Goal: Communication & Community: Answer question/provide support

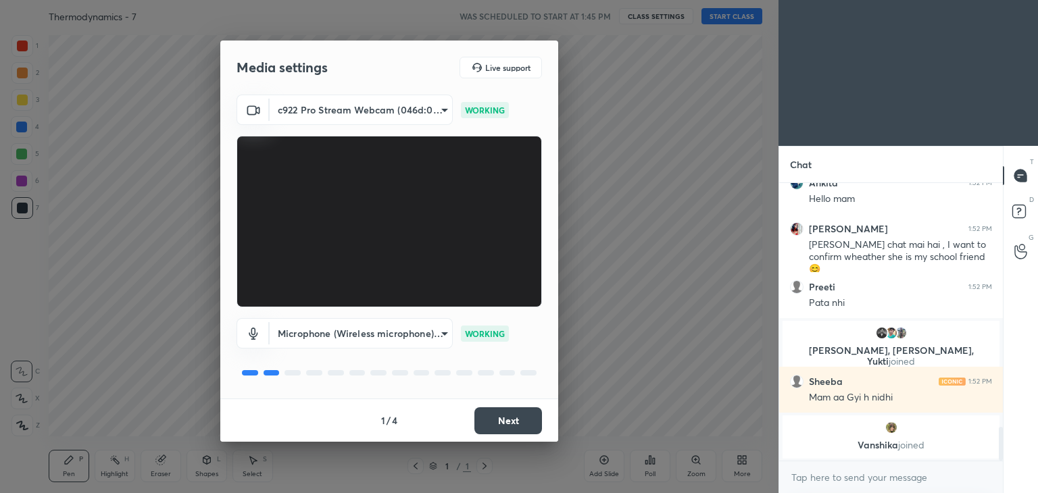
click at [511, 419] on button "Next" at bounding box center [508, 421] width 68 height 27
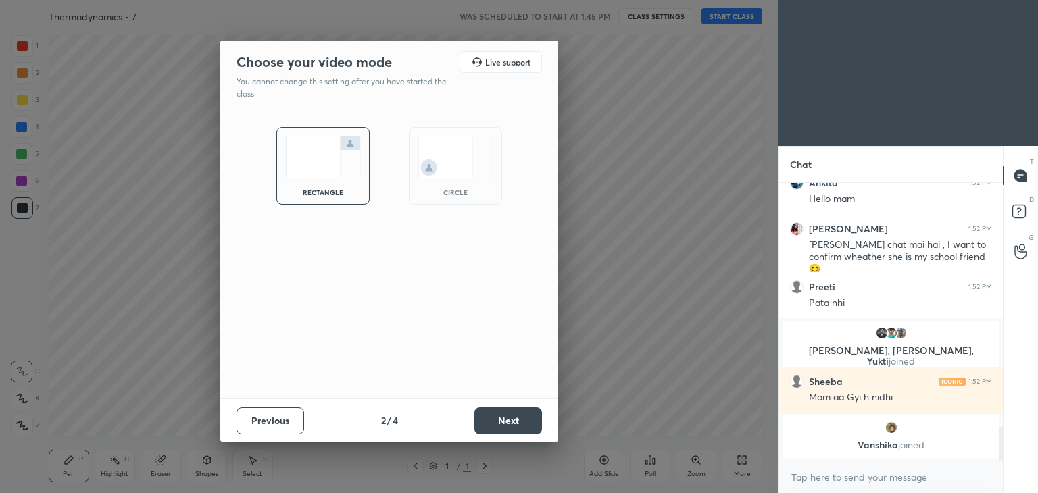
click at [513, 420] on button "Next" at bounding box center [508, 421] width 68 height 27
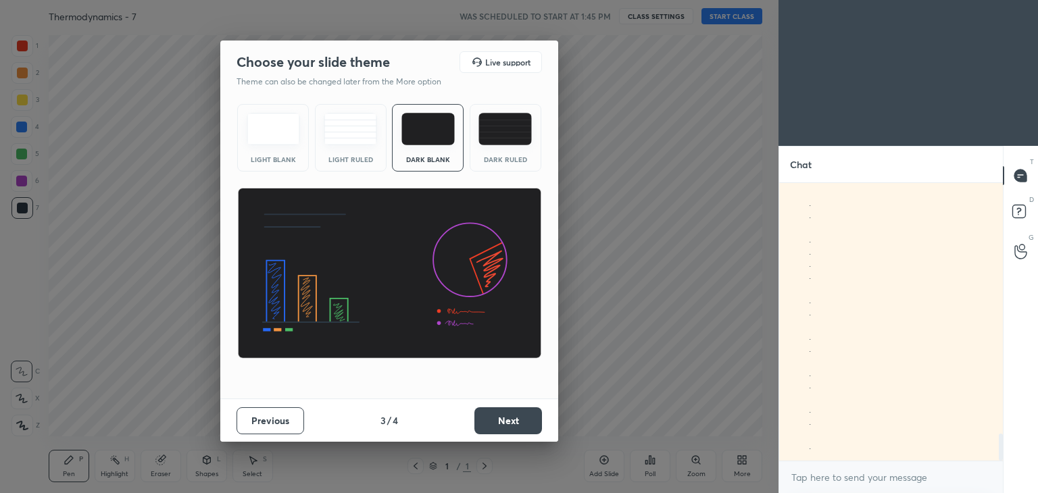
click at [514, 424] on button "Next" at bounding box center [508, 421] width 68 height 27
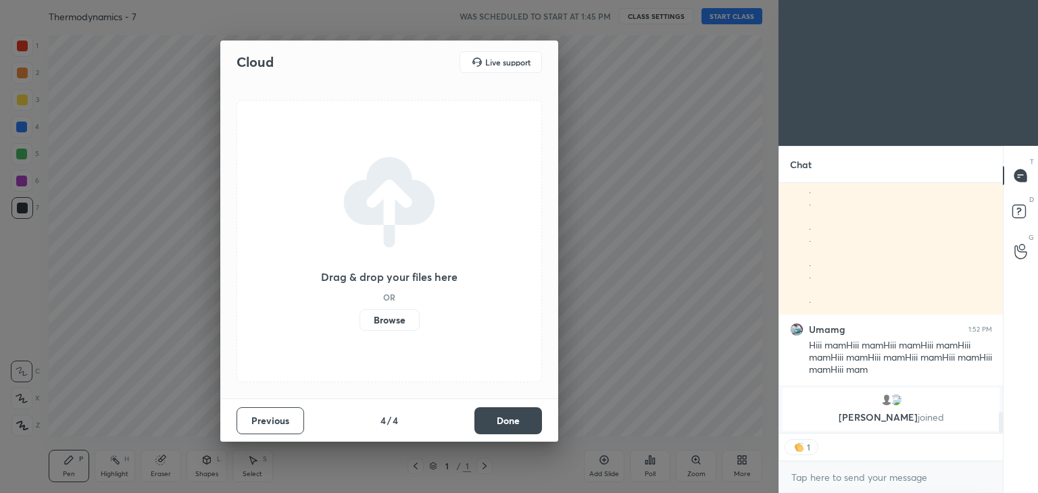
click at [515, 427] on button "Done" at bounding box center [508, 421] width 68 height 27
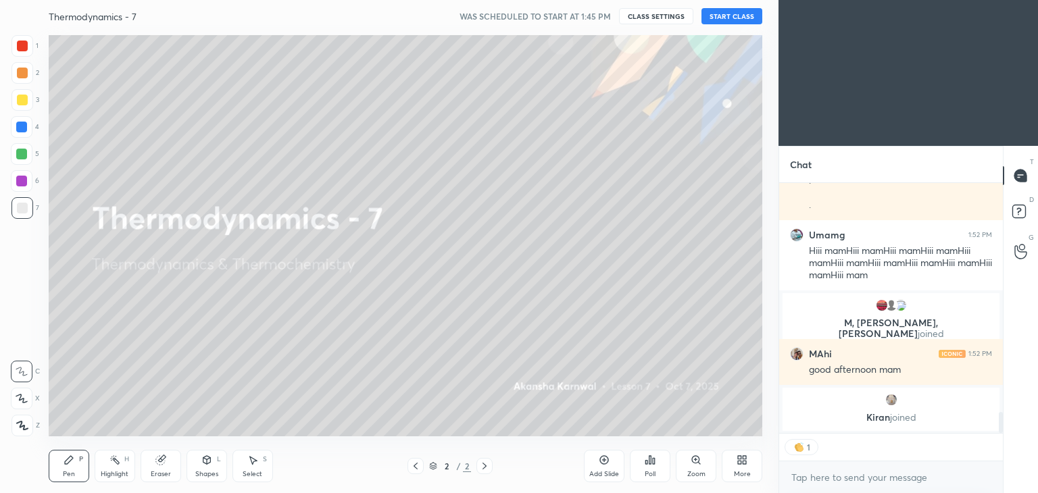
click at [731, 16] on button "START CLASS" at bounding box center [732, 16] width 61 height 16
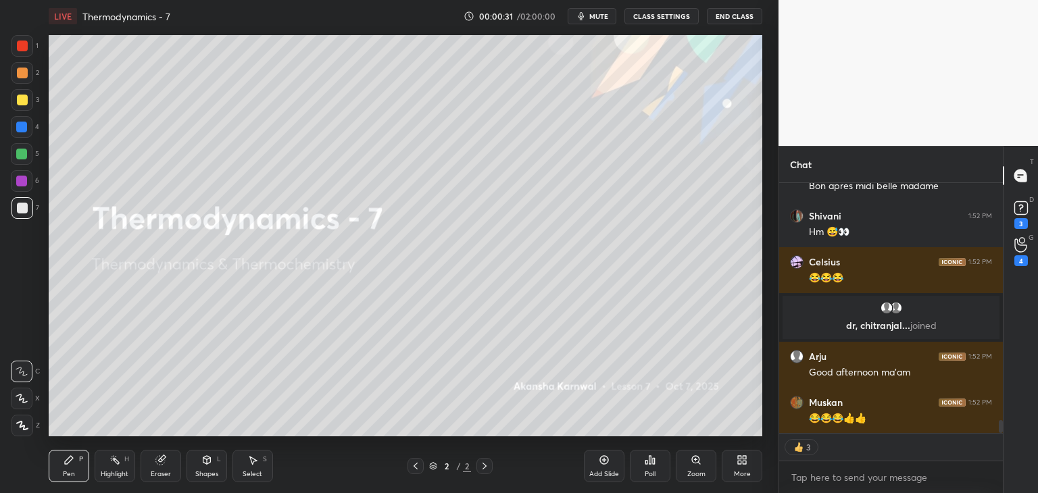
click at [745, 473] on div "More" at bounding box center [742, 474] width 17 height 7
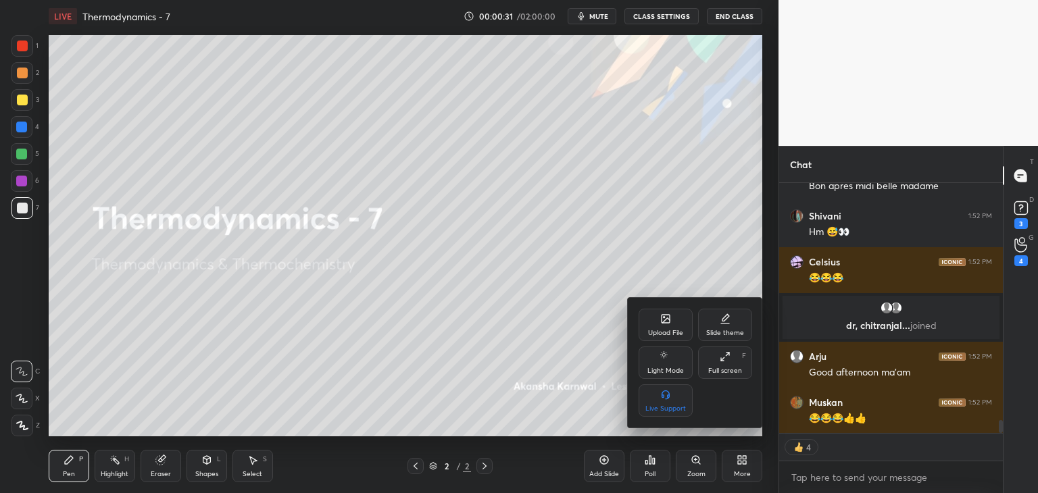
click at [670, 320] on icon at bounding box center [666, 319] width 8 height 8
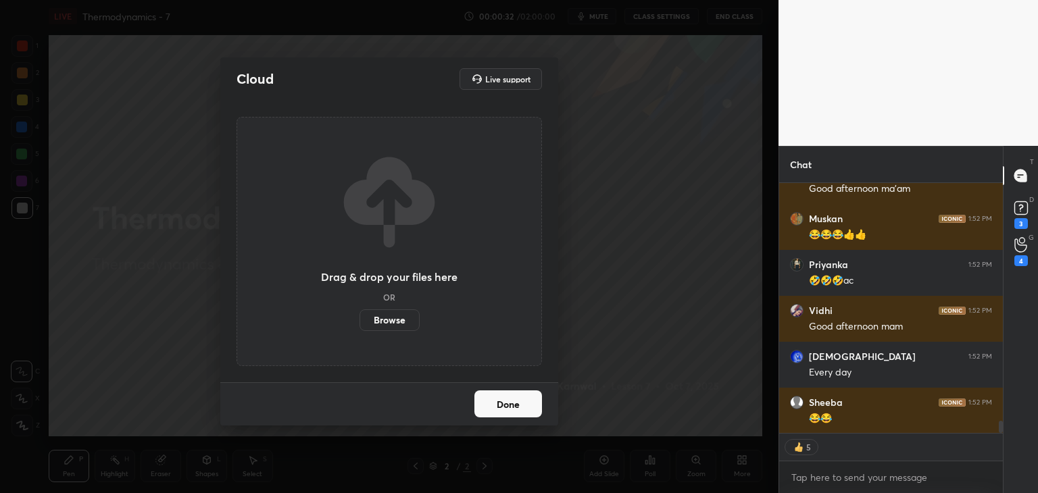
click at [389, 319] on label "Browse" at bounding box center [390, 321] width 60 height 22
click at [360, 319] on input "Browse" at bounding box center [360, 321] width 0 height 22
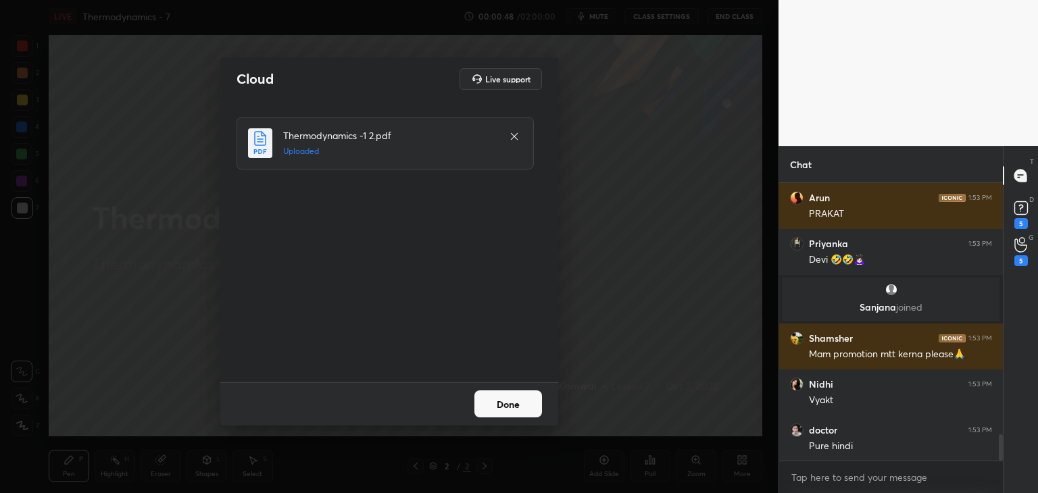
click at [516, 407] on button "Done" at bounding box center [508, 404] width 68 height 27
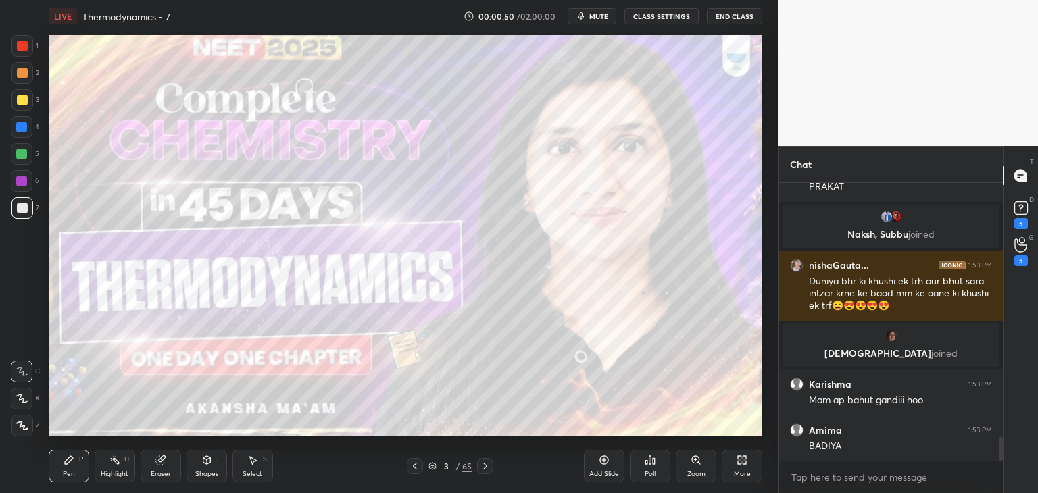
click at [419, 464] on icon at bounding box center [415, 466] width 11 height 11
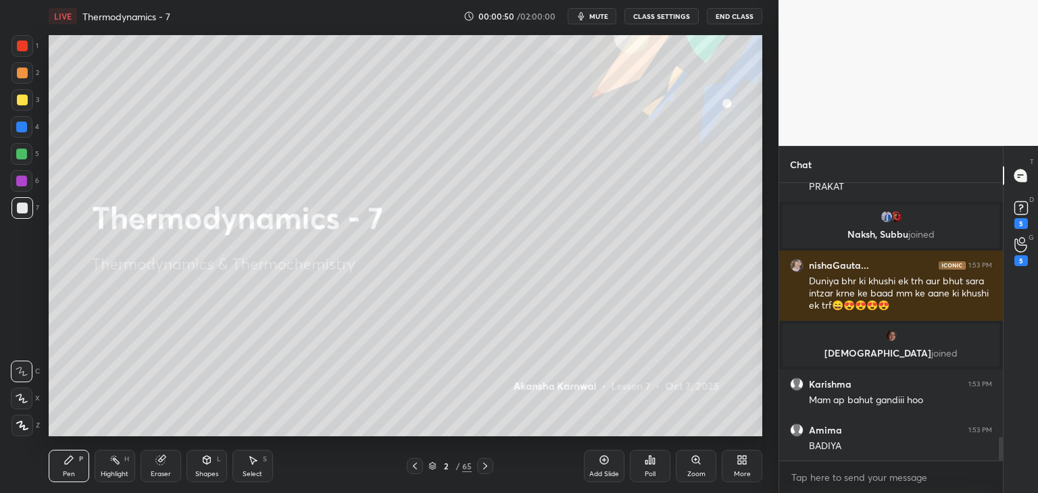
click at [434, 464] on icon at bounding box center [432, 466] width 8 height 8
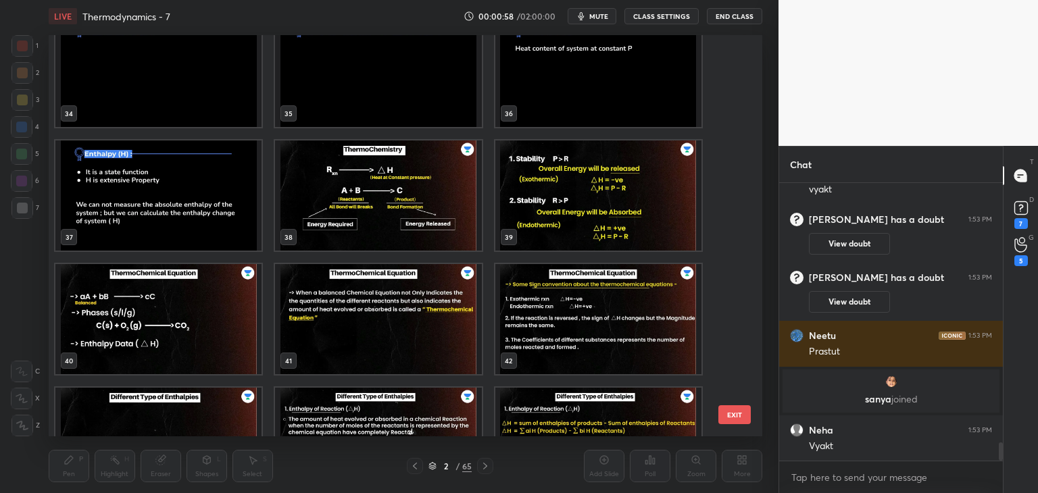
click at [422, 220] on img "grid" at bounding box center [378, 196] width 206 height 110
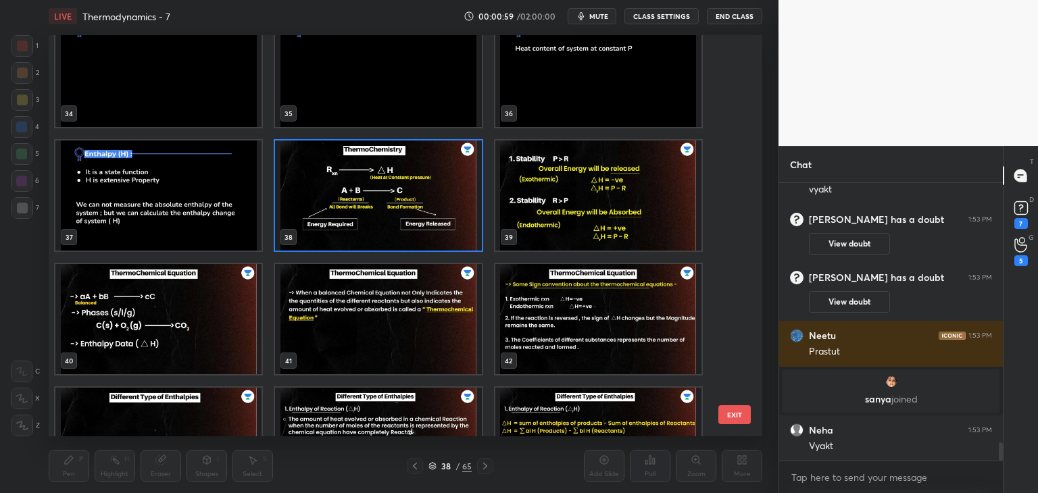
click at [416, 227] on img "grid" at bounding box center [378, 196] width 206 height 110
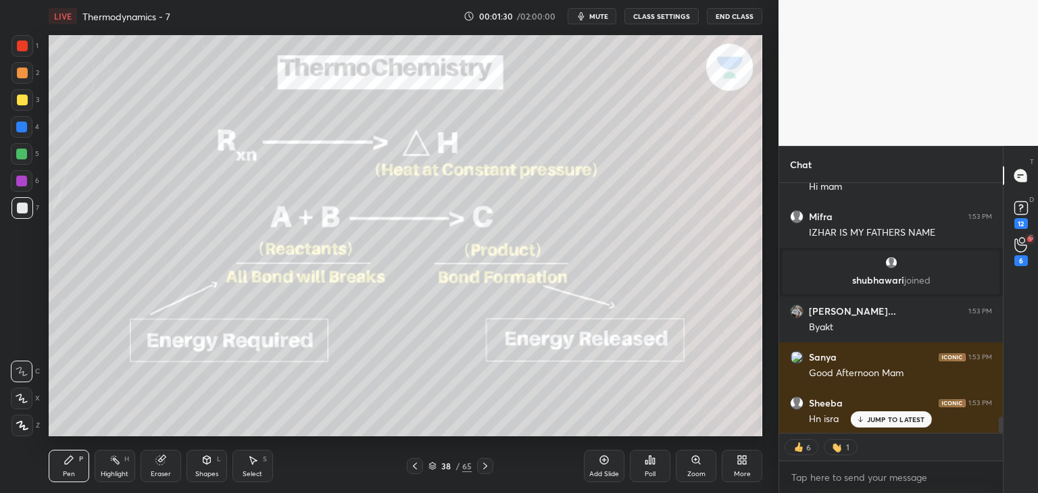
click at [433, 463] on icon at bounding box center [432, 464] width 7 height 3
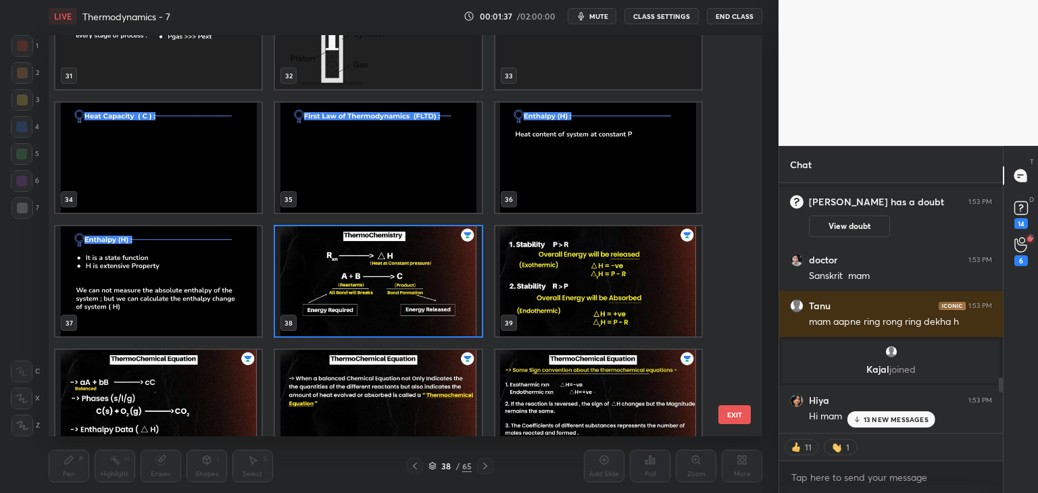
click at [904, 418] on p "13 NEW MESSAGES" at bounding box center [896, 420] width 65 height 8
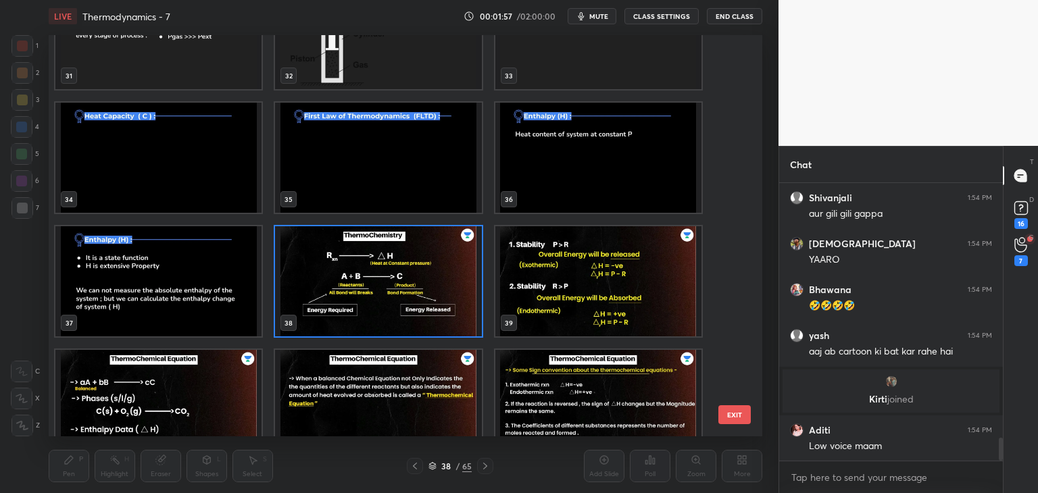
click at [331, 312] on img "grid" at bounding box center [378, 281] width 206 height 110
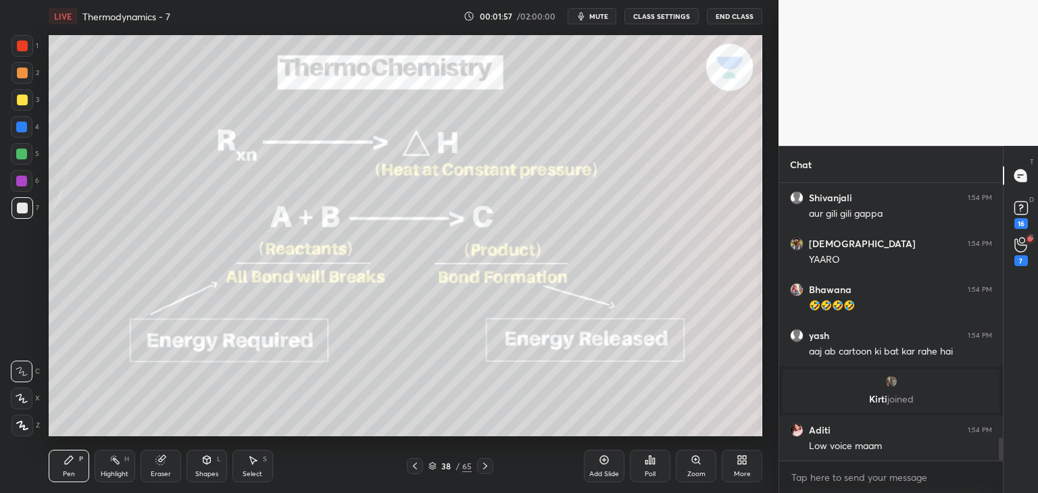
click at [335, 314] on img "grid" at bounding box center [378, 281] width 206 height 110
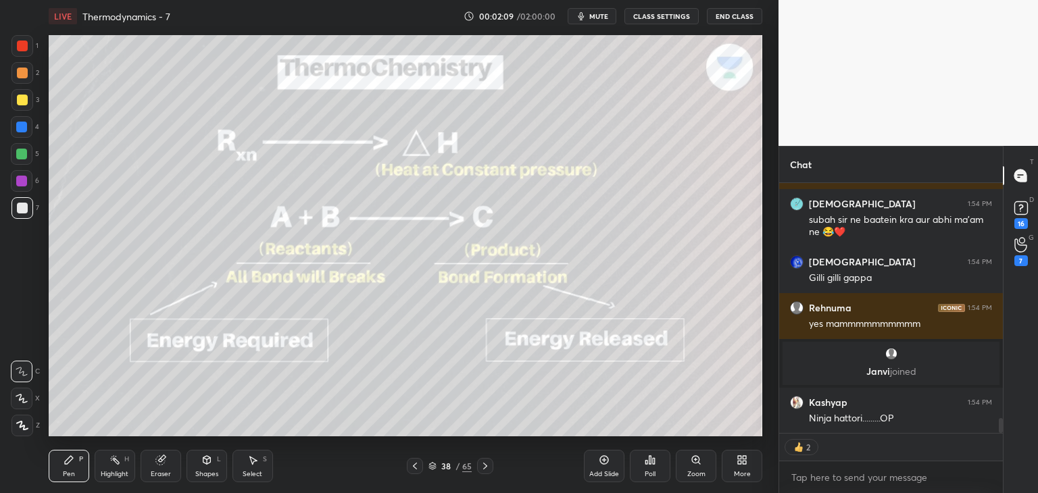
click at [651, 21] on button "CLASS SETTINGS" at bounding box center [661, 16] width 74 height 16
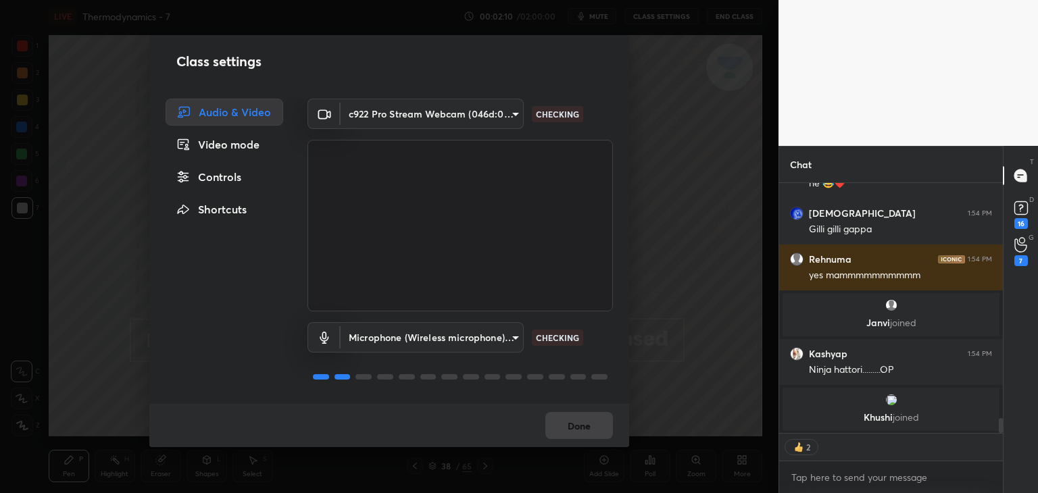
click at [235, 172] on div "Controls" at bounding box center [225, 177] width 118 height 27
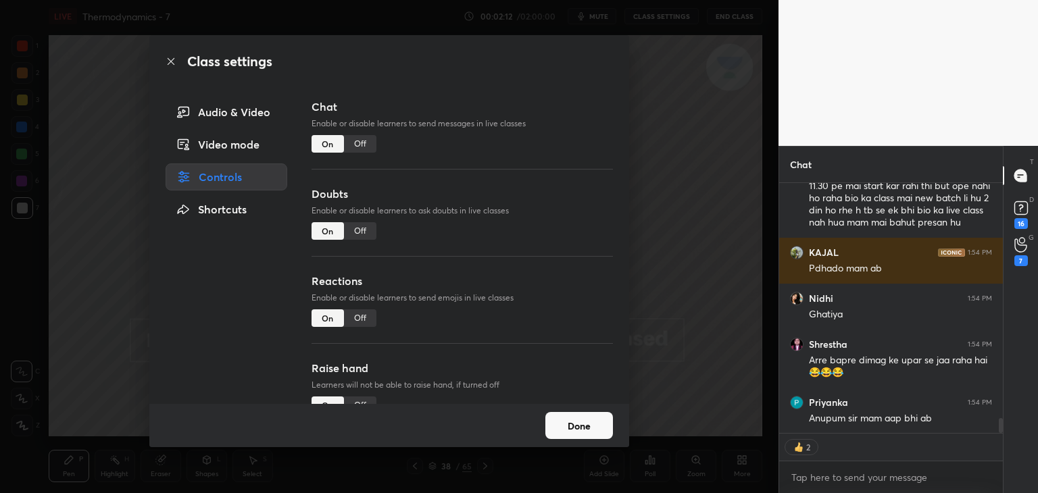
click at [238, 143] on div "Video mode" at bounding box center [227, 144] width 122 height 27
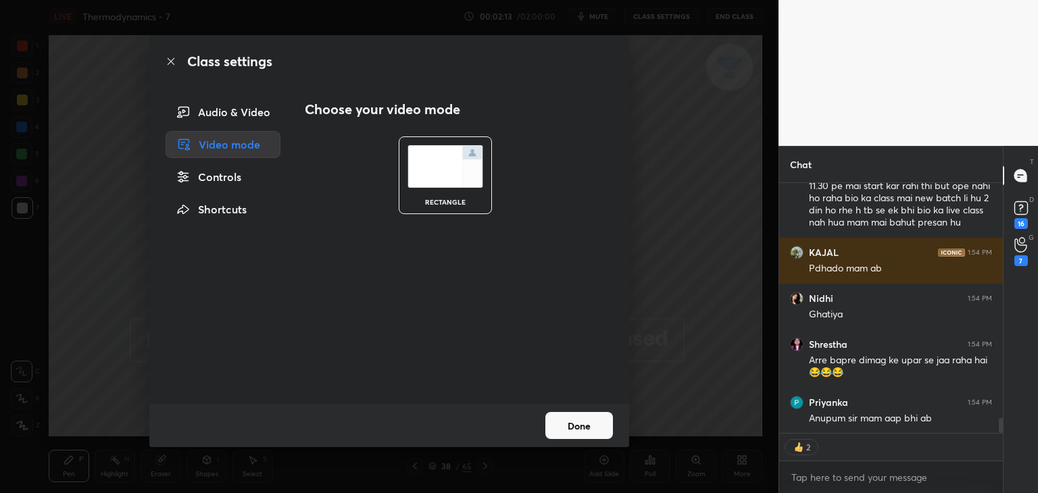
click at [253, 113] on div "Audio & Video" at bounding box center [223, 112] width 115 height 27
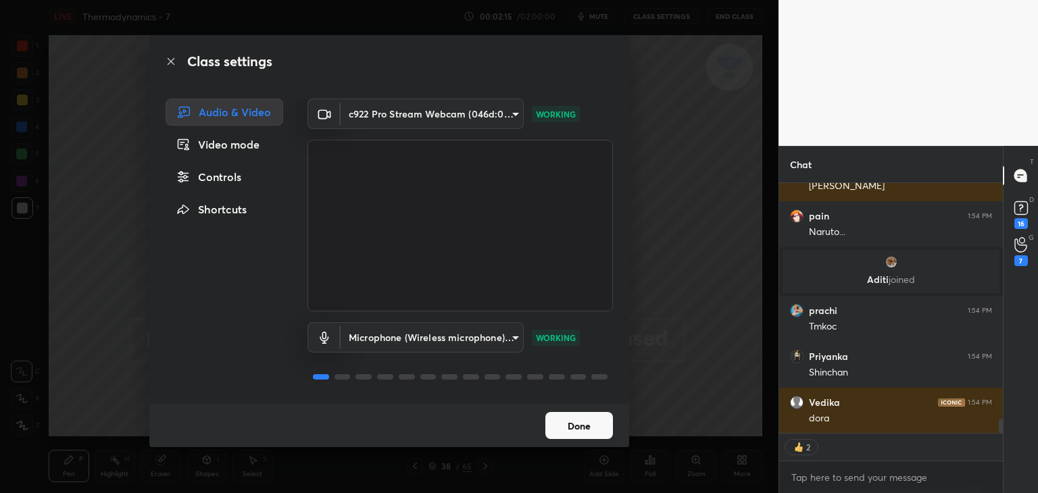
click at [583, 430] on button "Done" at bounding box center [579, 425] width 68 height 27
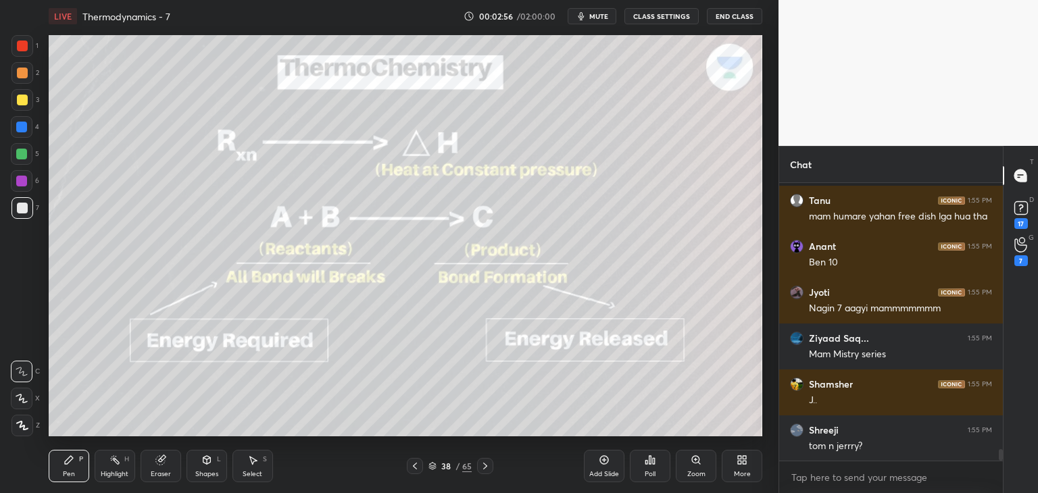
click at [433, 468] on icon at bounding box center [432, 467] width 7 height 2
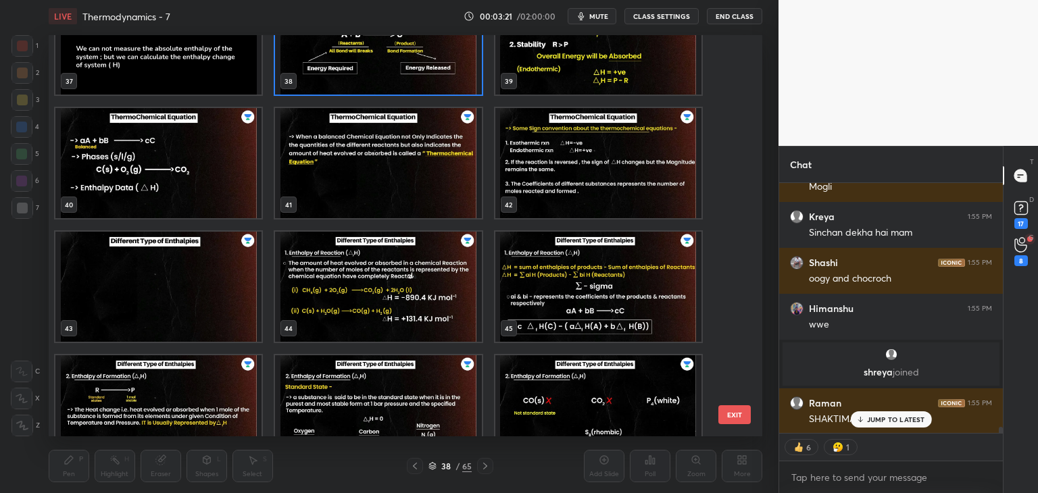
click at [403, 312] on img "grid" at bounding box center [378, 287] width 206 height 110
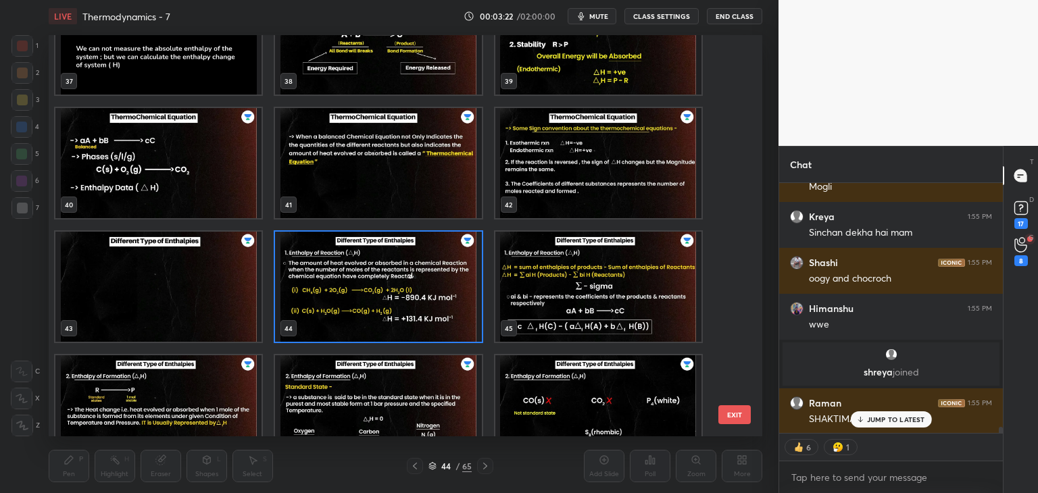
click at [403, 309] on img "grid" at bounding box center [378, 287] width 206 height 110
click at [416, 305] on img "grid" at bounding box center [378, 287] width 206 height 110
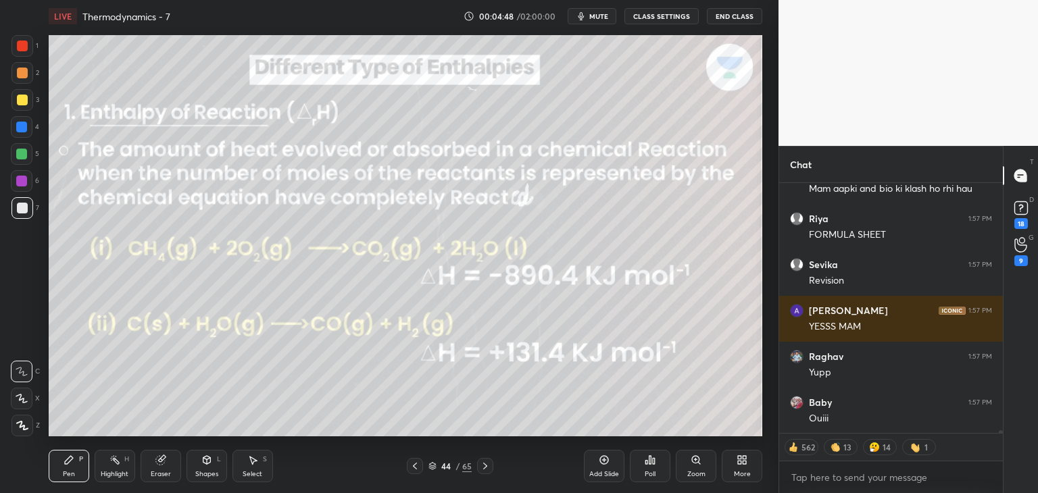
click at [655, 20] on button "CLASS SETTINGS" at bounding box center [661, 16] width 74 height 16
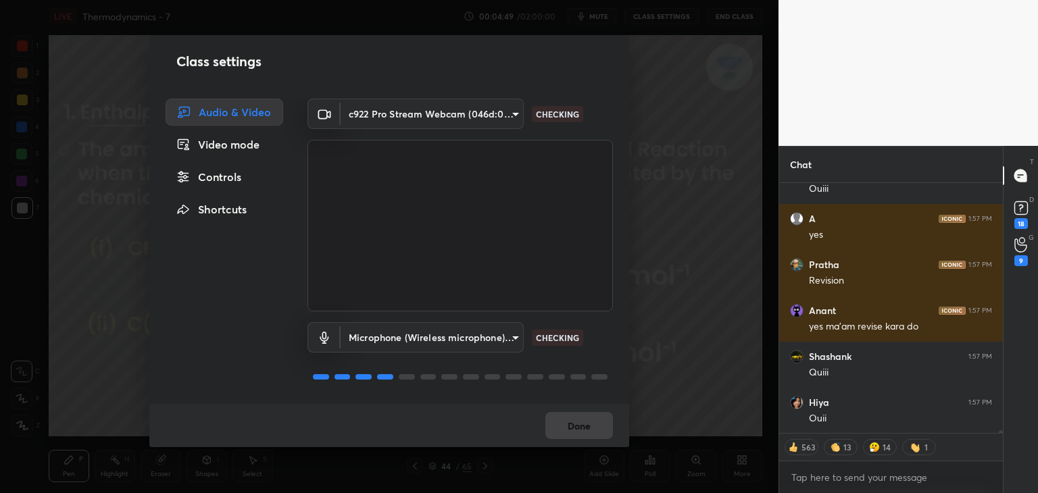
click at [225, 173] on div "Controls" at bounding box center [225, 177] width 118 height 27
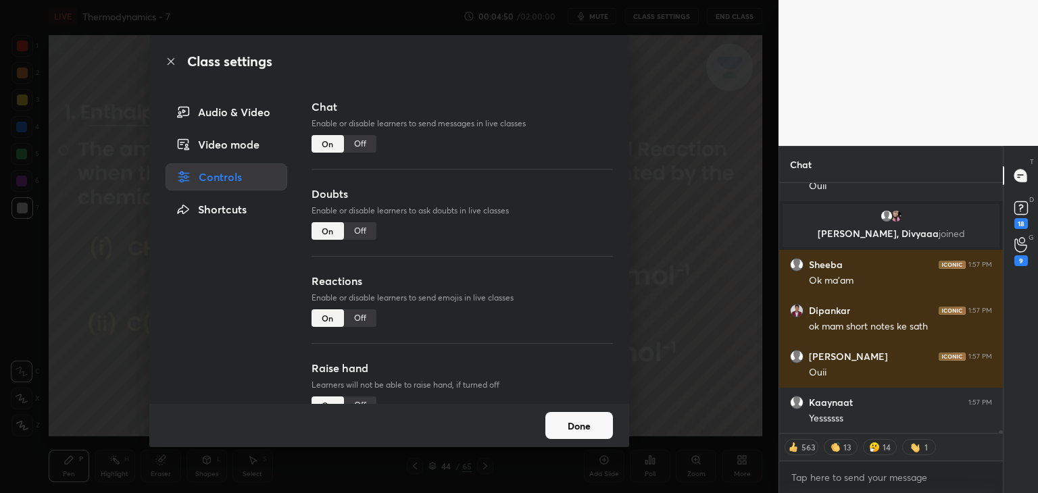
click at [353, 147] on div "Off" at bounding box center [360, 144] width 32 height 18
type textarea "x"
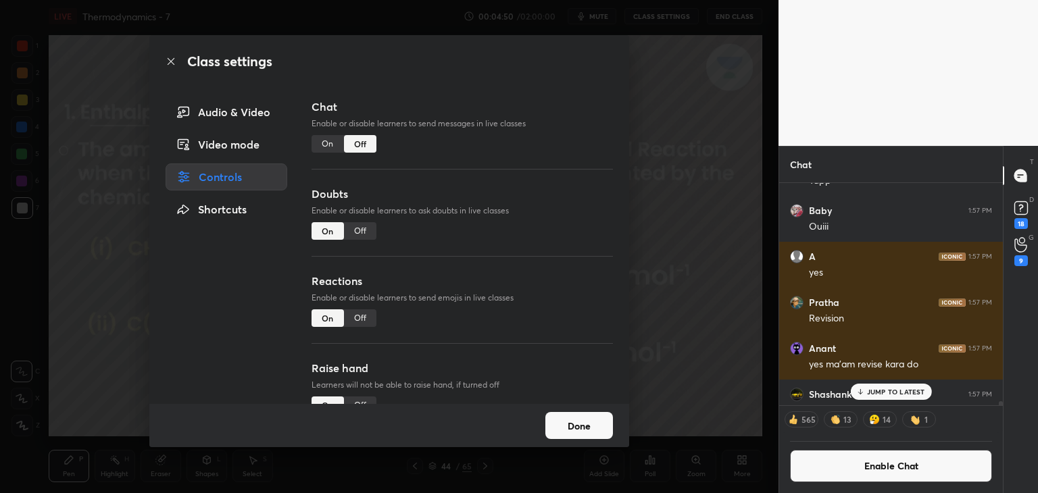
click at [370, 230] on div "Off" at bounding box center [360, 231] width 32 height 18
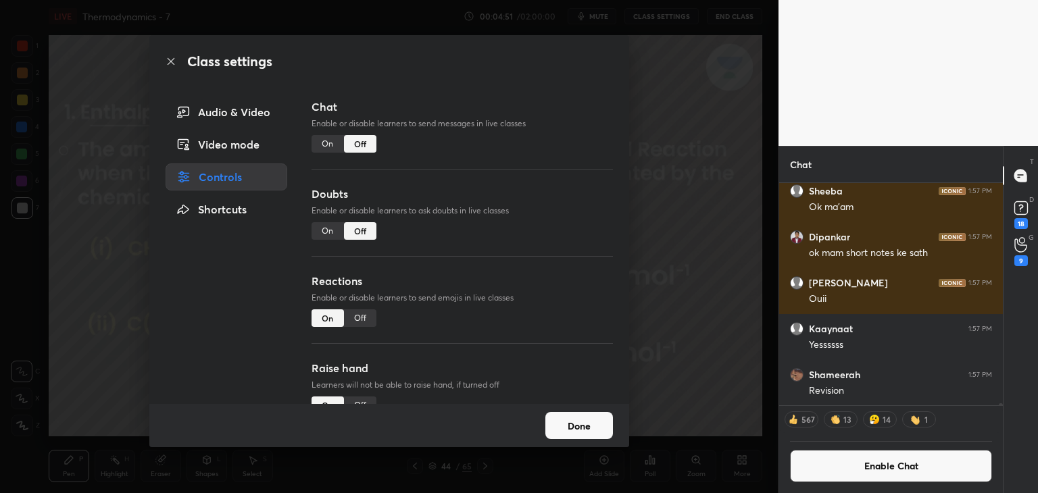
click at [361, 315] on div "Off" at bounding box center [360, 319] width 32 height 18
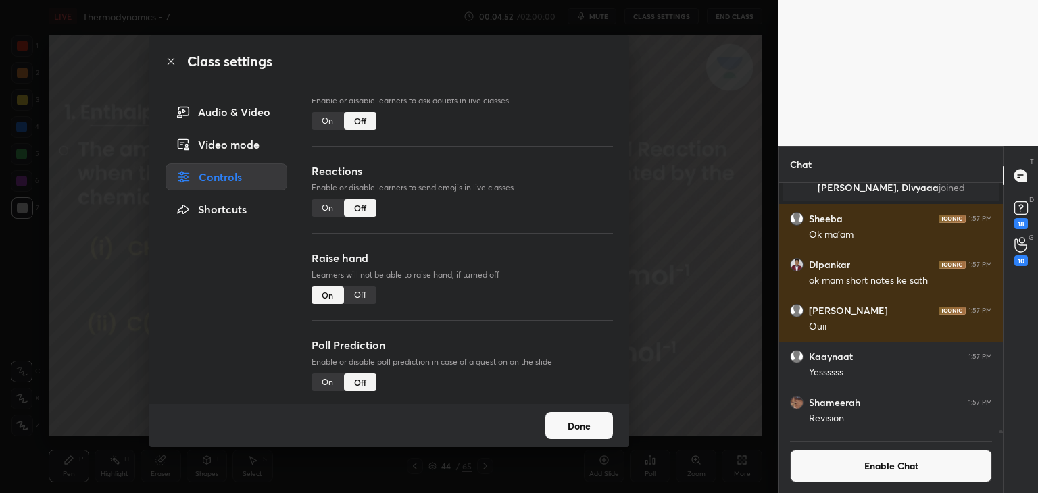
click at [353, 295] on div "Off" at bounding box center [360, 296] width 32 height 18
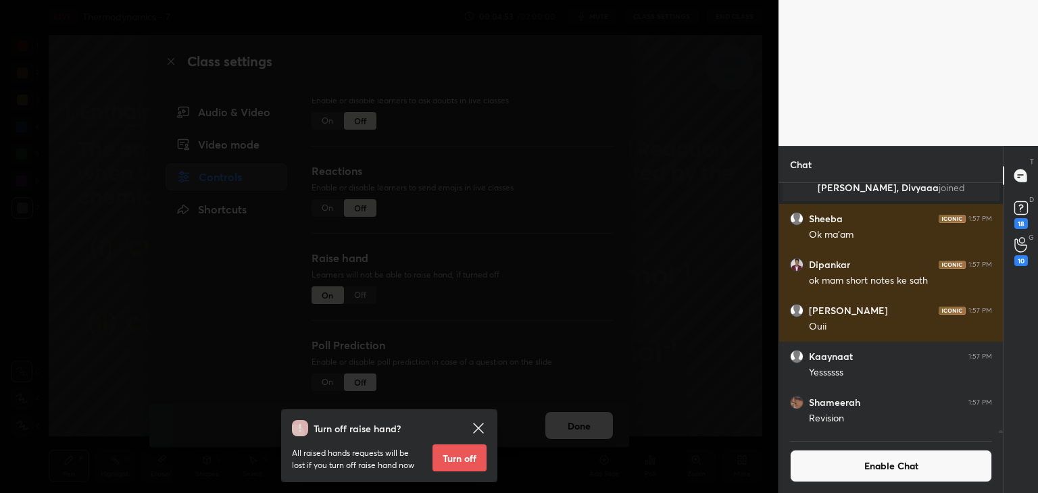
click at [439, 460] on button "Turn off" at bounding box center [460, 458] width 54 height 27
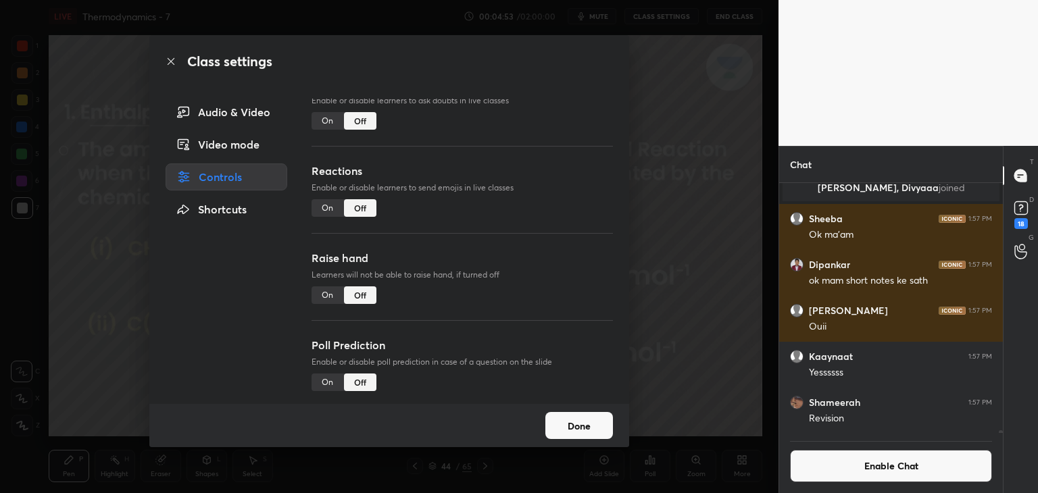
click at [575, 424] on button "Done" at bounding box center [579, 425] width 68 height 27
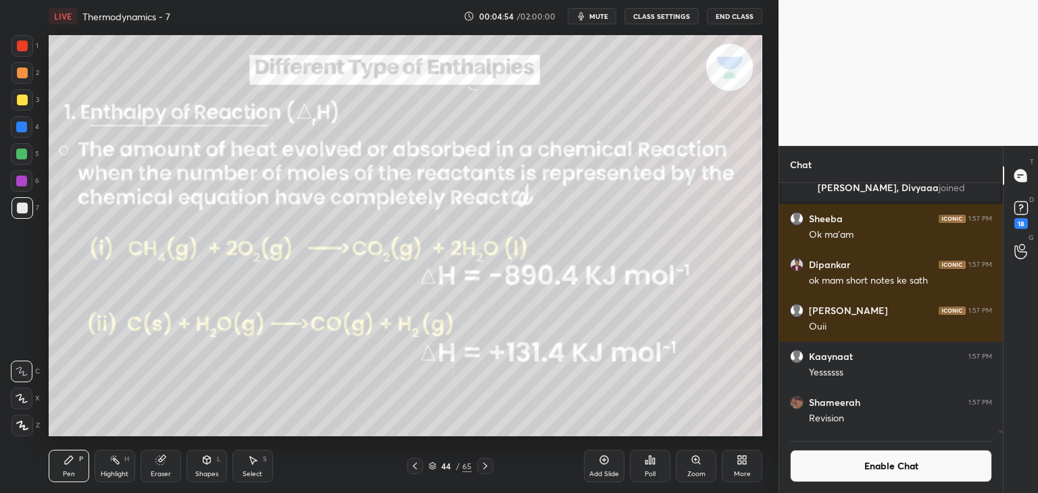
click at [121, 463] on div "Highlight H" at bounding box center [115, 466] width 41 height 32
click at [26, 134] on div at bounding box center [22, 127] width 22 height 22
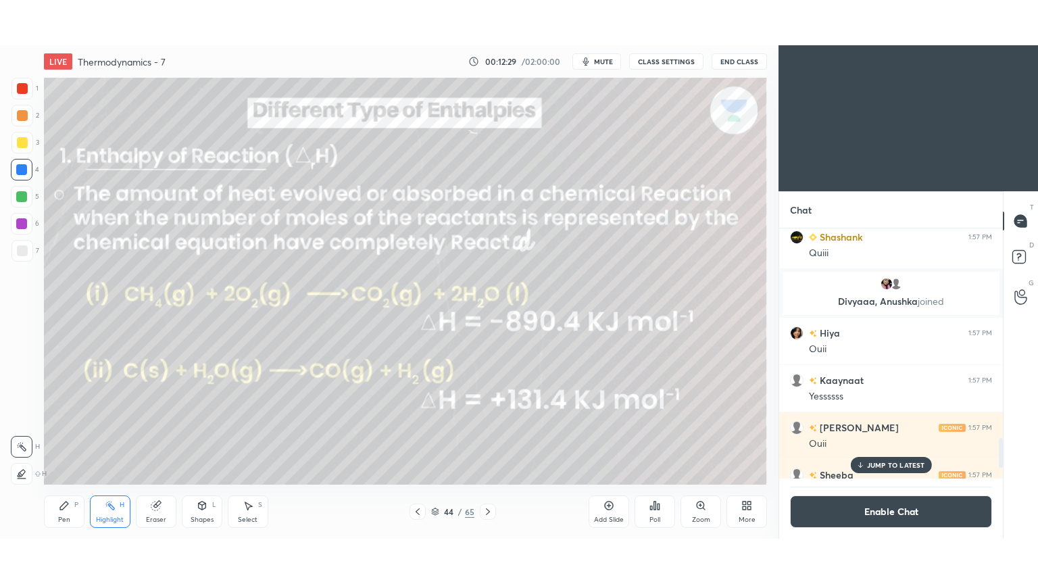
scroll to position [67176, 66859]
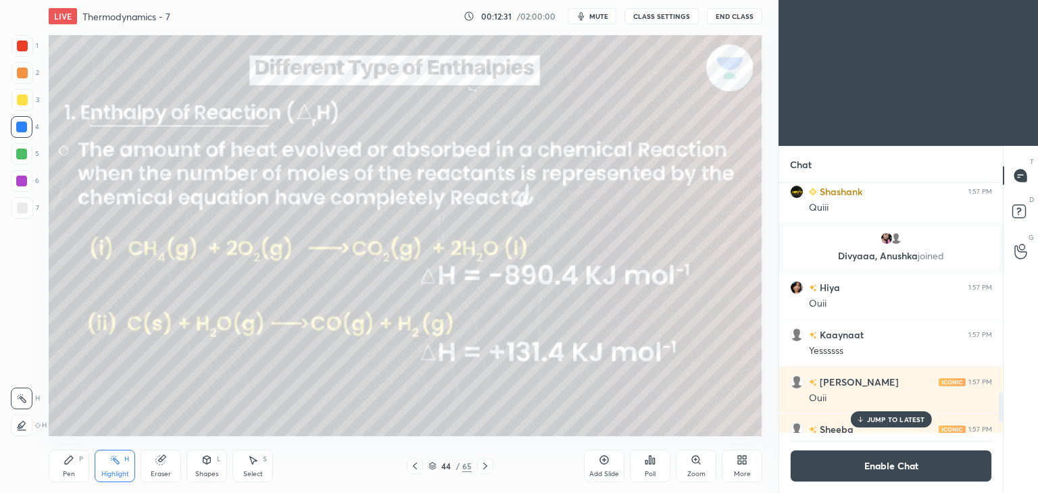
click at [735, 468] on div "More" at bounding box center [742, 466] width 41 height 32
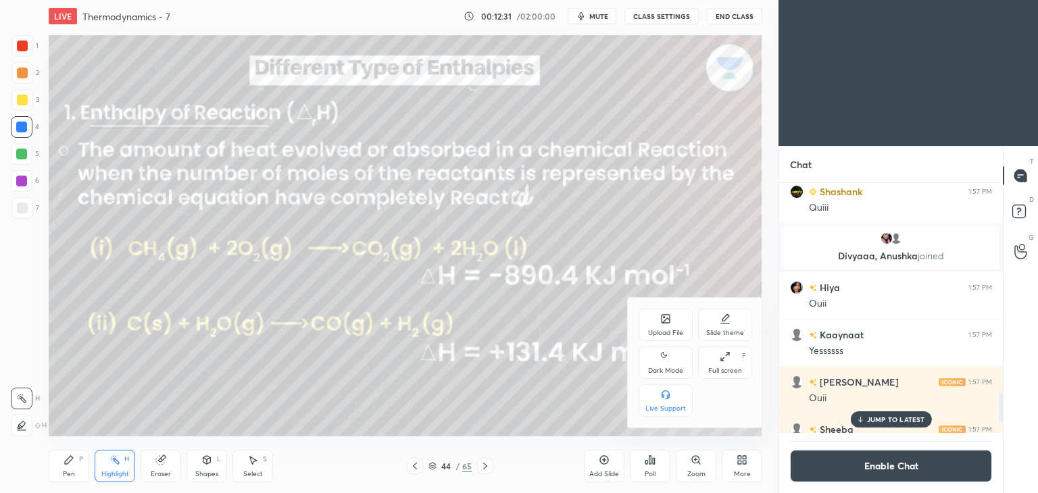
click at [726, 366] on div "Full screen F" at bounding box center [725, 363] width 54 height 32
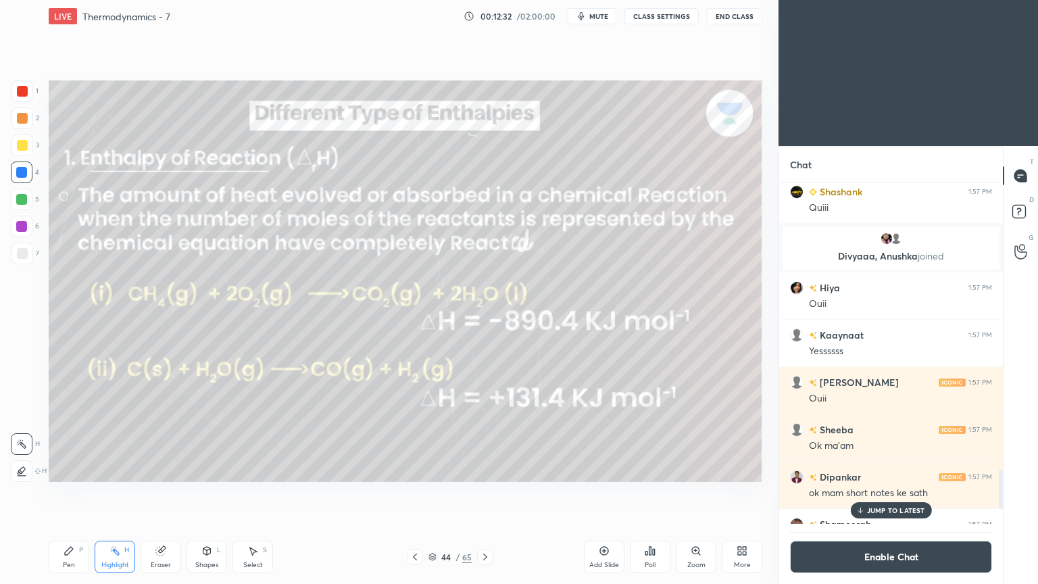
click at [746, 493] on div "More" at bounding box center [742, 557] width 41 height 32
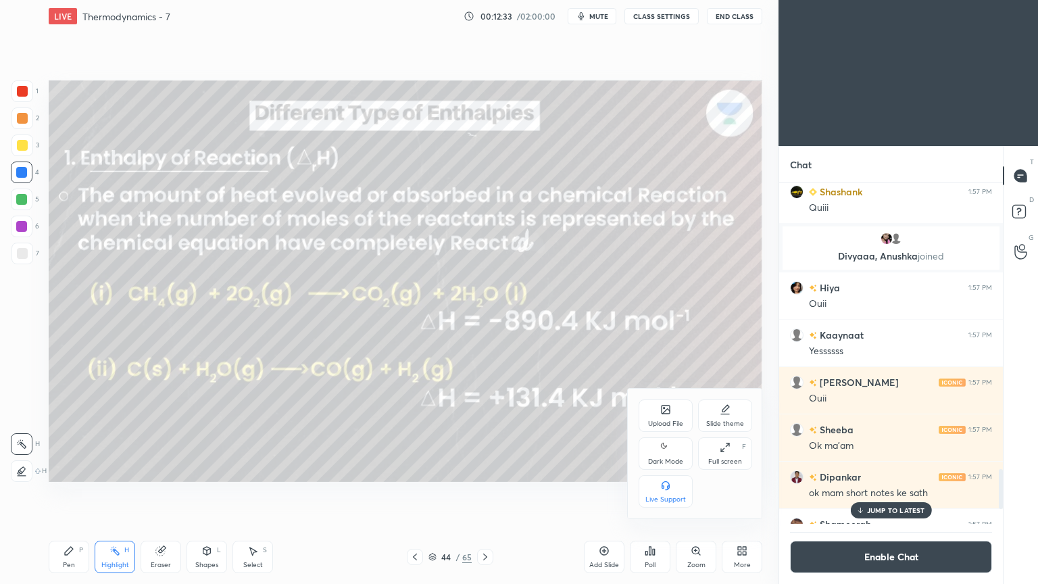
click at [666, 455] on icon at bounding box center [665, 447] width 11 height 16
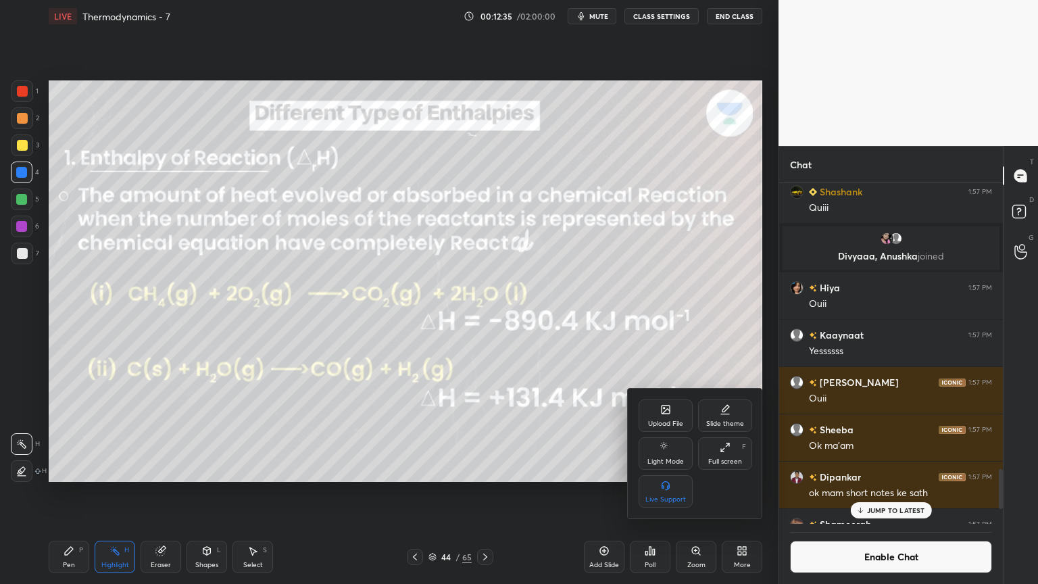
click at [722, 462] on div "Full screen" at bounding box center [725, 461] width 34 height 7
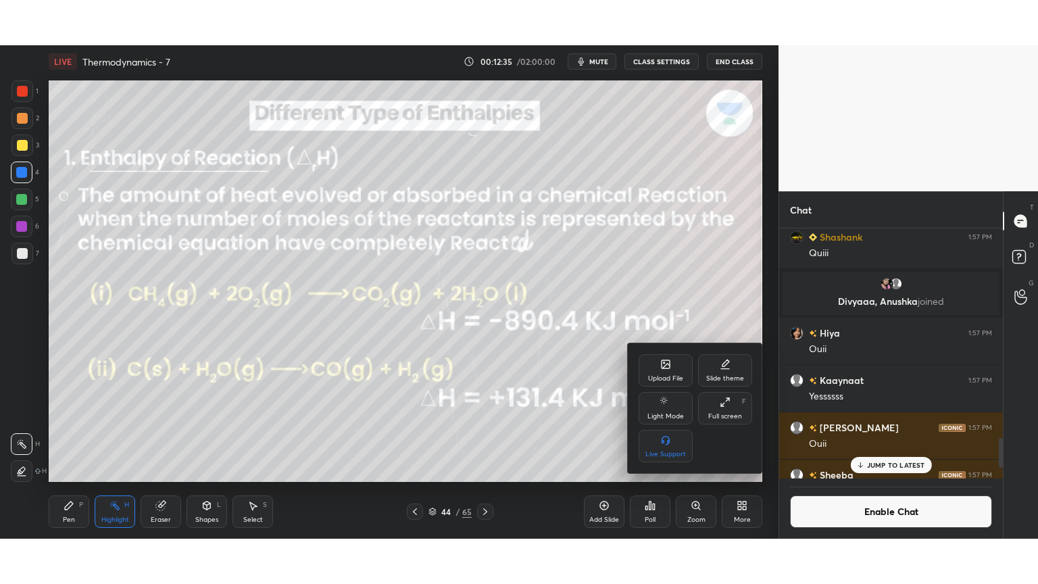
scroll to position [0, 0]
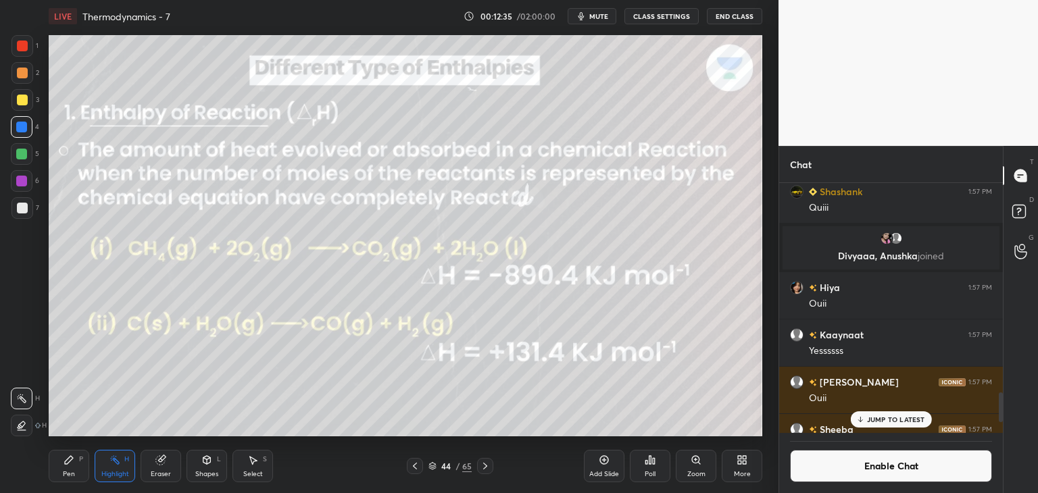
click at [738, 464] on icon at bounding box center [739, 462] width 3 height 3
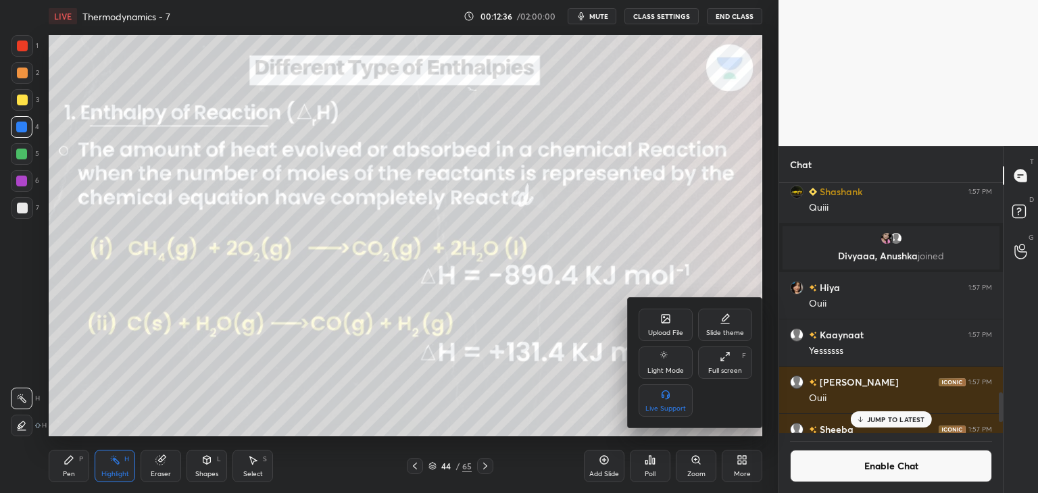
click at [732, 368] on div "Full screen" at bounding box center [725, 371] width 34 height 7
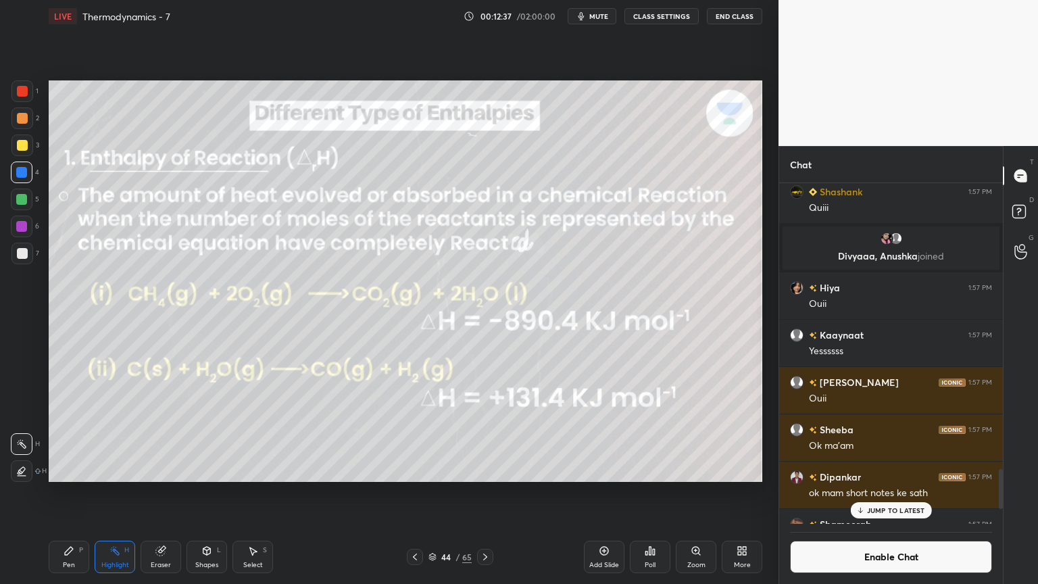
click at [110, 493] on icon at bounding box center [114, 550] width 11 height 11
click at [65, 493] on div "Pen P" at bounding box center [69, 557] width 41 height 32
click at [145, 493] on div "Eraser" at bounding box center [161, 557] width 41 height 32
click at [27, 441] on div at bounding box center [22, 444] width 22 height 22
click at [120, 493] on div "Highlight H" at bounding box center [115, 557] width 41 height 32
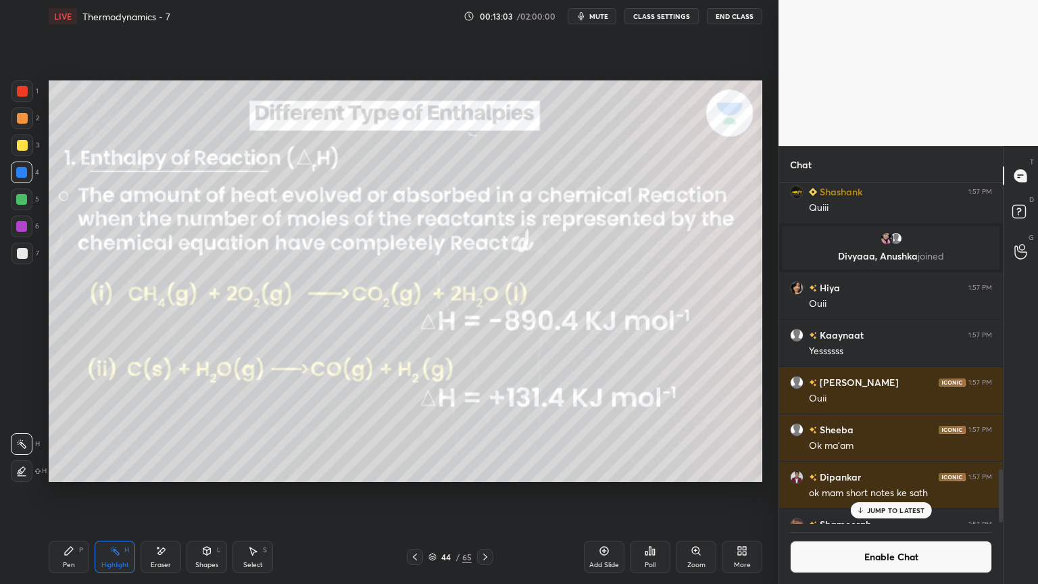
click at [24, 198] on div at bounding box center [21, 199] width 11 height 11
click at [81, 493] on div "Pen P" at bounding box center [69, 557] width 41 height 32
click at [24, 146] on div at bounding box center [22, 145] width 11 height 11
click at [165, 493] on icon at bounding box center [160, 550] width 11 height 11
click at [68, 493] on div "Pen P" at bounding box center [69, 557] width 41 height 32
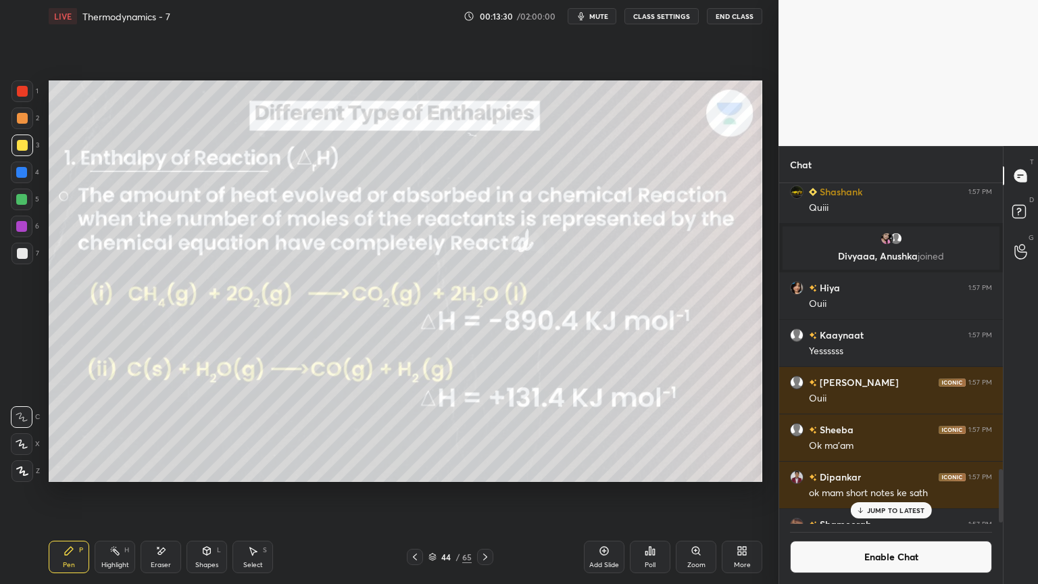
click at [109, 493] on icon at bounding box center [114, 550] width 11 height 11
click at [178, 493] on div "Eraser" at bounding box center [161, 557] width 41 height 32
click at [95, 493] on div "Highlight H" at bounding box center [115, 557] width 41 height 32
click at [21, 170] on div at bounding box center [21, 172] width 11 height 11
click at [889, 493] on p "JUMP TO LATEST" at bounding box center [896, 510] width 58 height 8
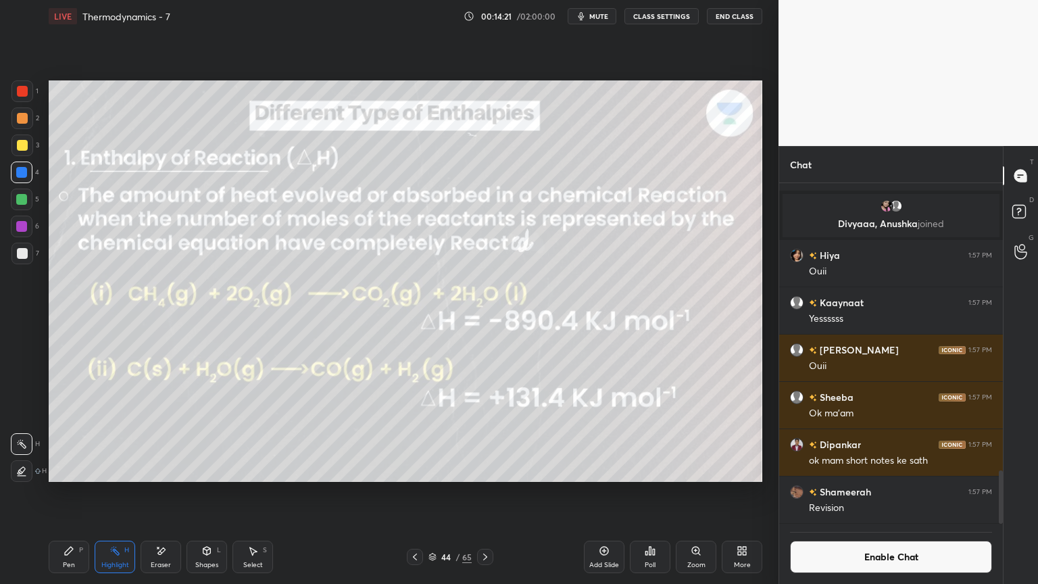
click at [889, 493] on button "Enable Chat" at bounding box center [891, 557] width 202 height 32
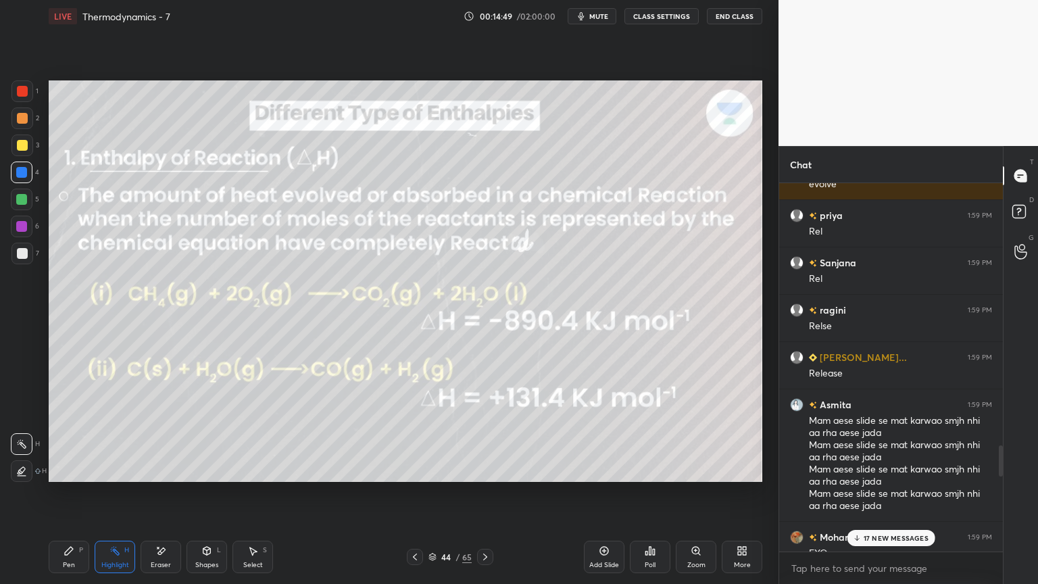
scroll to position [3094, 0]
click at [870, 493] on p "51 NEW MESSAGES" at bounding box center [896, 538] width 66 height 8
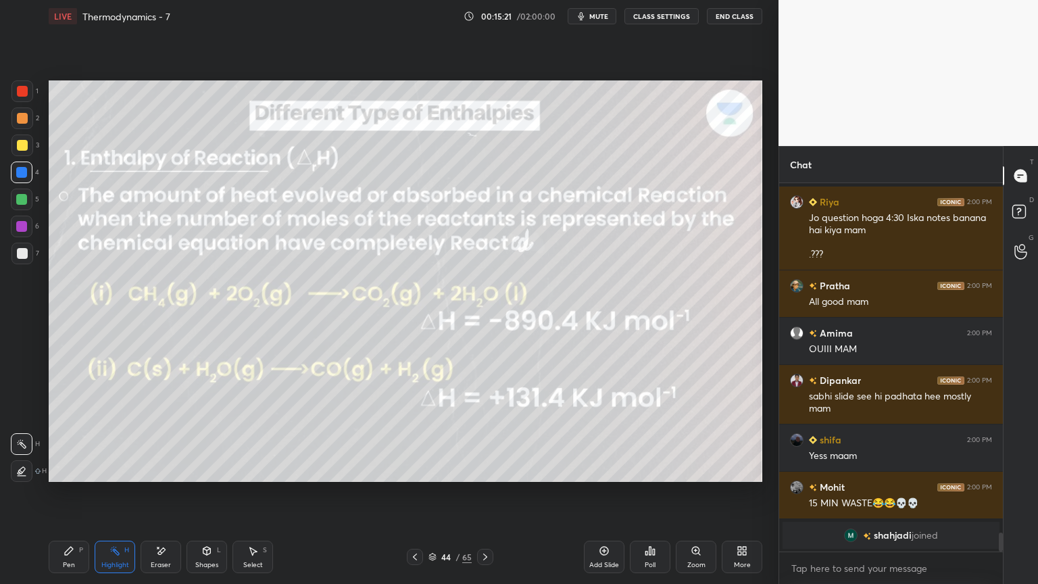
scroll to position [6855, 0]
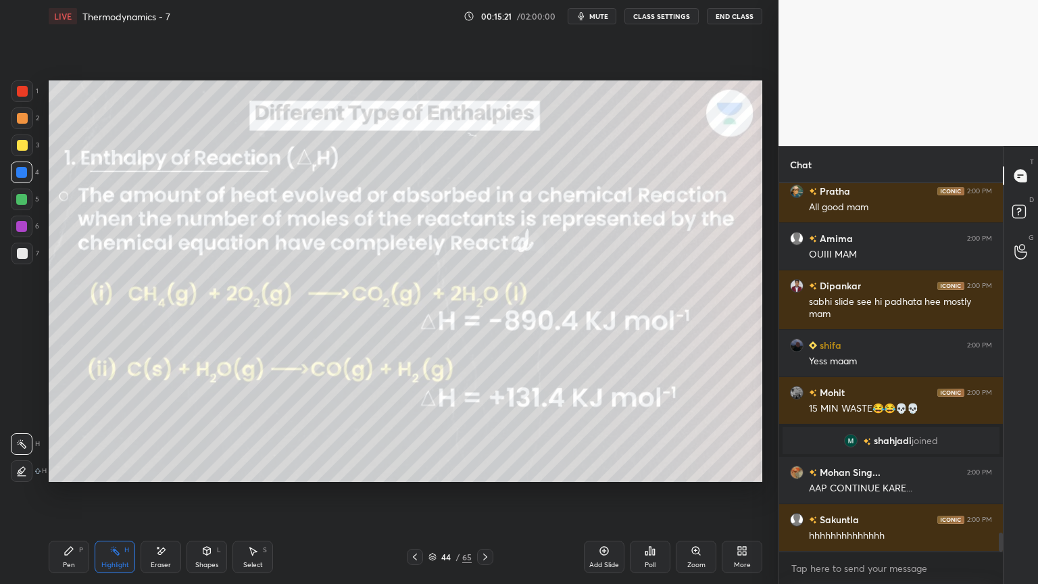
click at [435, 493] on icon at bounding box center [432, 557] width 8 height 8
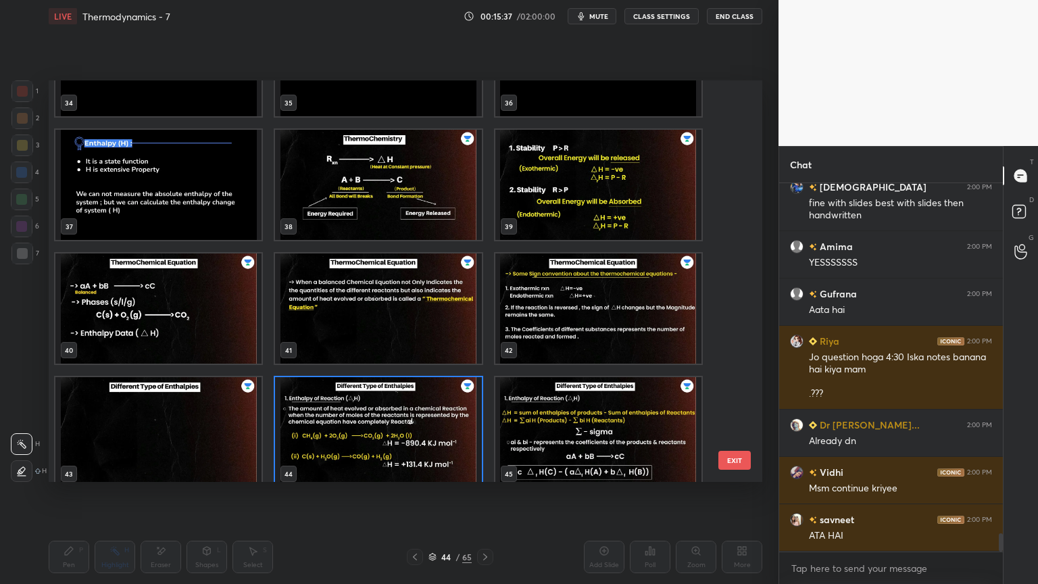
scroll to position [7088, 0]
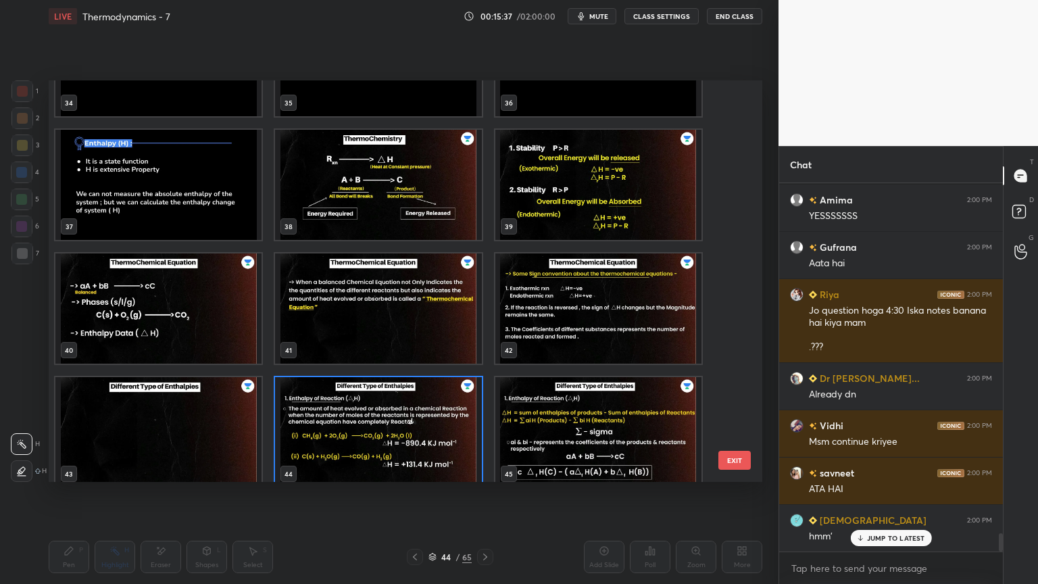
click at [389, 416] on img "grid" at bounding box center [378, 432] width 206 height 110
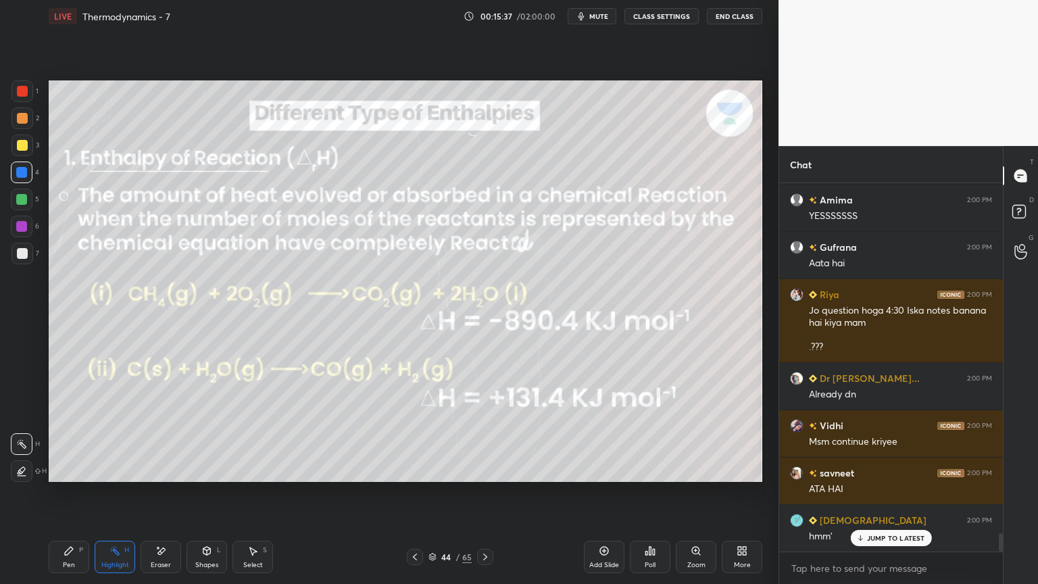
click at [389, 418] on img "grid" at bounding box center [378, 432] width 206 height 110
click at [392, 416] on img "grid" at bounding box center [378, 432] width 206 height 110
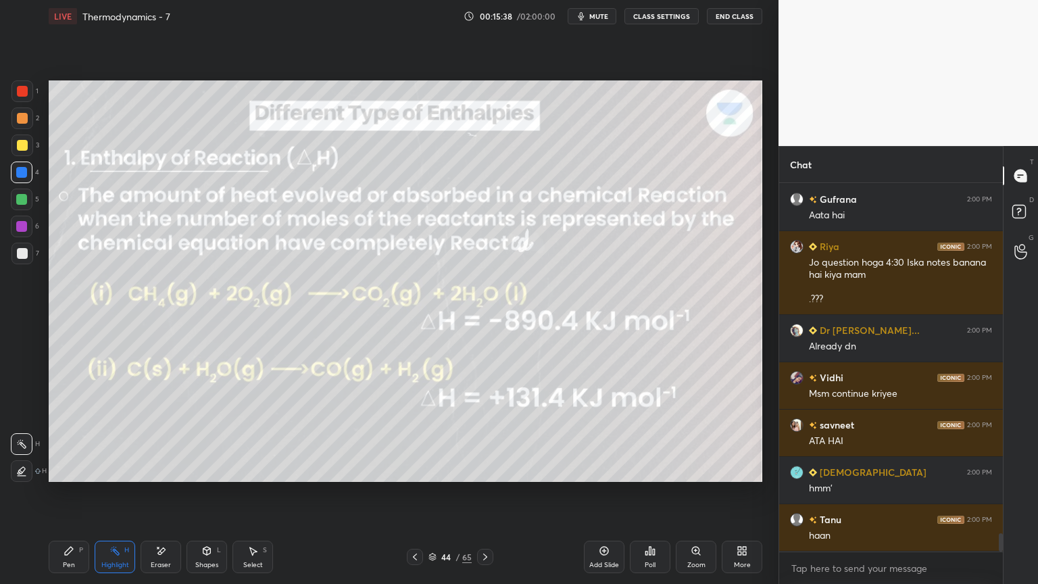
click at [418, 493] on icon at bounding box center [415, 556] width 11 height 11
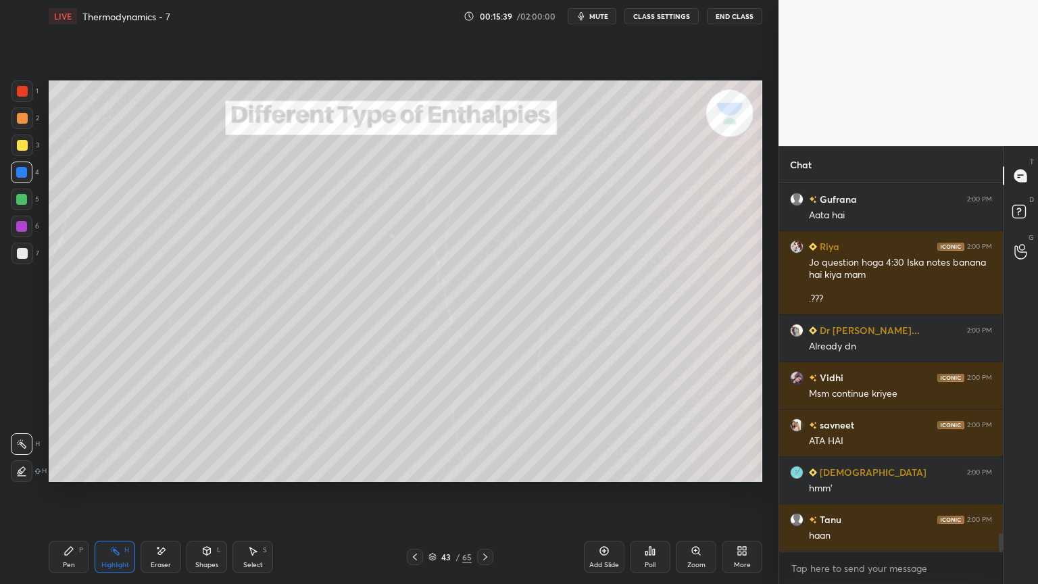
click at [412, 493] on icon at bounding box center [415, 556] width 11 height 11
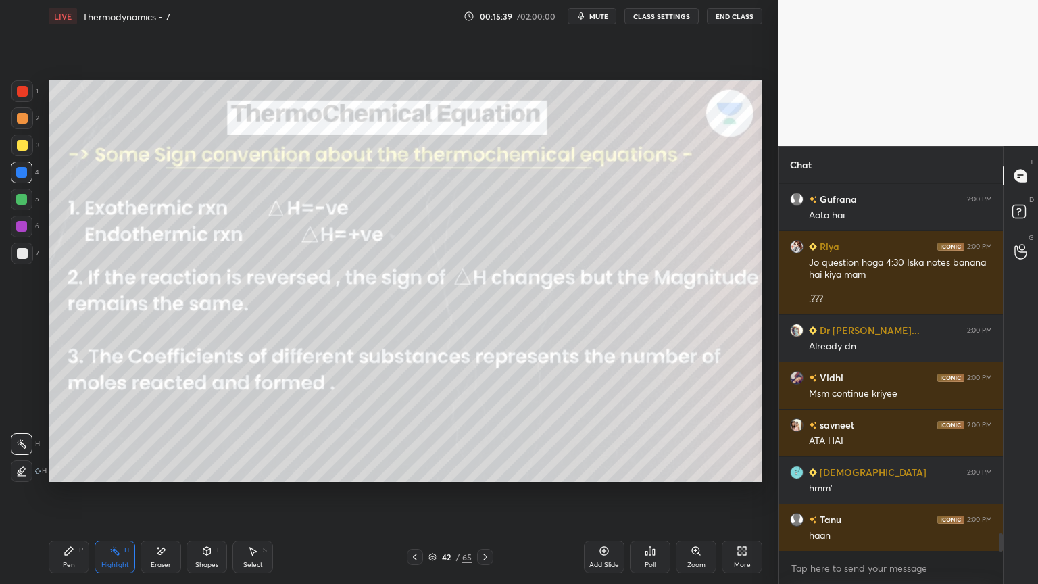
click at [412, 493] on icon at bounding box center [415, 556] width 11 height 11
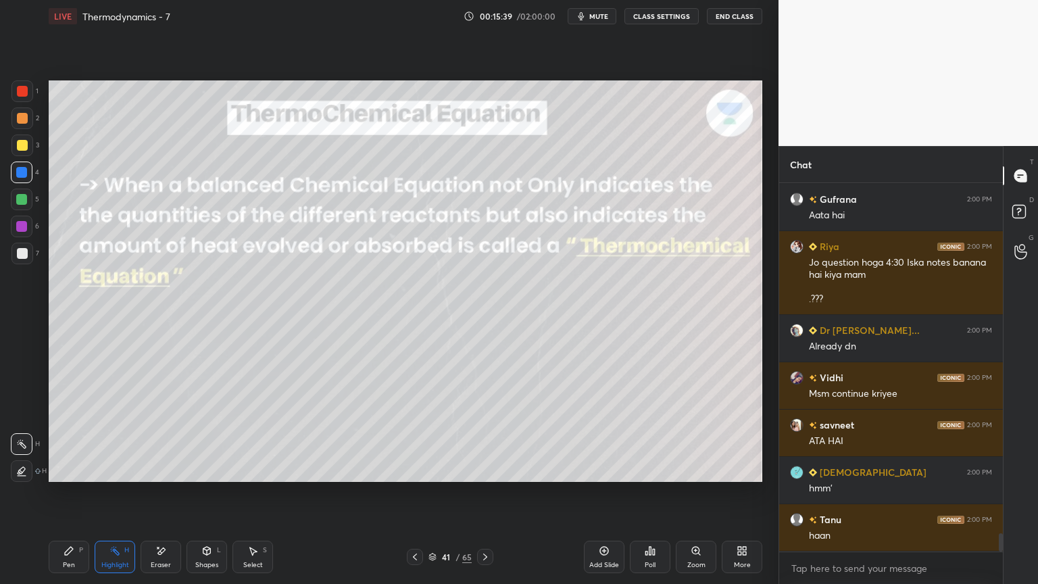
click at [414, 493] on icon at bounding box center [415, 556] width 11 height 11
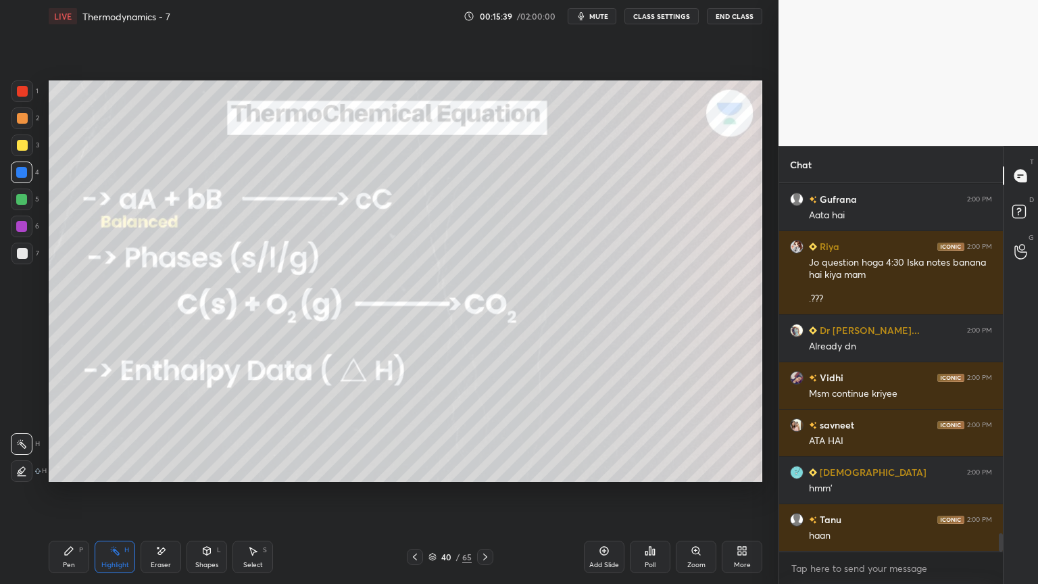
scroll to position [7231, 0]
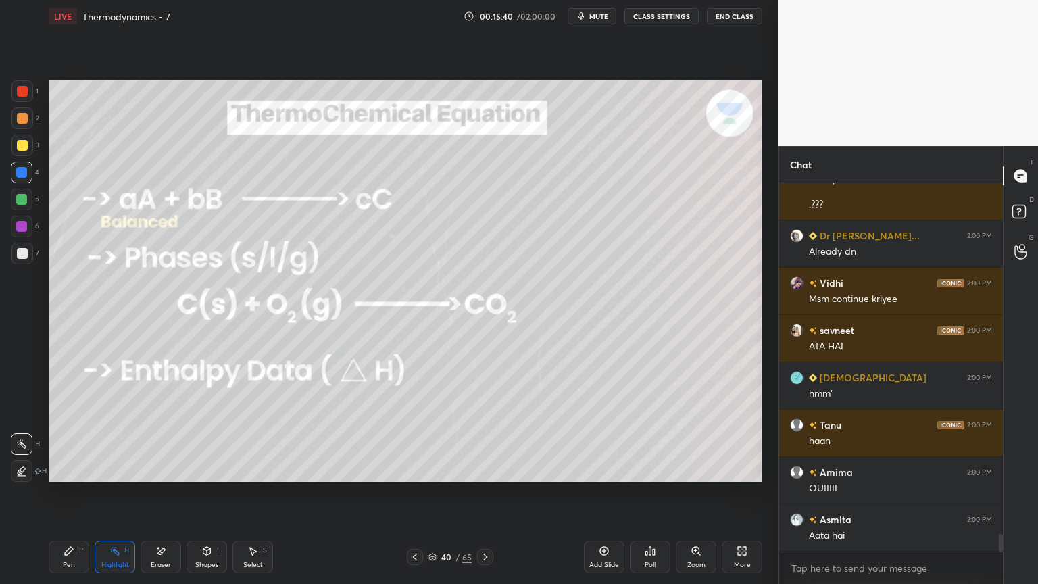
click at [414, 493] on icon at bounding box center [415, 556] width 11 height 11
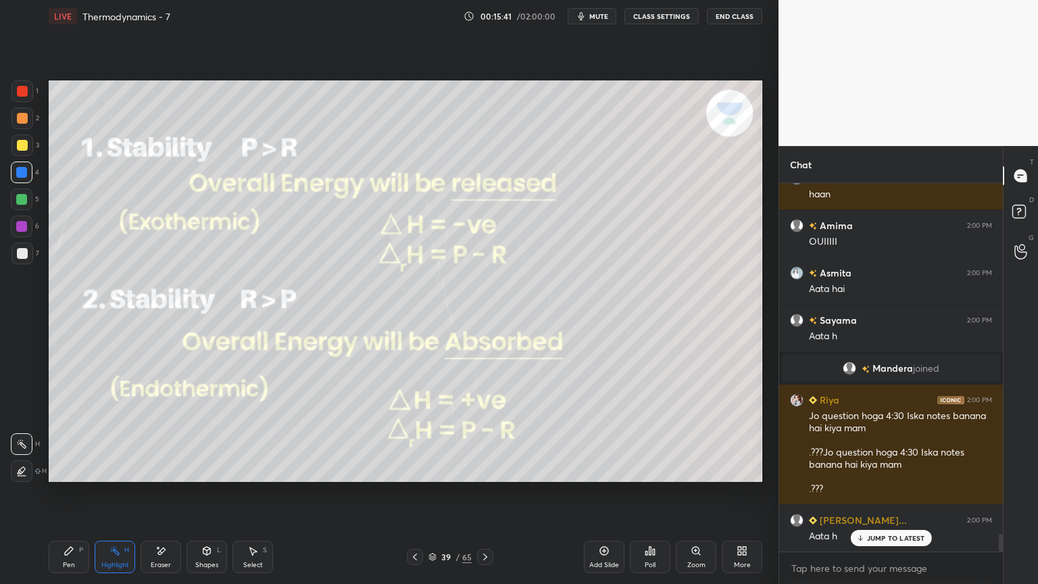
click at [410, 493] on div at bounding box center [415, 557] width 16 height 16
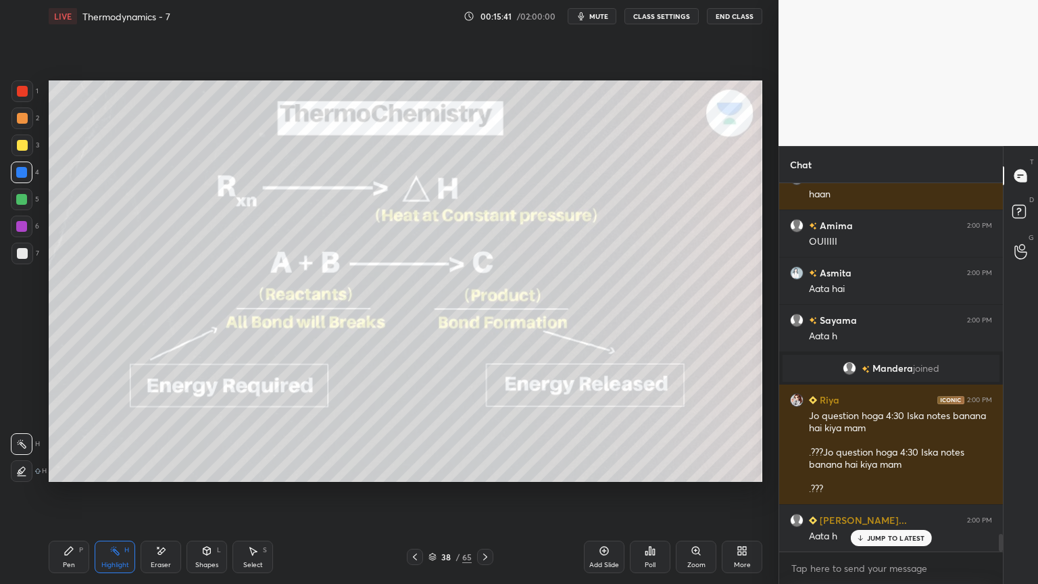
click at [485, 493] on icon at bounding box center [485, 557] width 4 height 7
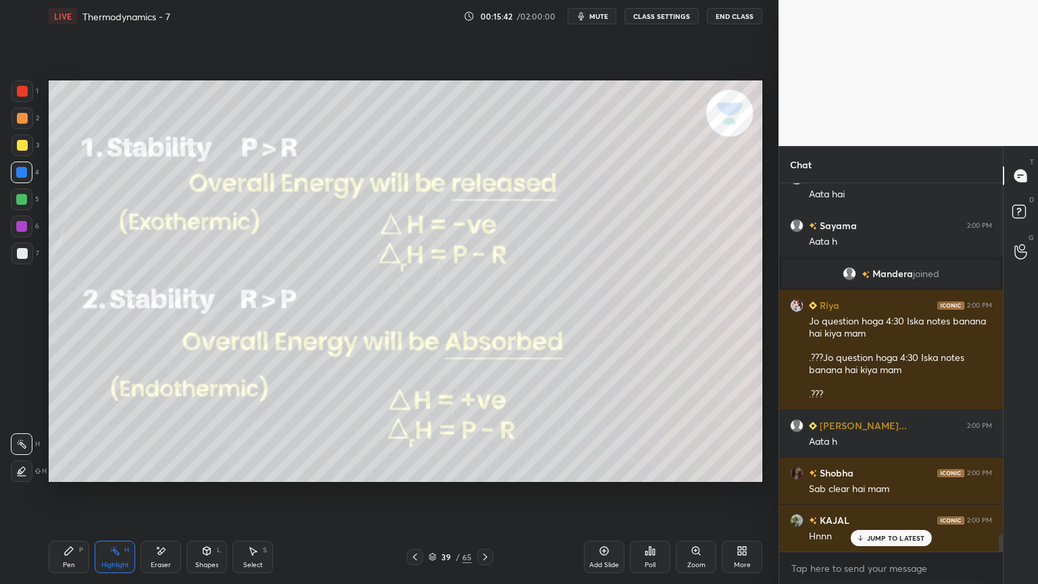
click at [485, 493] on icon at bounding box center [485, 557] width 4 height 7
click at [486, 493] on icon at bounding box center [485, 557] width 4 height 7
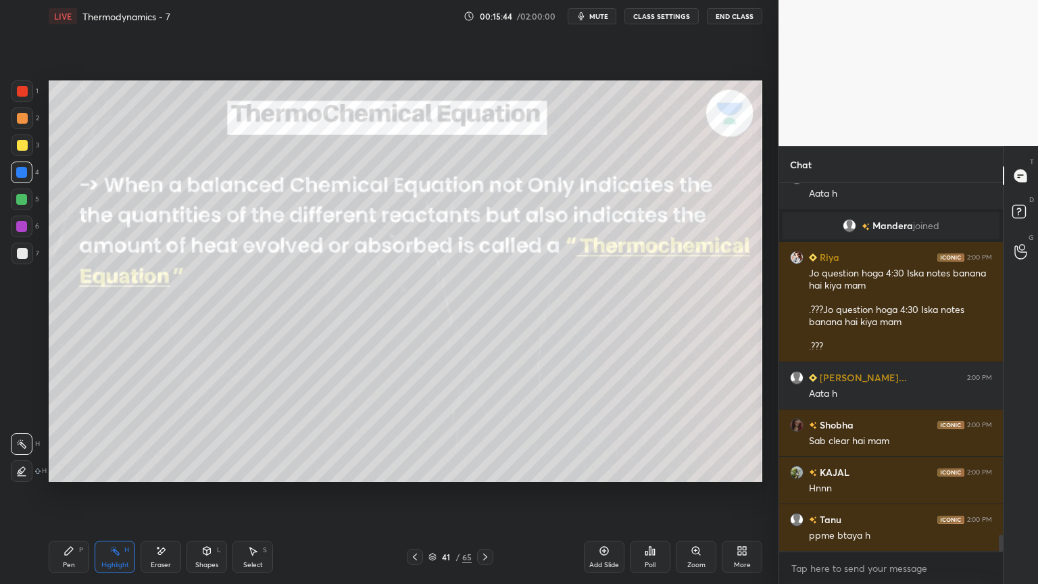
click at [489, 493] on icon at bounding box center [485, 556] width 11 height 11
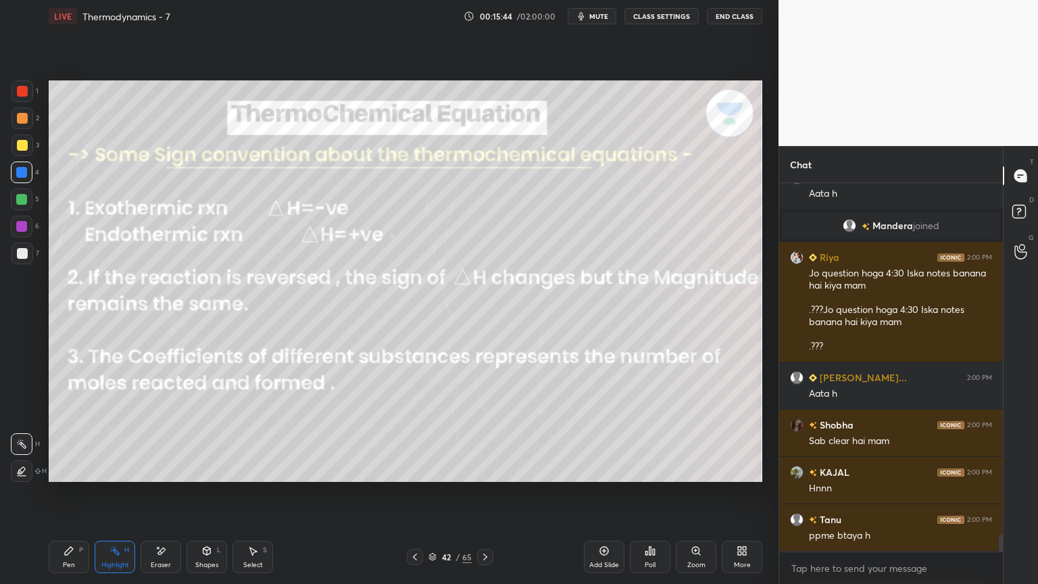
click at [489, 493] on icon at bounding box center [485, 556] width 11 height 11
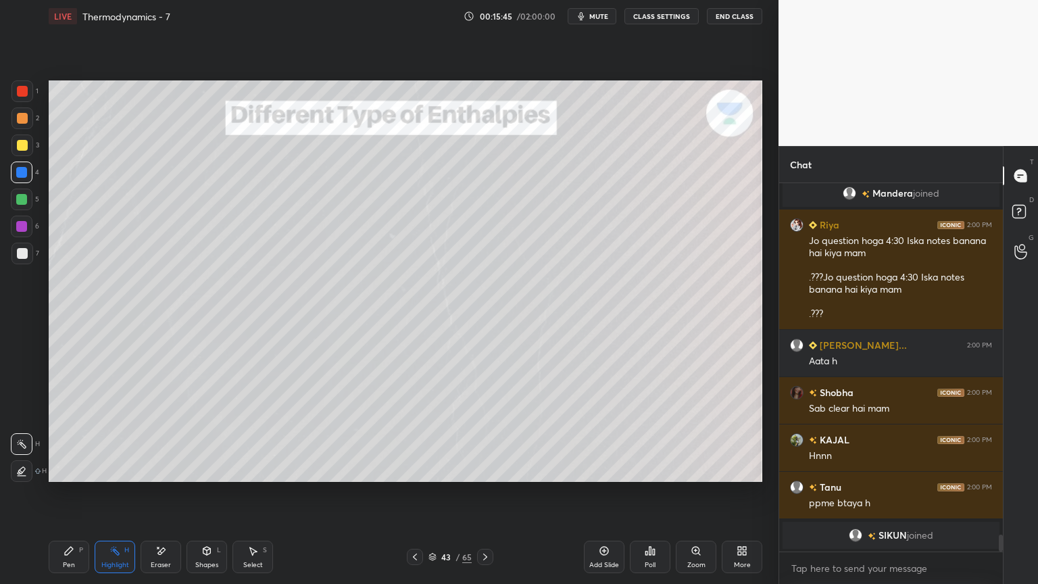
click at [488, 493] on icon at bounding box center [485, 556] width 11 height 11
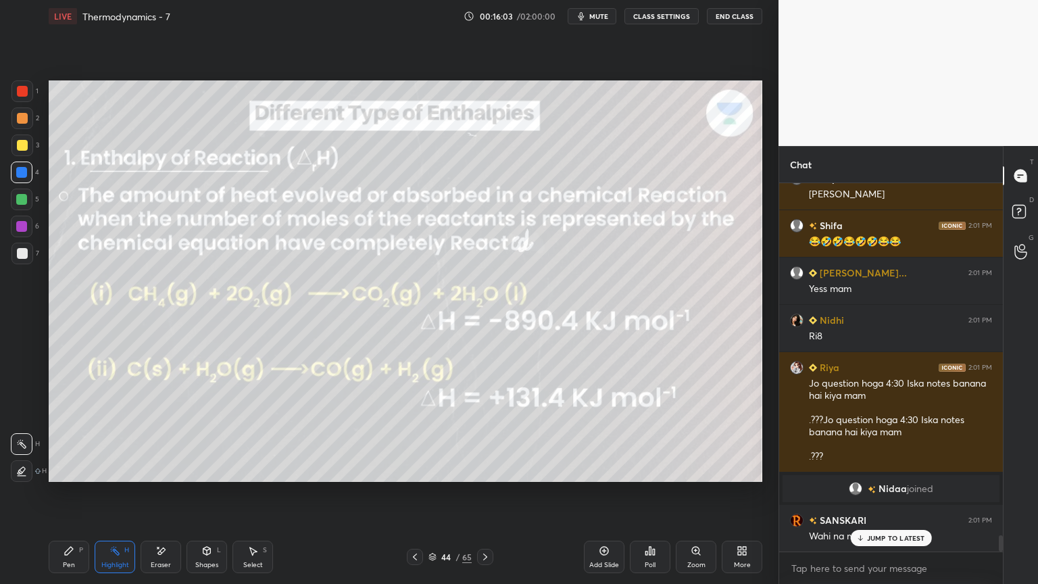
click at [660, 19] on button "CLASS SETTINGS" at bounding box center [661, 16] width 74 height 16
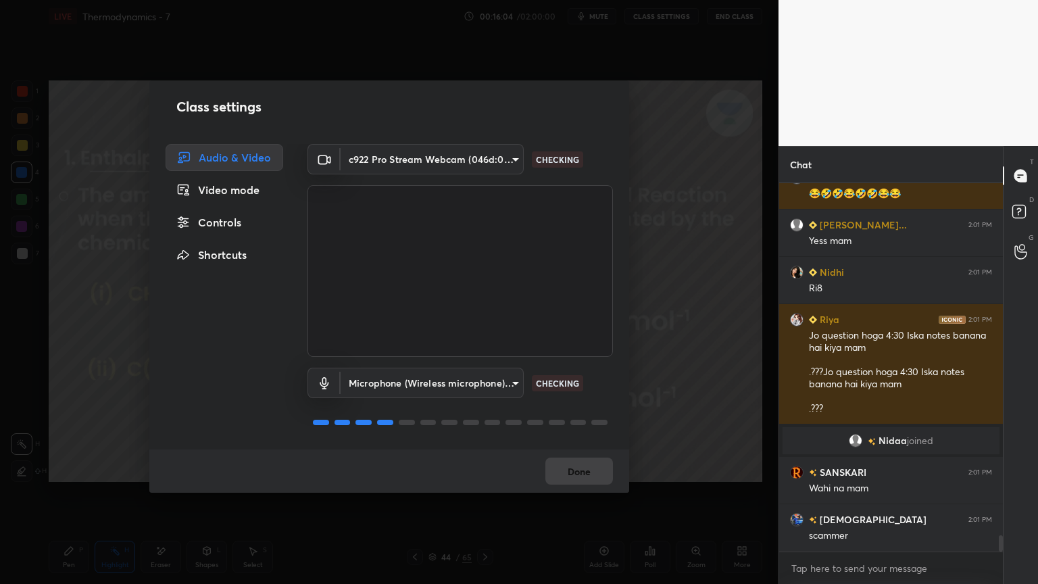
click at [239, 224] on div "Controls" at bounding box center [225, 222] width 118 height 27
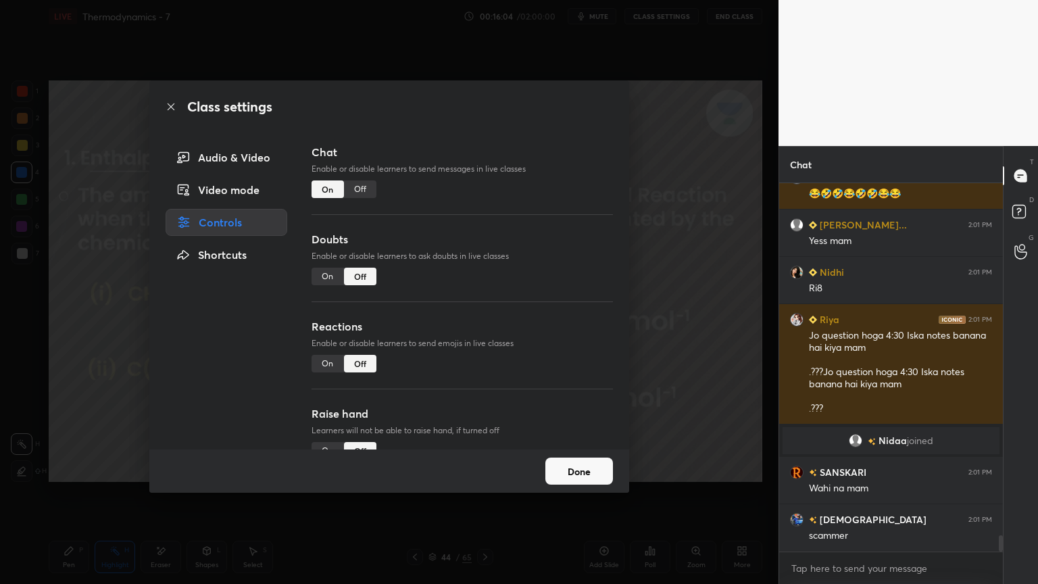
click at [371, 195] on div "Off" at bounding box center [360, 189] width 32 height 18
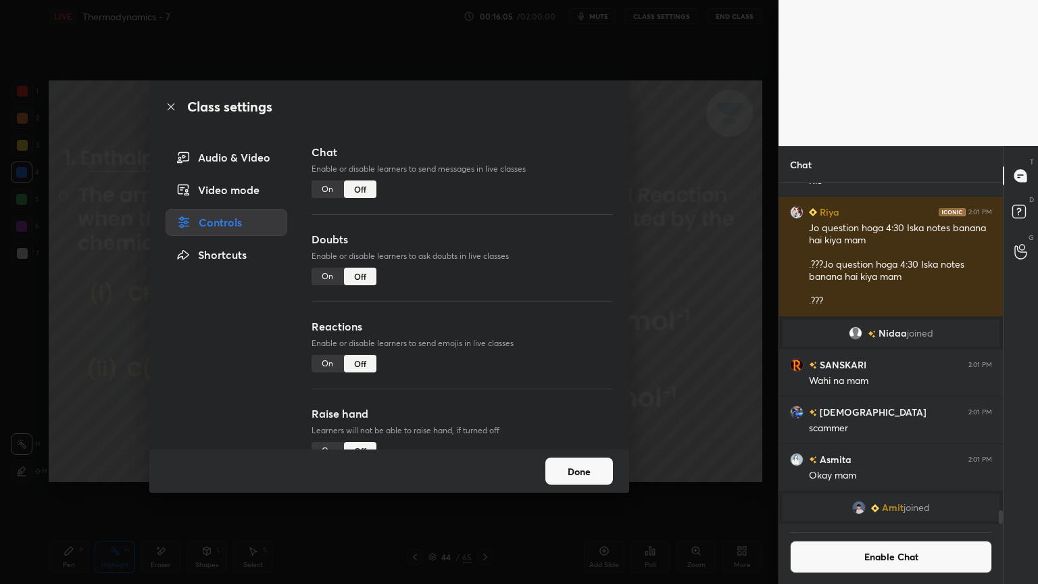
click at [564, 475] on button "Done" at bounding box center [579, 471] width 68 height 27
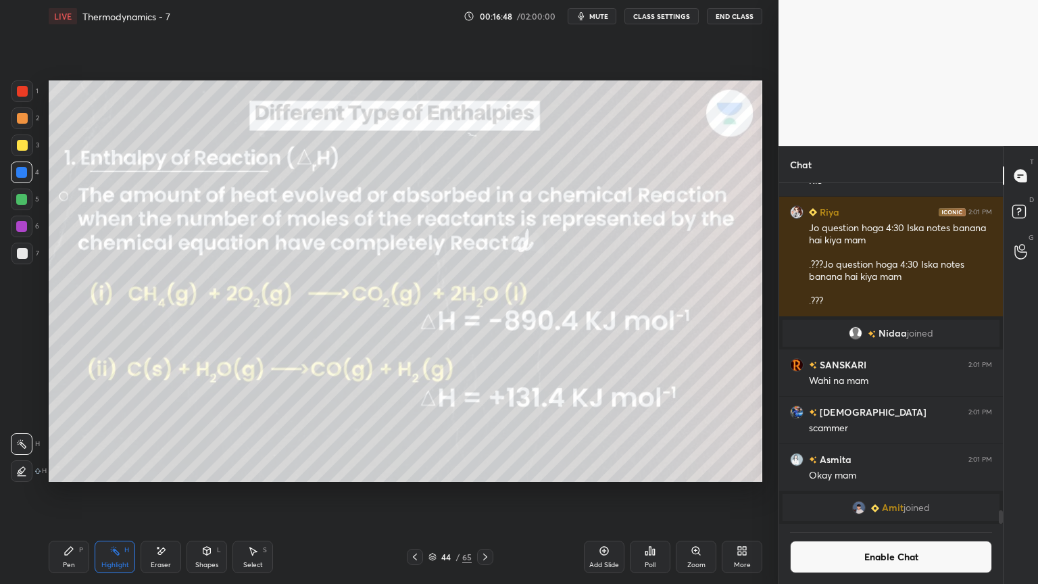
click at [87, 493] on div "Pen P" at bounding box center [69, 557] width 41 height 32
click at [112, 493] on icon at bounding box center [114, 550] width 11 height 11
click at [487, 493] on icon at bounding box center [485, 556] width 11 height 11
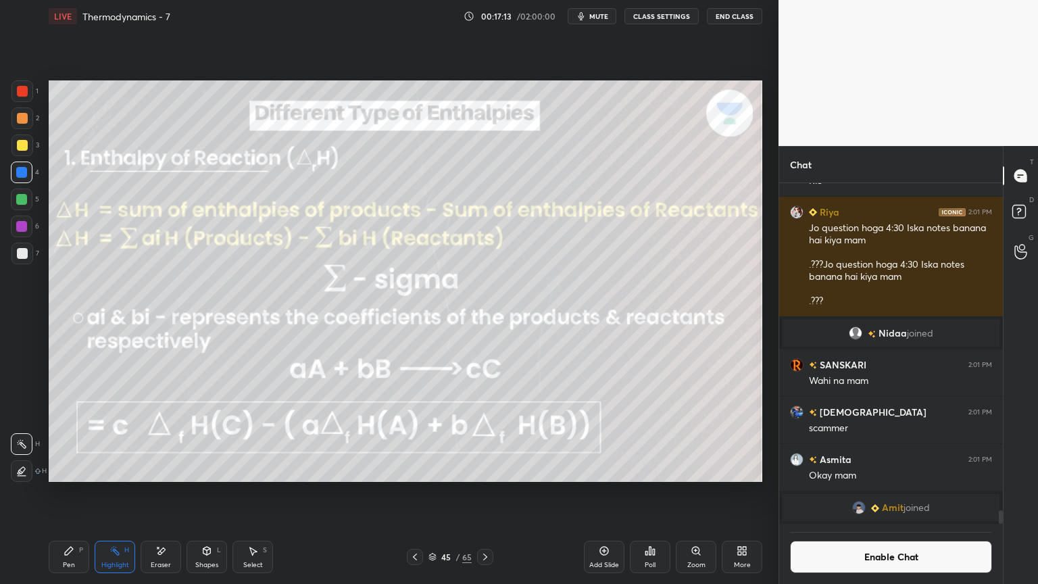
click at [76, 493] on div "Pen P" at bounding box center [69, 557] width 41 height 32
click at [122, 493] on div "Highlight" at bounding box center [115, 565] width 28 height 7
click at [595, 493] on div "Add Slide" at bounding box center [604, 557] width 41 height 32
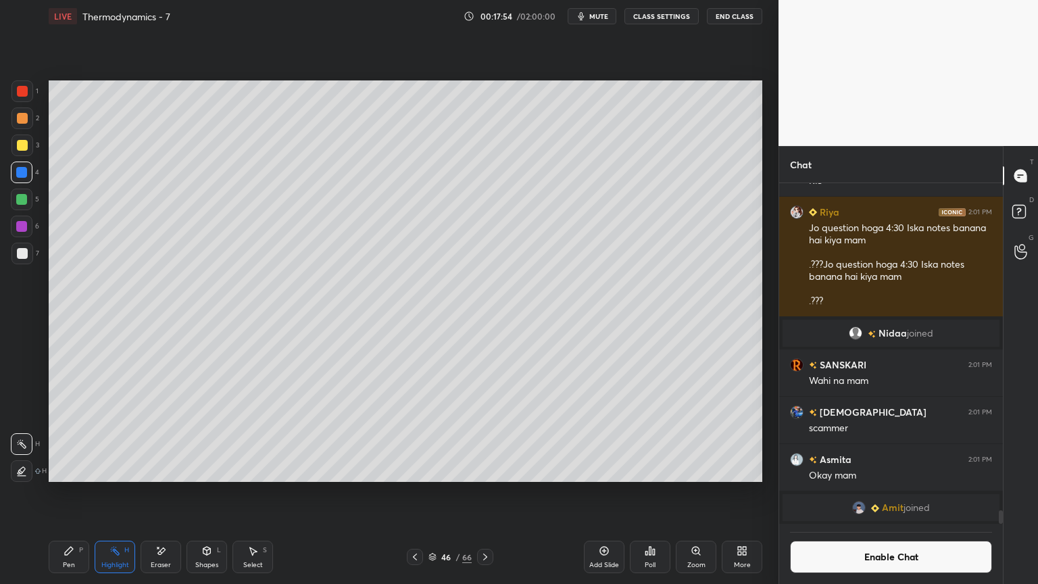
click at [74, 493] on div "Pen" at bounding box center [69, 565] width 12 height 7
click at [22, 257] on div at bounding box center [22, 253] width 11 height 11
click at [19, 443] on icon at bounding box center [22, 443] width 12 height 9
click at [120, 493] on icon at bounding box center [114, 550] width 11 height 11
click at [18, 149] on div at bounding box center [22, 145] width 11 height 11
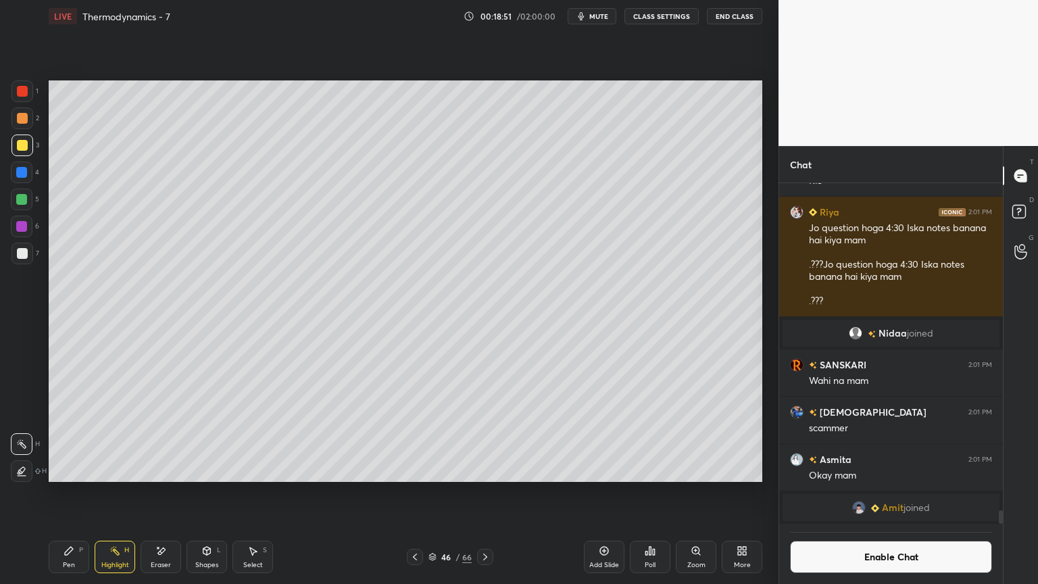
click at [80, 493] on div "Pen P" at bounding box center [69, 557] width 41 height 32
click at [22, 264] on div "7" at bounding box center [25, 256] width 28 height 27
click at [104, 493] on div "Highlight H" at bounding box center [115, 557] width 41 height 32
click at [24, 197] on div at bounding box center [21, 199] width 11 height 11
click at [80, 493] on div "Pen P" at bounding box center [69, 557] width 41 height 32
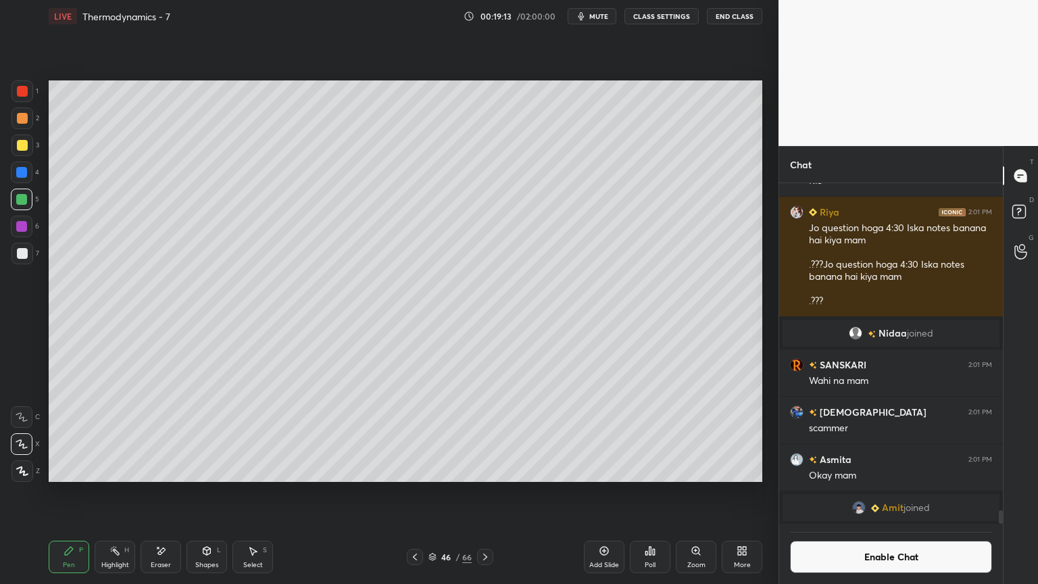
click at [22, 257] on div at bounding box center [22, 253] width 11 height 11
click at [129, 493] on div "Highlight H" at bounding box center [115, 557] width 41 height 32
click at [21, 174] on div at bounding box center [21, 172] width 11 height 11
click at [27, 224] on div at bounding box center [22, 227] width 22 height 22
click at [419, 493] on icon at bounding box center [415, 556] width 11 height 11
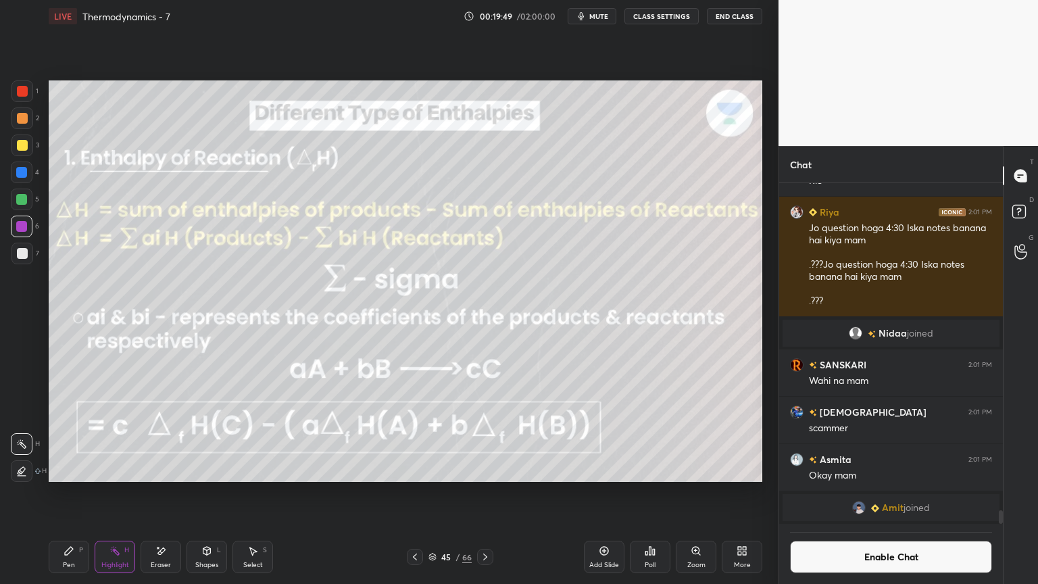
click at [486, 493] on icon at bounding box center [485, 556] width 11 height 11
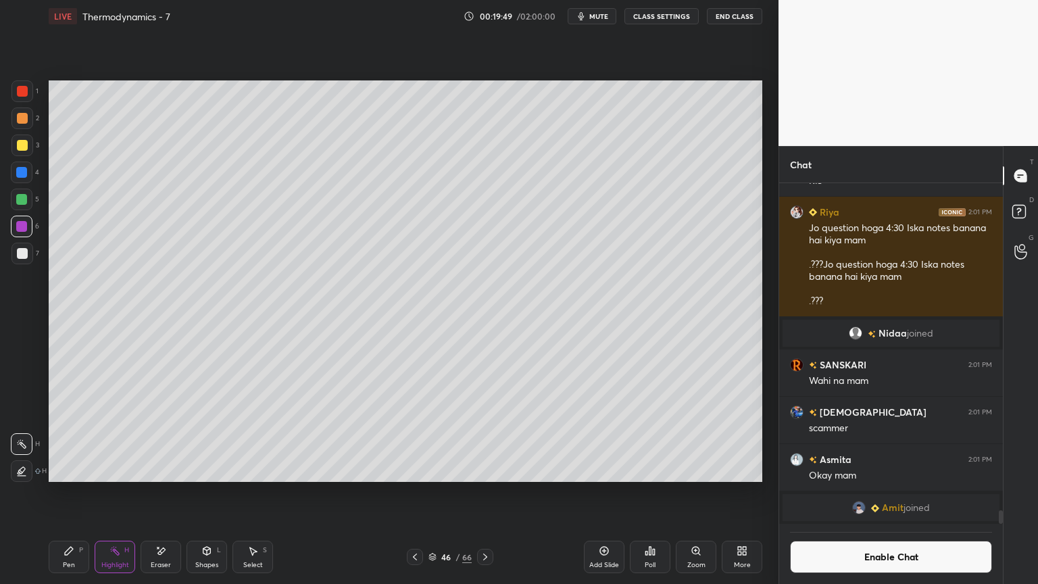
click at [487, 493] on icon at bounding box center [485, 556] width 11 height 11
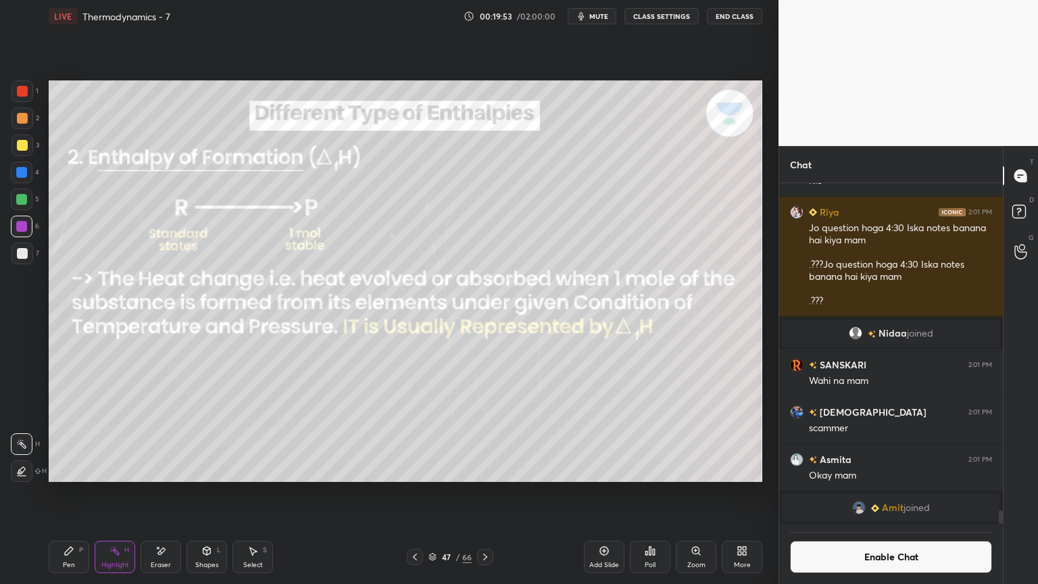
click at [418, 493] on icon at bounding box center [415, 556] width 11 height 11
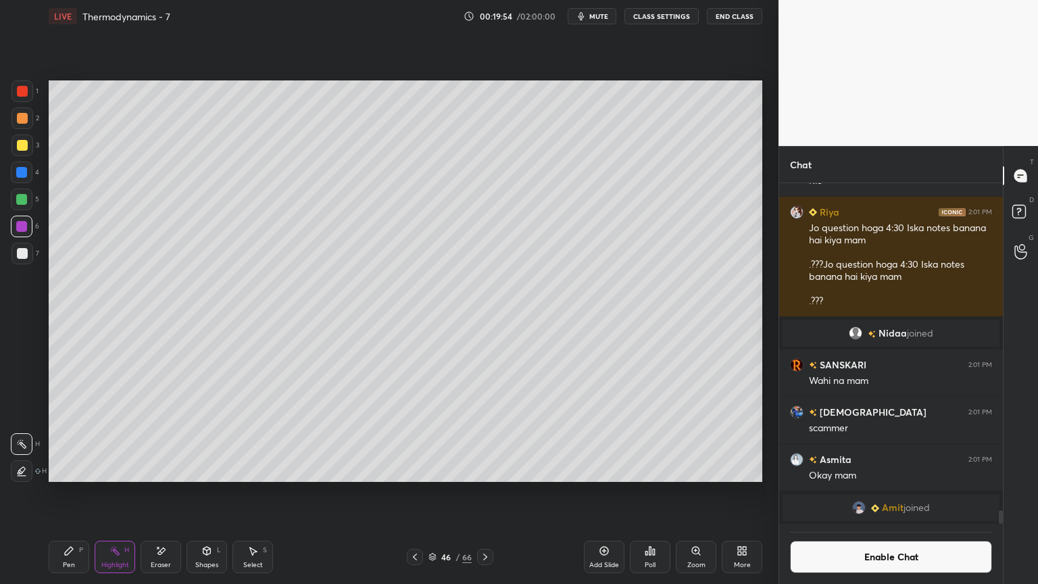
click at [66, 493] on div "Pen P" at bounding box center [69, 557] width 41 height 32
click at [24, 175] on div at bounding box center [21, 172] width 11 height 11
click at [495, 493] on div "46 / 66" at bounding box center [450, 557] width 268 height 16
click at [111, 493] on div "Highlight H" at bounding box center [115, 557] width 41 height 32
click at [481, 493] on icon at bounding box center [485, 556] width 11 height 11
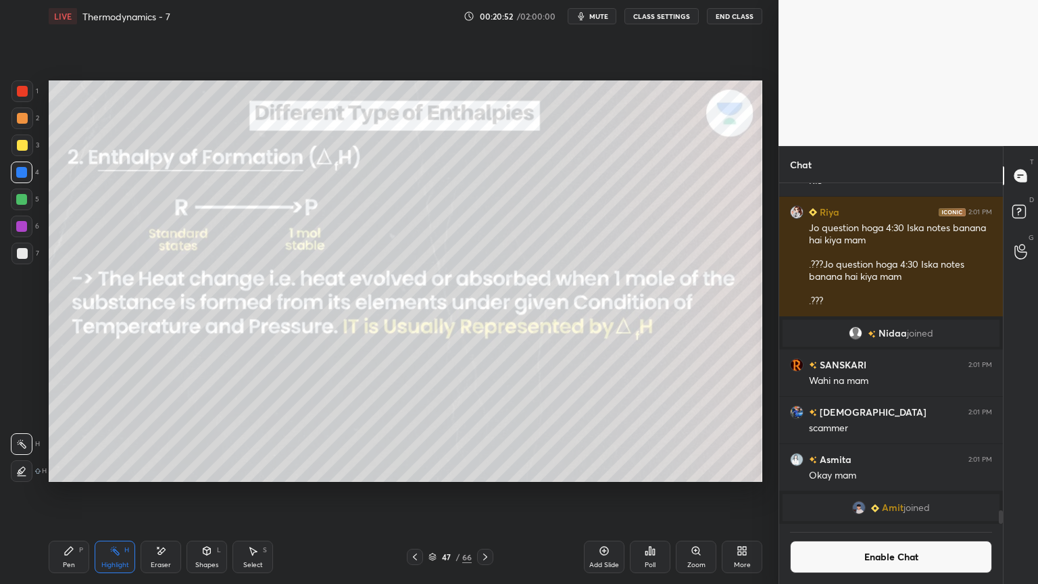
click at [70, 493] on icon at bounding box center [69, 550] width 11 height 11
click at [166, 493] on icon at bounding box center [160, 550] width 11 height 11
click at [79, 493] on div "P" at bounding box center [81, 550] width 4 height 7
click at [114, 493] on rect at bounding box center [116, 552] width 7 height 7
click at [491, 493] on div at bounding box center [485, 557] width 16 height 16
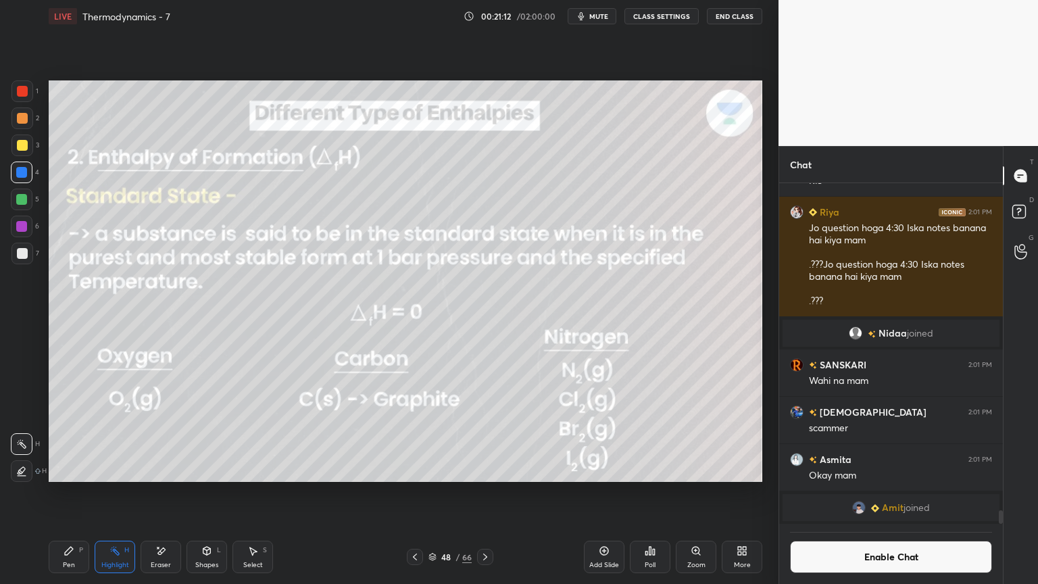
click at [20, 203] on div at bounding box center [21, 199] width 11 height 11
click at [72, 493] on div "Pen" at bounding box center [69, 565] width 12 height 7
click at [116, 493] on icon at bounding box center [114, 550] width 11 height 11
click at [112, 493] on icon at bounding box center [114, 550] width 11 height 11
click at [20, 170] on div at bounding box center [21, 172] width 11 height 11
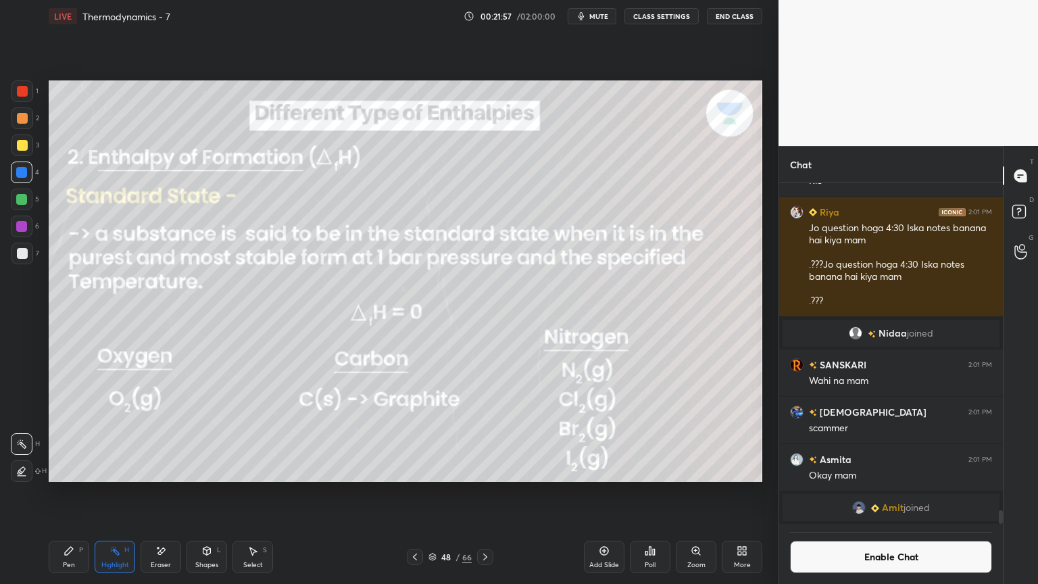
click at [484, 493] on icon at bounding box center [485, 556] width 11 height 11
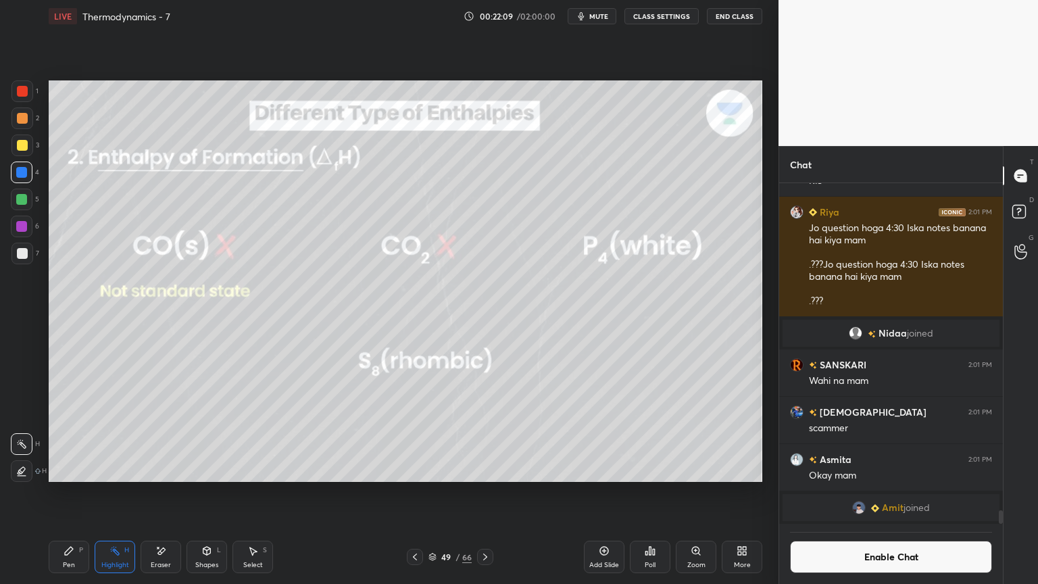
click at [80, 493] on div "Pen P" at bounding box center [69, 557] width 41 height 32
click at [169, 493] on div "Eraser" at bounding box center [161, 565] width 20 height 7
click at [114, 493] on div "Highlight" at bounding box center [115, 565] width 28 height 7
click at [483, 493] on icon at bounding box center [485, 556] width 11 height 11
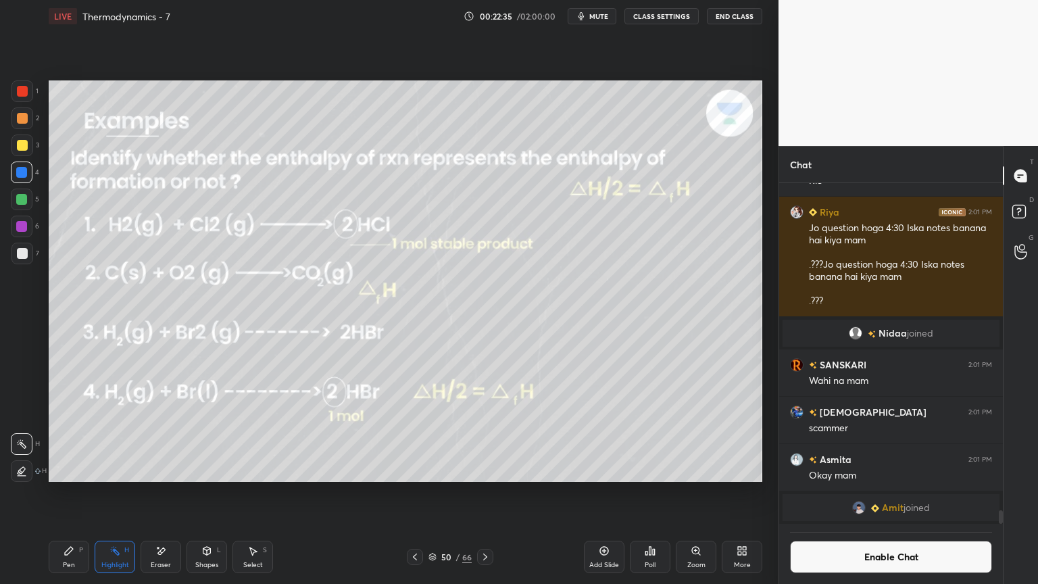
click at [414, 493] on icon at bounding box center [415, 556] width 11 height 11
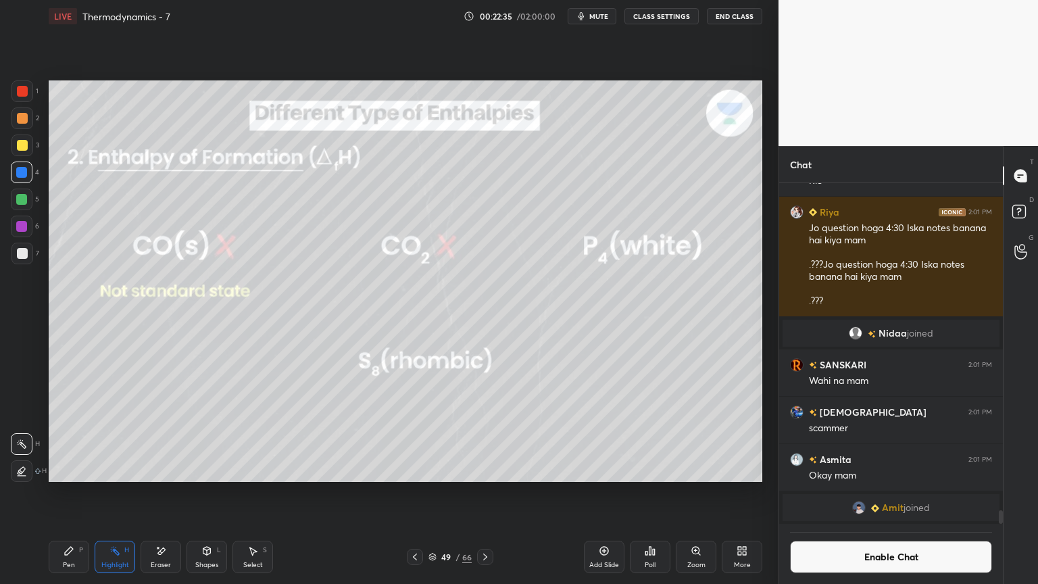
click at [416, 493] on icon at bounding box center [415, 556] width 11 height 11
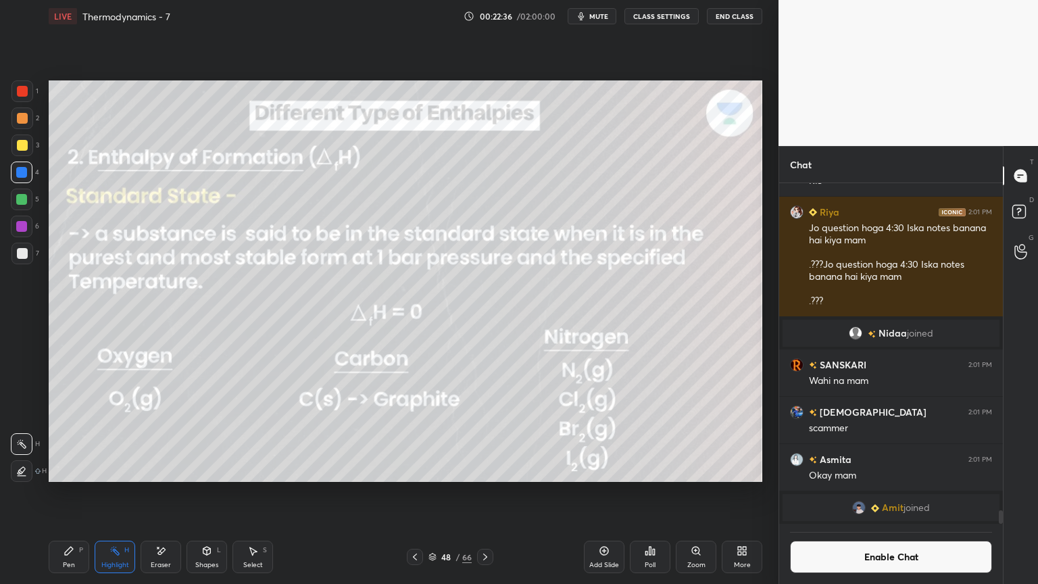
click at [414, 493] on icon at bounding box center [415, 556] width 11 height 11
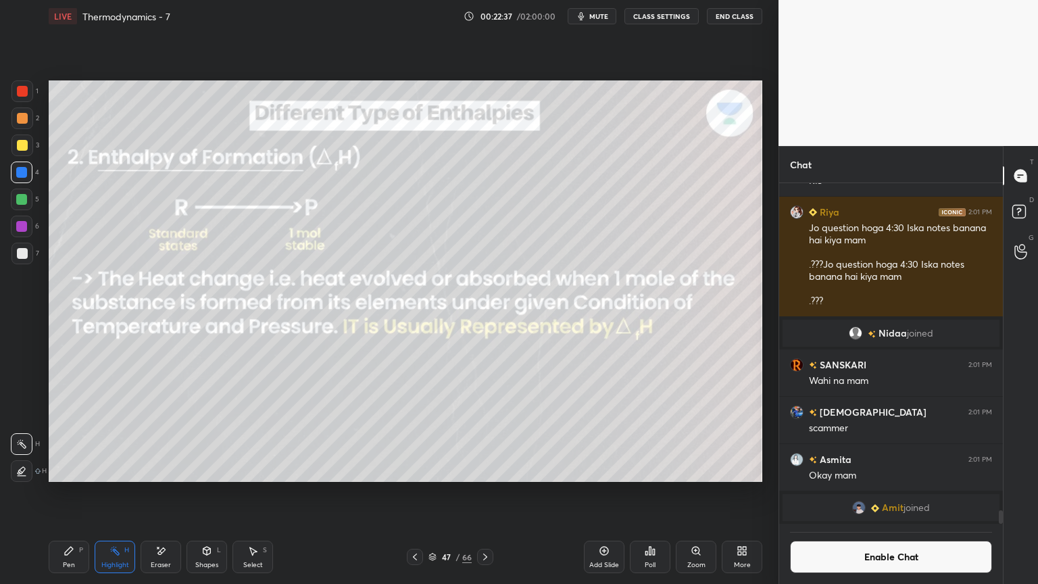
click at [412, 493] on icon at bounding box center [415, 556] width 11 height 11
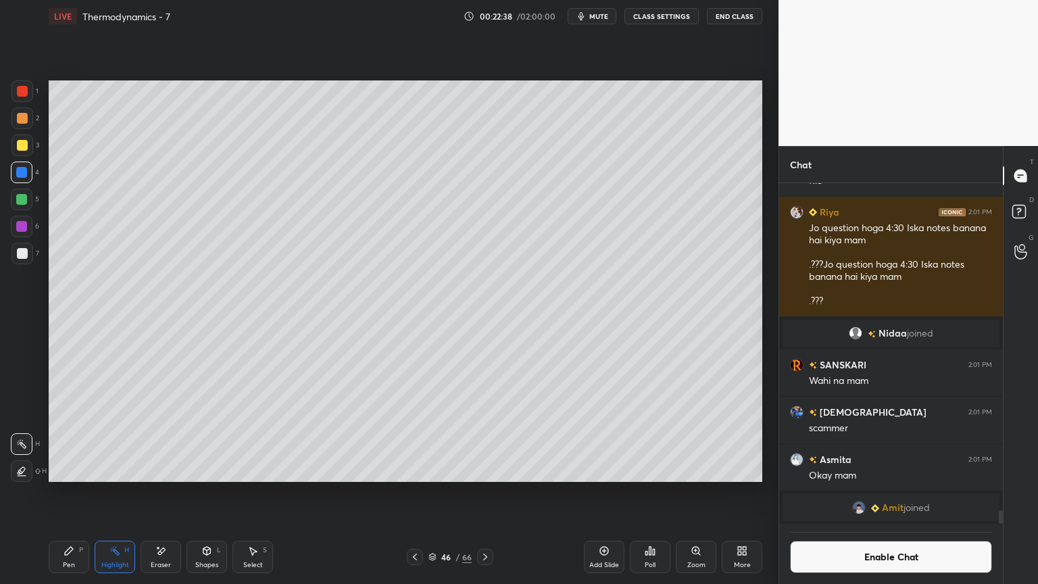
click at [494, 493] on div "46 / 66" at bounding box center [450, 557] width 268 height 16
click at [487, 493] on icon at bounding box center [485, 556] width 11 height 11
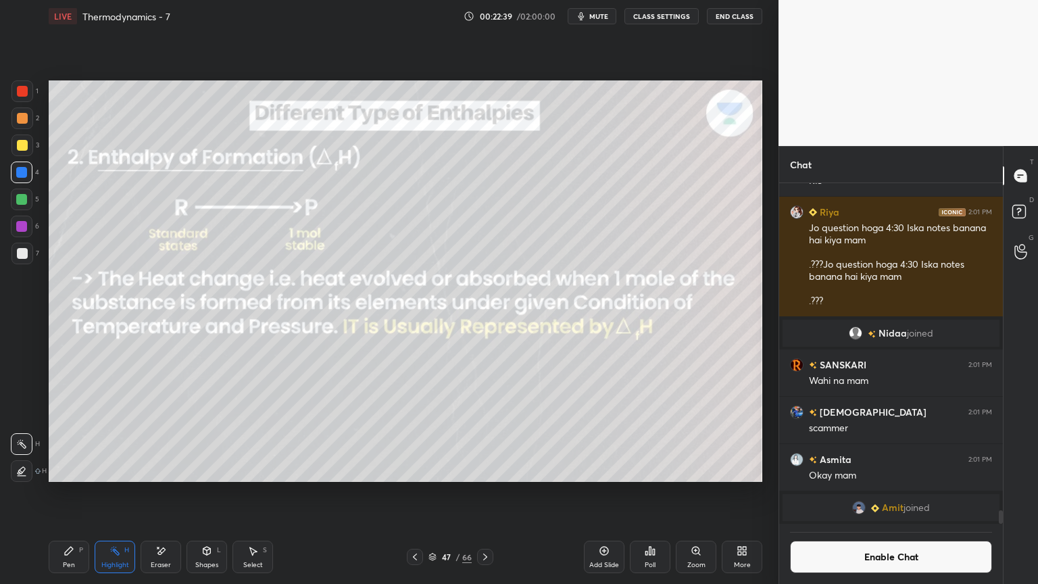
click at [417, 493] on icon at bounding box center [415, 556] width 11 height 11
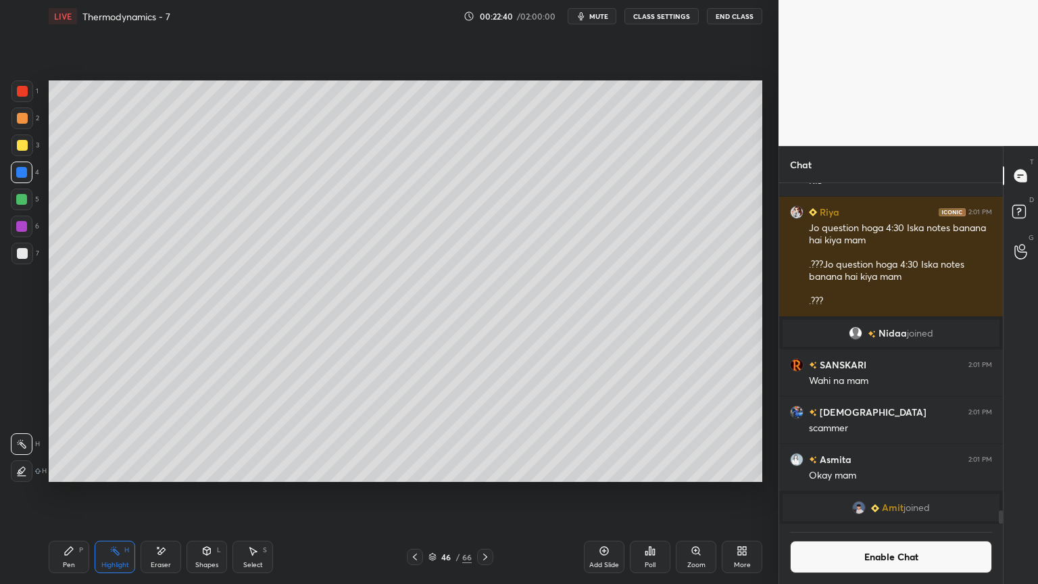
click at [411, 493] on icon at bounding box center [415, 556] width 11 height 11
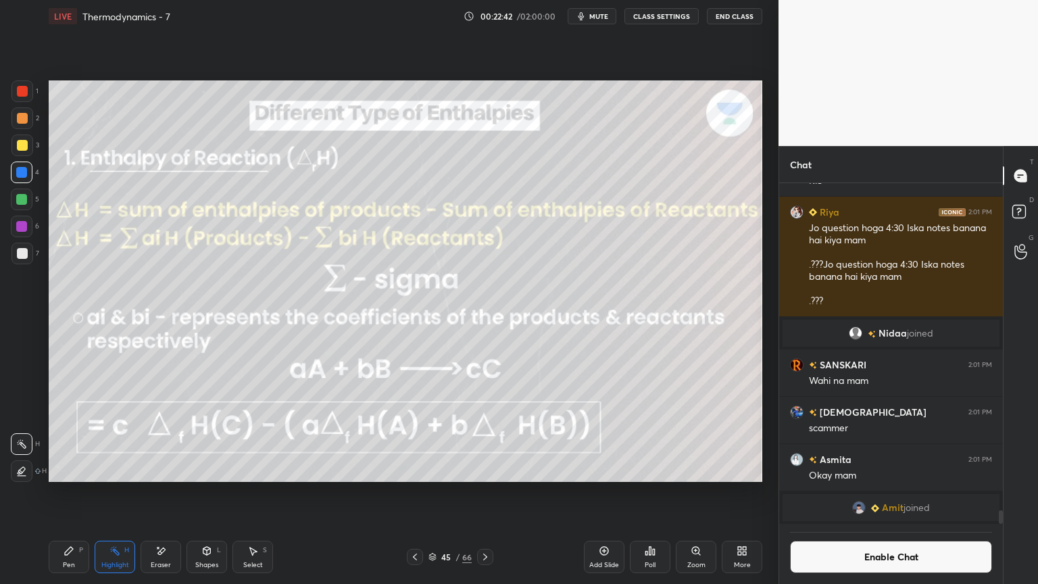
click at [872, 493] on button "Enable Chat" at bounding box center [891, 557] width 202 height 32
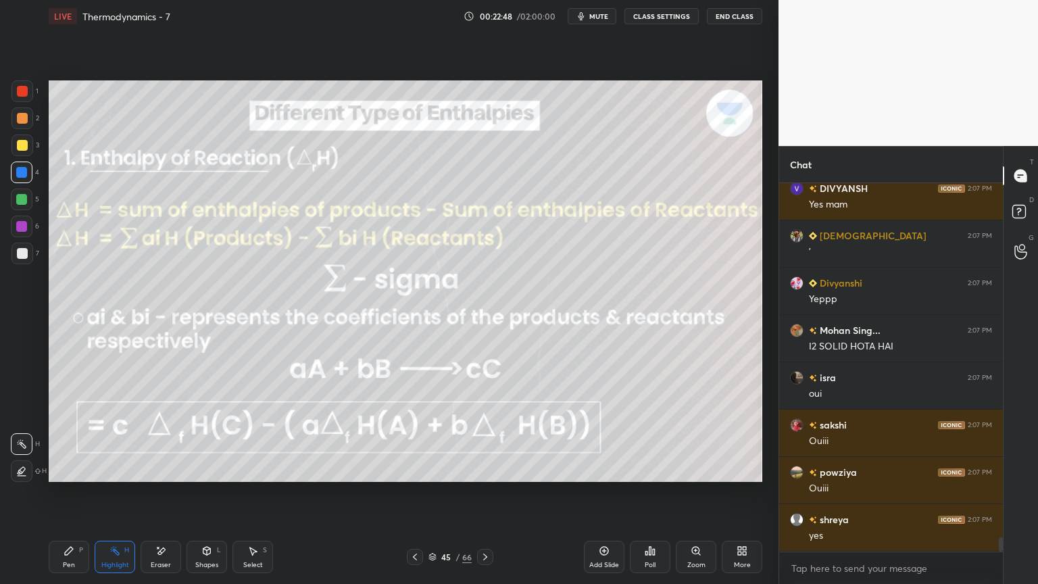
scroll to position [9756, 0]
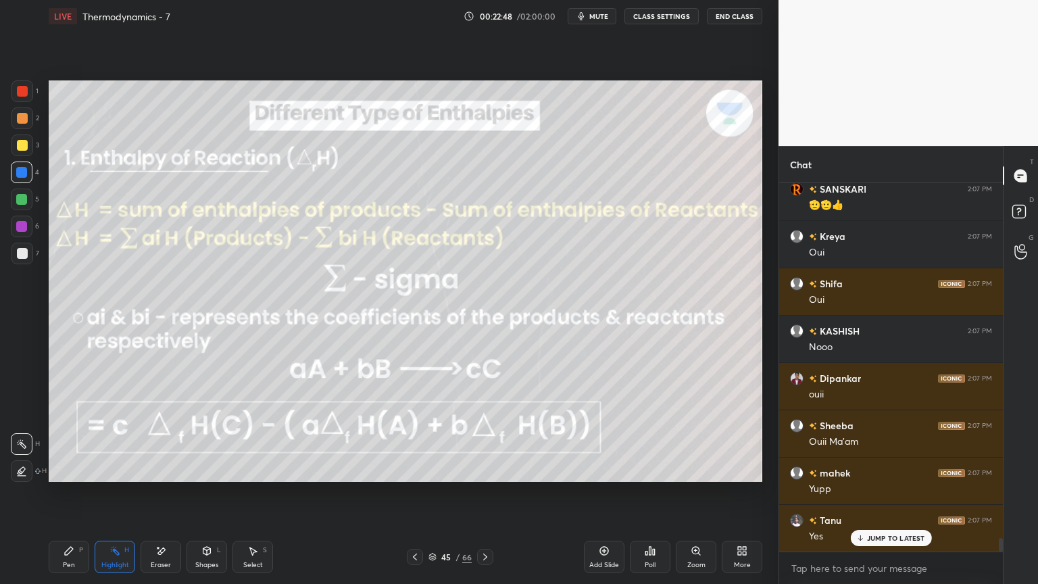
click at [487, 493] on icon at bounding box center [485, 556] width 11 height 11
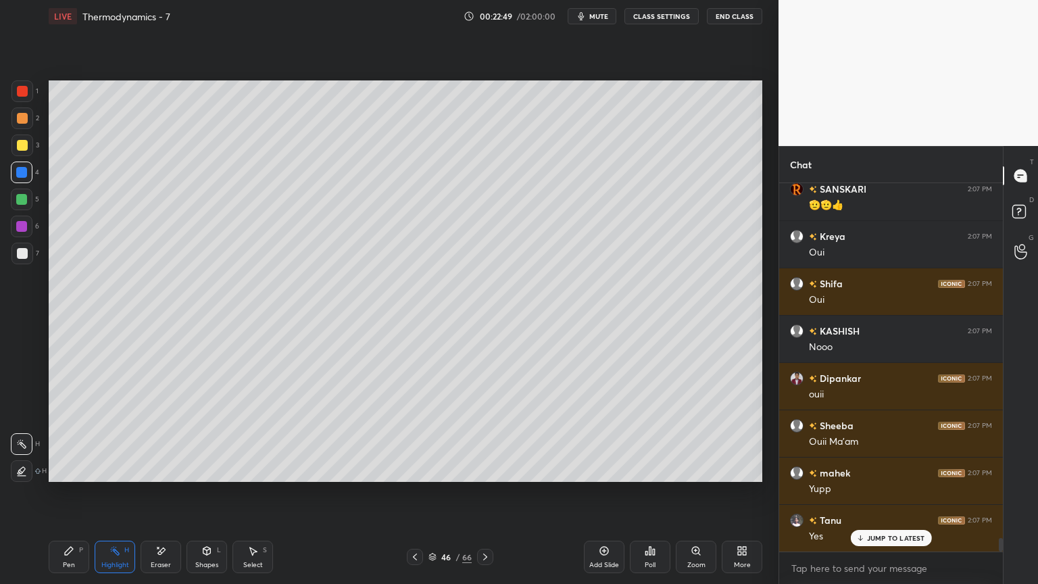
scroll to position [10372, 0]
click at [491, 493] on div at bounding box center [485, 557] width 16 height 16
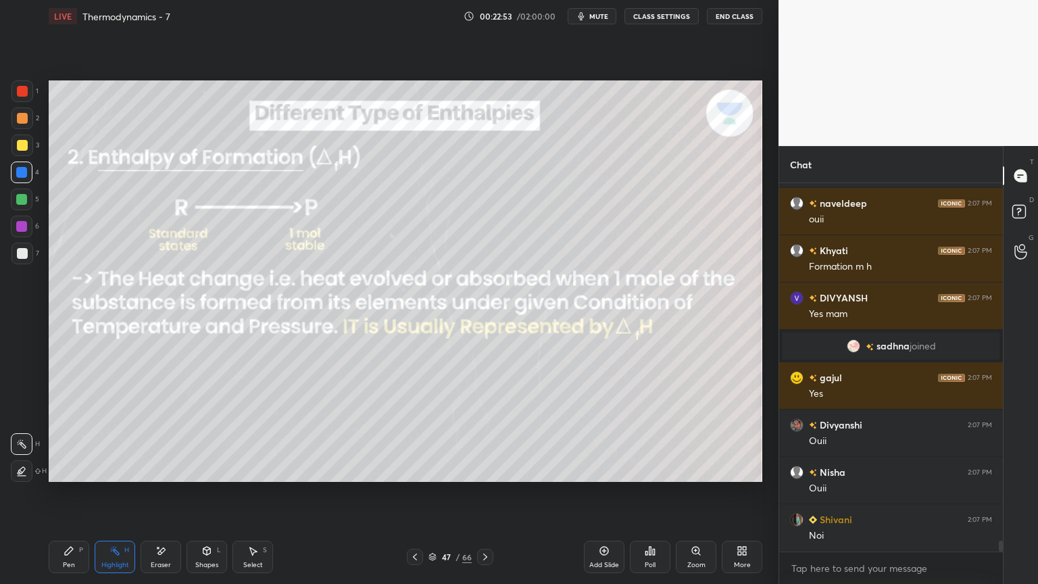
scroll to position [12711, 0]
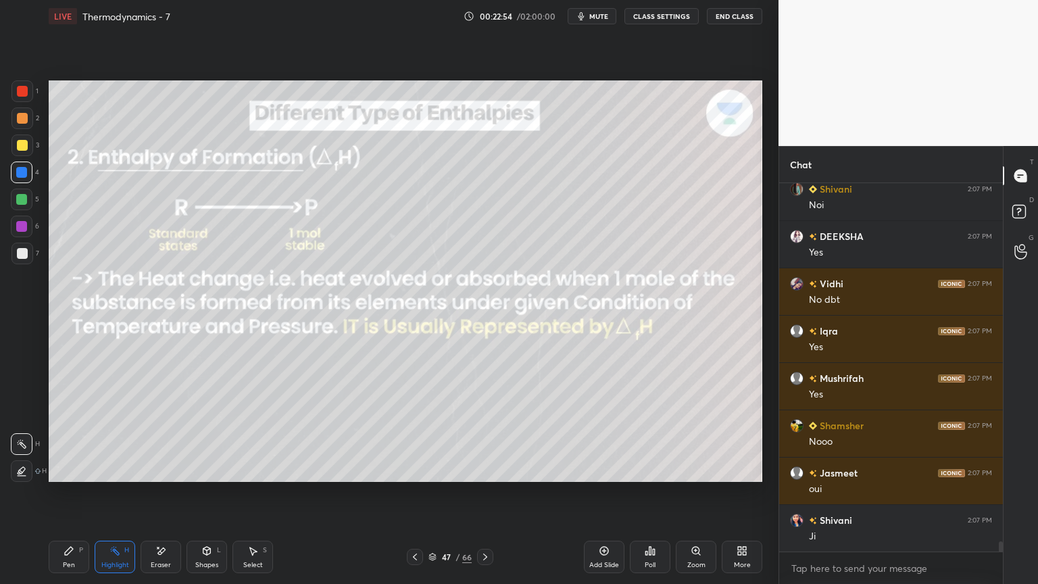
click at [673, 18] on button "CLASS SETTINGS" at bounding box center [661, 16] width 74 height 16
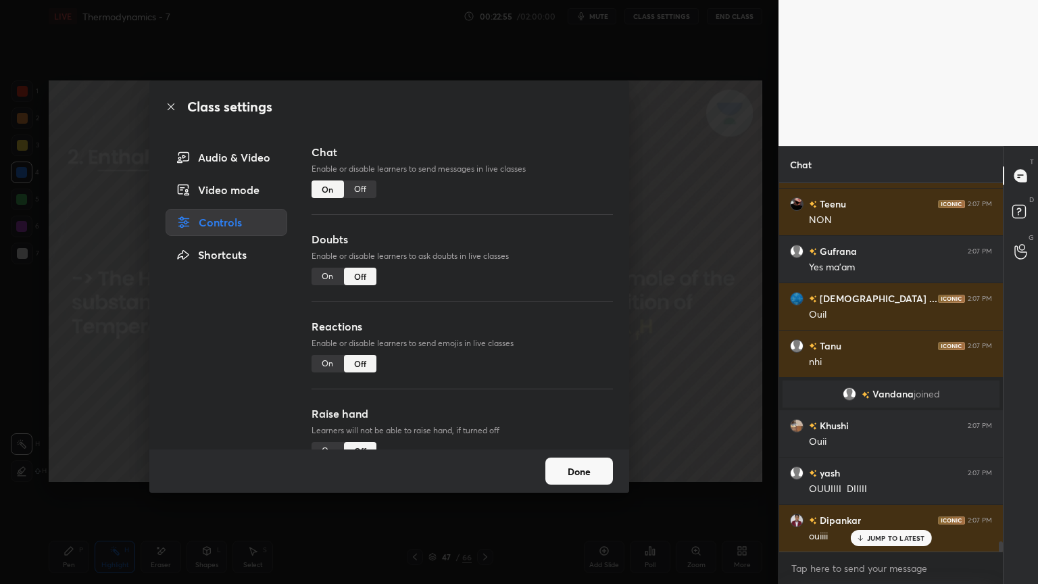
click at [366, 193] on div "Off" at bounding box center [360, 189] width 32 height 18
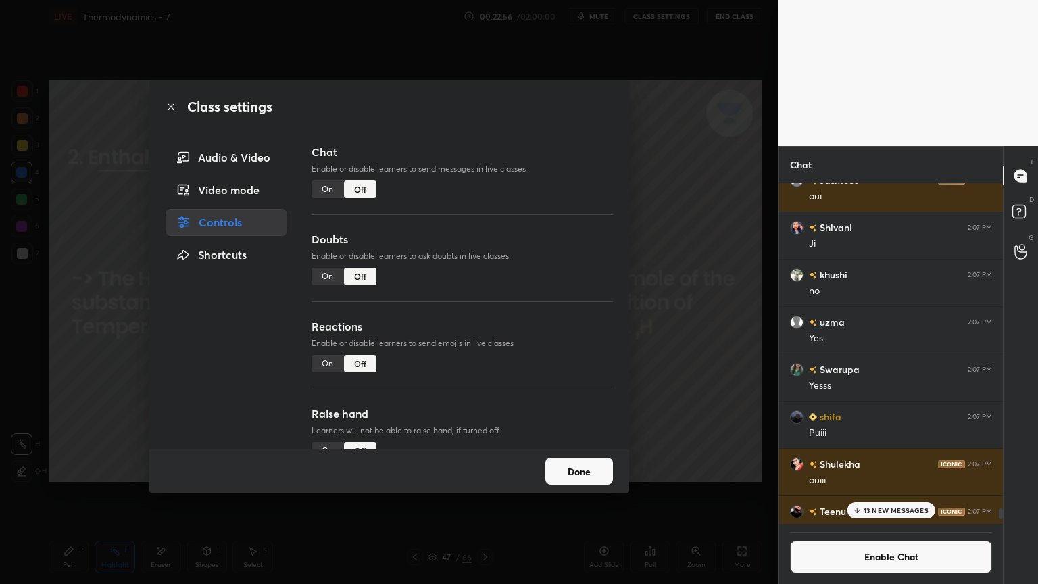
click at [581, 468] on button "Done" at bounding box center [579, 471] width 68 height 27
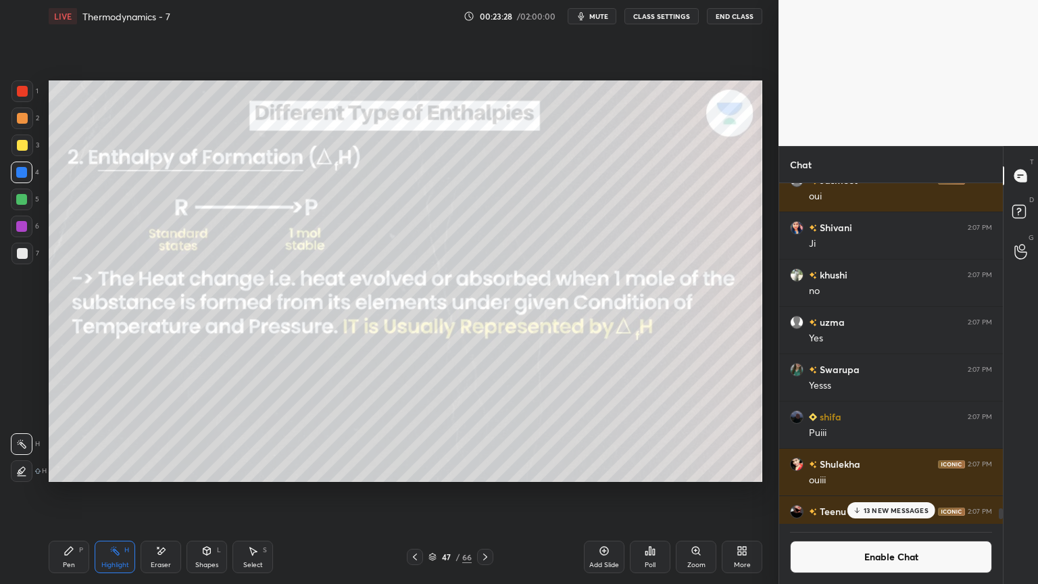
click at [164, 493] on div "Eraser" at bounding box center [161, 557] width 41 height 32
click at [73, 493] on icon at bounding box center [69, 550] width 11 height 11
click at [162, 493] on icon at bounding box center [160, 550] width 11 height 11
click at [487, 493] on icon at bounding box center [485, 556] width 11 height 11
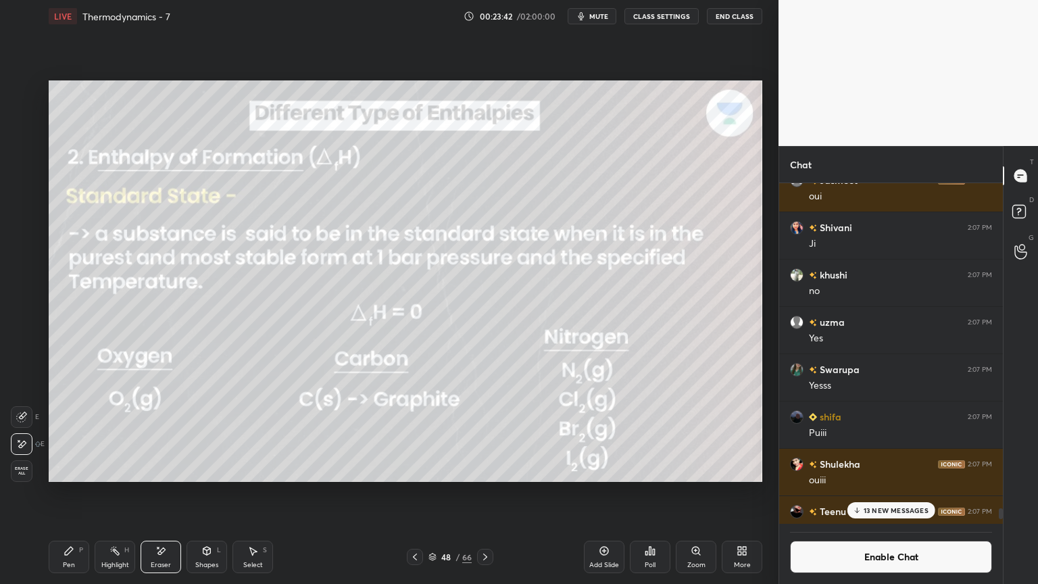
click at [108, 493] on div "Highlight" at bounding box center [115, 565] width 28 height 7
click at [489, 493] on icon at bounding box center [485, 556] width 11 height 11
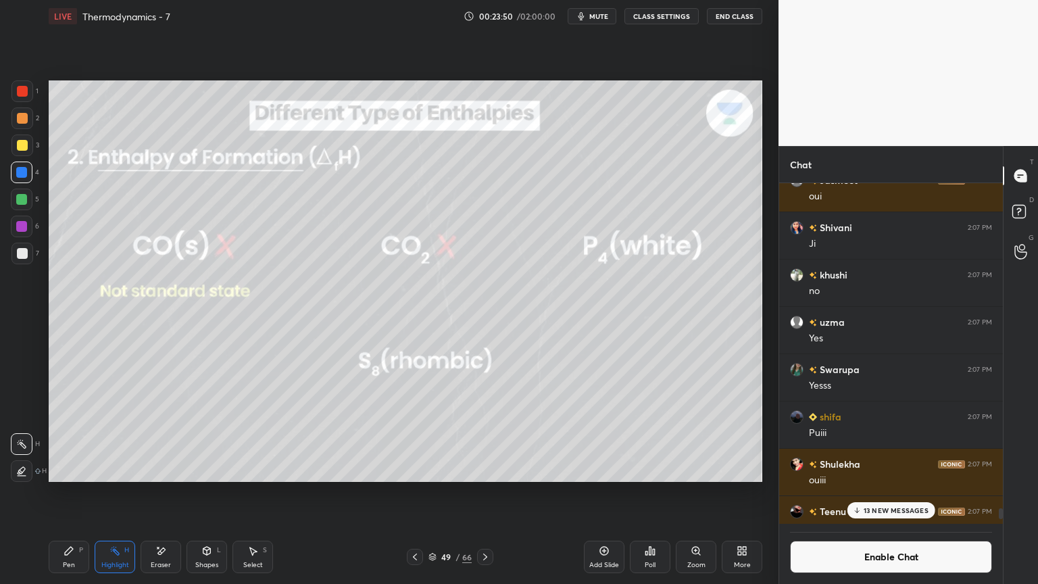
click at [418, 493] on icon at bounding box center [415, 556] width 11 height 11
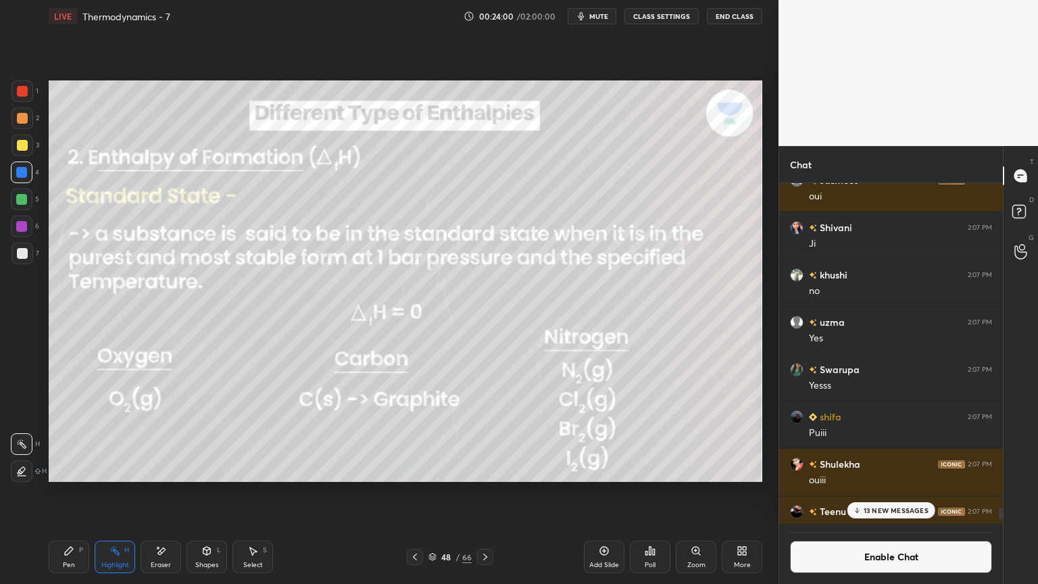
click at [58, 493] on div "Pen P" at bounding box center [69, 557] width 41 height 32
click at [119, 493] on icon at bounding box center [114, 550] width 11 height 11
click at [875, 493] on p "13 NEW MESSAGES" at bounding box center [896, 510] width 65 height 8
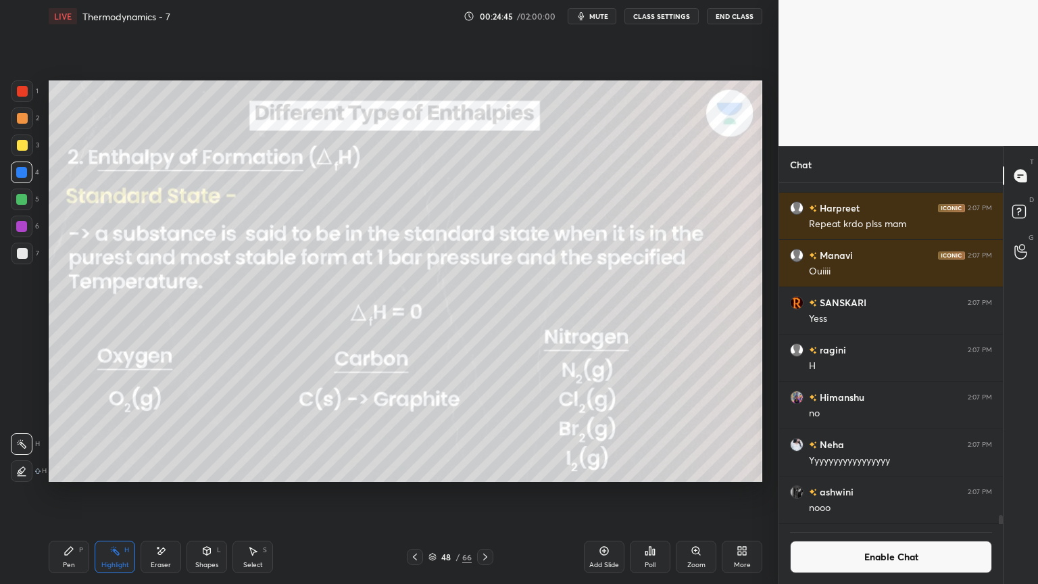
click at [488, 493] on icon at bounding box center [485, 556] width 11 height 11
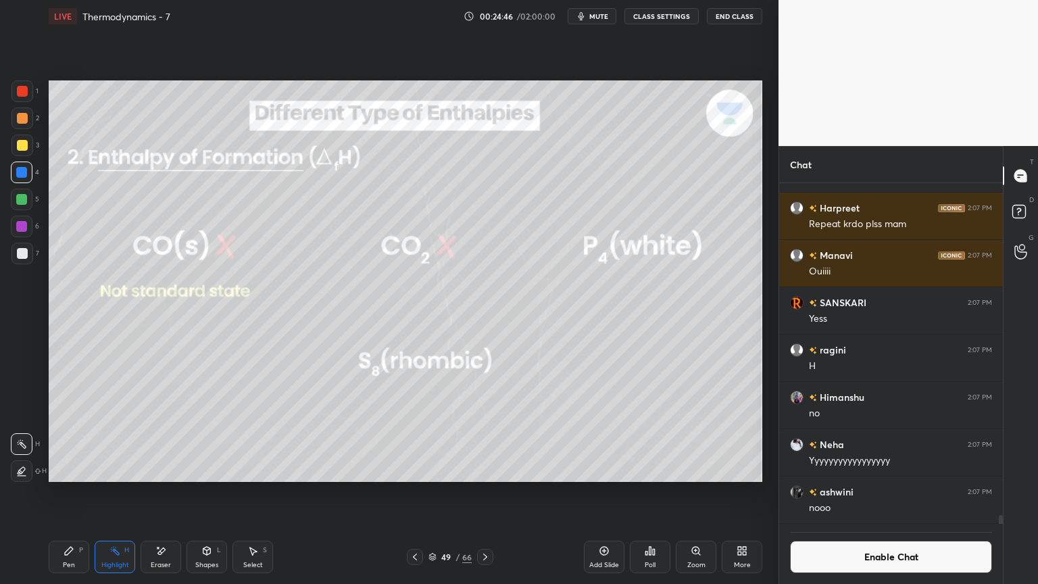
click at [484, 493] on icon at bounding box center [485, 557] width 4 height 7
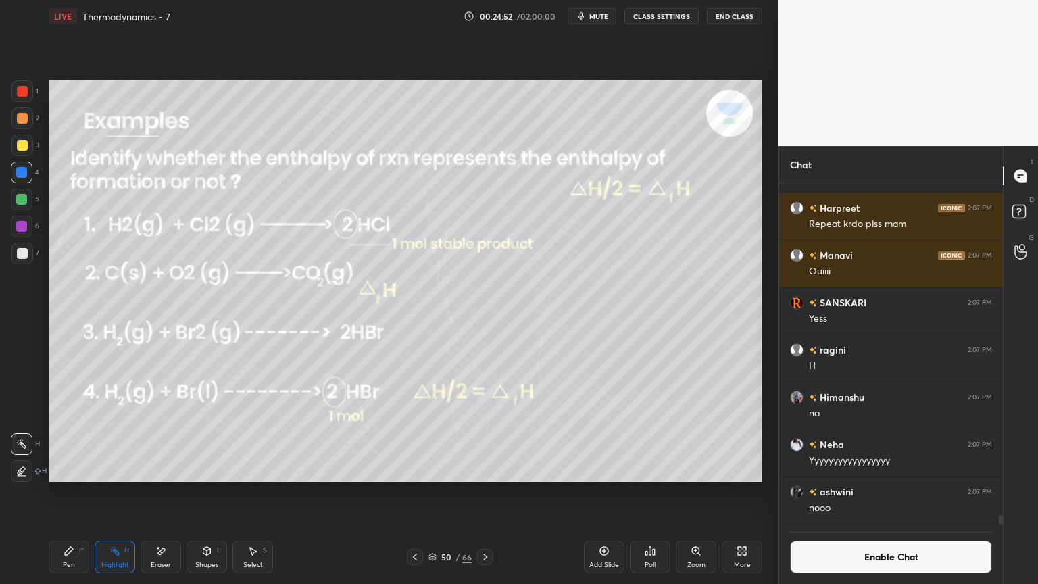
click at [80, 493] on div "P" at bounding box center [81, 550] width 4 height 7
click at [19, 125] on div at bounding box center [22, 118] width 22 height 22
click at [26, 200] on div at bounding box center [21, 199] width 11 height 11
click at [122, 493] on div "Highlight" at bounding box center [115, 565] width 28 height 7
click at [14, 179] on div at bounding box center [22, 173] width 22 height 22
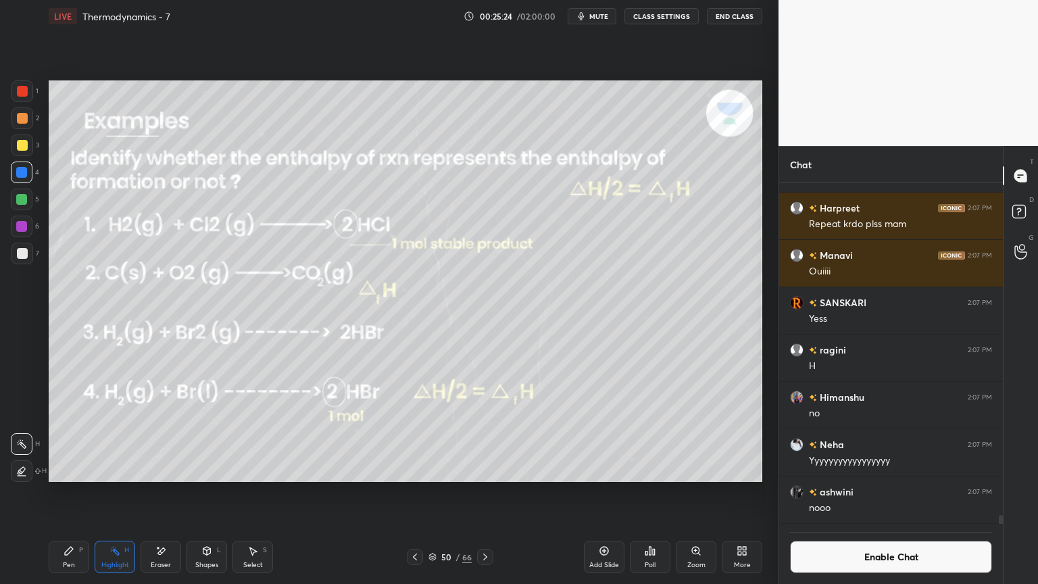
click at [71, 493] on div "Pen P" at bounding box center [69, 557] width 41 height 32
click at [109, 493] on div "Highlight H" at bounding box center [115, 557] width 41 height 32
click at [416, 493] on icon at bounding box center [415, 556] width 11 height 11
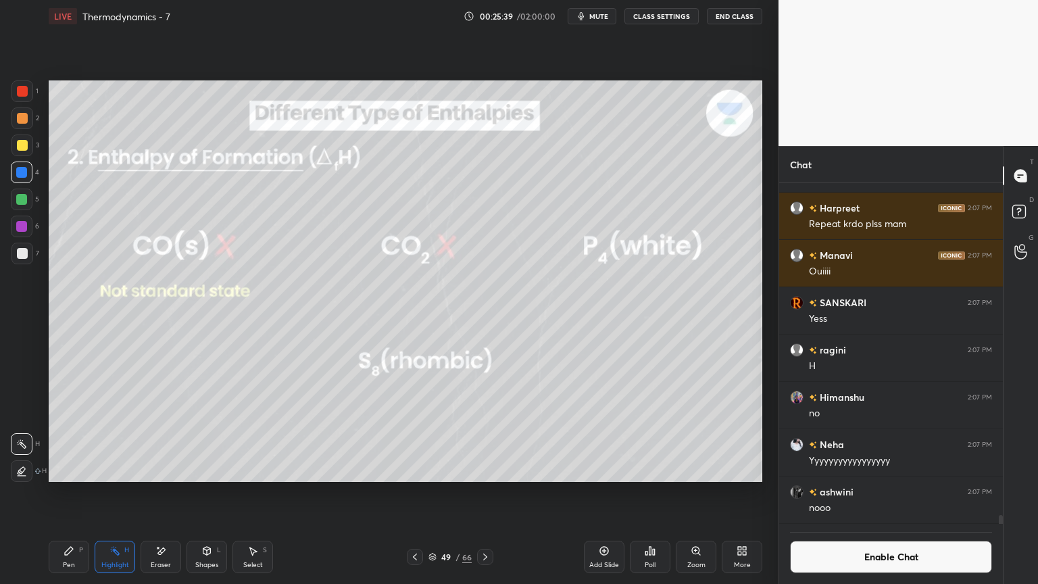
click at [422, 493] on div at bounding box center [415, 557] width 16 height 16
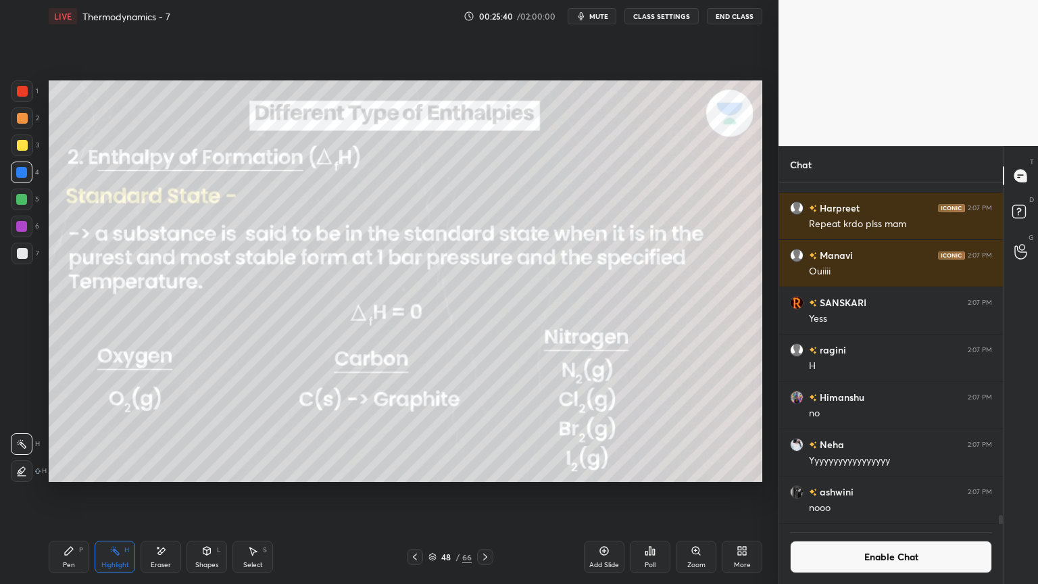
click at [422, 493] on div at bounding box center [415, 557] width 16 height 16
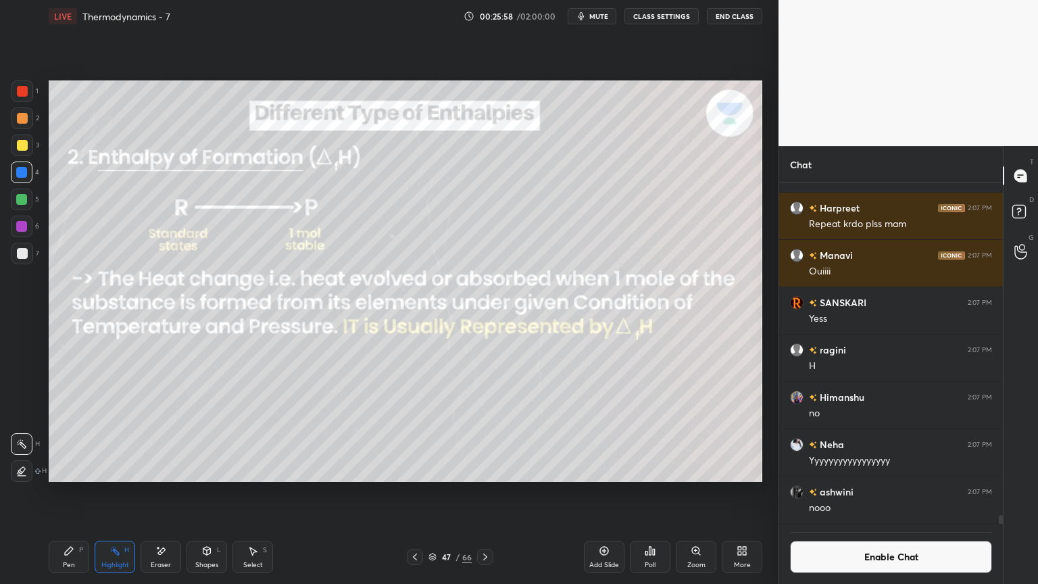
click at [484, 493] on icon at bounding box center [485, 557] width 4 height 7
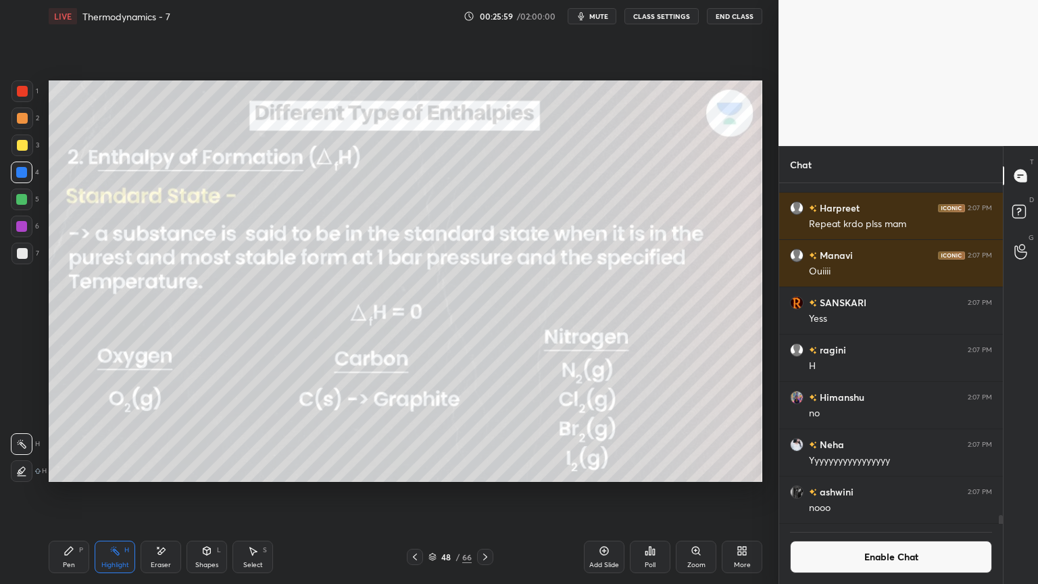
click at [487, 493] on icon at bounding box center [485, 556] width 11 height 11
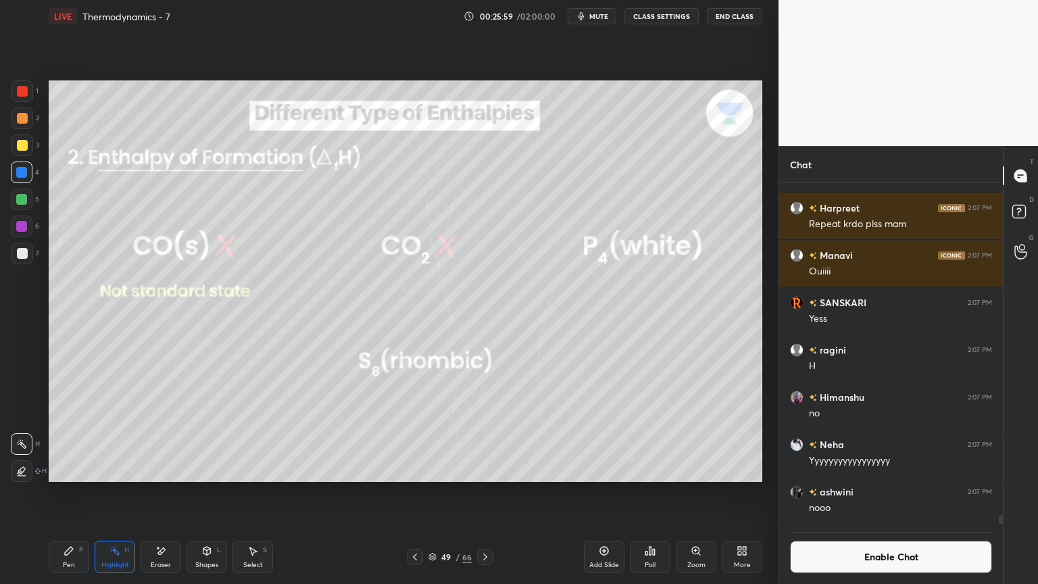
click at [489, 493] on icon at bounding box center [485, 556] width 11 height 11
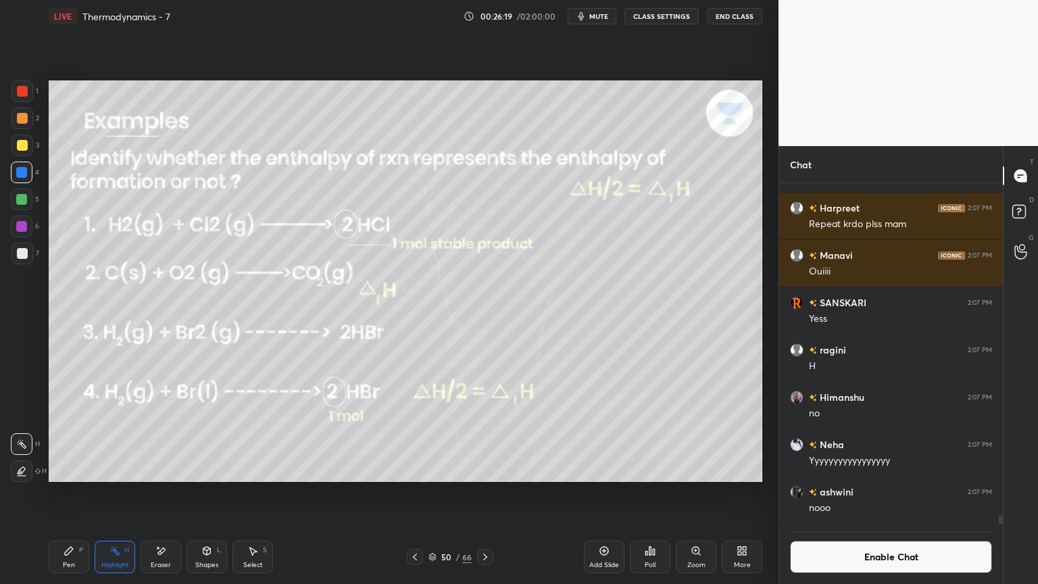
click at [77, 493] on div "Pen P" at bounding box center [69, 557] width 41 height 32
click at [611, 493] on div "Add Slide" at bounding box center [604, 557] width 41 height 32
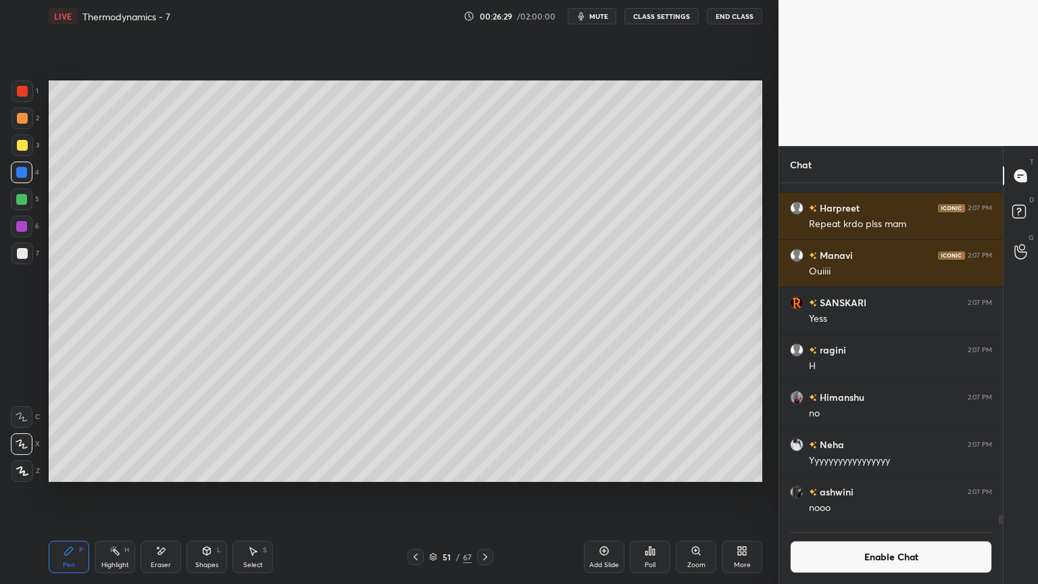
click at [158, 493] on div "Eraser" at bounding box center [161, 557] width 41 height 32
click at [89, 493] on div "Pen P Highlight H Eraser Shapes L Select S" at bounding box center [183, 557] width 268 height 32
click at [58, 493] on div "Pen P" at bounding box center [69, 557] width 41 height 32
click at [168, 493] on div "Eraser" at bounding box center [161, 557] width 41 height 32
click at [78, 493] on div "Pen P" at bounding box center [69, 557] width 41 height 32
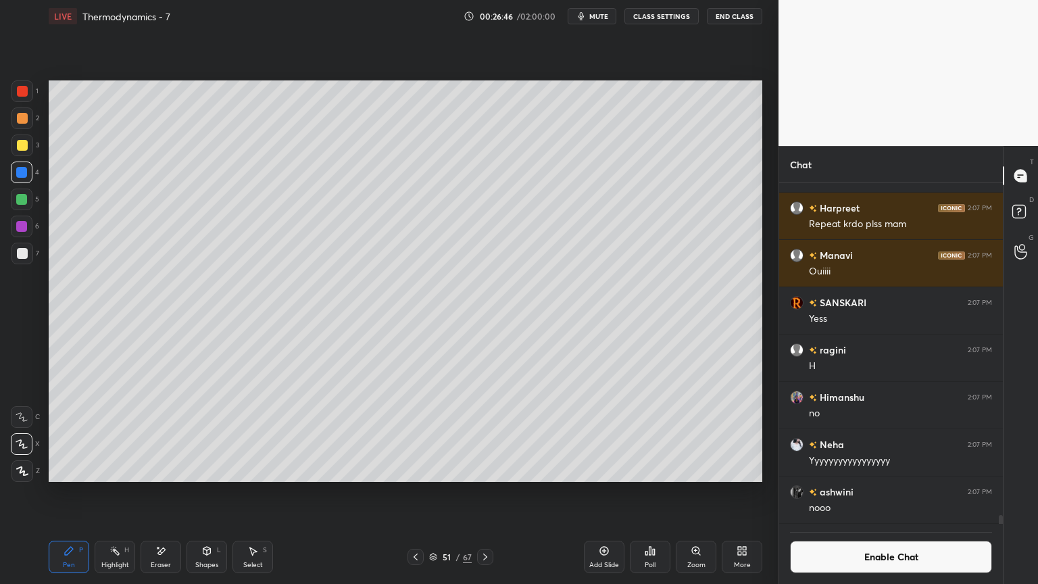
click at [151, 493] on div "Eraser" at bounding box center [161, 557] width 41 height 32
click at [83, 493] on div "Pen P" at bounding box center [69, 557] width 41 height 32
click at [108, 493] on div "Highlight H" at bounding box center [115, 557] width 41 height 32
click at [20, 262] on div at bounding box center [22, 254] width 22 height 22
click at [58, 493] on div "Pen P" at bounding box center [69, 557] width 41 height 32
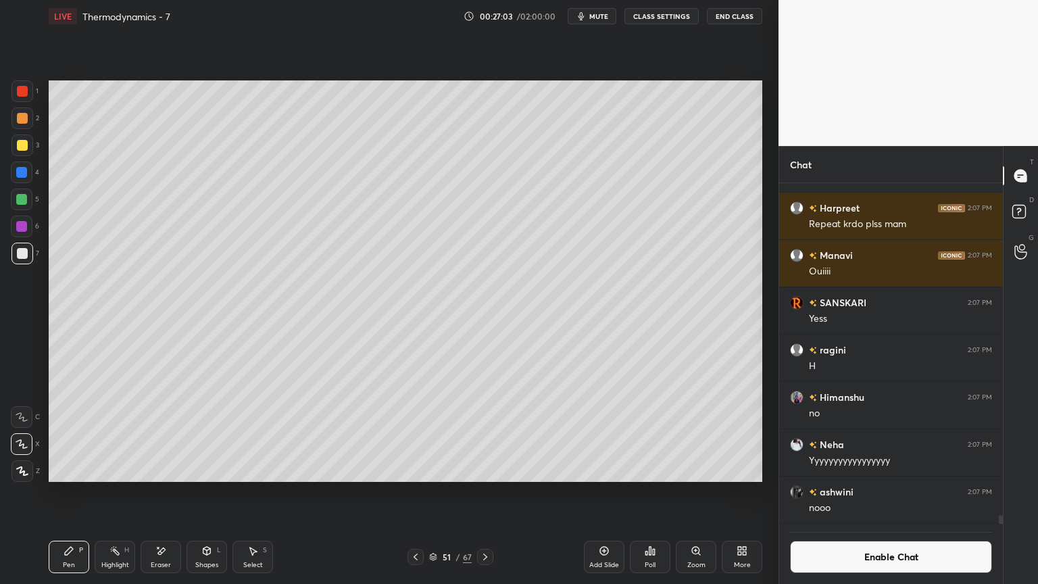
click at [23, 172] on div at bounding box center [21, 172] width 11 height 11
click at [27, 149] on div at bounding box center [22, 145] width 22 height 22
click at [118, 493] on div "Highlight" at bounding box center [115, 565] width 28 height 7
click at [418, 493] on icon at bounding box center [415, 556] width 11 height 11
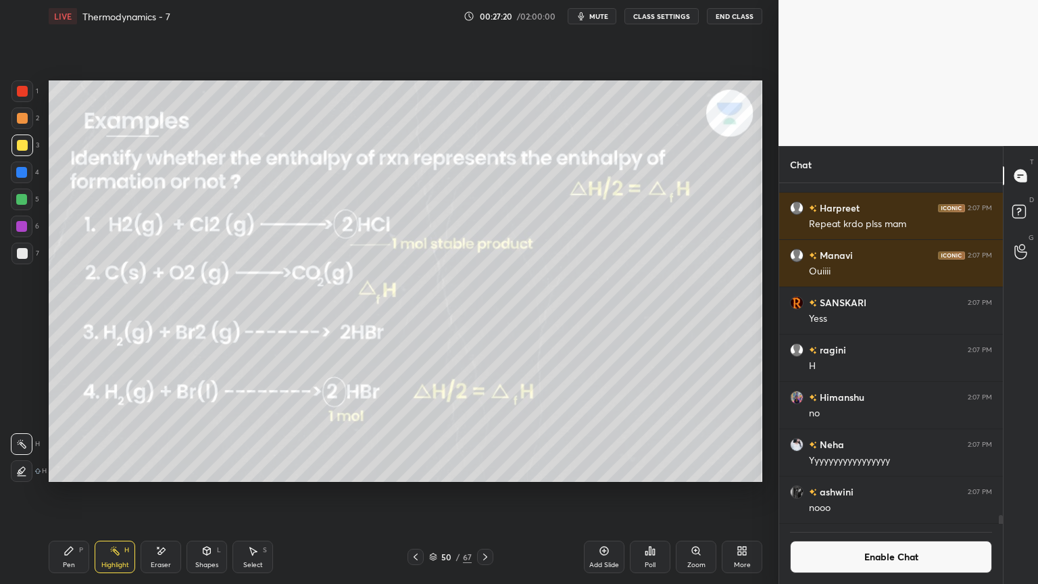
click at [68, 493] on icon at bounding box center [69, 551] width 8 height 8
click at [24, 199] on div at bounding box center [21, 199] width 11 height 11
click at [24, 173] on div at bounding box center [21, 172] width 11 height 11
click at [115, 493] on div "Highlight H" at bounding box center [115, 557] width 41 height 32
click at [77, 493] on div "Pen P" at bounding box center [69, 557] width 41 height 32
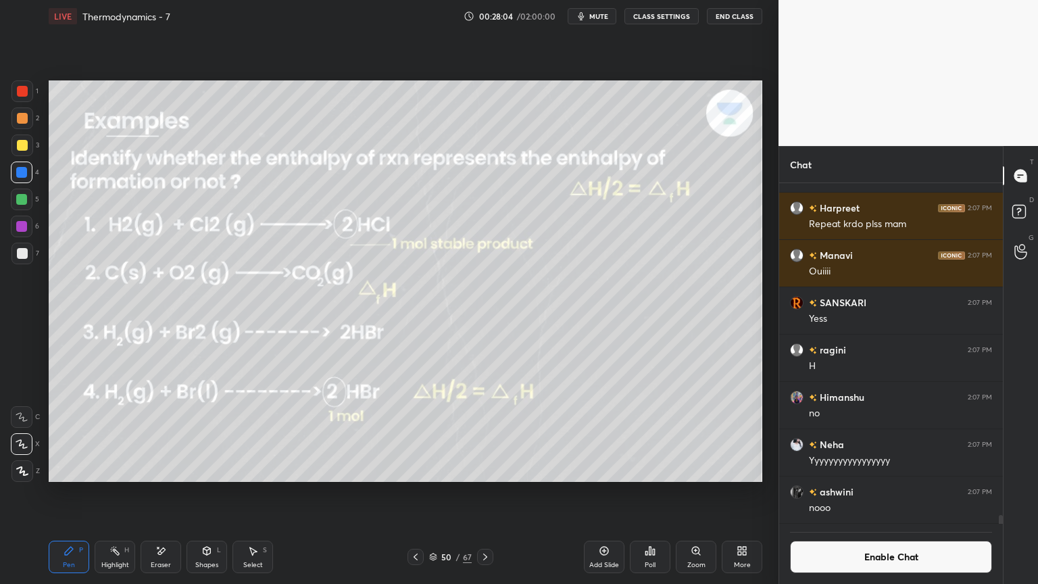
click at [114, 493] on div "Highlight H" at bounding box center [115, 557] width 41 height 32
click at [65, 493] on div "Pen P" at bounding box center [69, 557] width 41 height 32
click at [102, 493] on div "Highlight H" at bounding box center [115, 557] width 41 height 32
click at [72, 493] on icon at bounding box center [69, 550] width 11 height 11
click at [22, 255] on div at bounding box center [22, 253] width 11 height 11
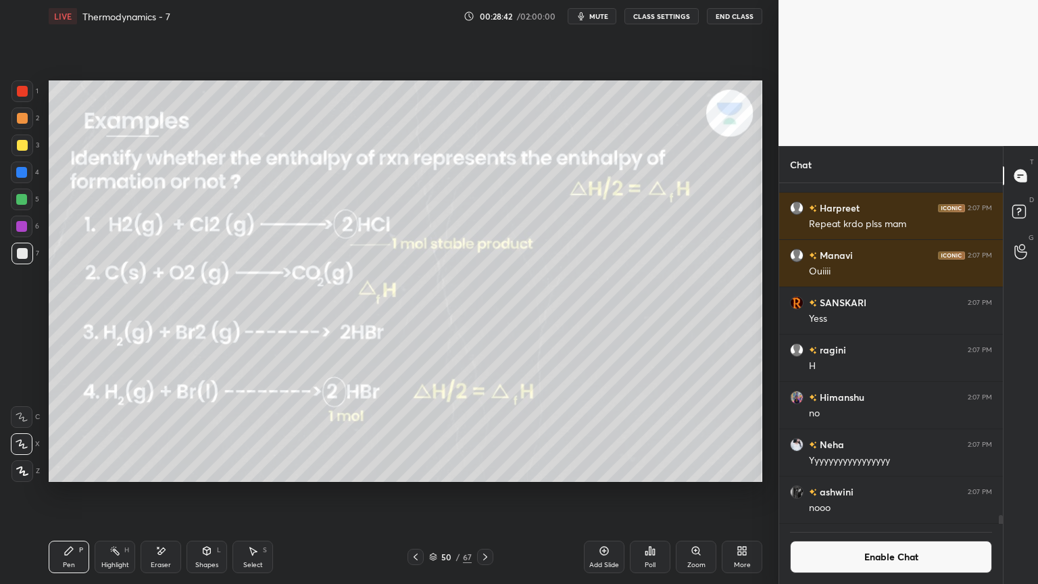
click at [111, 493] on icon at bounding box center [114, 550] width 11 height 11
click at [24, 180] on div at bounding box center [22, 173] width 22 height 22
click at [62, 493] on div "Pen P" at bounding box center [69, 557] width 41 height 32
click at [119, 493] on div "Highlight H" at bounding box center [115, 557] width 41 height 32
click at [25, 223] on div at bounding box center [21, 226] width 11 height 11
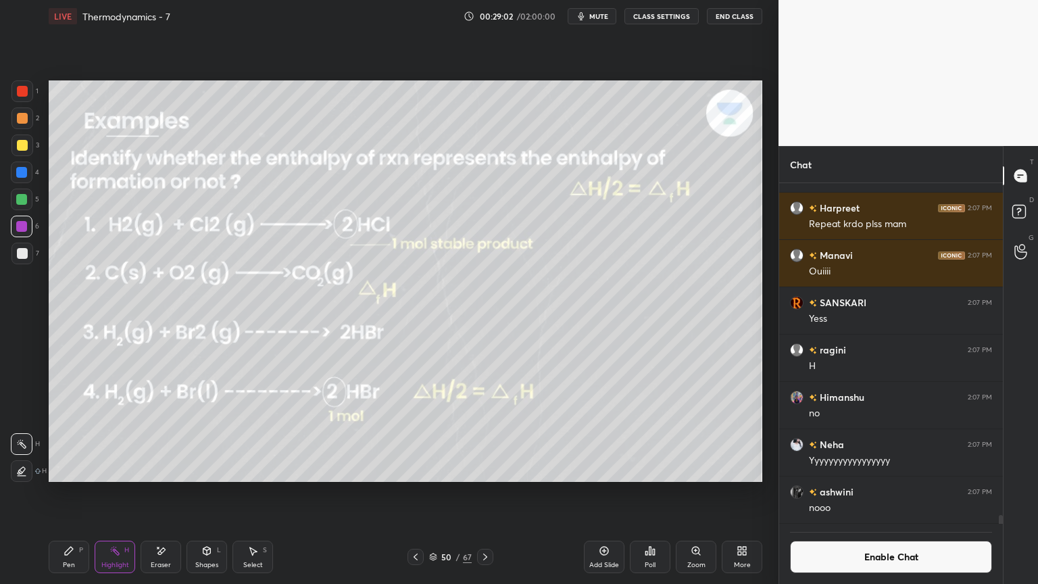
click at [20, 470] on icon at bounding box center [21, 471] width 3 height 3
click at [214, 493] on div "Shapes L" at bounding box center [207, 557] width 41 height 32
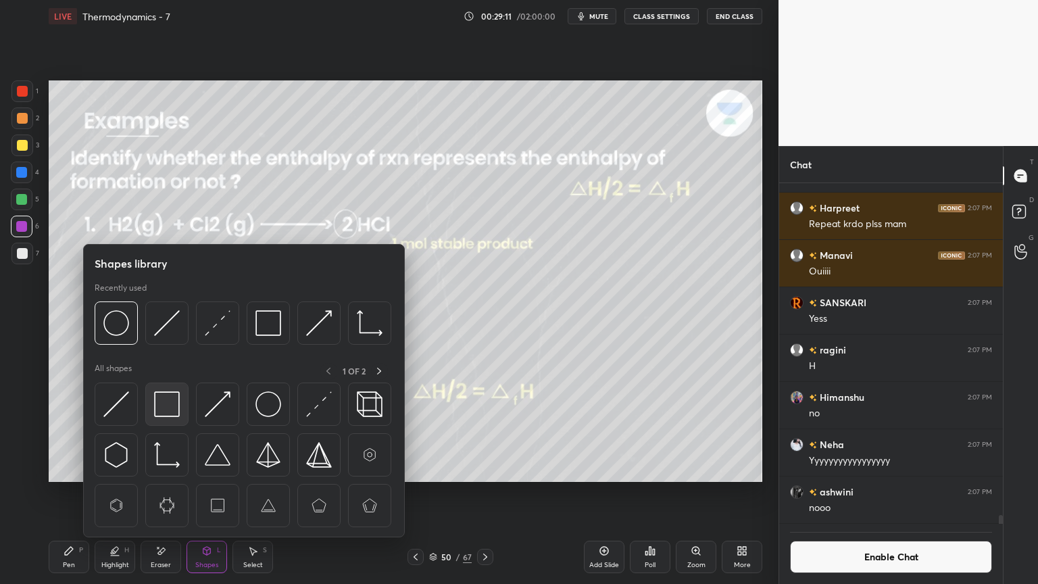
click at [164, 411] on img at bounding box center [167, 404] width 26 height 26
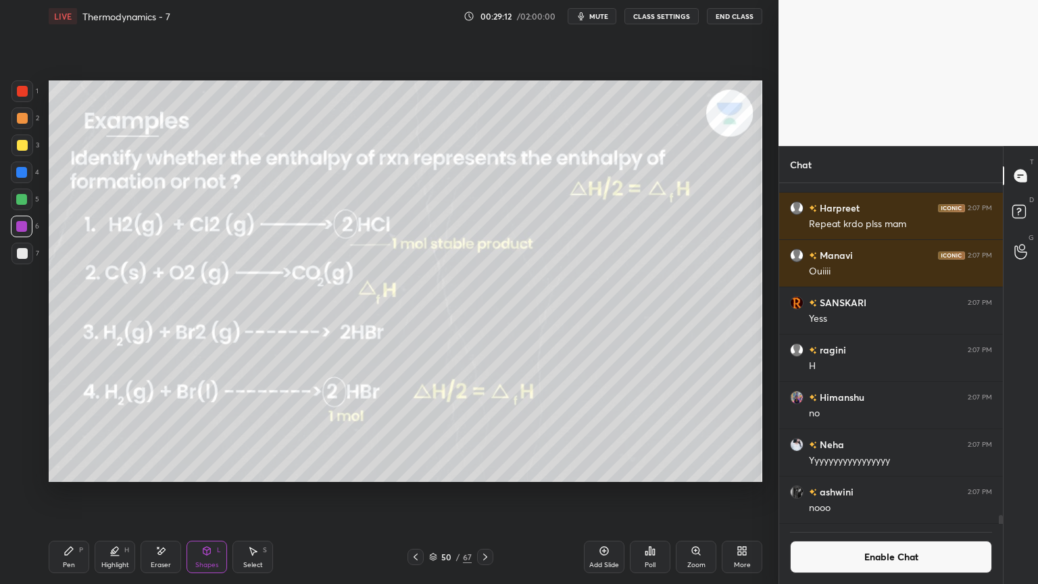
click at [20, 122] on div at bounding box center [22, 118] width 11 height 11
click at [885, 493] on button "Enable Chat" at bounding box center [891, 557] width 202 height 32
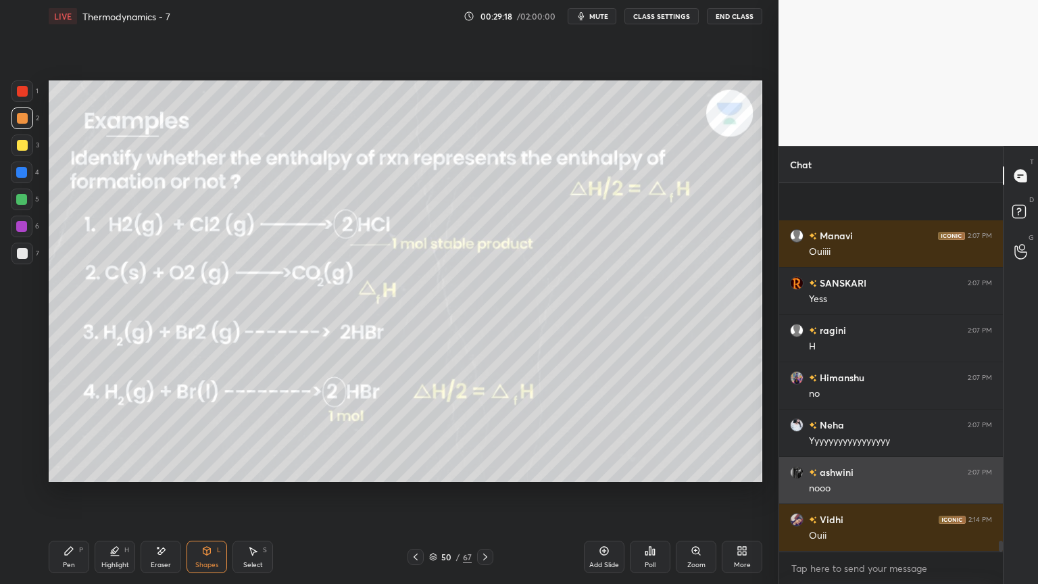
scroll to position [12462, 0]
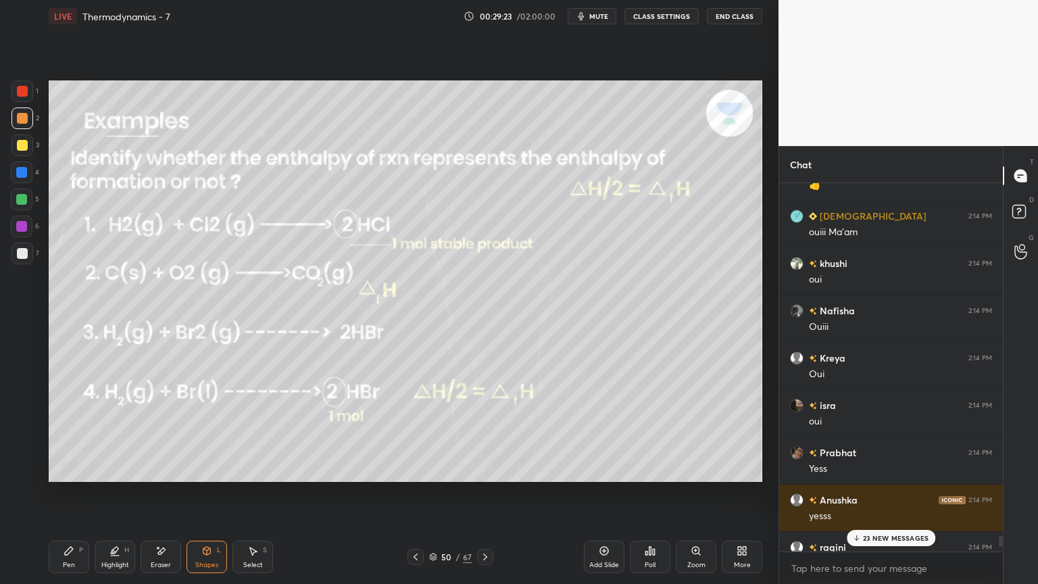
click at [881, 493] on p "23 NEW MESSAGES" at bounding box center [896, 538] width 66 height 8
type textarea "x"
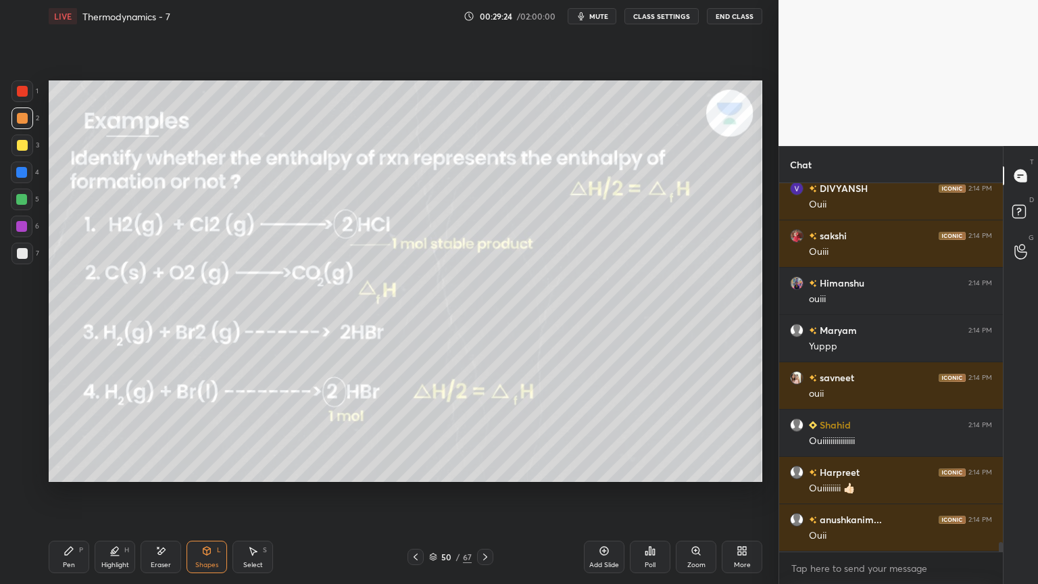
click at [664, 14] on button "CLASS SETTINGS" at bounding box center [661, 16] width 74 height 16
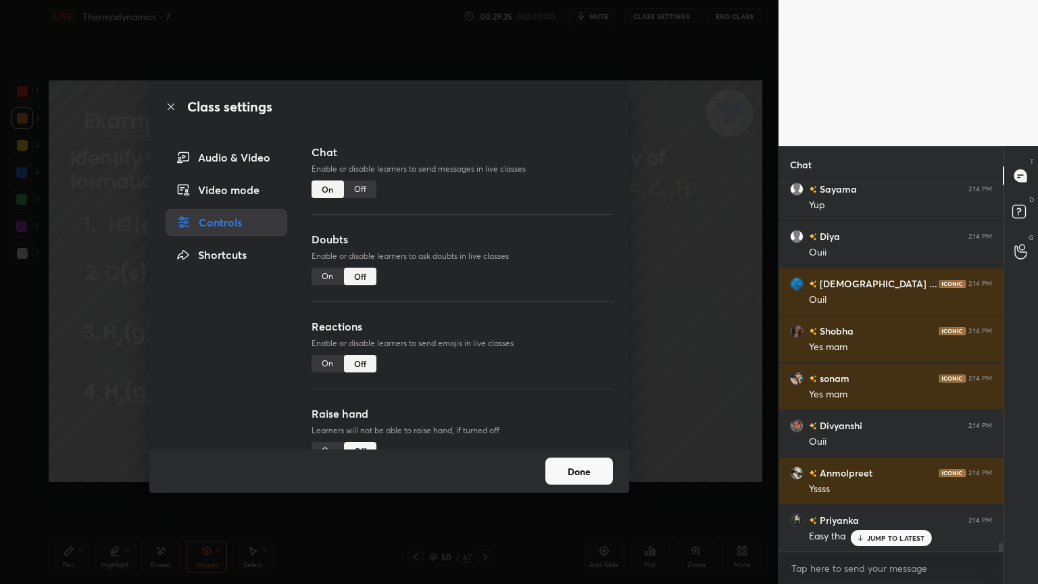
click at [365, 187] on div "Off" at bounding box center [360, 189] width 32 height 18
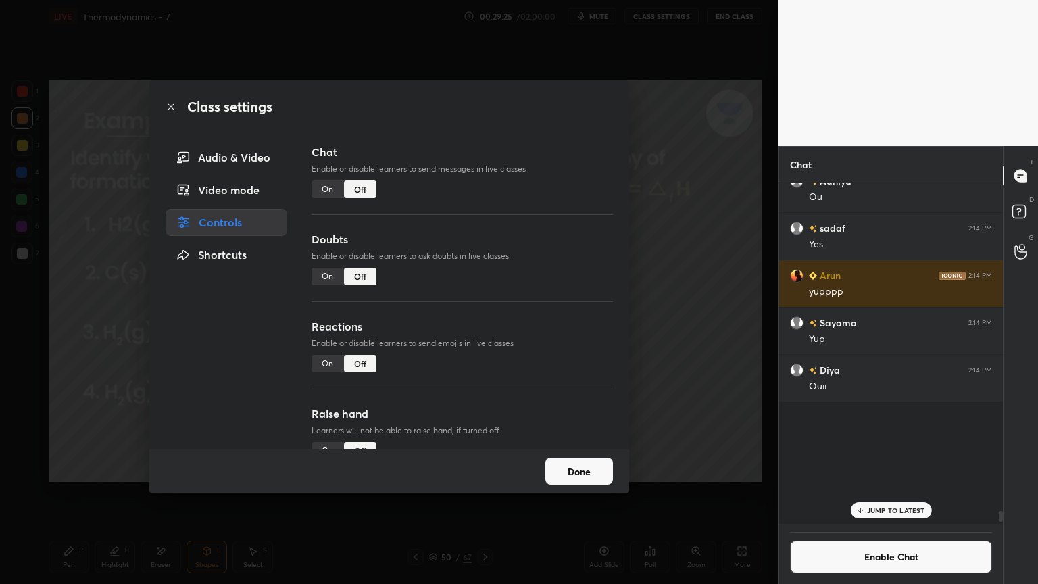
scroll to position [337, 220]
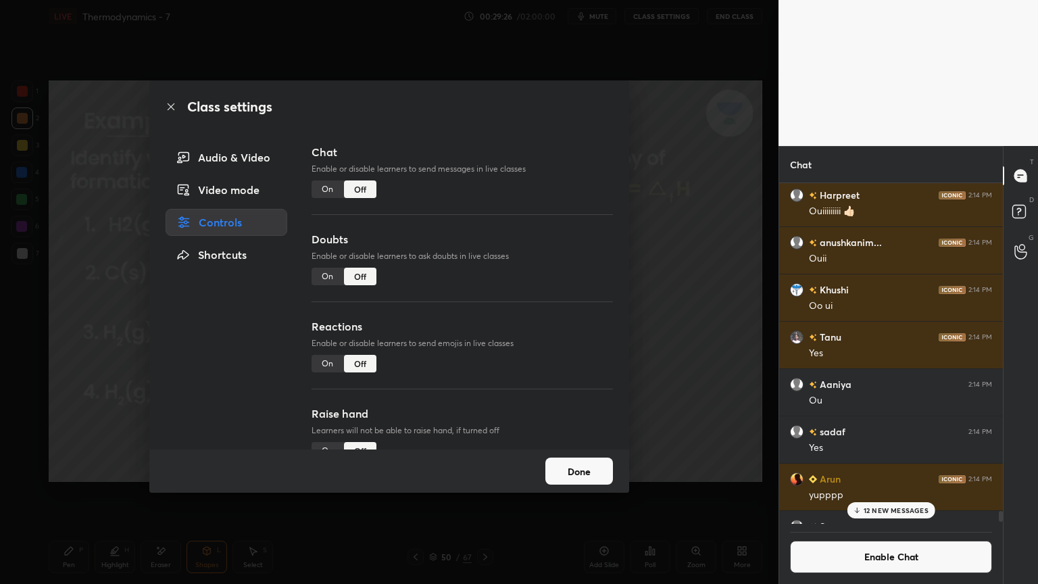
click at [584, 473] on button "Done" at bounding box center [579, 471] width 68 height 27
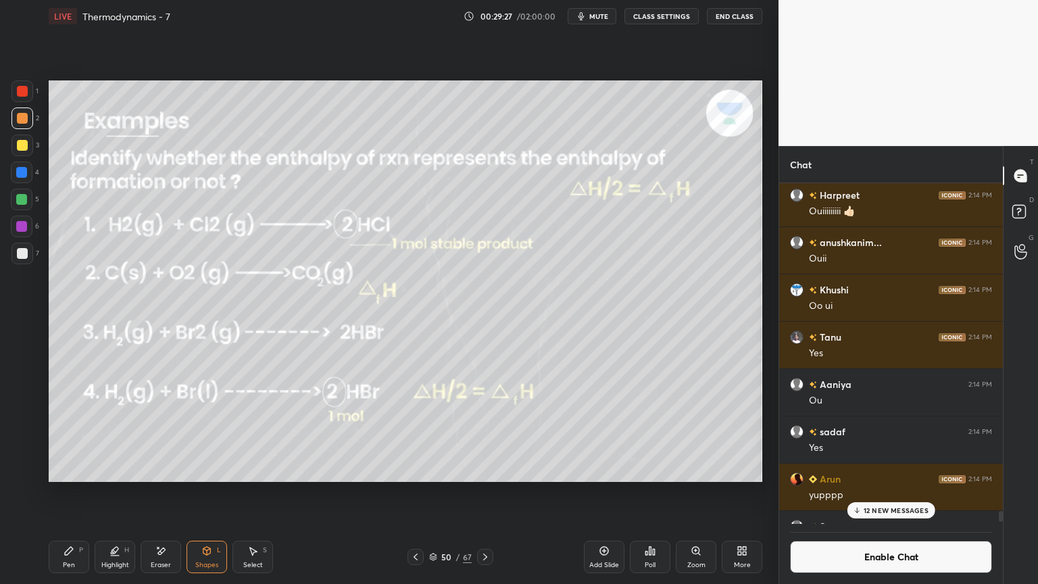
click at [419, 493] on icon at bounding box center [415, 556] width 11 height 11
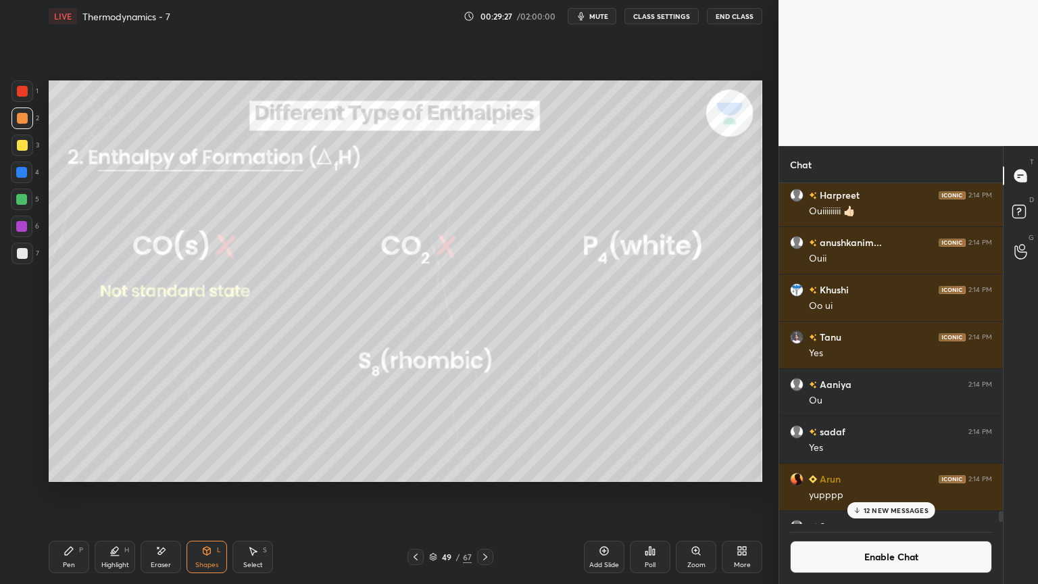
click at [414, 493] on icon at bounding box center [415, 556] width 11 height 11
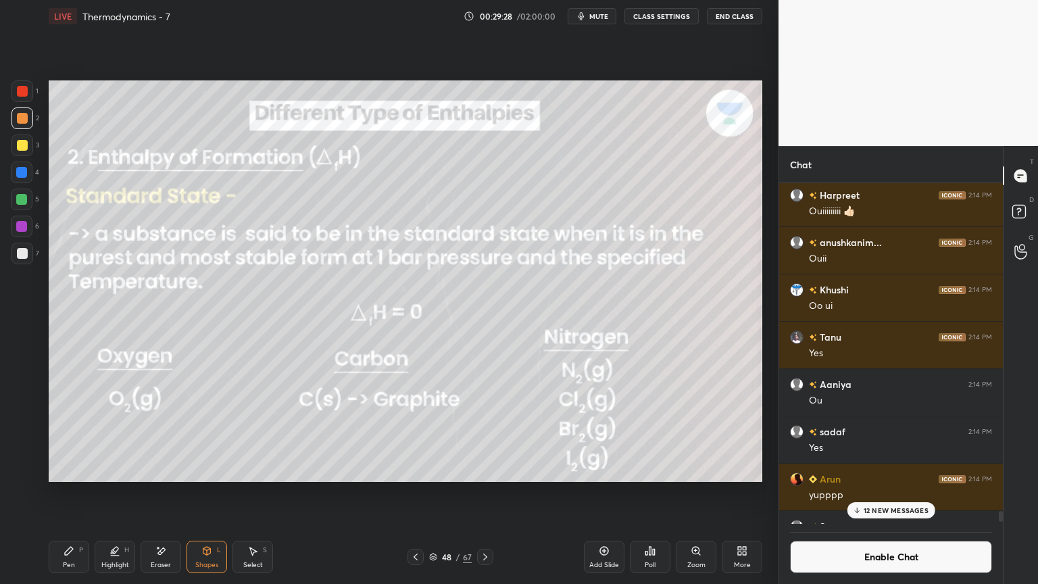
click at [415, 493] on icon at bounding box center [415, 556] width 11 height 11
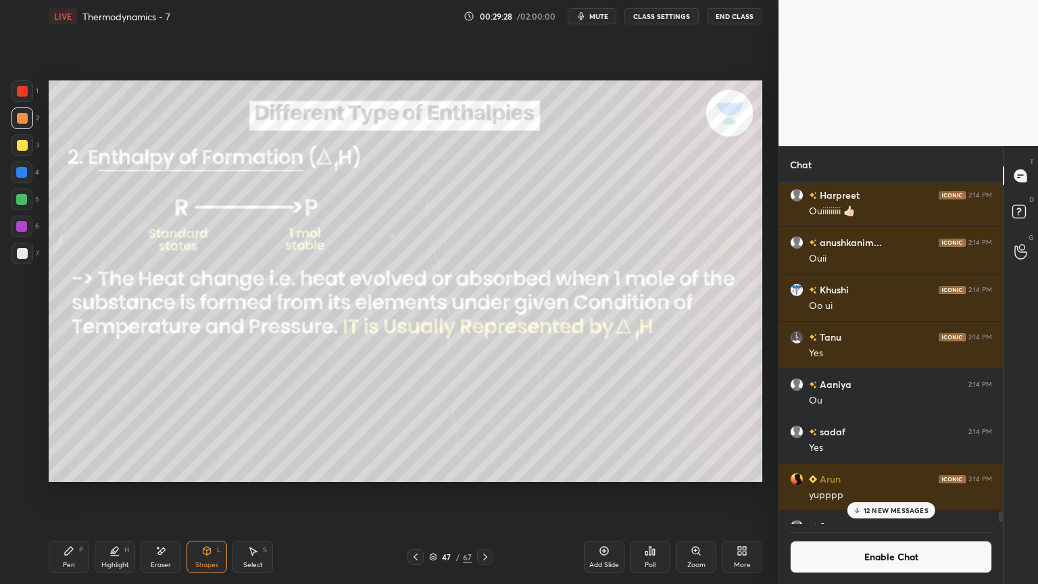
click at [421, 493] on div at bounding box center [416, 557] width 16 height 16
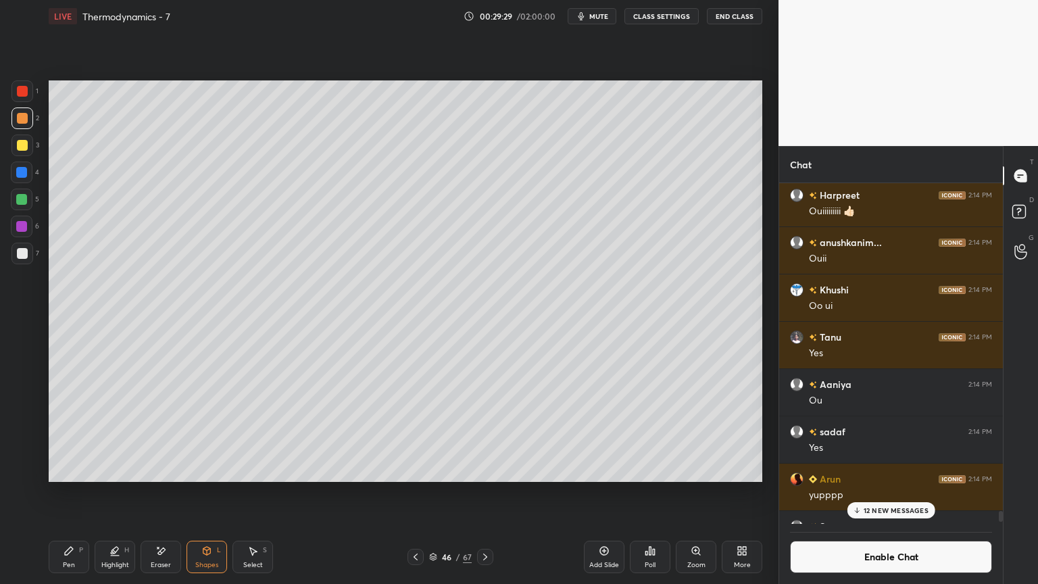
click at [425, 493] on div "46 / 67" at bounding box center [451, 557] width 86 height 16
click at [423, 493] on div at bounding box center [416, 557] width 16 height 16
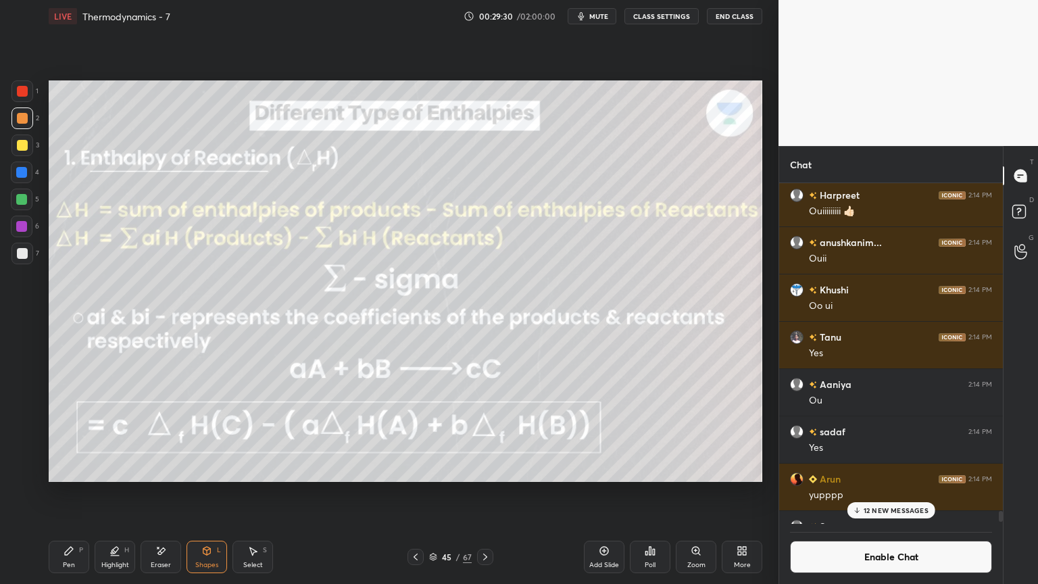
click at [416, 493] on icon at bounding box center [415, 556] width 11 height 11
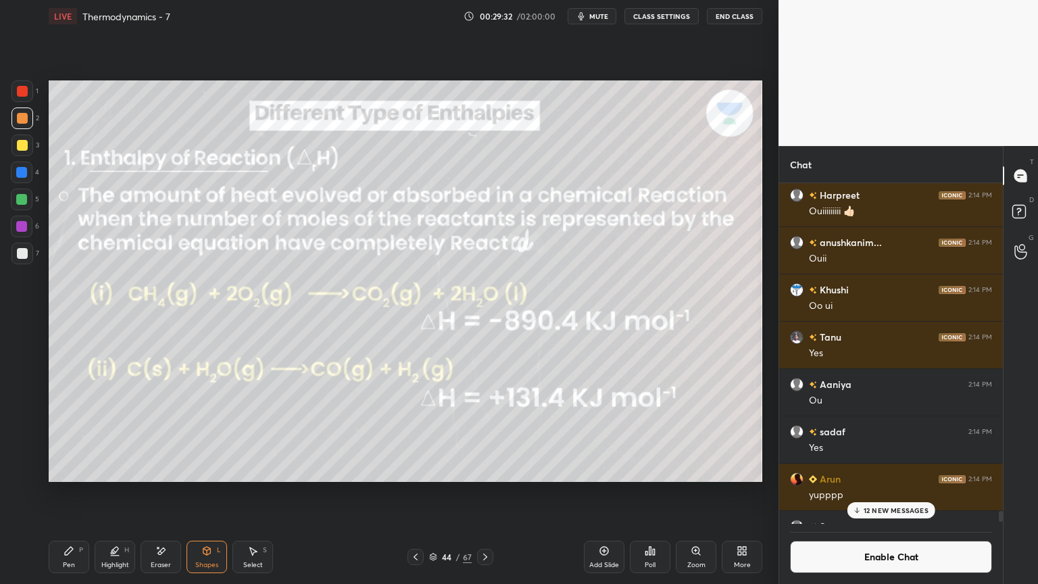
click at [419, 493] on icon at bounding box center [415, 556] width 11 height 11
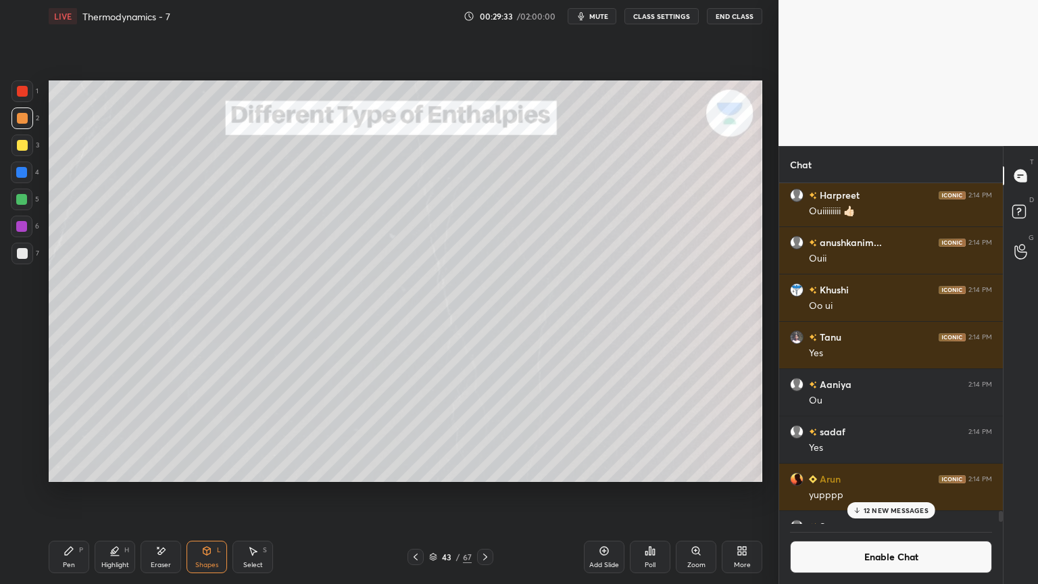
click at [481, 493] on icon at bounding box center [485, 556] width 11 height 11
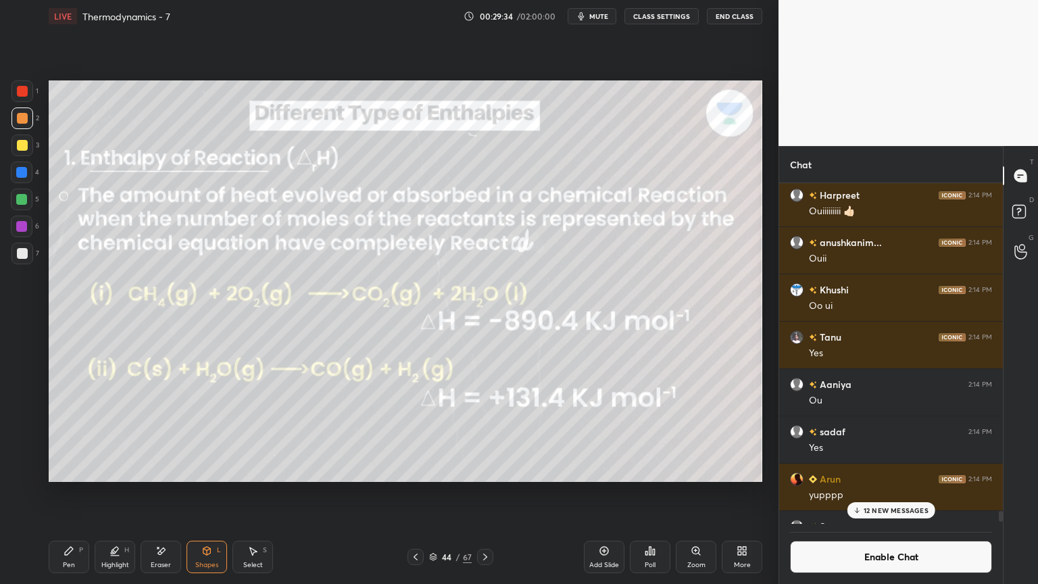
click at [119, 493] on div "Highlight" at bounding box center [115, 565] width 28 height 7
click at [18, 445] on icon at bounding box center [21, 444] width 11 height 11
click at [882, 493] on p "12 NEW MESSAGES" at bounding box center [896, 510] width 65 height 8
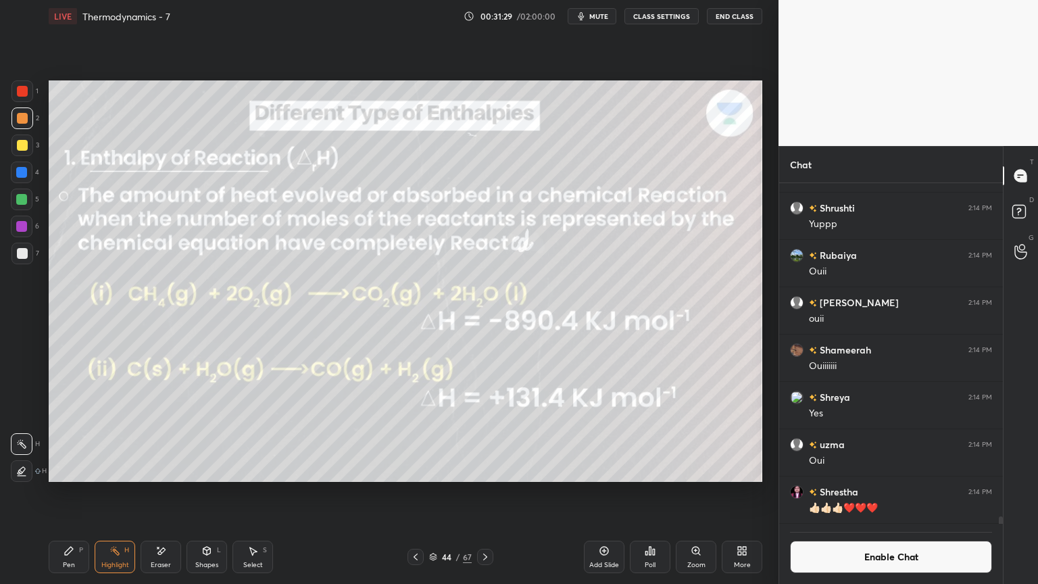
click at [886, 493] on button "Enable Chat" at bounding box center [891, 557] width 202 height 32
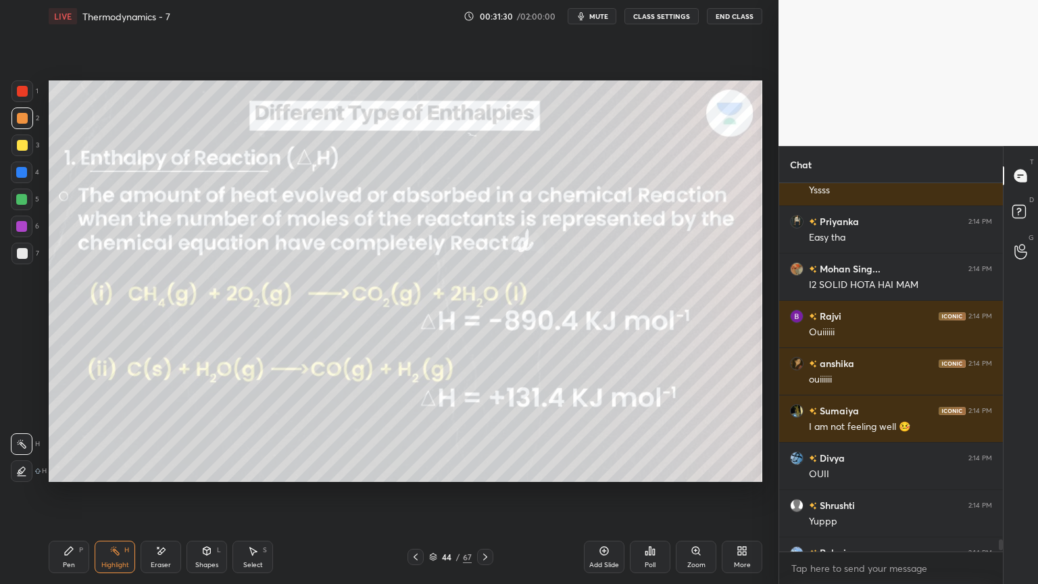
click at [81, 493] on div "Pen P" at bounding box center [69, 557] width 41 height 32
click at [16, 205] on div at bounding box center [22, 200] width 22 height 22
click at [20, 175] on div at bounding box center [21, 172] width 11 height 11
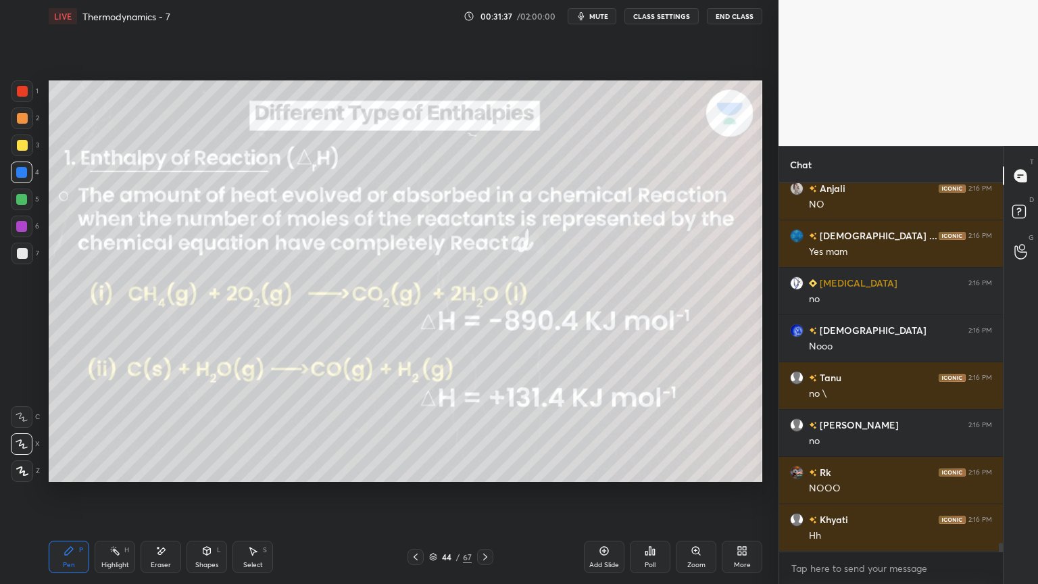
scroll to position [15498, 0]
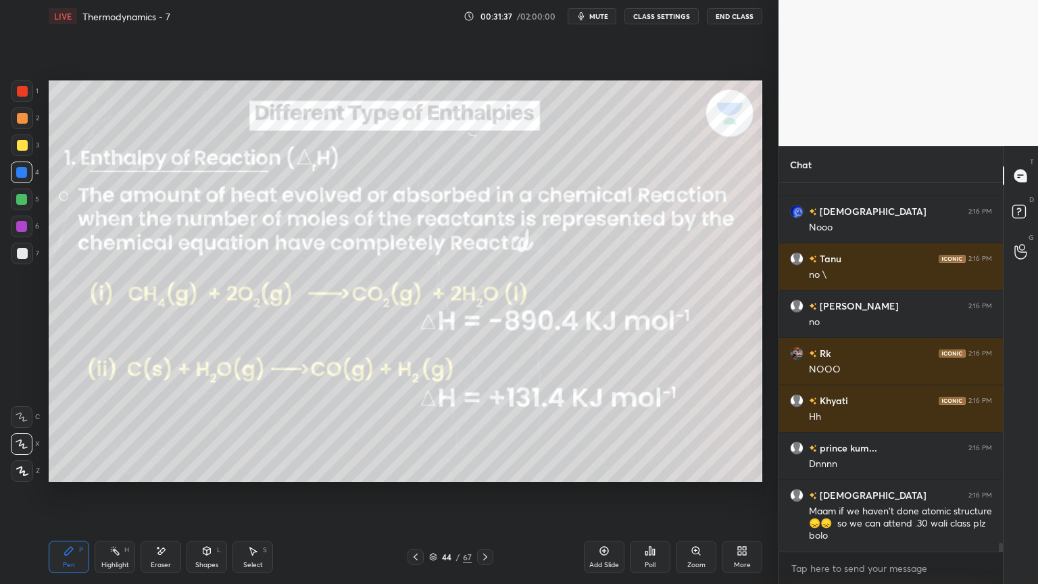
click at [666, 22] on button "CLASS SETTINGS" at bounding box center [661, 16] width 74 height 16
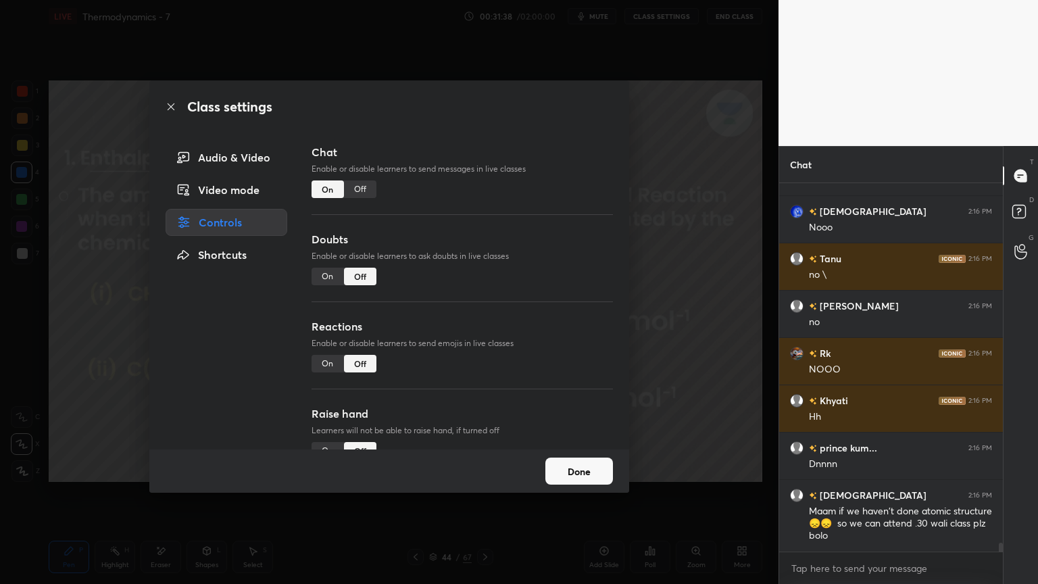
click at [371, 193] on div "Off" at bounding box center [360, 189] width 32 height 18
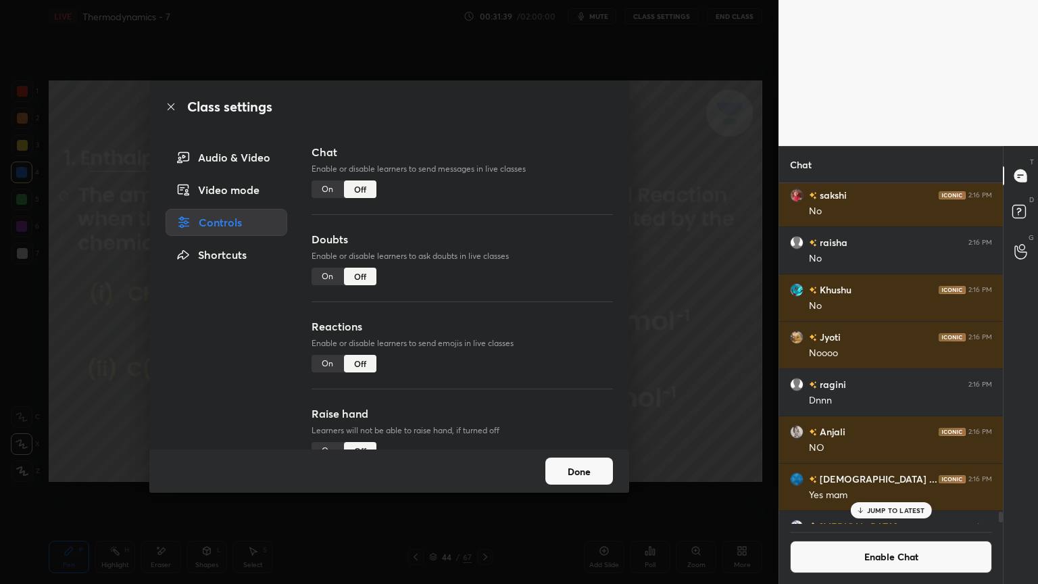
click at [596, 474] on button "Done" at bounding box center [579, 471] width 68 height 27
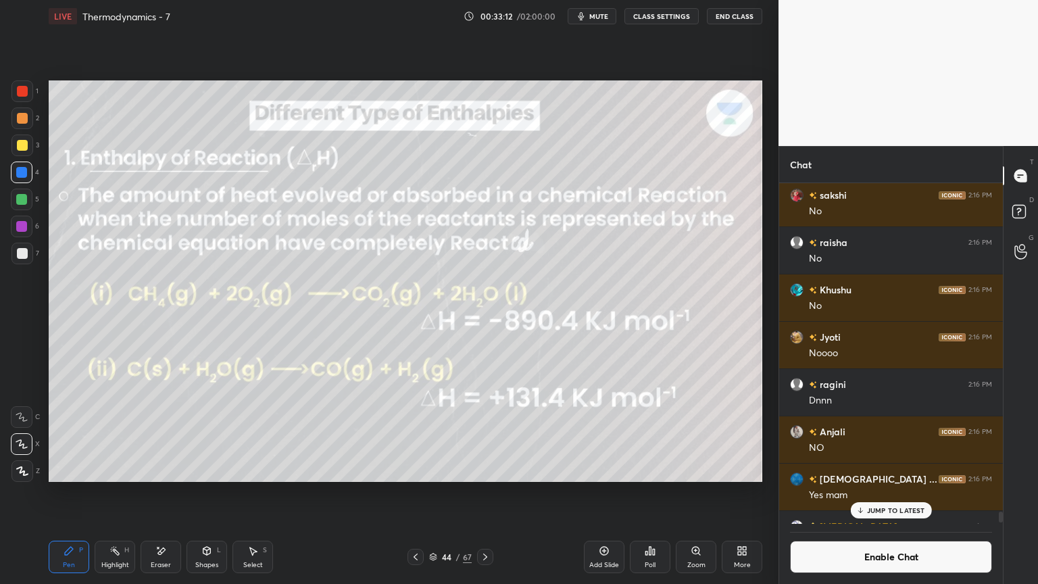
click at [123, 493] on div "Highlight H" at bounding box center [115, 557] width 41 height 32
click at [12, 228] on div at bounding box center [22, 227] width 22 height 22
click at [891, 493] on p "JUMP TO LATEST" at bounding box center [896, 510] width 58 height 8
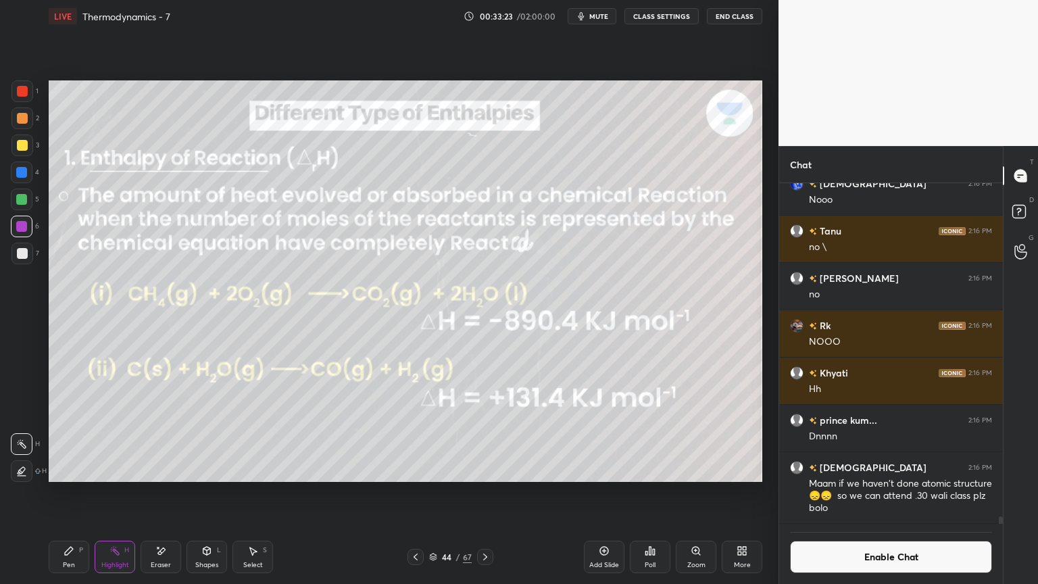
click at [646, 17] on button "CLASS SETTINGS" at bounding box center [661, 16] width 74 height 16
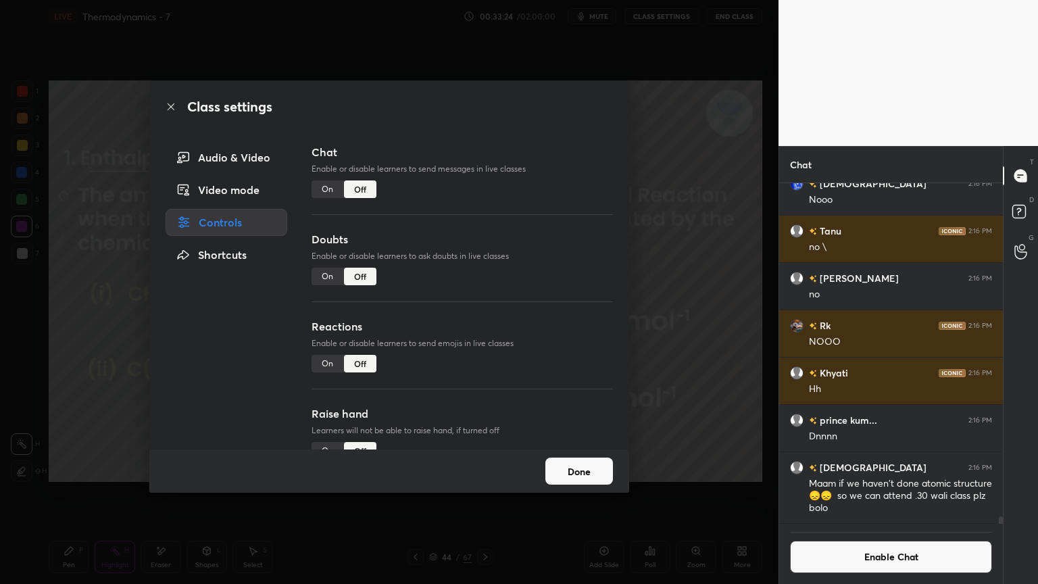
click at [318, 365] on div "On" at bounding box center [328, 364] width 32 height 18
click at [578, 466] on button "Done" at bounding box center [579, 471] width 68 height 27
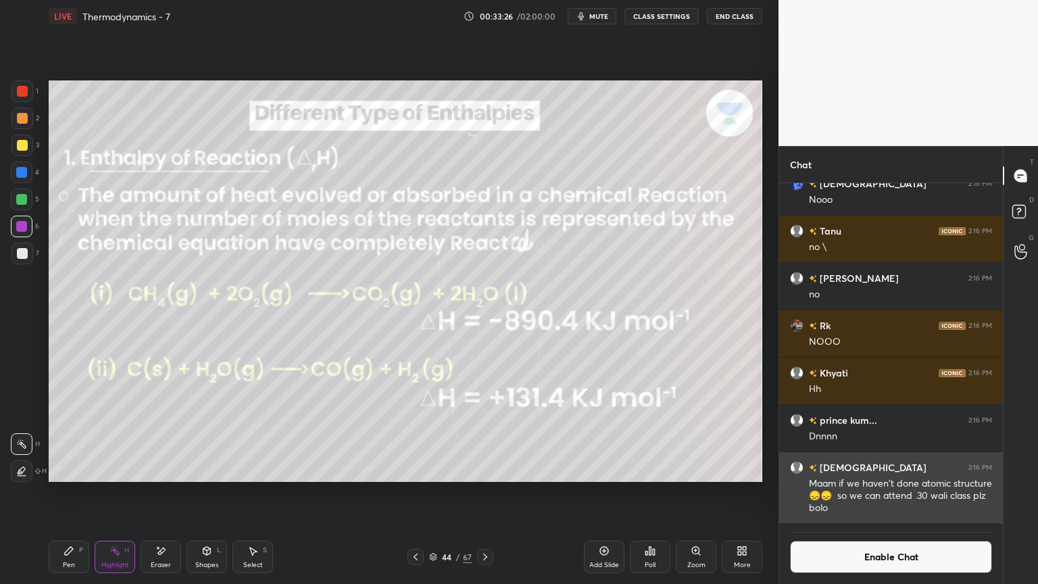
scroll to position [309, 220]
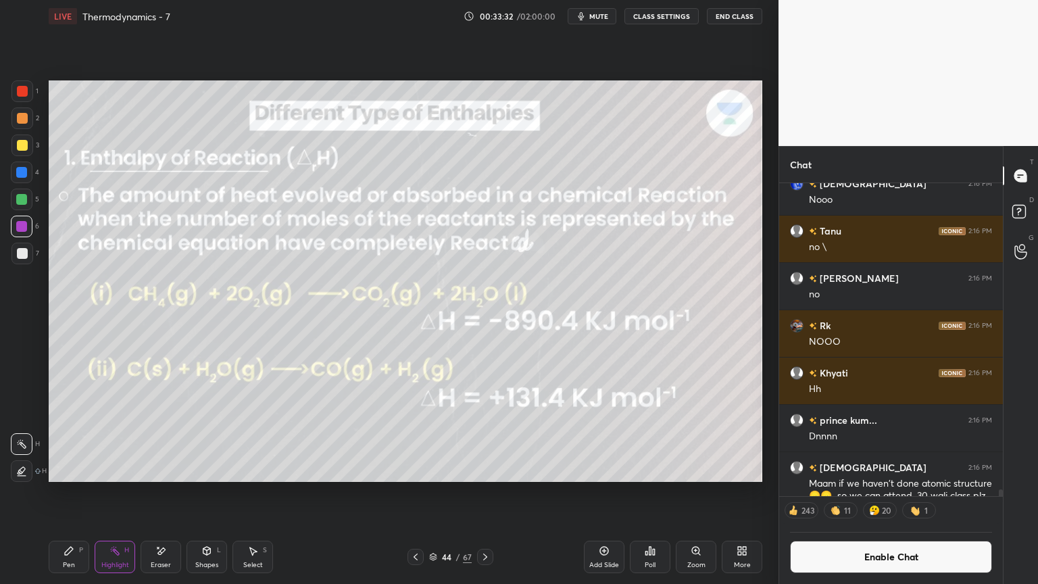
click at [880, 493] on button "Enable Chat" at bounding box center [891, 557] width 202 height 32
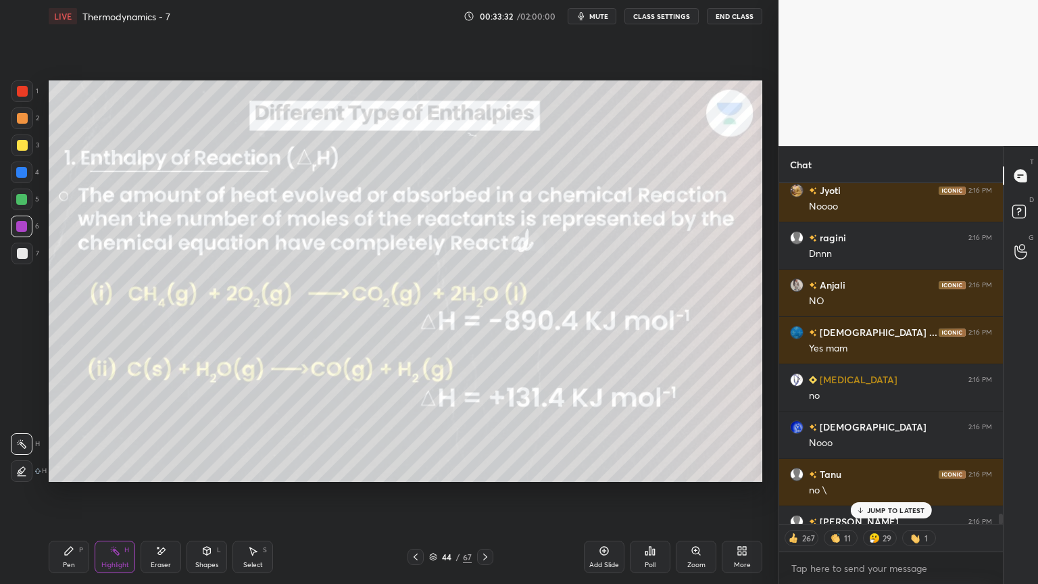
click at [891, 493] on p "JUMP TO LATEST" at bounding box center [896, 510] width 58 height 8
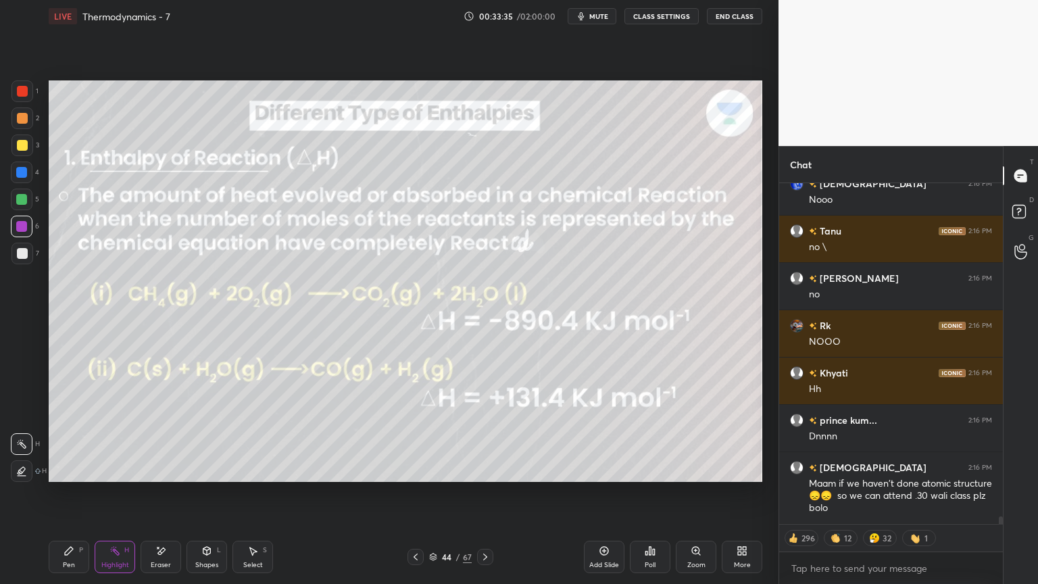
scroll to position [15302, 0]
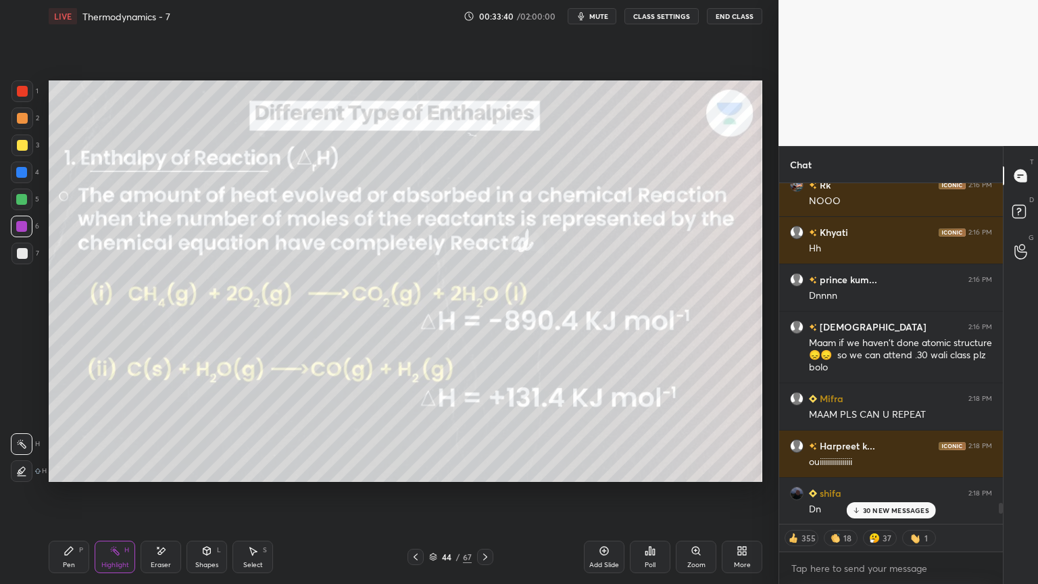
click at [872, 493] on p "30 NEW MESSAGES" at bounding box center [896, 510] width 66 height 8
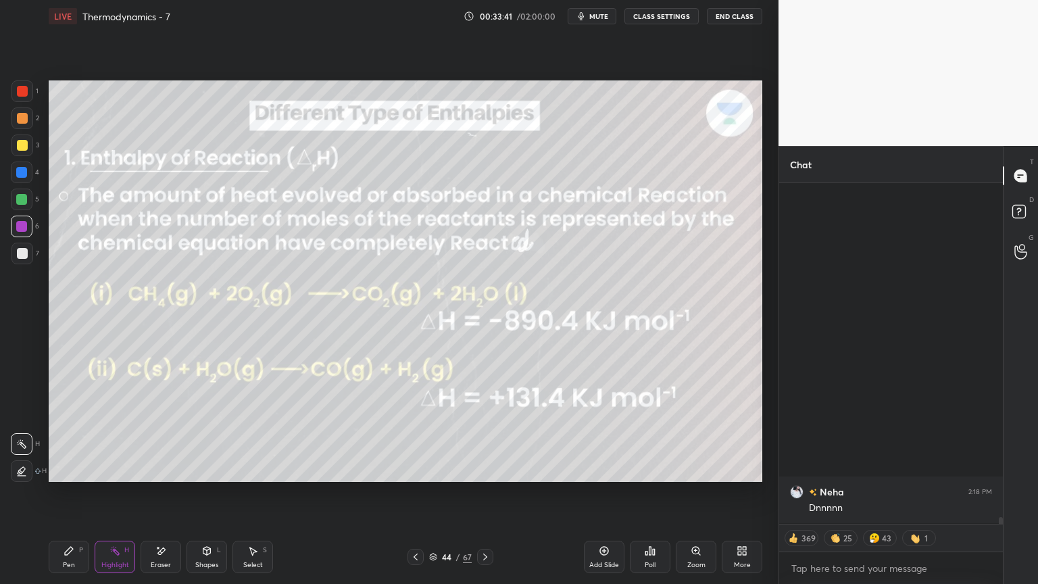
scroll to position [17330, 0]
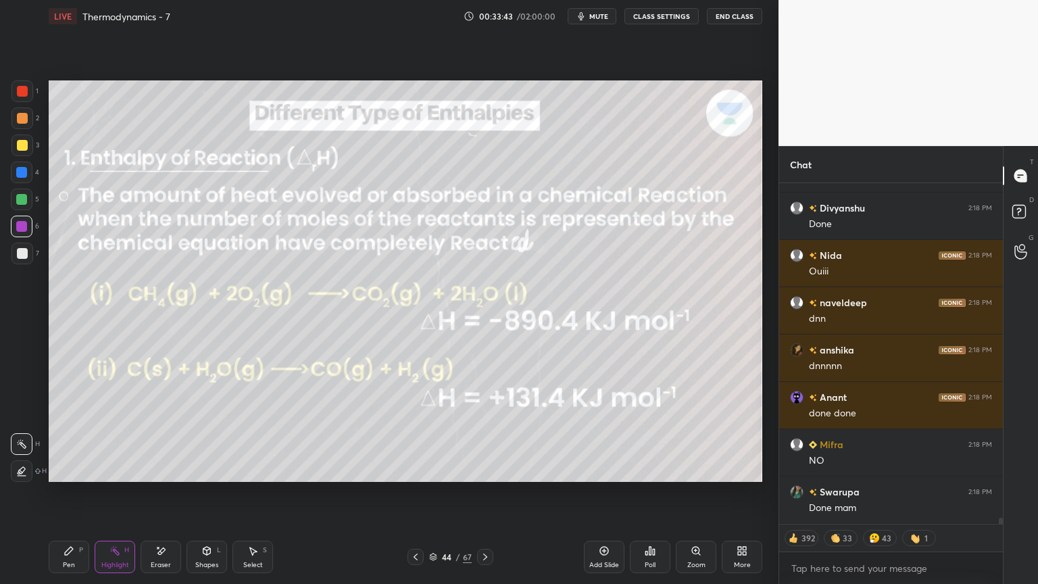
click at [487, 493] on icon at bounding box center [485, 556] width 11 height 11
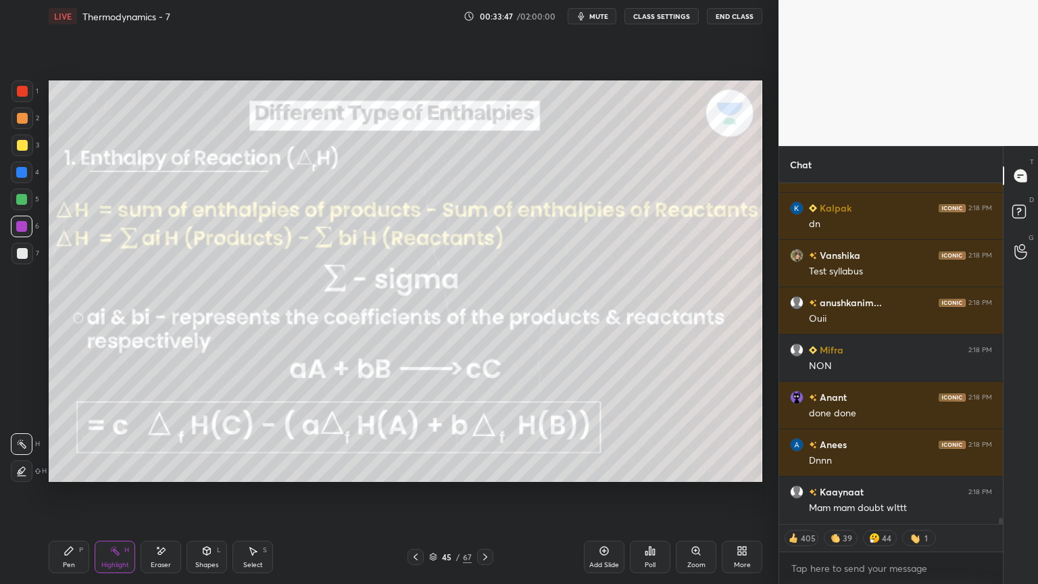
scroll to position [18861, 0]
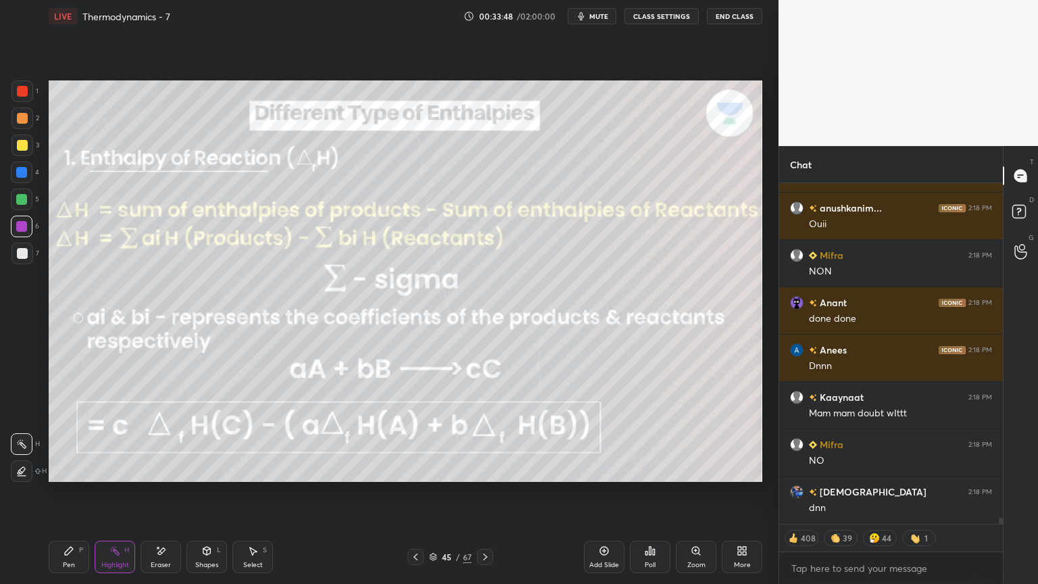
click at [419, 493] on div at bounding box center [416, 557] width 16 height 16
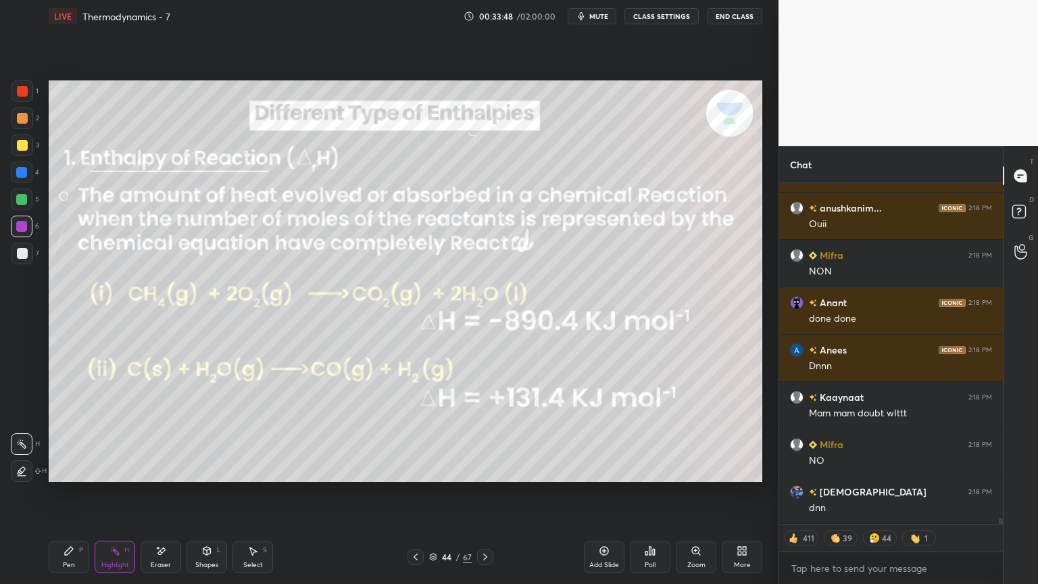
scroll to position [19145, 0]
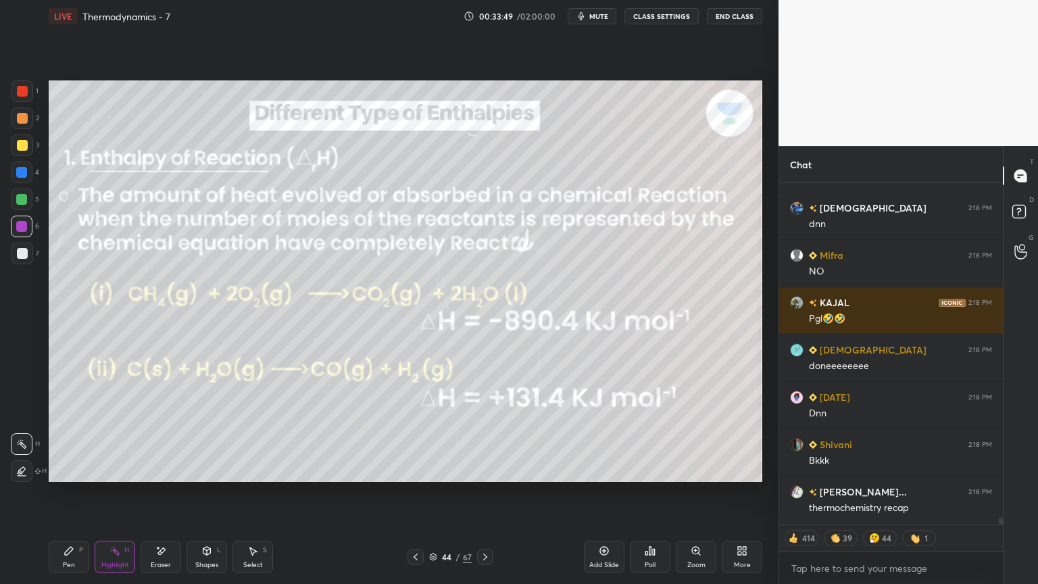
click at [413, 493] on div at bounding box center [416, 557] width 16 height 16
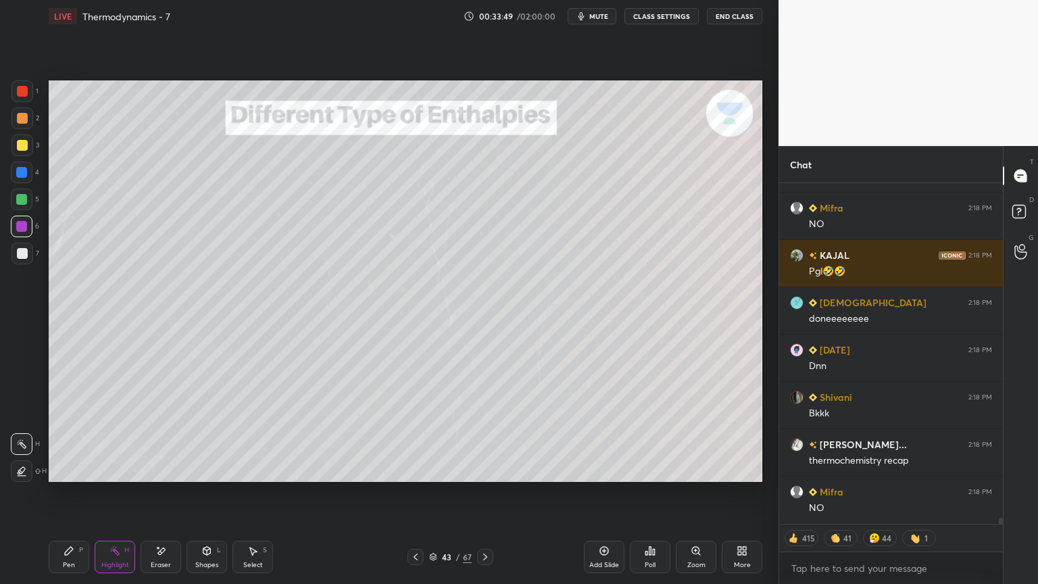
scroll to position [19240, 0]
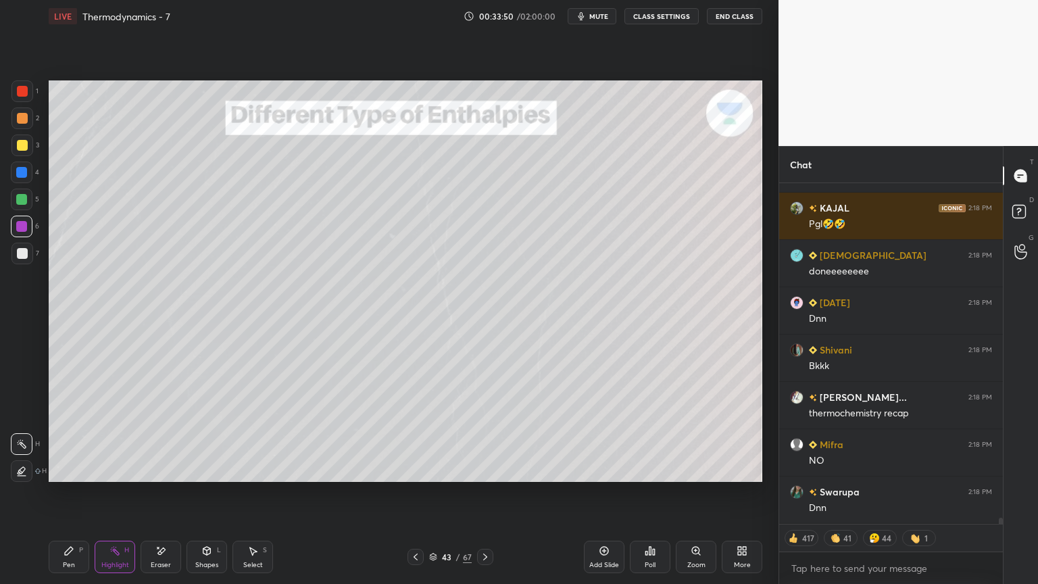
click at [488, 493] on icon at bounding box center [485, 556] width 11 height 11
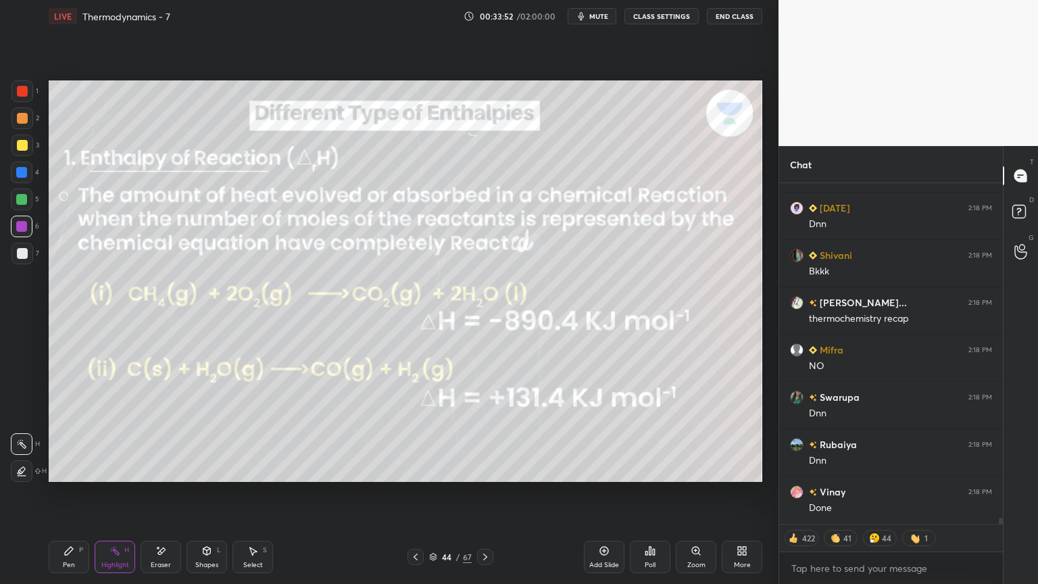
scroll to position [19429, 0]
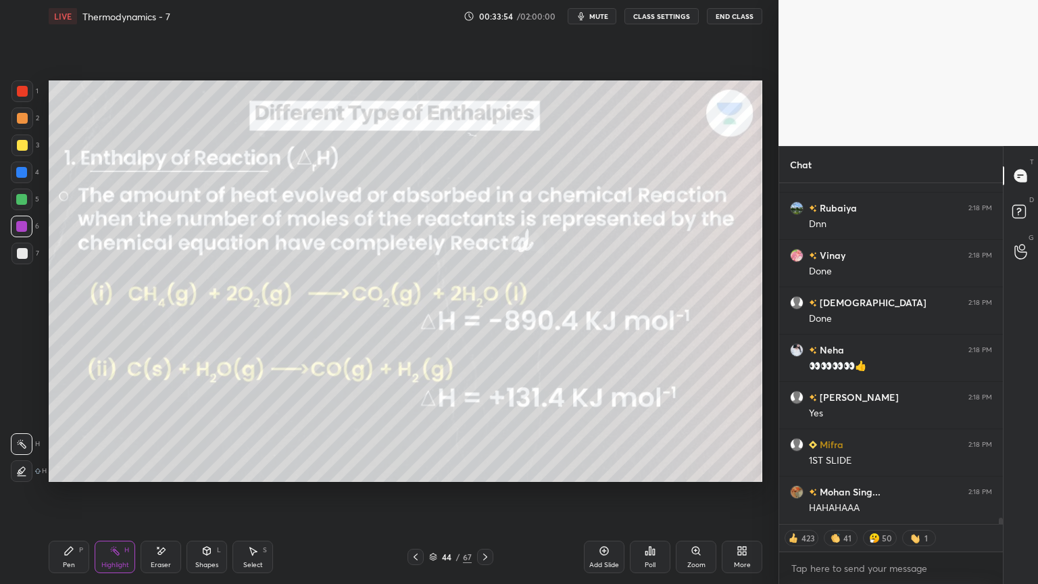
click at [24, 176] on div at bounding box center [21, 172] width 11 height 11
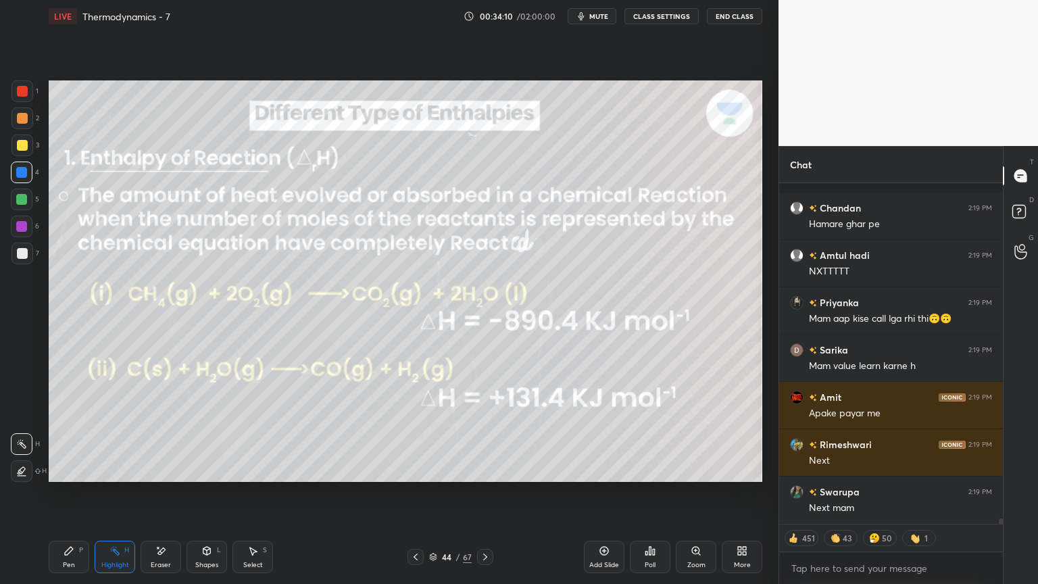
scroll to position [22140, 0]
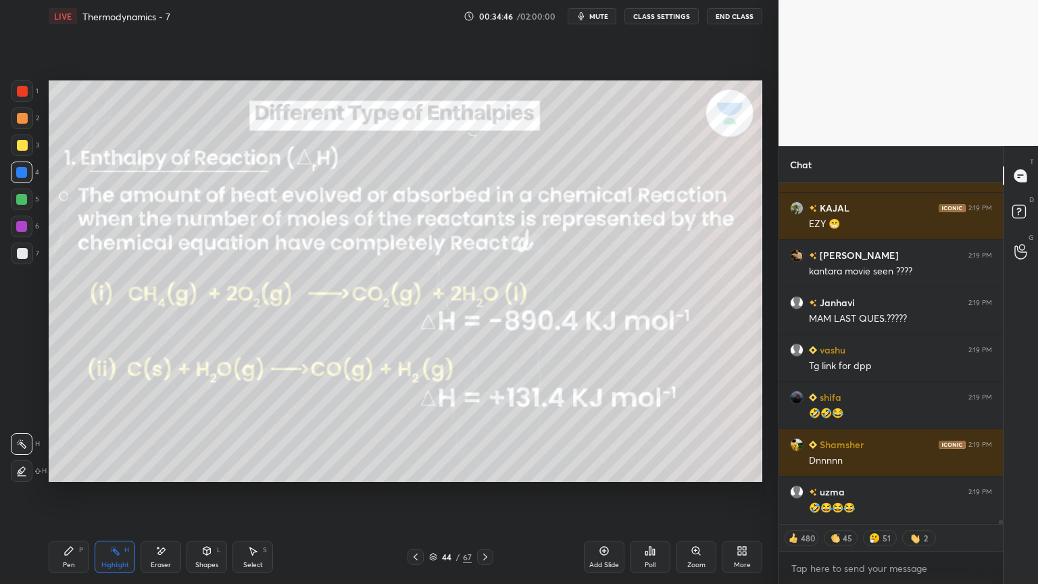
click at [486, 493] on icon at bounding box center [485, 556] width 11 height 11
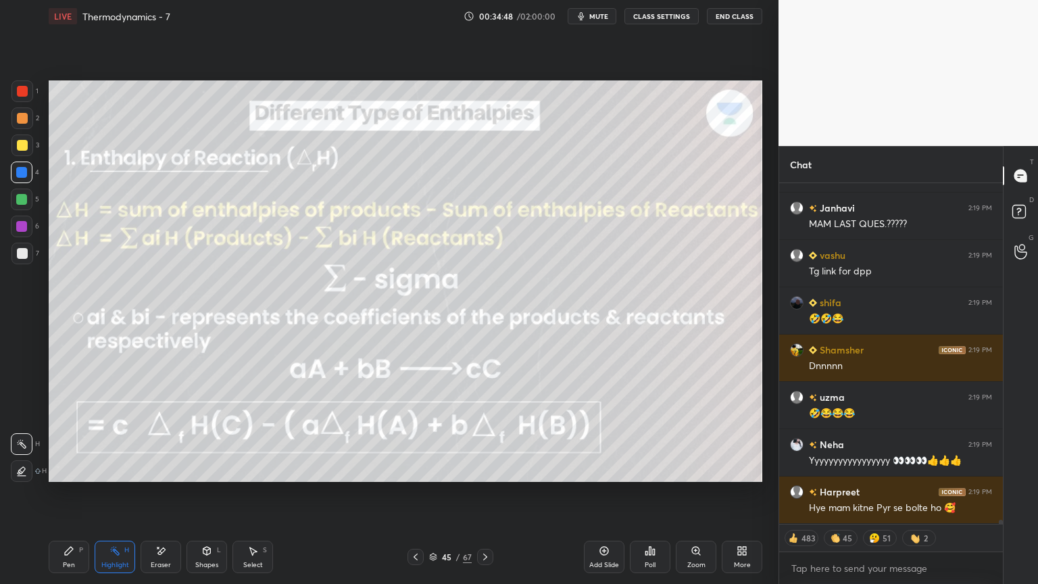
click at [656, 16] on button "CLASS SETTINGS" at bounding box center [661, 16] width 74 height 16
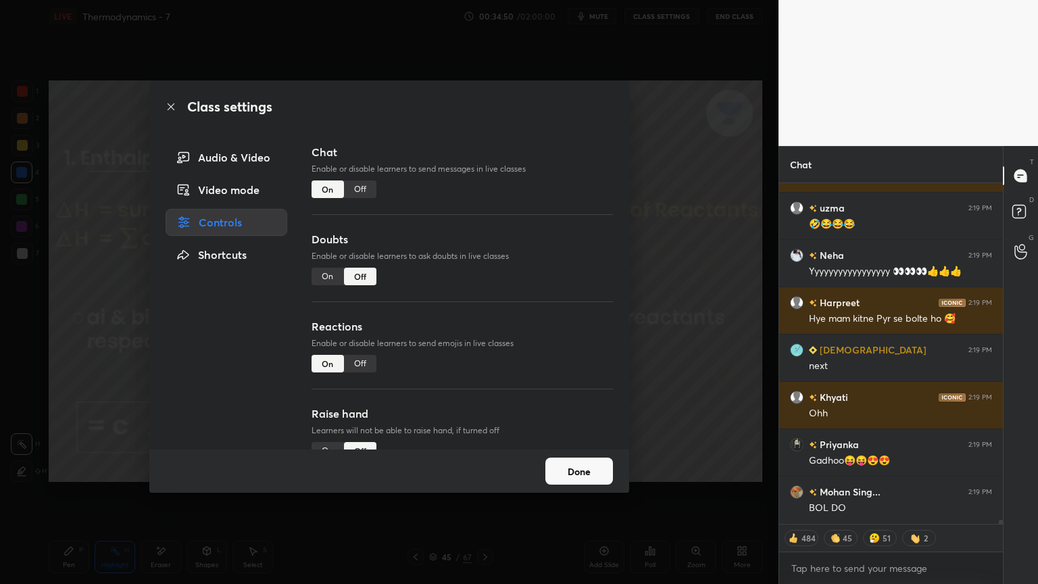
click at [170, 107] on icon at bounding box center [171, 106] width 7 height 7
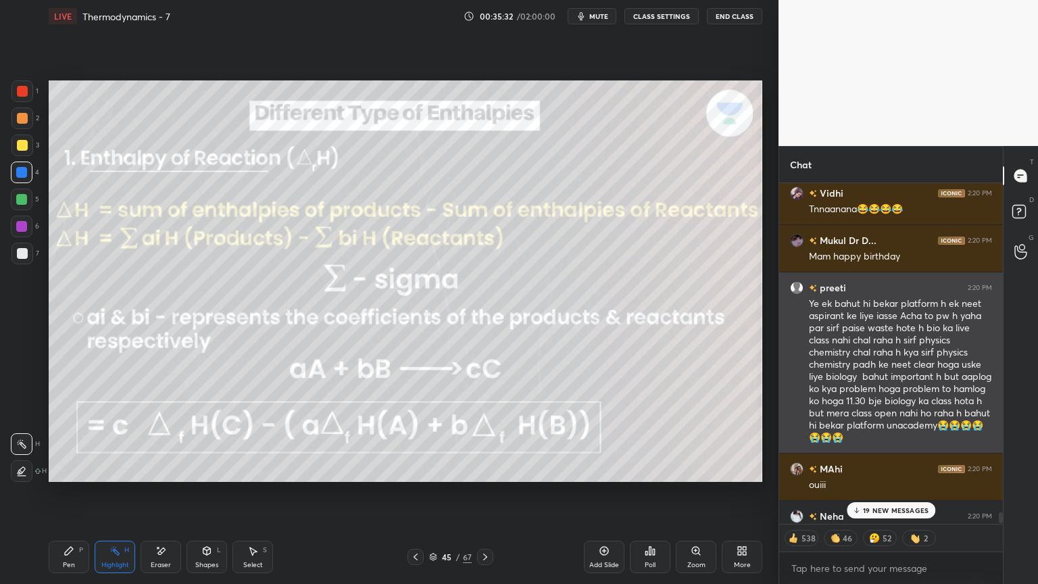
scroll to position [28738, 0]
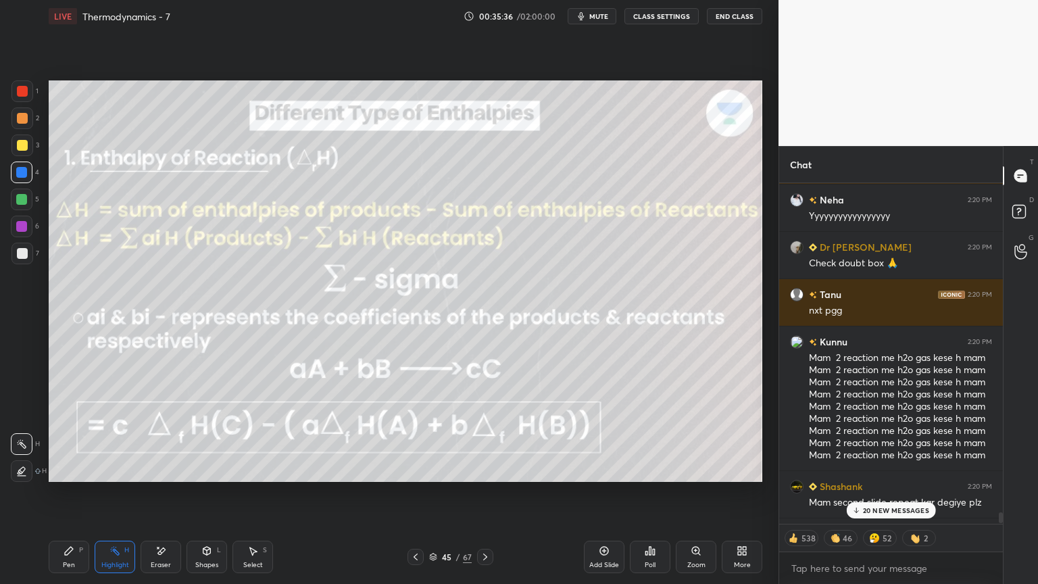
click at [868, 493] on p "20 NEW MESSAGES" at bounding box center [896, 510] width 66 height 8
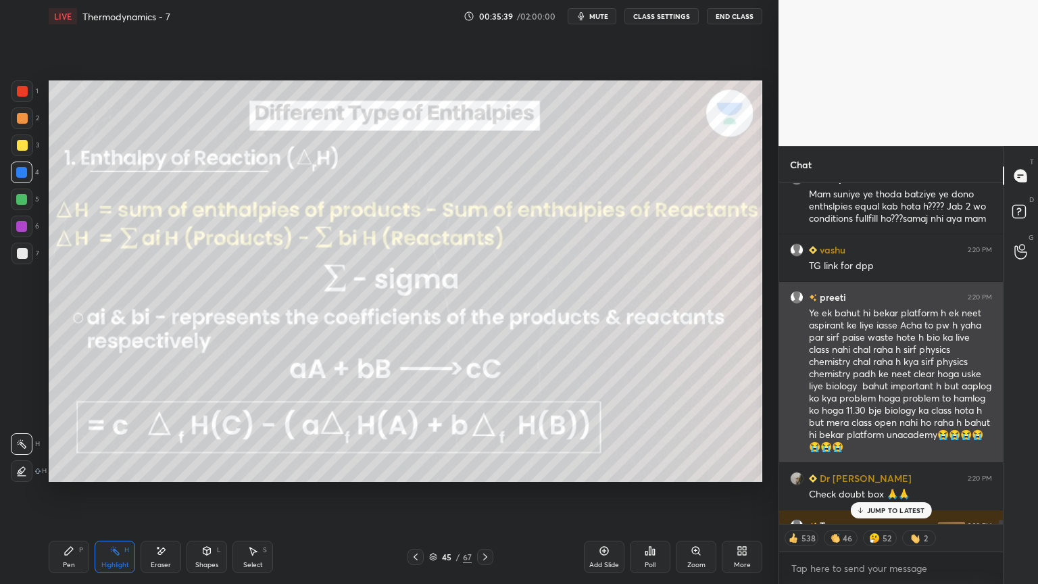
scroll to position [30163, 0]
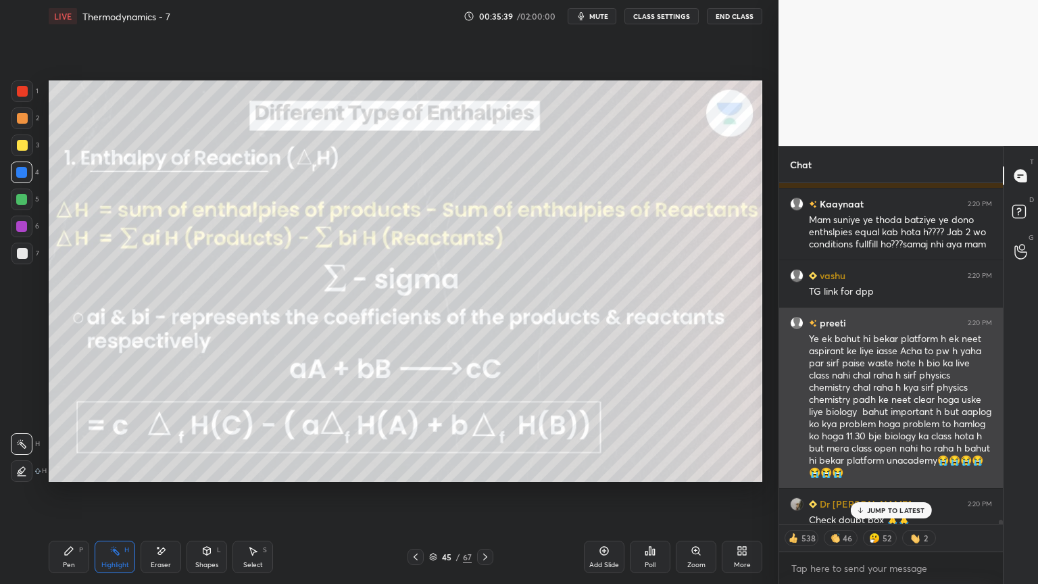
type textarea "x"
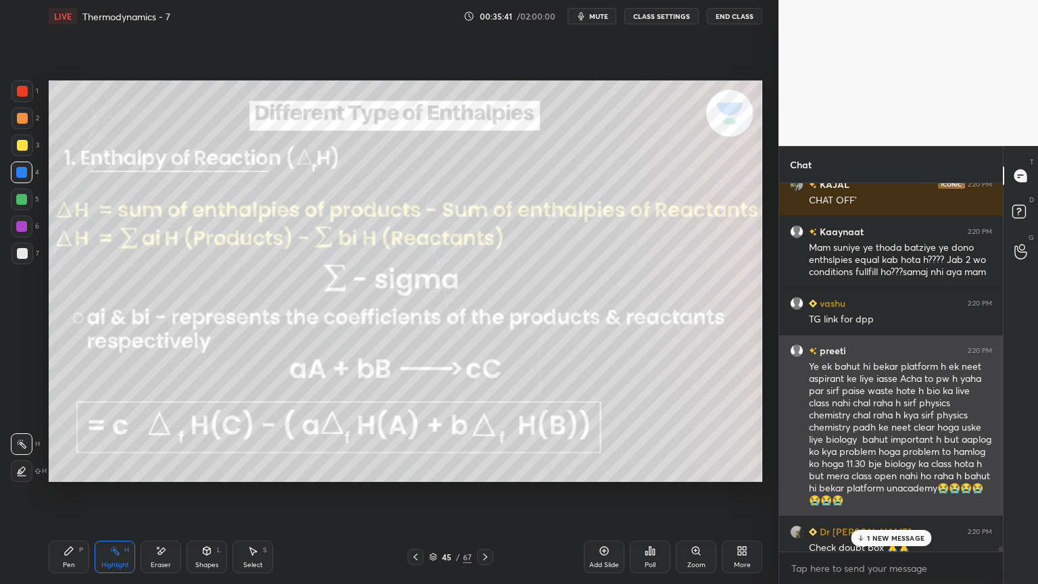
scroll to position [30139, 0]
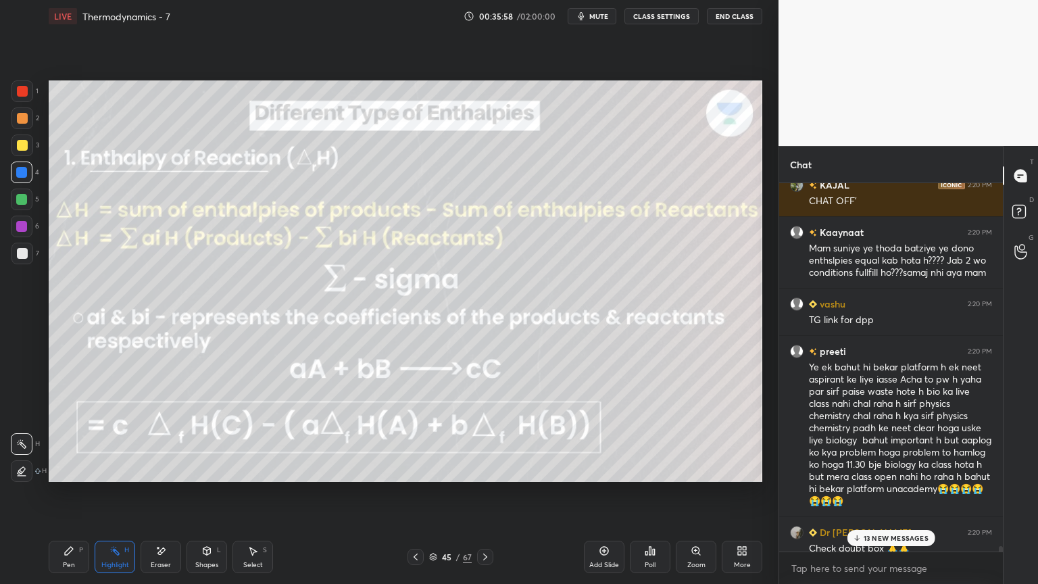
click at [655, 15] on button "CLASS SETTINGS" at bounding box center [661, 16] width 74 height 16
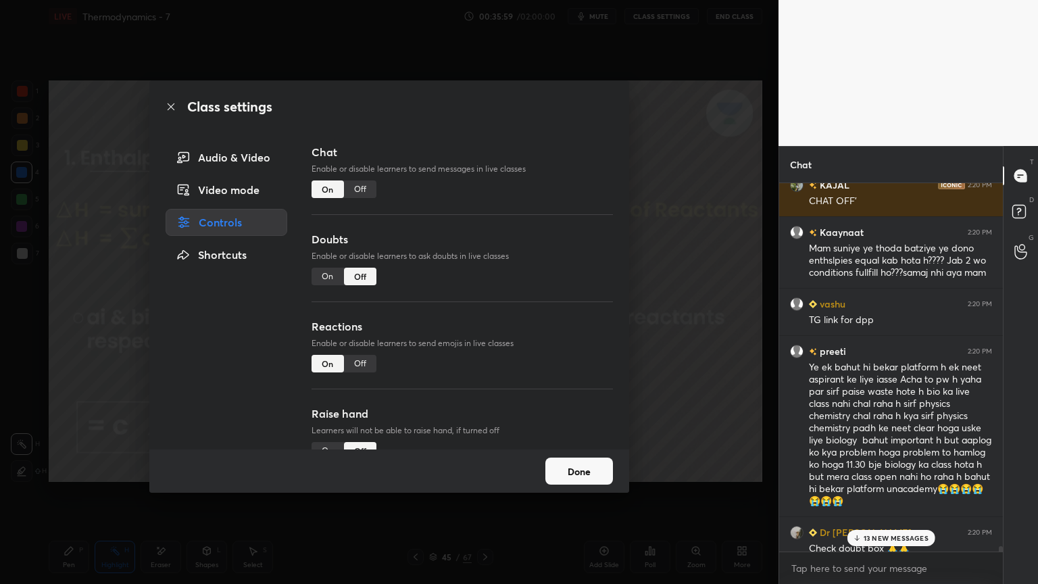
click at [357, 187] on div "Off" at bounding box center [360, 189] width 32 height 18
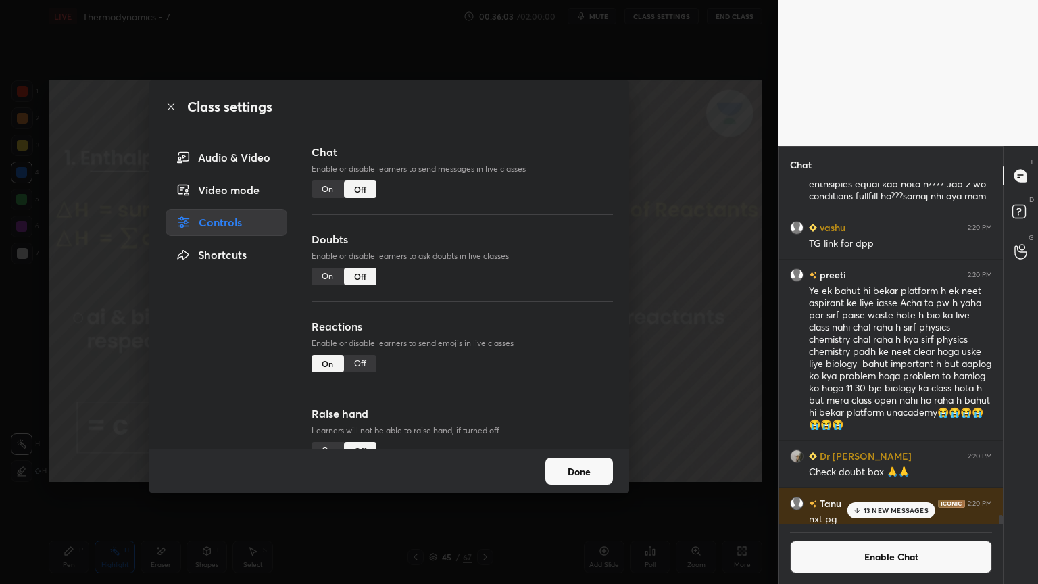
click at [589, 472] on button "Done" at bounding box center [579, 471] width 68 height 27
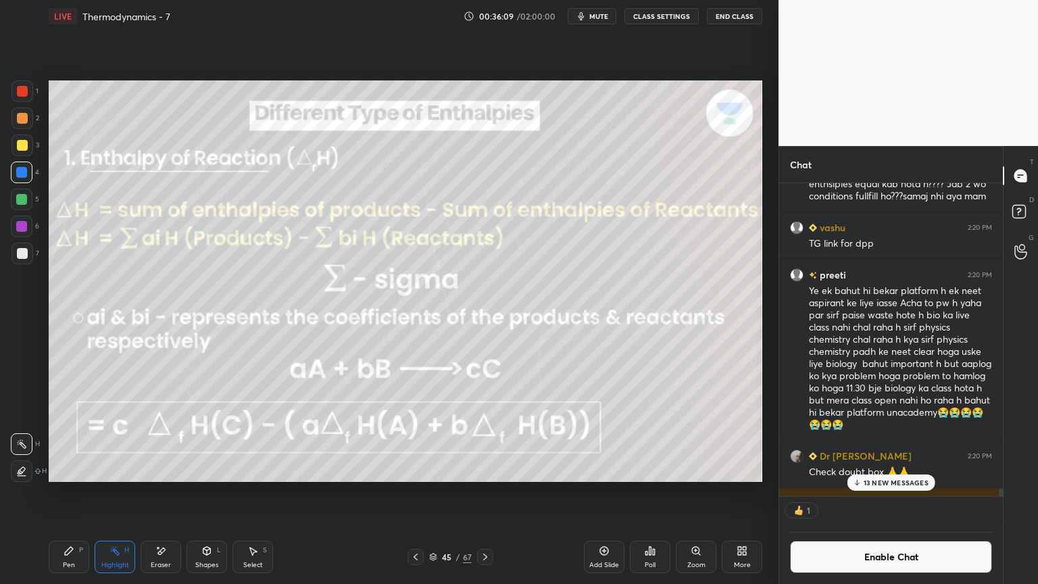
scroll to position [4, 4]
click at [876, 482] on p "13 NEW MESSAGES" at bounding box center [896, 482] width 65 height 8
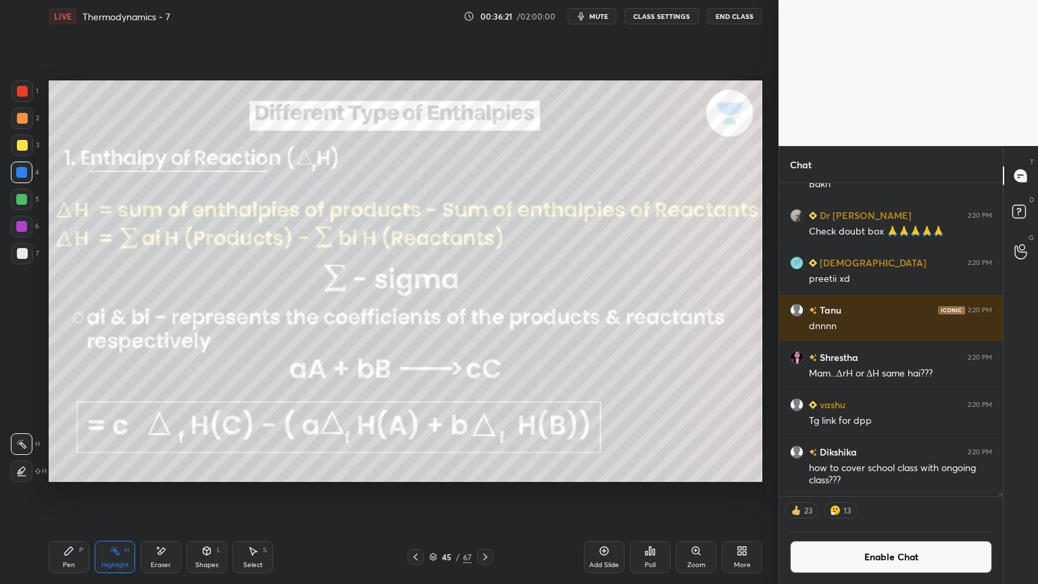
click at [643, 19] on button "CLASS SETTINGS" at bounding box center [661, 16] width 74 height 16
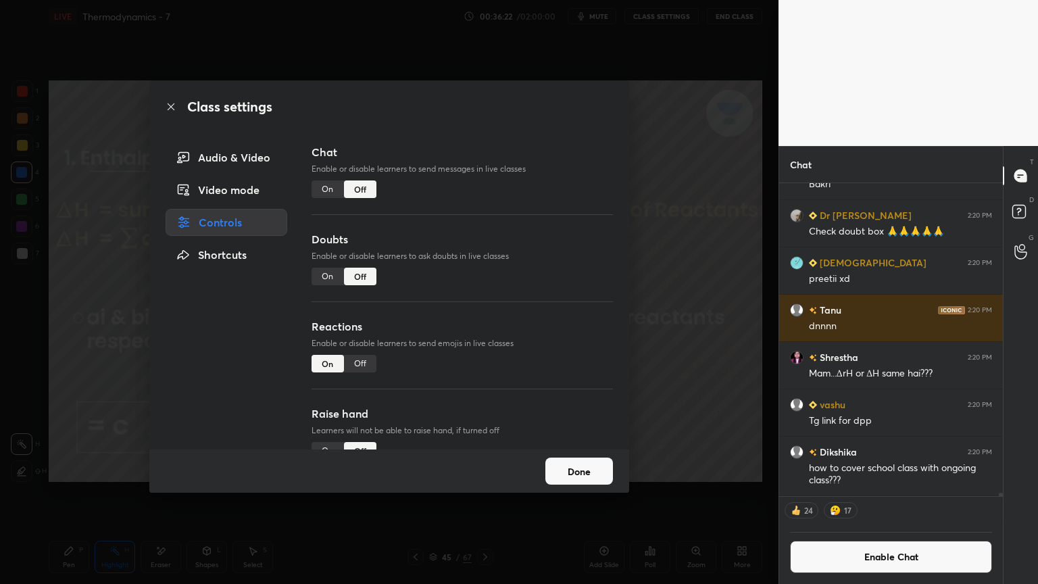
click at [364, 357] on div "Off" at bounding box center [360, 364] width 32 height 18
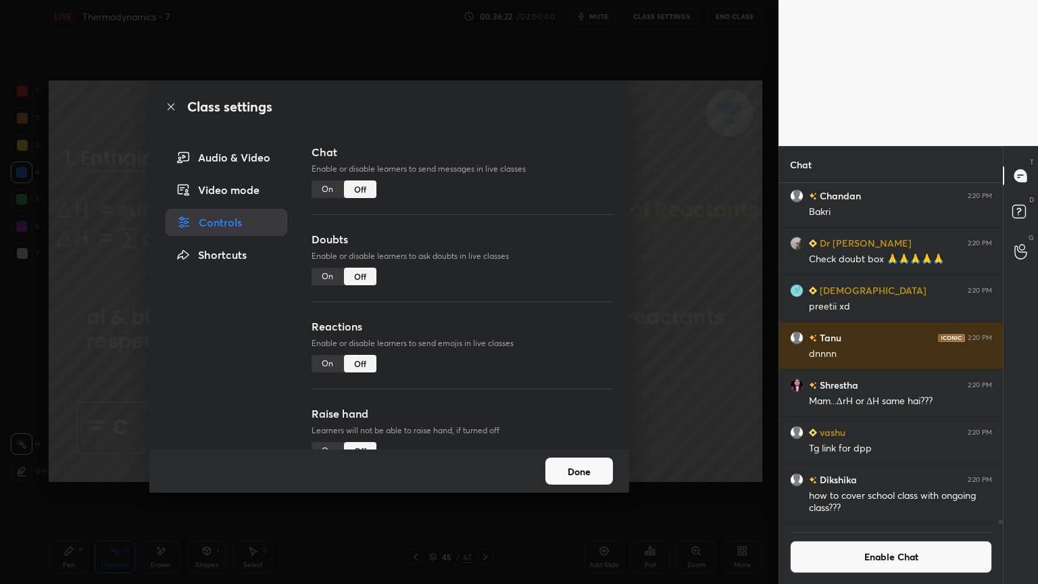
scroll to position [26472, 0]
click at [597, 468] on button "Done" at bounding box center [579, 471] width 68 height 27
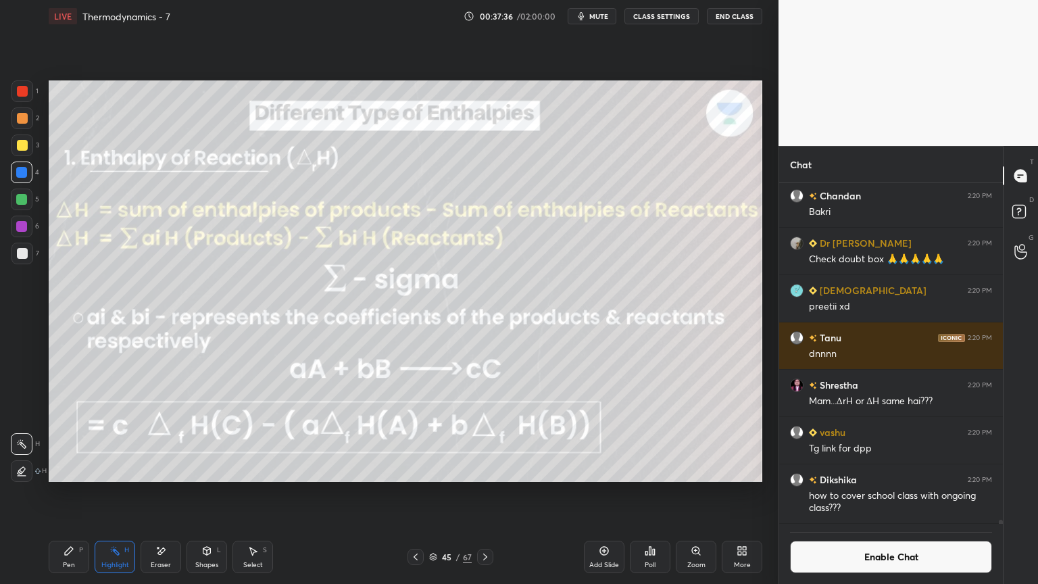
click at [490, 493] on div at bounding box center [485, 557] width 16 height 16
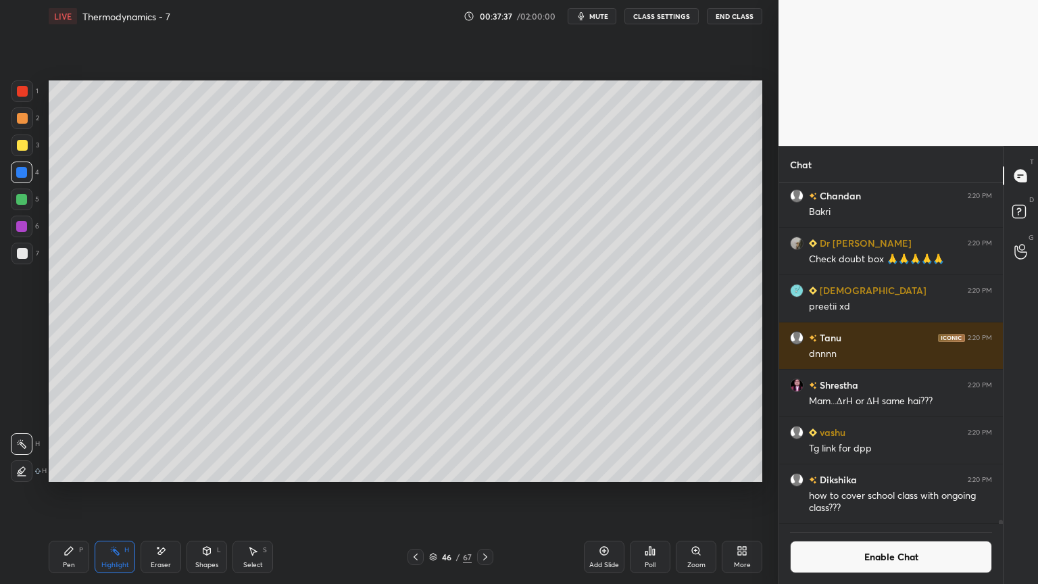
click at [487, 493] on icon at bounding box center [485, 556] width 11 height 11
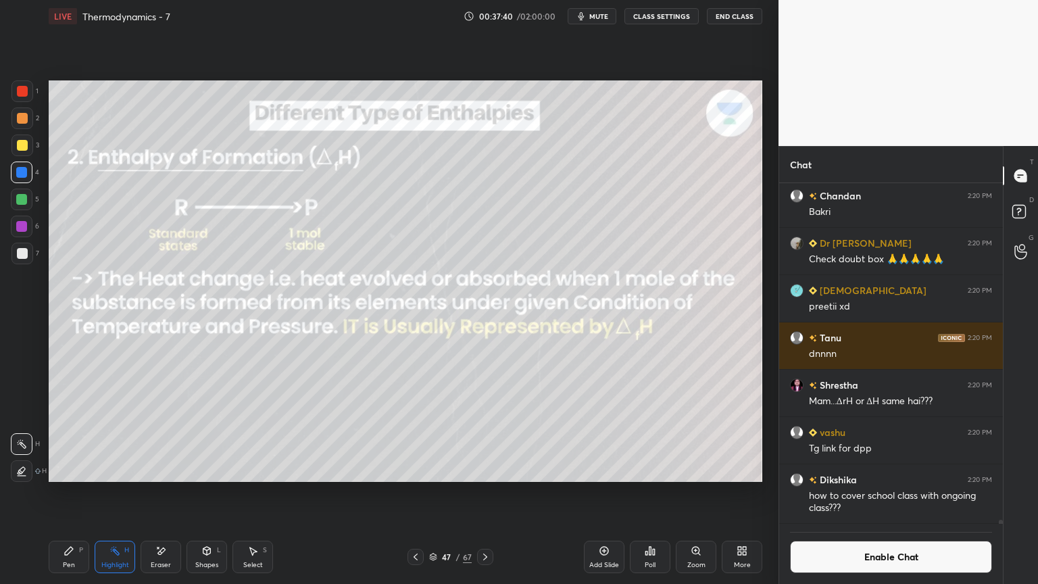
click at [860, 493] on button "Enable Chat" at bounding box center [891, 557] width 202 height 32
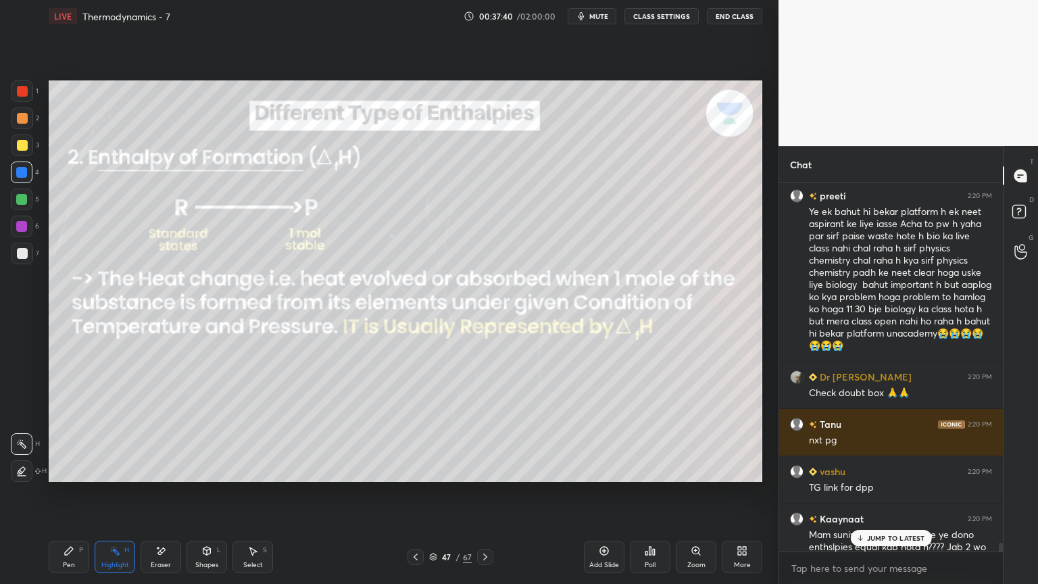
click at [871, 493] on p "JUMP TO LATEST" at bounding box center [896, 538] width 58 height 8
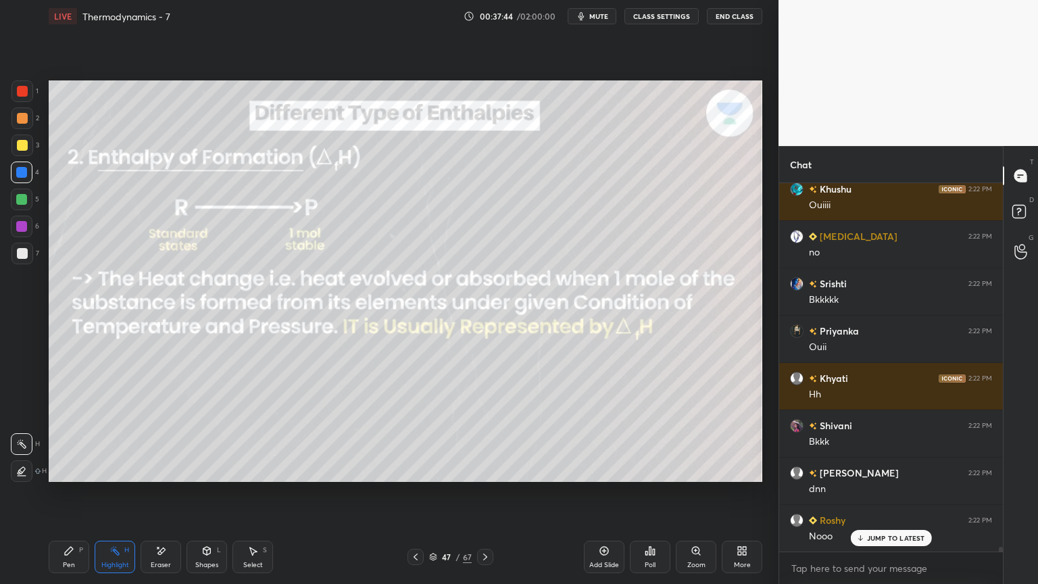
scroll to position [27198, 0]
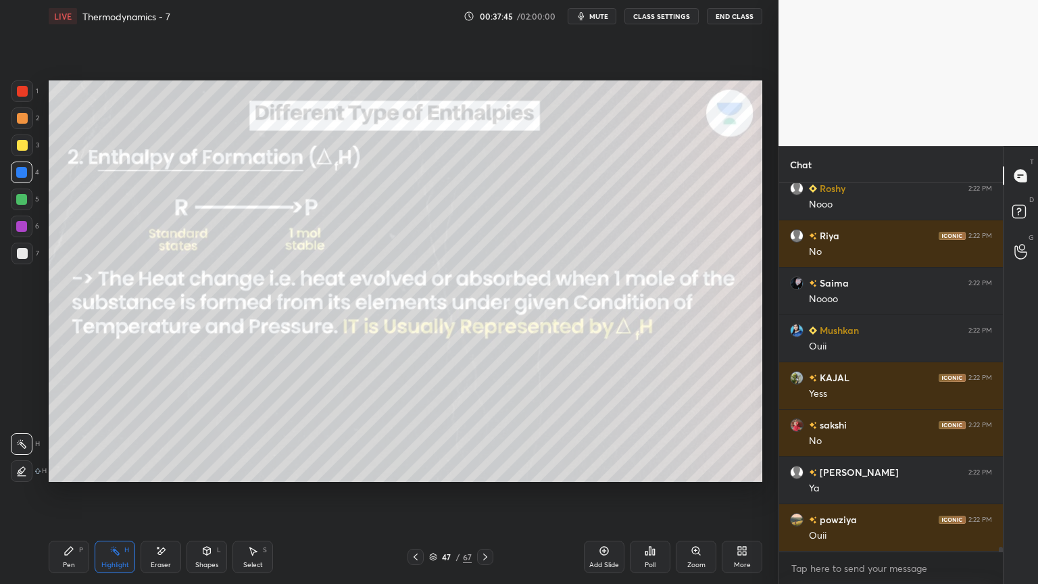
click at [424, 493] on div "47 / 67" at bounding box center [451, 557] width 86 height 16
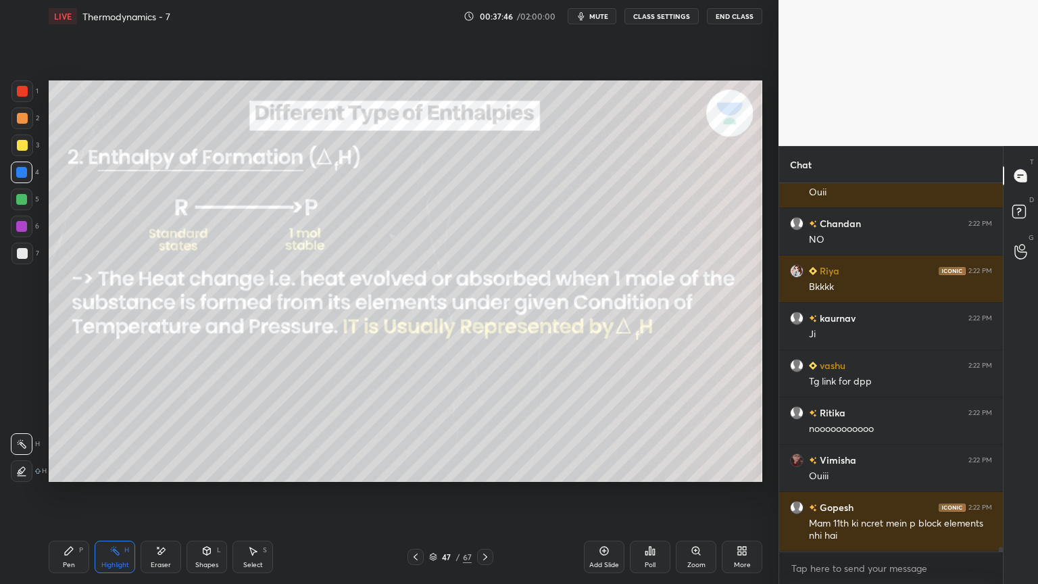
click at [420, 493] on icon at bounding box center [415, 556] width 11 height 11
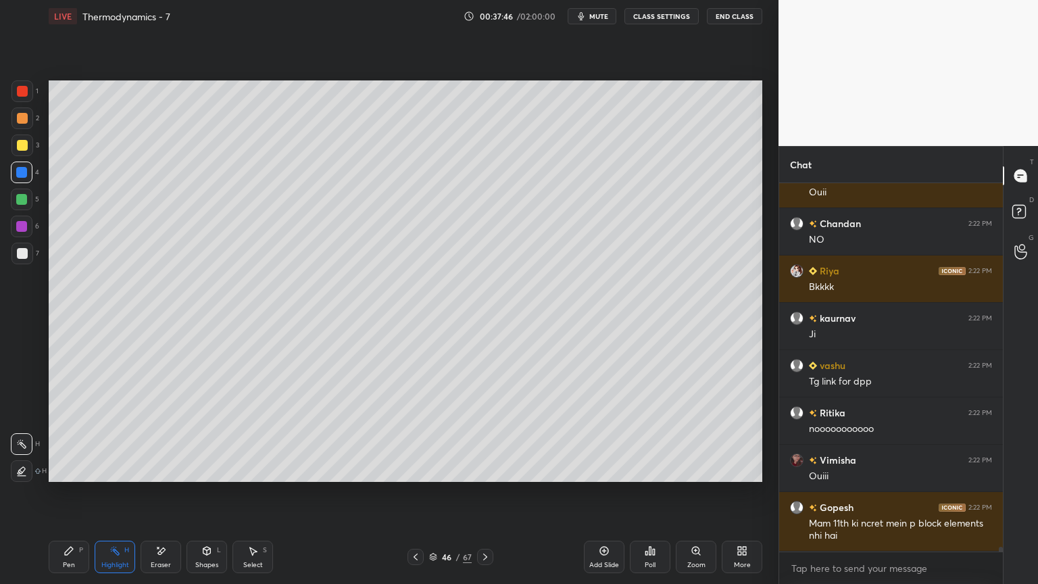
scroll to position [27919, 0]
click at [418, 493] on icon at bounding box center [415, 556] width 11 height 11
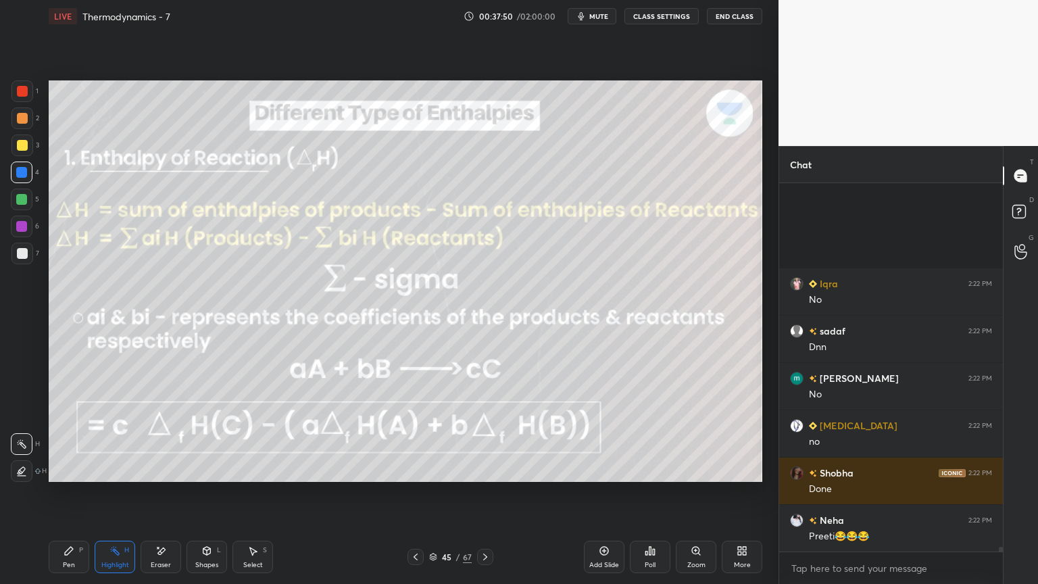
scroll to position [28866, 0]
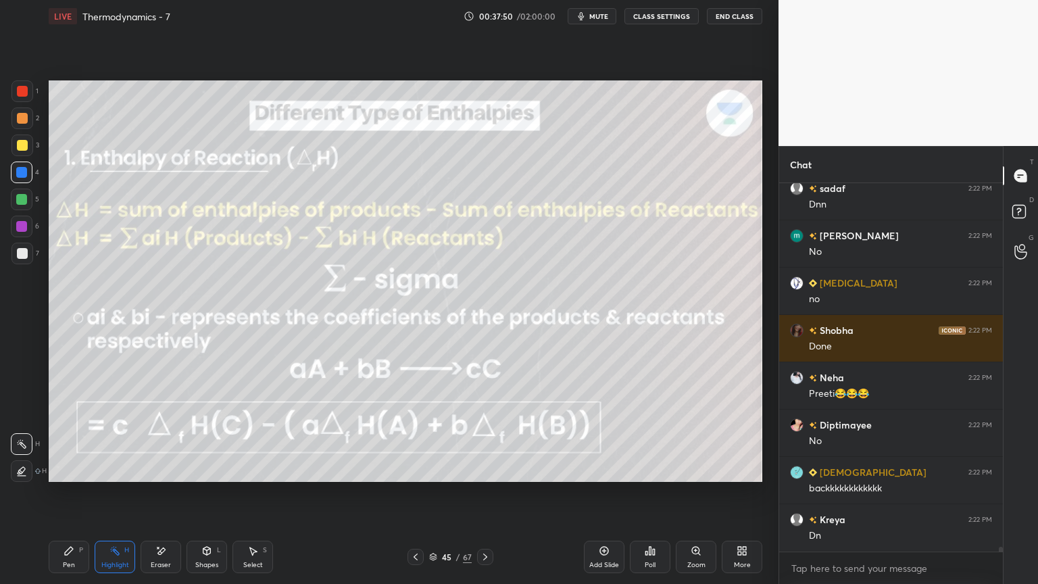
click at [674, 17] on button "CLASS SETTINGS" at bounding box center [661, 16] width 74 height 16
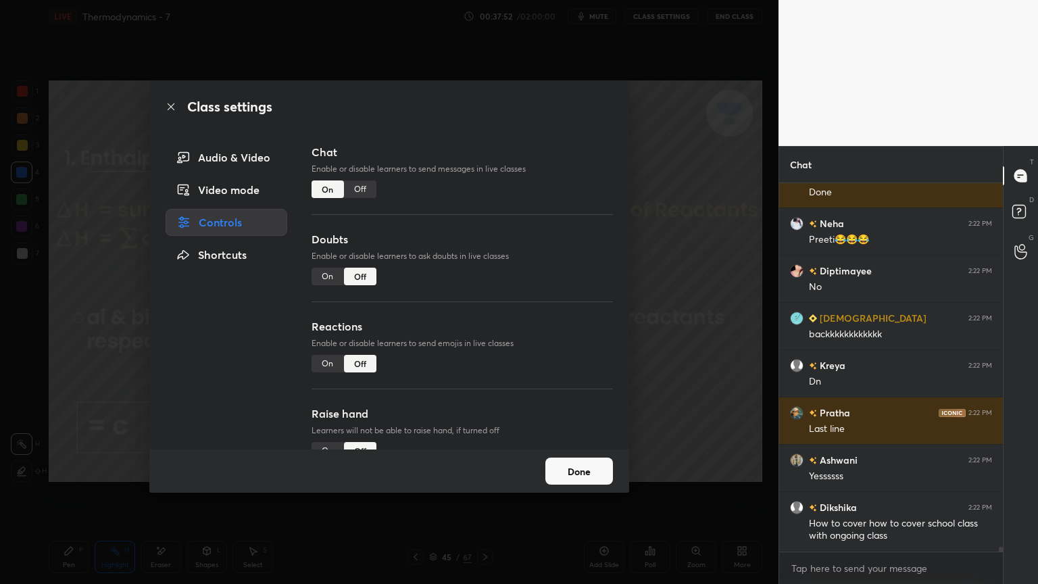
scroll to position [29161, 0]
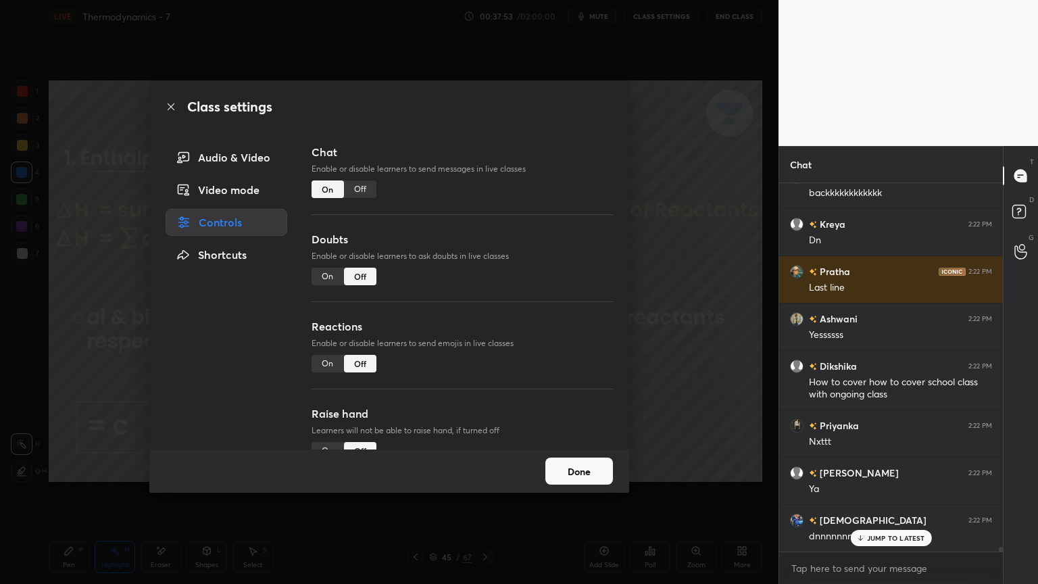
click at [546, 470] on button "Done" at bounding box center [579, 471] width 68 height 27
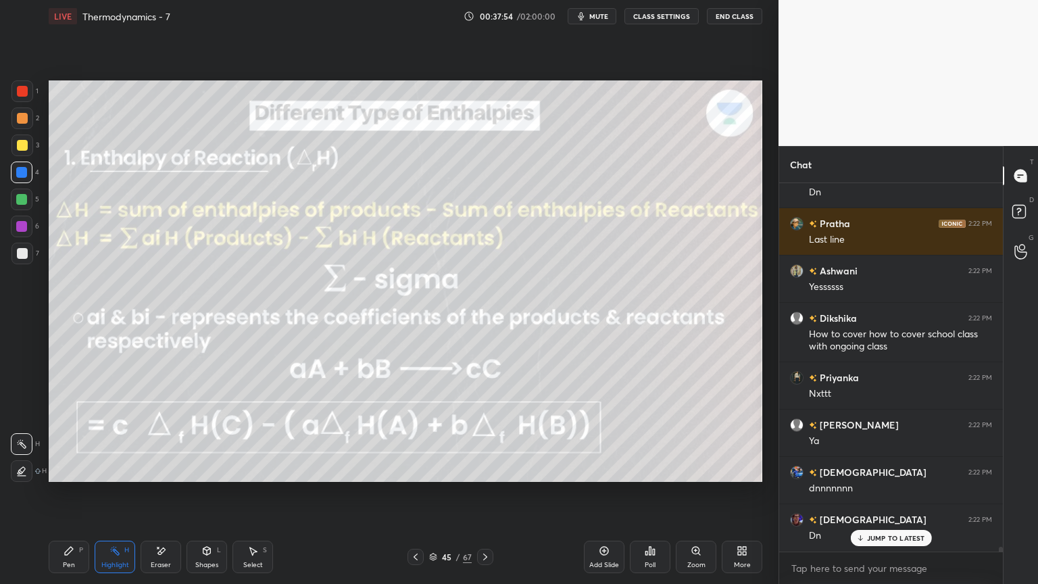
scroll to position [29255, 0]
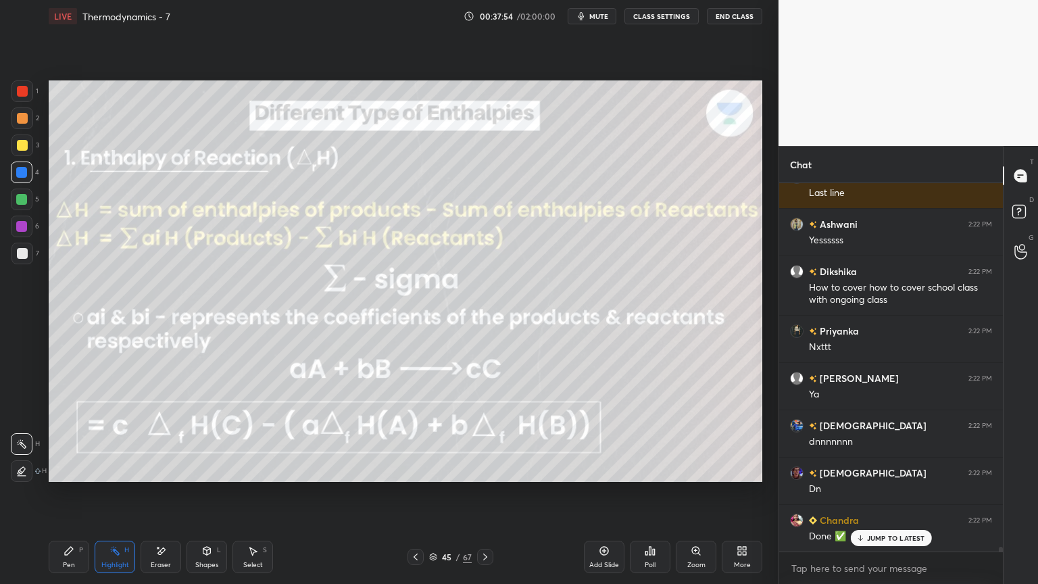
click at [117, 493] on div "Highlight" at bounding box center [115, 565] width 28 height 7
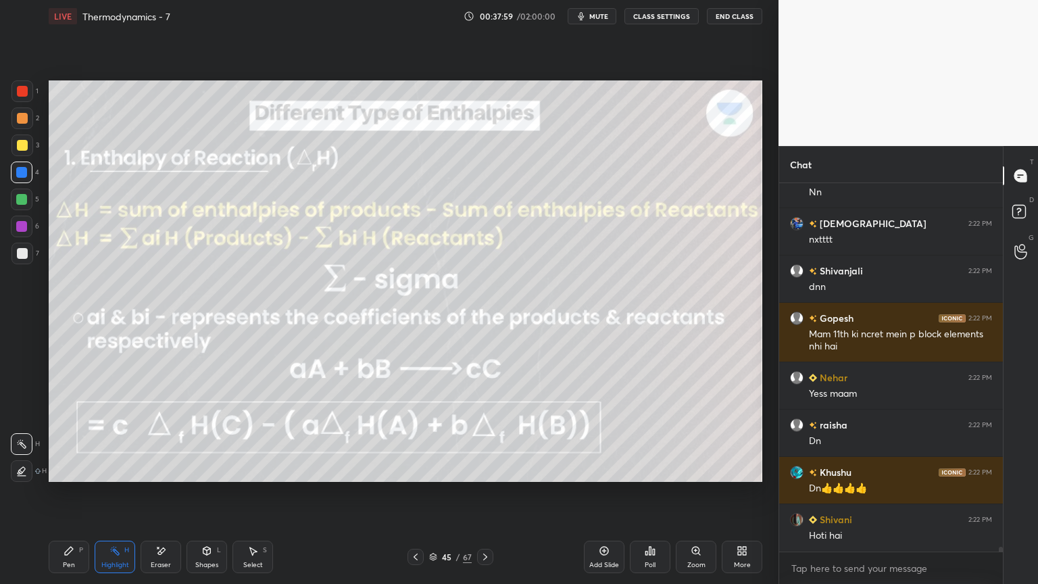
scroll to position [29788, 0]
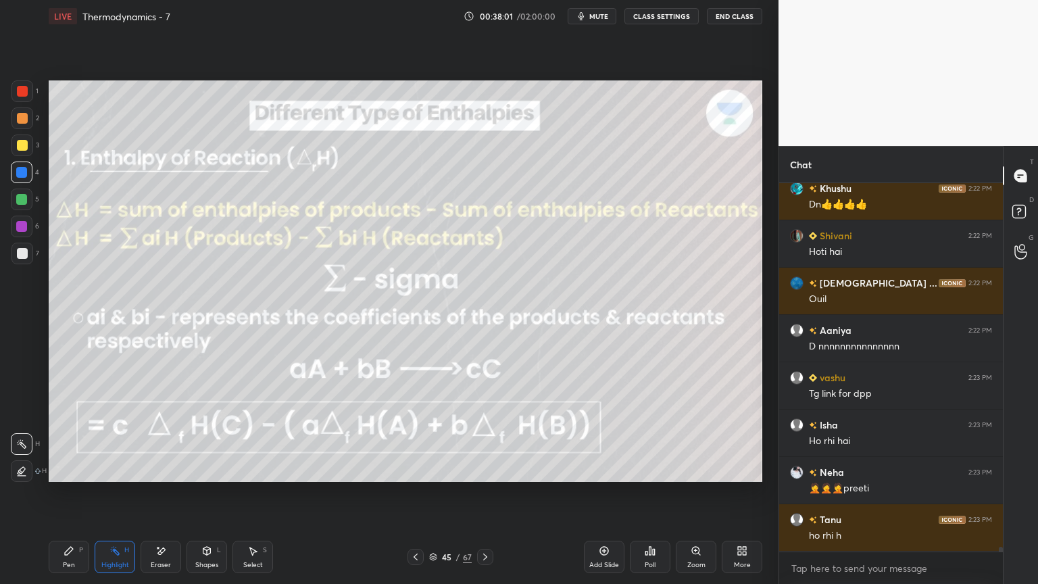
click at [674, 16] on button "CLASS SETTINGS" at bounding box center [661, 16] width 74 height 16
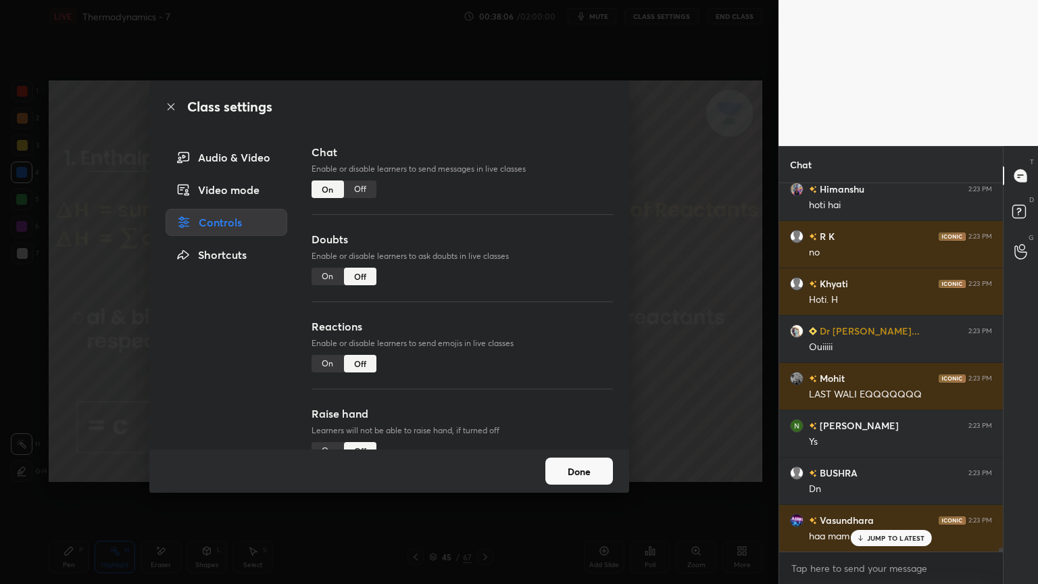
scroll to position [30796, 0]
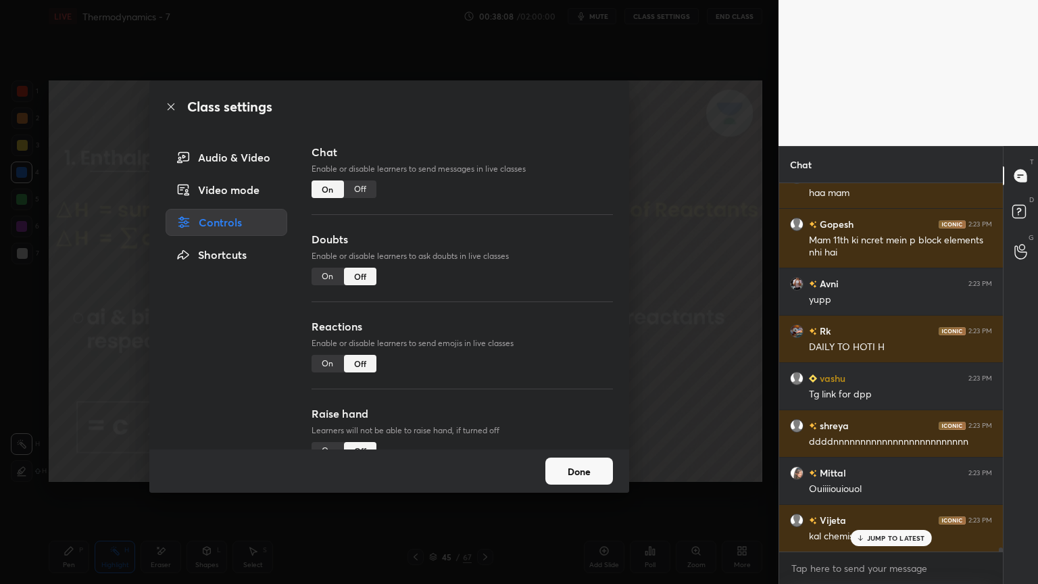
click at [357, 189] on div "Off" at bounding box center [360, 189] width 32 height 18
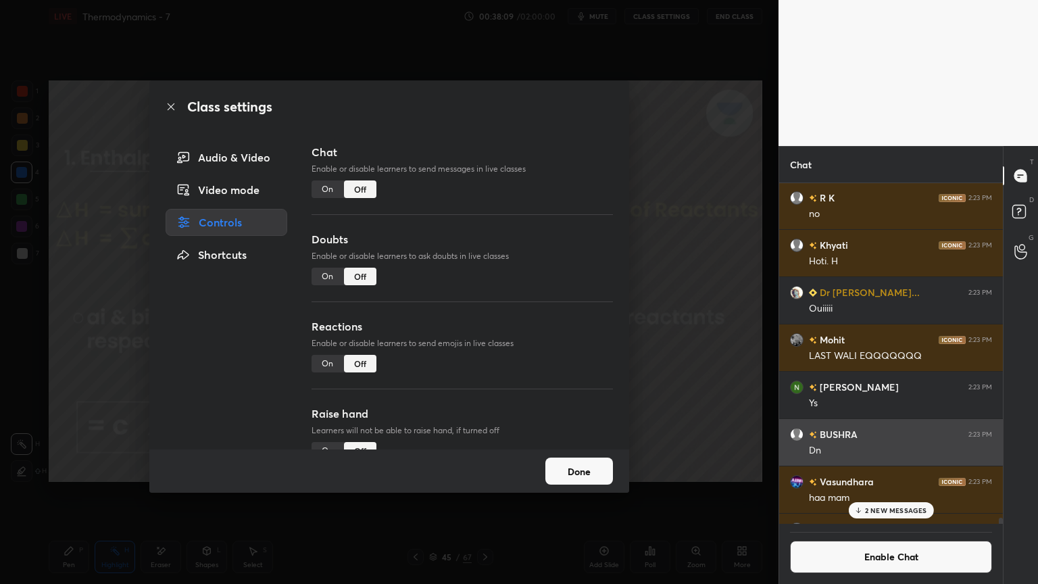
click at [589, 465] on button "Done" at bounding box center [579, 471] width 68 height 27
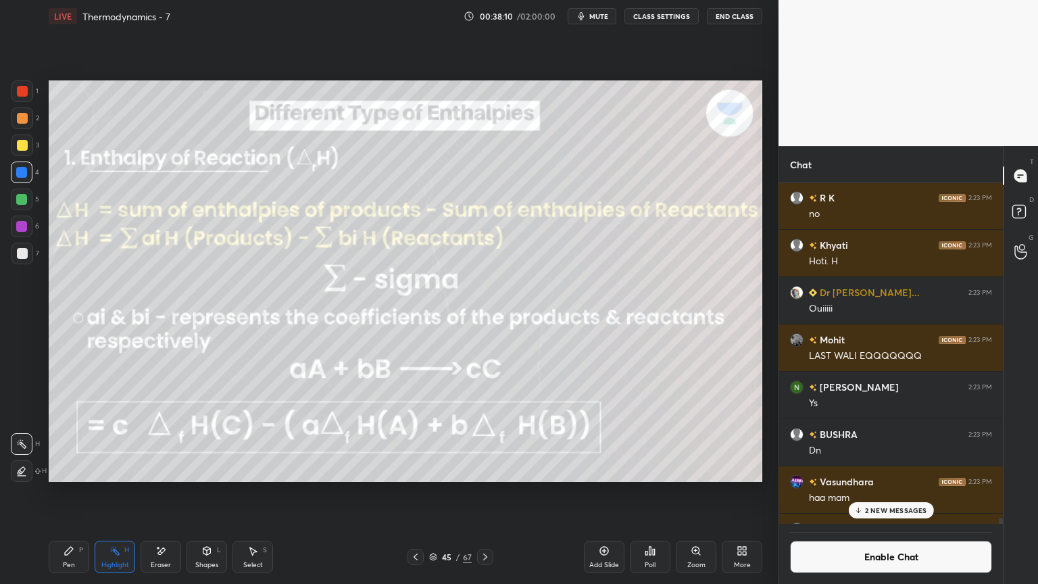
click at [885, 493] on div "2 NEW MESSAGES" at bounding box center [890, 510] width 85 height 16
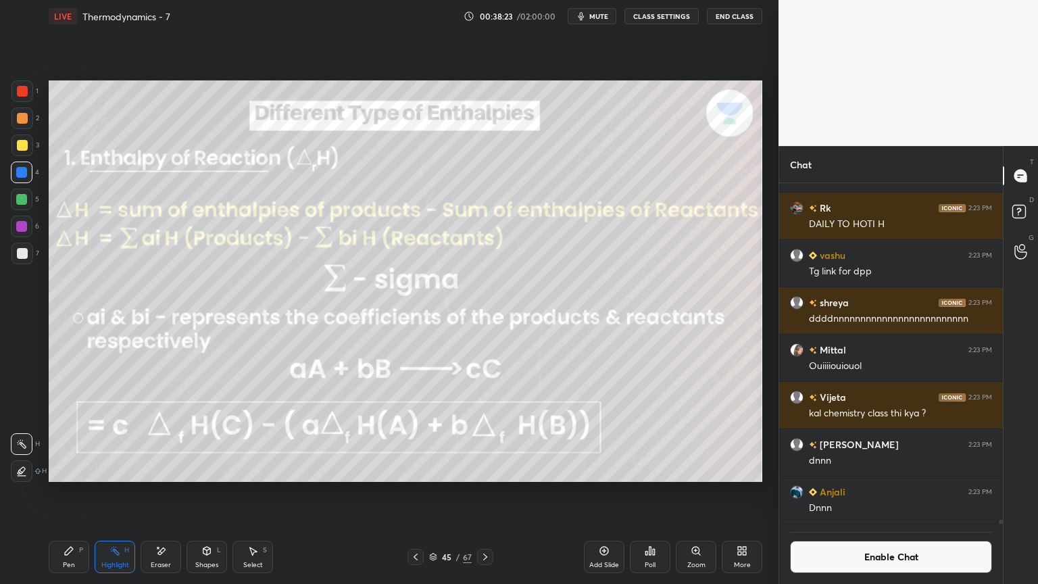
click at [24, 469] on icon at bounding box center [21, 470] width 7 height 7
click at [30, 203] on div at bounding box center [22, 200] width 22 height 22
click at [20, 232] on div at bounding box center [22, 227] width 22 height 22
click at [842, 493] on button "Enable Chat" at bounding box center [891, 557] width 202 height 32
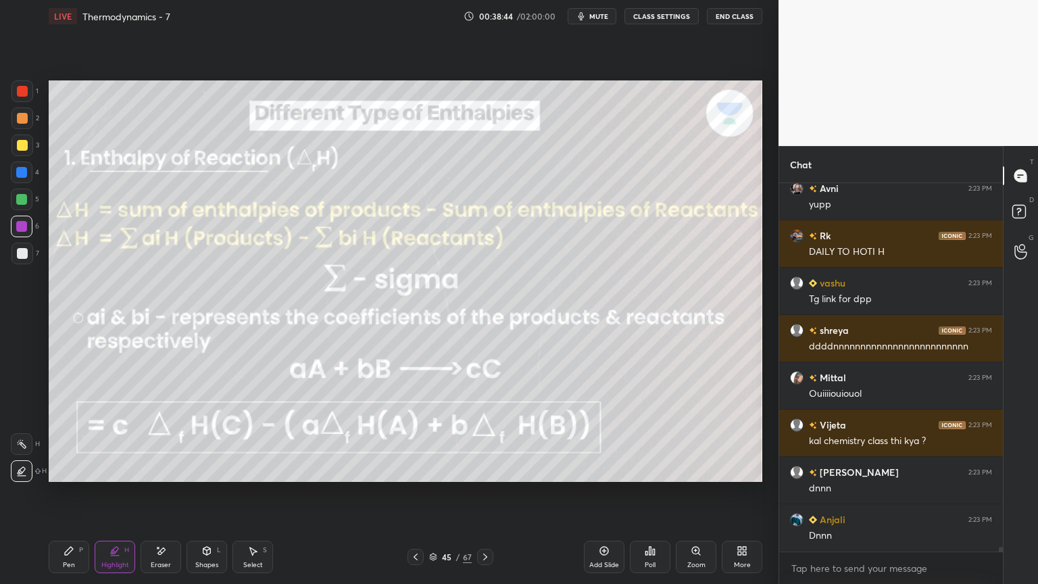
scroll to position [29588, 0]
click at [151, 493] on div "Eraser" at bounding box center [161, 557] width 41 height 32
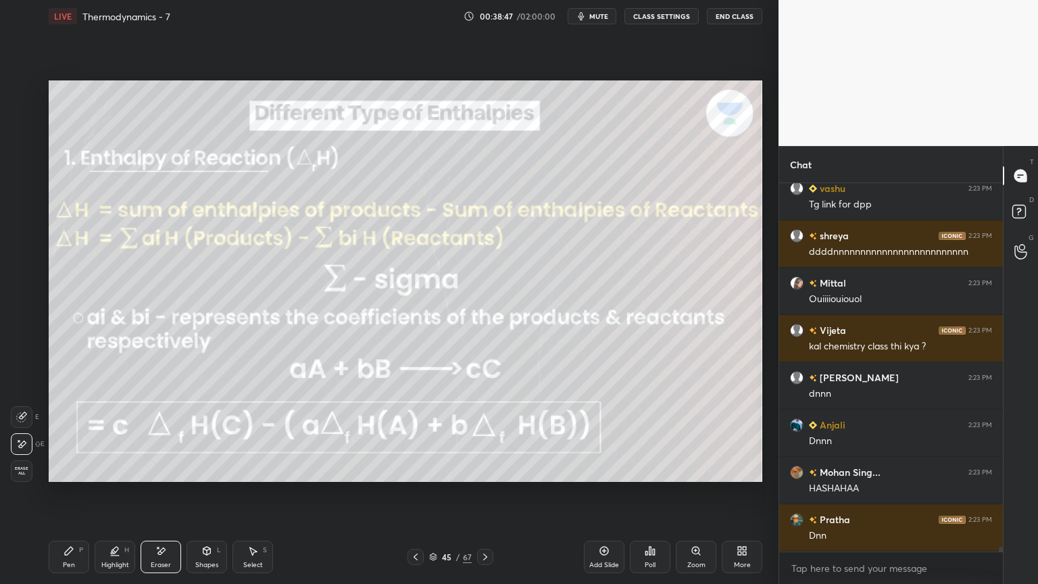
scroll to position [29802, 0]
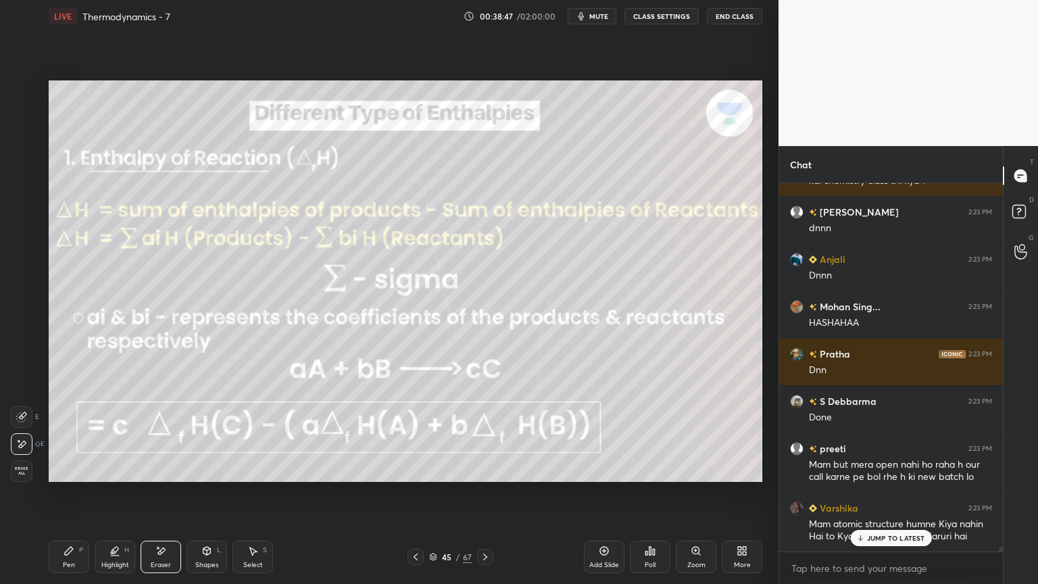
click at [116, 493] on icon at bounding box center [114, 550] width 11 height 11
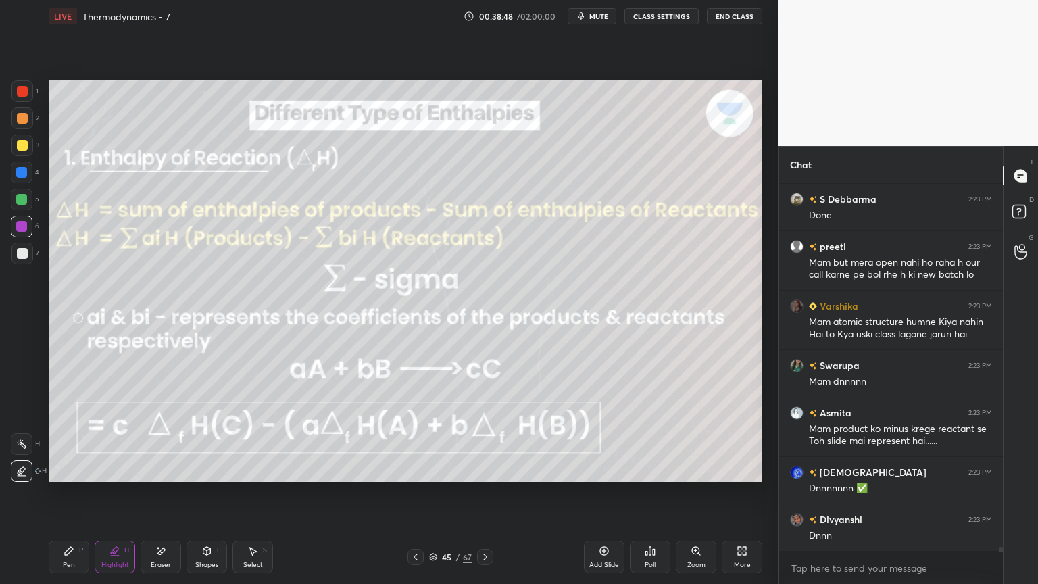
click at [18, 167] on div at bounding box center [21, 172] width 11 height 11
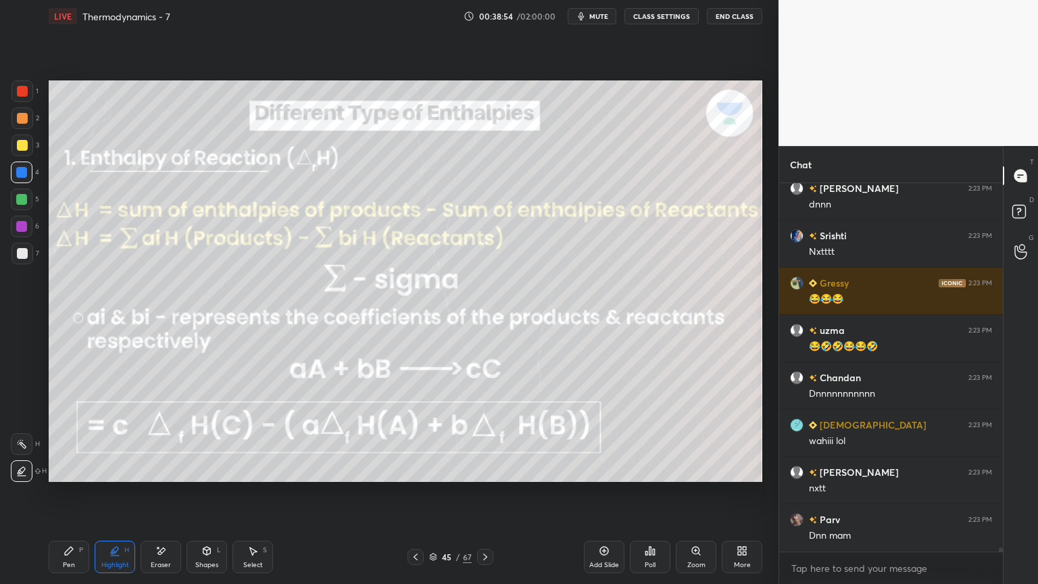
scroll to position [30936, 0]
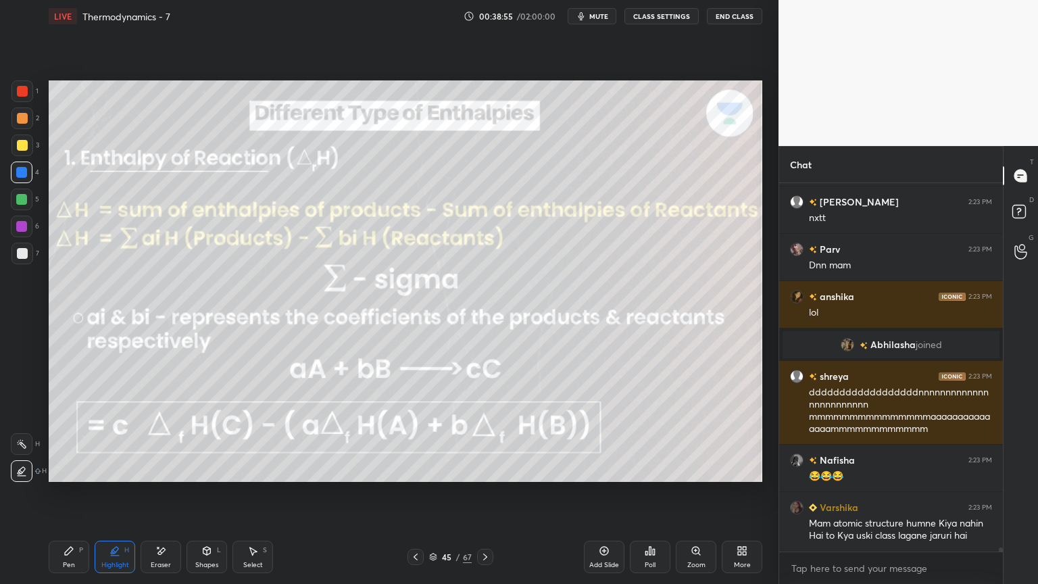
click at [477, 493] on div at bounding box center [485, 557] width 16 height 16
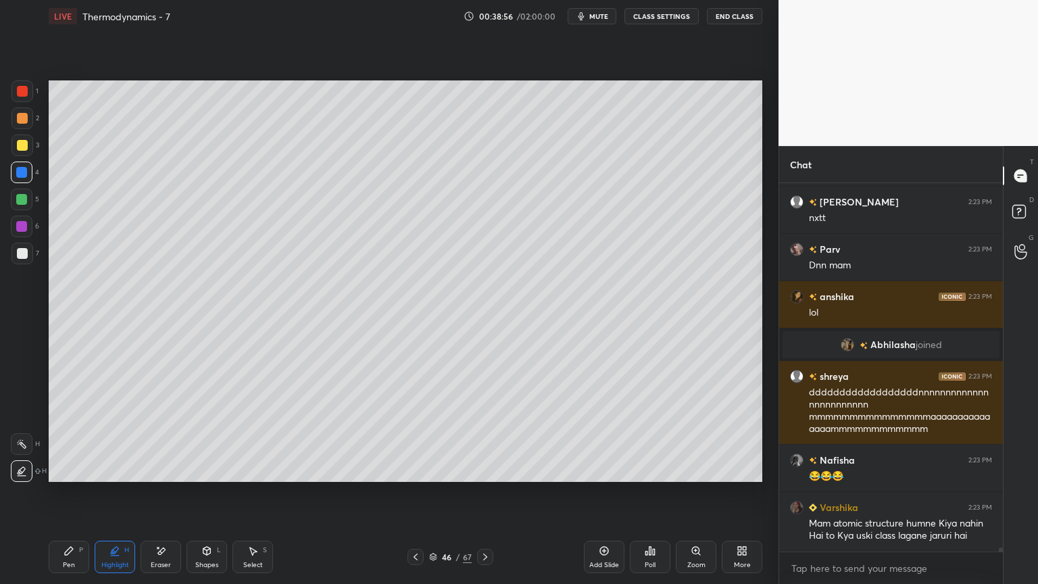
click at [482, 493] on icon at bounding box center [485, 556] width 11 height 11
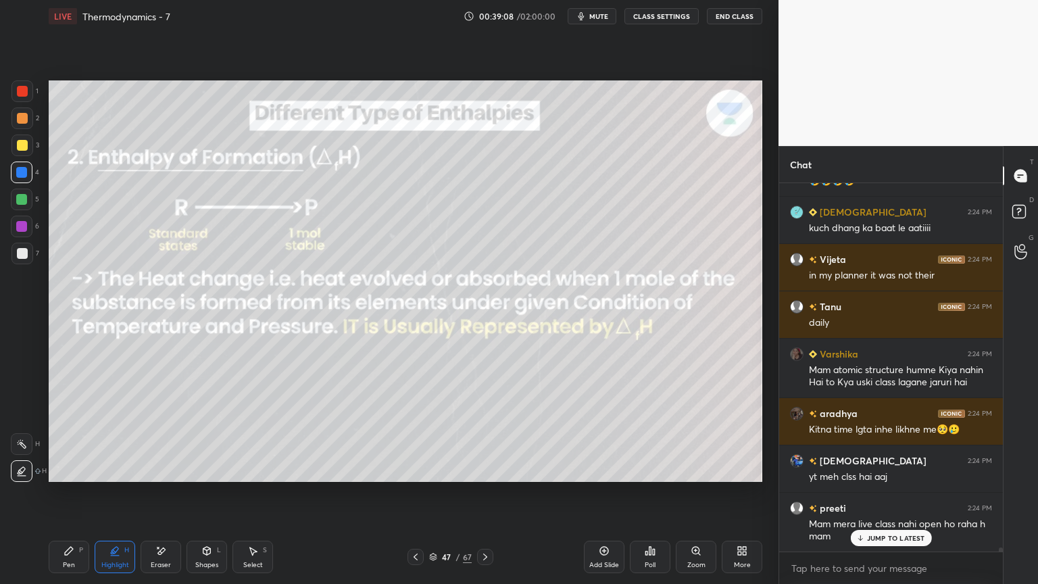
scroll to position [33245, 0]
click at [165, 493] on div "Eraser" at bounding box center [161, 557] width 41 height 32
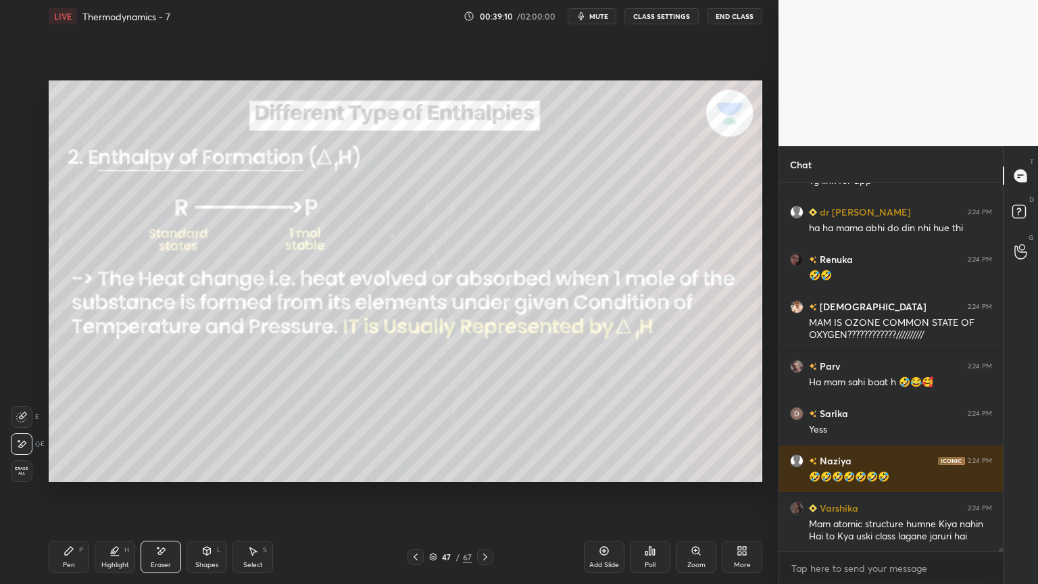
scroll to position [33635, 0]
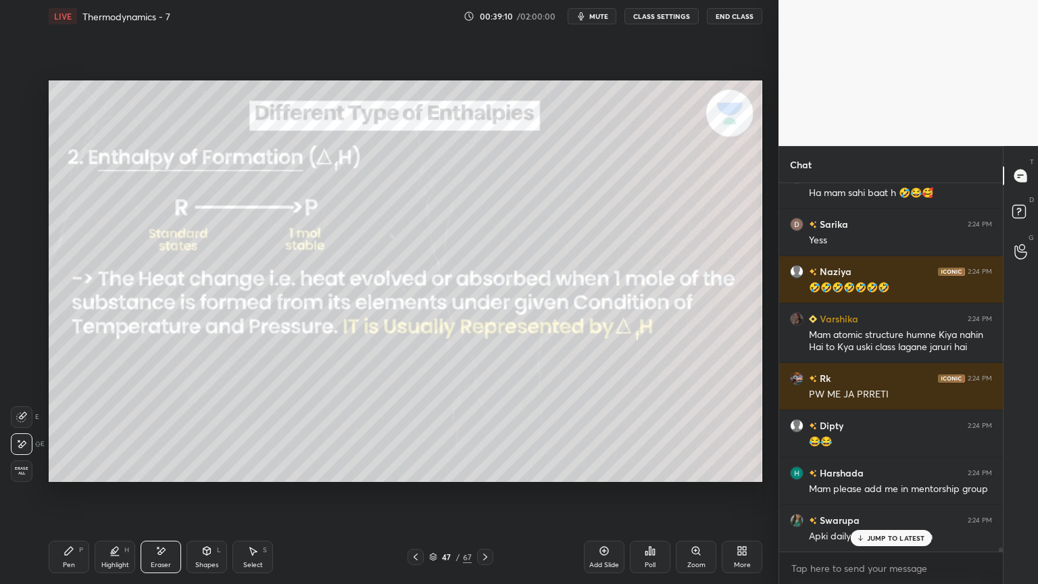
click at [119, 493] on div "Highlight H" at bounding box center [115, 557] width 41 height 32
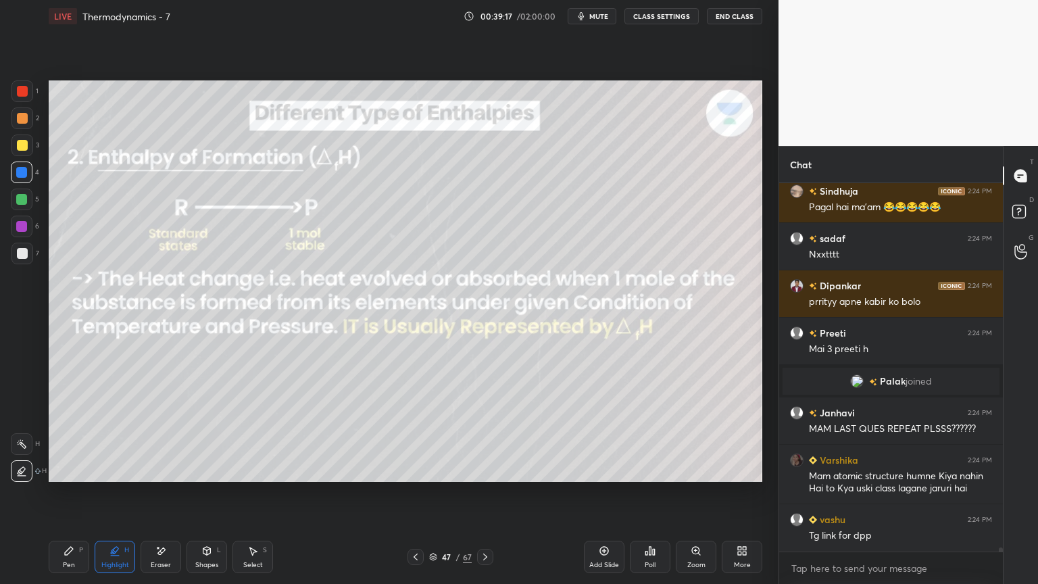
scroll to position [33029, 0]
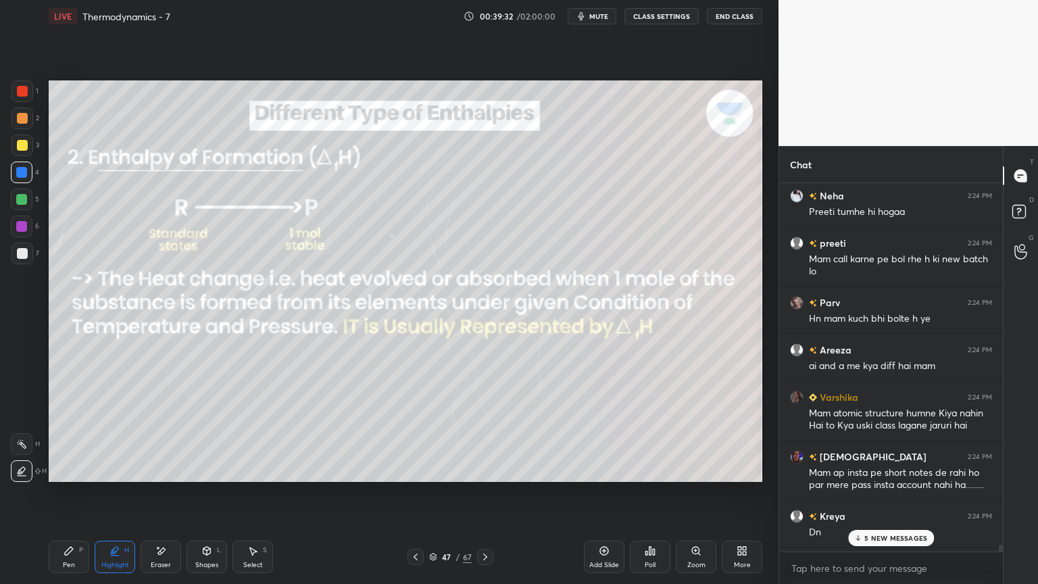
click at [876, 493] on p "5 NEW MESSAGES" at bounding box center [895, 538] width 63 height 8
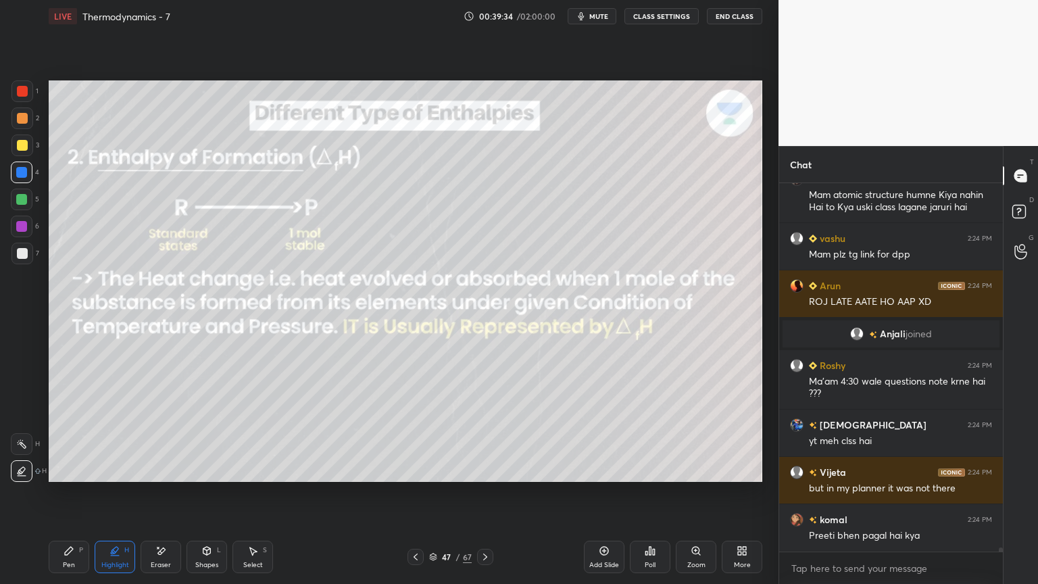
click at [646, 18] on button "CLASS SETTINGS" at bounding box center [661, 16] width 74 height 16
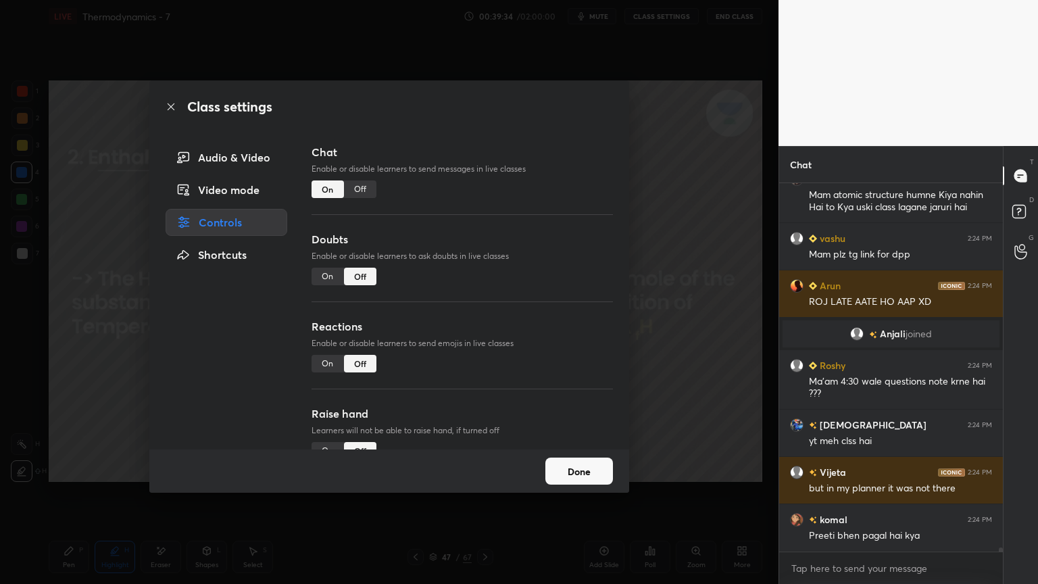
click at [355, 192] on div "Off" at bounding box center [360, 189] width 32 height 18
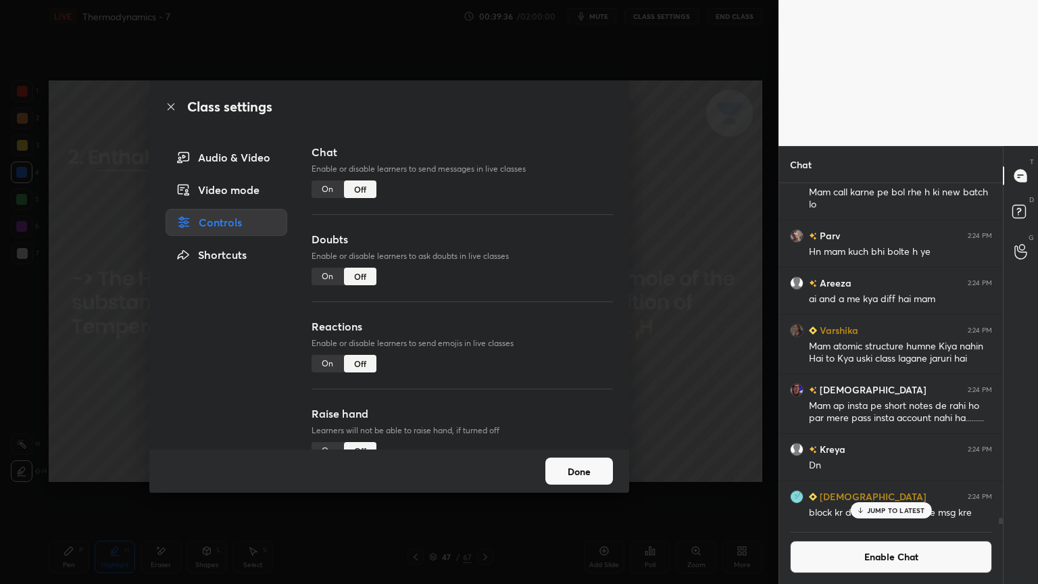
click at [889, 493] on p "JUMP TO LATEST" at bounding box center [896, 510] width 58 height 8
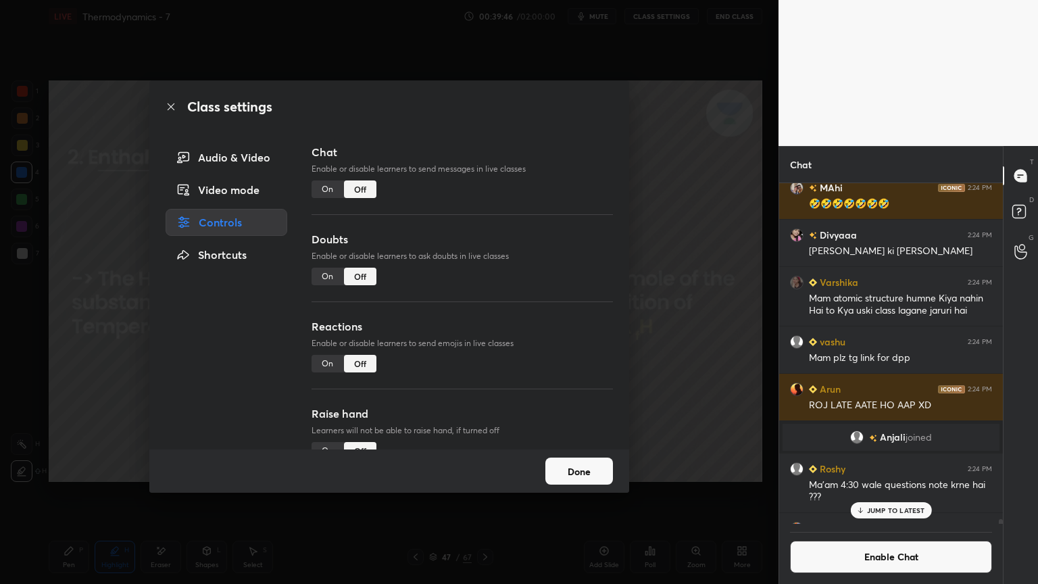
click at [591, 470] on button "Done" at bounding box center [579, 471] width 68 height 27
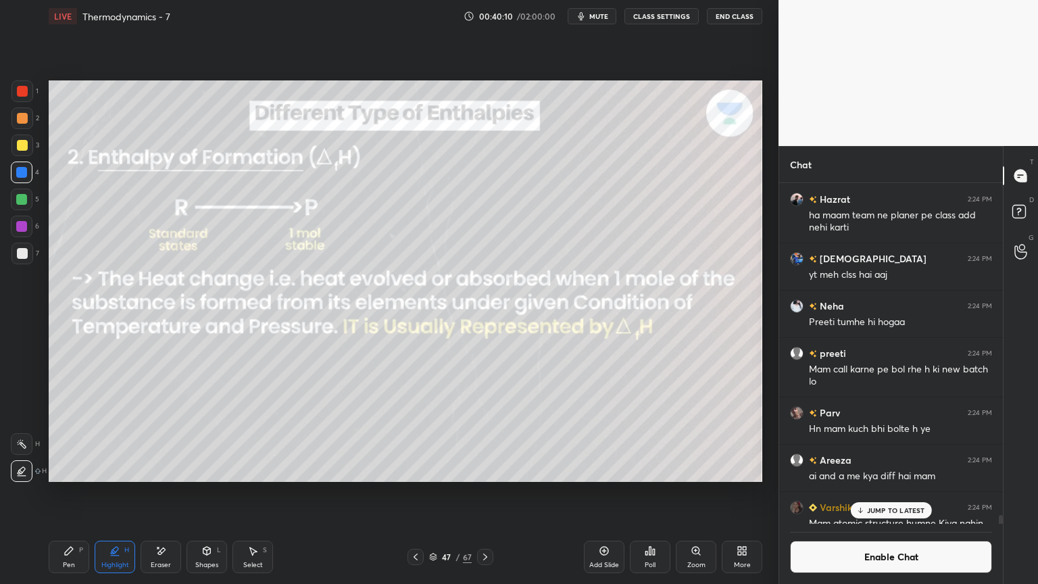
scroll to position [33515, 0]
click at [70, 493] on div "Pen" at bounding box center [69, 565] width 12 height 7
click at [158, 493] on icon at bounding box center [160, 550] width 11 height 11
click at [115, 493] on div "Highlight H" at bounding box center [115, 557] width 41 height 32
click at [30, 440] on div at bounding box center [22, 444] width 22 height 22
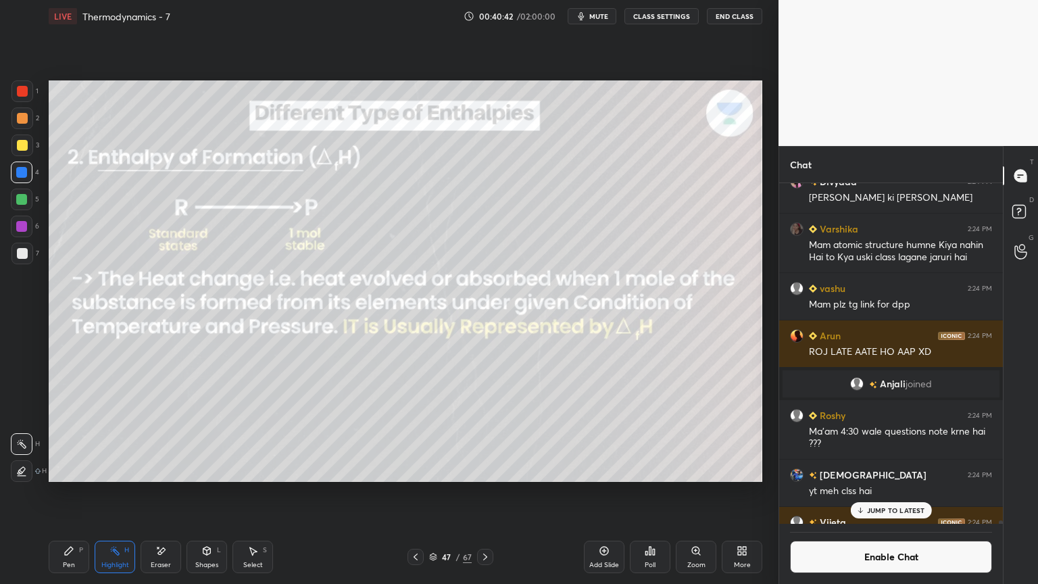
scroll to position [34219, 0]
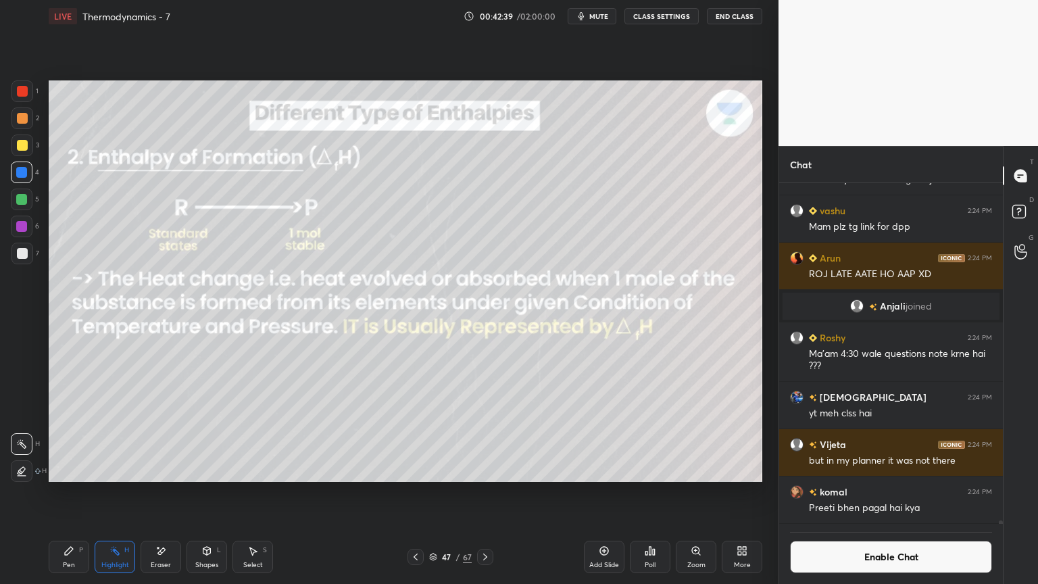
click at [820, 493] on button "Enable Chat" at bounding box center [891, 557] width 202 height 32
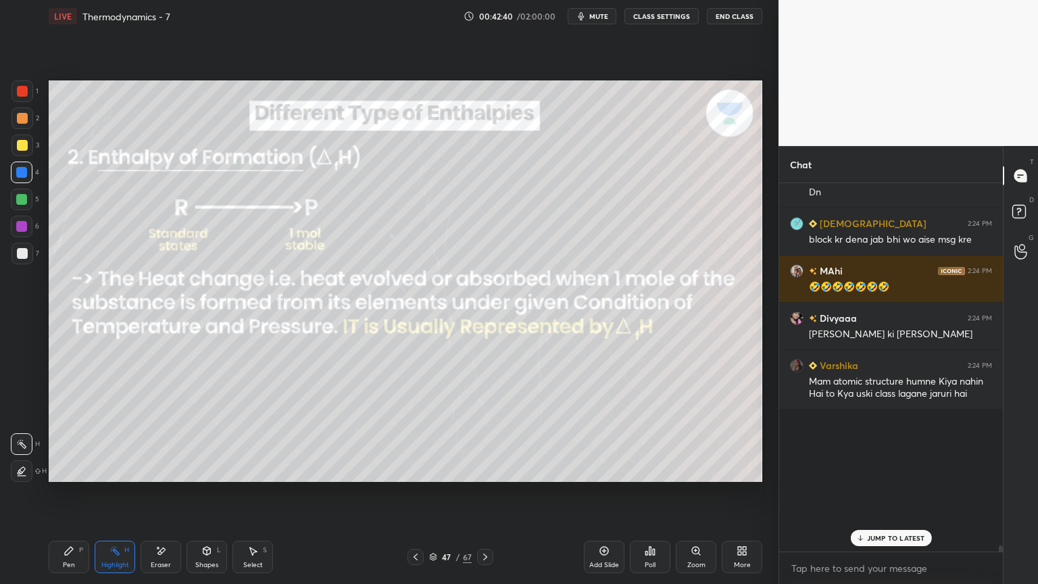
scroll to position [364, 220]
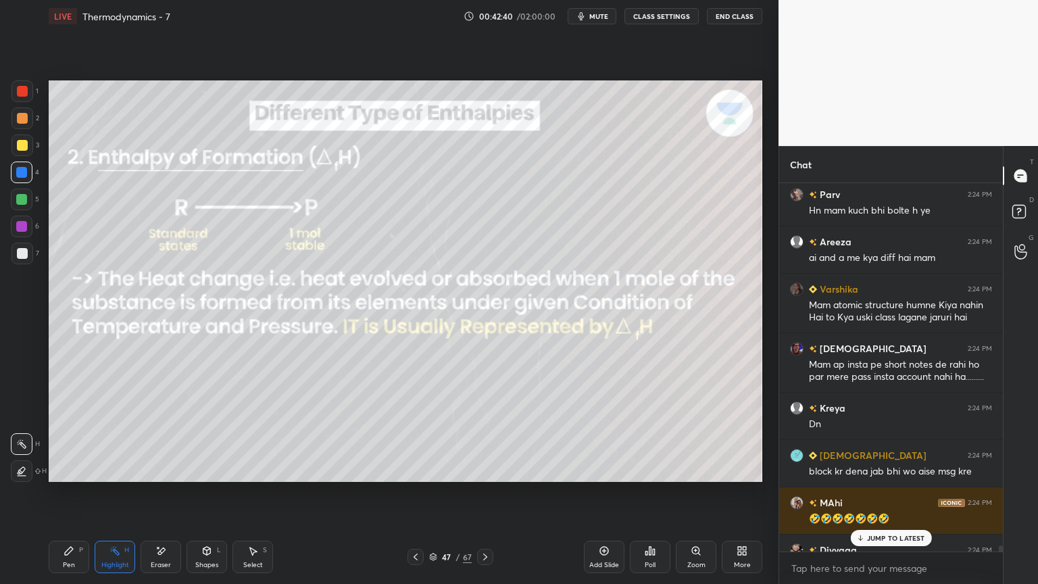
click at [887, 493] on div "JUMP TO LATEST" at bounding box center [890, 538] width 81 height 16
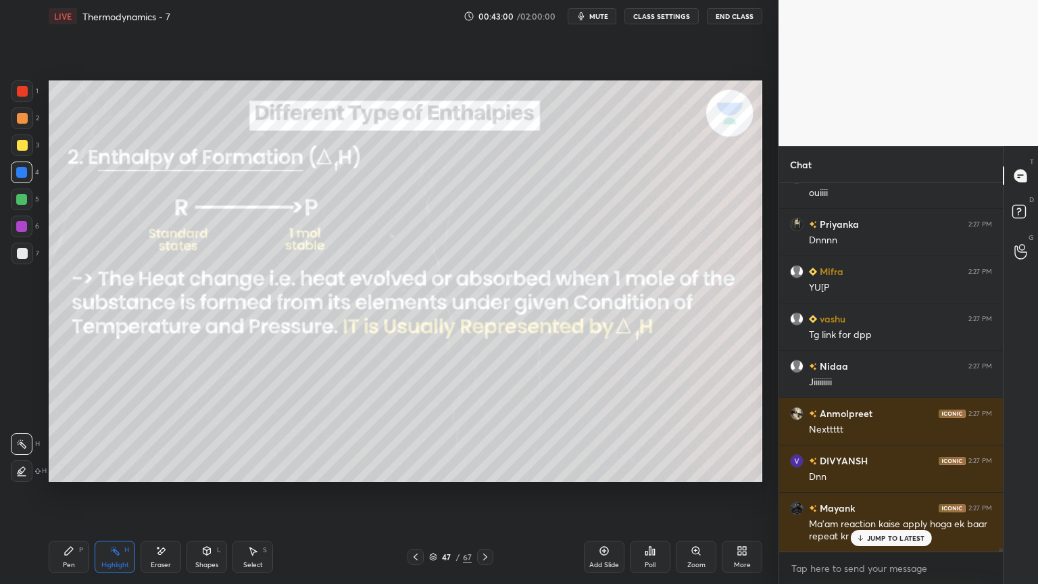
scroll to position [39276, 0]
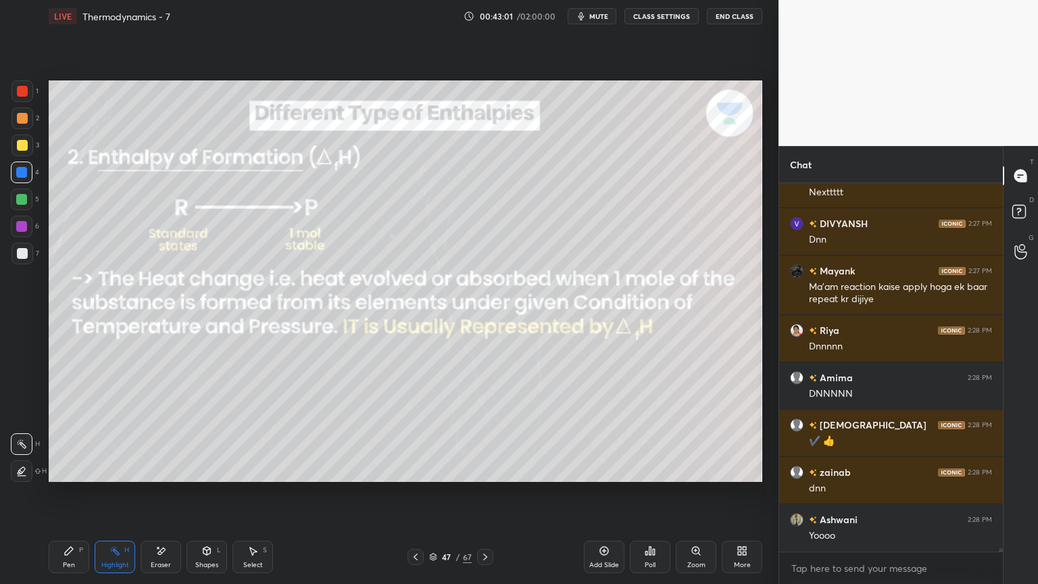
click at [672, 7] on div "LIVE Thermodynamics - 7 00:43:01 / 02:00:00 mute CLASS SETTINGS End Class" at bounding box center [406, 16] width 714 height 32
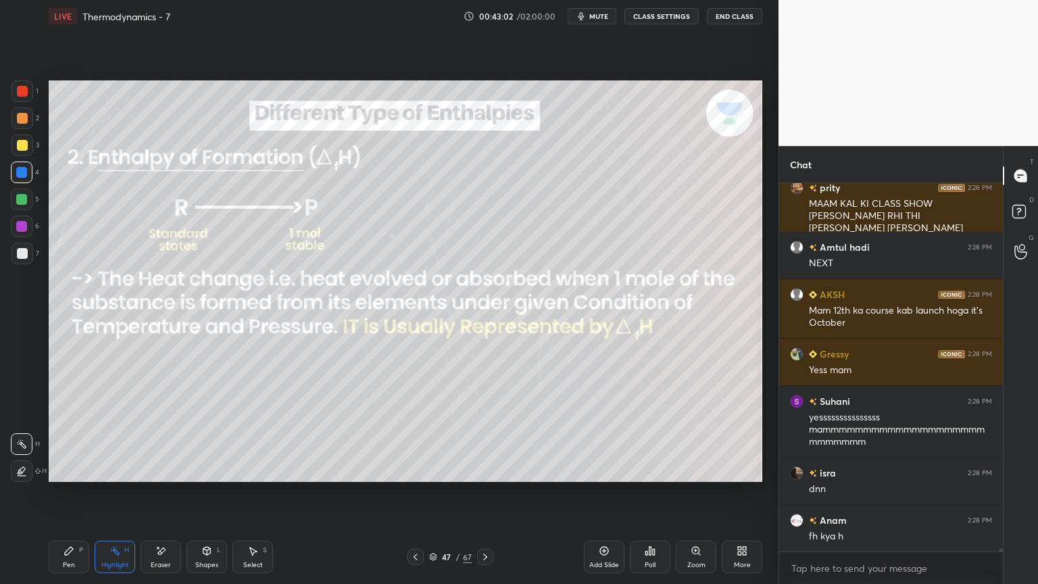
click at [649, 19] on button "CLASS SETTINGS" at bounding box center [661, 16] width 74 height 16
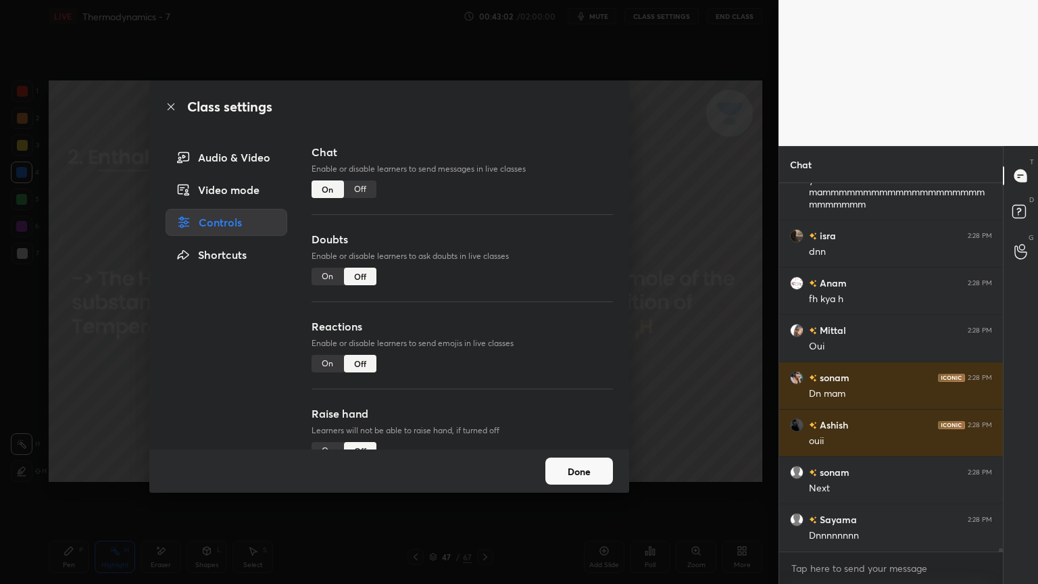
click at [366, 187] on div "Off" at bounding box center [360, 189] width 32 height 18
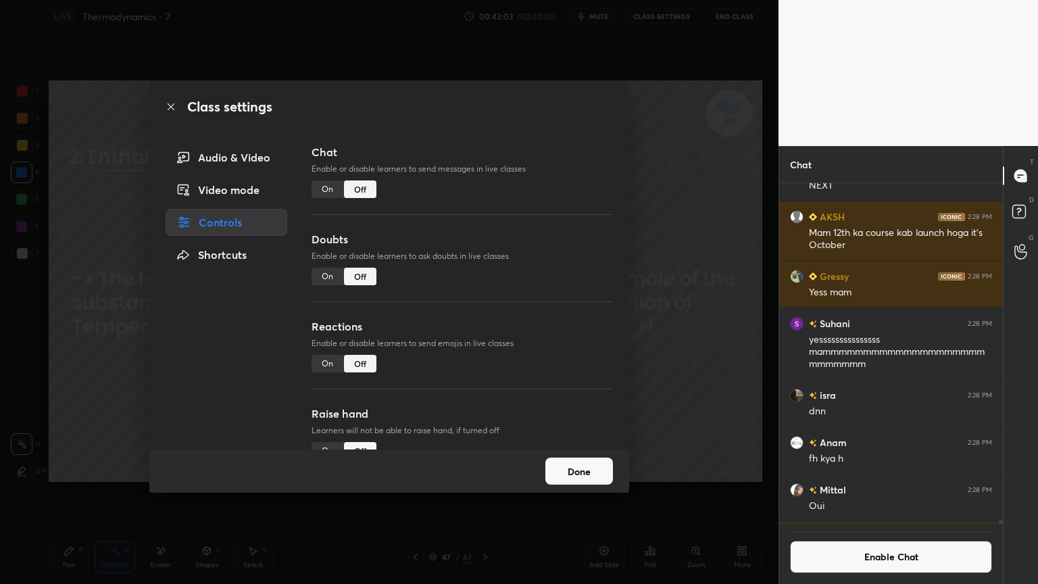
scroll to position [38322, 0]
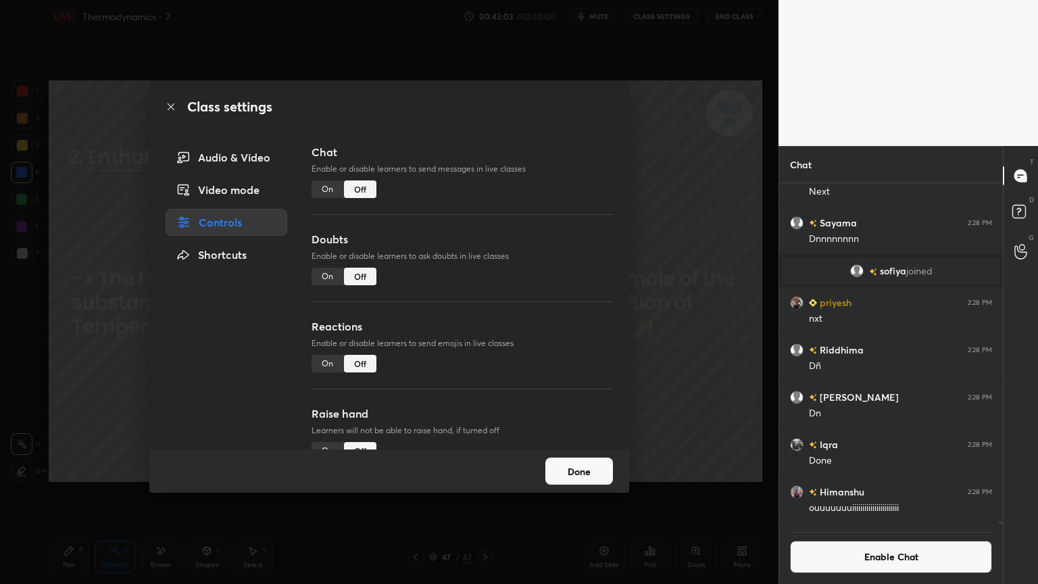
click at [612, 475] on button "Done" at bounding box center [579, 471] width 68 height 27
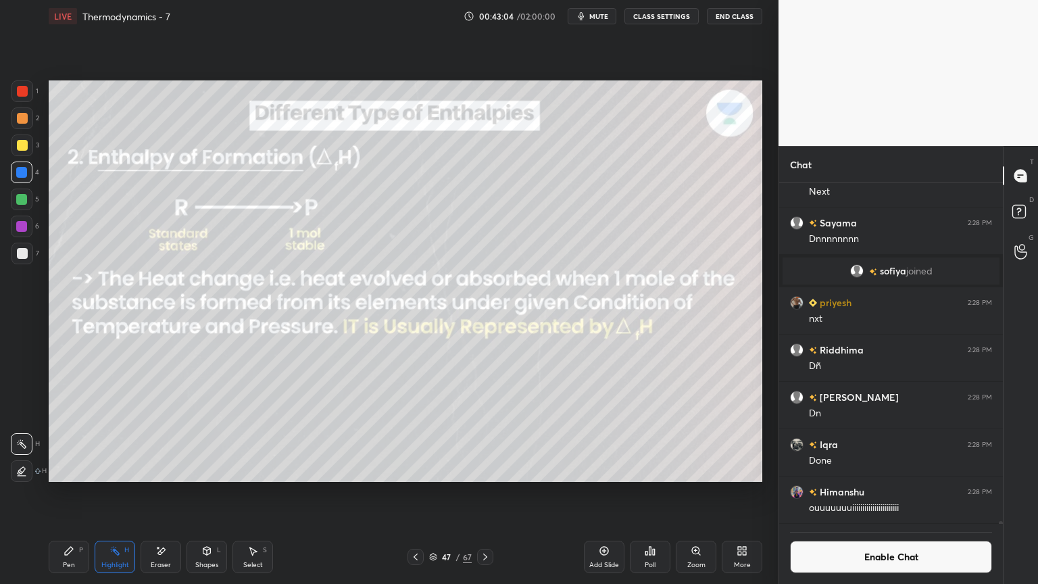
click at [486, 493] on icon at bounding box center [485, 556] width 11 height 11
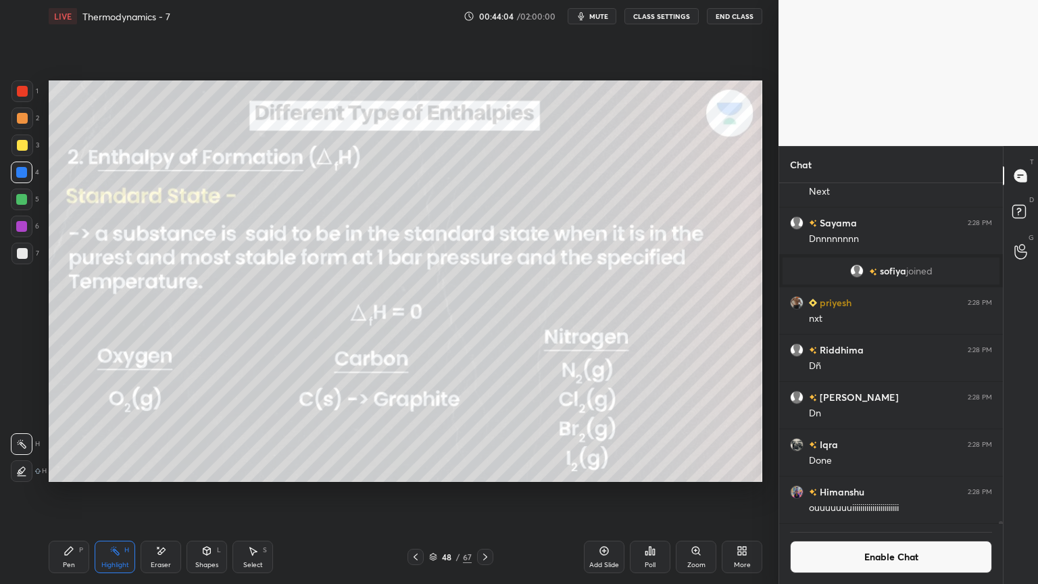
click at [856, 493] on button "Enable Chat" at bounding box center [891, 557] width 202 height 32
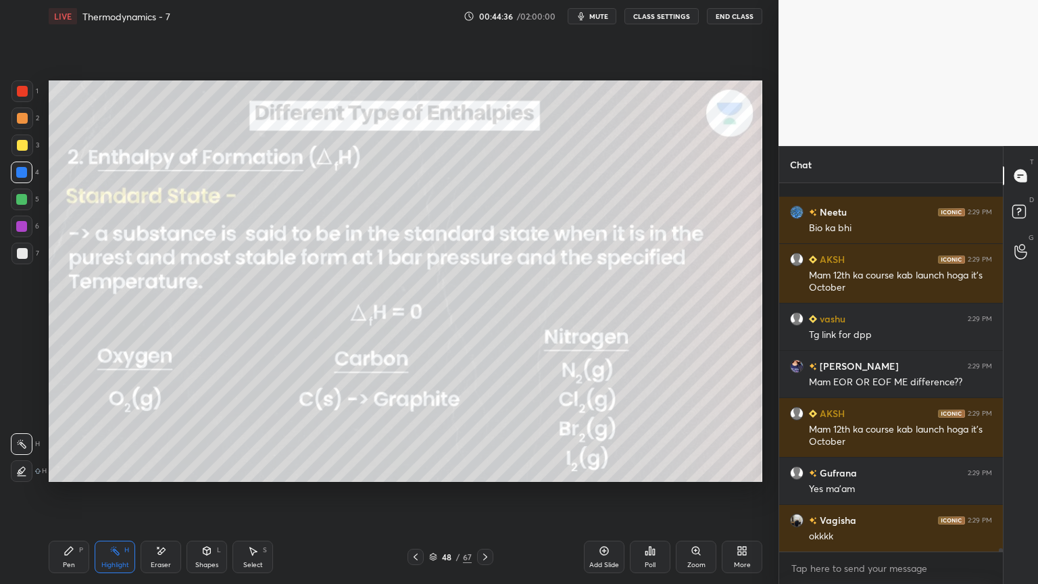
scroll to position [39836, 0]
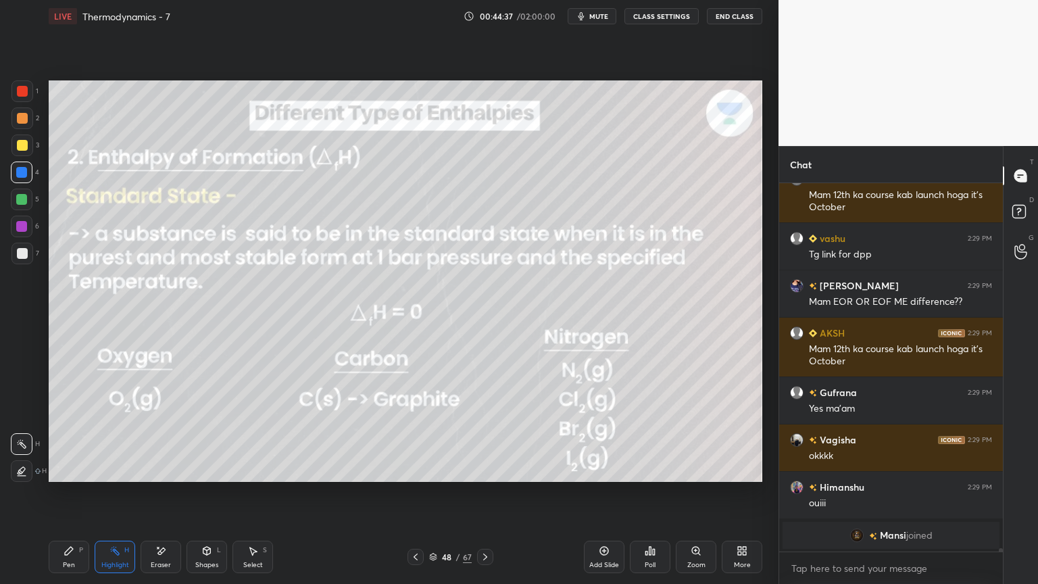
click at [649, 20] on button "CLASS SETTINGS" at bounding box center [661, 16] width 74 height 16
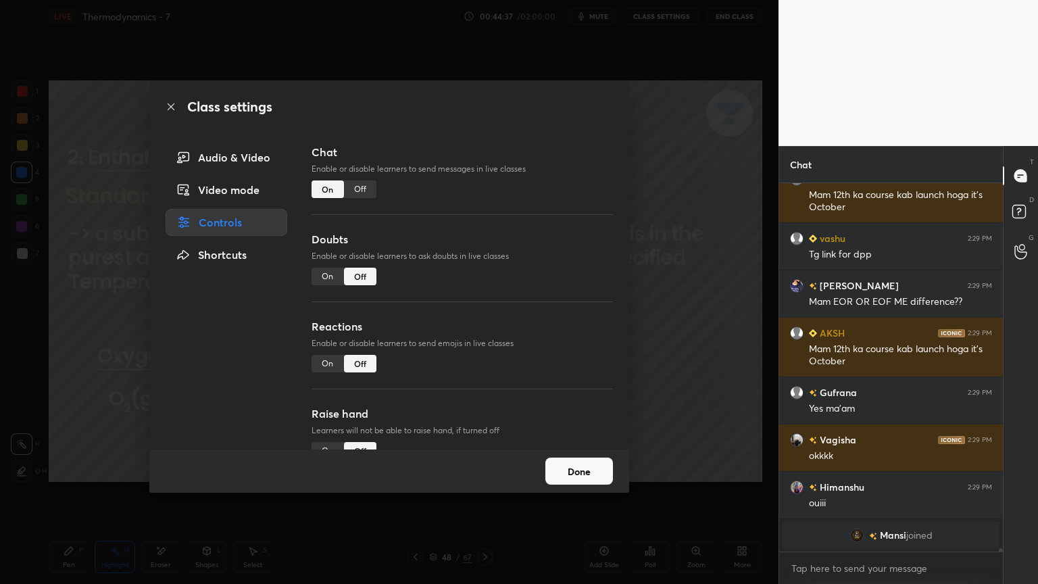
click at [368, 189] on div "Off" at bounding box center [360, 189] width 32 height 18
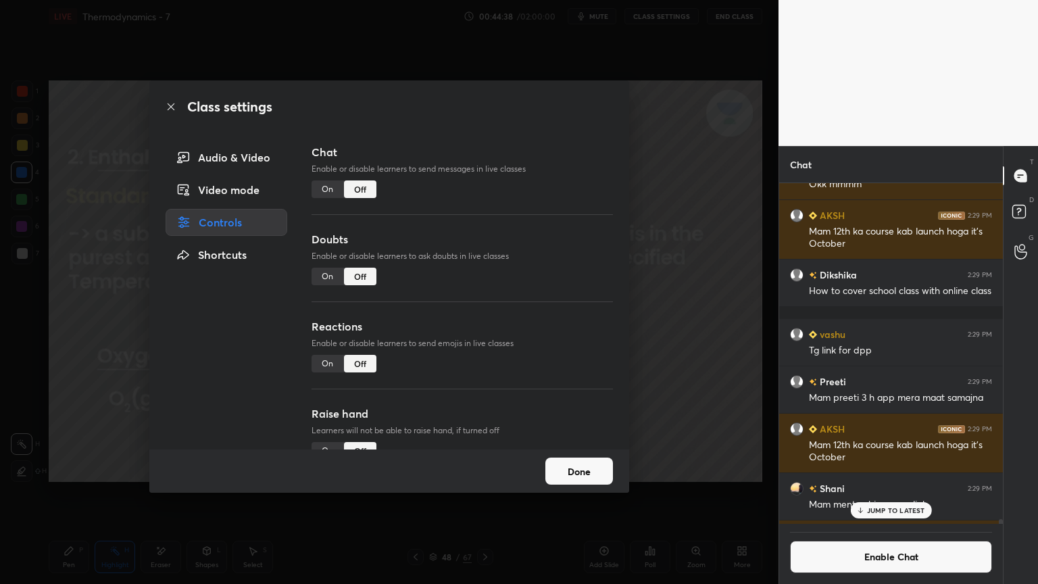
click at [563, 478] on button "Done" at bounding box center [579, 471] width 68 height 27
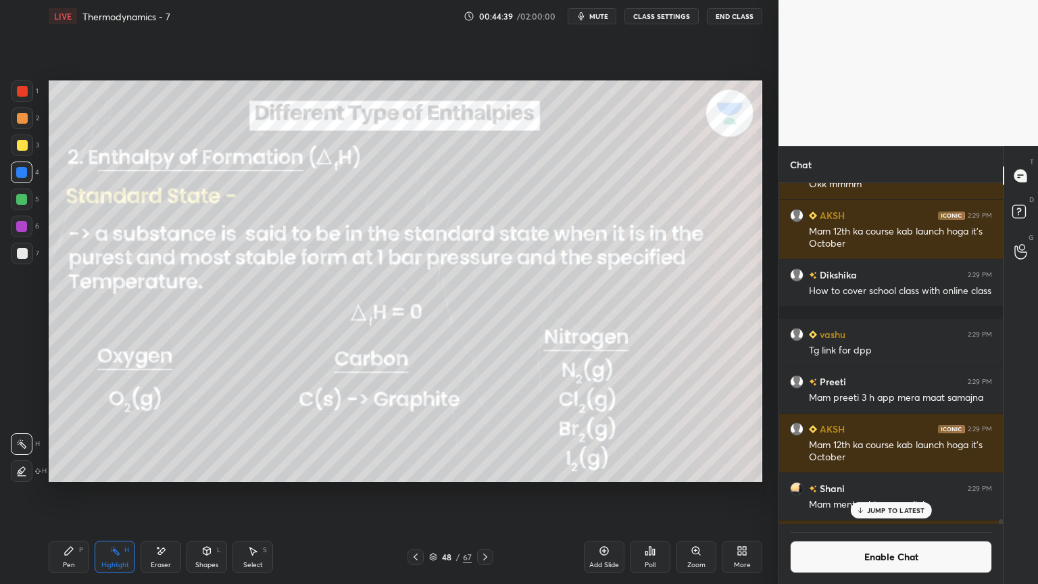
click at [107, 493] on div "Highlight H" at bounding box center [115, 557] width 41 height 32
click at [908, 493] on p "JUMP TO LATEST" at bounding box center [896, 510] width 58 height 8
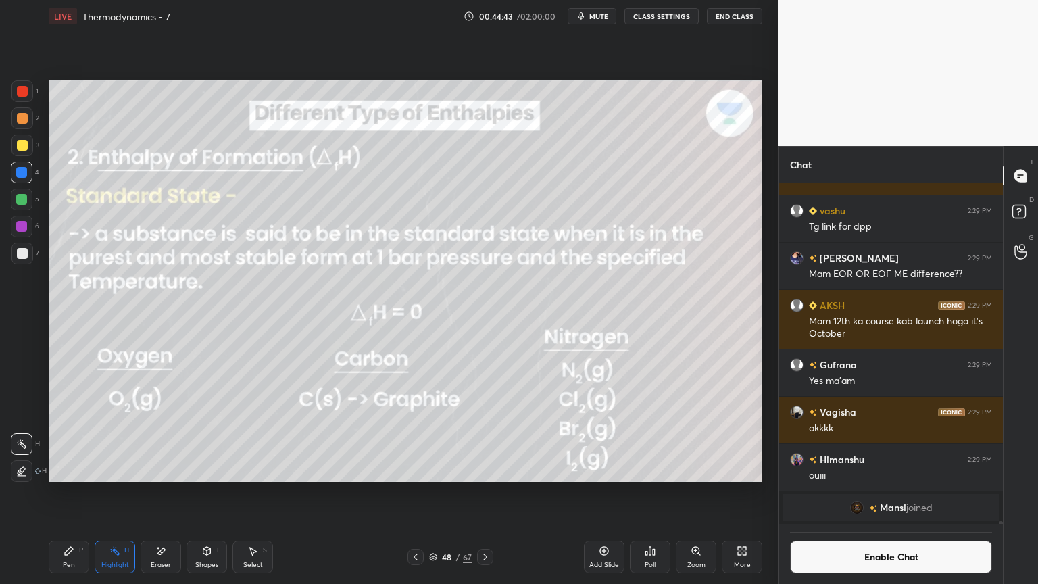
click at [912, 493] on button "Enable Chat" at bounding box center [891, 557] width 202 height 32
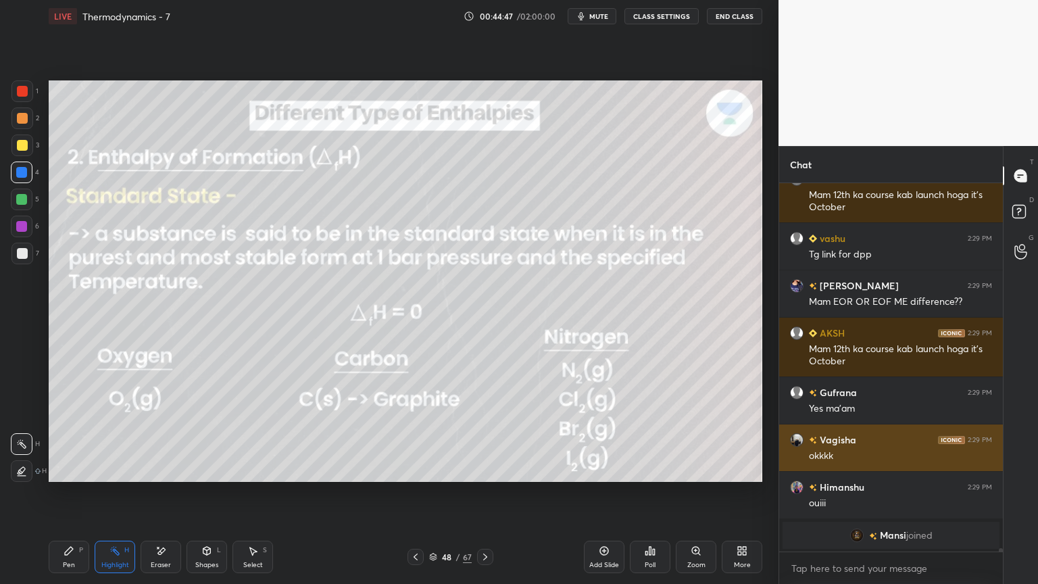
scroll to position [39344, 0]
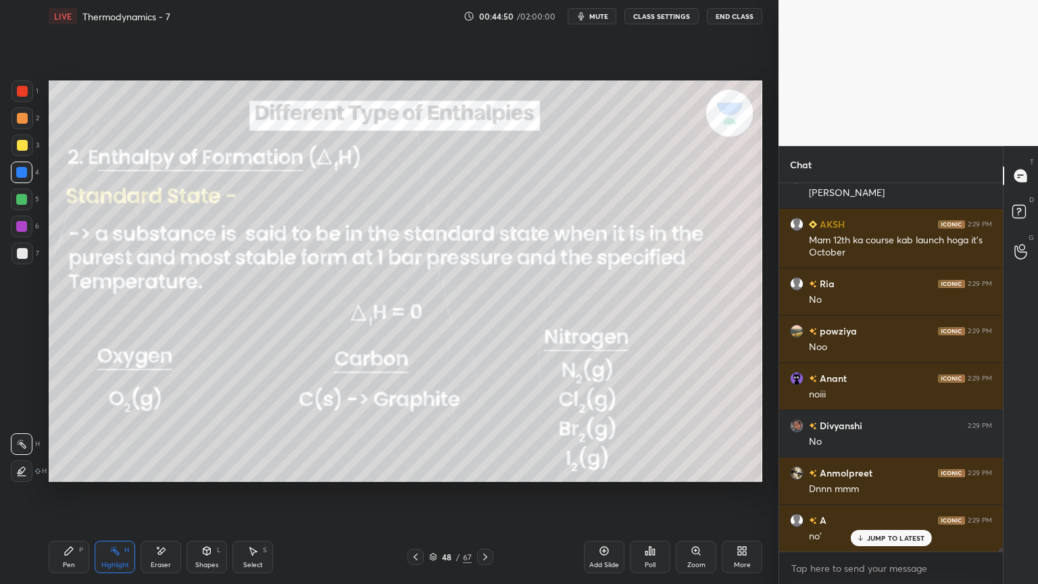
click at [656, 11] on button "CLASS SETTINGS" at bounding box center [661, 16] width 74 height 16
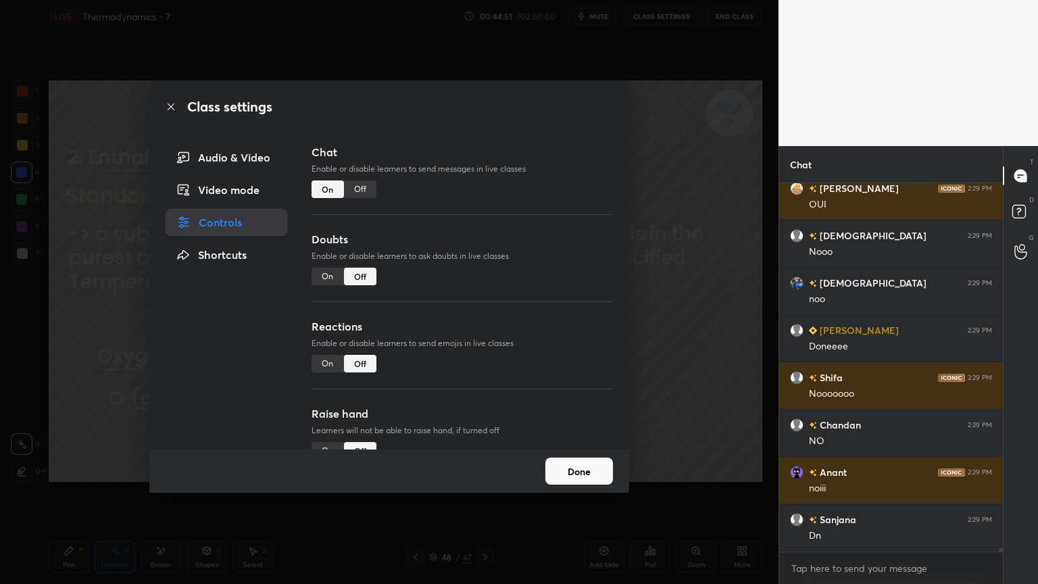
click at [362, 197] on div "Off" at bounding box center [360, 189] width 32 height 18
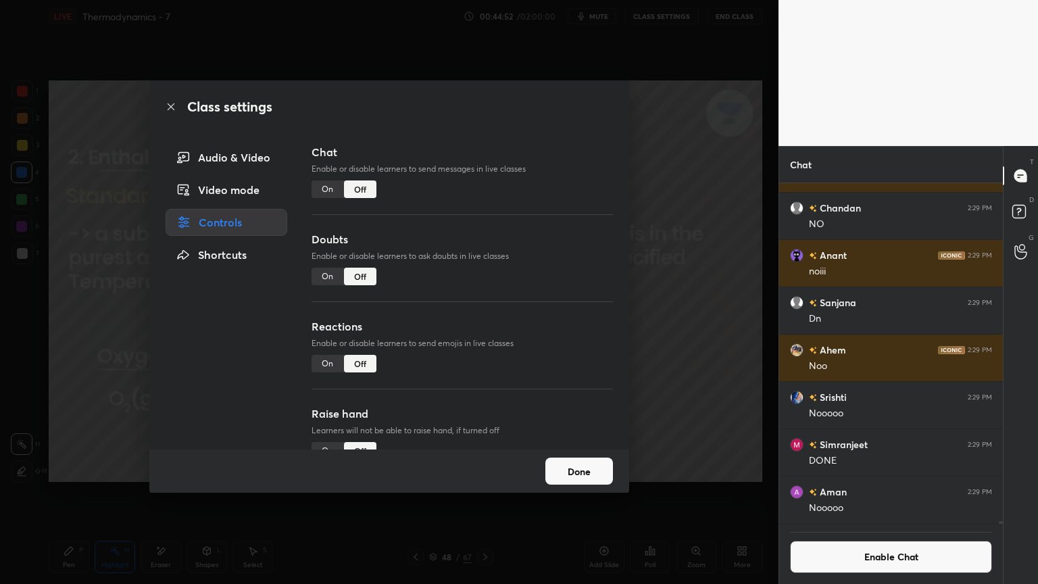
click at [568, 463] on button "Done" at bounding box center [579, 471] width 68 height 27
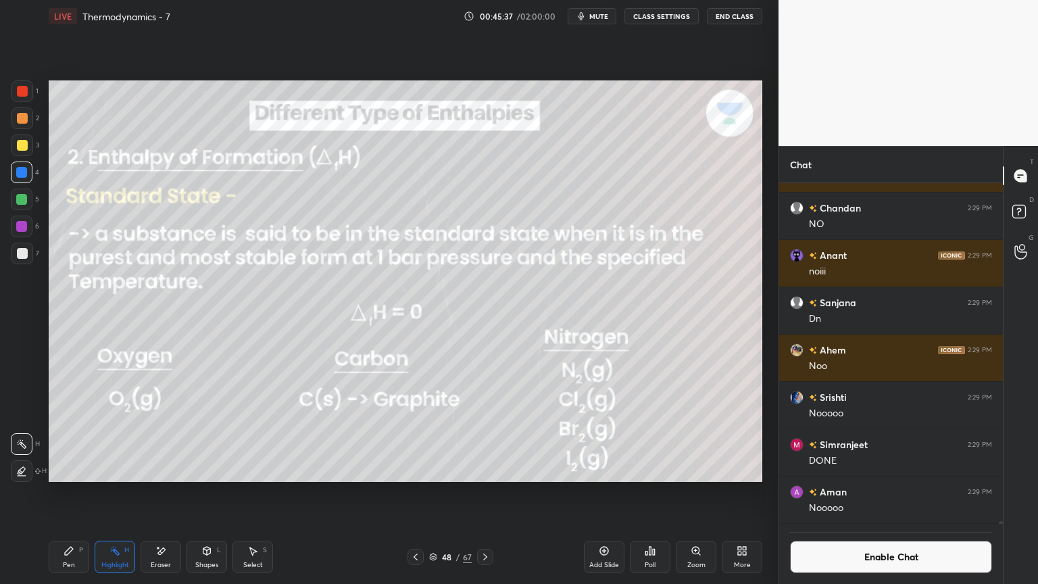
click at [912, 493] on button "Enable Chat" at bounding box center [891, 557] width 202 height 32
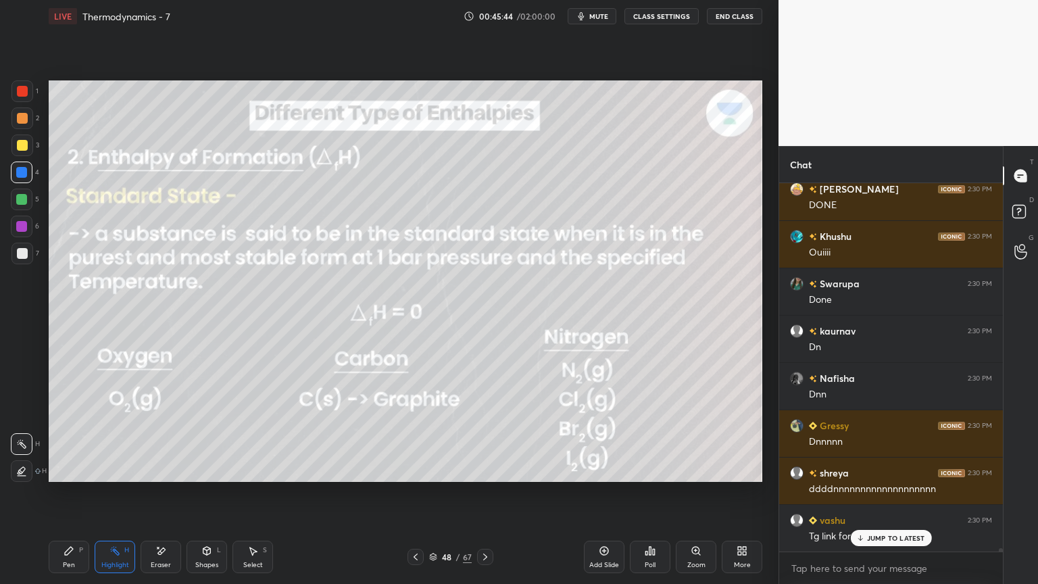
scroll to position [41093, 0]
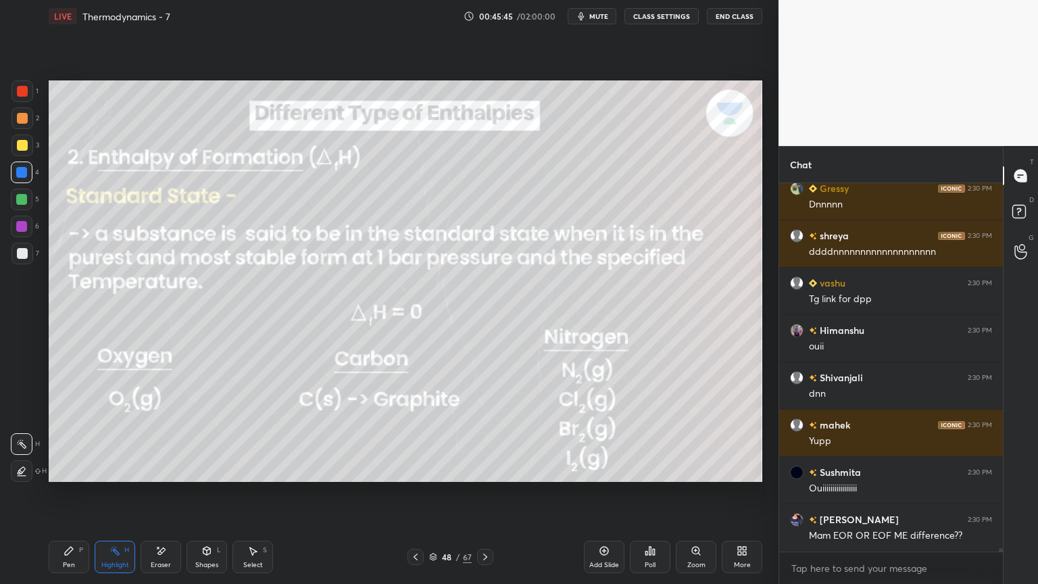
click at [482, 493] on icon at bounding box center [485, 556] width 11 height 11
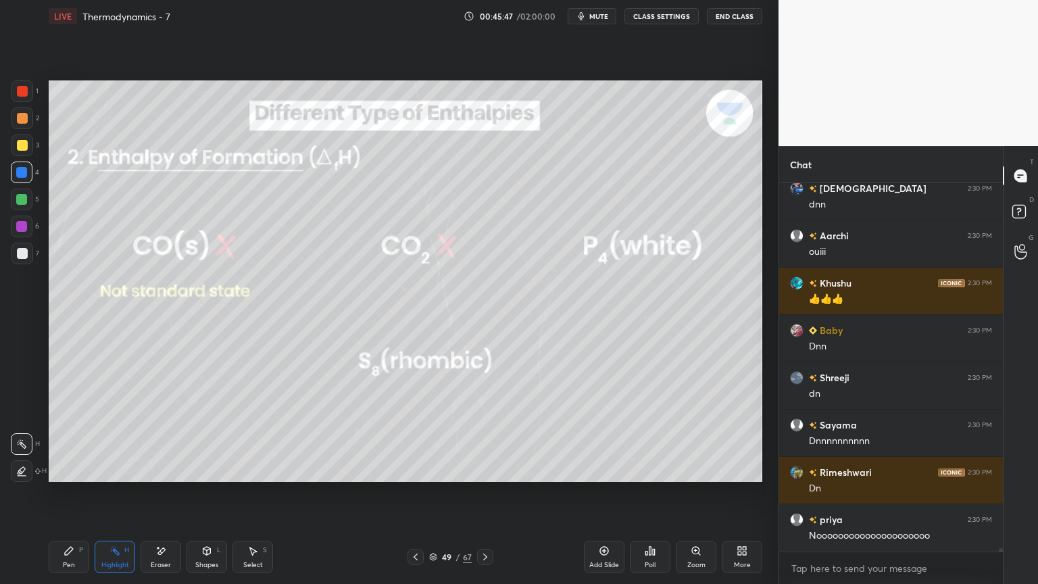
scroll to position [42063, 0]
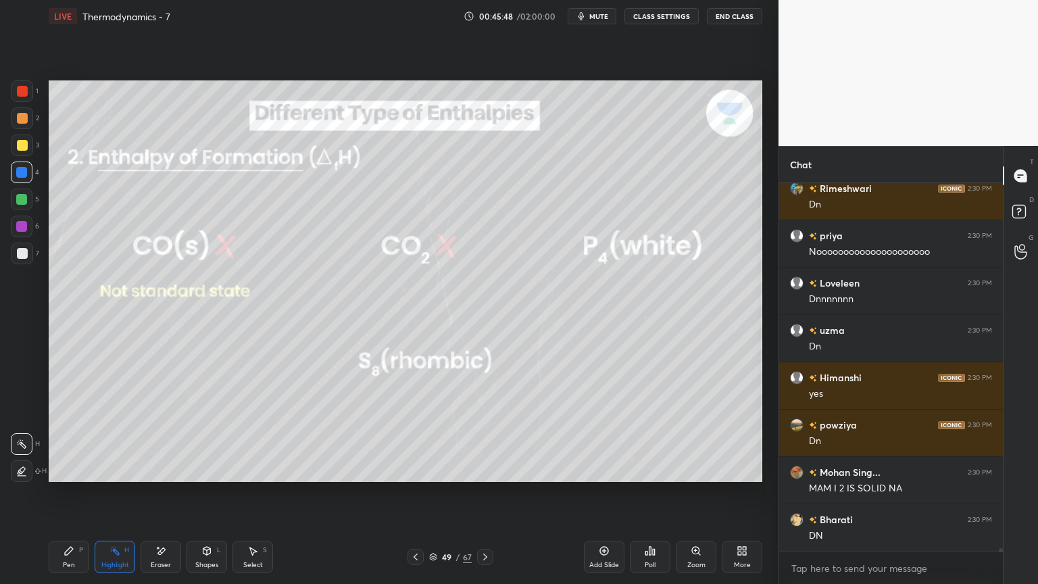
click at [666, 16] on button "CLASS SETTINGS" at bounding box center [661, 16] width 74 height 16
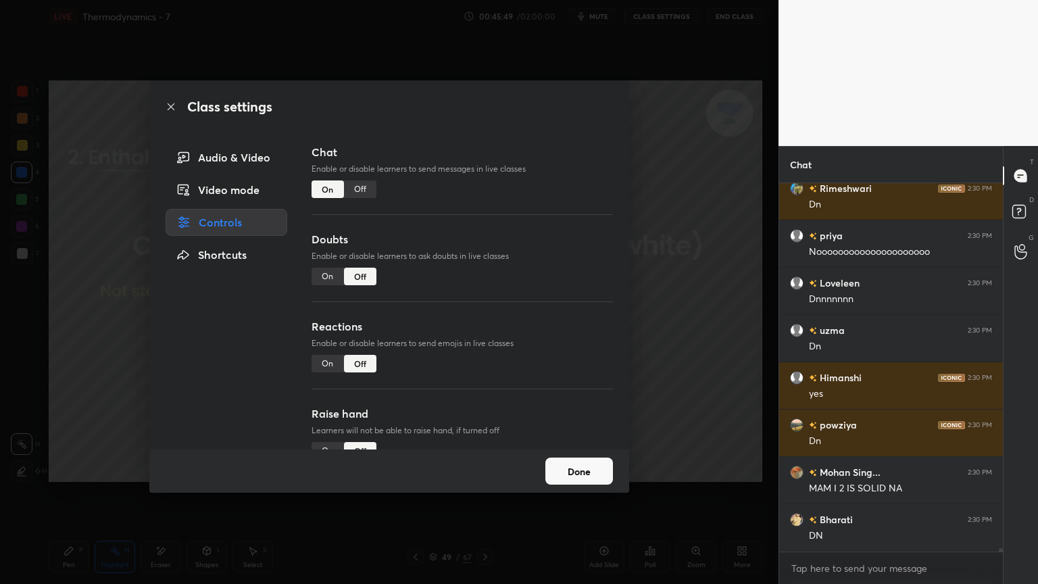
click at [369, 192] on div "Off" at bounding box center [360, 189] width 32 height 18
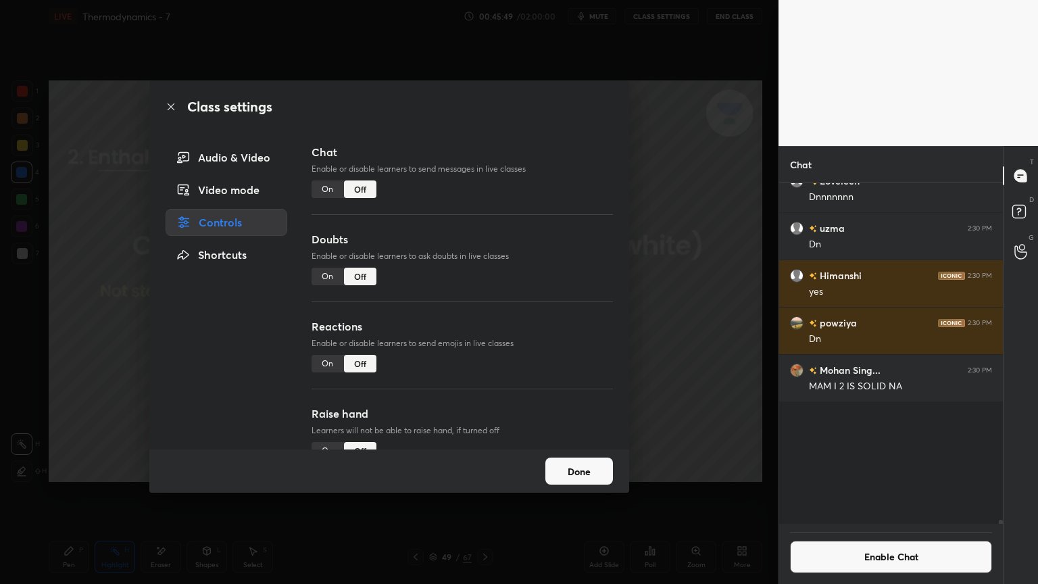
scroll to position [337, 220]
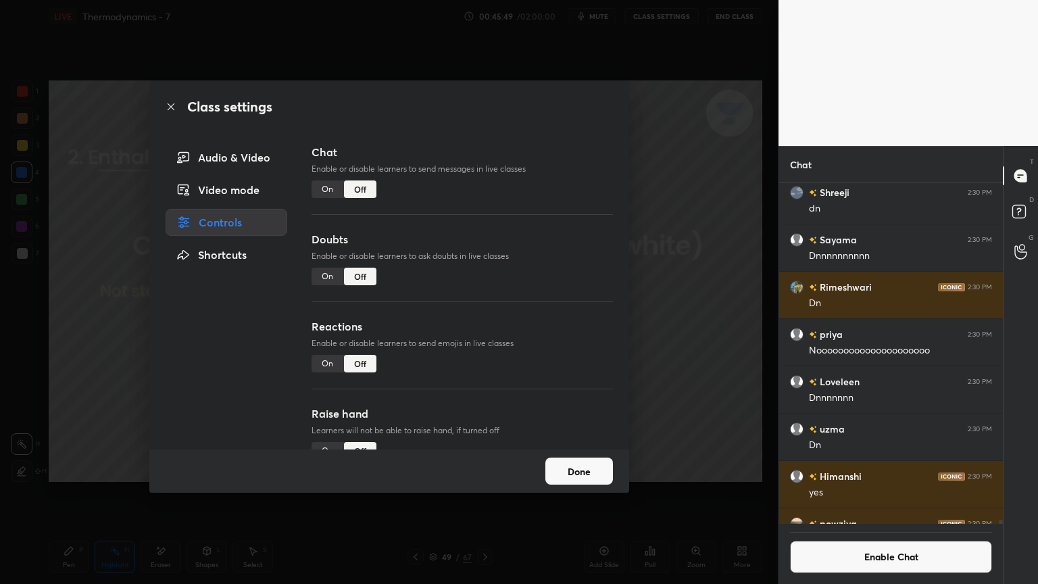
click at [590, 476] on button "Done" at bounding box center [579, 471] width 68 height 27
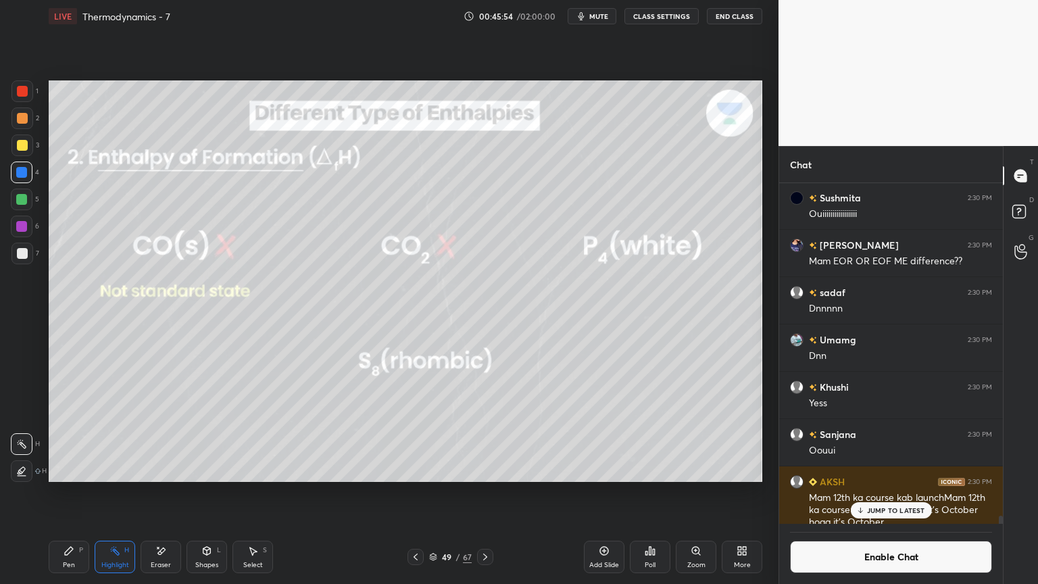
scroll to position [40989, 0]
click at [881, 493] on p "JUMP TO LATEST" at bounding box center [896, 510] width 58 height 8
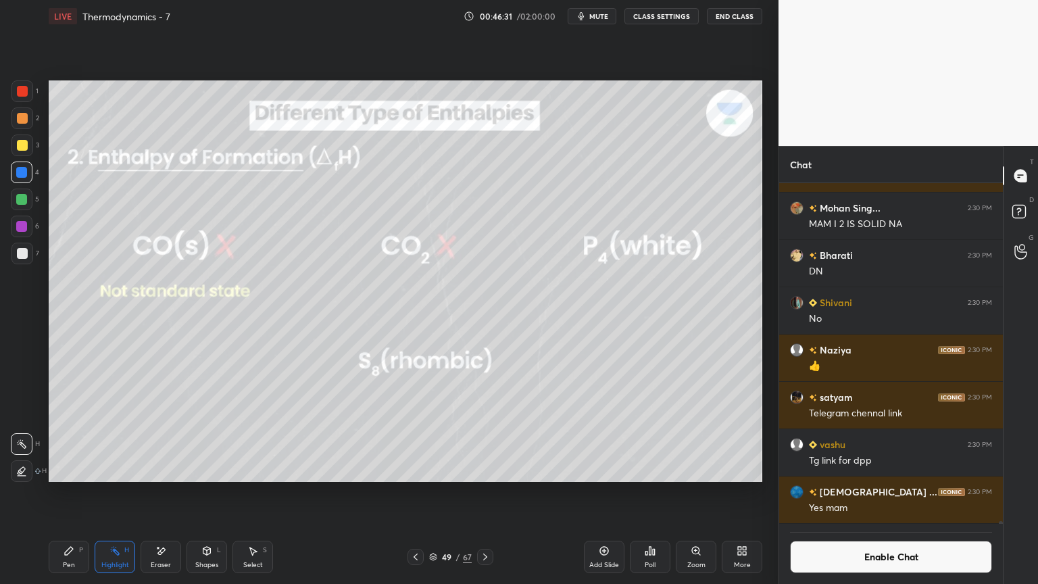
click at [891, 493] on button "Enable Chat" at bounding box center [891, 557] width 202 height 32
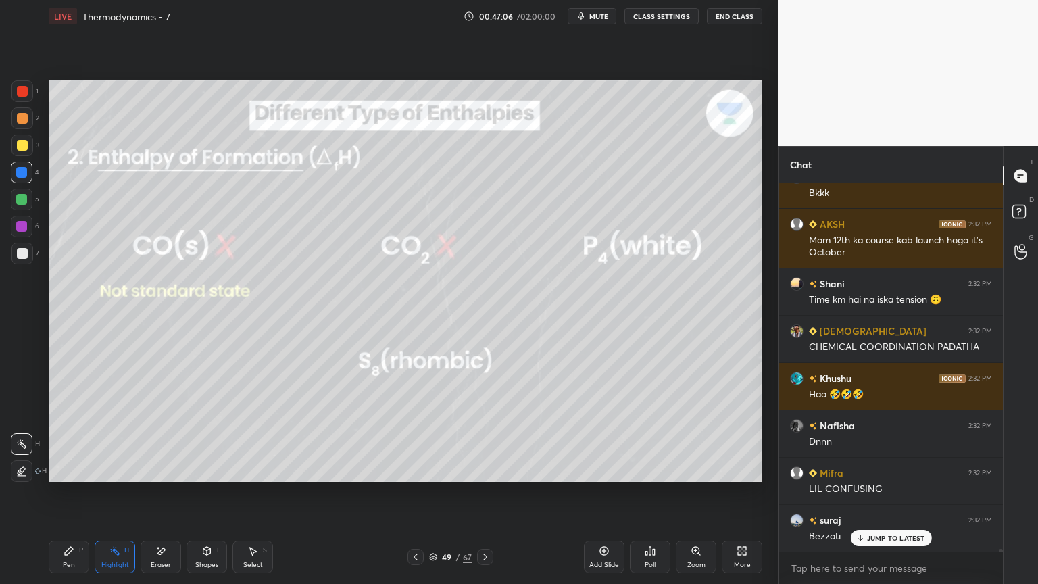
scroll to position [46240, 0]
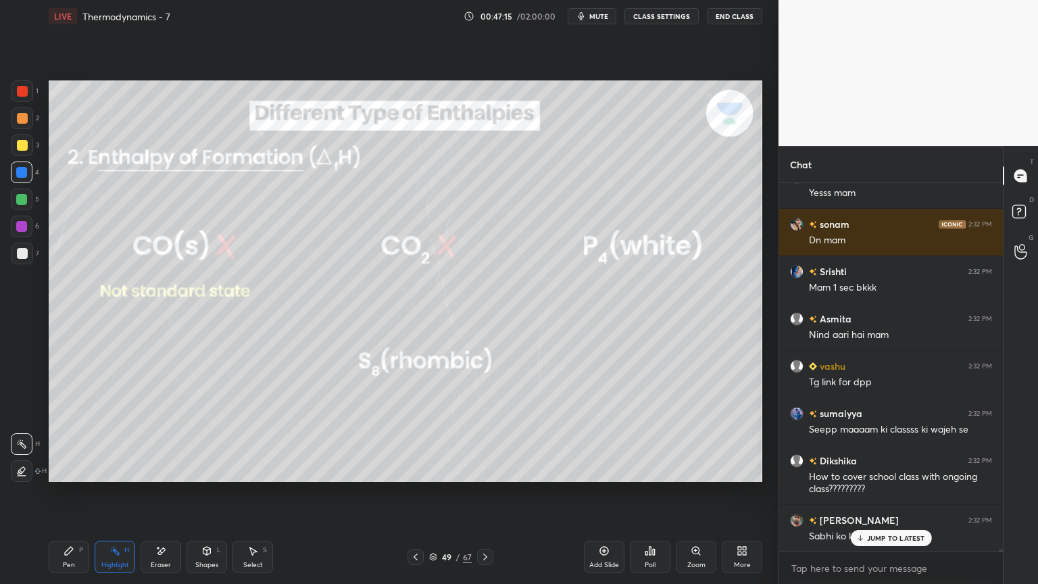
click at [662, 16] on button "CLASS SETTINGS" at bounding box center [661, 16] width 74 height 16
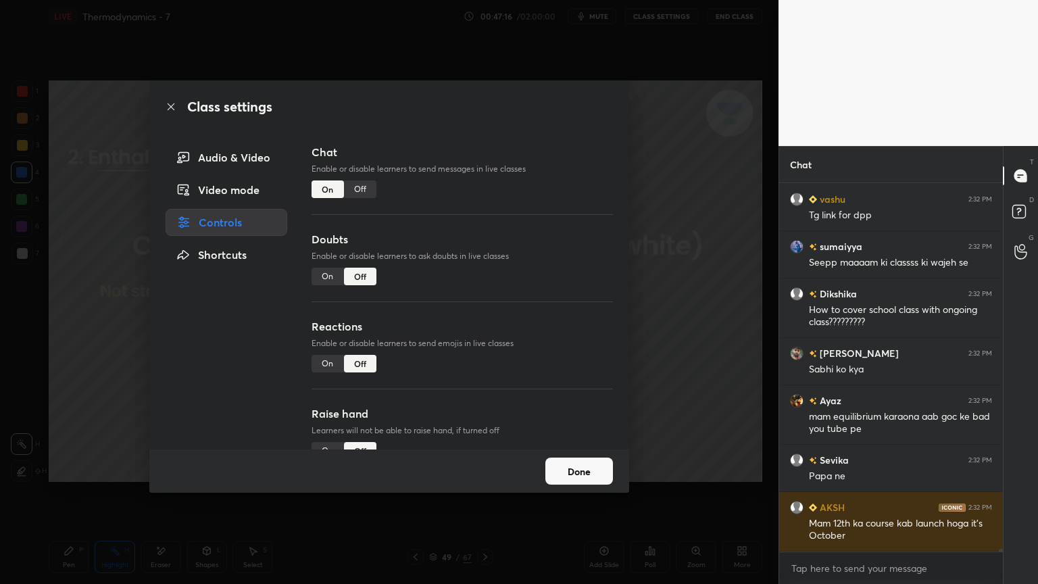
click at [358, 189] on div "Off" at bounding box center [360, 189] width 32 height 18
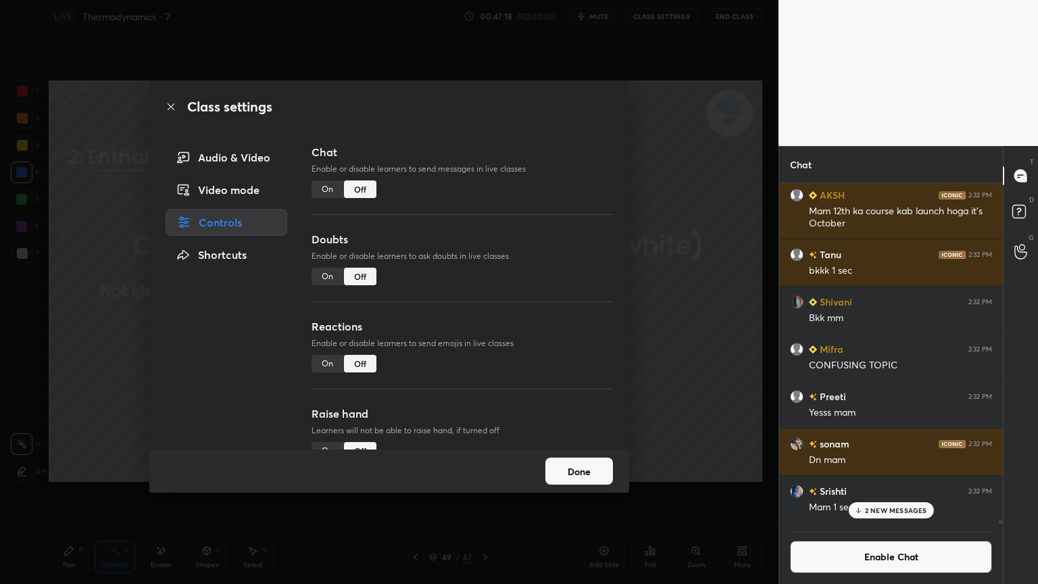
click at [592, 479] on button "Done" at bounding box center [579, 471] width 68 height 27
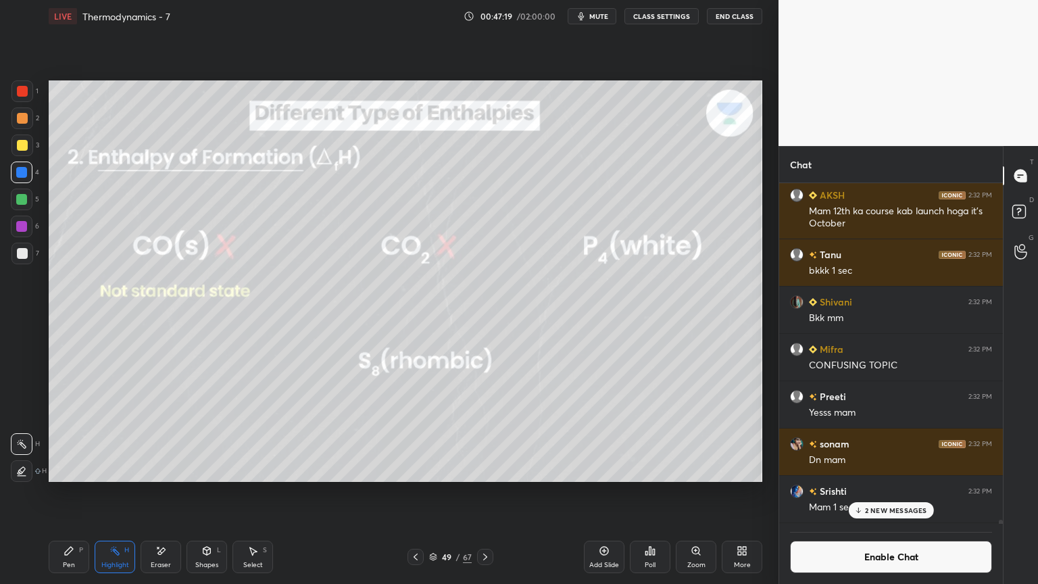
click at [887, 493] on p "2 NEW MESSAGES" at bounding box center [896, 510] width 62 height 8
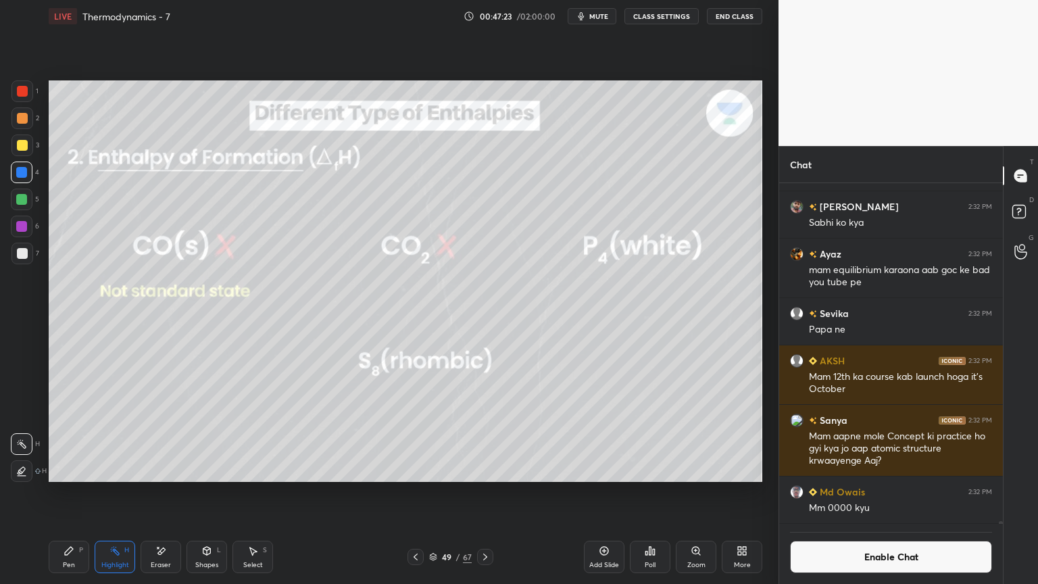
click at [74, 493] on icon at bounding box center [69, 550] width 11 height 11
click at [829, 493] on button "Enable Chat" at bounding box center [891, 557] width 202 height 32
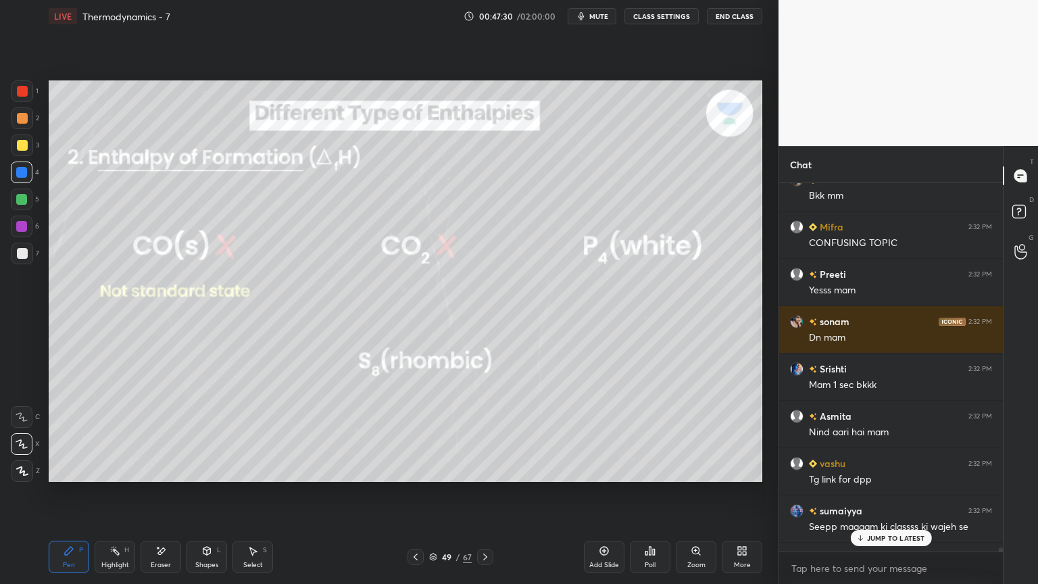
click at [868, 493] on div "JUMP TO LATEST" at bounding box center [890, 538] width 81 height 16
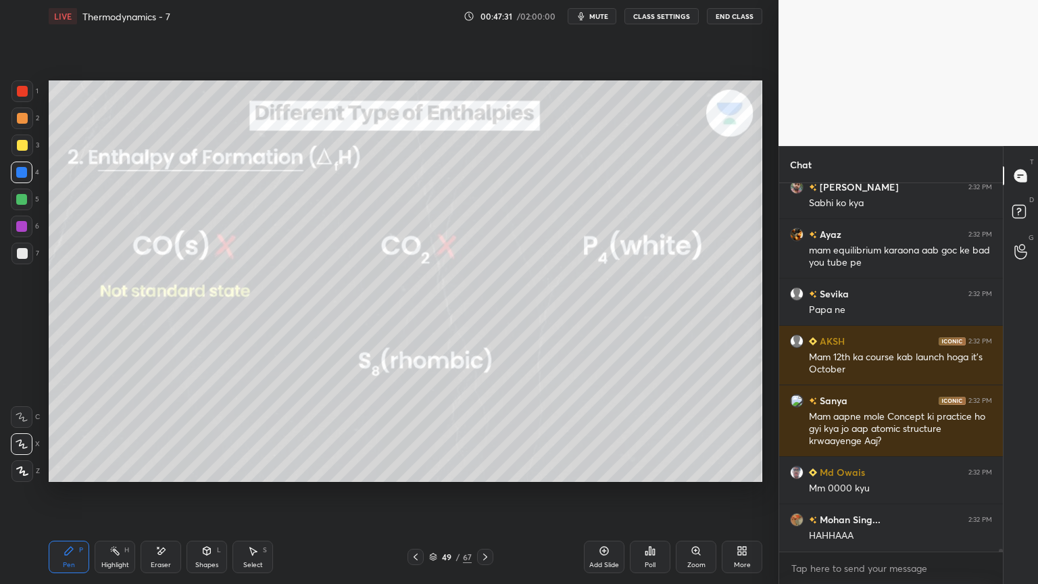
click at [128, 493] on div "Highlight H" at bounding box center [115, 557] width 41 height 32
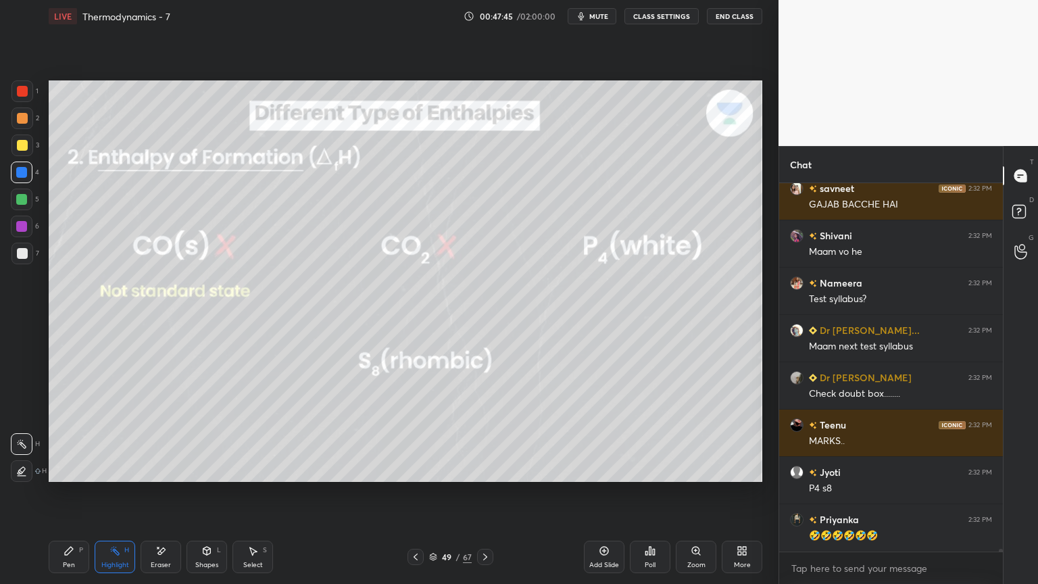
click at [57, 493] on div "Pen P" at bounding box center [69, 557] width 41 height 32
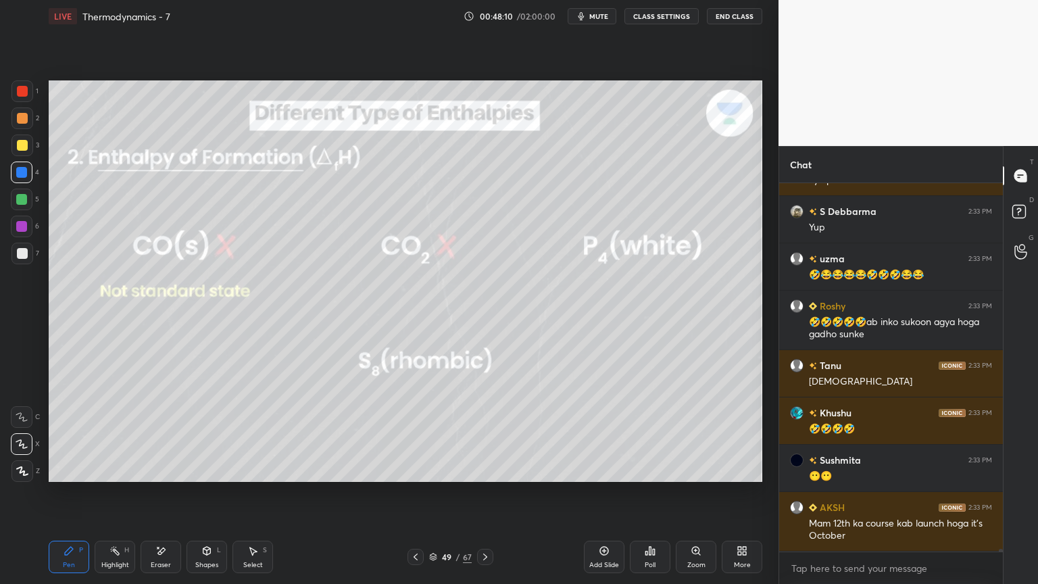
click at [660, 17] on button "CLASS SETTINGS" at bounding box center [661, 16] width 74 height 16
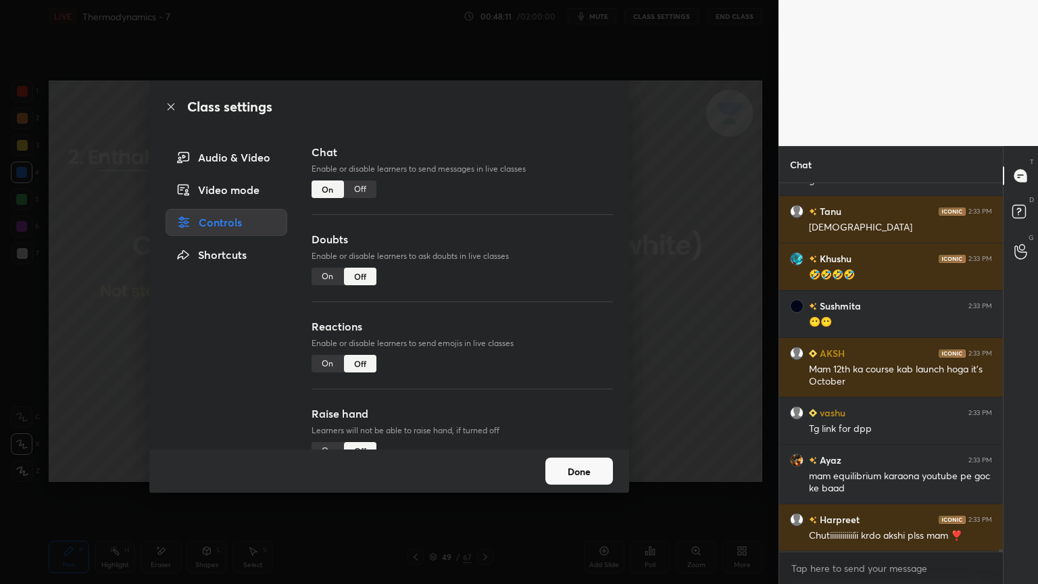
click at [368, 188] on div "Off" at bounding box center [360, 189] width 32 height 18
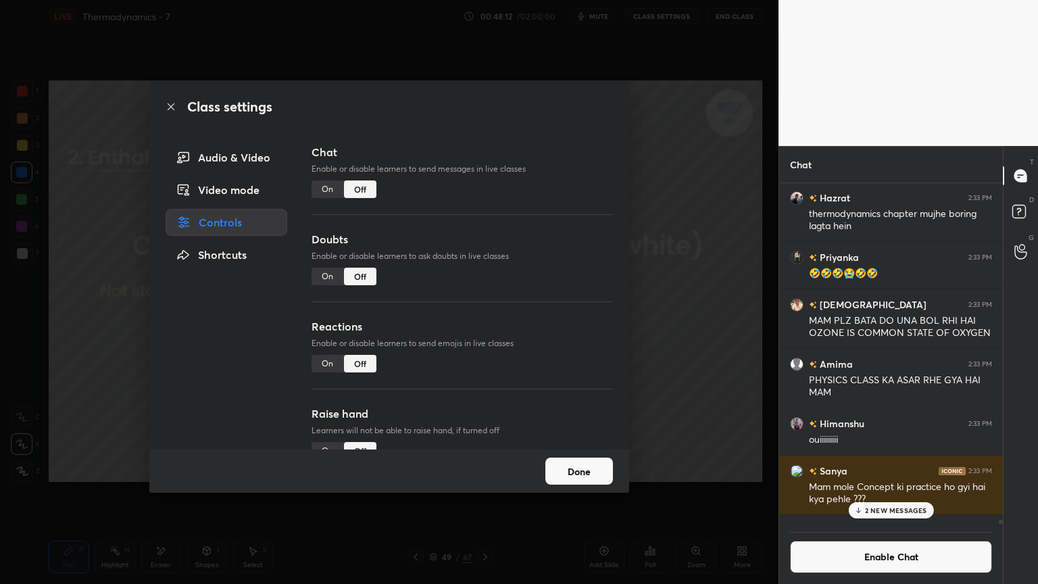
click at [587, 476] on button "Done" at bounding box center [579, 471] width 68 height 27
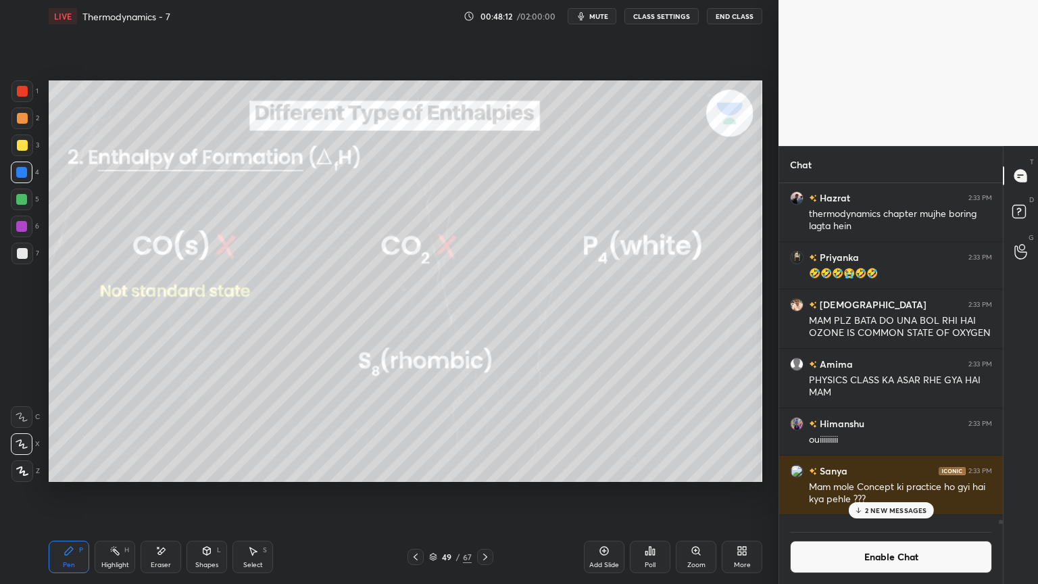
click at [108, 493] on div "Highlight H" at bounding box center [115, 557] width 41 height 32
click at [903, 493] on p "2 NEW MESSAGES" at bounding box center [896, 510] width 62 height 8
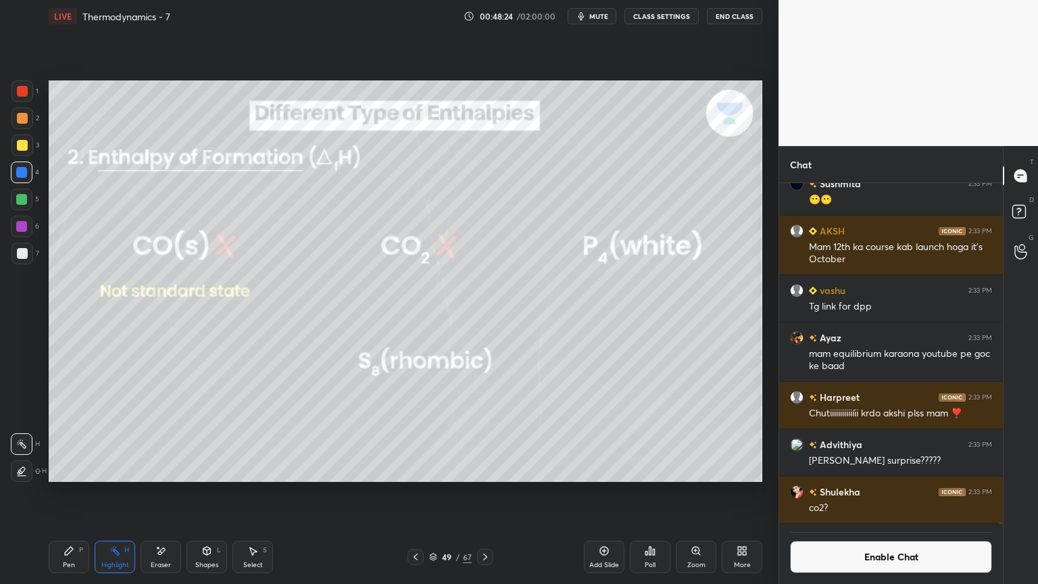
click at [62, 493] on div "Pen P" at bounding box center [69, 557] width 41 height 32
click at [24, 202] on div at bounding box center [21, 199] width 11 height 11
click at [875, 493] on button "Enable Chat" at bounding box center [891, 557] width 202 height 32
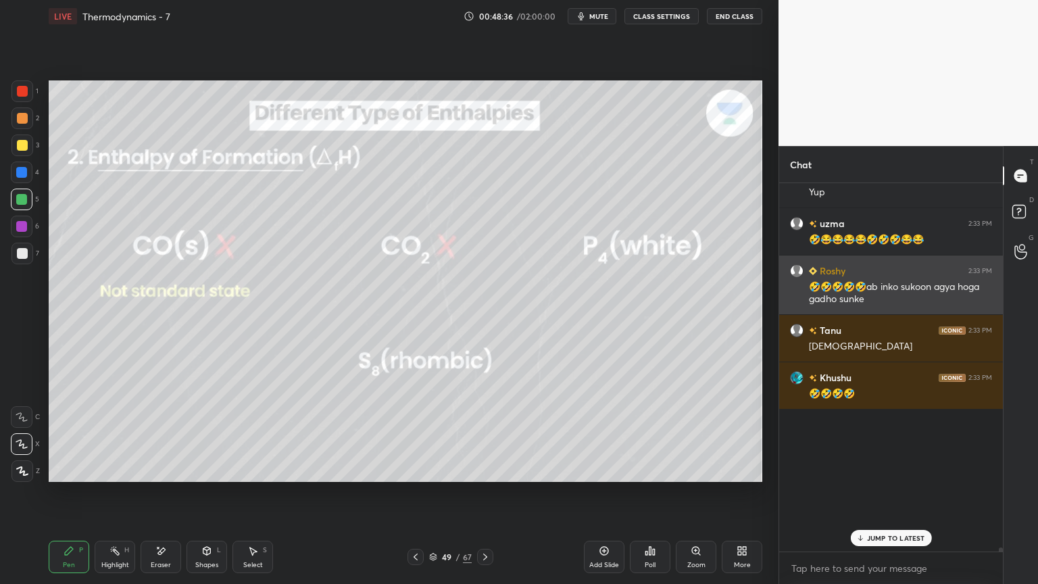
scroll to position [364, 220]
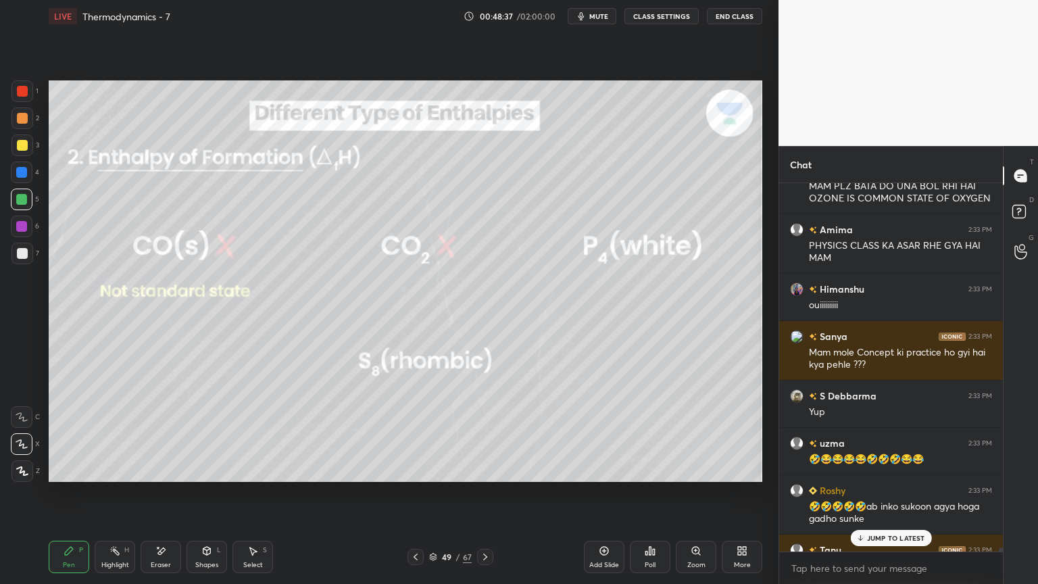
click at [895, 493] on p "JUMP TO LATEST" at bounding box center [896, 538] width 58 height 8
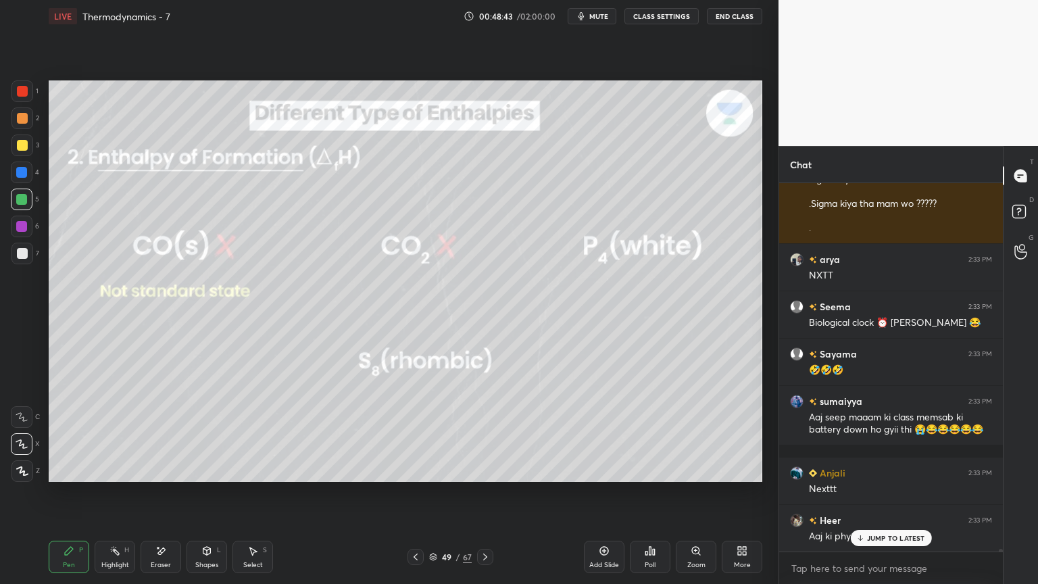
scroll to position [50627, 0]
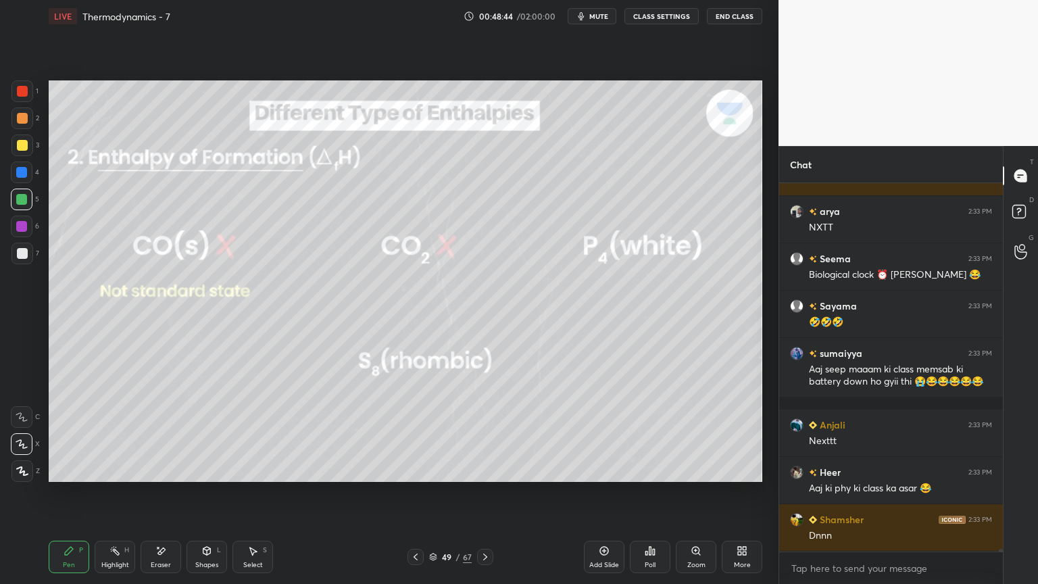
click at [666, 16] on button "CLASS SETTINGS" at bounding box center [661, 16] width 74 height 16
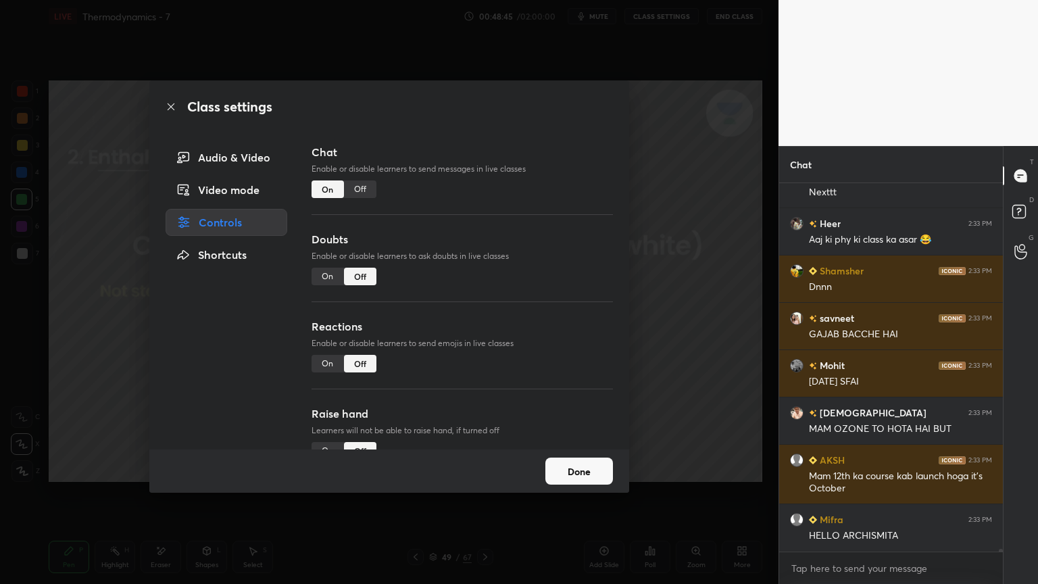
click at [365, 193] on div "Off" at bounding box center [360, 189] width 32 height 18
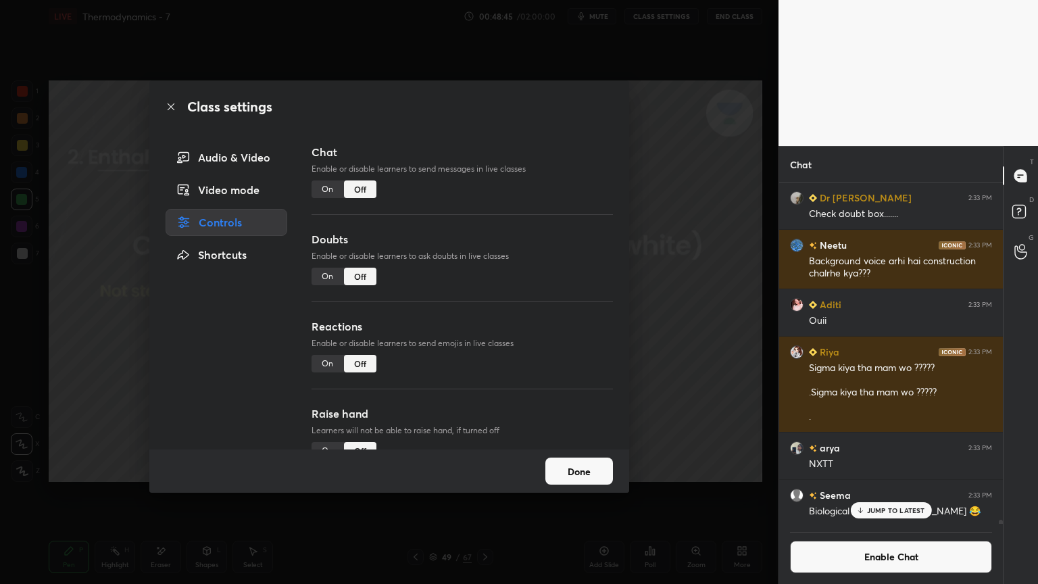
scroll to position [337, 220]
click at [589, 474] on button "Done" at bounding box center [579, 471] width 68 height 27
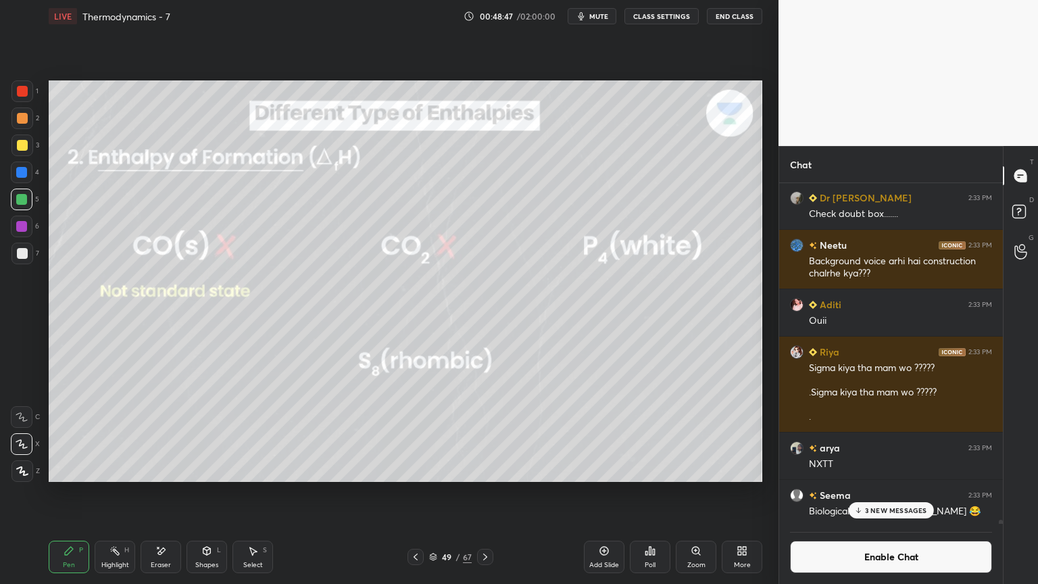
click at [887, 493] on p "3 NEW MESSAGES" at bounding box center [896, 510] width 62 height 8
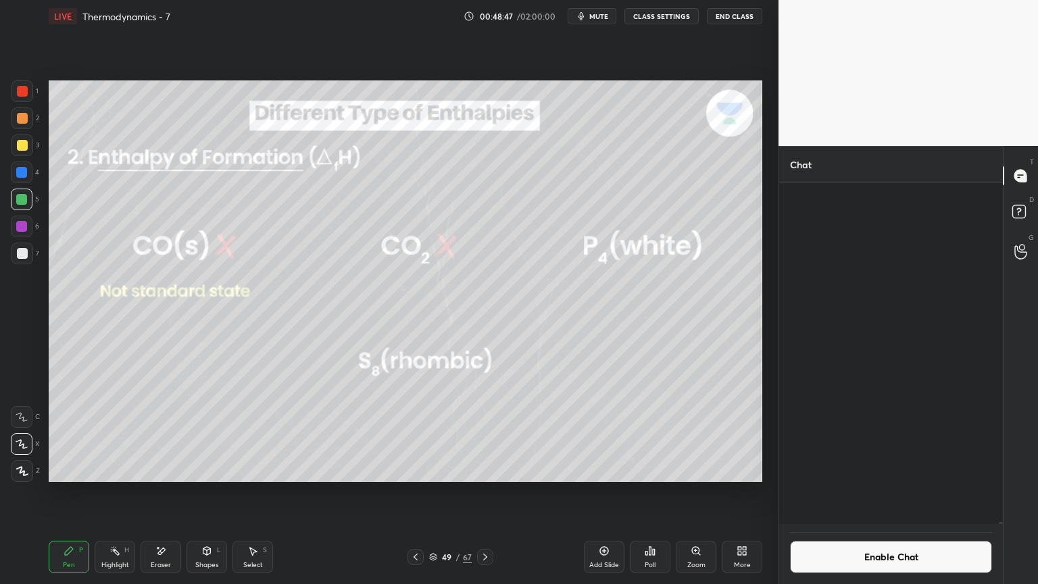
scroll to position [50704, 0]
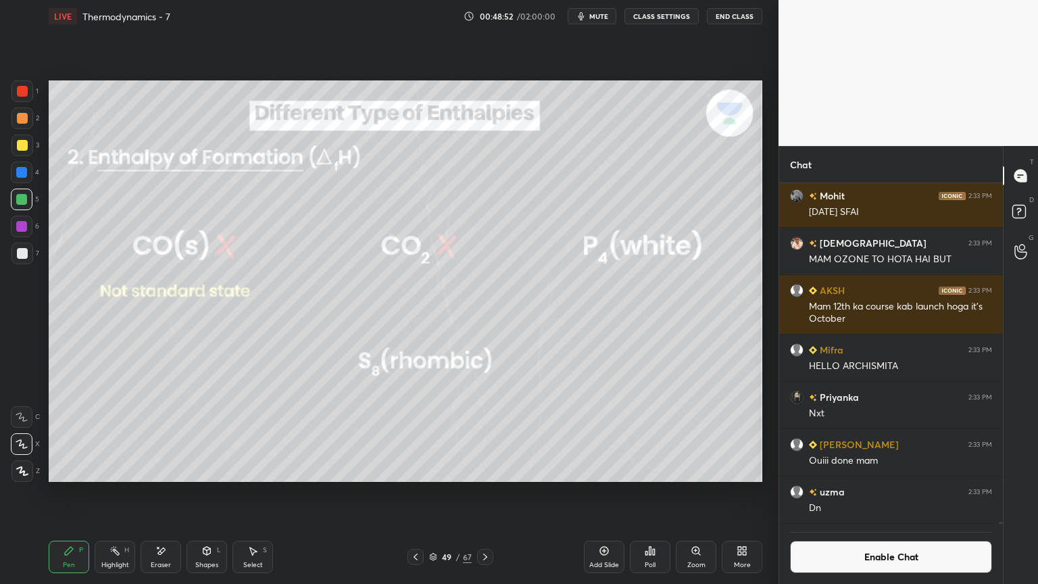
click at [127, 493] on div "H" at bounding box center [126, 550] width 5 height 7
click at [488, 493] on icon at bounding box center [485, 556] width 11 height 11
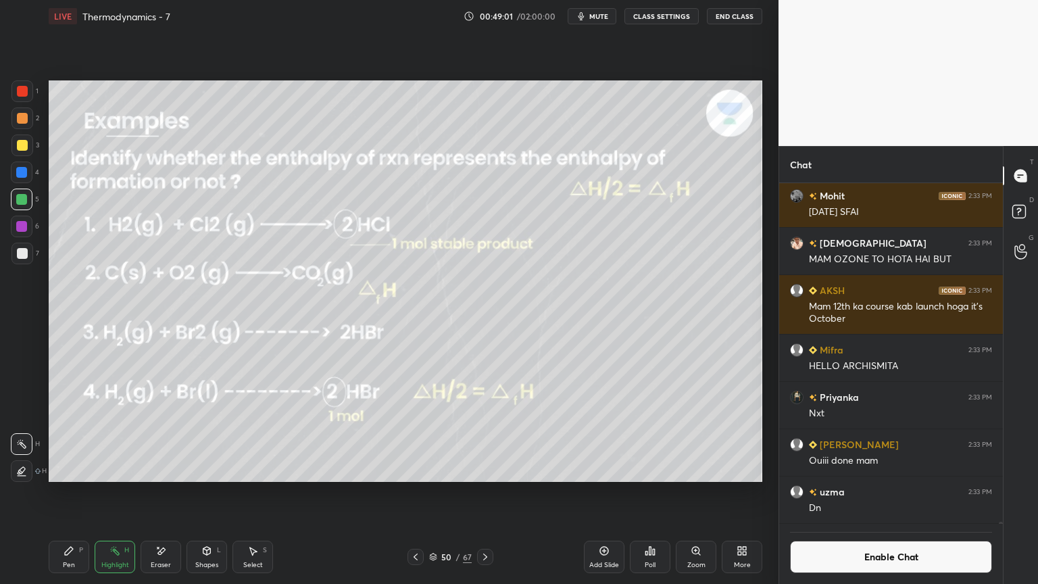
click at [419, 493] on icon at bounding box center [415, 556] width 11 height 11
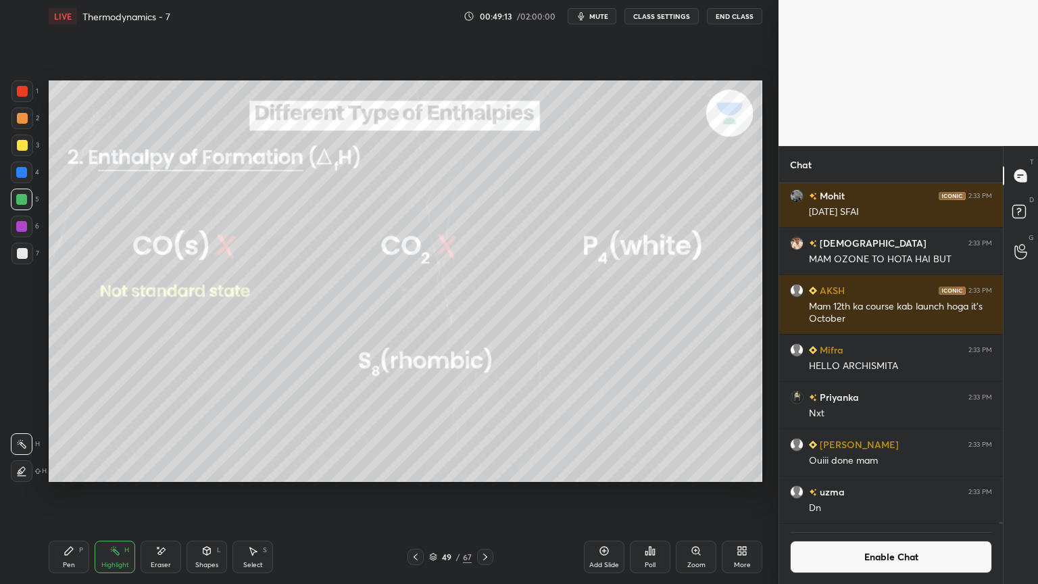
click at [417, 493] on icon at bounding box center [415, 556] width 11 height 11
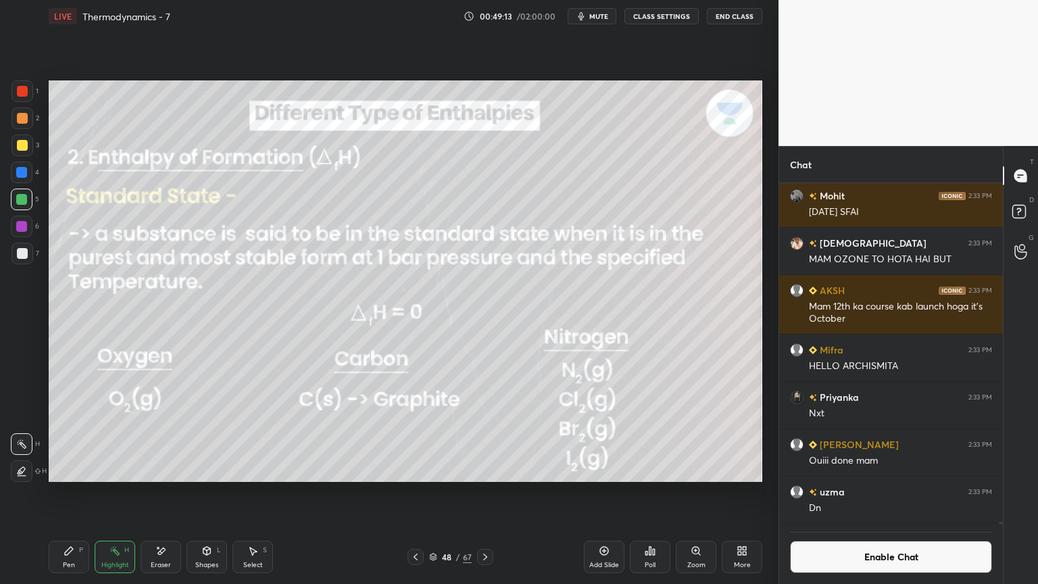
click at [82, 493] on div "Pen P" at bounding box center [69, 557] width 41 height 32
click at [165, 493] on div "Eraser" at bounding box center [161, 557] width 41 height 32
click at [482, 493] on icon at bounding box center [485, 556] width 11 height 11
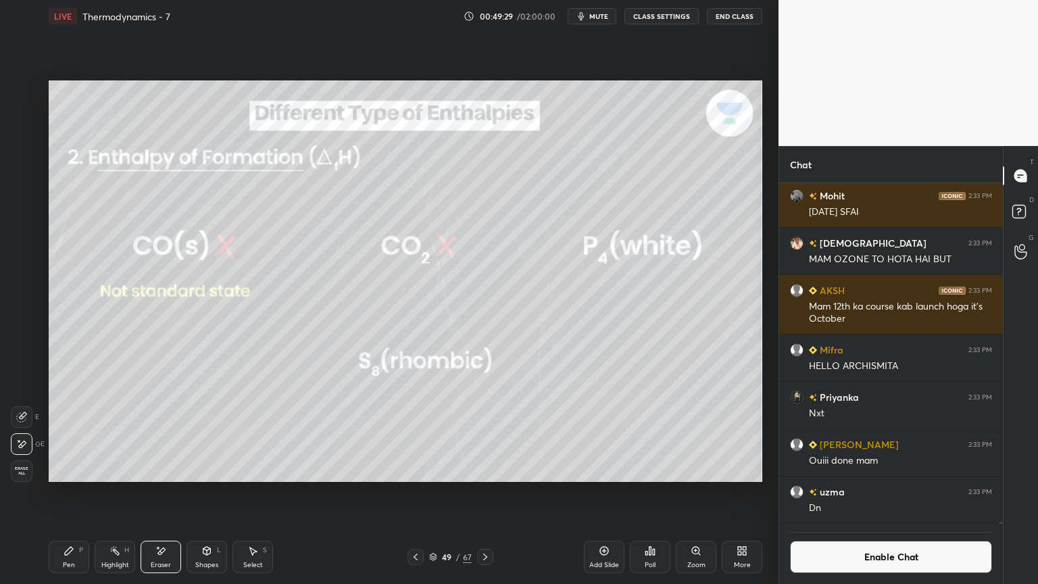
click at [116, 493] on div "Highlight H" at bounding box center [115, 557] width 41 height 32
click at [839, 493] on button "Enable Chat" at bounding box center [891, 557] width 202 height 32
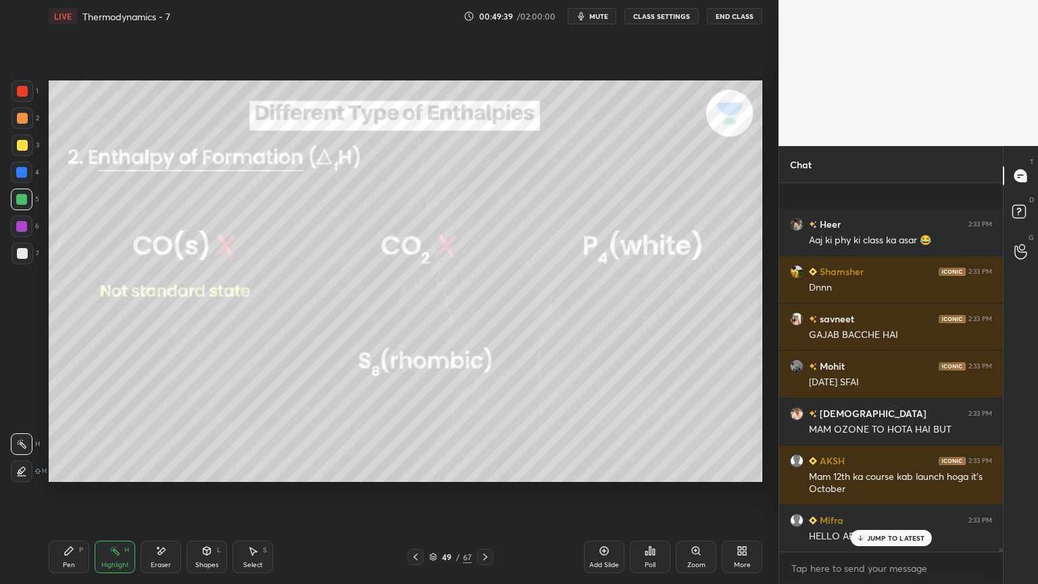
scroll to position [50623, 0]
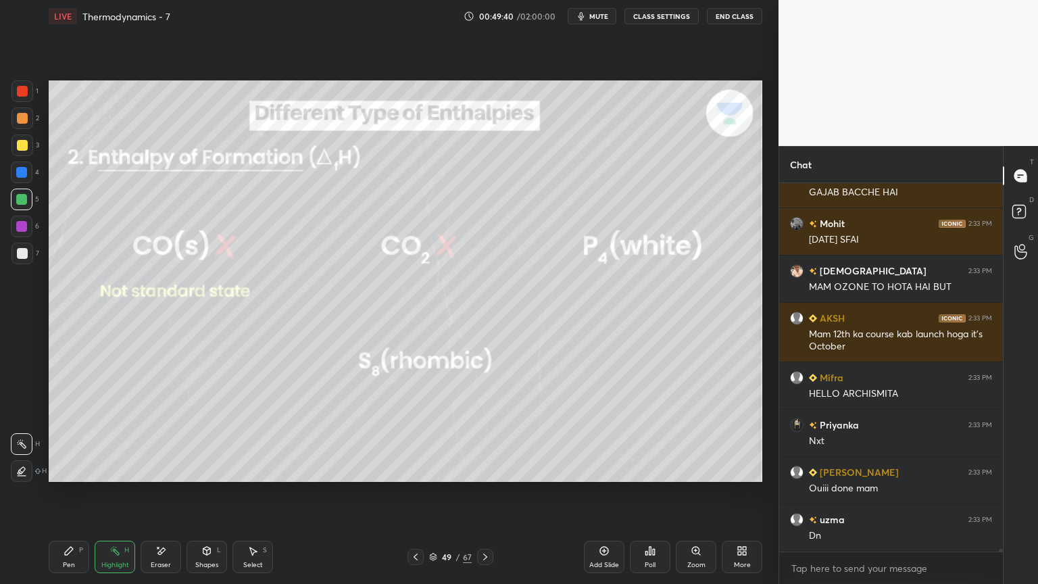
click at [114, 493] on icon at bounding box center [114, 550] width 11 height 11
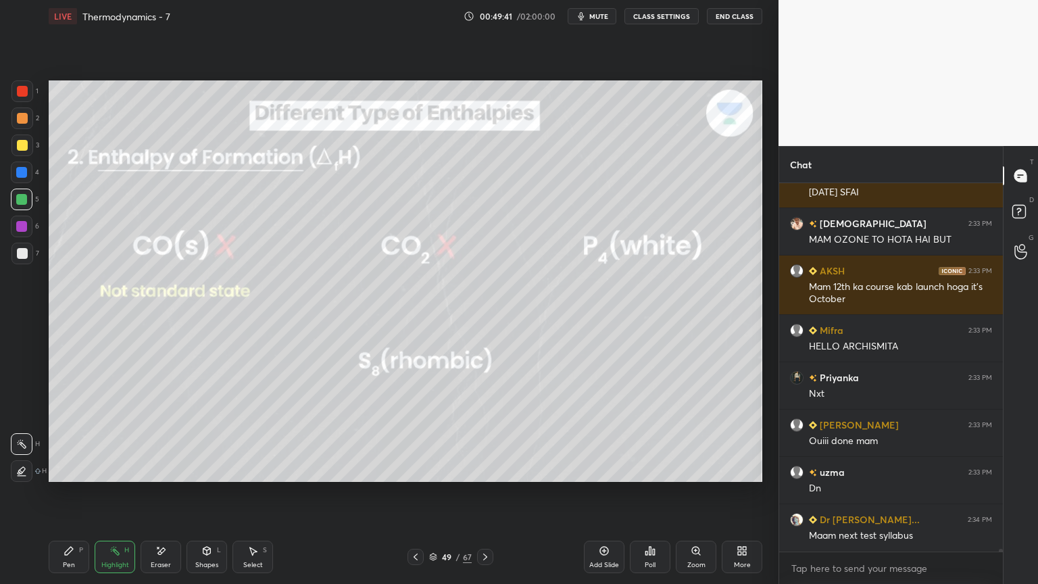
click at [22, 236] on div at bounding box center [22, 227] width 22 height 22
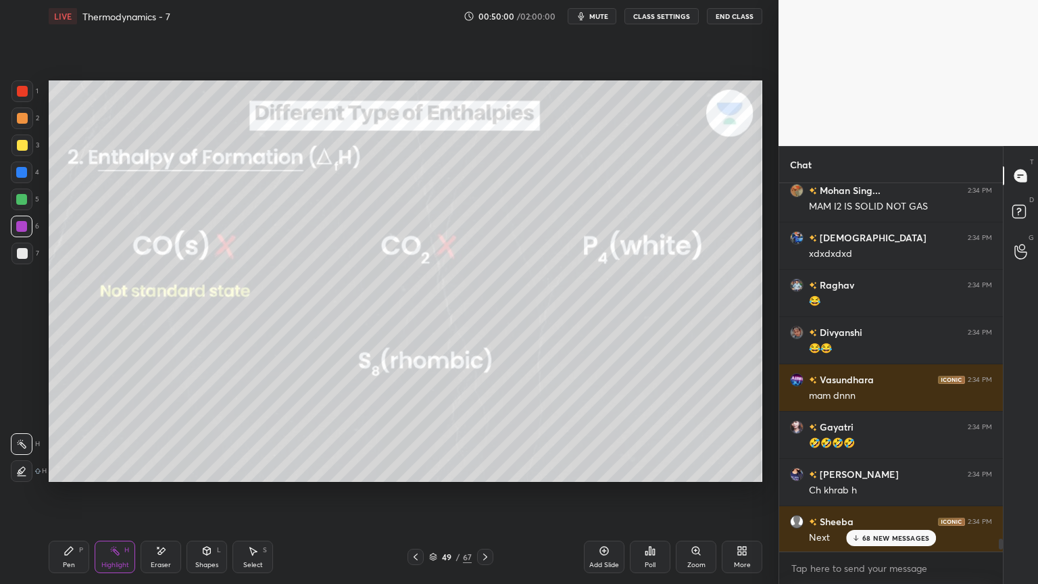
scroll to position [53192, 0]
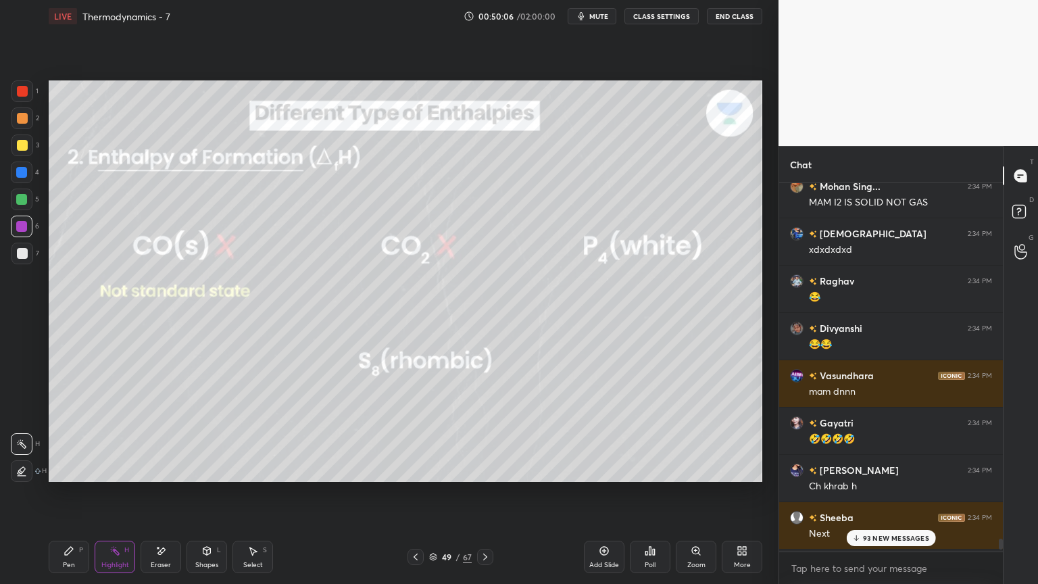
click at [652, 14] on button "CLASS SETTINGS" at bounding box center [661, 16] width 74 height 16
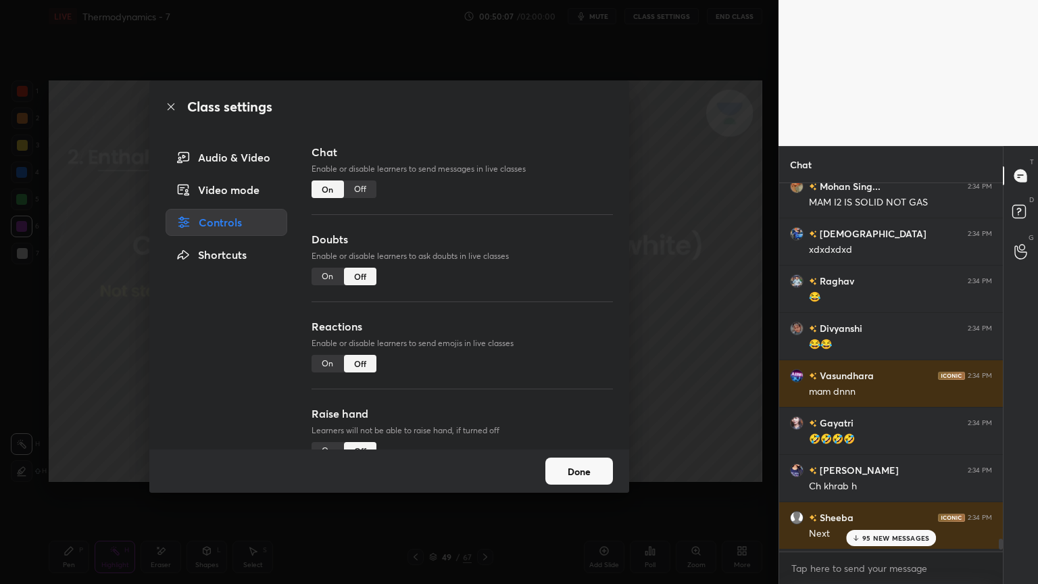
click at [360, 190] on div "Off" at bounding box center [360, 189] width 32 height 18
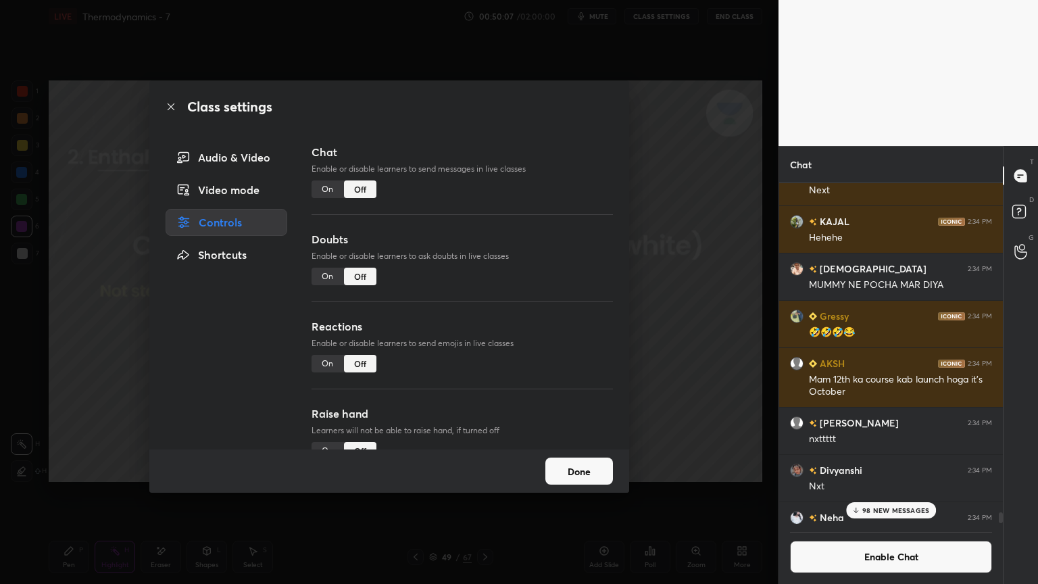
click at [608, 476] on button "Done" at bounding box center [579, 471] width 68 height 27
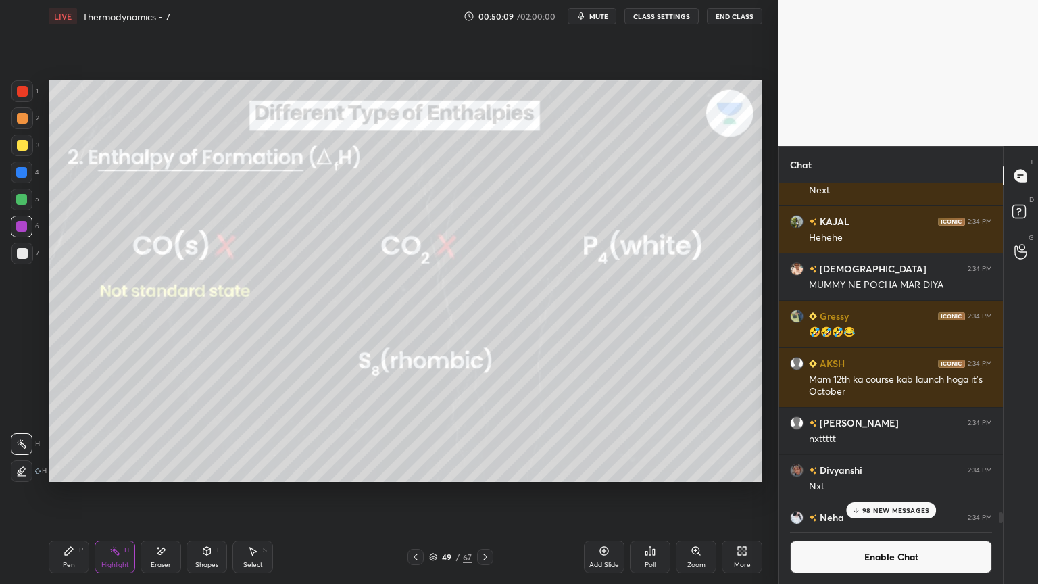
click at [488, 493] on icon at bounding box center [485, 556] width 11 height 11
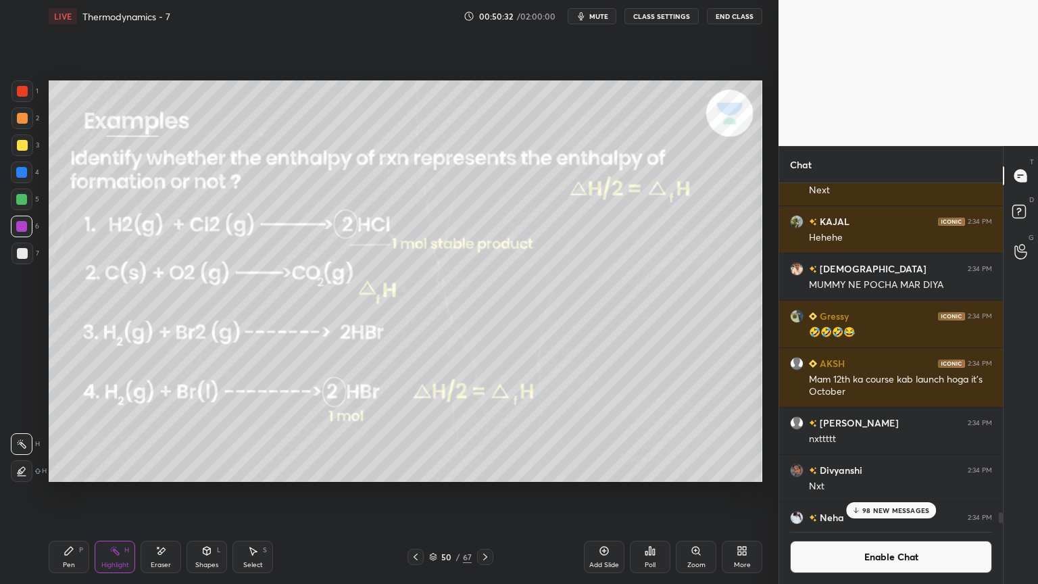
click at [422, 493] on div at bounding box center [416, 557] width 16 height 16
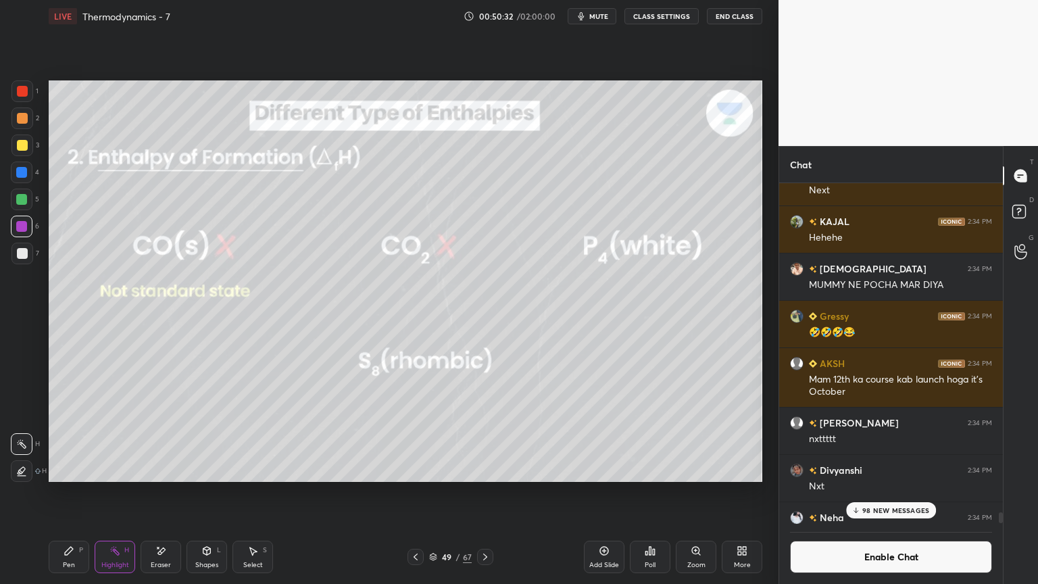
click at [409, 493] on div at bounding box center [416, 557] width 16 height 16
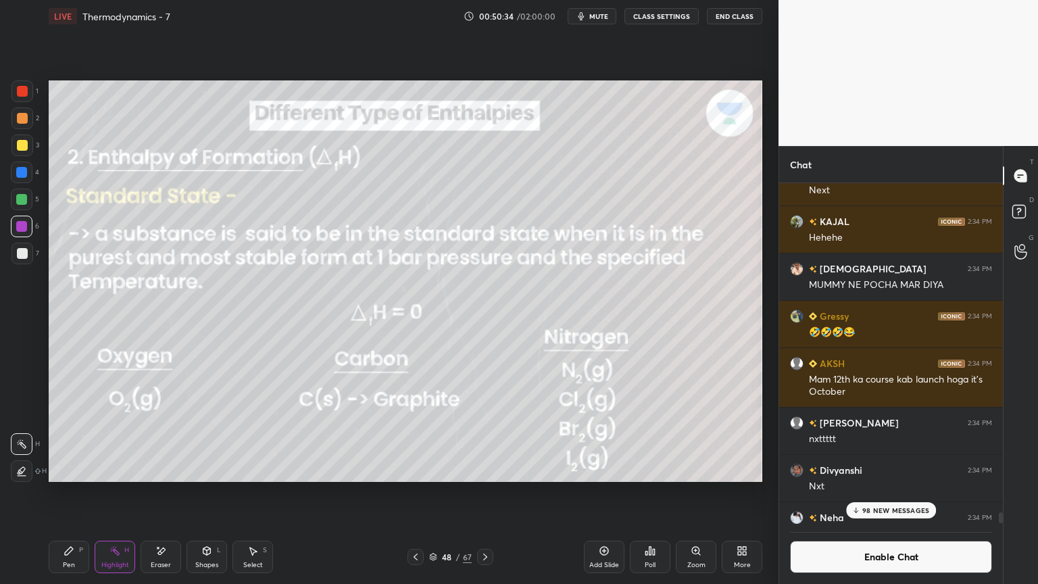
click at [72, 493] on icon at bounding box center [69, 550] width 11 height 11
click at [131, 493] on div "Highlight H" at bounding box center [115, 557] width 41 height 32
click at [19, 170] on div at bounding box center [21, 172] width 11 height 11
click at [213, 493] on div "Shapes L" at bounding box center [207, 557] width 41 height 32
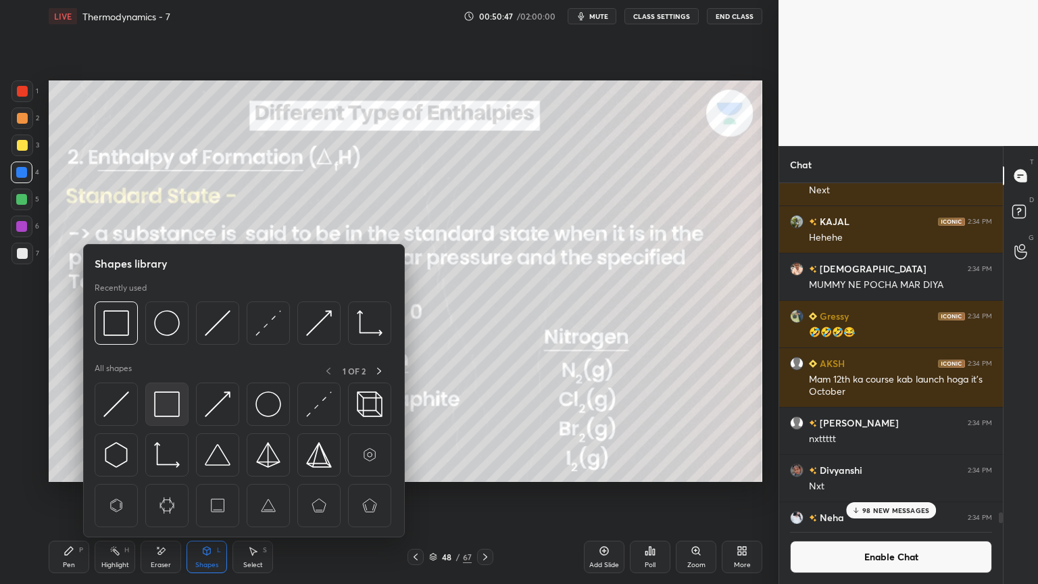
click at [169, 395] on img at bounding box center [167, 404] width 26 height 26
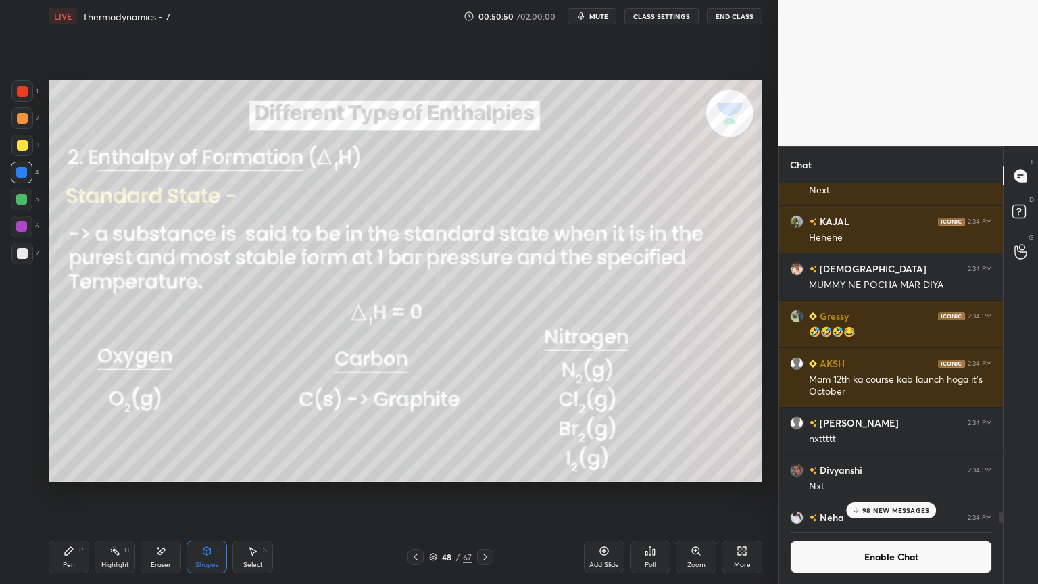
click at [906, 493] on p "98 NEW MESSAGES" at bounding box center [895, 510] width 67 height 8
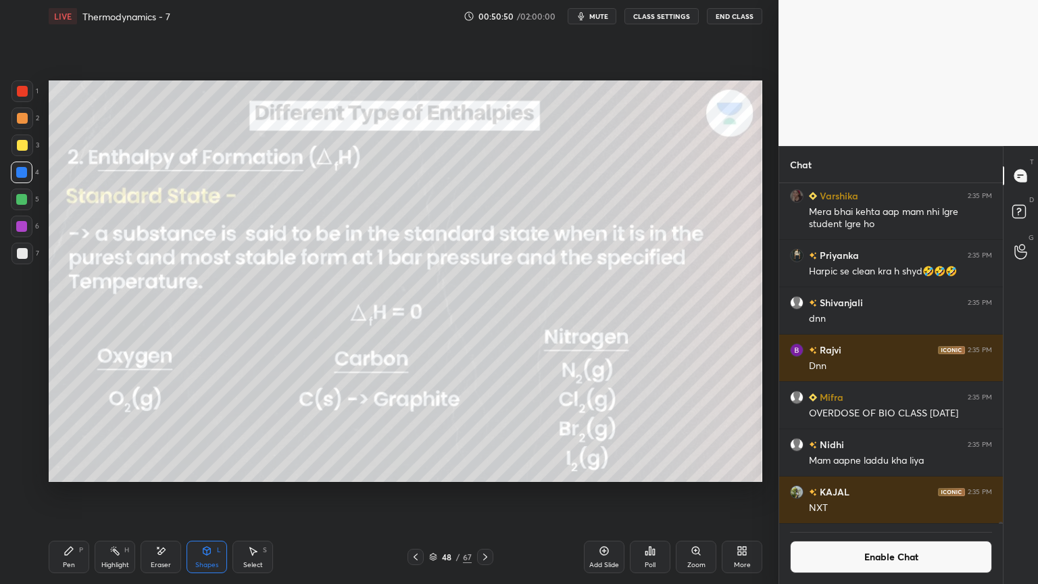
click at [891, 493] on button "Enable Chat" at bounding box center [891, 557] width 202 height 32
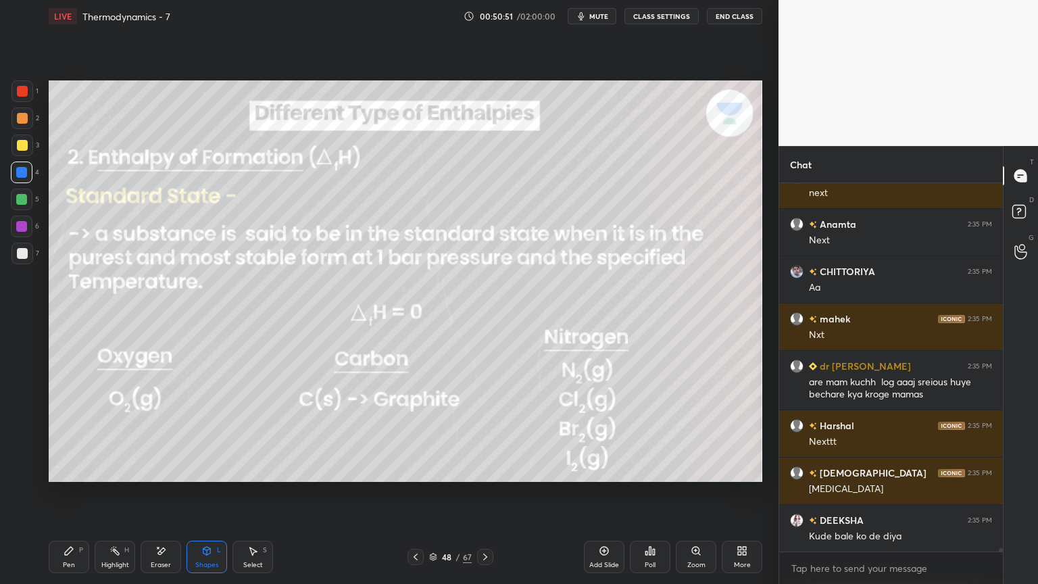
click at [114, 493] on div "Highlight" at bounding box center [115, 565] width 28 height 7
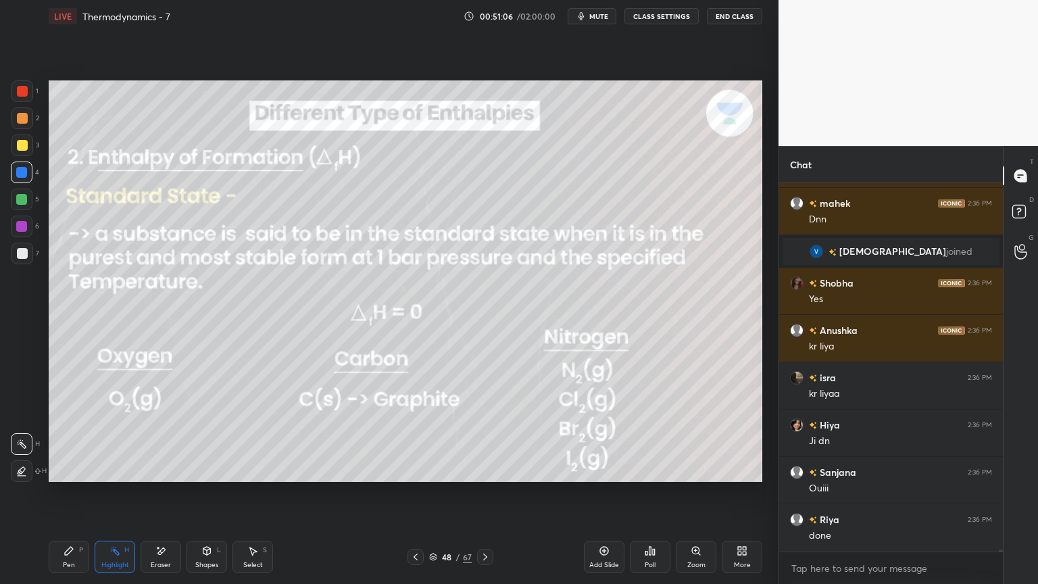
scroll to position [61366, 0]
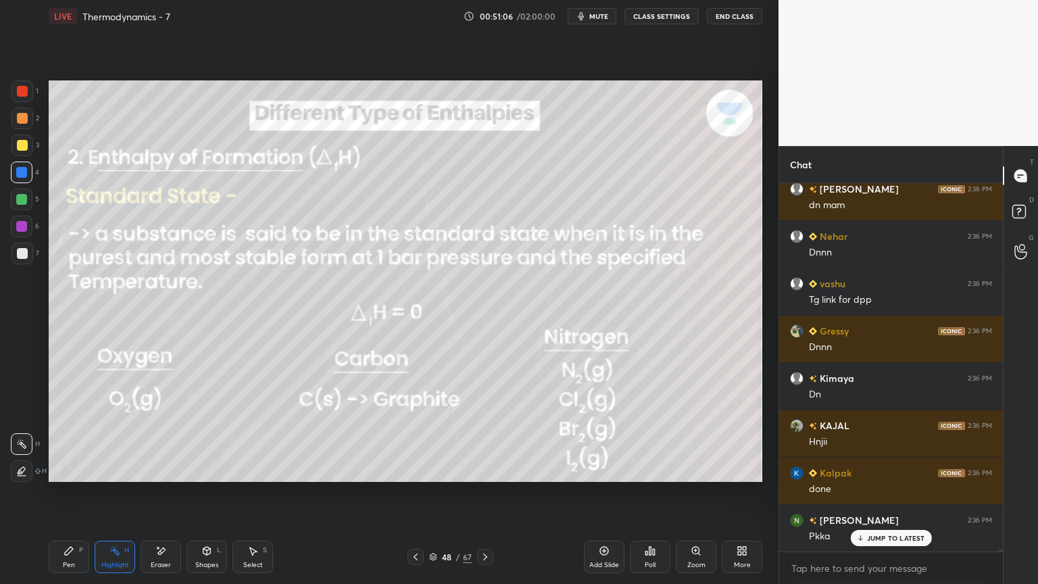
click at [660, 16] on button "CLASS SETTINGS" at bounding box center [661, 16] width 74 height 16
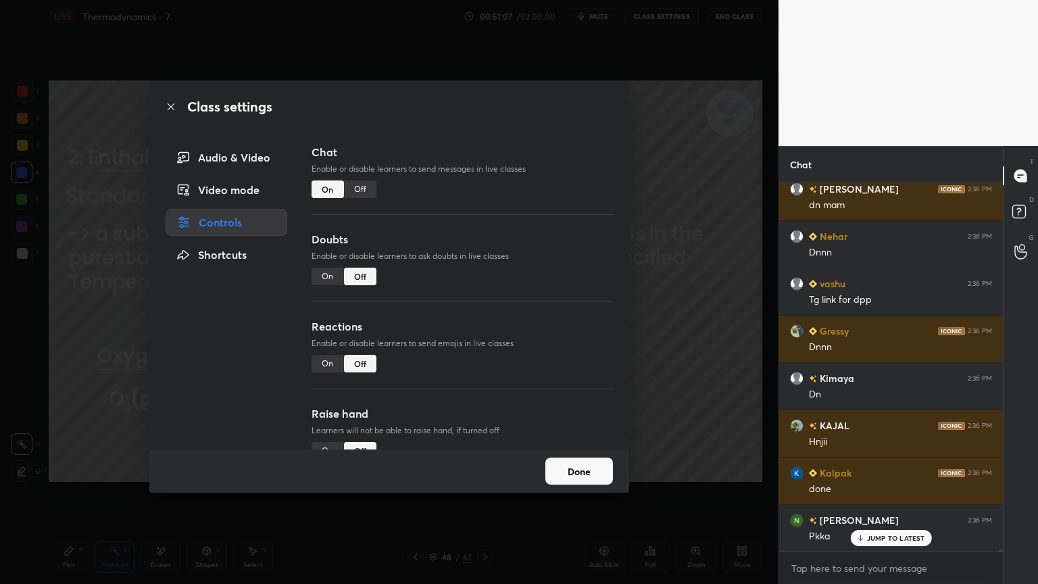
click at [360, 184] on div "Off" at bounding box center [360, 189] width 32 height 18
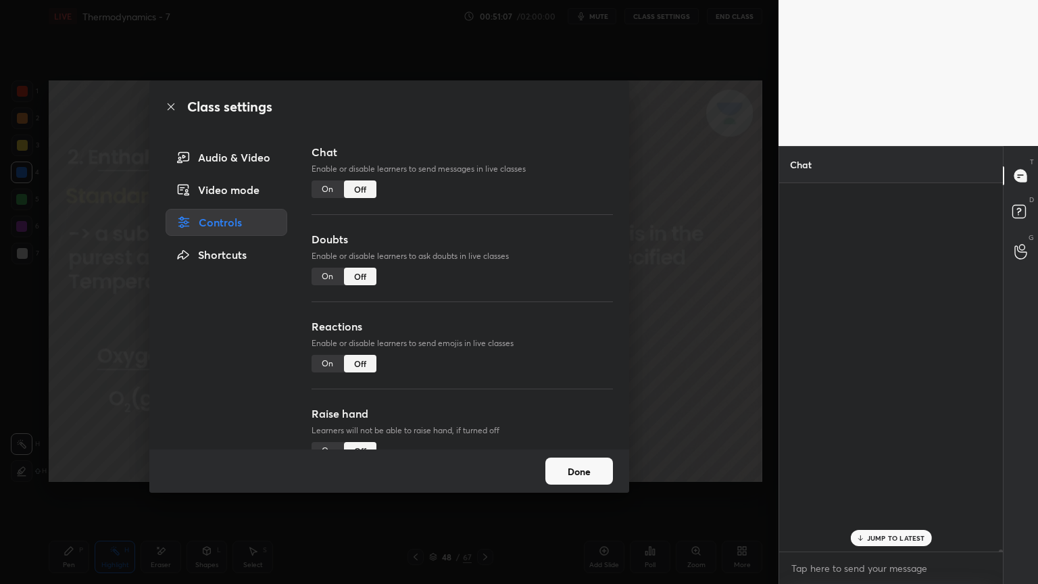
scroll to position [337, 220]
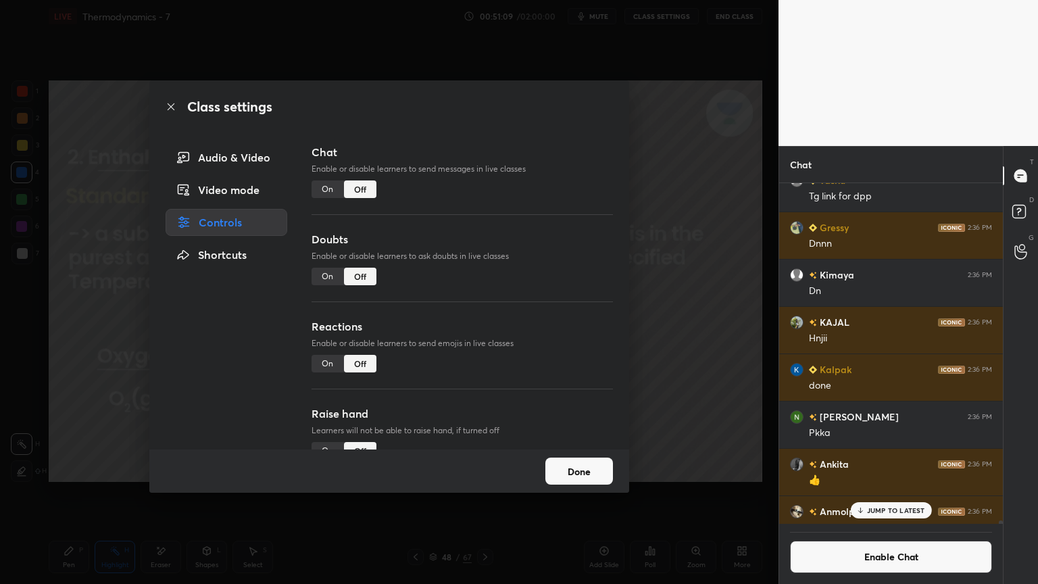
click at [594, 470] on button "Done" at bounding box center [579, 471] width 68 height 27
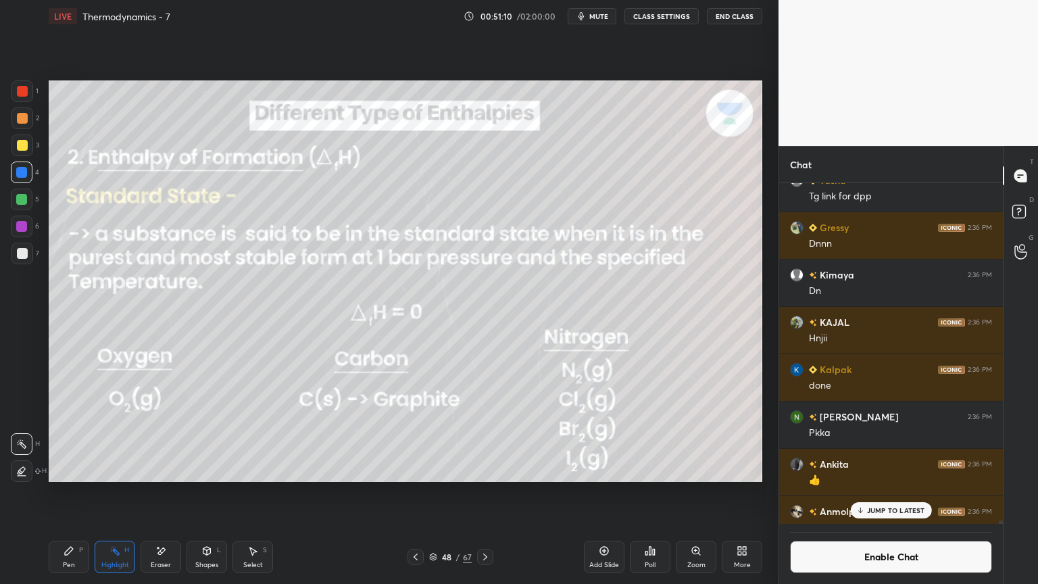
click at [481, 493] on icon at bounding box center [485, 556] width 11 height 11
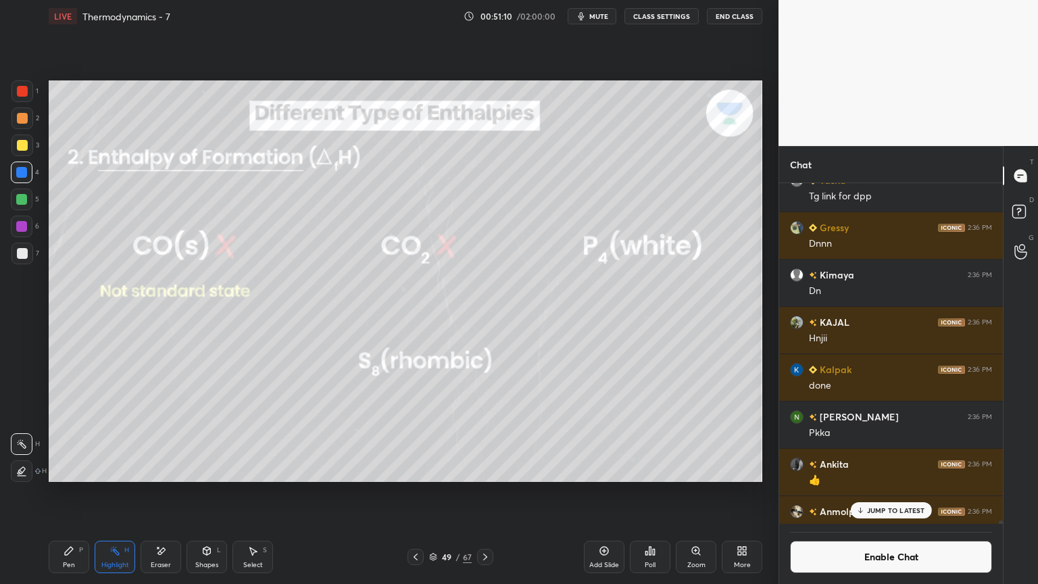
click at [485, 493] on icon at bounding box center [485, 556] width 11 height 11
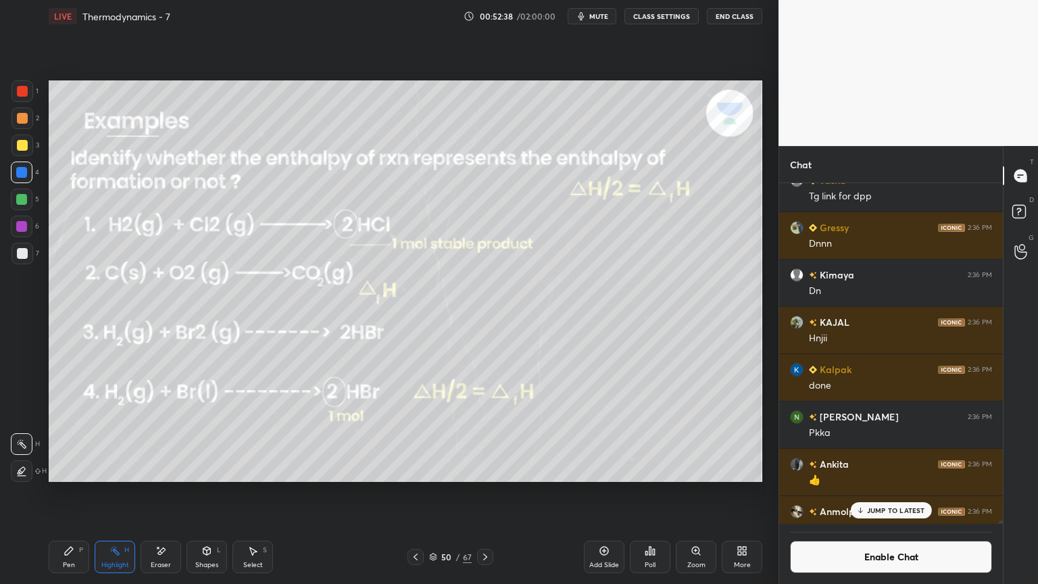
click at [896, 493] on p "JUMP TO LATEST" at bounding box center [896, 510] width 58 height 8
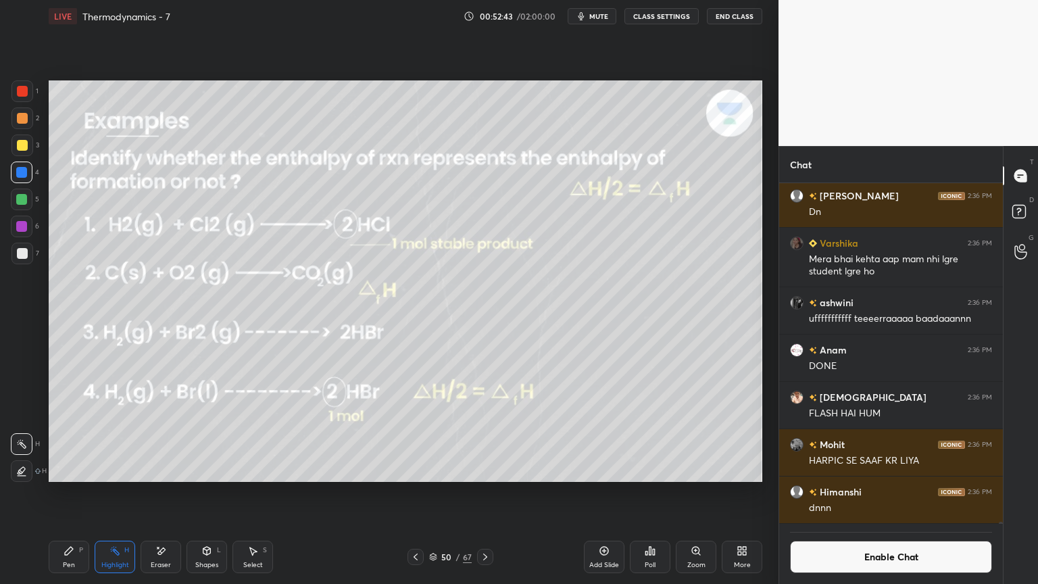
click at [918, 493] on button "Enable Chat" at bounding box center [891, 557] width 202 height 32
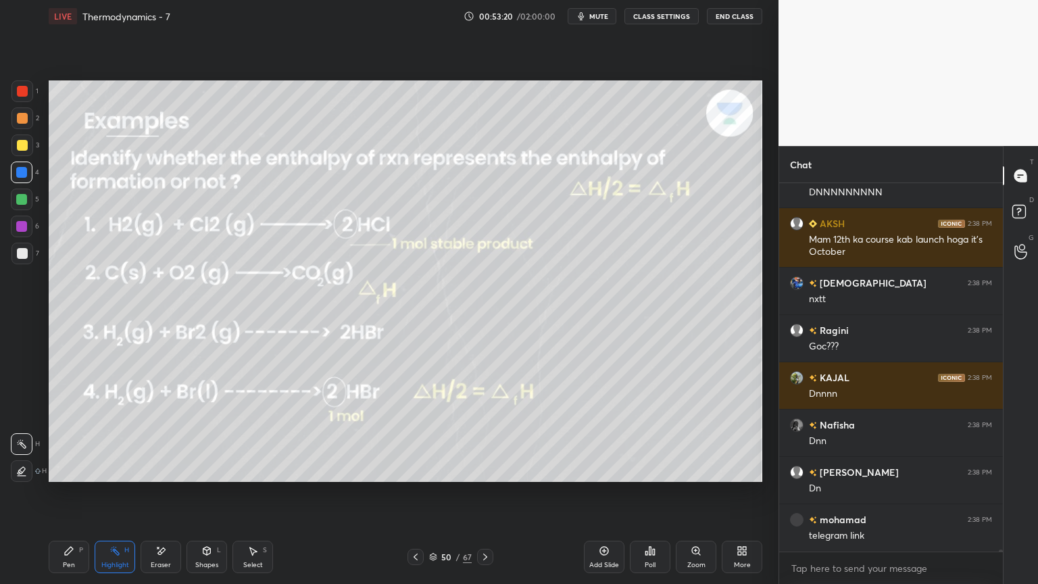
scroll to position [62512, 0]
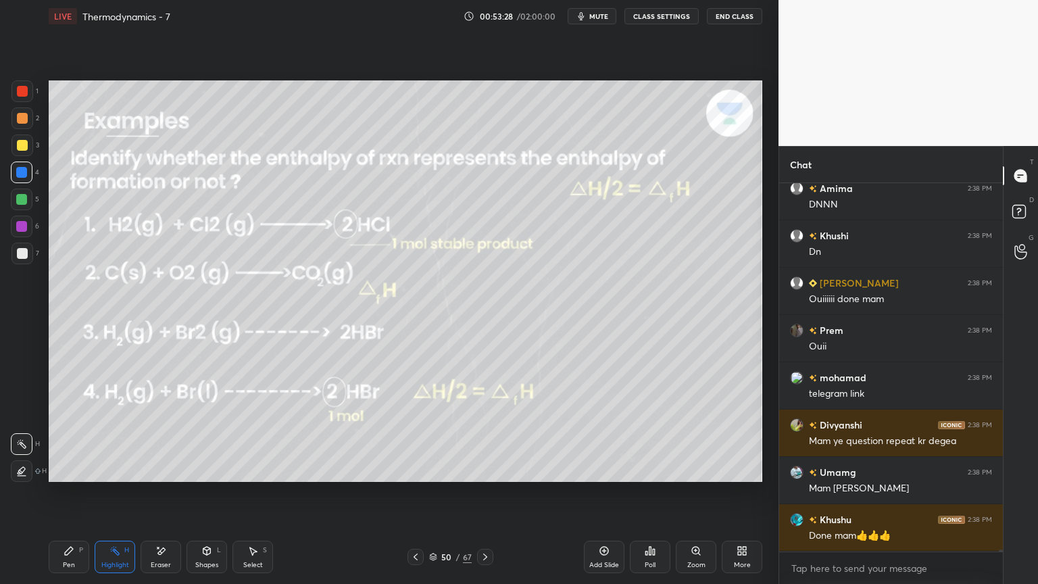
click at [603, 493] on div "Add Slide" at bounding box center [604, 557] width 41 height 32
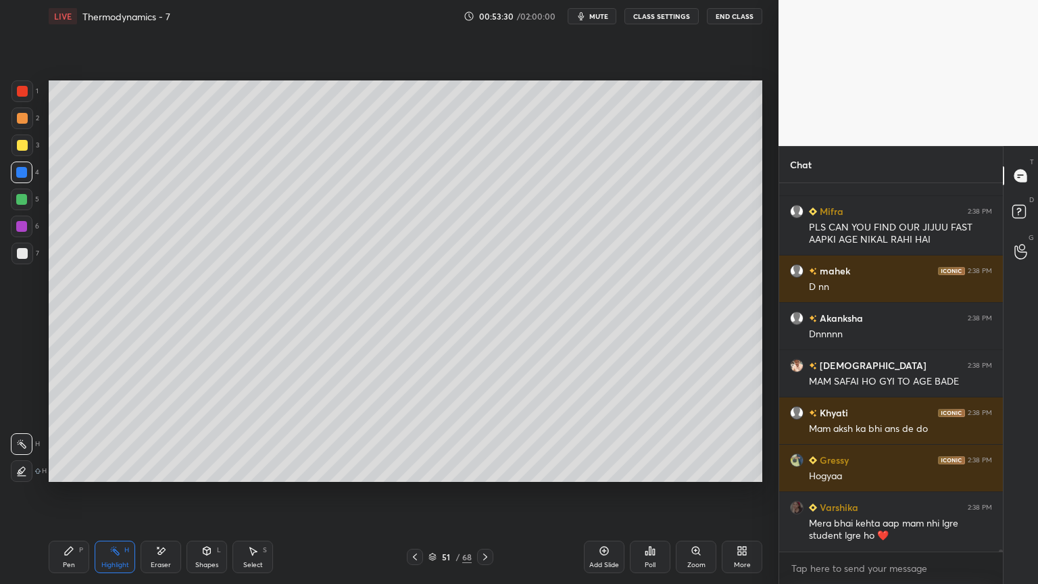
click at [648, 22] on button "CLASS SETTINGS" at bounding box center [661, 16] width 74 height 16
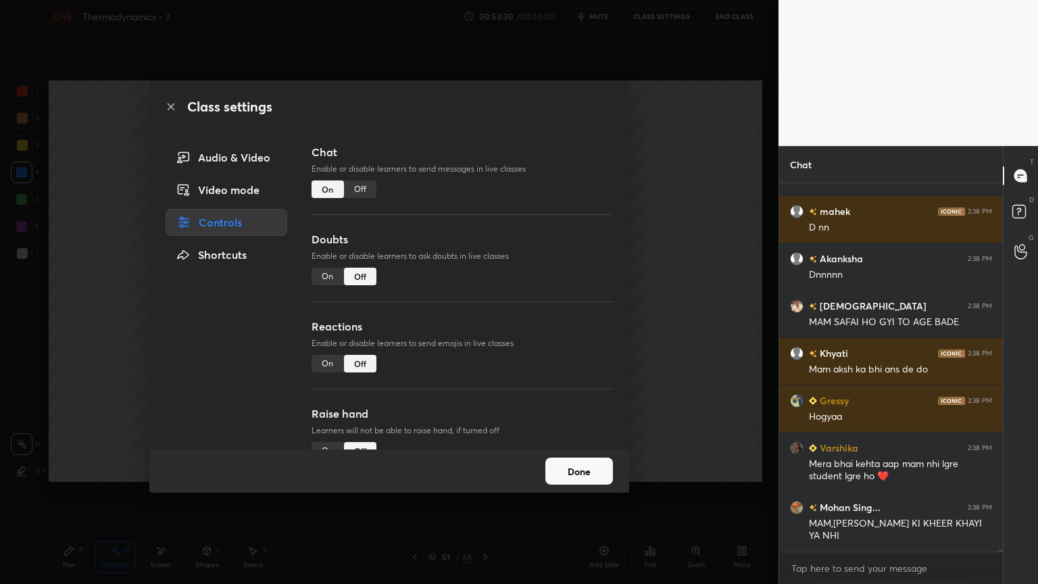
click at [350, 193] on div "Off" at bounding box center [360, 189] width 32 height 18
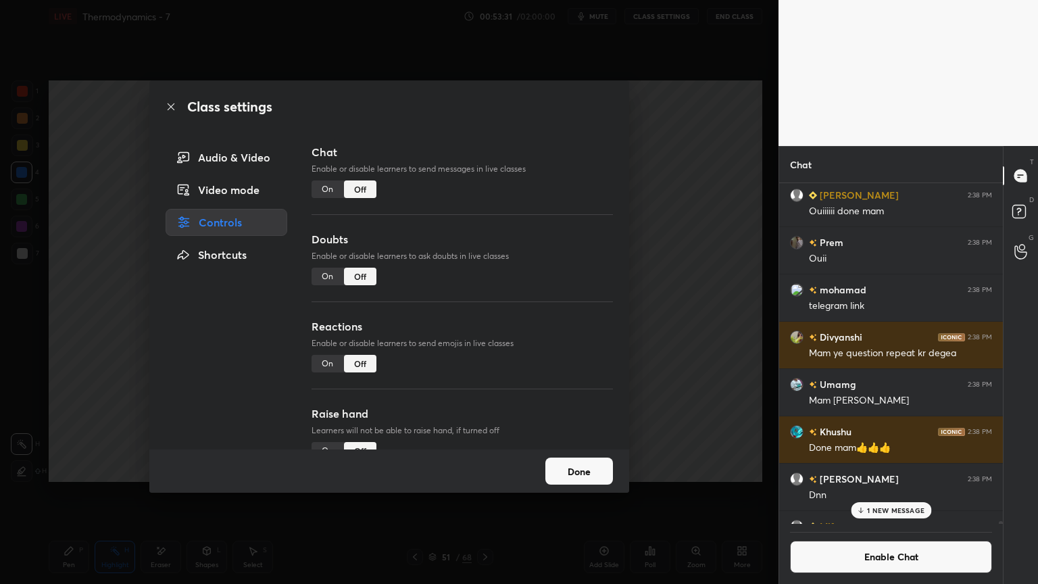
click at [574, 472] on button "Done" at bounding box center [579, 471] width 68 height 27
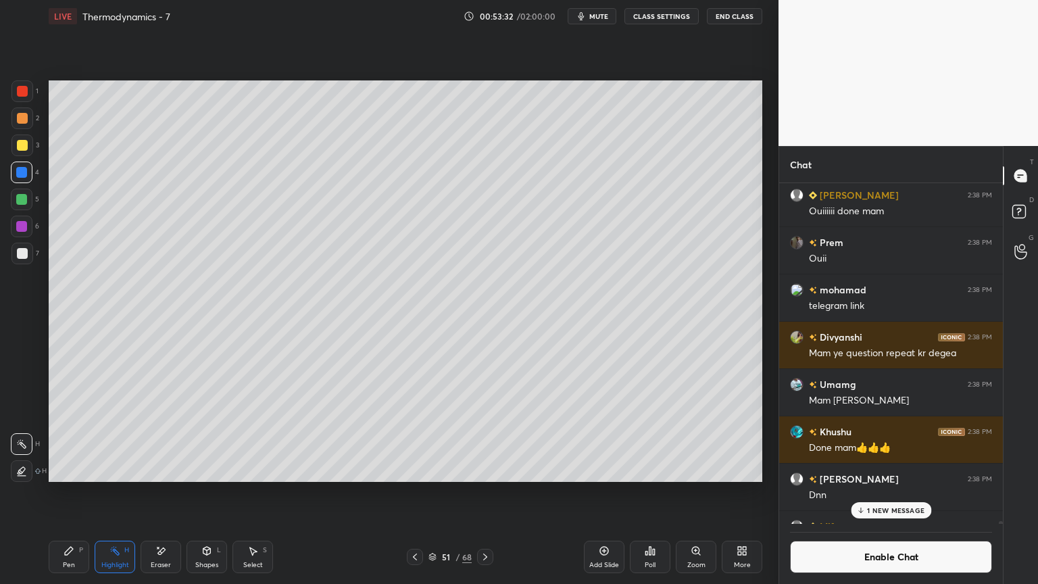
click at [55, 493] on div "Pen P" at bounding box center [69, 557] width 41 height 32
click at [26, 245] on div at bounding box center [22, 254] width 22 height 22
click at [891, 493] on p "1 NEW MESSAGE" at bounding box center [895, 510] width 57 height 8
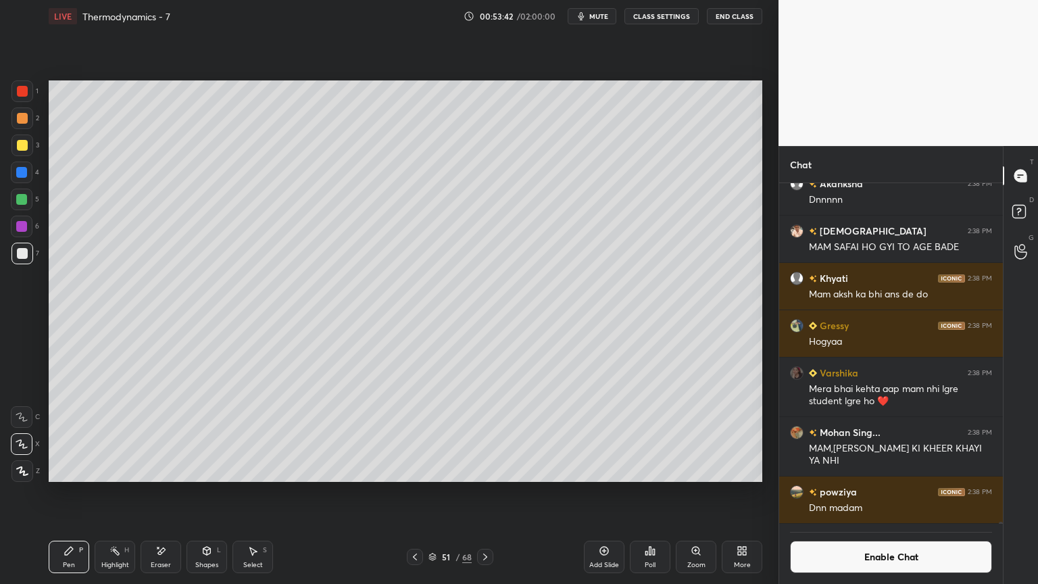
click at [436, 493] on icon at bounding box center [432, 557] width 8 height 8
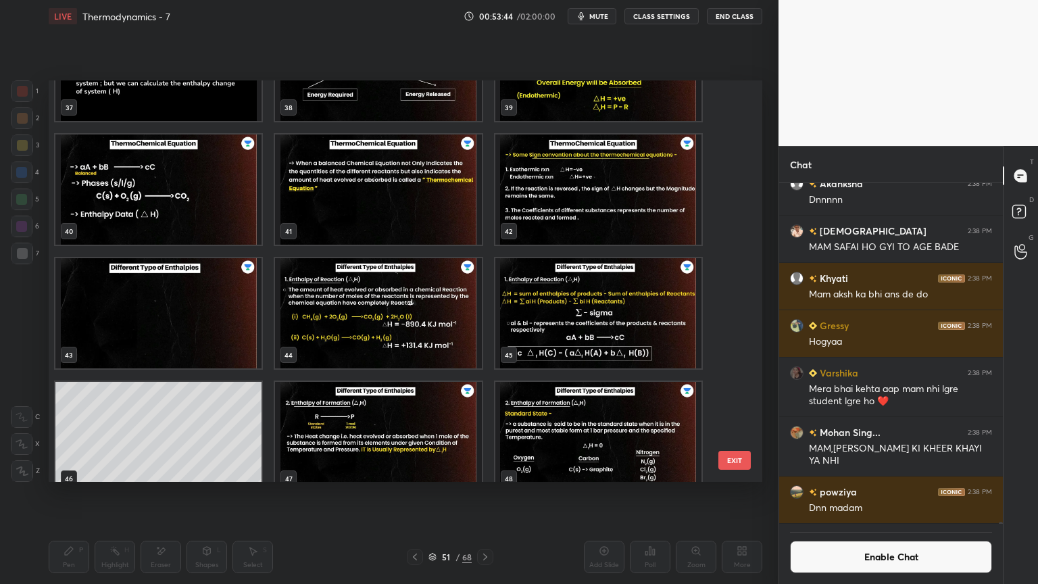
click at [393, 300] on img "grid" at bounding box center [378, 313] width 206 height 110
click at [393, 305] on img "grid" at bounding box center [378, 313] width 206 height 110
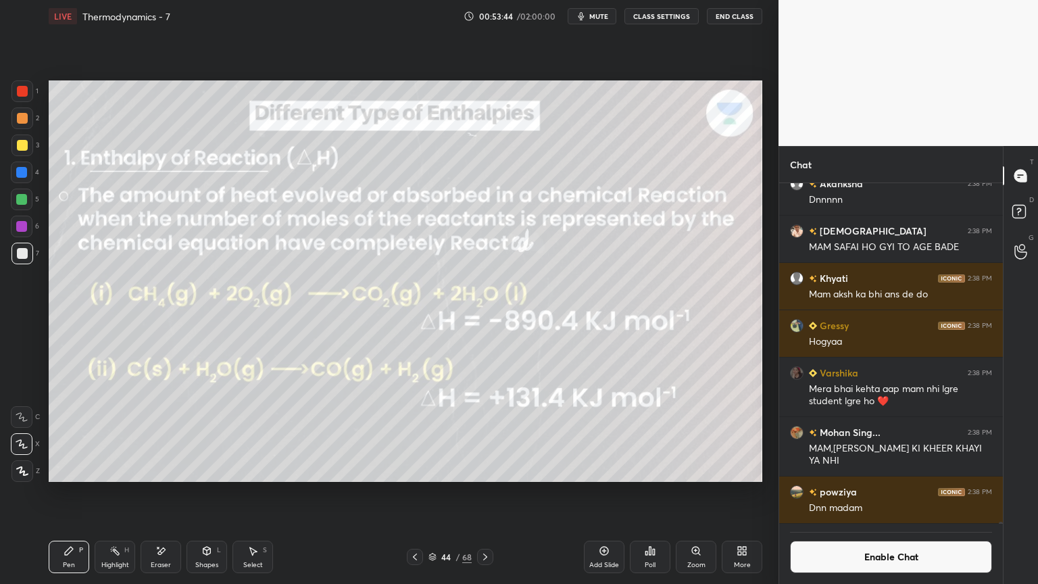
click at [391, 306] on img "grid" at bounding box center [378, 313] width 206 height 110
click at [391, 311] on img "grid" at bounding box center [378, 313] width 206 height 110
click at [606, 493] on div "Add Slide" at bounding box center [604, 565] width 30 height 7
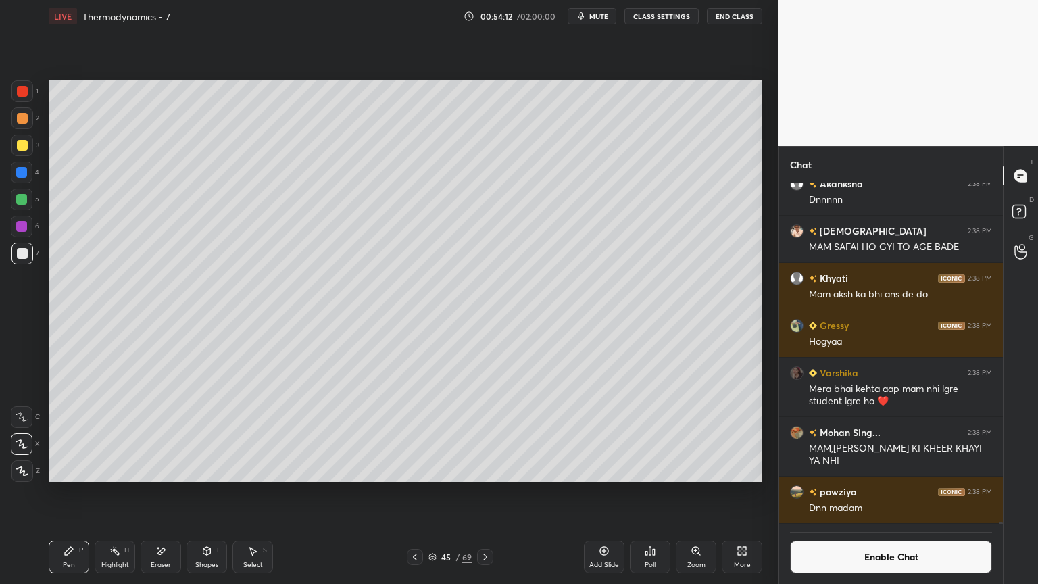
click at [165, 493] on icon at bounding box center [160, 550] width 11 height 11
click at [76, 493] on div "Pen P" at bounding box center [69, 557] width 41 height 32
click at [22, 173] on div at bounding box center [21, 172] width 11 height 11
click at [196, 493] on div "Shapes L" at bounding box center [207, 557] width 41 height 32
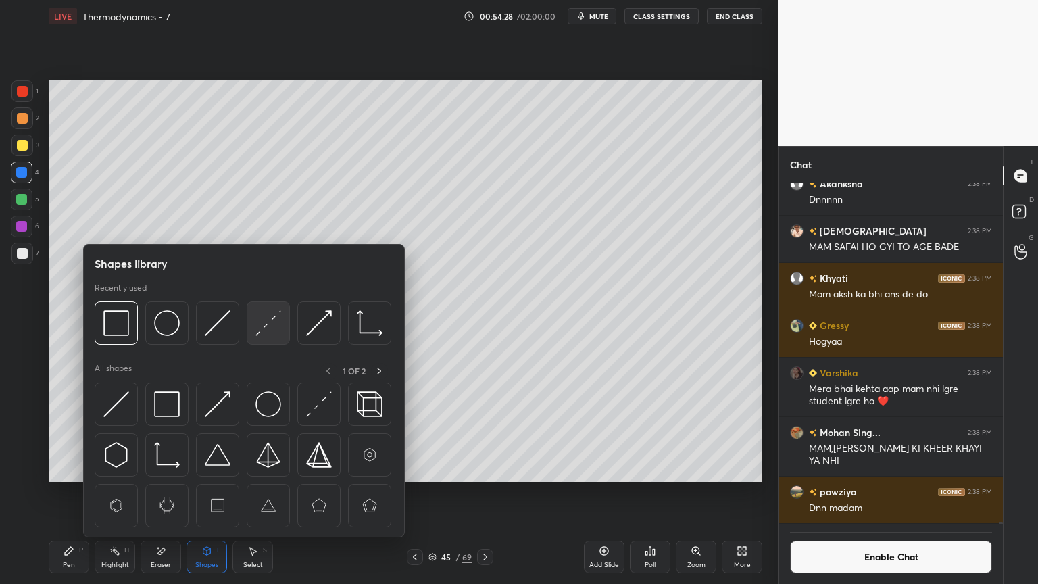
click at [277, 338] on div at bounding box center [268, 322] width 43 height 43
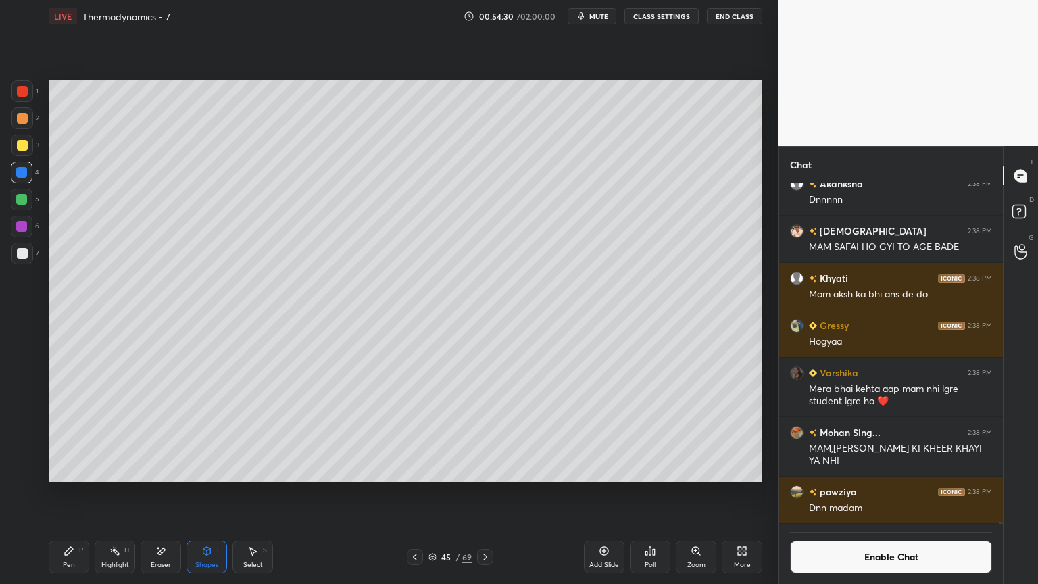
click at [132, 493] on div "Highlight H" at bounding box center [115, 557] width 41 height 32
click at [199, 493] on div "Shapes L" at bounding box center [207, 557] width 41 height 32
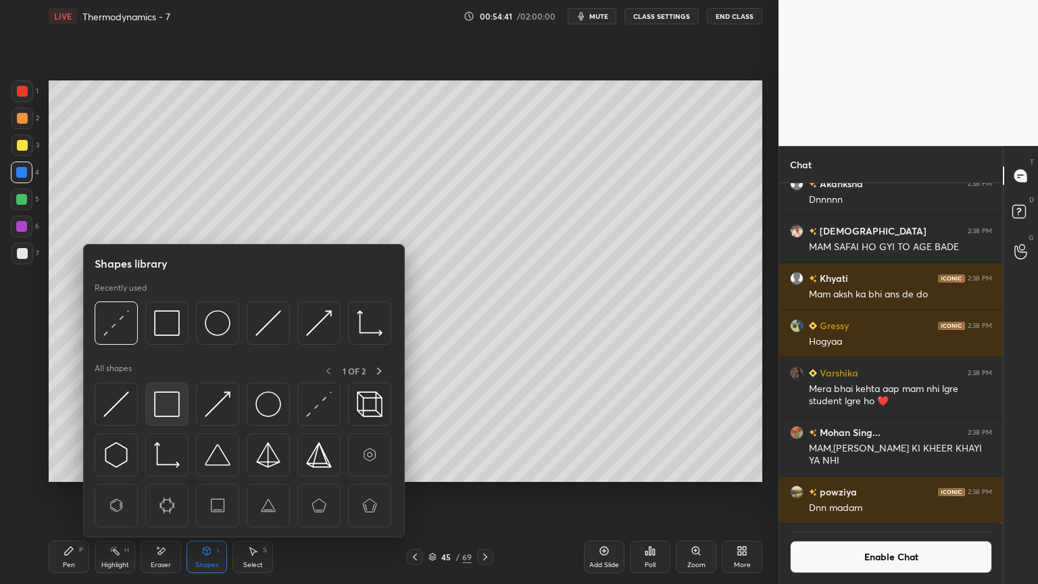
click at [170, 407] on img at bounding box center [167, 404] width 26 height 26
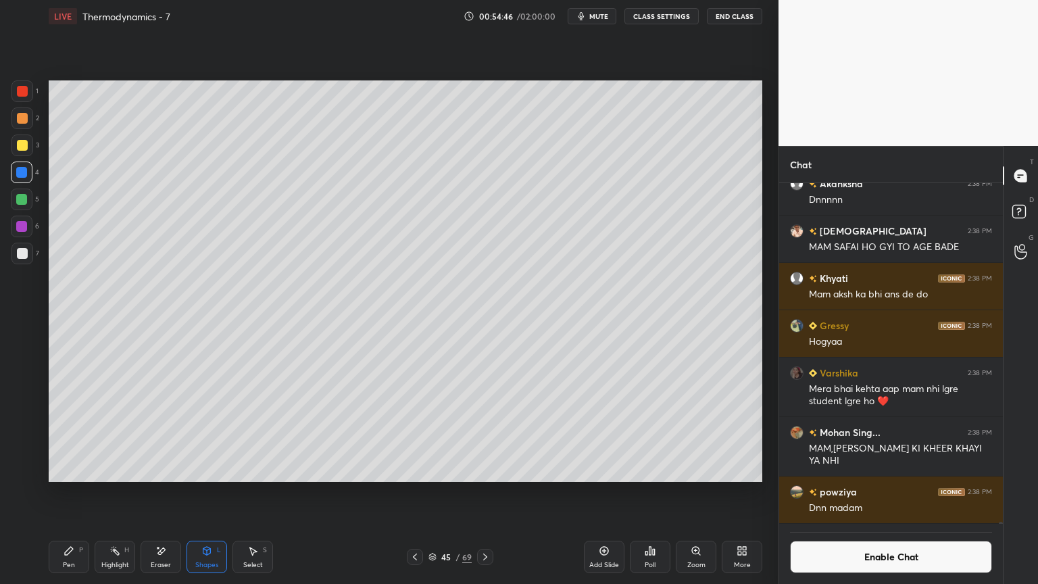
click at [116, 493] on div "Highlight H" at bounding box center [115, 557] width 41 height 32
click at [23, 199] on div at bounding box center [21, 199] width 11 height 11
click at [873, 493] on button "Enable Chat" at bounding box center [891, 557] width 202 height 32
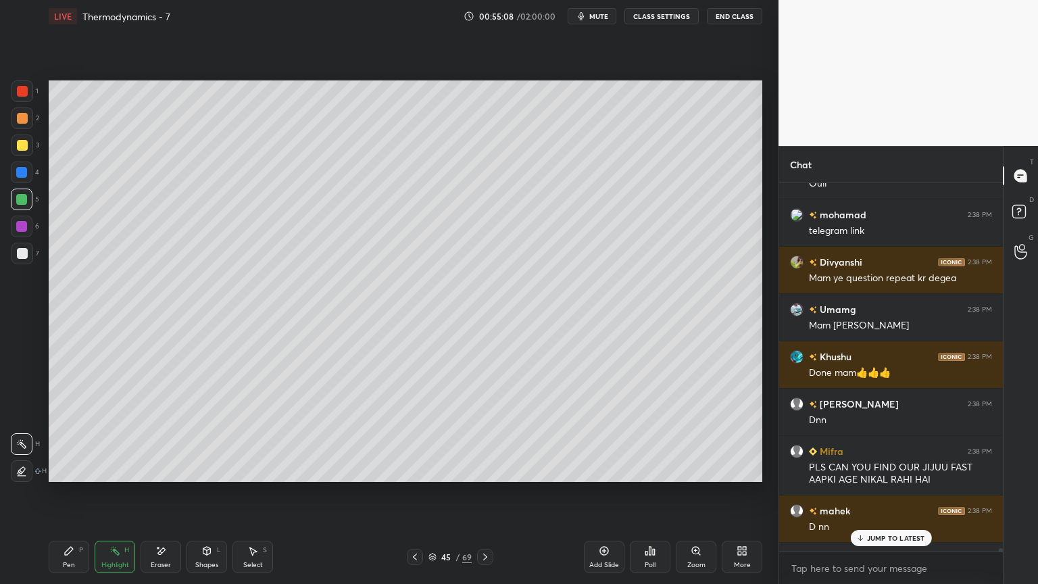
click at [884, 493] on p "JUMP TO LATEST" at bounding box center [896, 538] width 58 height 8
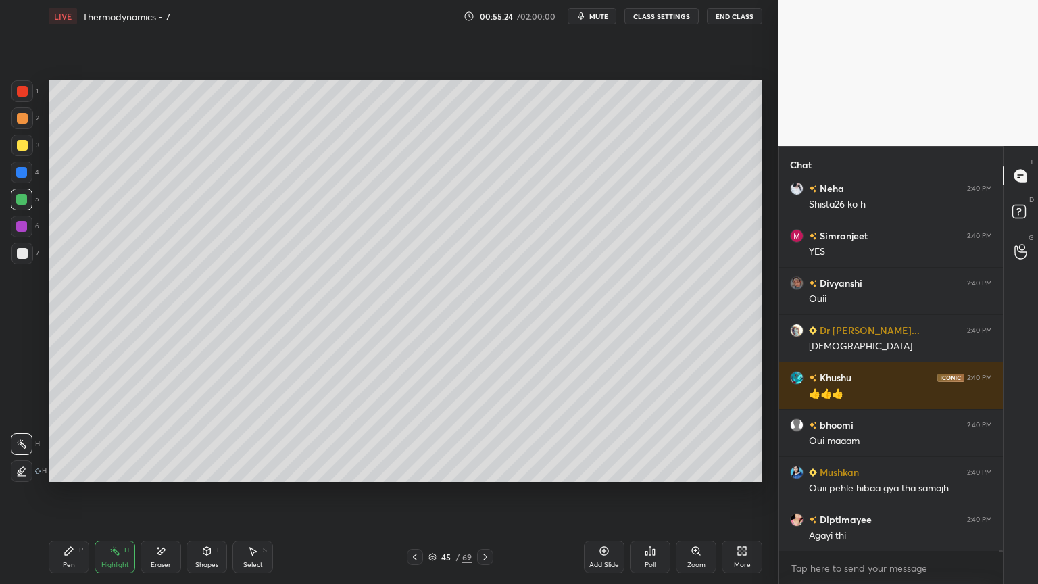
scroll to position [64293, 0]
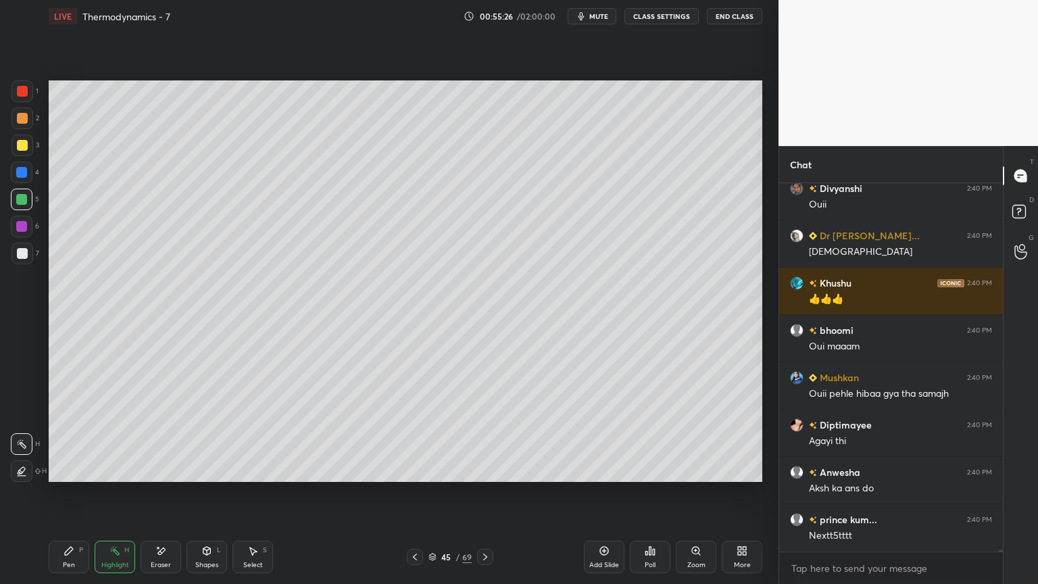
click at [662, 20] on button "CLASS SETTINGS" at bounding box center [661, 16] width 74 height 16
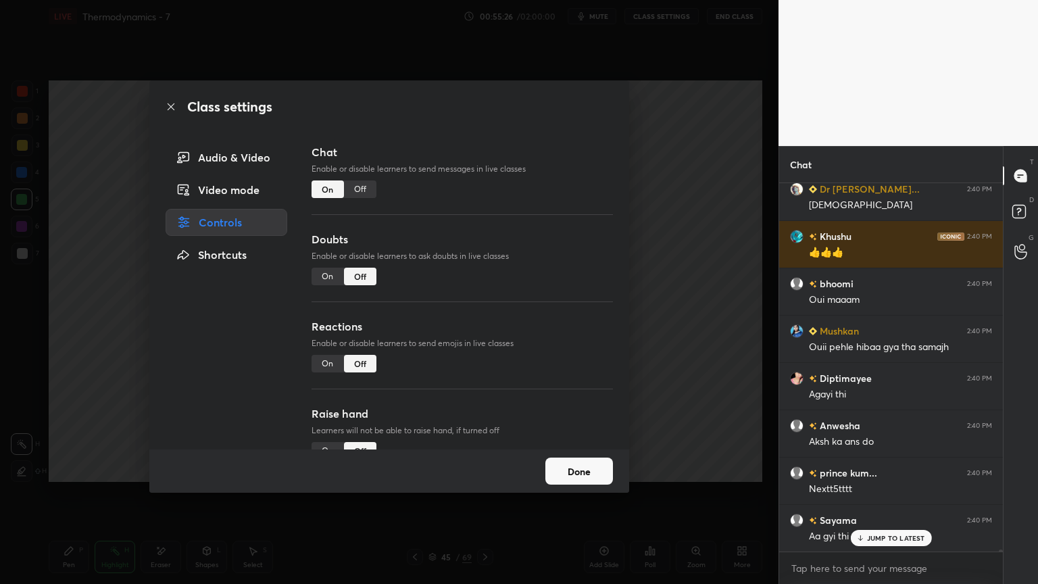
click at [364, 194] on div "Off" at bounding box center [360, 189] width 32 height 18
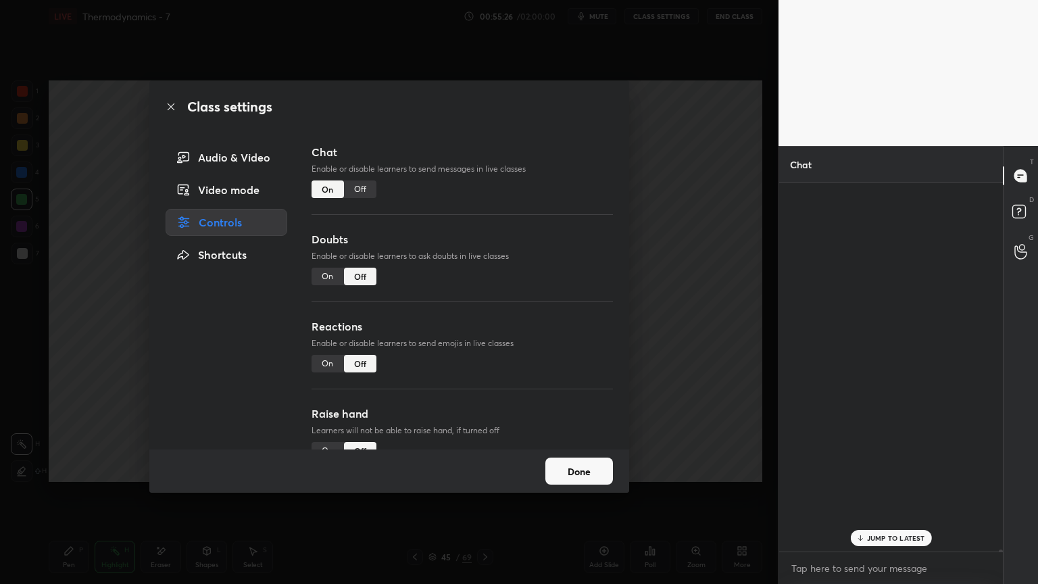
scroll to position [337, 220]
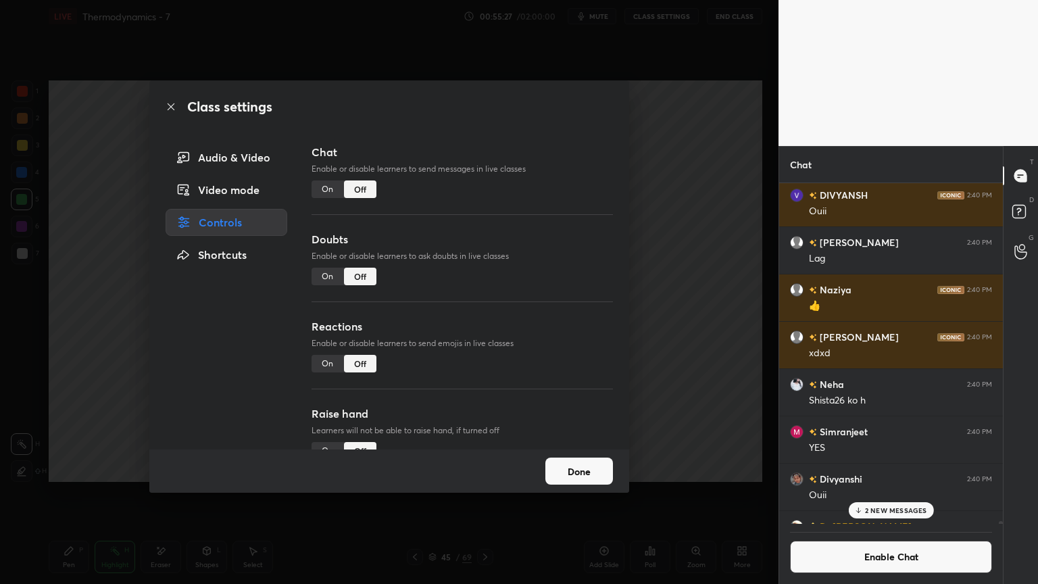
click at [564, 476] on button "Done" at bounding box center [579, 471] width 68 height 27
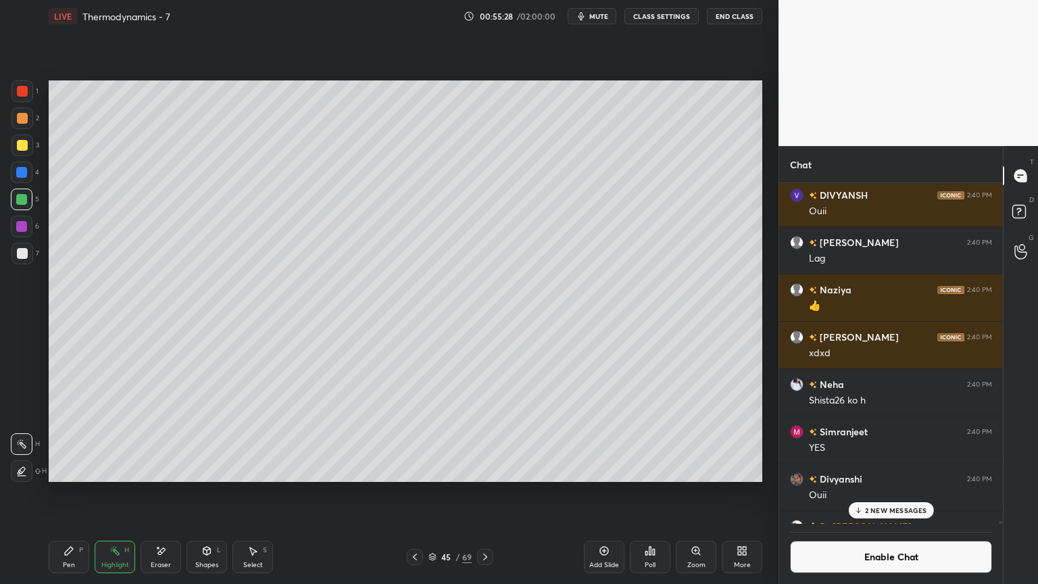
click at [82, 493] on div "Pen P" at bounding box center [69, 557] width 41 height 32
click at [127, 493] on div "H" at bounding box center [126, 550] width 5 height 7
click at [67, 493] on div "Pen" at bounding box center [69, 565] width 12 height 7
click at [22, 181] on div at bounding box center [22, 173] width 22 height 22
click at [111, 493] on circle at bounding box center [110, 549] width 1 height 1
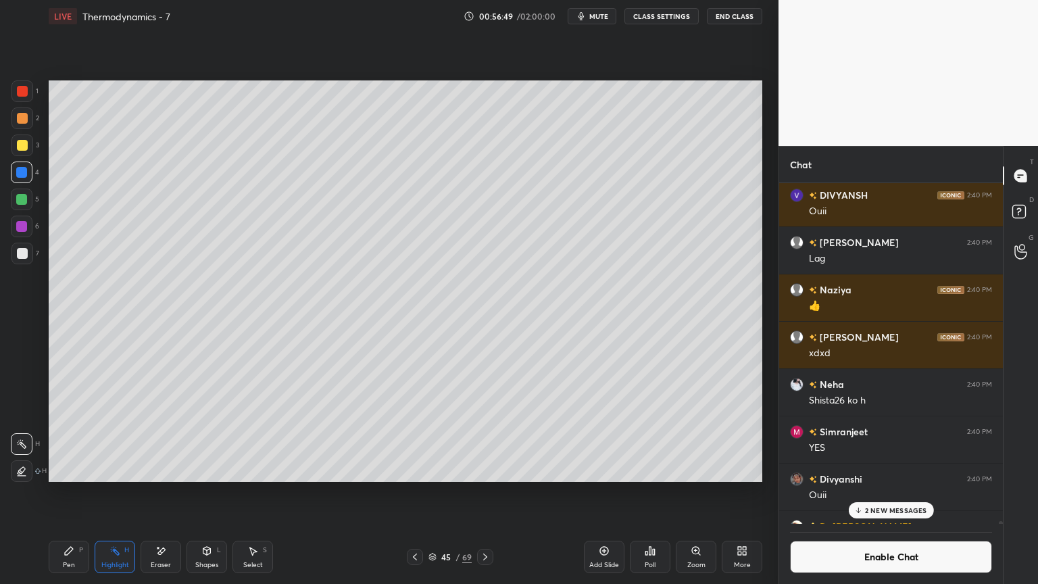
click at [892, 493] on p "2 NEW MESSAGES" at bounding box center [896, 510] width 62 height 8
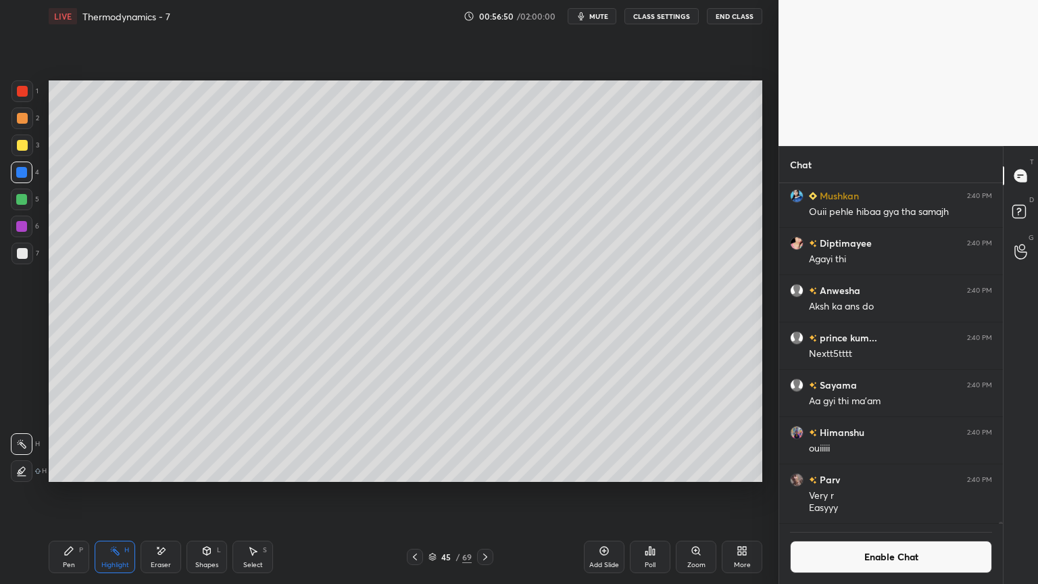
click at [895, 493] on button "Enable Chat" at bounding box center [891, 557] width 202 height 32
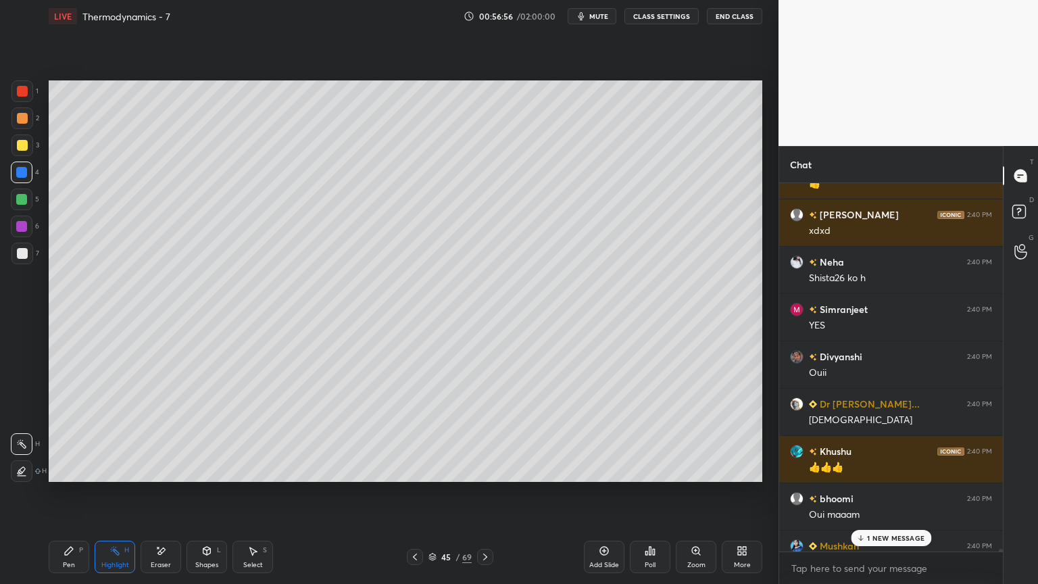
click at [908, 493] on p "1 NEW MESSAGE" at bounding box center [895, 538] width 57 height 8
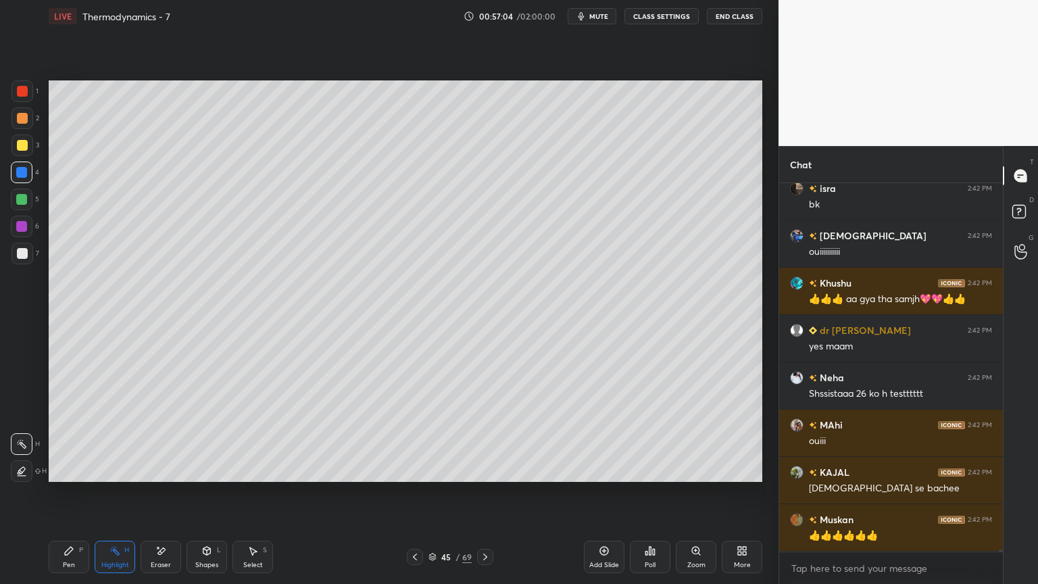
scroll to position [64888, 0]
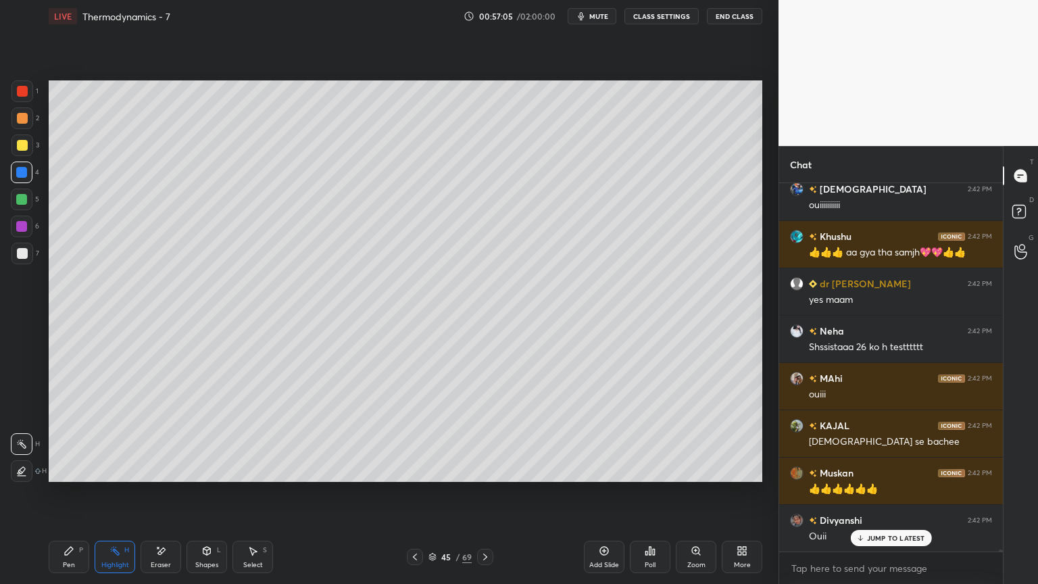
click at [647, 16] on button "CLASS SETTINGS" at bounding box center [661, 16] width 74 height 16
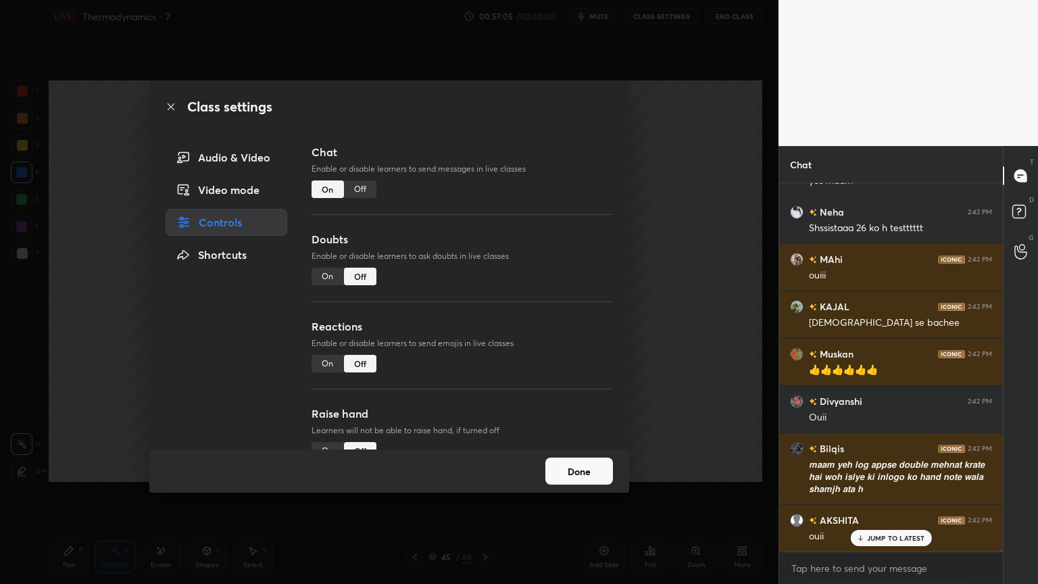
click at [354, 191] on div "Off" at bounding box center [360, 189] width 32 height 18
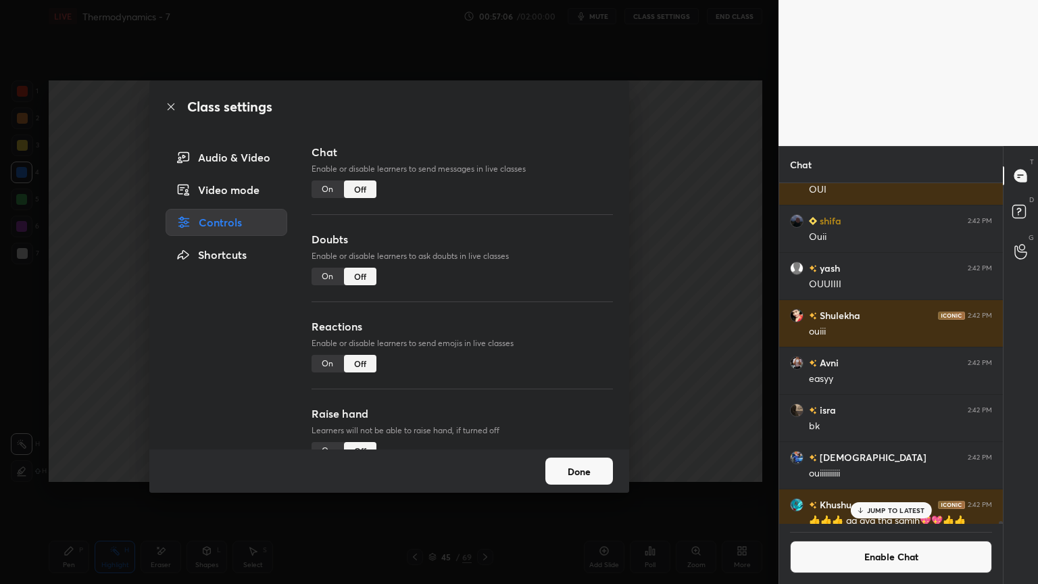
click at [598, 481] on button "Done" at bounding box center [579, 471] width 68 height 27
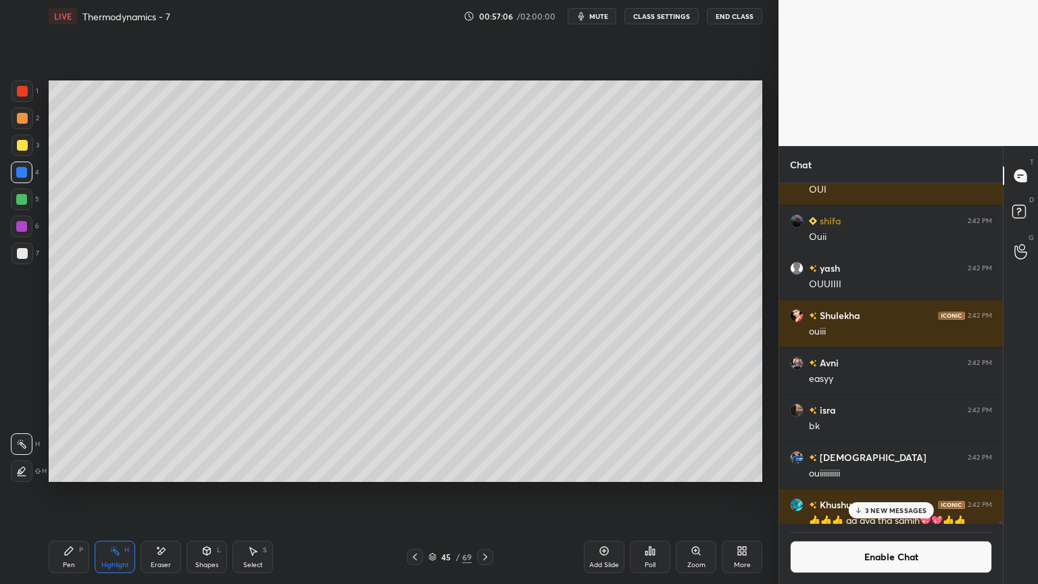
click at [612, 493] on div "Add Slide" at bounding box center [604, 557] width 41 height 32
click at [84, 493] on div "Pen P" at bounding box center [69, 557] width 41 height 32
click at [23, 257] on div at bounding box center [22, 253] width 11 height 11
click at [165, 493] on icon at bounding box center [160, 550] width 11 height 11
click at [58, 493] on div "Pen P" at bounding box center [69, 557] width 41 height 32
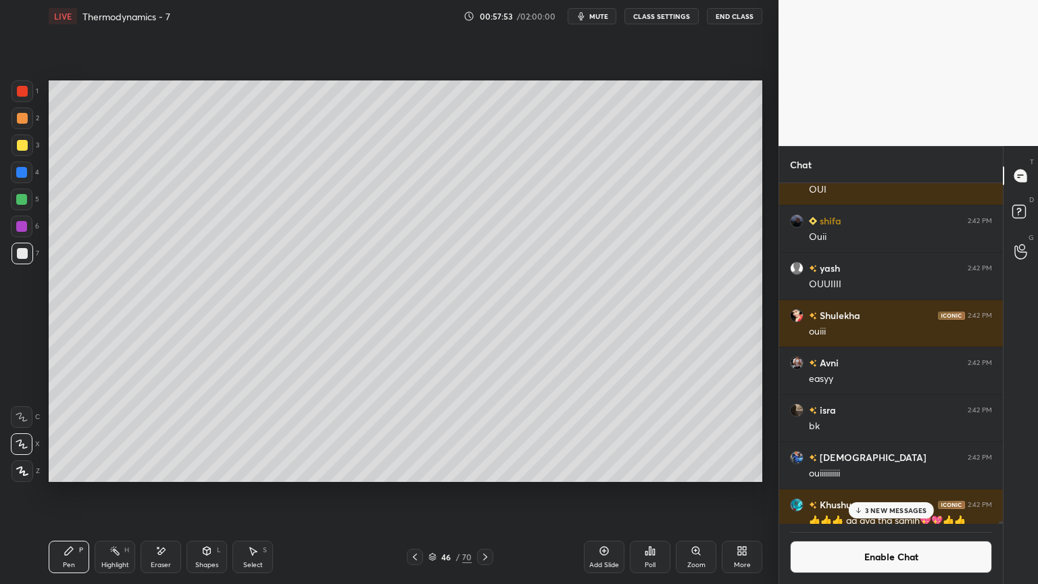
click at [168, 493] on div "Eraser" at bounding box center [161, 557] width 41 height 32
click at [72, 493] on icon at bounding box center [69, 550] width 11 height 11
click at [159, 493] on icon at bounding box center [160, 550] width 11 height 11
click at [76, 493] on div "Pen P" at bounding box center [69, 557] width 41 height 32
click at [105, 493] on div "Highlight H" at bounding box center [115, 557] width 41 height 32
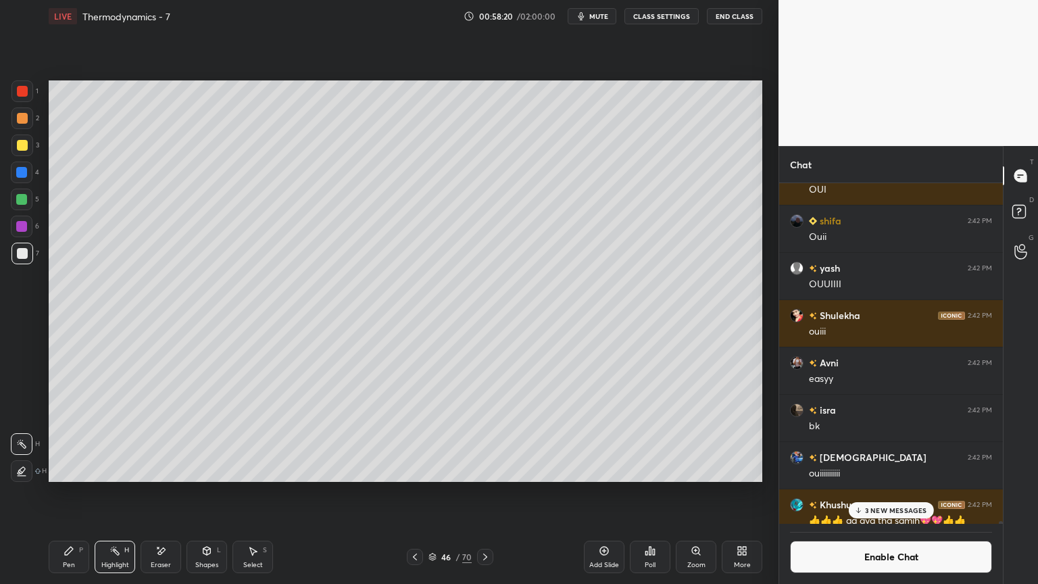
click at [910, 493] on p "3 NEW MESSAGES" at bounding box center [896, 510] width 62 height 8
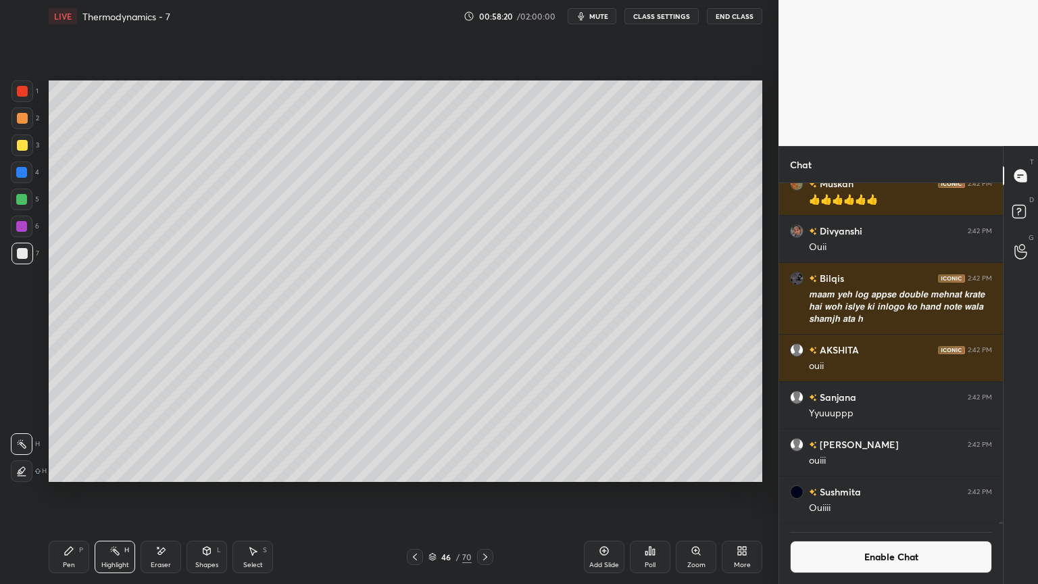
click at [904, 493] on button "Enable Chat" at bounding box center [891, 557] width 202 height 32
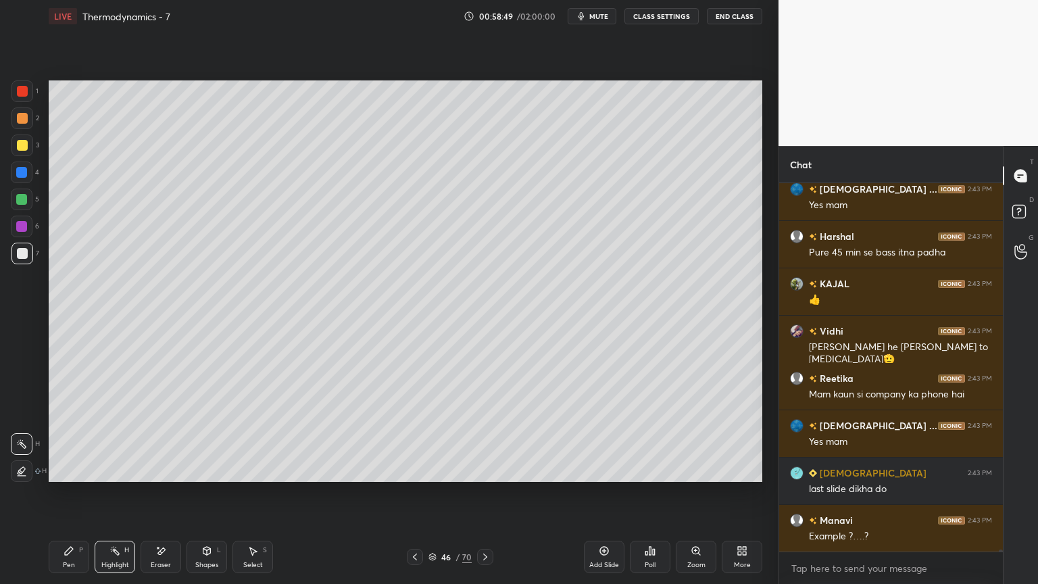
scroll to position [68072, 0]
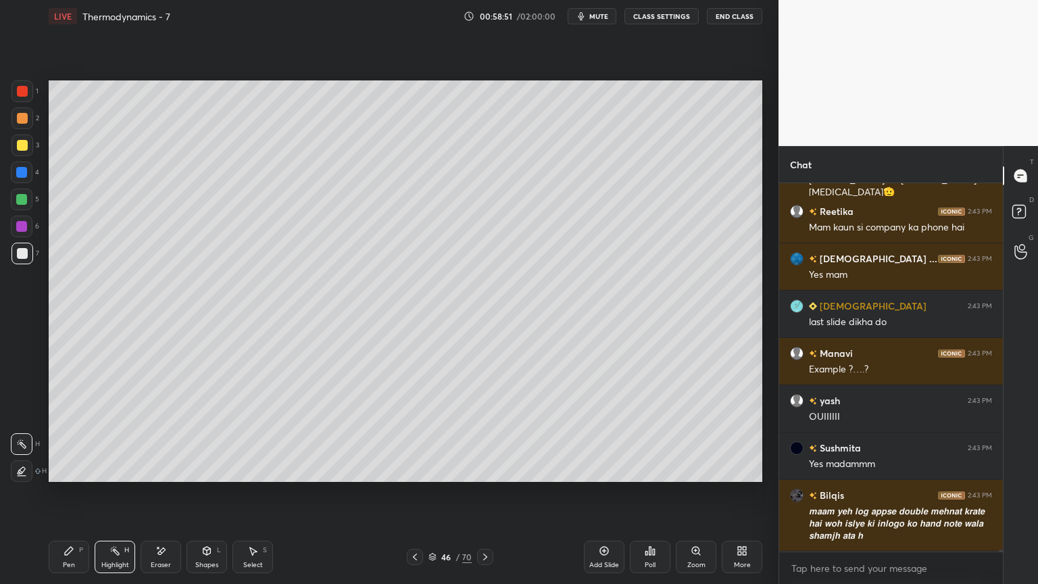
click at [488, 493] on icon at bounding box center [485, 556] width 11 height 11
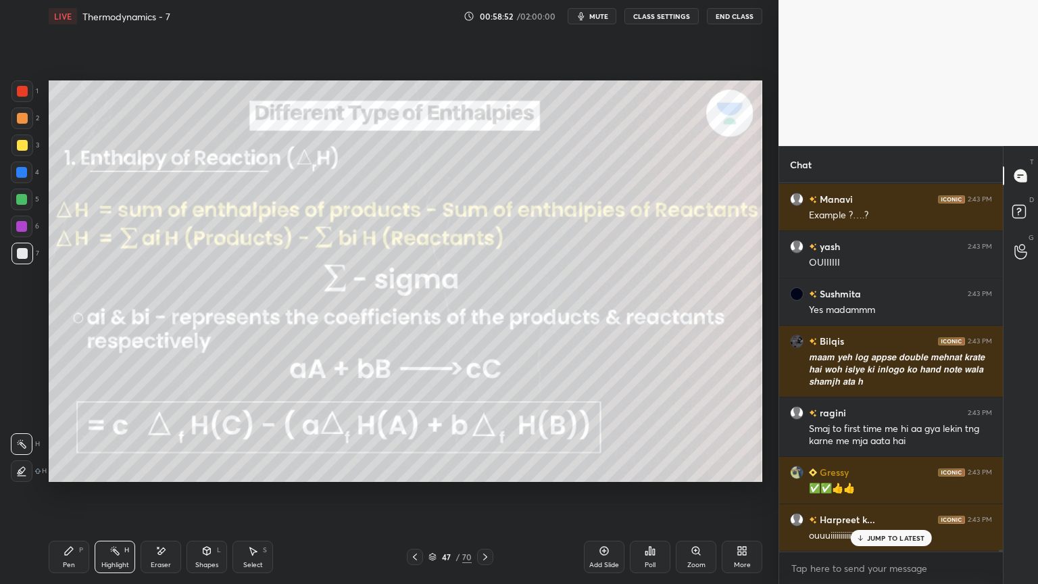
scroll to position [68392, 0]
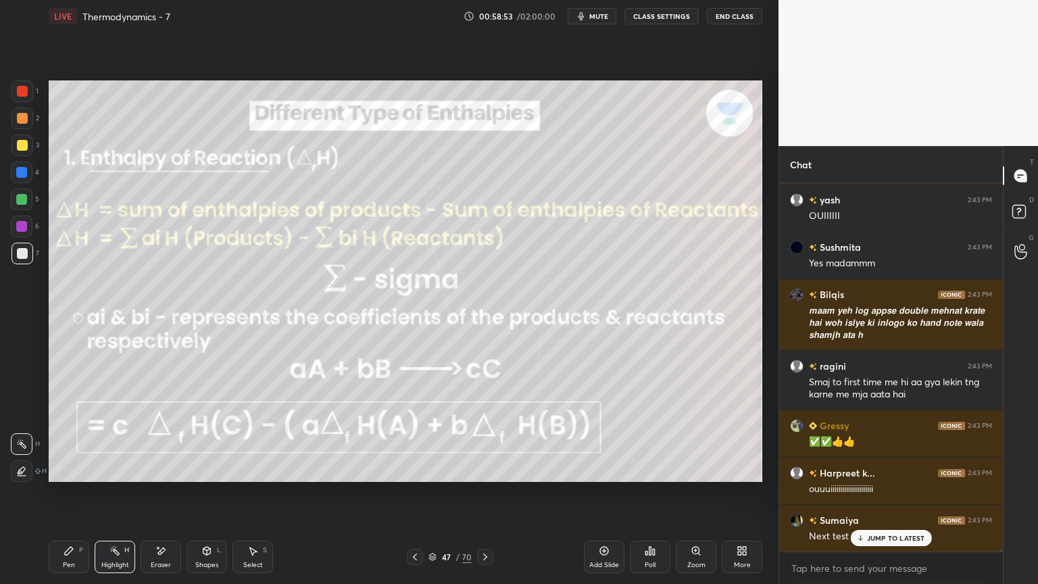
click at [654, 14] on button "CLASS SETTINGS" at bounding box center [661, 16] width 74 height 16
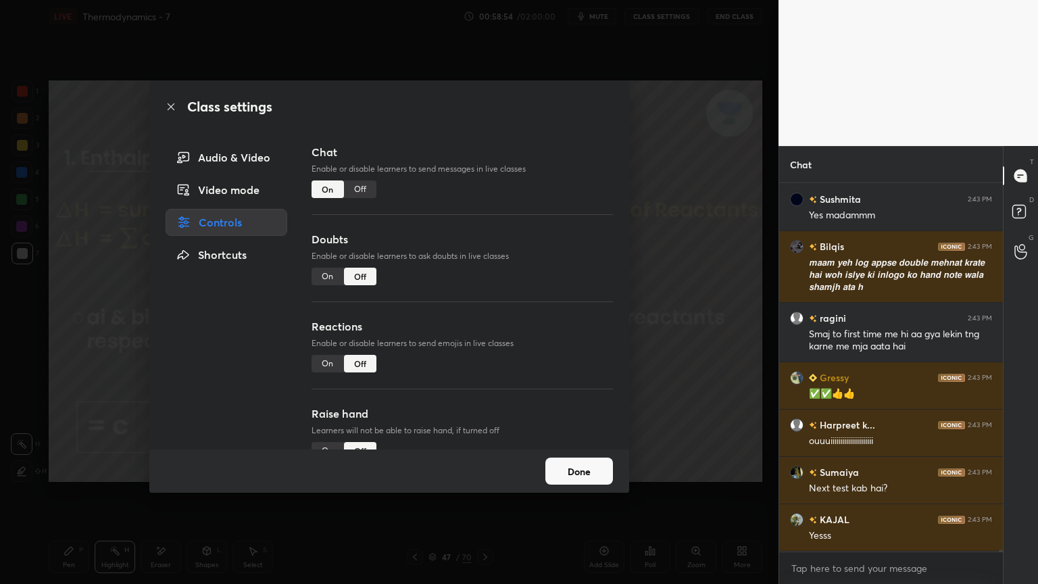
click at [359, 192] on div "Off" at bounding box center [360, 189] width 32 height 18
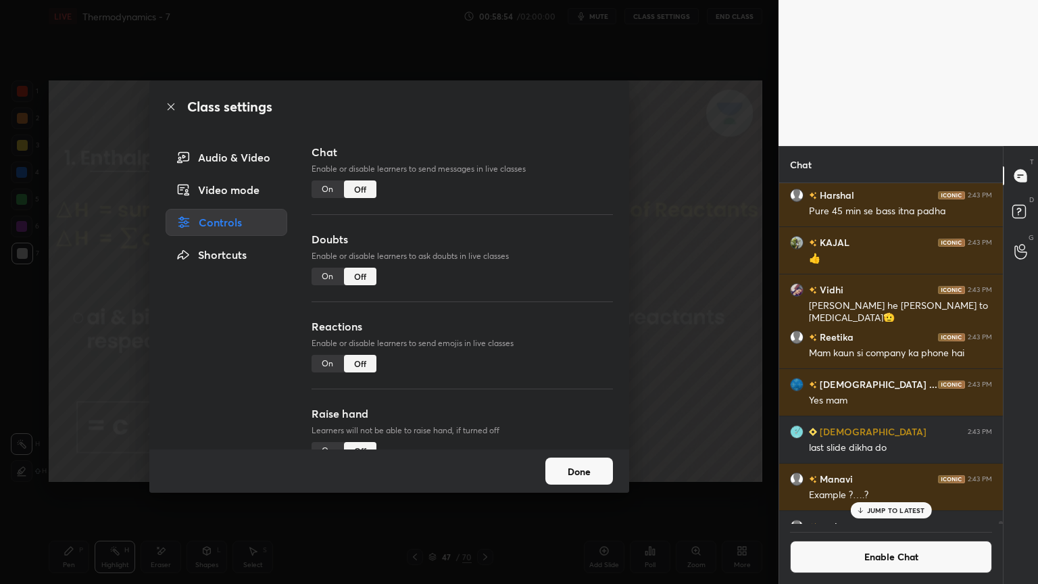
click at [568, 471] on button "Done" at bounding box center [579, 471] width 68 height 27
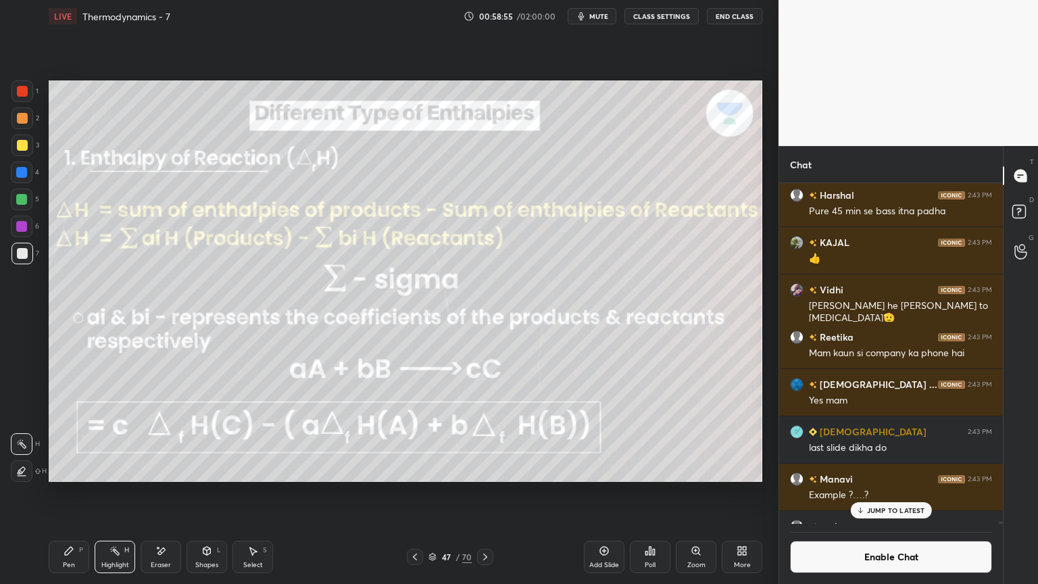
click at [24, 173] on div at bounding box center [21, 172] width 11 height 11
click at [412, 493] on icon at bounding box center [415, 556] width 11 height 11
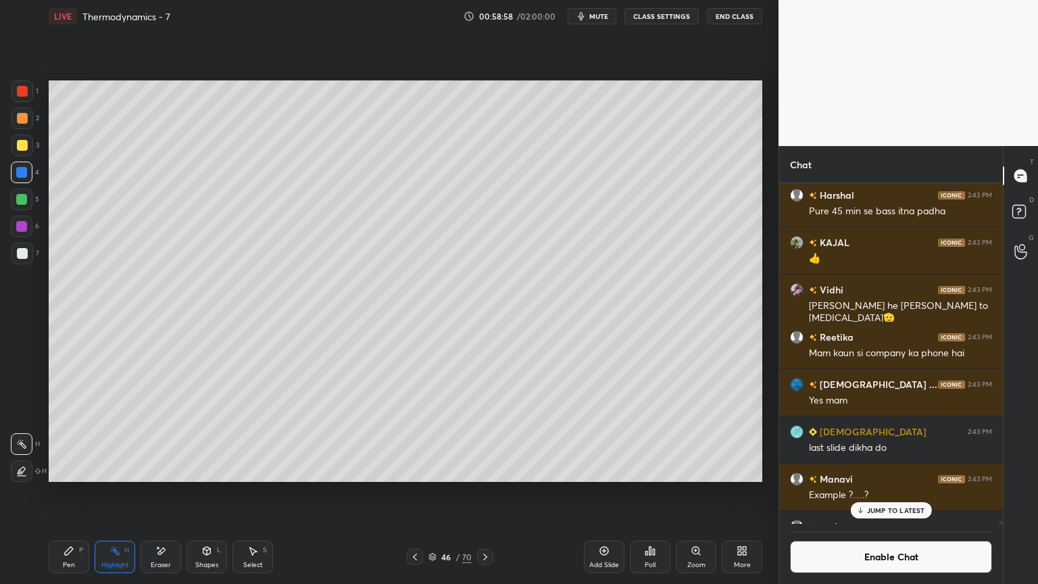
click at [414, 493] on icon at bounding box center [415, 556] width 11 height 11
click at [414, 493] on icon at bounding box center [415, 557] width 4 height 7
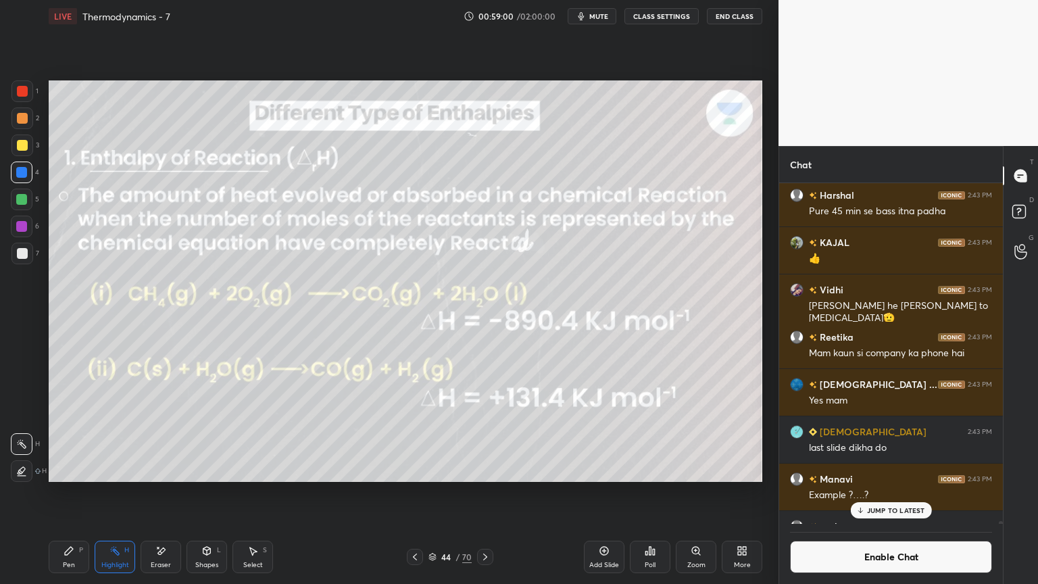
click at [433, 493] on icon at bounding box center [432, 557] width 8 height 8
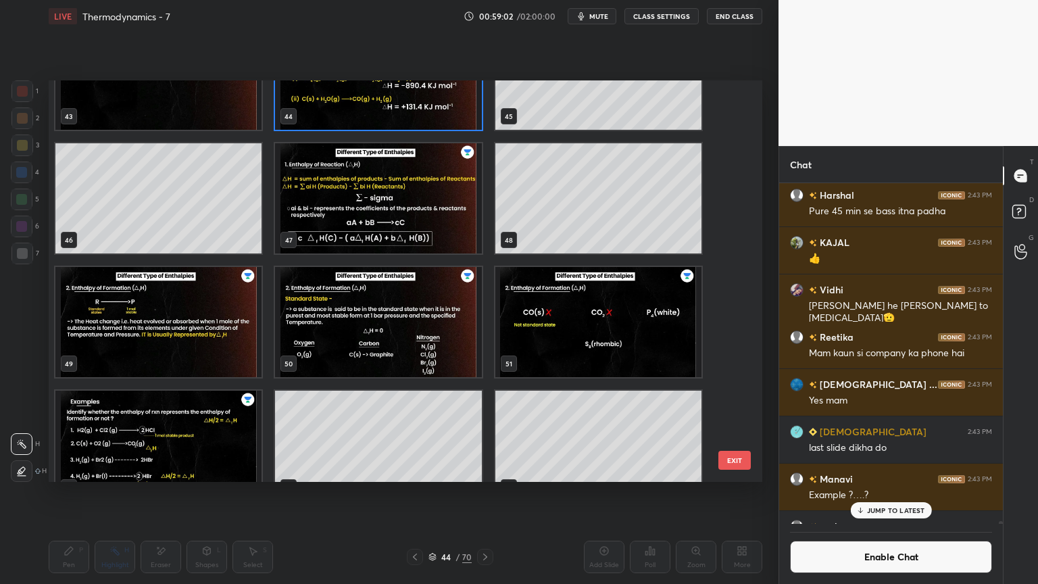
scroll to position [1800, 0]
click at [206, 325] on img "grid" at bounding box center [158, 321] width 206 height 110
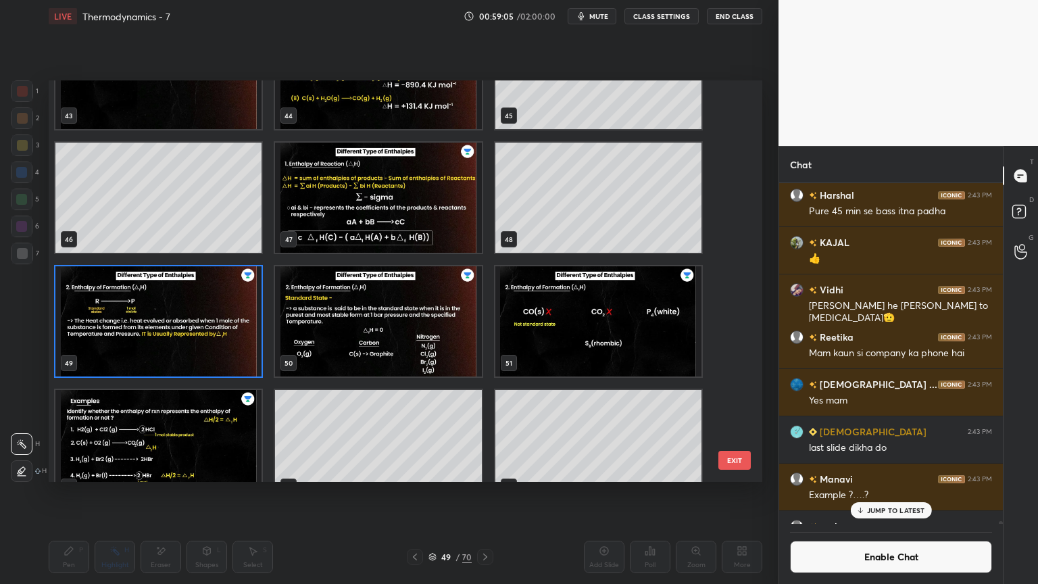
click at [206, 328] on img "grid" at bounding box center [158, 321] width 206 height 110
click at [213, 330] on img "grid" at bounding box center [158, 321] width 206 height 110
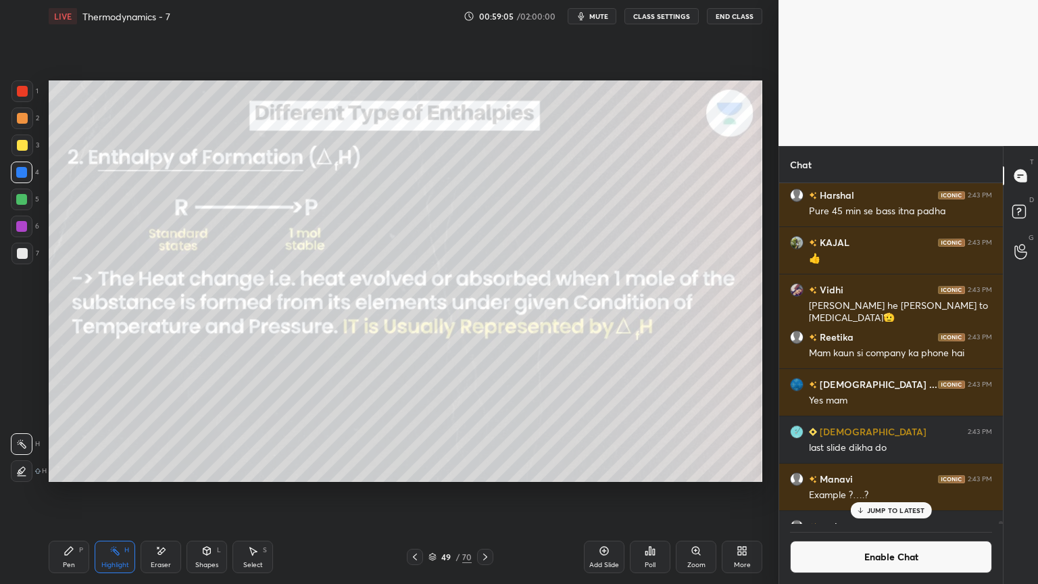
click at [214, 330] on img "grid" at bounding box center [158, 321] width 206 height 110
click at [167, 493] on div "Eraser" at bounding box center [161, 557] width 41 height 32
click at [62, 493] on div "Pen P" at bounding box center [69, 557] width 41 height 32
click at [599, 493] on div "Add Slide" at bounding box center [604, 557] width 41 height 32
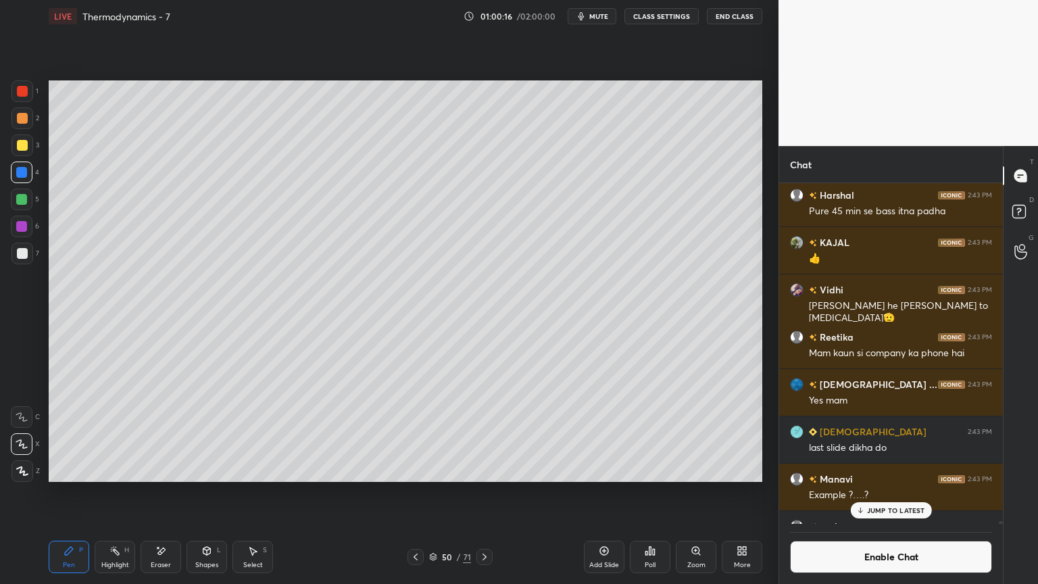
click at [24, 249] on div at bounding box center [22, 253] width 11 height 11
click at [24, 227] on div at bounding box center [21, 226] width 11 height 11
click at [123, 493] on div "Highlight H" at bounding box center [115, 557] width 41 height 32
click at [70, 493] on div "Pen" at bounding box center [69, 565] width 12 height 7
click at [247, 493] on div "Select S" at bounding box center [252, 557] width 41 height 32
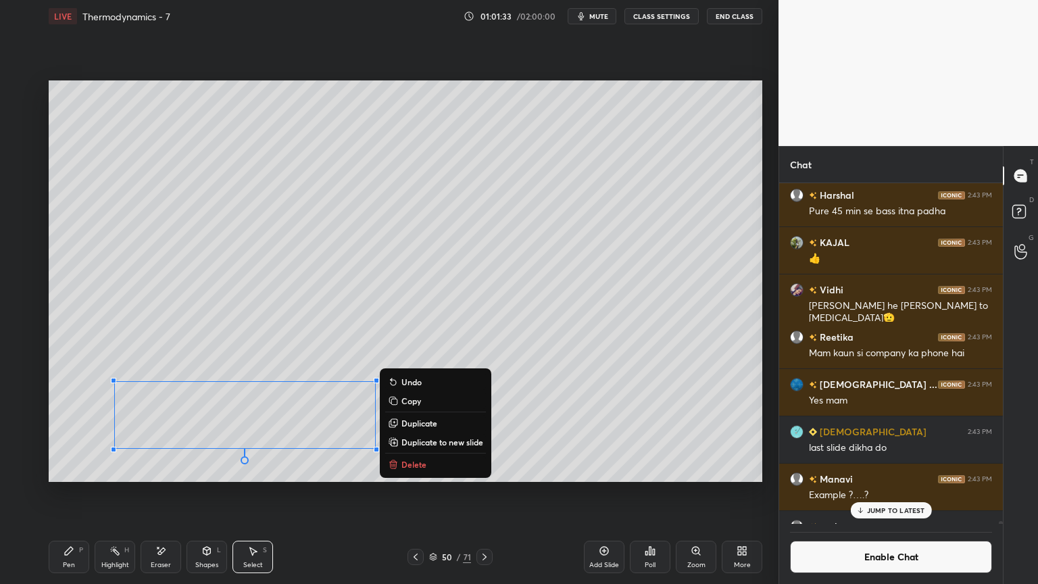
click at [64, 493] on icon at bounding box center [69, 550] width 11 height 11
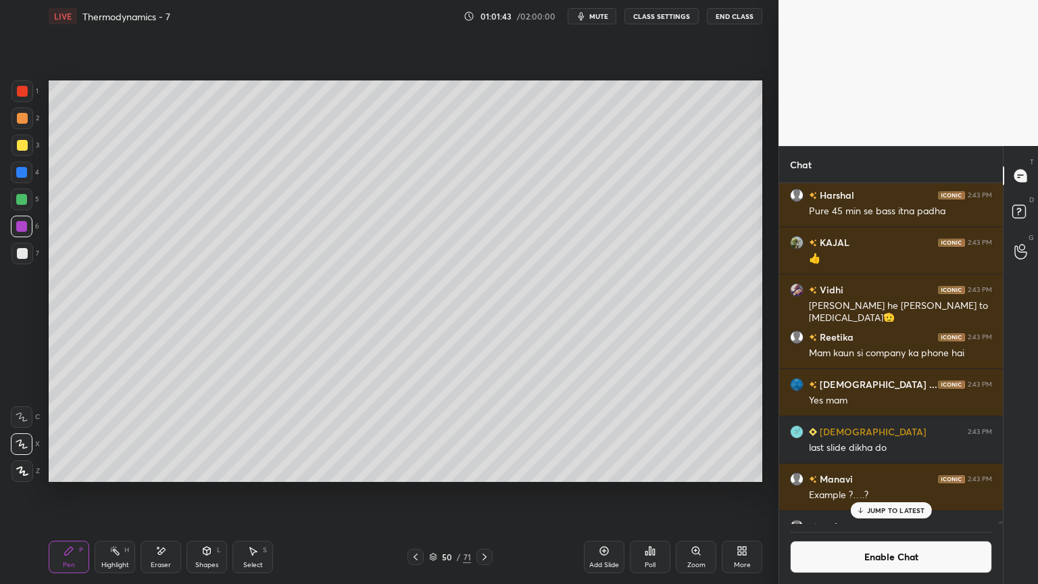
click at [132, 493] on div "Highlight H" at bounding box center [115, 557] width 41 height 32
click at [17, 205] on div at bounding box center [22, 200] width 22 height 22
click at [884, 493] on p "JUMP TO LATEST" at bounding box center [896, 510] width 58 height 8
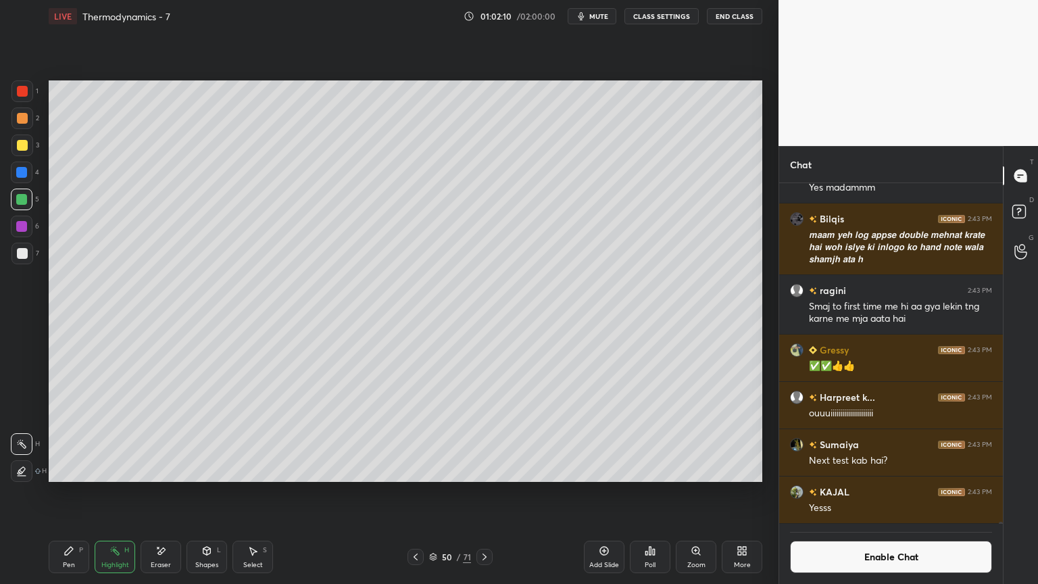
click at [882, 493] on button "Enable Chat" at bounding box center [891, 557] width 202 height 32
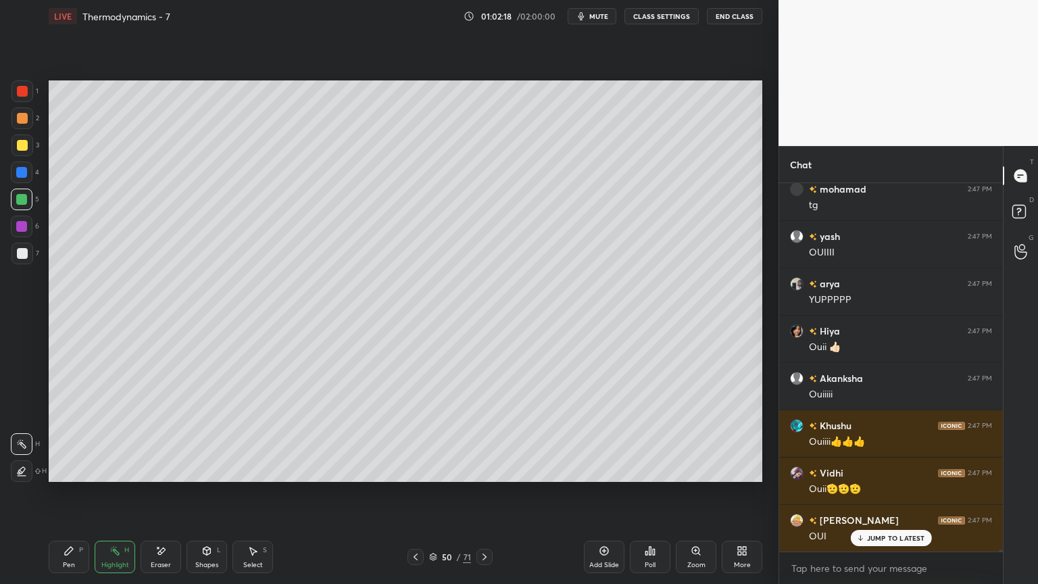
scroll to position [68440, 0]
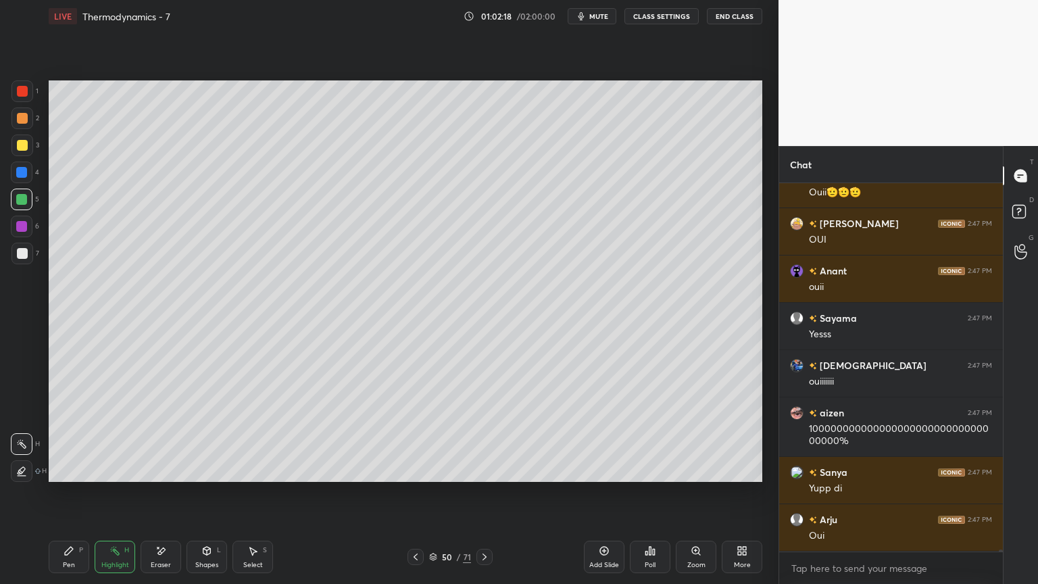
click at [410, 493] on div at bounding box center [416, 557] width 16 height 16
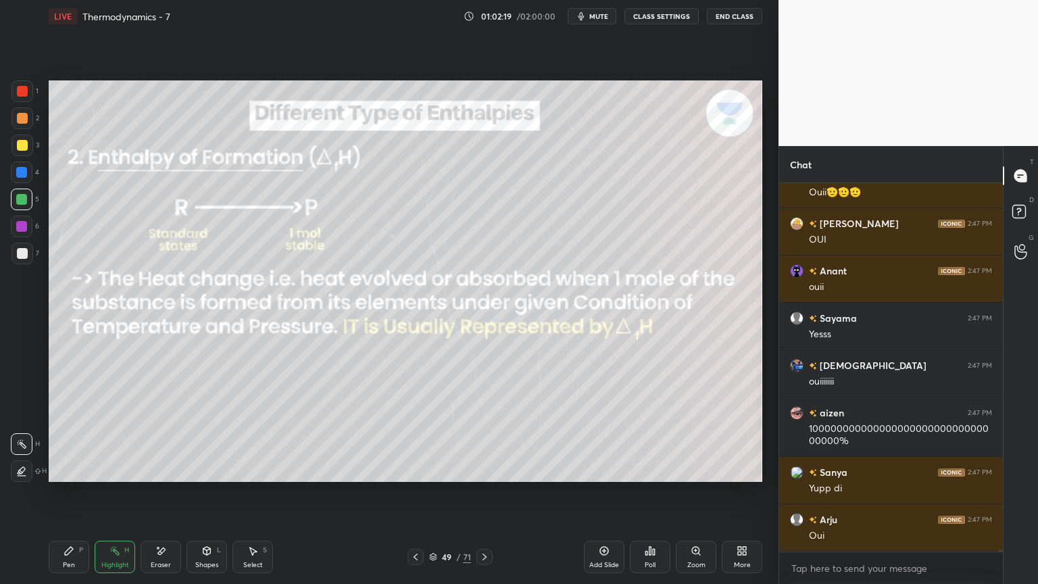
scroll to position [68913, 0]
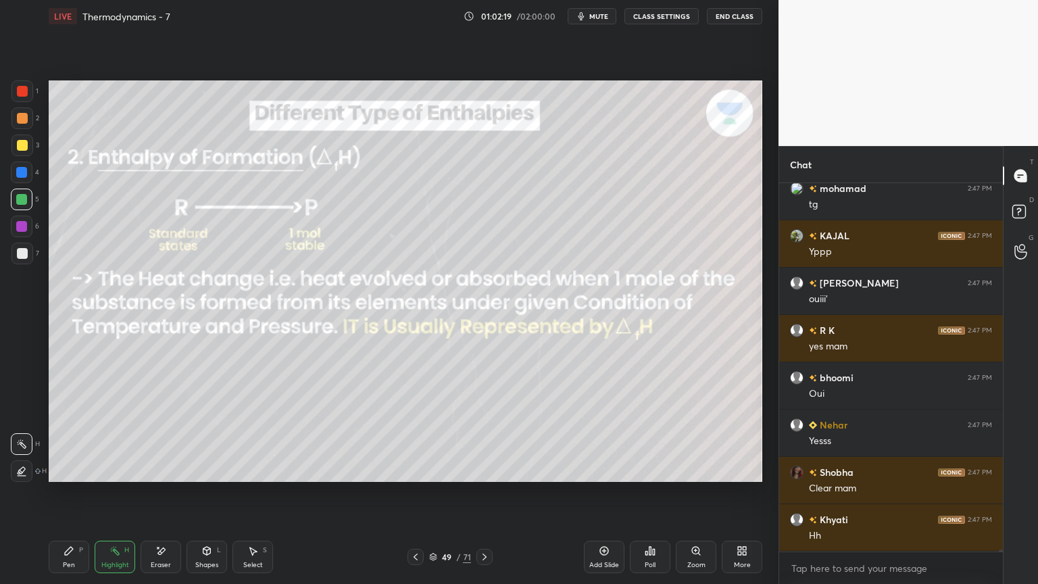
click at [502, 493] on div "49 / 71" at bounding box center [450, 557] width 268 height 16
click at [489, 493] on icon at bounding box center [484, 556] width 11 height 11
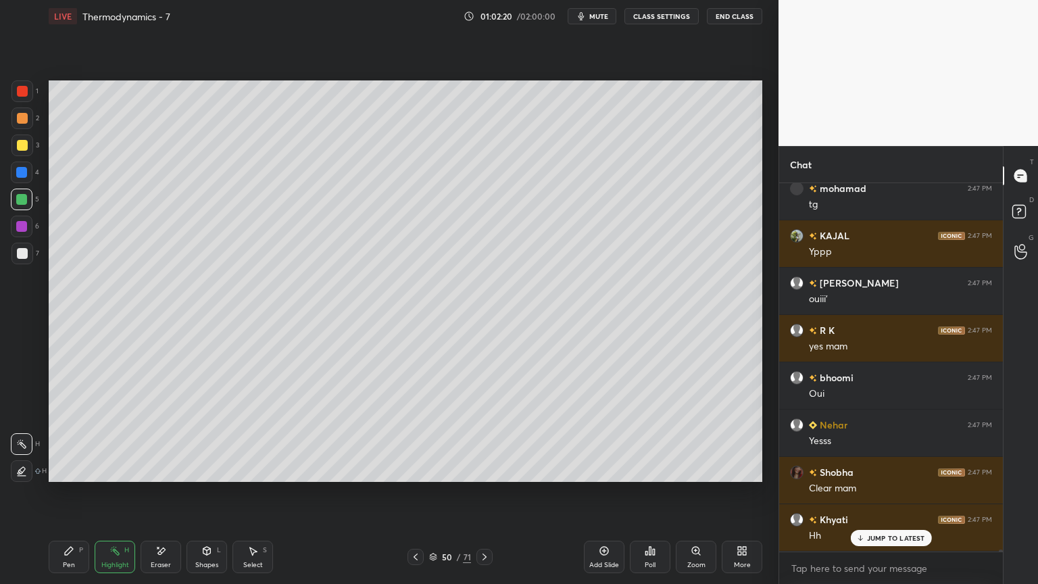
scroll to position [69338, 0]
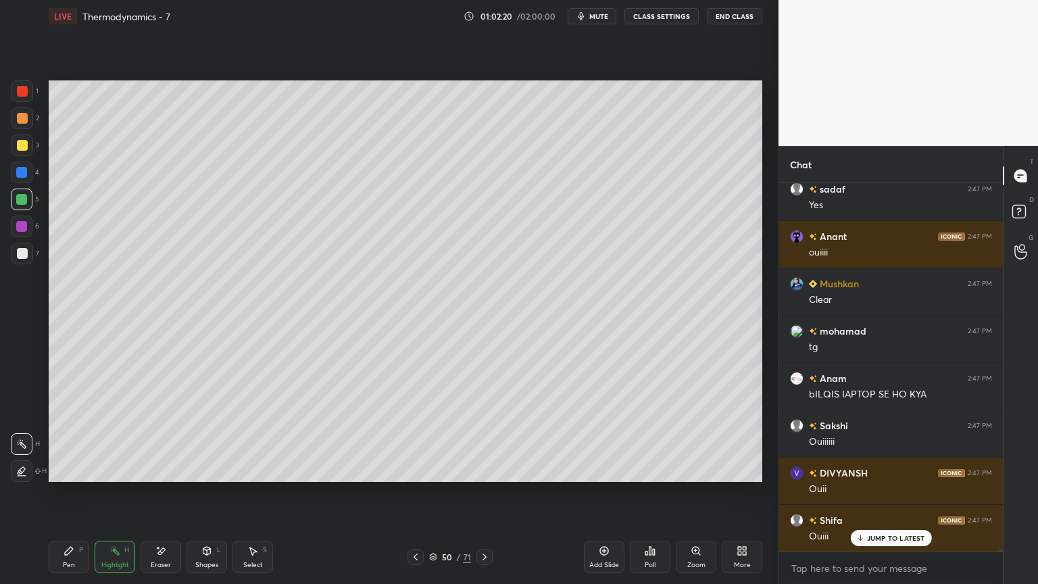
click at [489, 493] on icon at bounding box center [484, 556] width 11 height 11
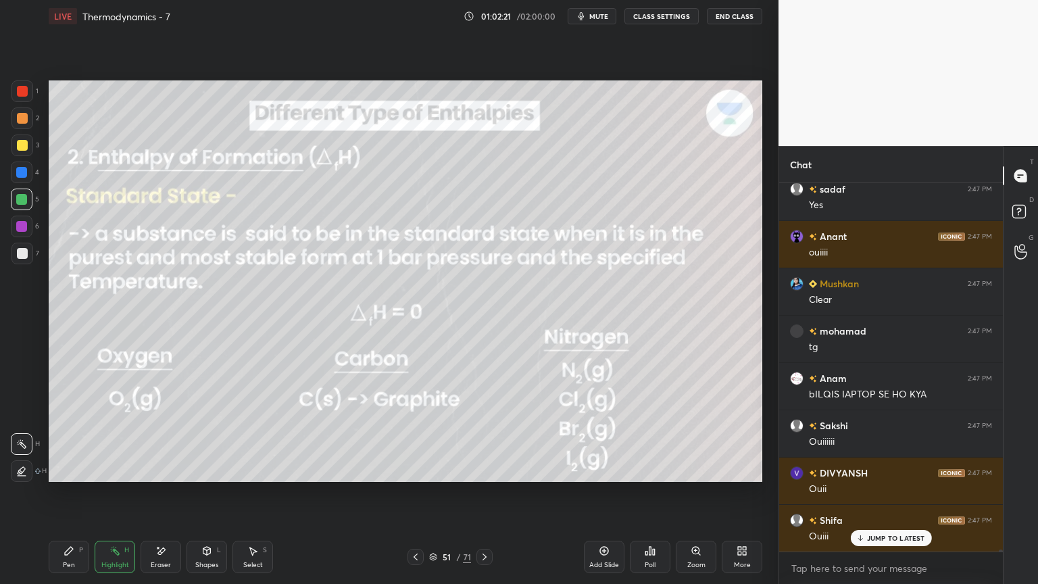
scroll to position [69811, 0]
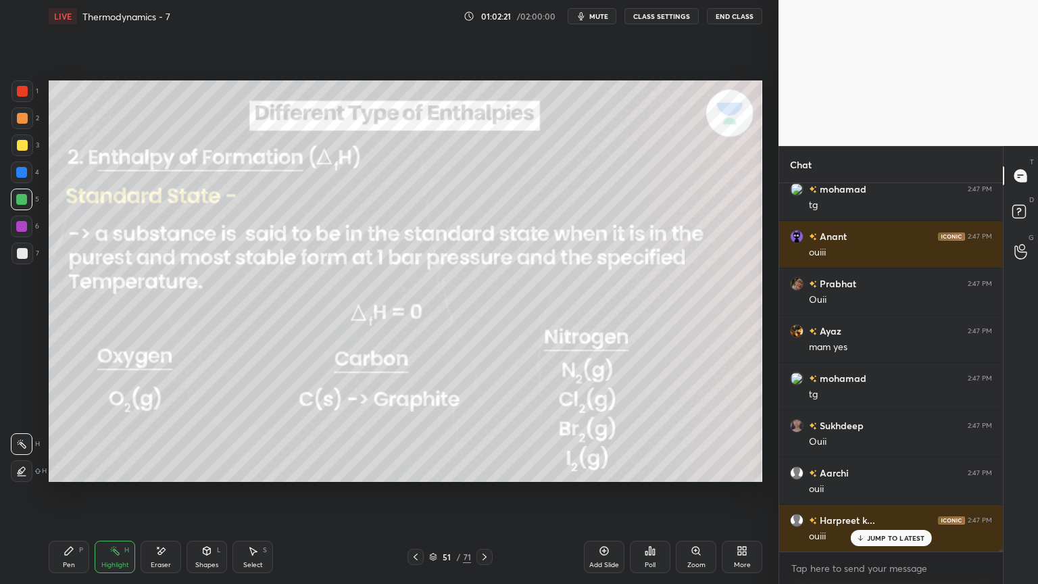
click at [428, 493] on div "51 / 71" at bounding box center [450, 557] width 85 height 16
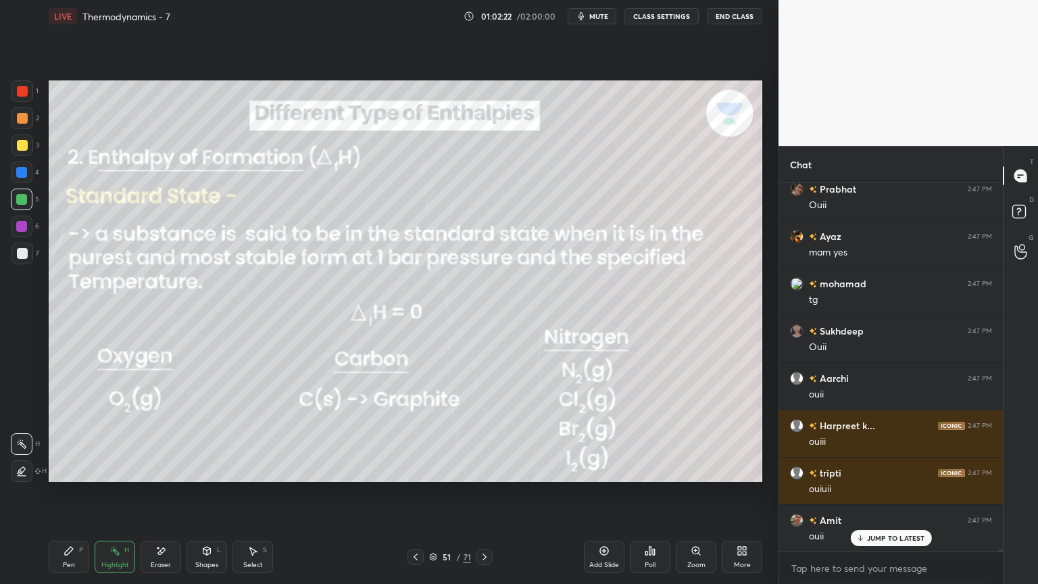
click at [413, 493] on icon at bounding box center [415, 556] width 11 height 11
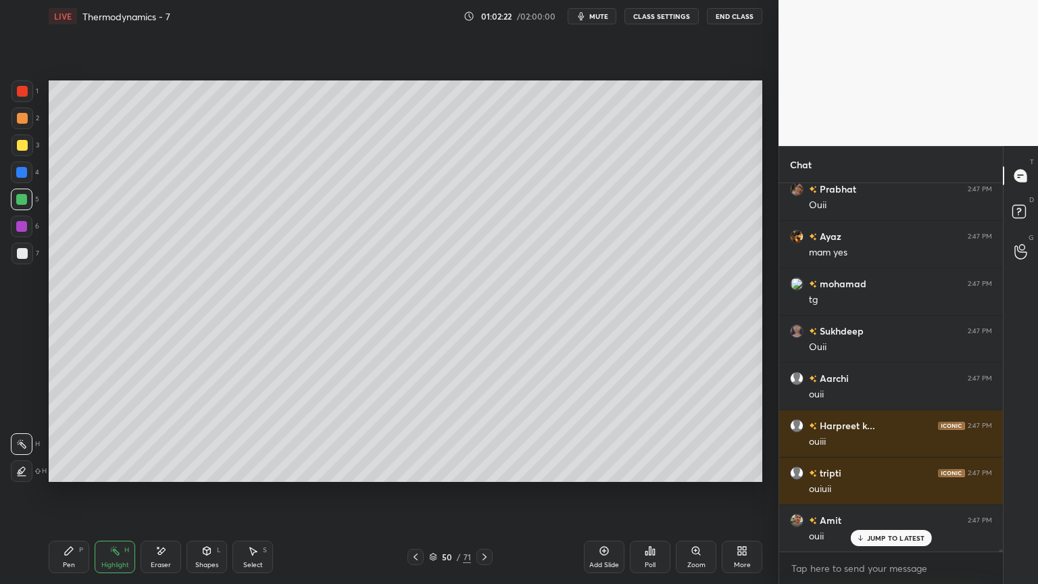
click at [418, 493] on icon at bounding box center [415, 556] width 11 height 11
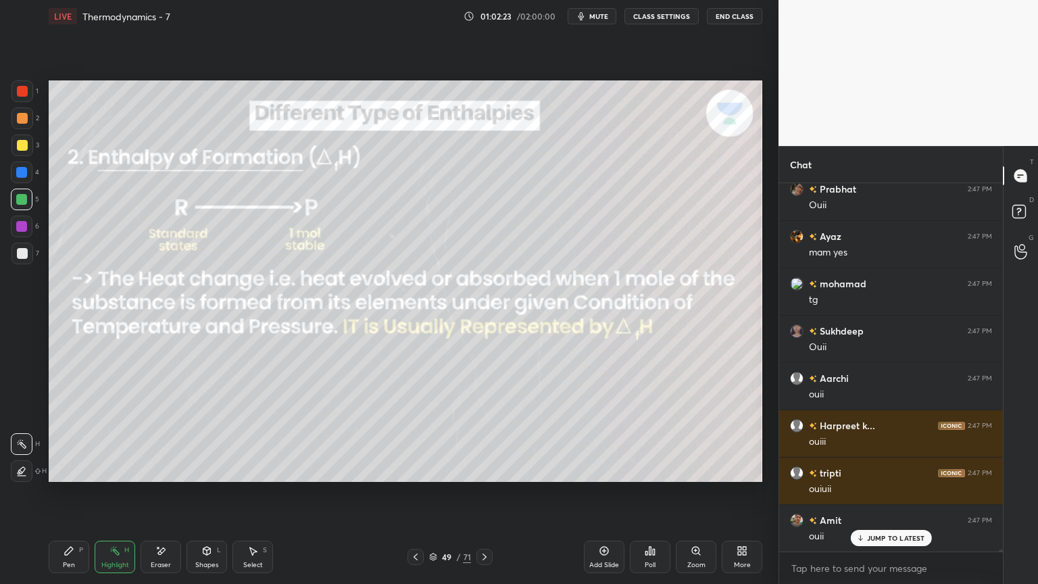
scroll to position [70000, 0]
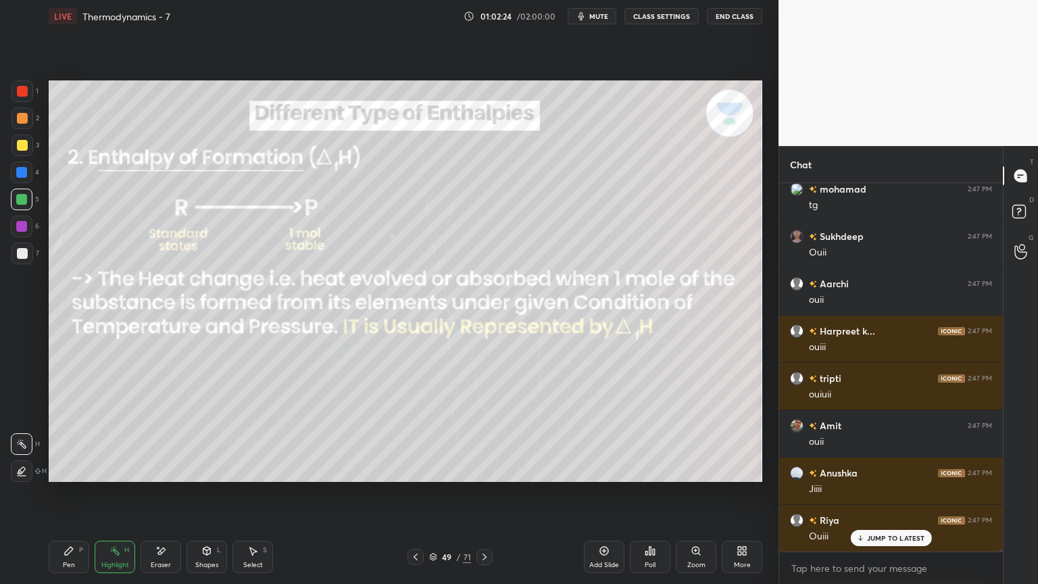
click at [669, 19] on button "CLASS SETTINGS" at bounding box center [661, 16] width 74 height 16
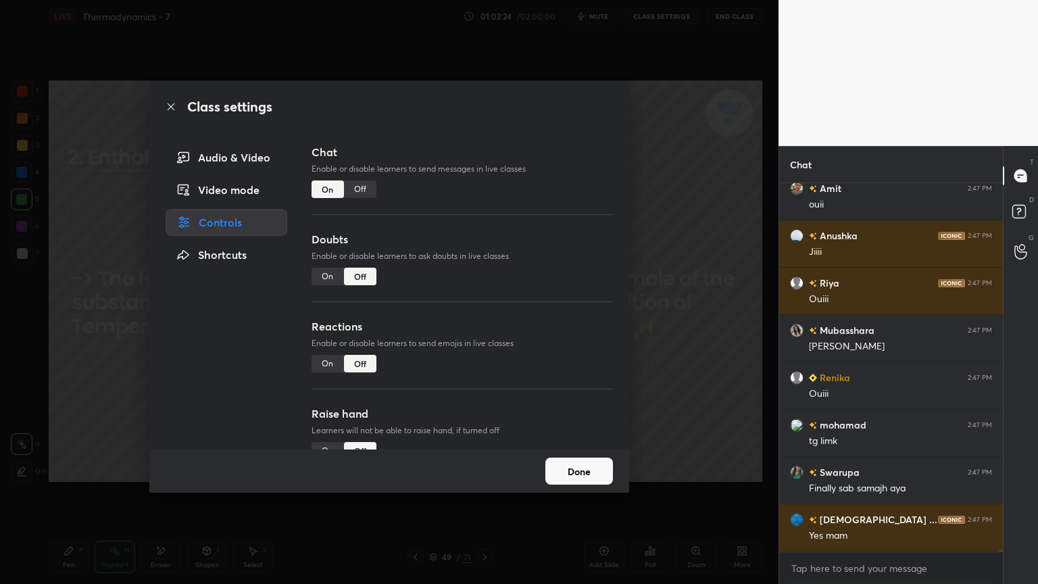
click at [363, 185] on div "Off" at bounding box center [360, 189] width 32 height 18
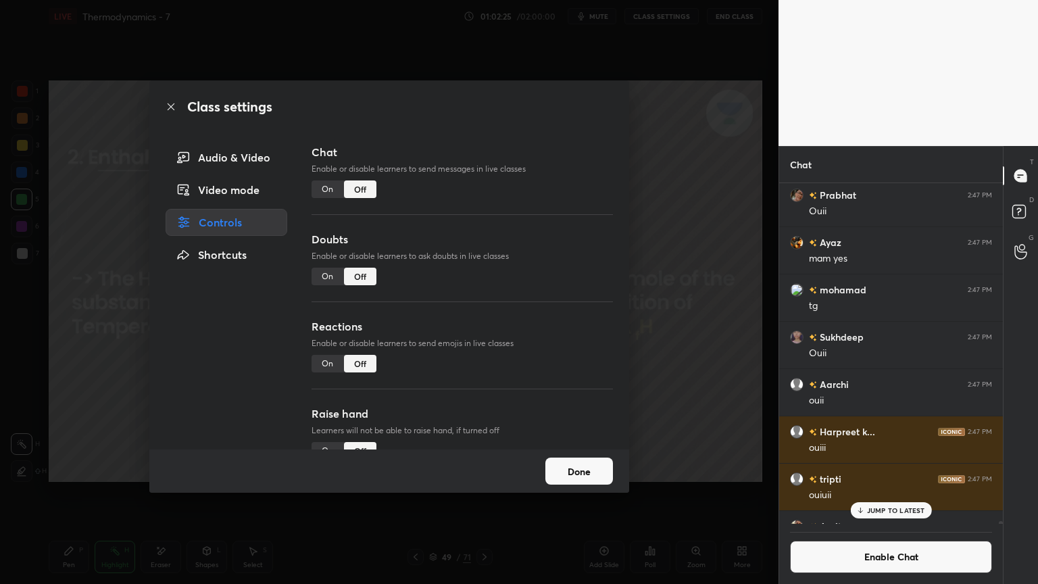
scroll to position [69514, 0]
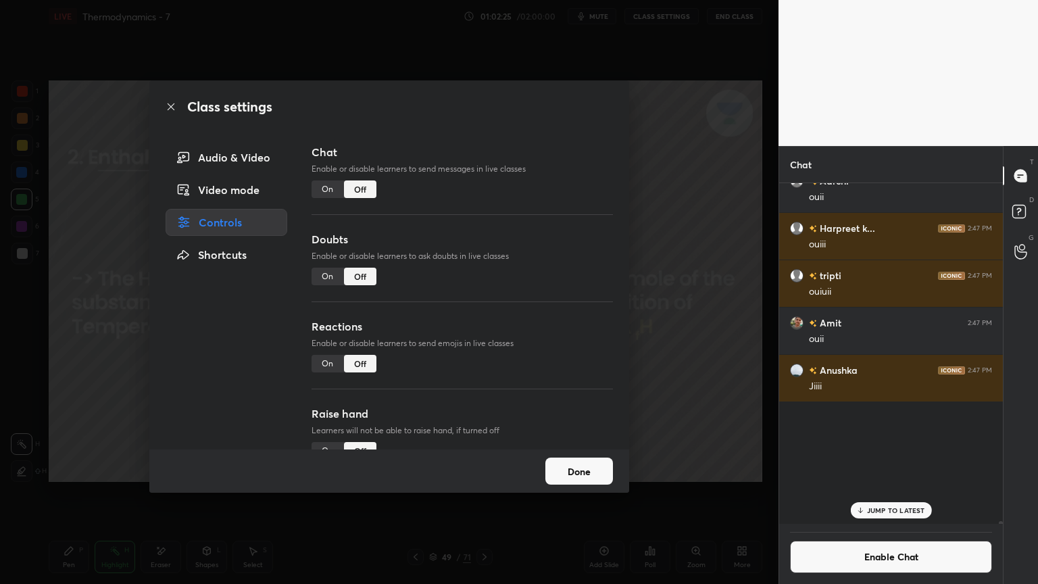
click at [558, 468] on button "Done" at bounding box center [579, 471] width 68 height 27
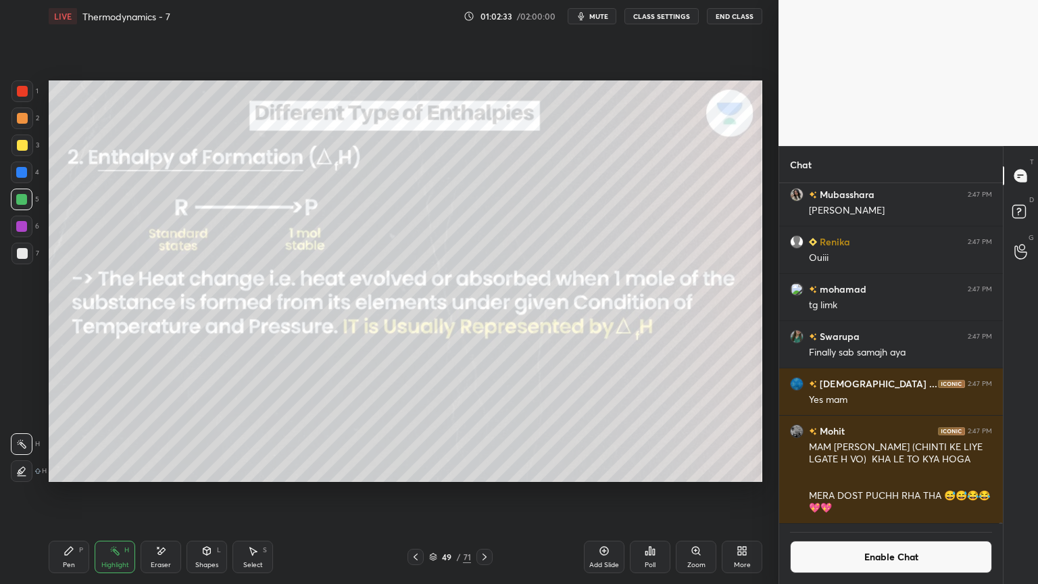
click at [20, 167] on div at bounding box center [21, 172] width 11 height 11
click at [489, 493] on icon at bounding box center [484, 556] width 11 height 11
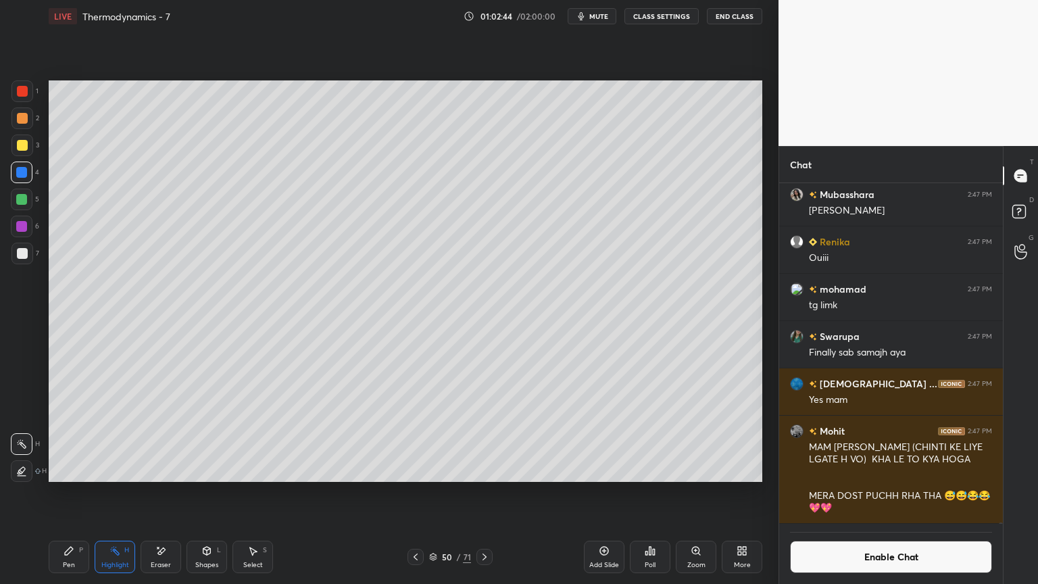
click at [490, 493] on div at bounding box center [484, 557] width 16 height 16
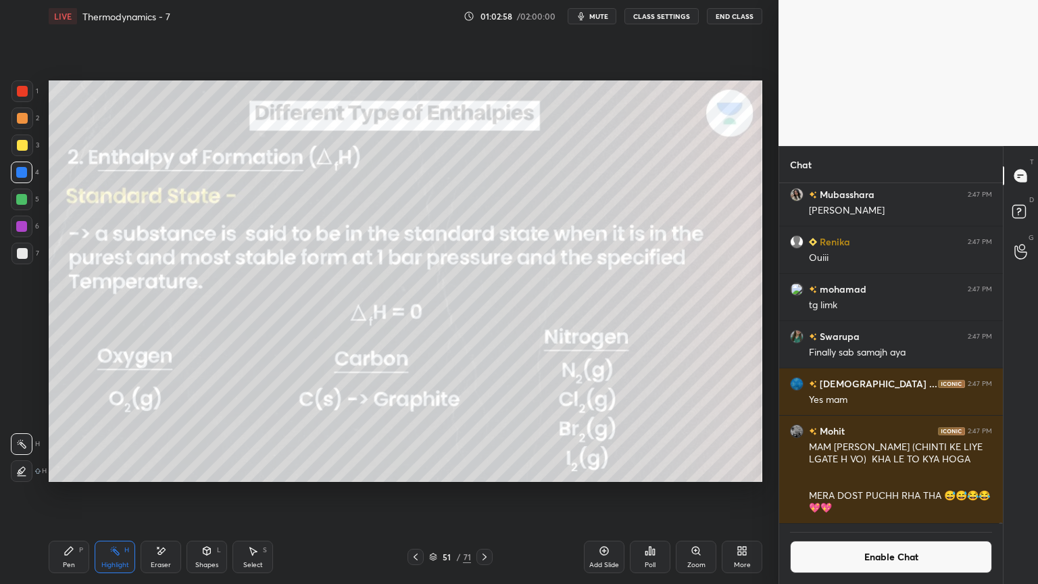
click at [594, 493] on div "Add Slide" at bounding box center [604, 557] width 41 height 32
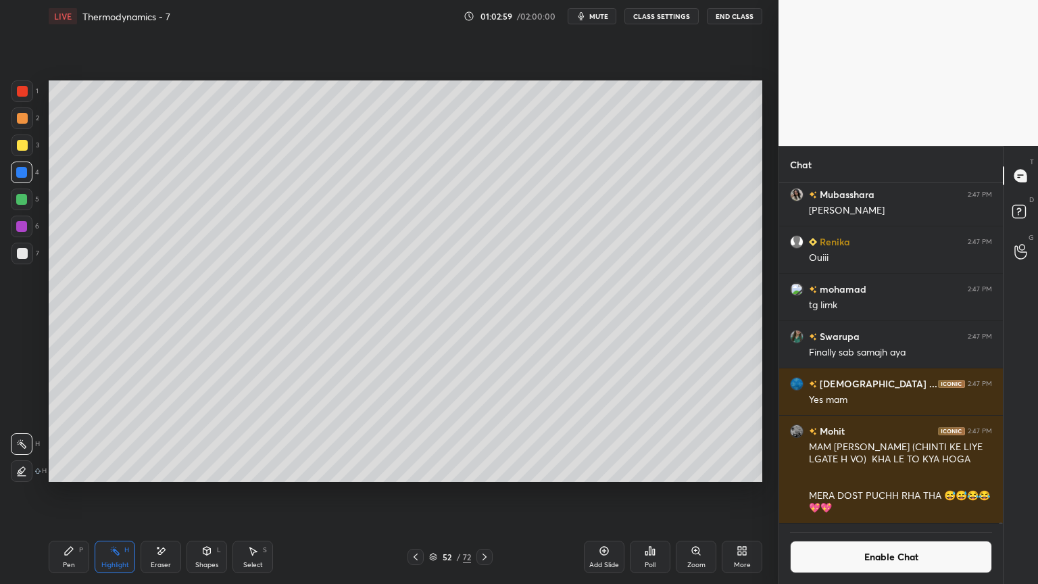
click at [78, 493] on div "Pen P" at bounding box center [69, 557] width 41 height 32
click at [143, 493] on div "Eraser" at bounding box center [161, 557] width 41 height 32
click at [159, 493] on icon at bounding box center [160, 550] width 11 height 11
click at [58, 493] on div "Pen P" at bounding box center [69, 557] width 41 height 32
click at [27, 253] on div at bounding box center [22, 253] width 11 height 11
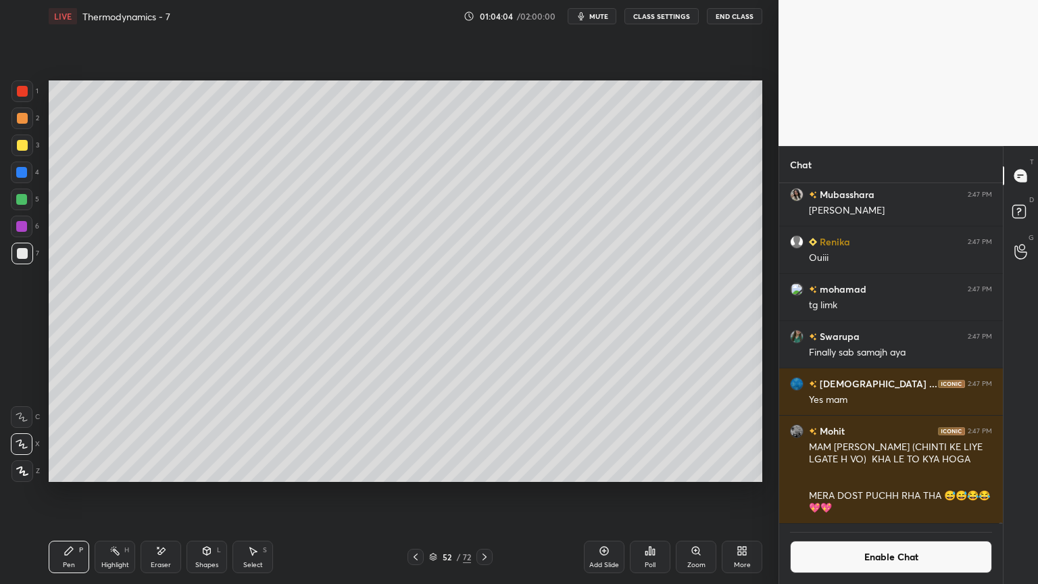
click at [125, 493] on div "Highlight" at bounding box center [115, 565] width 28 height 7
click at [21, 170] on div at bounding box center [21, 172] width 11 height 11
click at [22, 145] on div at bounding box center [22, 145] width 11 height 11
click at [30, 122] on div at bounding box center [22, 118] width 22 height 22
click at [604, 493] on icon at bounding box center [604, 551] width 9 height 9
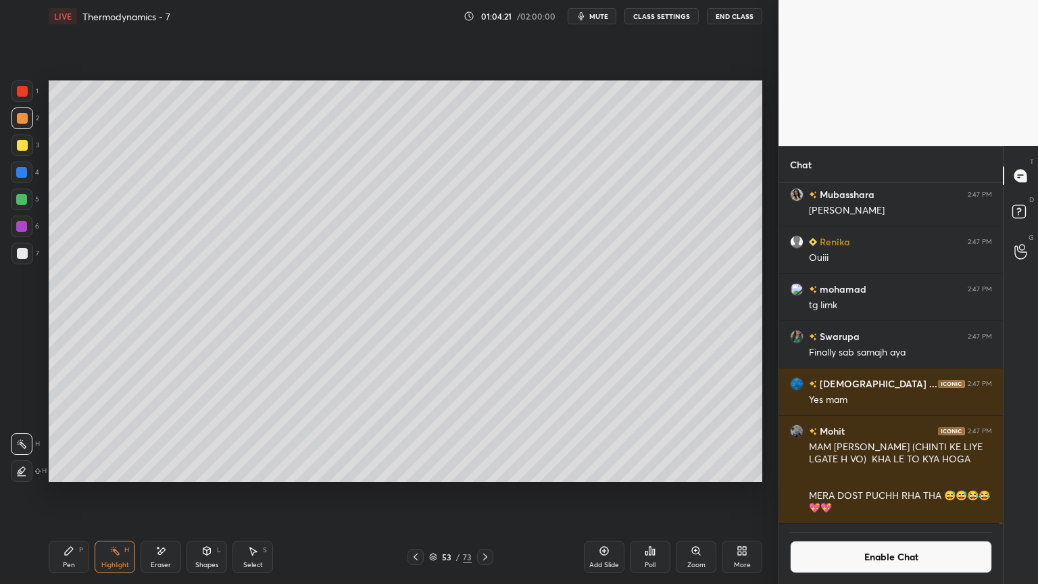
click at [73, 493] on div "Pen" at bounding box center [69, 565] width 12 height 7
click at [20, 240] on div "6" at bounding box center [25, 229] width 28 height 27
click at [19, 255] on div at bounding box center [22, 253] width 11 height 11
click at [19, 173] on div at bounding box center [21, 172] width 11 height 11
click at [165, 493] on div "Eraser" at bounding box center [161, 557] width 41 height 32
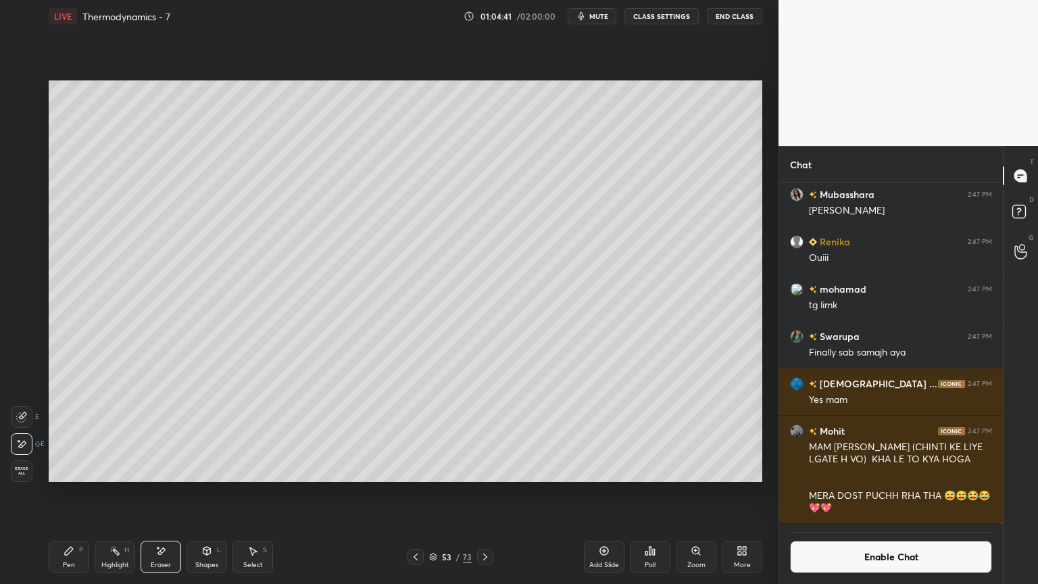
click at [73, 493] on div "Pen P" at bounding box center [69, 557] width 41 height 32
click at [18, 147] on div at bounding box center [22, 145] width 11 height 11
click at [414, 493] on icon at bounding box center [415, 556] width 11 height 11
click at [168, 493] on div "Eraser" at bounding box center [161, 557] width 41 height 32
click at [127, 493] on div "Highlight" at bounding box center [115, 565] width 28 height 7
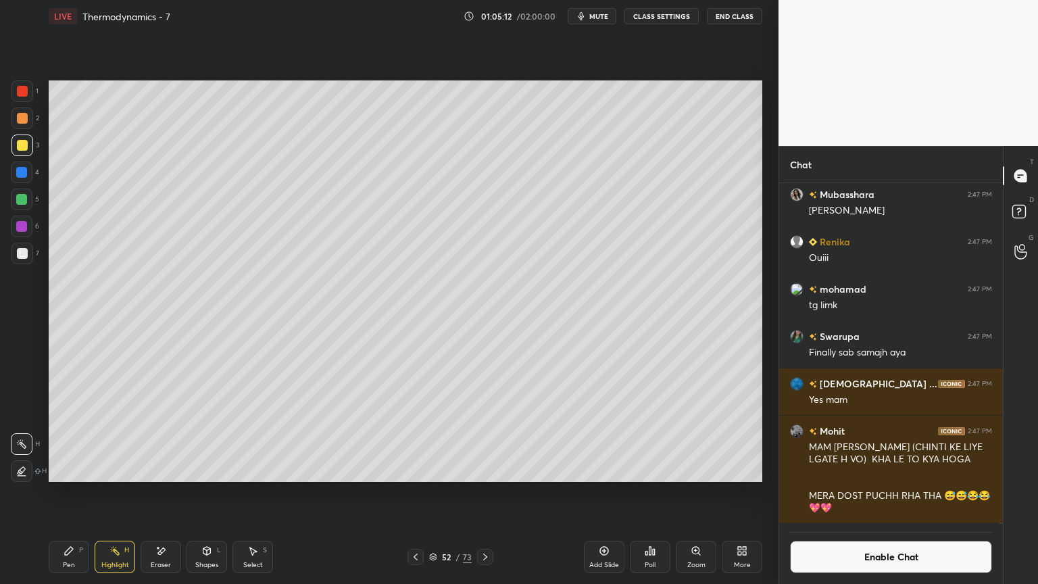
click at [481, 493] on icon at bounding box center [485, 556] width 11 height 11
click at [860, 493] on button "Enable Chat" at bounding box center [891, 557] width 202 height 32
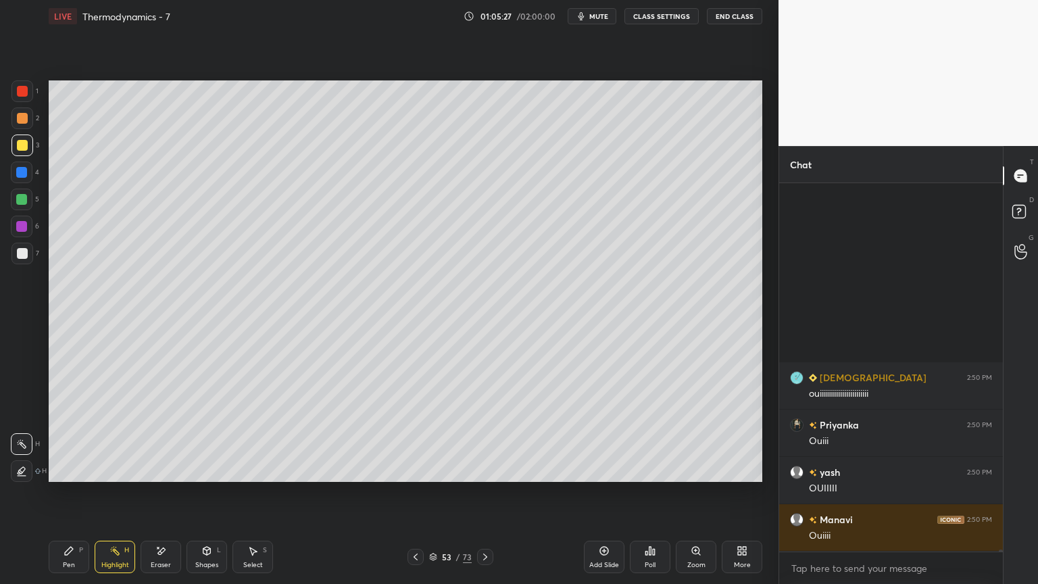
scroll to position [70059, 0]
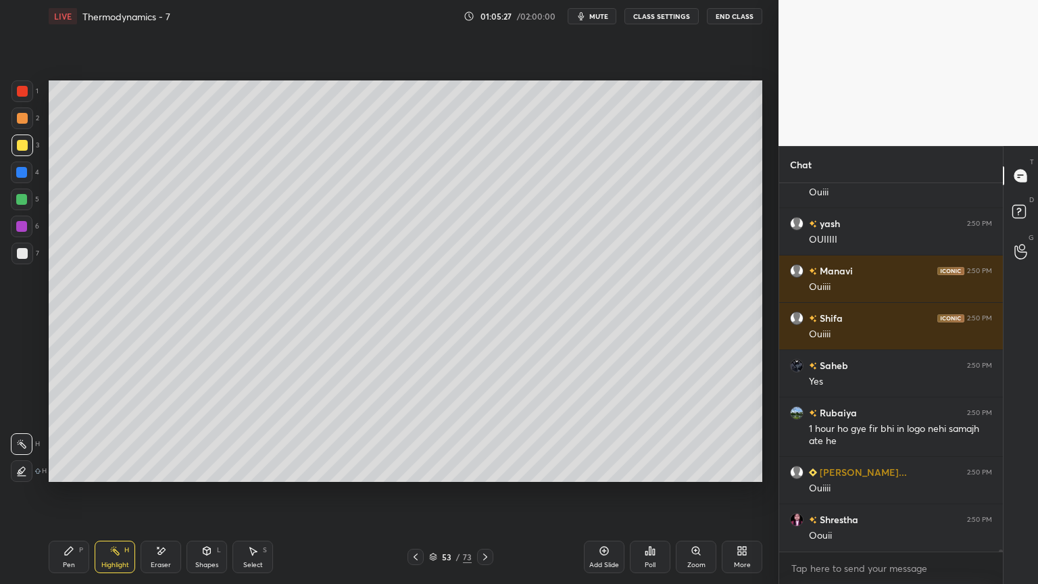
click at [488, 493] on icon at bounding box center [485, 556] width 11 height 11
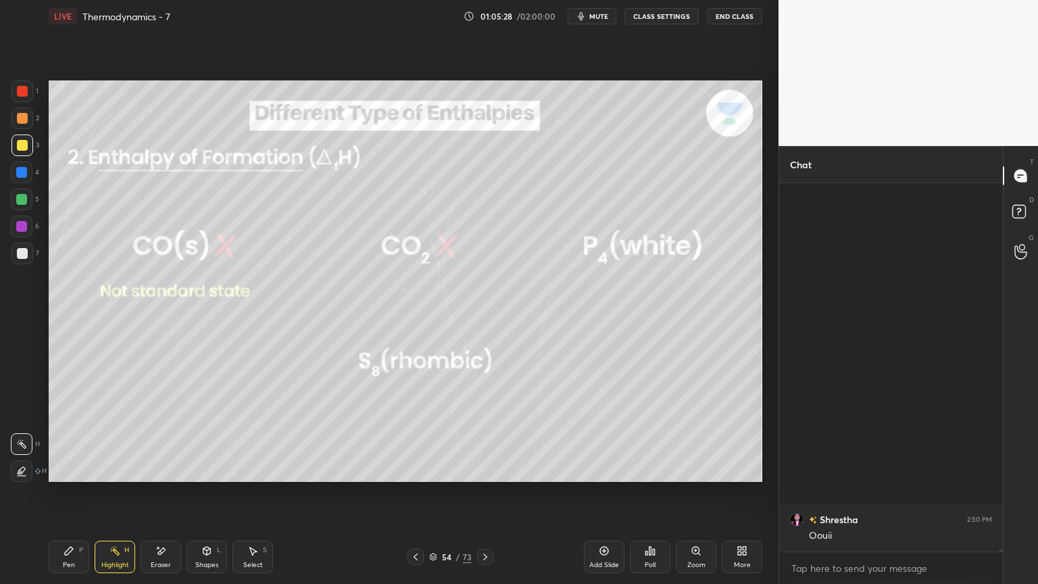
scroll to position [70437, 0]
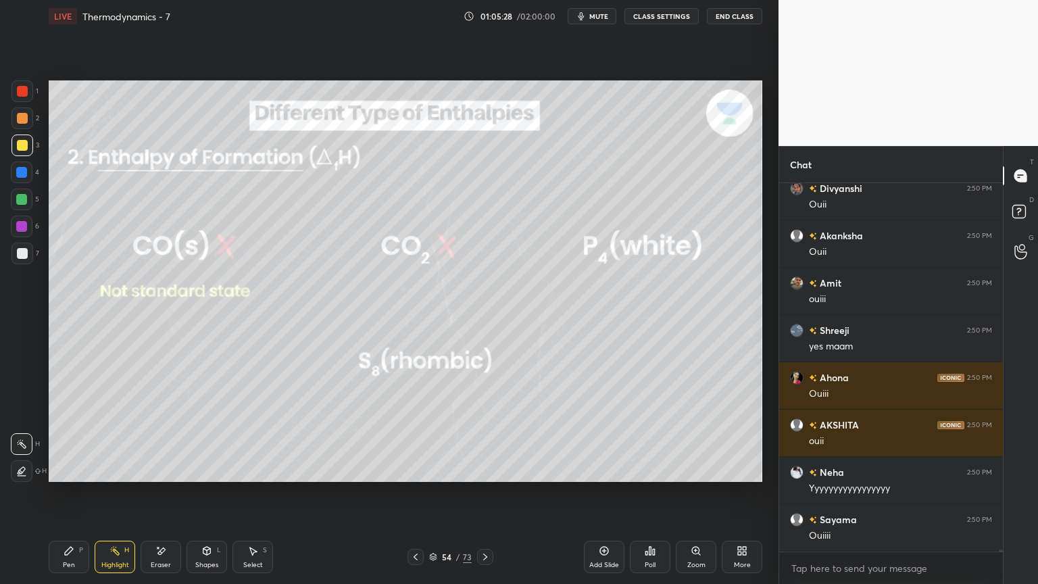
click at [489, 493] on icon at bounding box center [485, 556] width 11 height 11
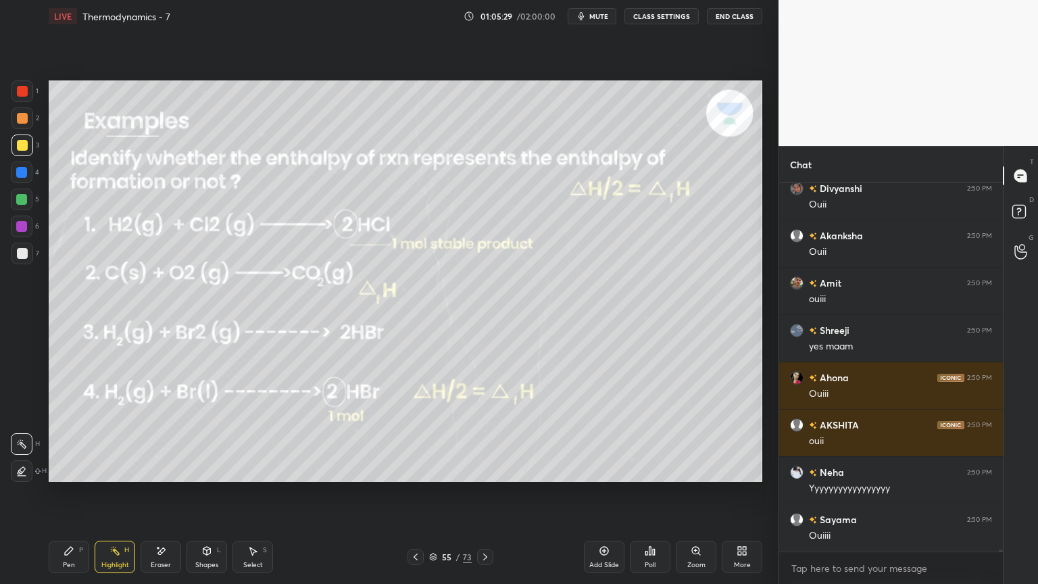
scroll to position [70627, 0]
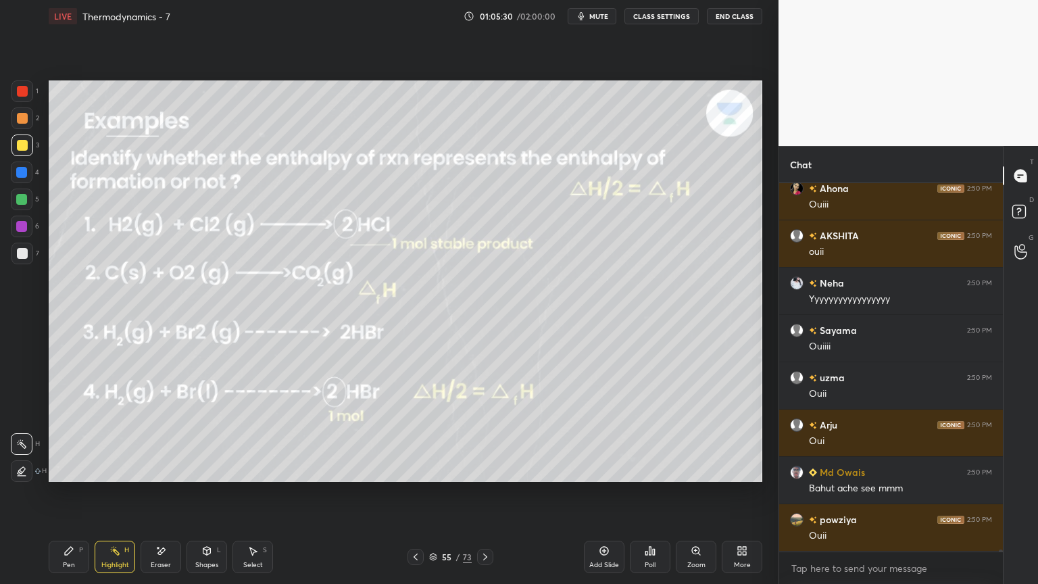
click at [654, 18] on button "CLASS SETTINGS" at bounding box center [661, 16] width 74 height 16
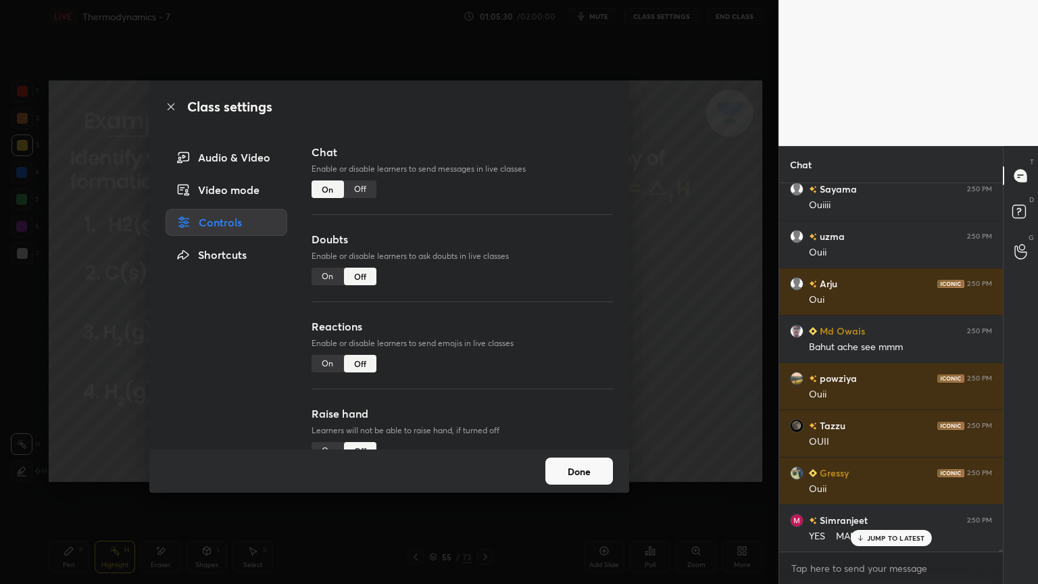
click at [357, 189] on div "Off" at bounding box center [360, 189] width 32 height 18
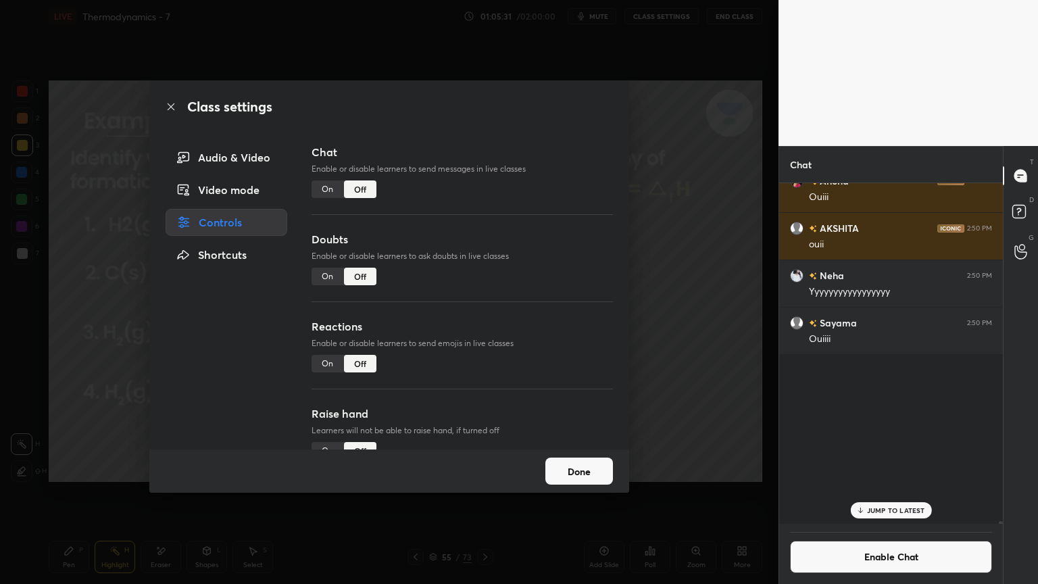
scroll to position [337, 220]
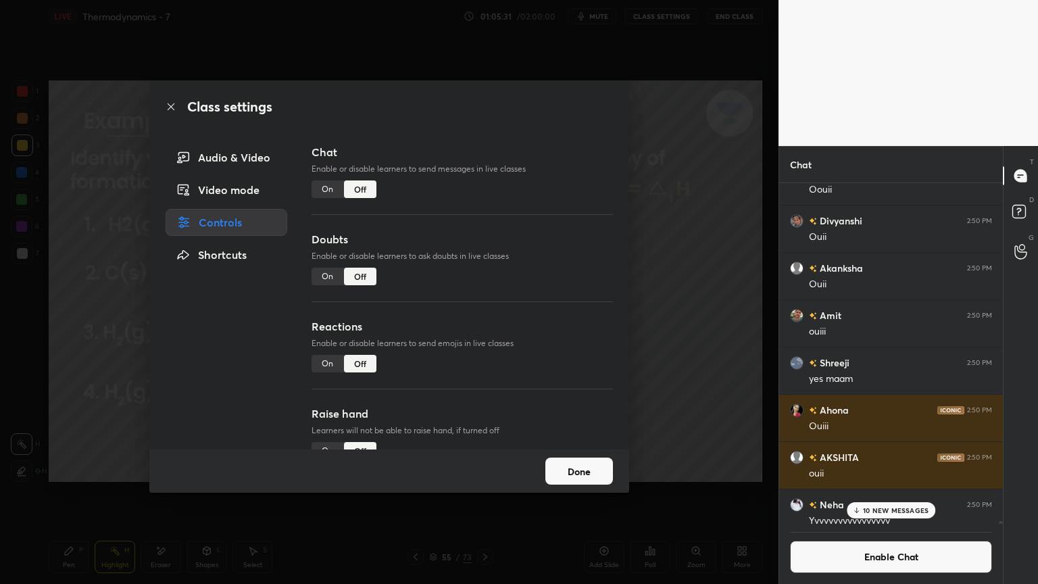
click at [583, 472] on button "Done" at bounding box center [579, 471] width 68 height 27
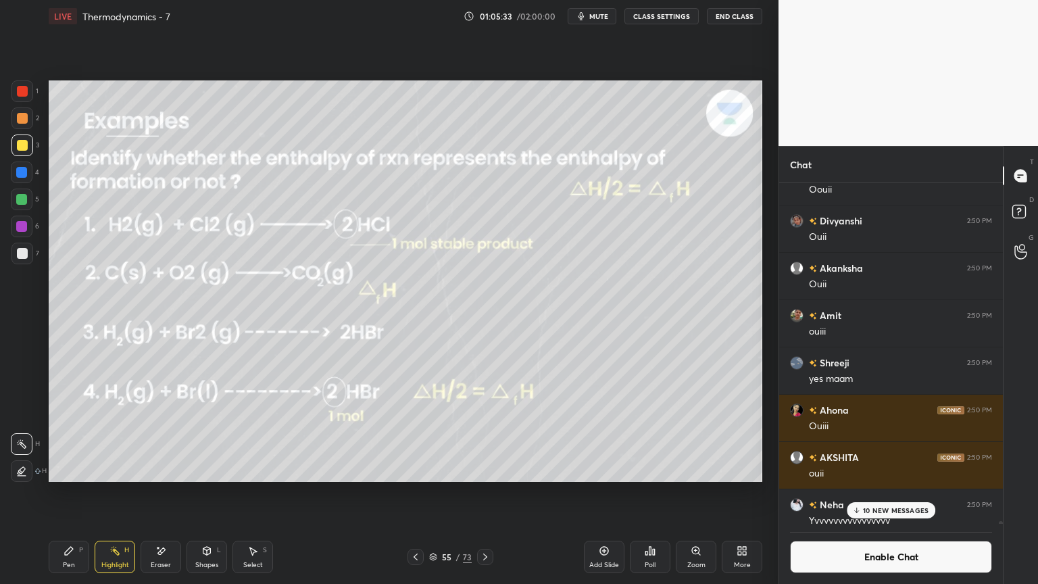
click at [20, 170] on div at bounding box center [21, 172] width 11 height 11
click at [74, 493] on div "Pen P" at bounding box center [69, 557] width 41 height 32
click at [408, 493] on div at bounding box center [416, 557] width 16 height 16
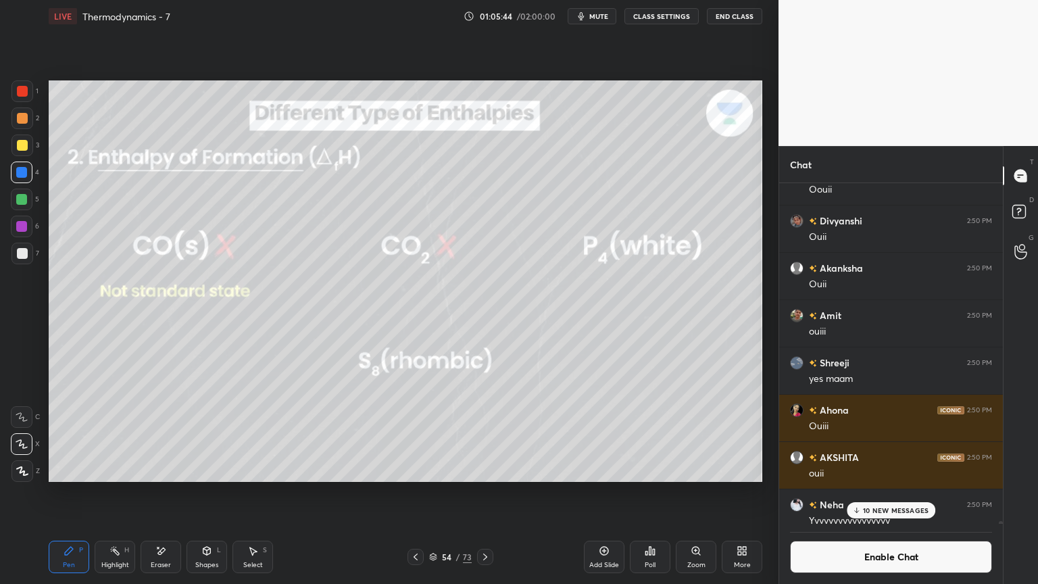
click at [411, 493] on icon at bounding box center [415, 556] width 11 height 11
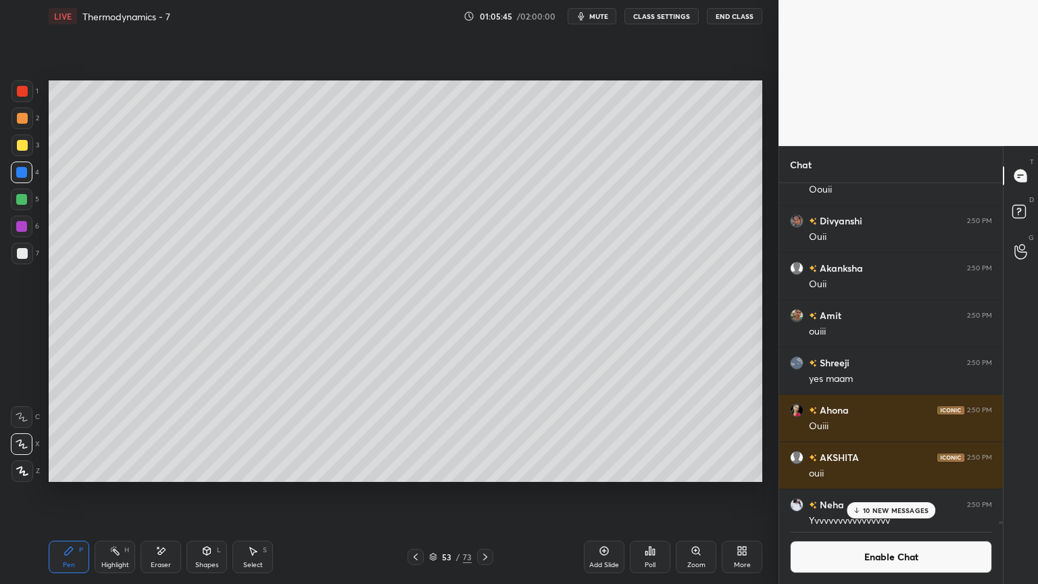
click at [411, 493] on icon at bounding box center [415, 556] width 11 height 11
click at [414, 493] on icon at bounding box center [415, 556] width 11 height 11
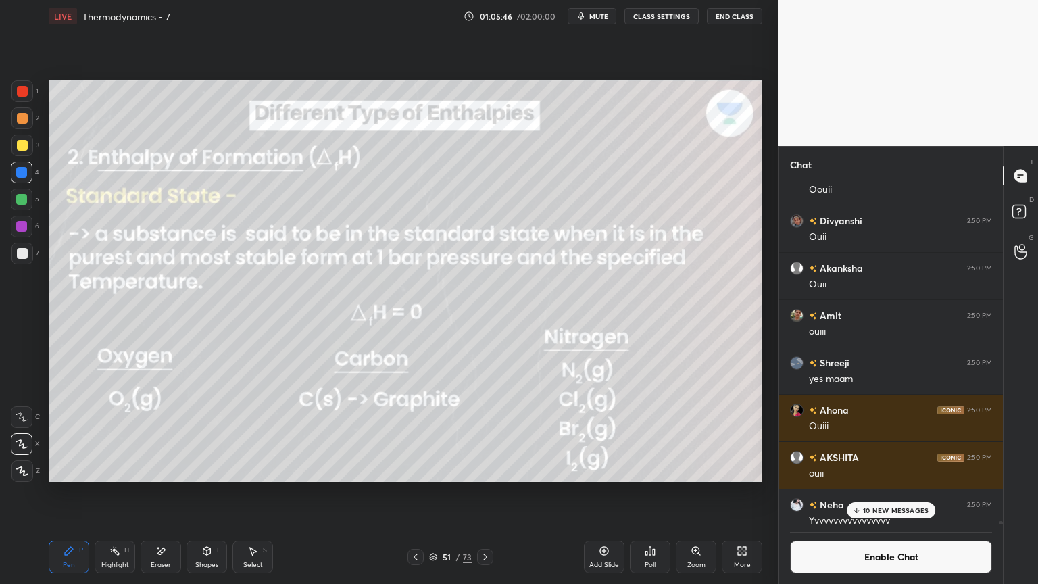
click at [414, 493] on div at bounding box center [416, 557] width 16 height 16
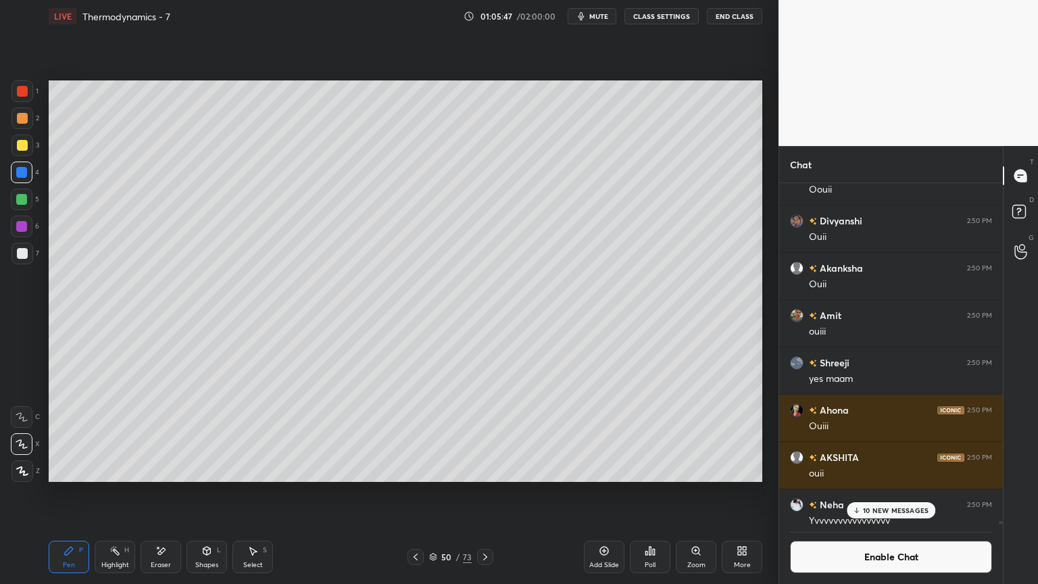
click at [105, 493] on div "Highlight" at bounding box center [115, 565] width 28 height 7
click at [26, 143] on div at bounding box center [22, 145] width 11 height 11
click at [27, 120] on div at bounding box center [22, 118] width 11 height 11
click at [489, 493] on div at bounding box center [485, 557] width 16 height 16
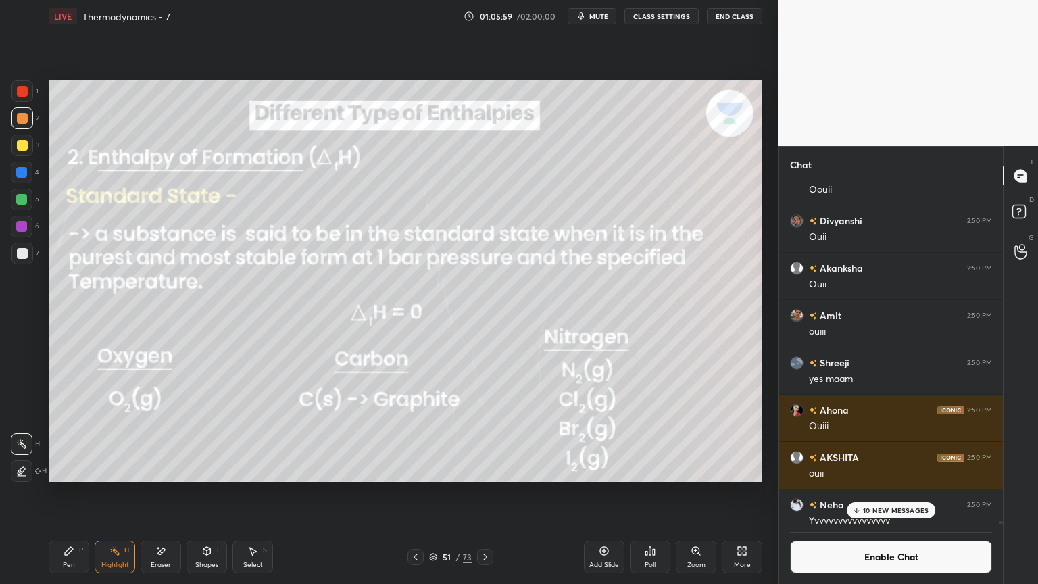
click at [487, 493] on icon at bounding box center [485, 557] width 4 height 7
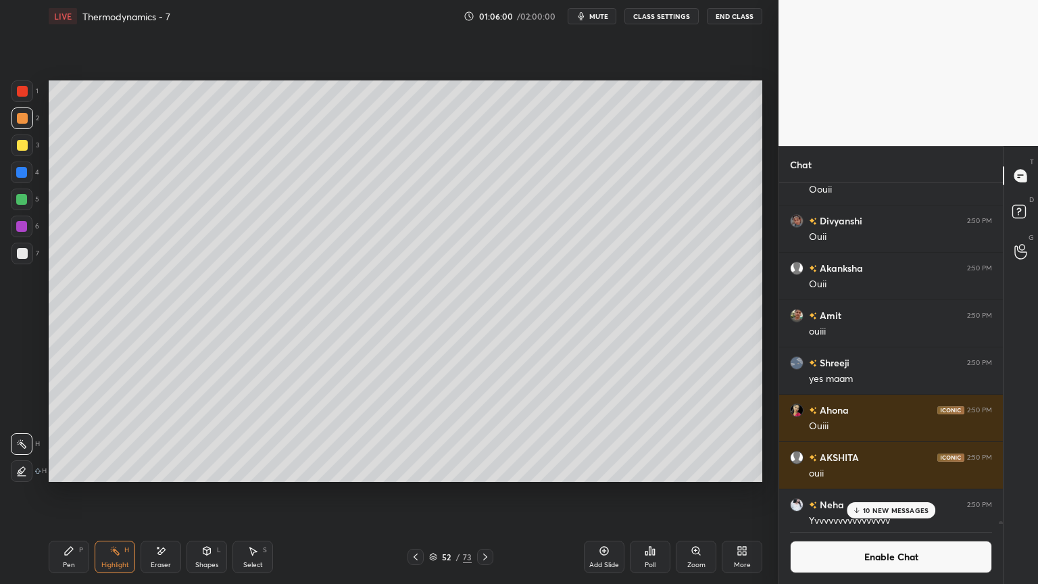
click at [487, 493] on icon at bounding box center [485, 556] width 11 height 11
click at [485, 493] on icon at bounding box center [485, 556] width 11 height 11
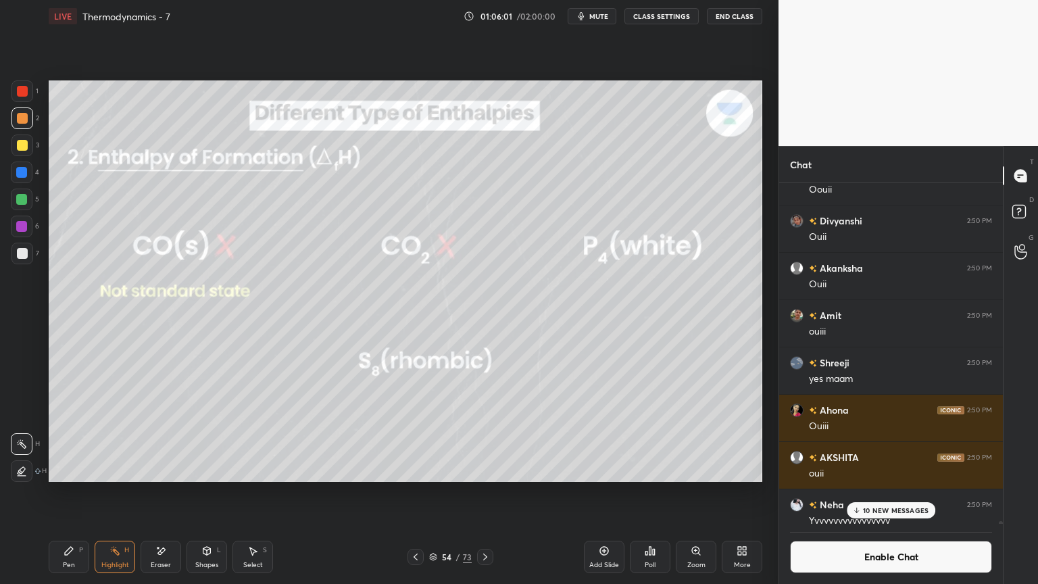
click at [480, 493] on div at bounding box center [485, 557] width 16 height 16
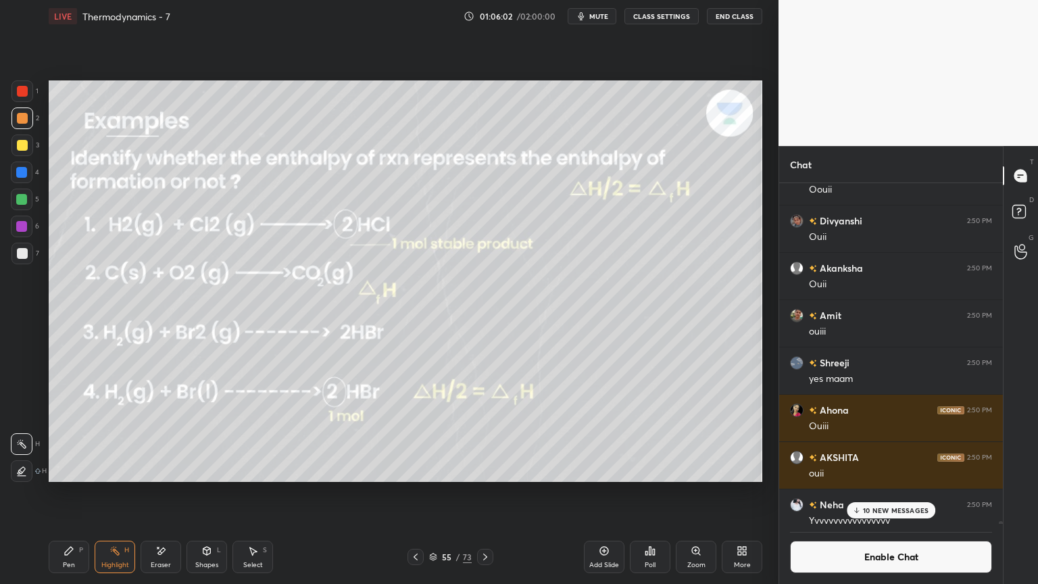
click at [68, 493] on div "Pen" at bounding box center [69, 565] width 12 height 7
click at [21, 174] on div at bounding box center [21, 172] width 11 height 11
click at [16, 199] on div at bounding box center [21, 199] width 11 height 11
click at [120, 493] on div "Highlight" at bounding box center [115, 565] width 28 height 7
click at [203, 493] on icon at bounding box center [206, 550] width 11 height 11
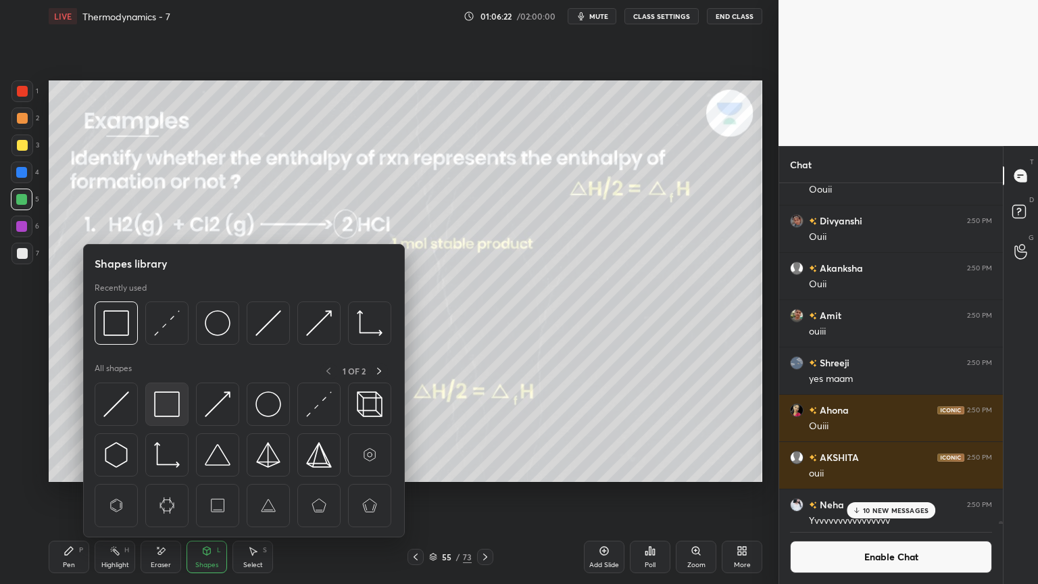
click at [168, 397] on img at bounding box center [167, 404] width 26 height 26
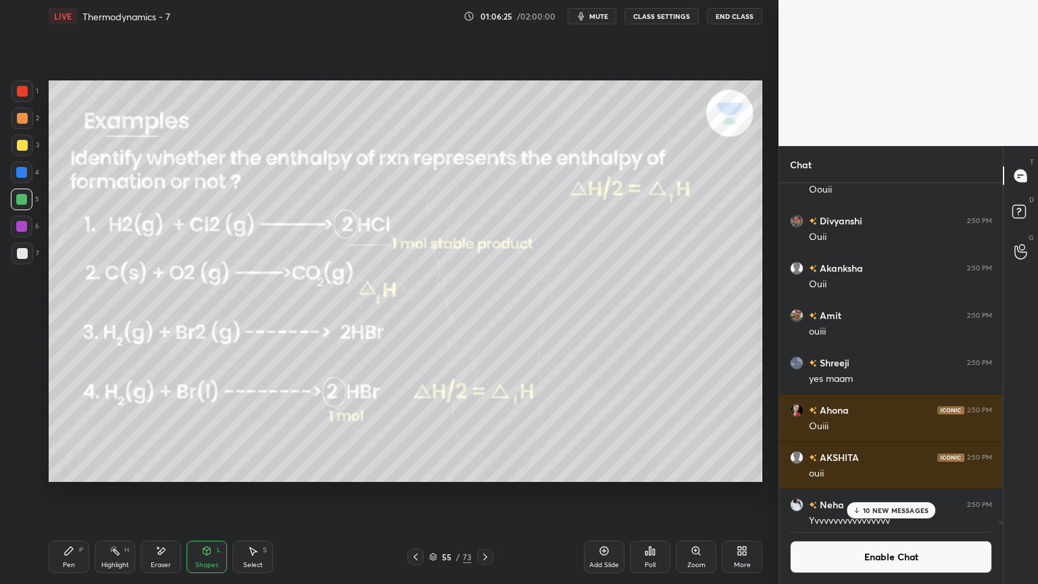
click at [114, 493] on div "Highlight H" at bounding box center [115, 557] width 41 height 32
click at [885, 493] on p "10 NEW MESSAGES" at bounding box center [896, 510] width 66 height 8
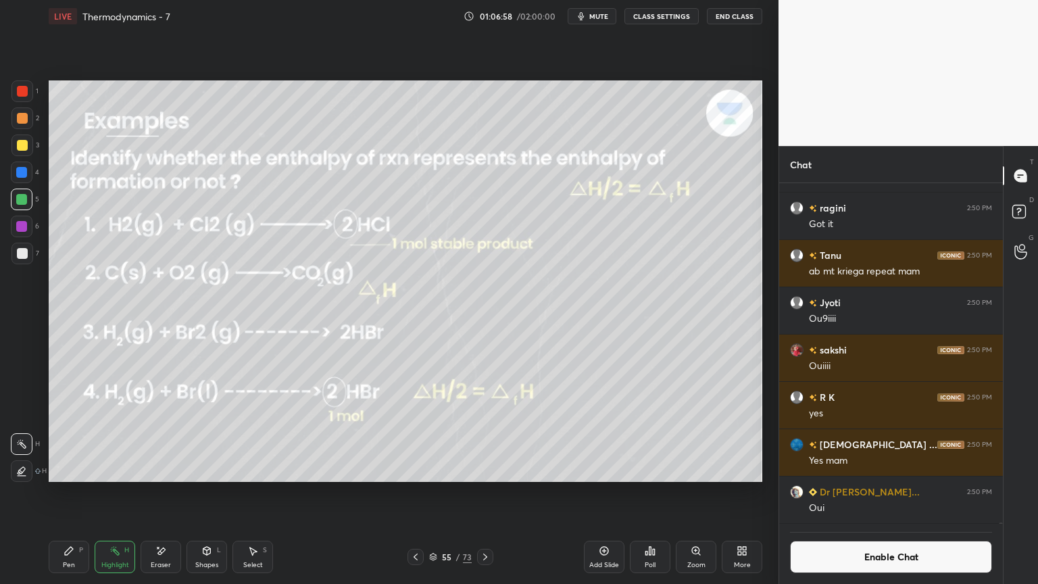
click at [879, 493] on button "Enable Chat" at bounding box center [891, 557] width 202 height 32
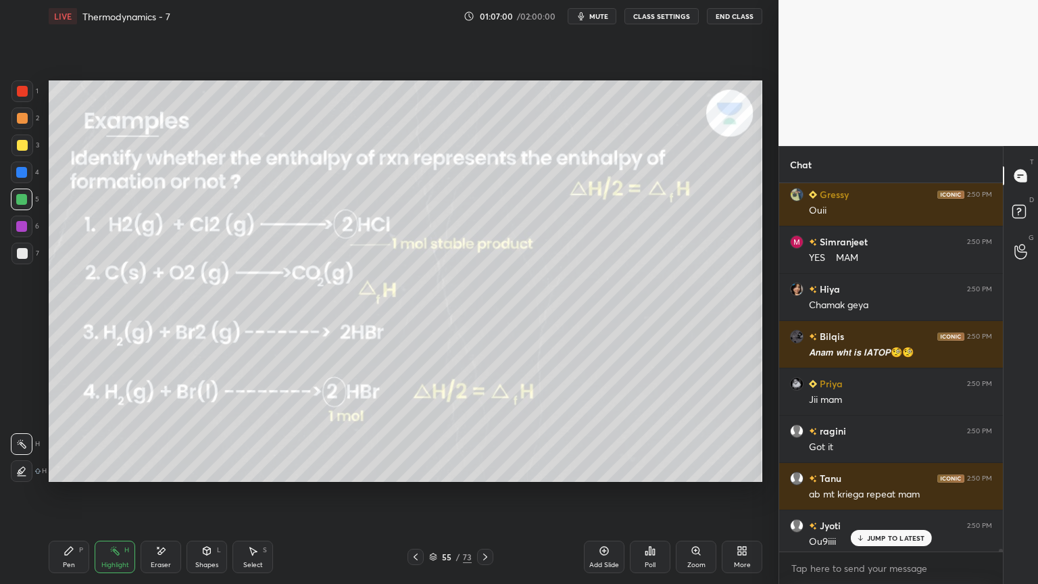
scroll to position [70687, 0]
click at [876, 493] on p "JUMP TO LATEST" at bounding box center [896, 538] width 58 height 8
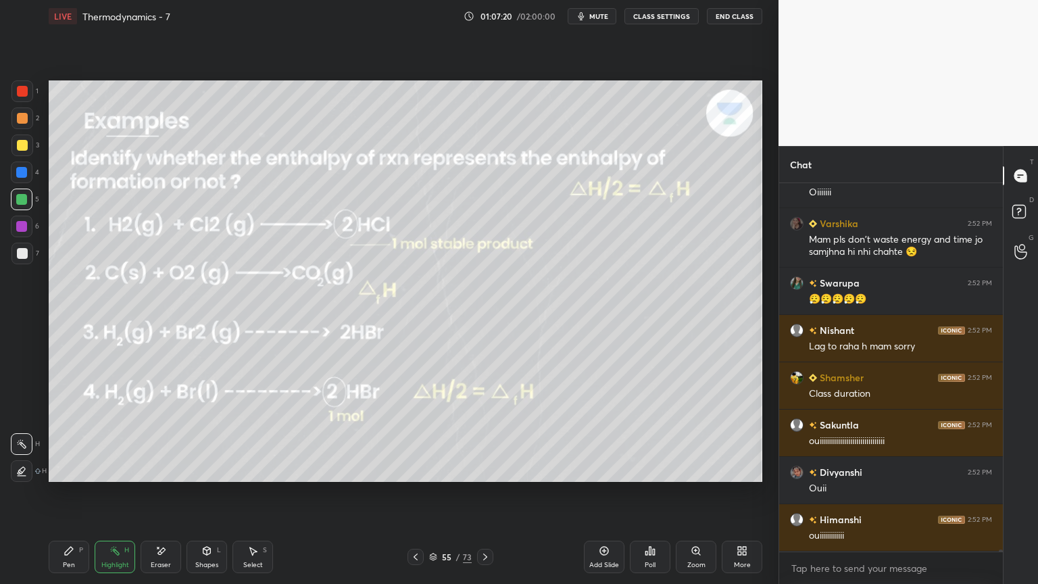
scroll to position [74076, 0]
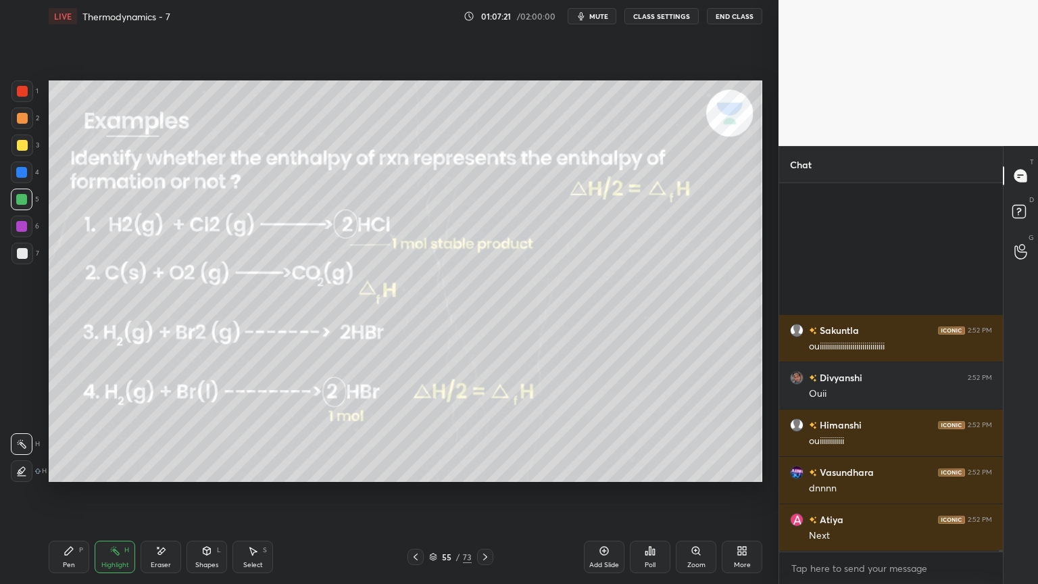
click at [484, 493] on icon at bounding box center [485, 556] width 11 height 11
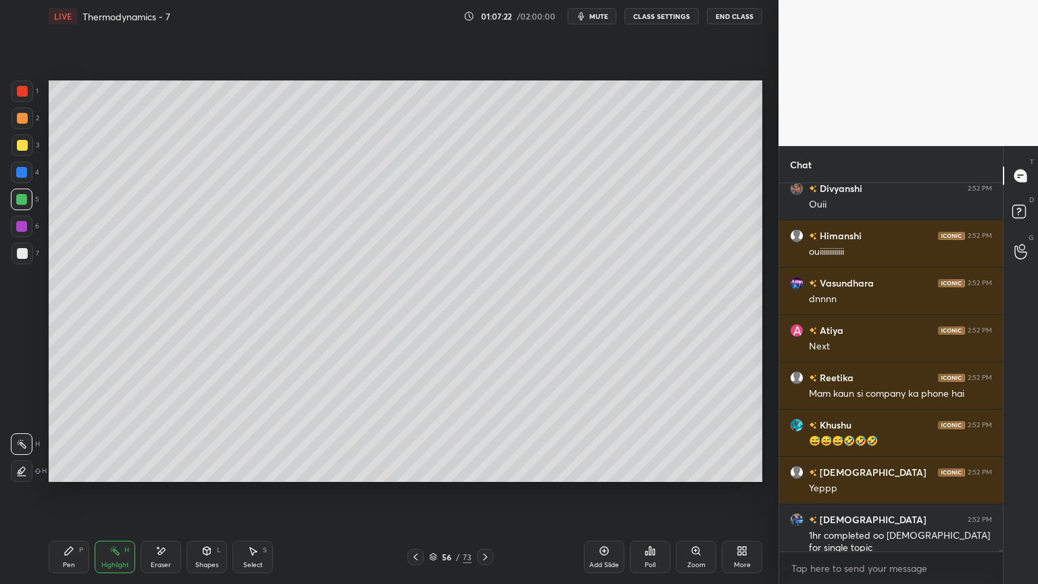
click at [491, 493] on div at bounding box center [485, 557] width 16 height 16
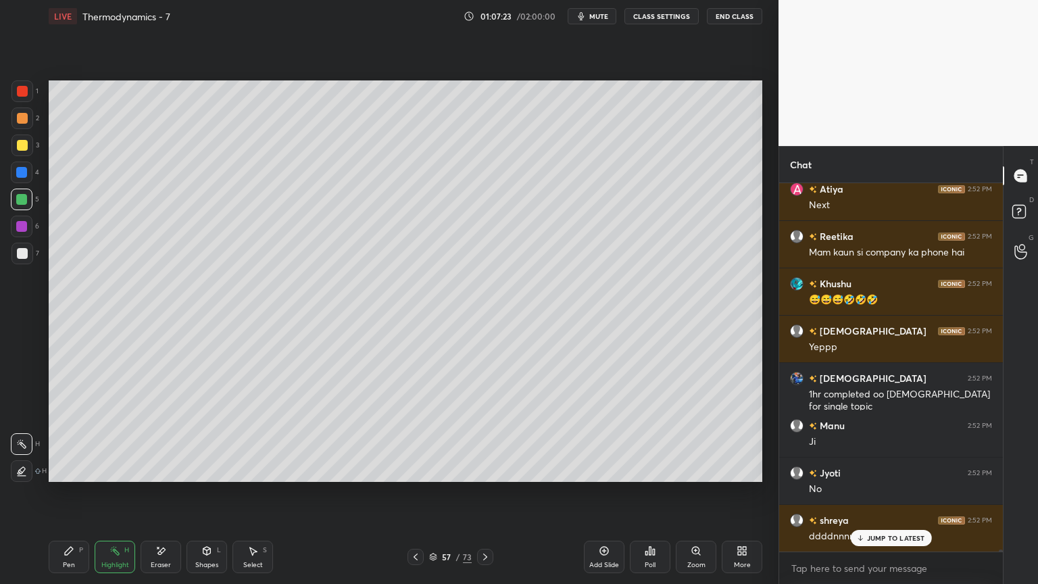
click at [478, 493] on div at bounding box center [485, 557] width 16 height 16
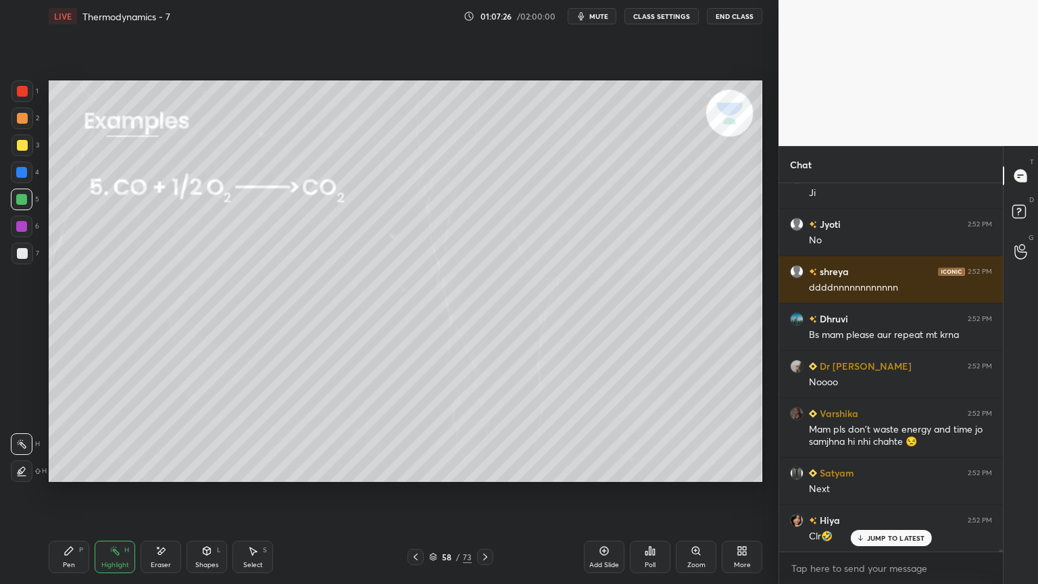
scroll to position [74892, 0]
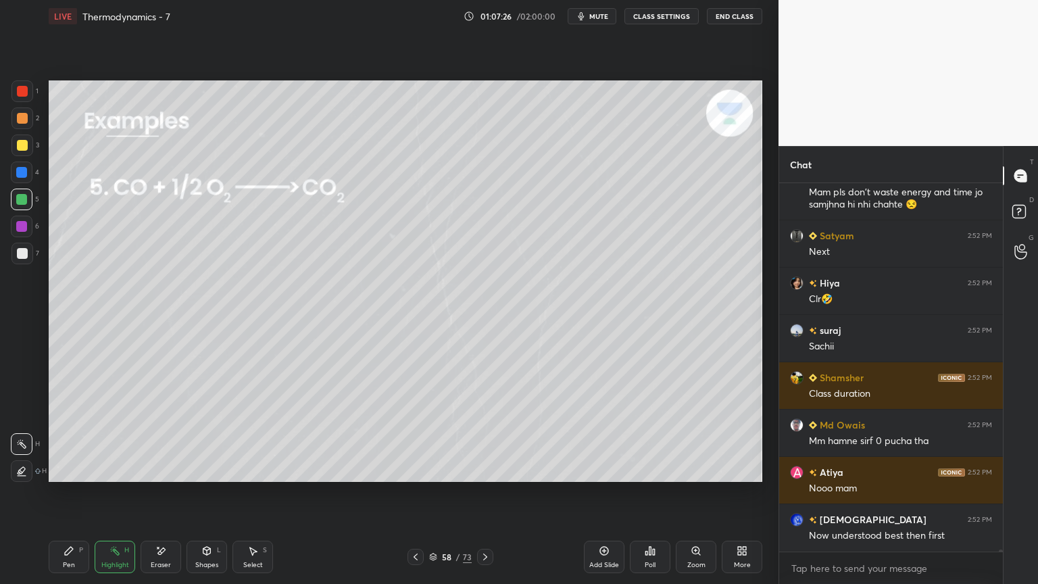
click at [80, 493] on div "Pen P" at bounding box center [69, 557] width 41 height 32
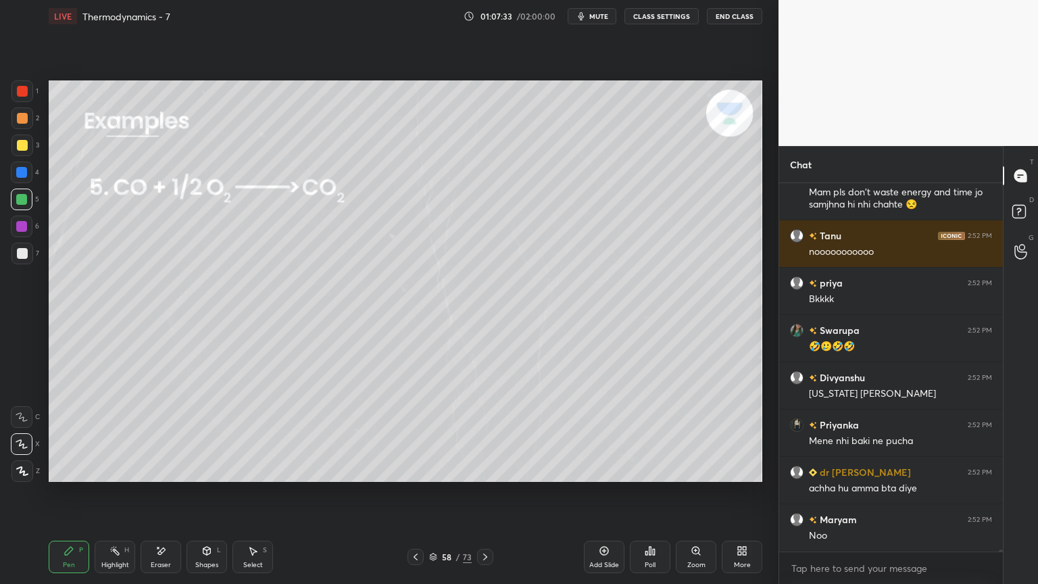
scroll to position [75863, 0]
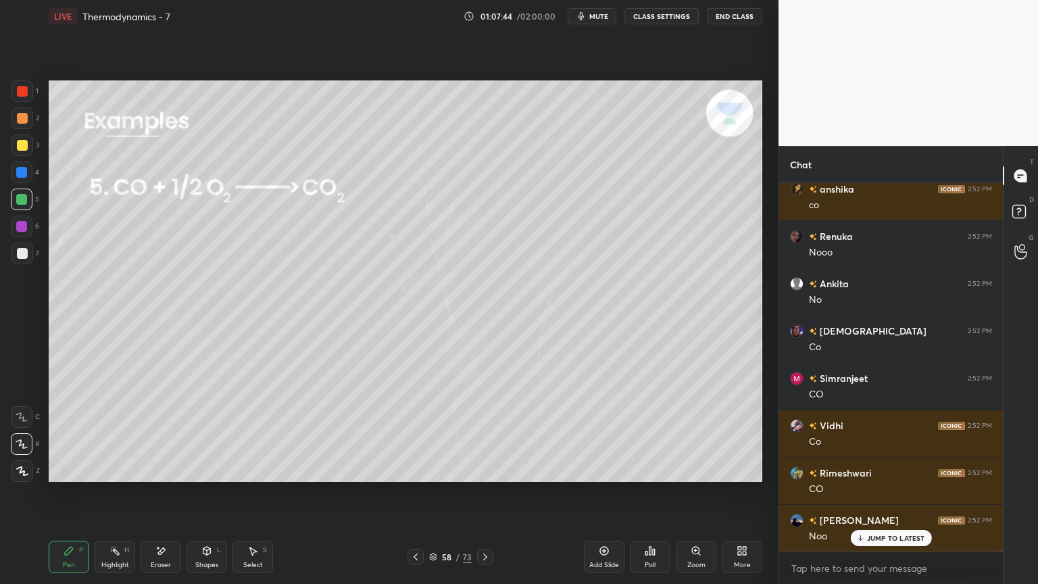
click at [27, 168] on div at bounding box center [22, 173] width 22 height 22
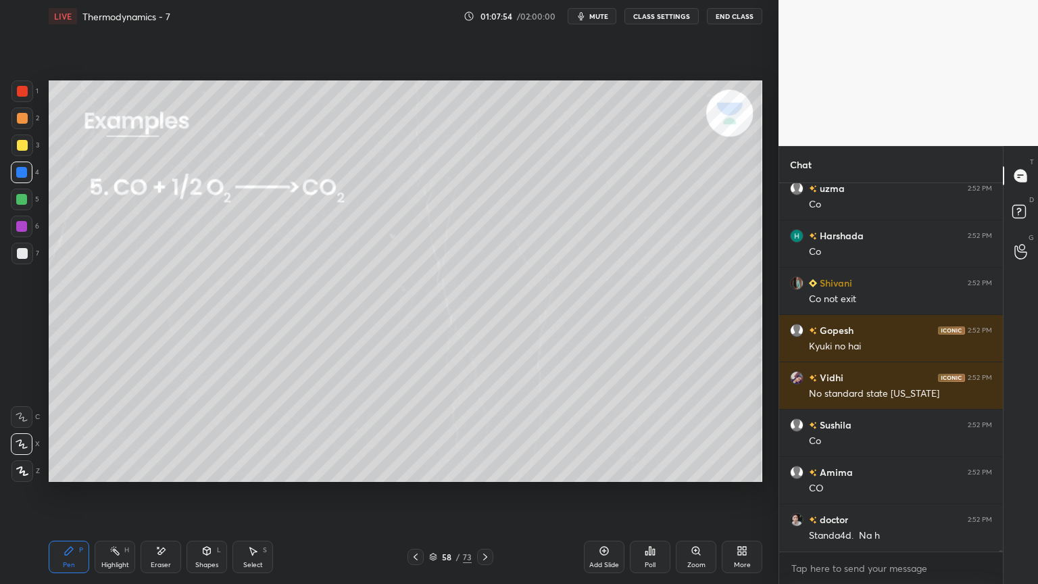
click at [489, 493] on icon at bounding box center [485, 556] width 11 height 11
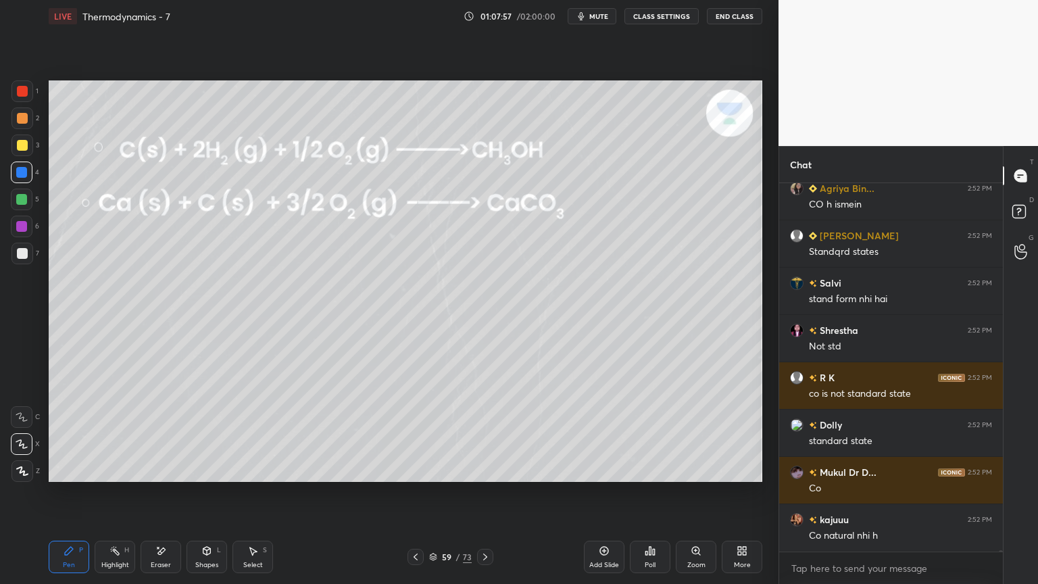
click at [612, 493] on div "Add Slide" at bounding box center [604, 557] width 41 height 32
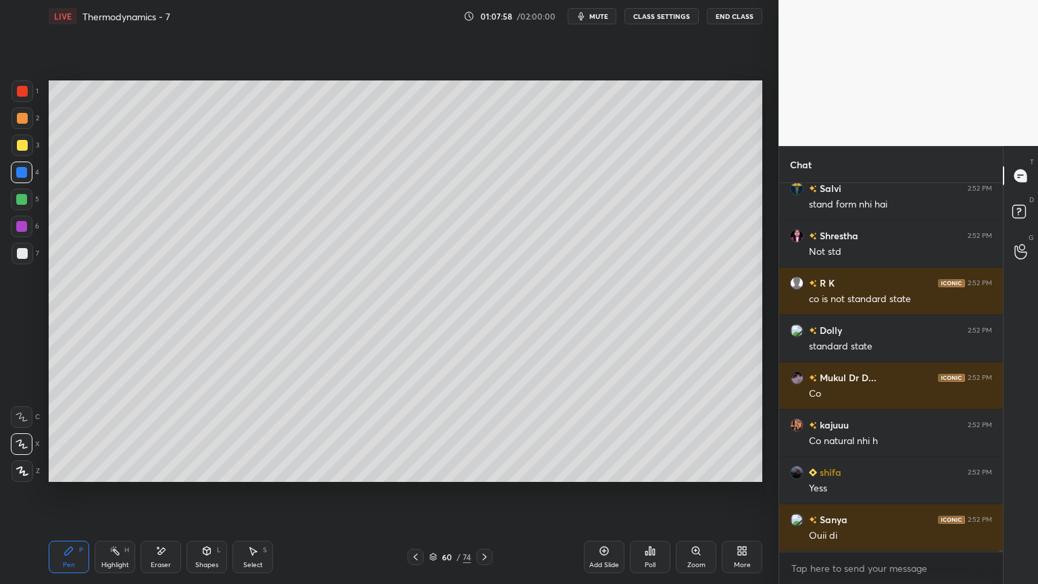
click at [660, 18] on button "CLASS SETTINGS" at bounding box center [661, 16] width 74 height 16
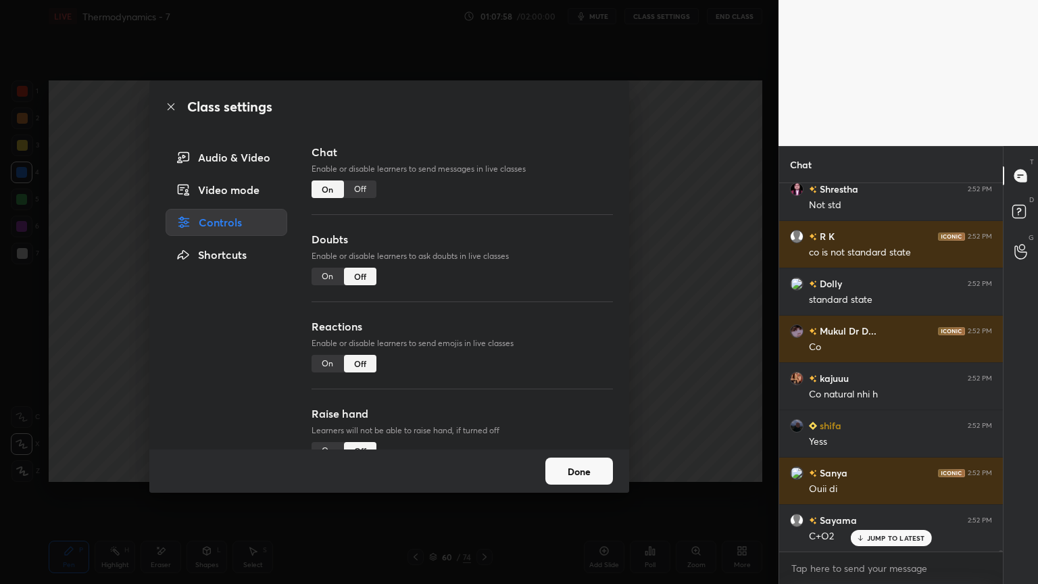
click at [365, 193] on div "Off" at bounding box center [360, 189] width 32 height 18
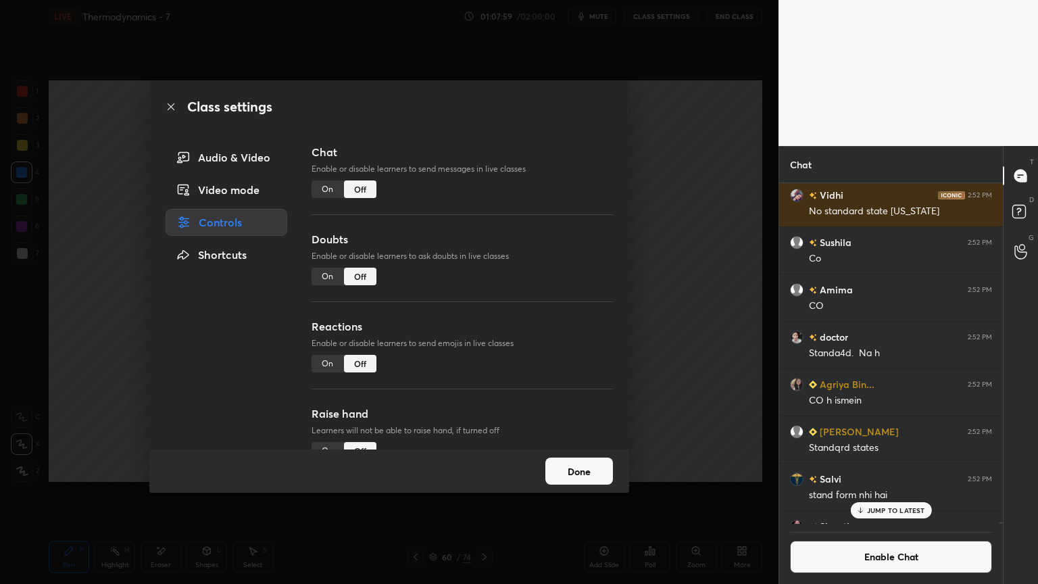
click at [584, 481] on button "Done" at bounding box center [579, 471] width 68 height 27
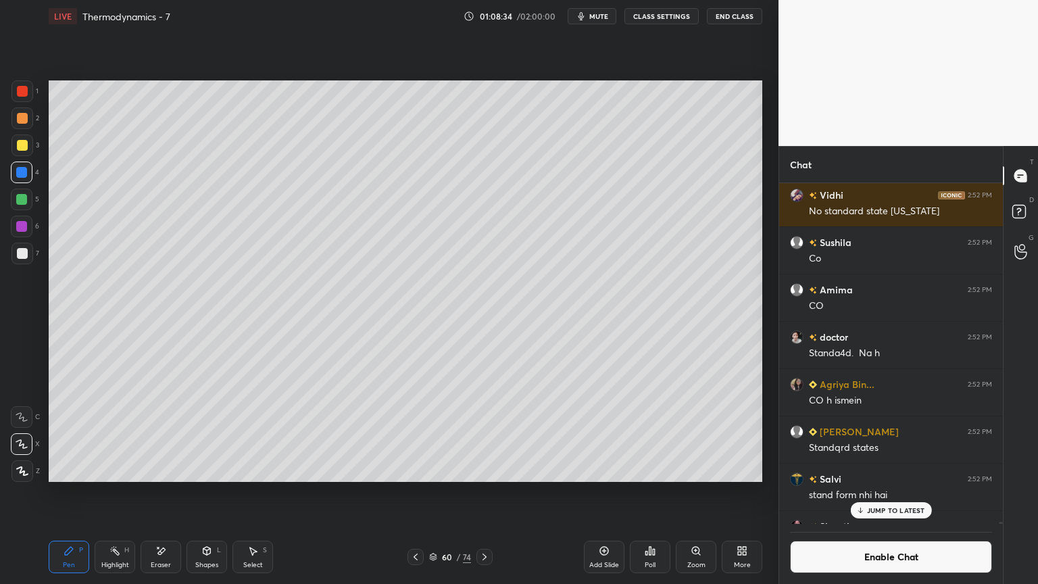
click at [116, 493] on div "Highlight" at bounding box center [115, 565] width 28 height 7
click at [879, 493] on p "JUMP TO LATEST" at bounding box center [896, 510] width 58 height 8
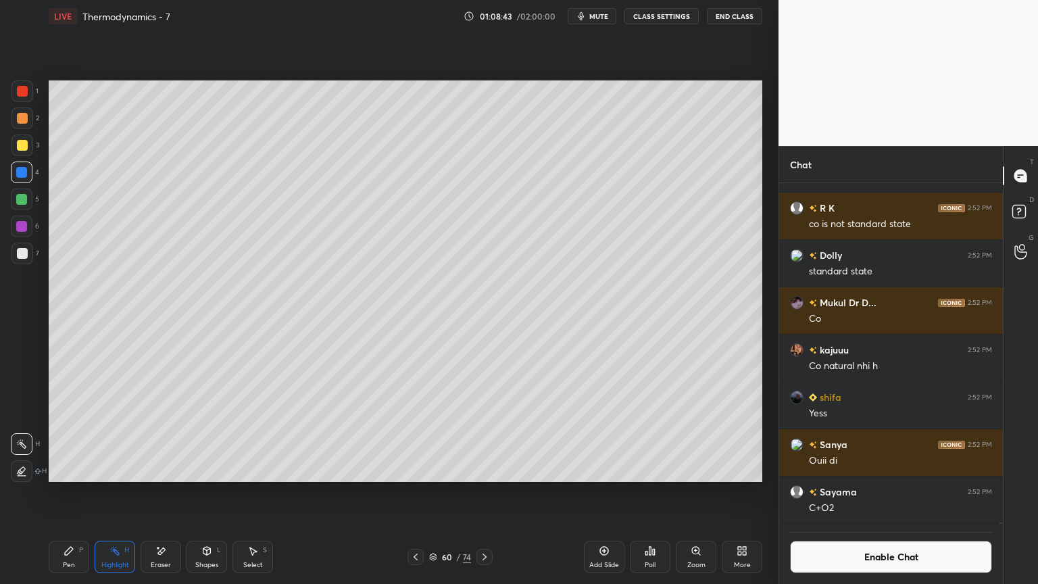
click at [879, 493] on button "Enable Chat" at bounding box center [891, 557] width 202 height 32
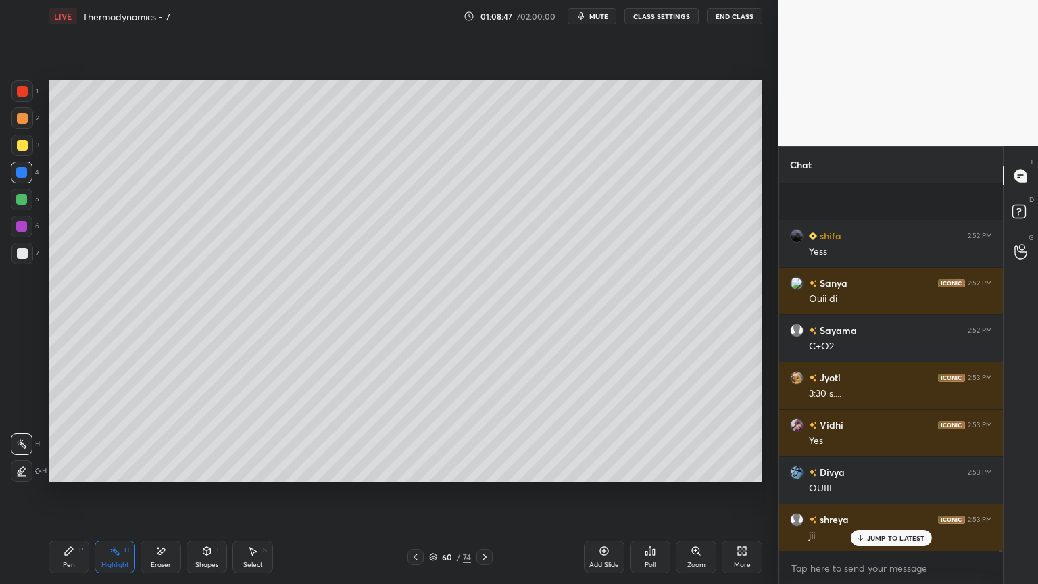
scroll to position [82711, 0]
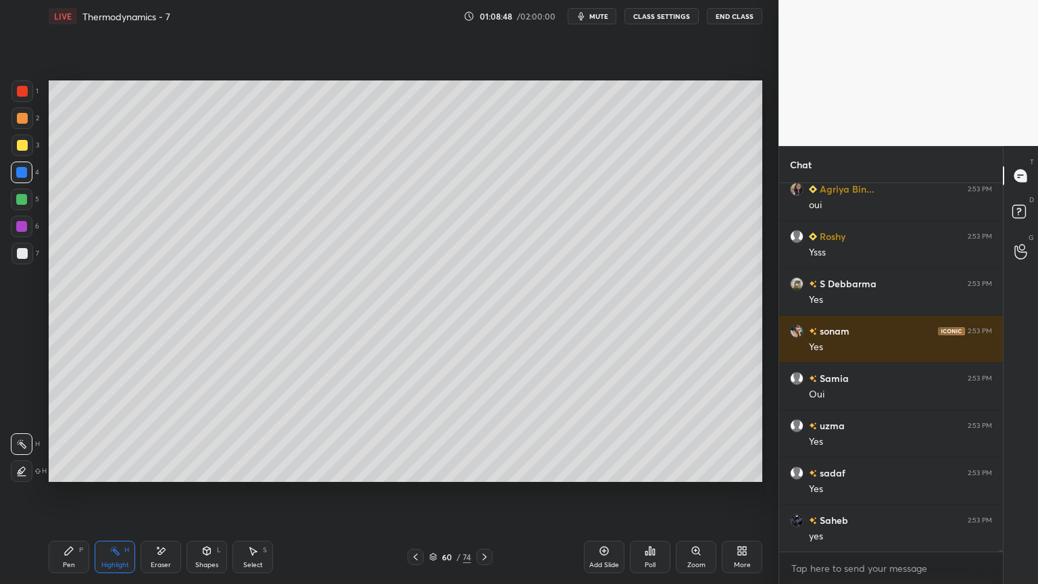
click at [73, 493] on icon at bounding box center [69, 550] width 11 height 11
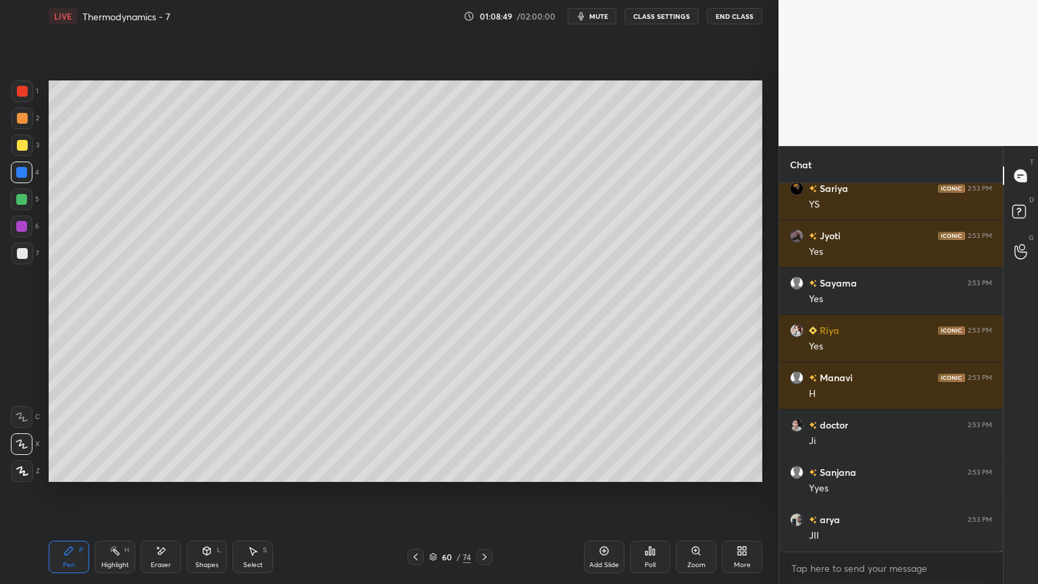
click at [26, 197] on div at bounding box center [21, 199] width 11 height 11
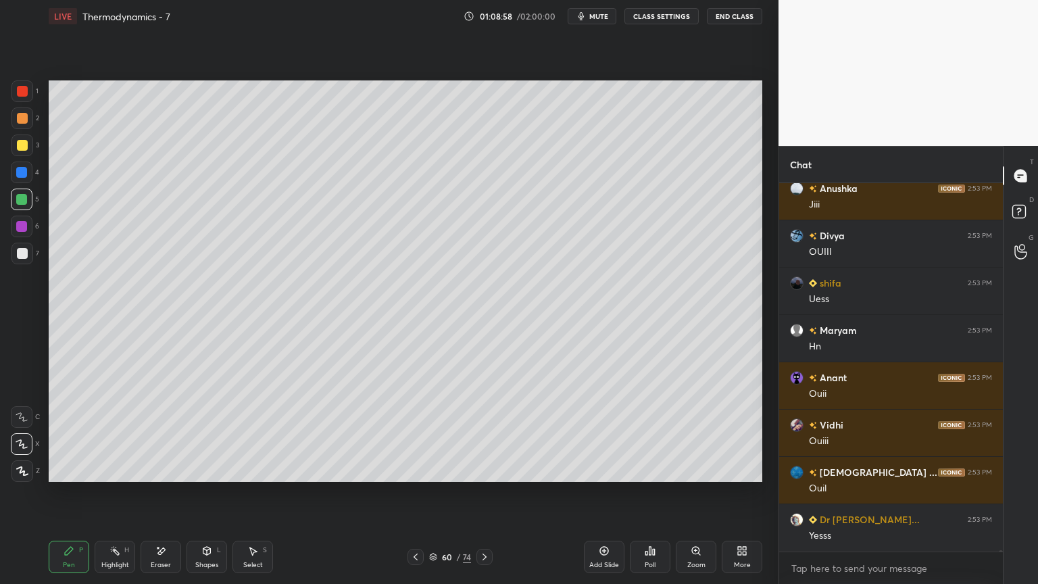
scroll to position [85834, 0]
click at [203, 493] on icon at bounding box center [206, 550] width 11 height 11
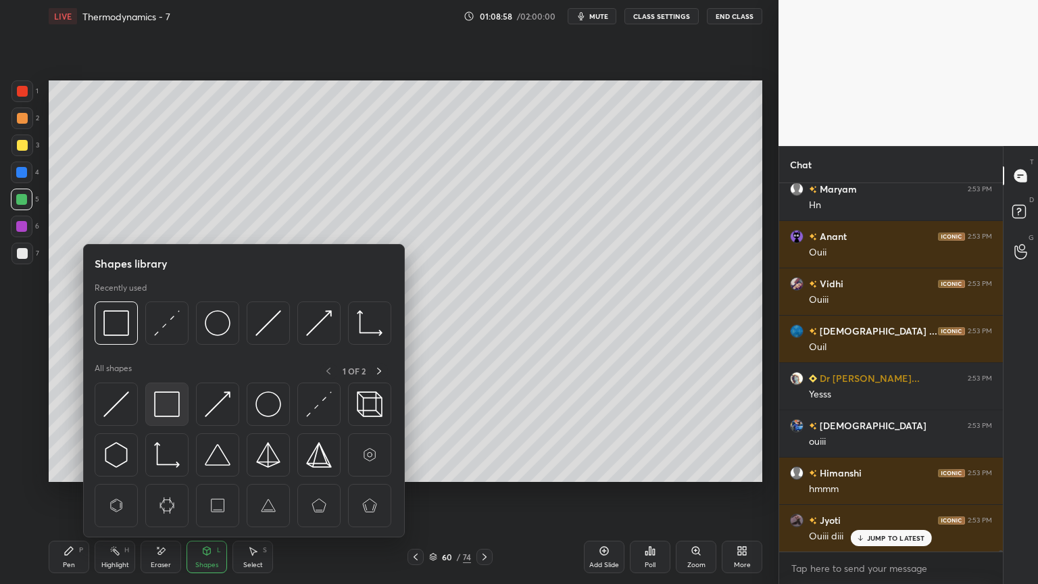
click at [164, 409] on img at bounding box center [167, 404] width 26 height 26
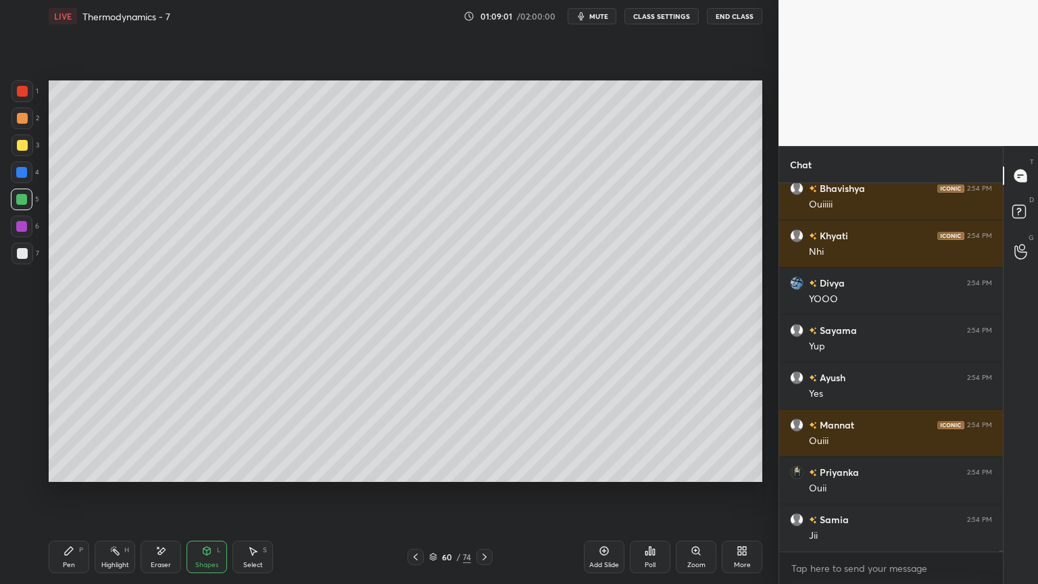
scroll to position [86733, 0]
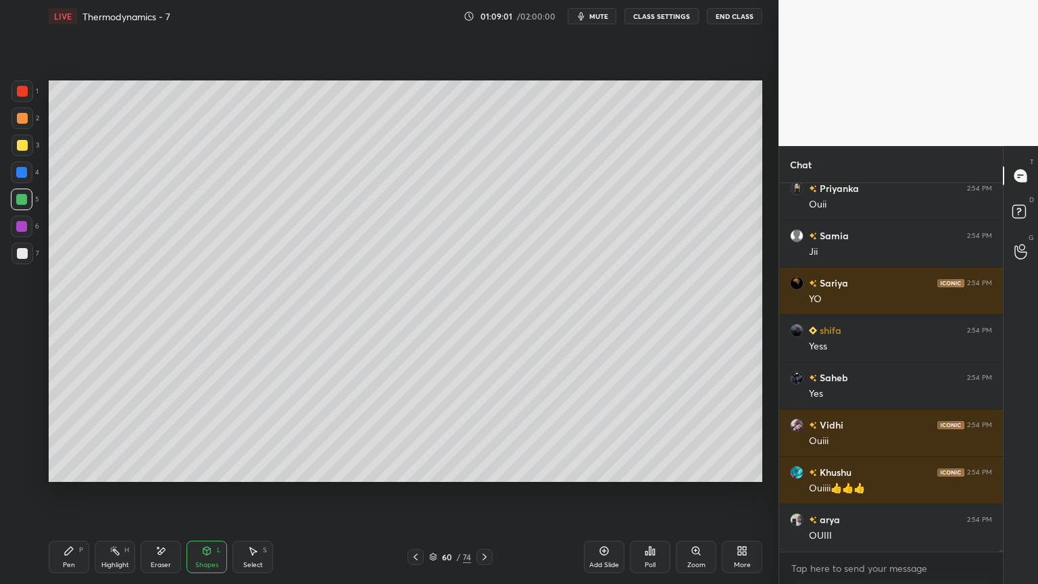
click at [251, 493] on icon at bounding box center [253, 551] width 7 height 8
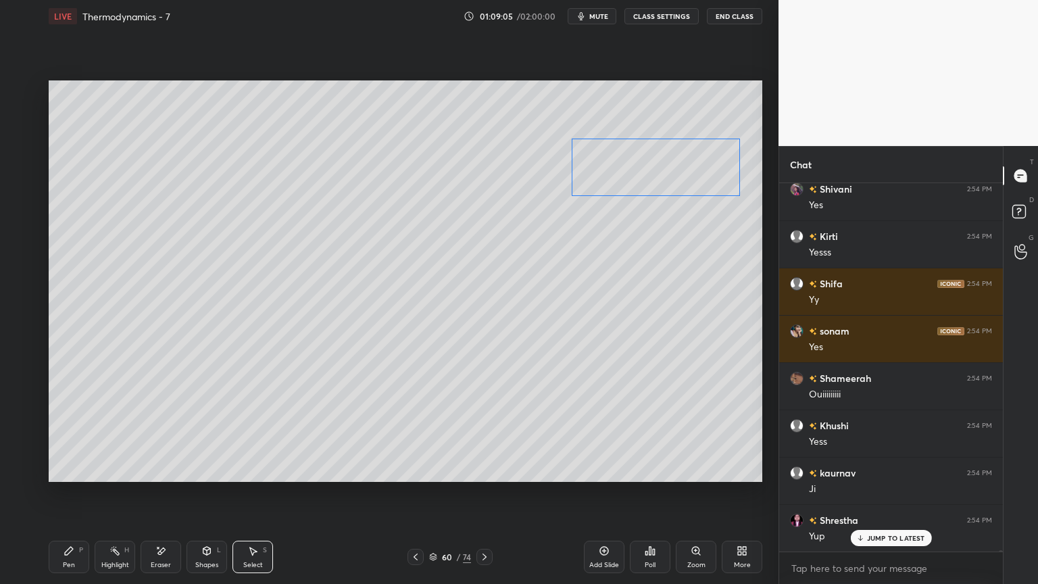
scroll to position [88152, 0]
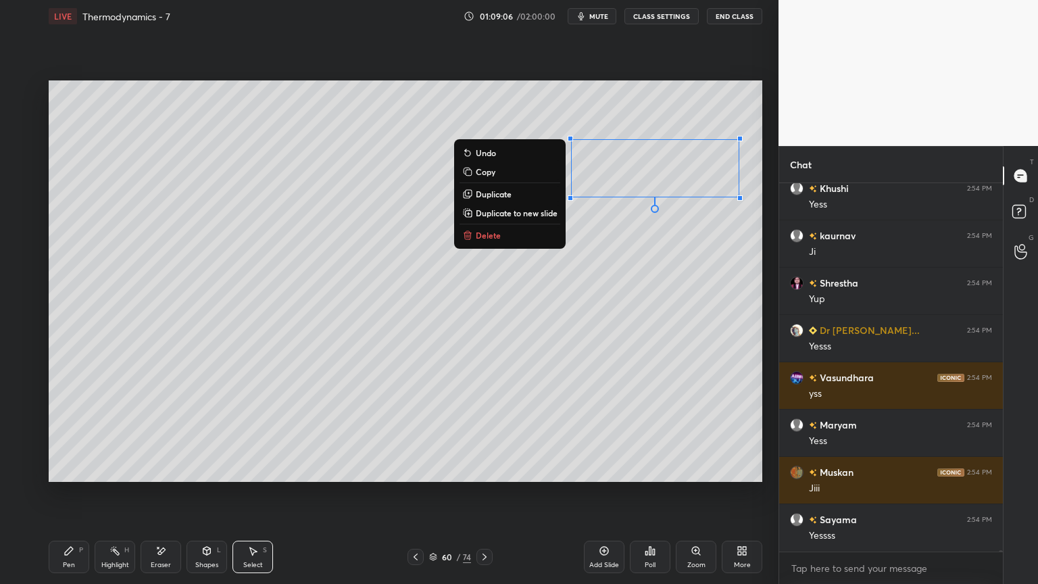
click at [57, 493] on div "Pen P" at bounding box center [69, 557] width 41 height 32
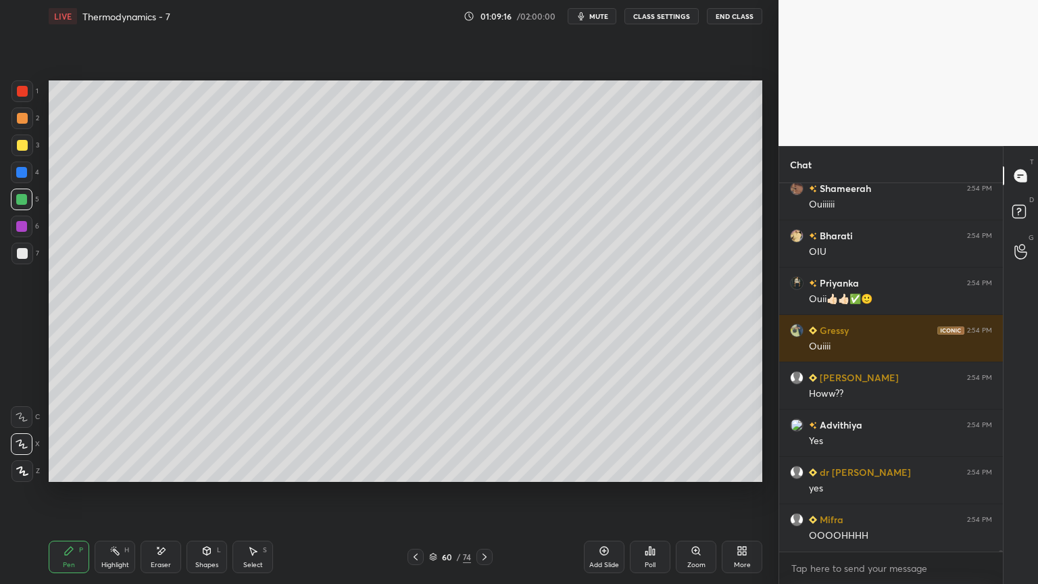
scroll to position [87542, 0]
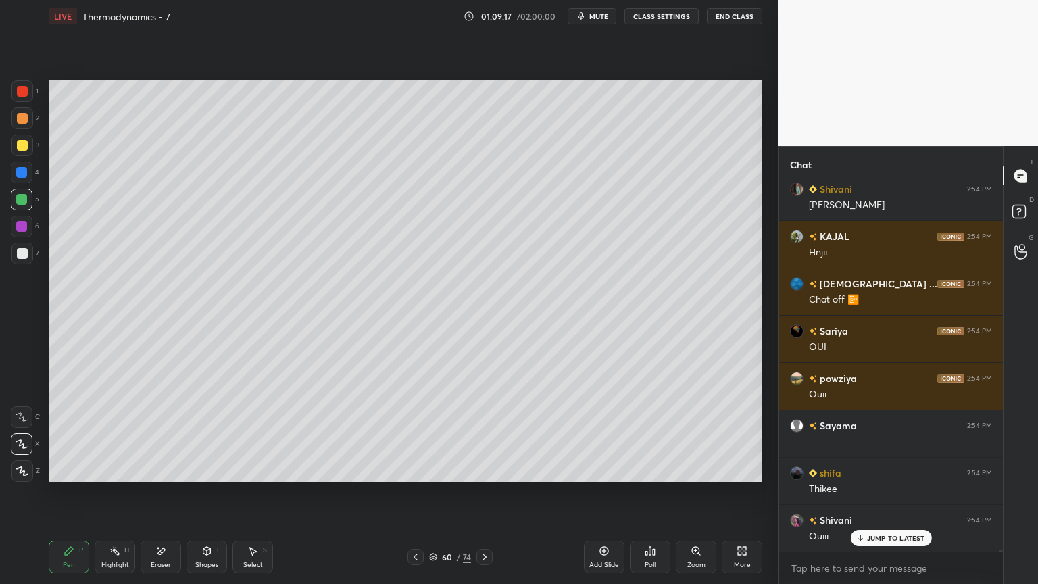
click at [663, 14] on button "CLASS SETTINGS" at bounding box center [661, 16] width 74 height 16
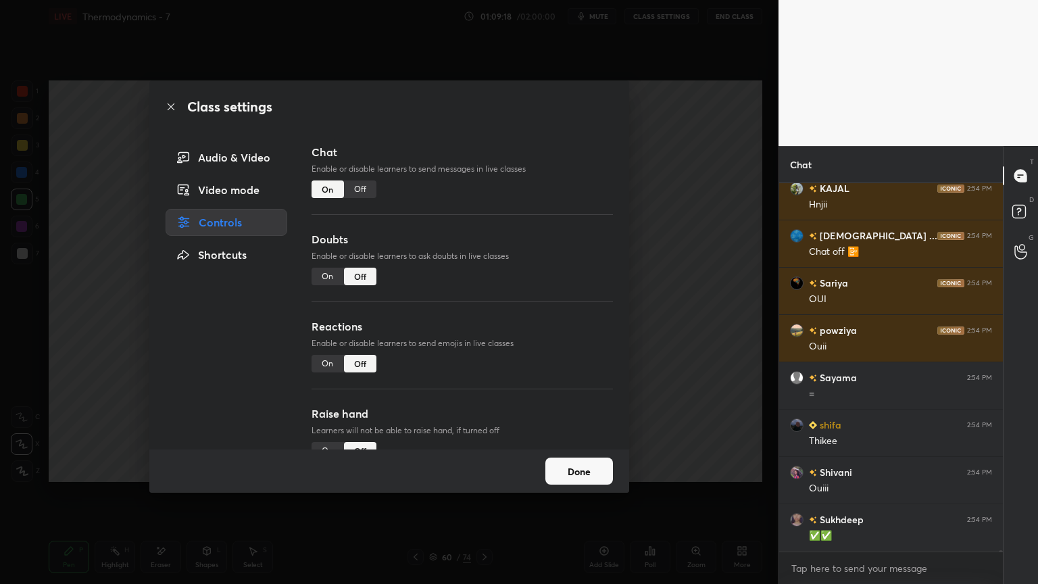
click at [357, 192] on div "Off" at bounding box center [360, 189] width 32 height 18
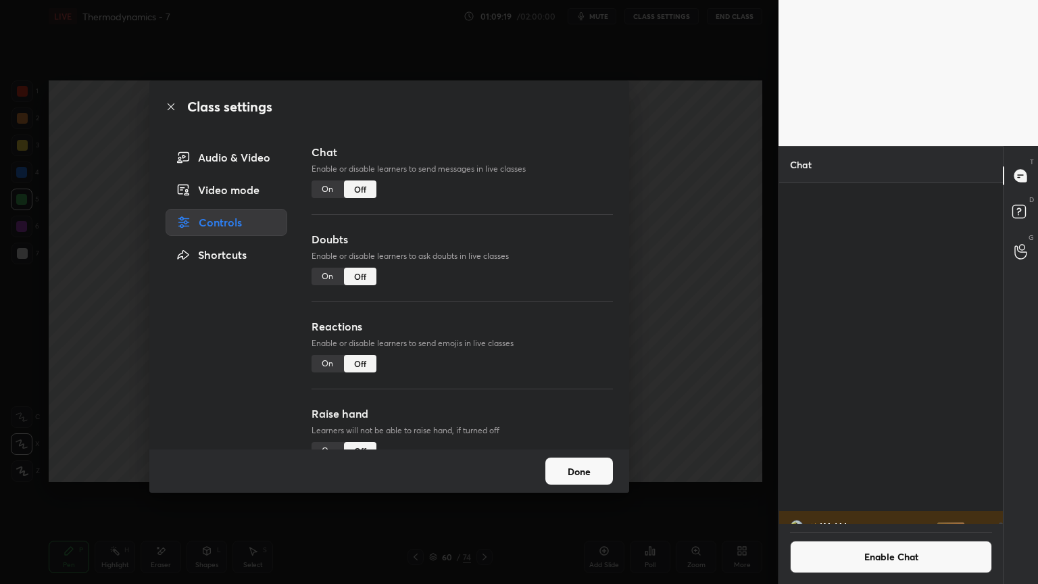
scroll to position [87599, 0]
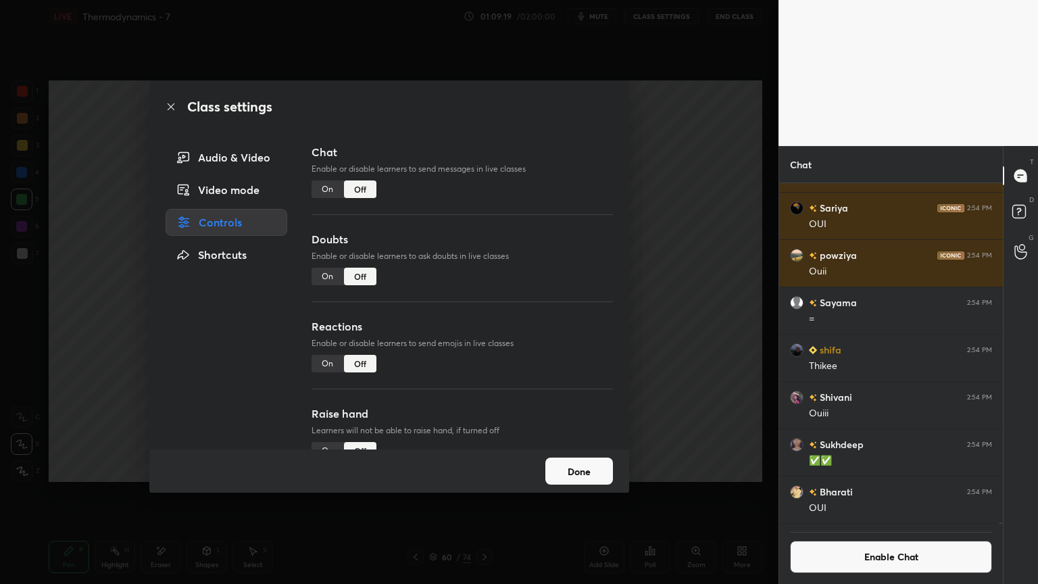
click at [591, 473] on button "Done" at bounding box center [579, 471] width 68 height 27
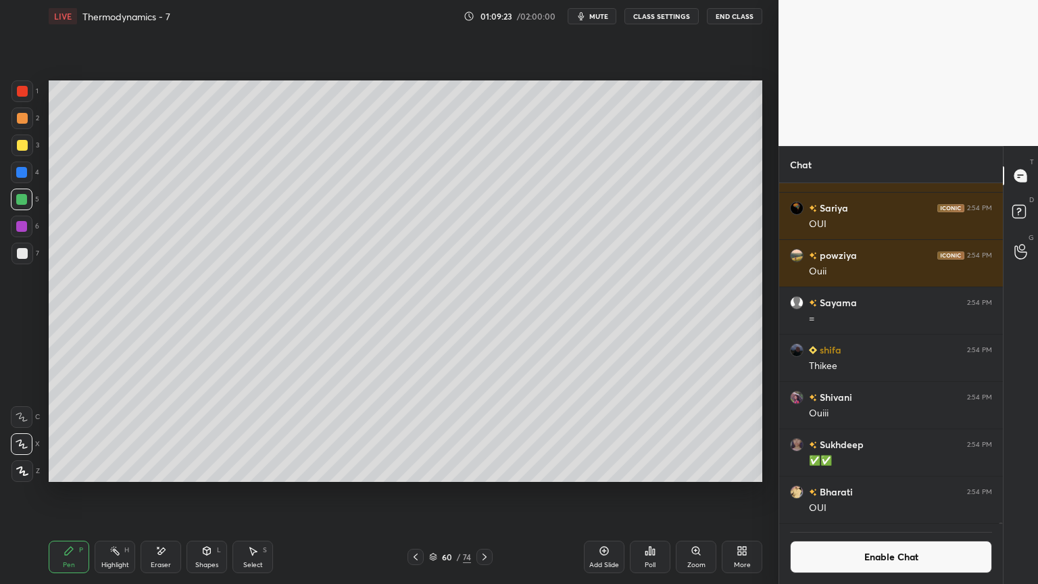
click at [487, 493] on div at bounding box center [484, 557] width 16 height 16
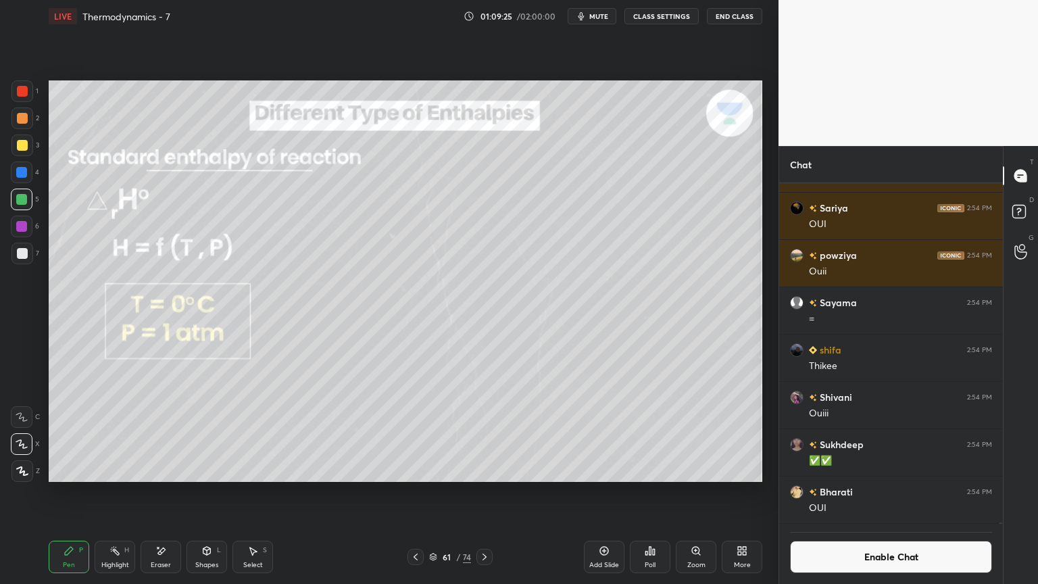
click at [118, 493] on icon at bounding box center [114, 550] width 11 height 11
click at [70, 493] on div "Pen P" at bounding box center [69, 557] width 41 height 32
click at [216, 493] on div "Shapes L" at bounding box center [207, 557] width 41 height 32
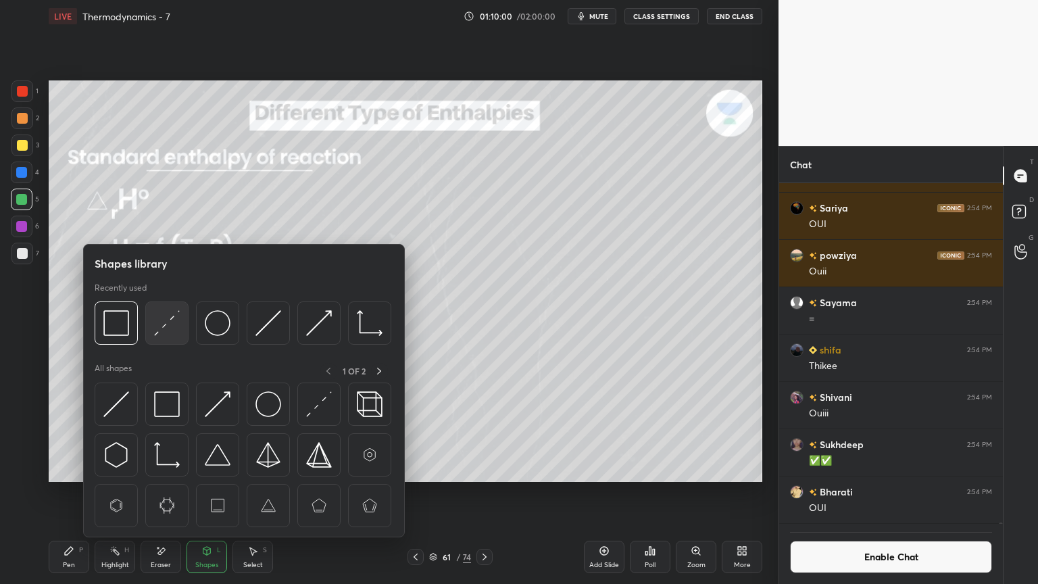
click at [172, 335] on img at bounding box center [167, 323] width 26 height 26
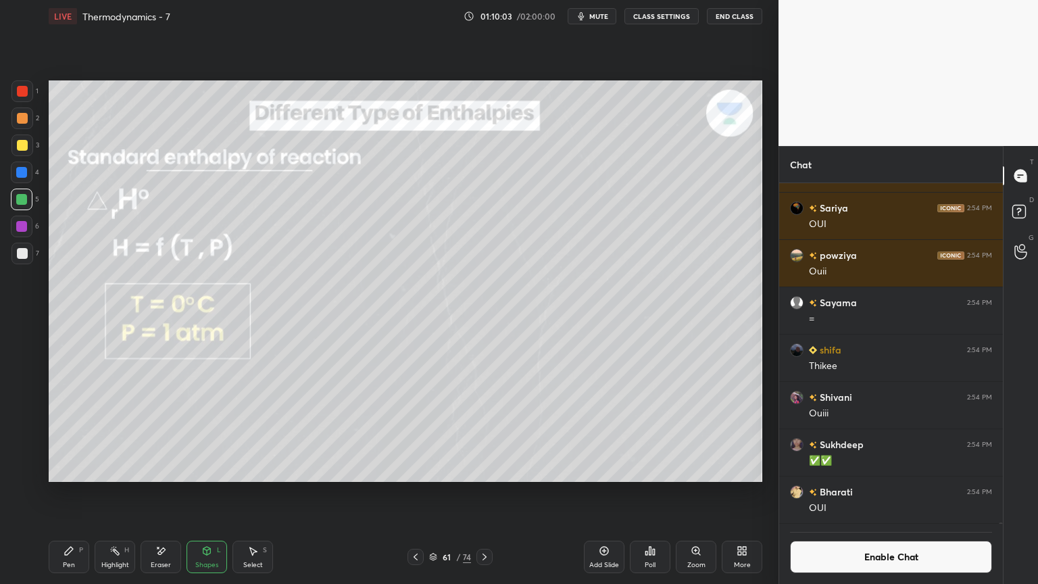
click at [78, 493] on div "Pen P" at bounding box center [69, 557] width 41 height 32
click at [23, 175] on div at bounding box center [21, 172] width 11 height 11
click at [120, 493] on div "Highlight H" at bounding box center [115, 557] width 41 height 32
click at [208, 493] on div "Shapes L" at bounding box center [207, 557] width 41 height 32
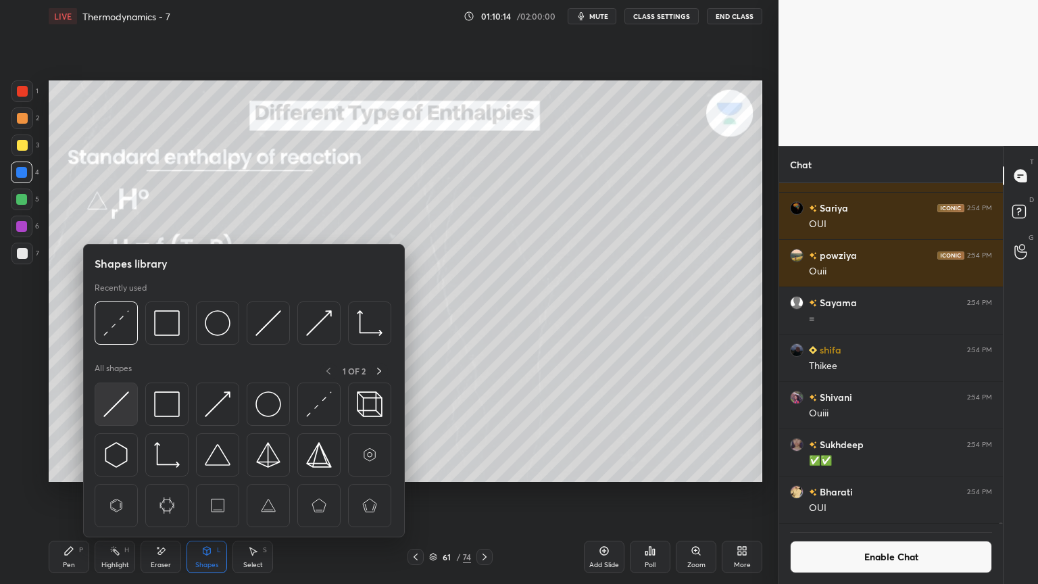
click at [120, 410] on img at bounding box center [116, 404] width 26 height 26
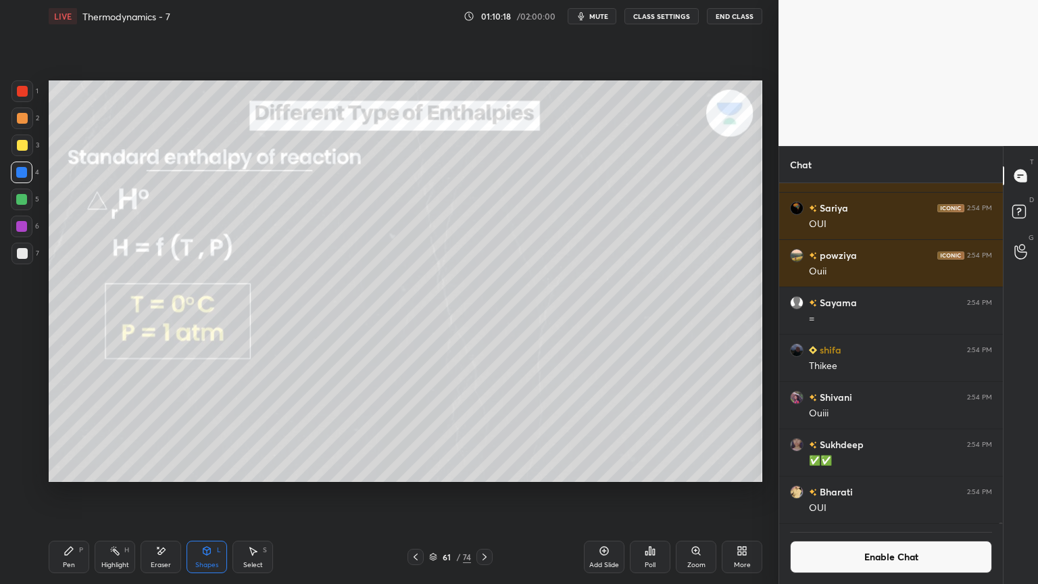
click at [211, 493] on icon at bounding box center [206, 550] width 11 height 11
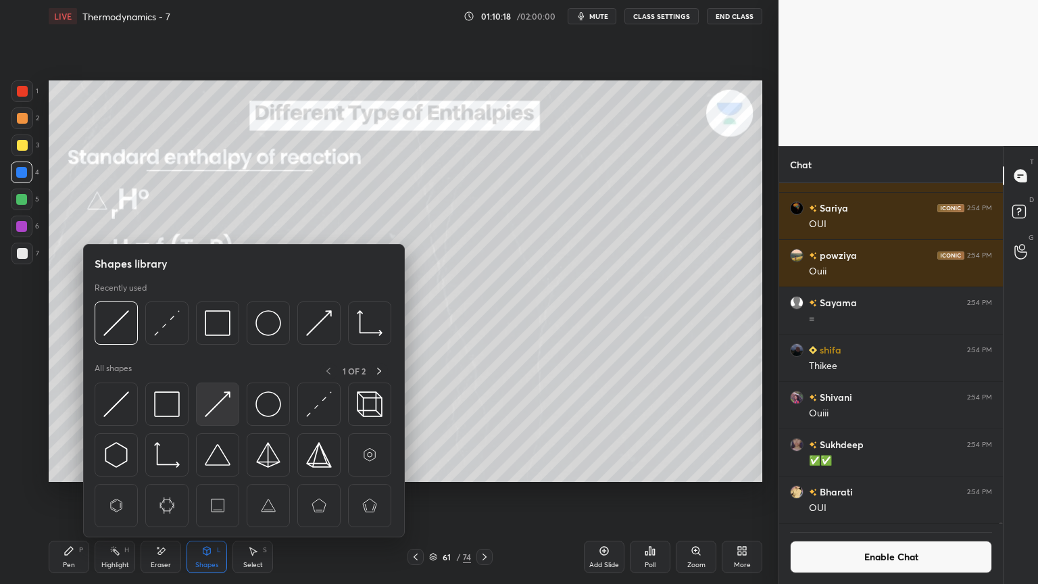
click at [212, 406] on img at bounding box center [218, 404] width 26 height 26
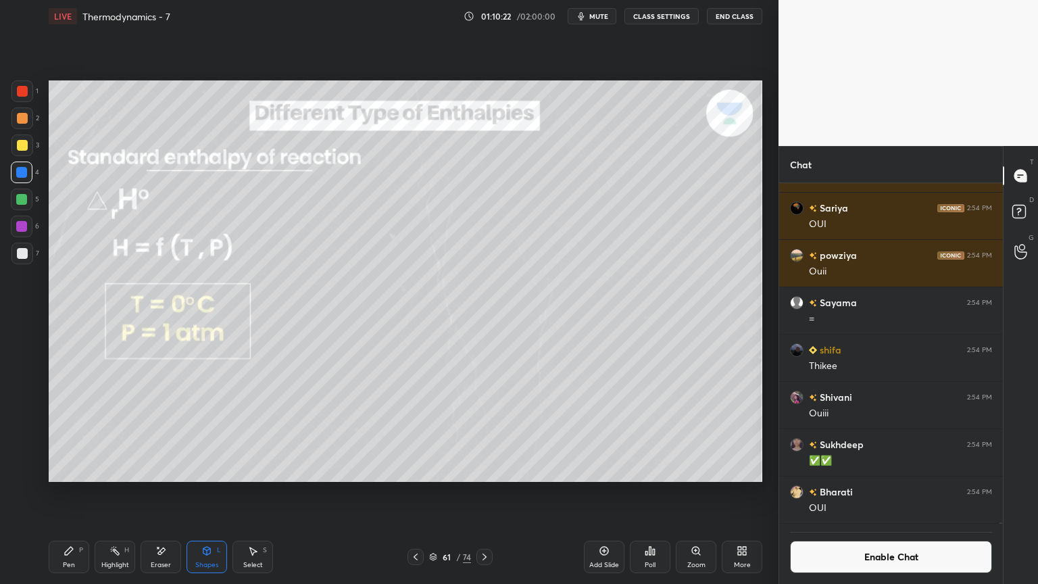
click at [127, 493] on div "H" at bounding box center [126, 550] width 5 height 7
click at [849, 493] on button "Enable Chat" at bounding box center [891, 557] width 202 height 32
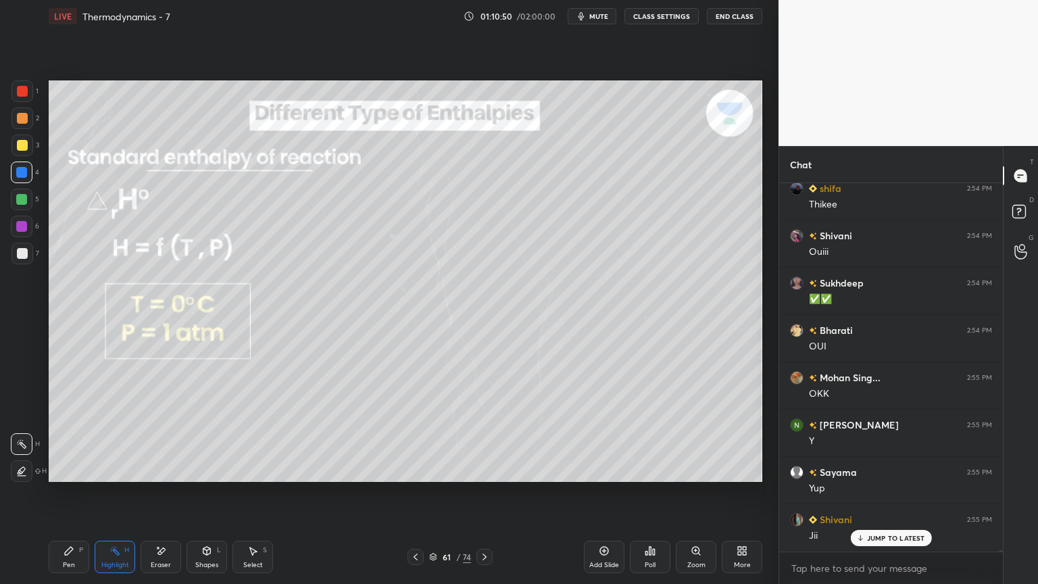
scroll to position [88064, 0]
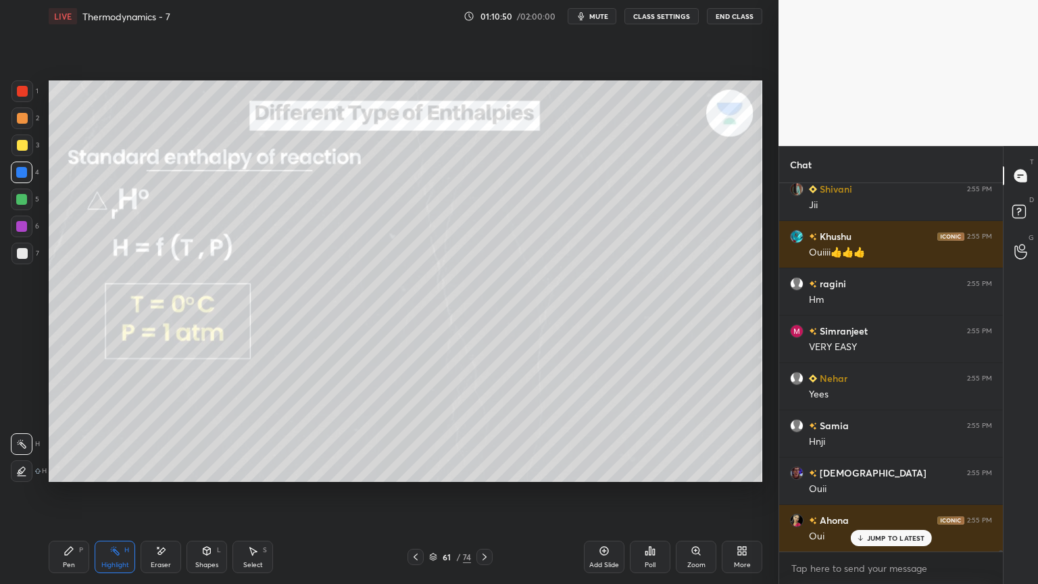
click at [652, 19] on button "CLASS SETTINGS" at bounding box center [661, 16] width 74 height 16
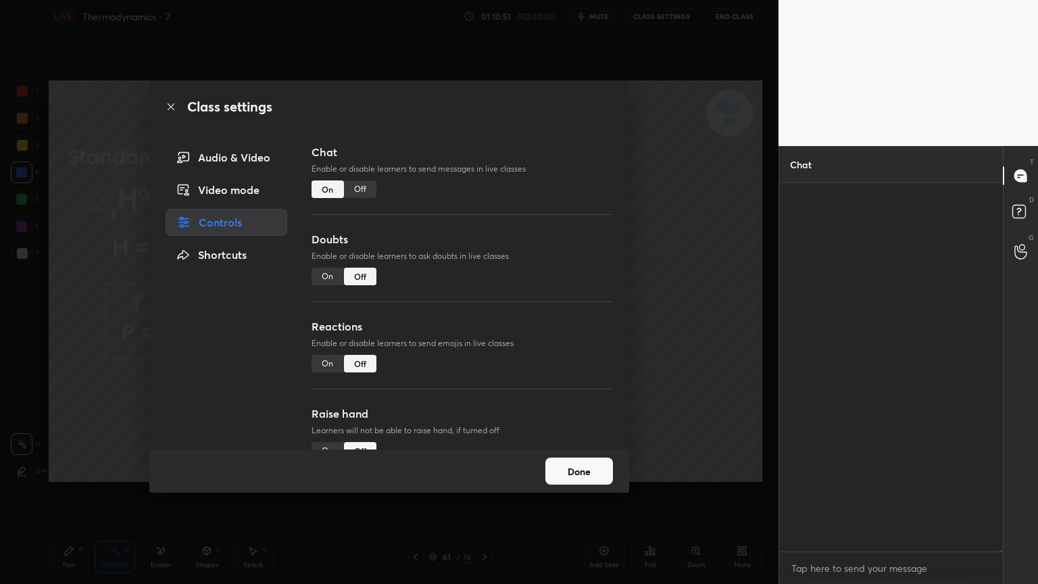
click at [370, 189] on div "Off" at bounding box center [360, 189] width 32 height 18
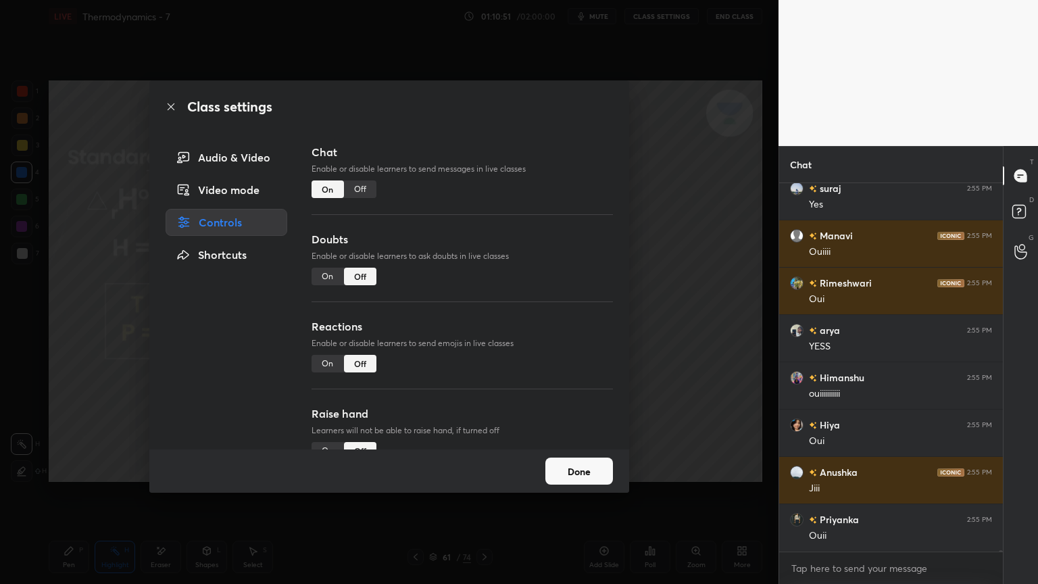
scroll to position [337, 220]
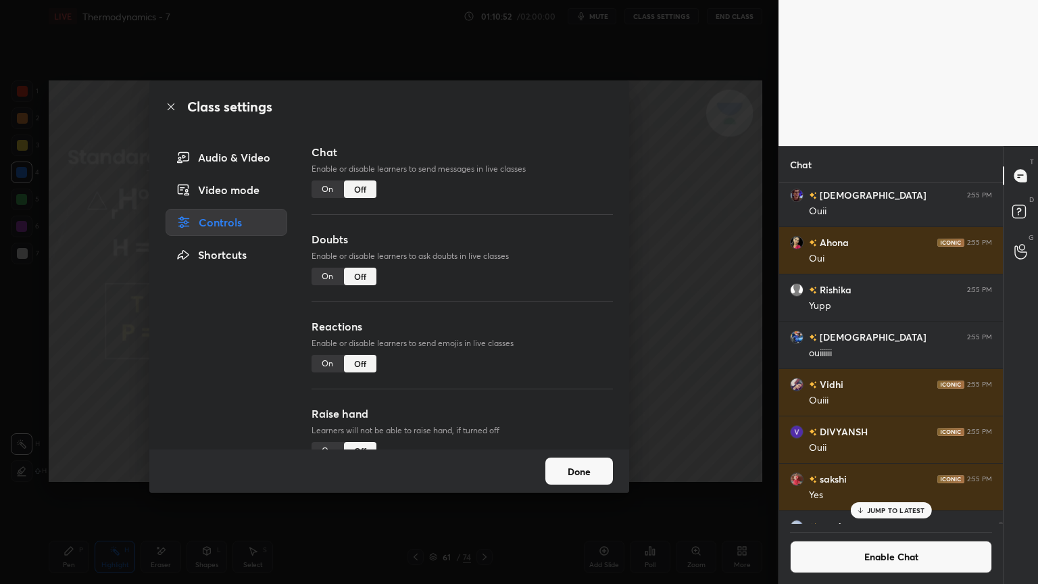
click at [584, 478] on button "Done" at bounding box center [579, 471] width 68 height 27
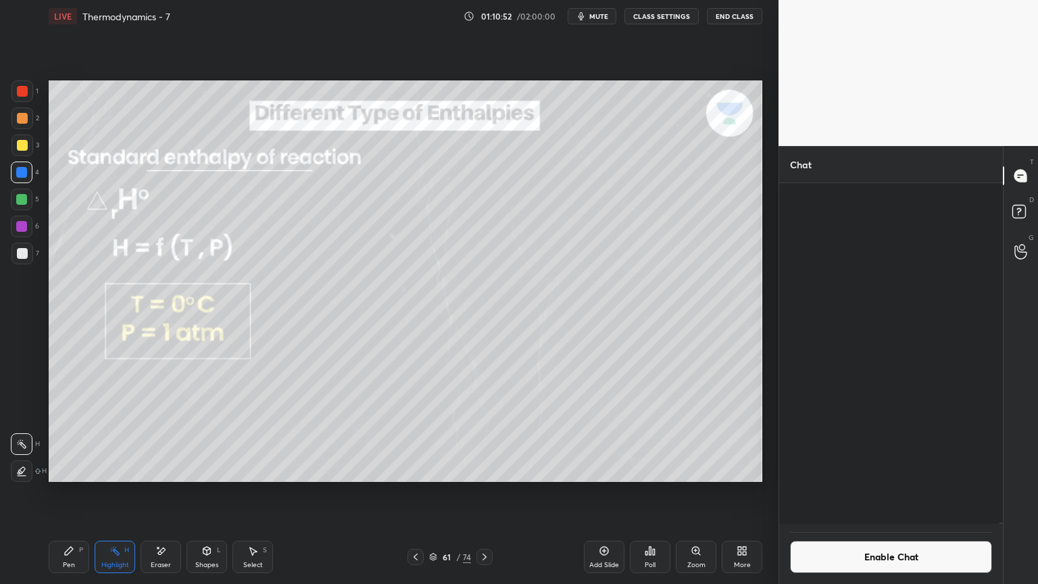
scroll to position [88491, 0]
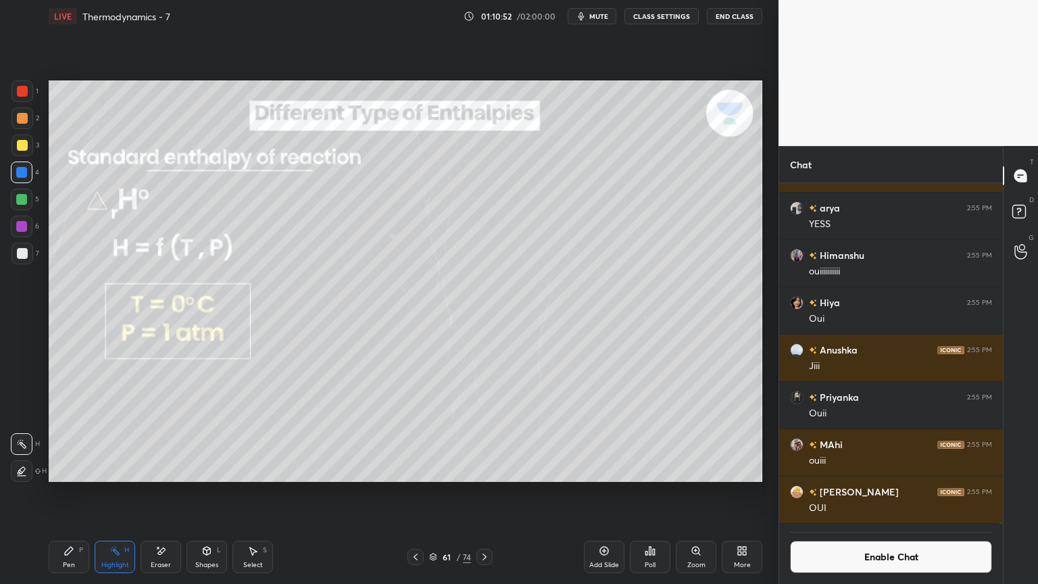
click at [67, 493] on icon at bounding box center [69, 551] width 8 height 8
click at [170, 493] on div "Eraser" at bounding box center [161, 557] width 41 height 32
click at [78, 493] on div "Pen P" at bounding box center [69, 557] width 41 height 32
click at [167, 493] on div "Eraser" at bounding box center [161, 557] width 41 height 32
click at [79, 493] on div "Pen P" at bounding box center [69, 557] width 41 height 32
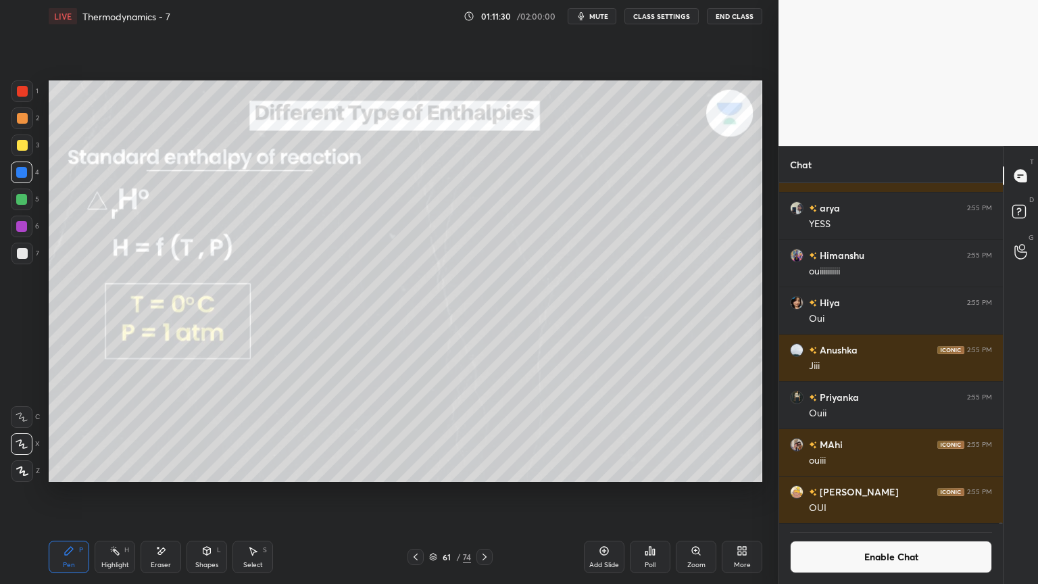
click at [485, 493] on icon at bounding box center [485, 557] width 4 height 7
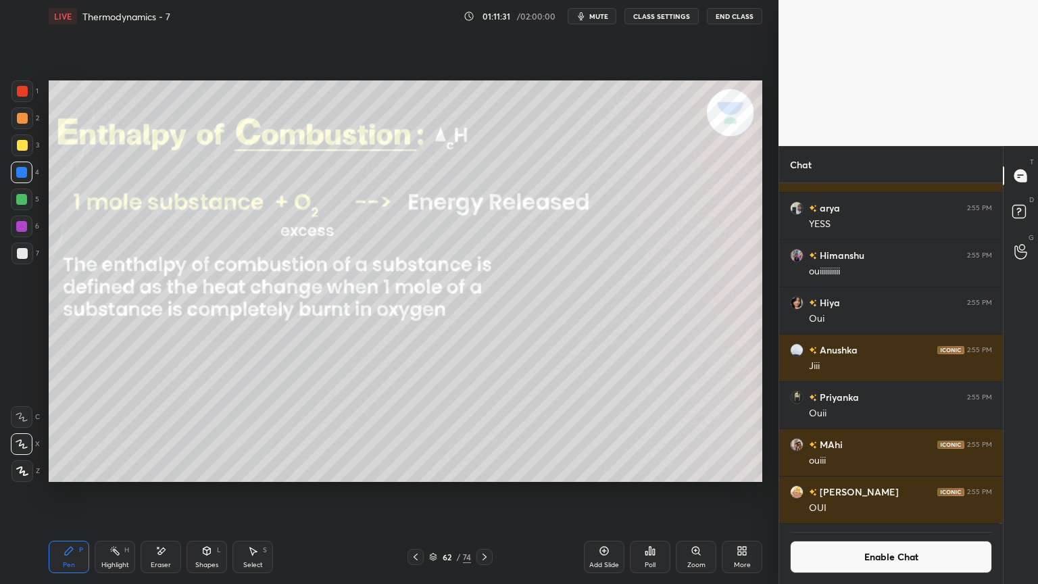
click at [125, 493] on div "Highlight" at bounding box center [115, 565] width 28 height 7
click at [833, 493] on button "Enable Chat" at bounding box center [891, 557] width 202 height 32
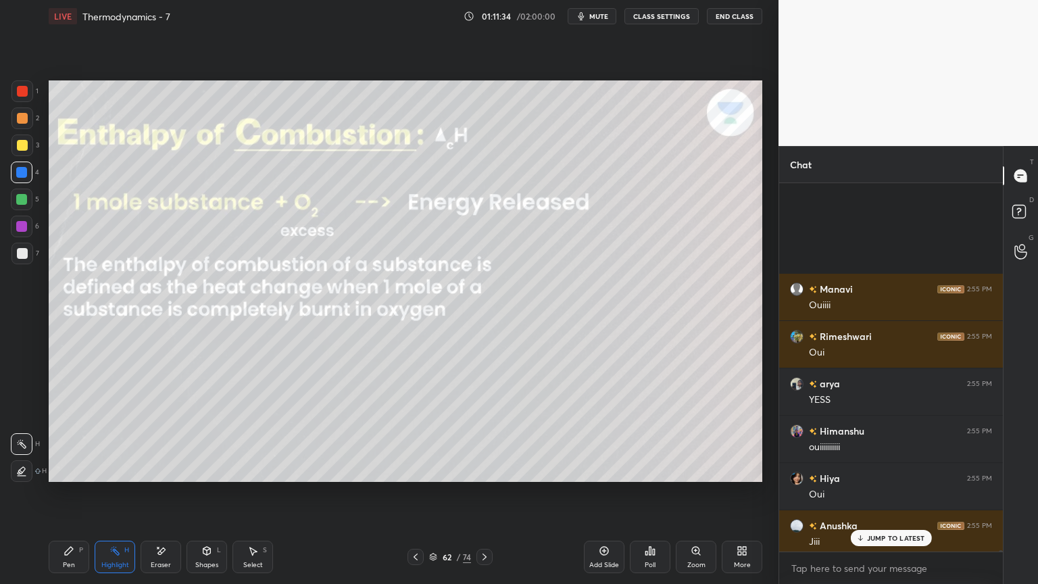
scroll to position [88423, 0]
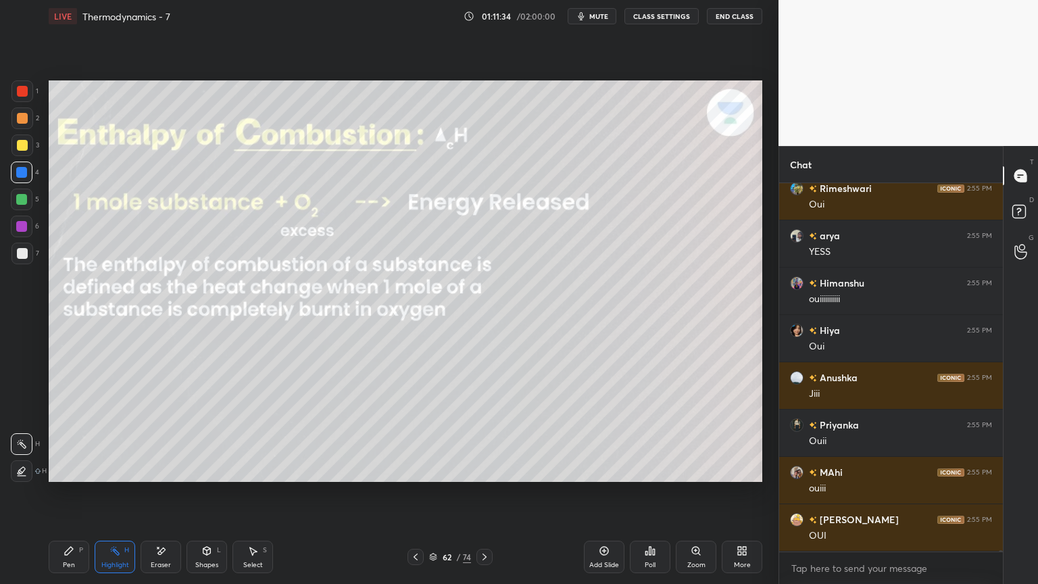
click at [414, 493] on icon at bounding box center [415, 556] width 11 height 11
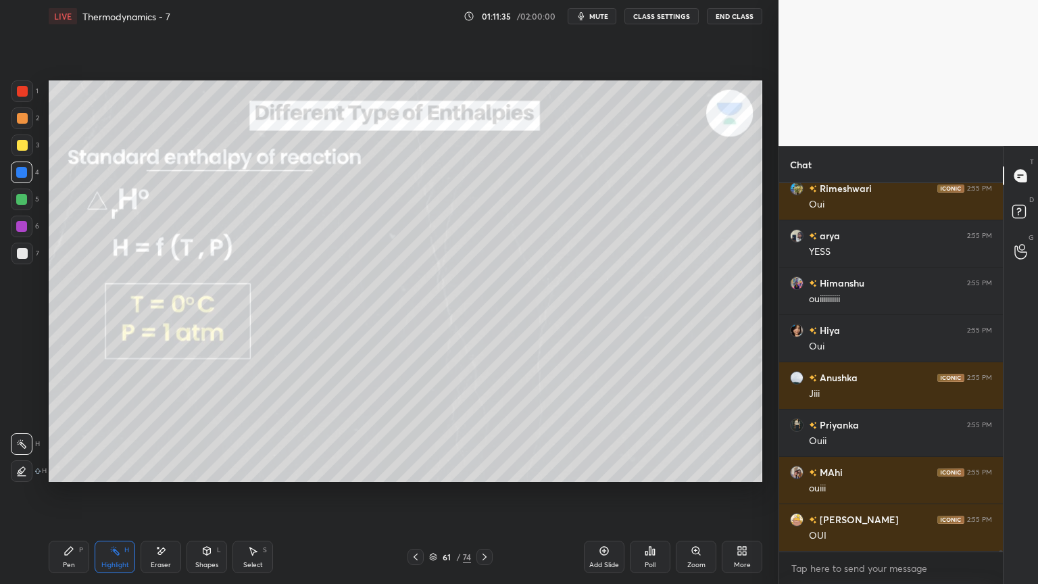
click at [412, 493] on icon at bounding box center [415, 556] width 11 height 11
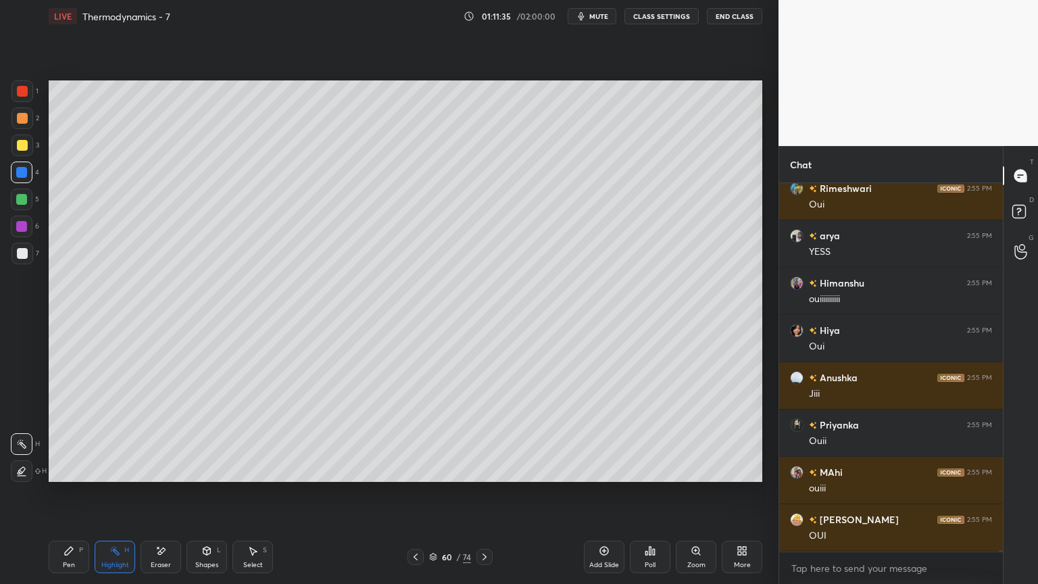
click at [408, 493] on div at bounding box center [416, 557] width 16 height 16
click at [410, 493] on icon at bounding box center [415, 556] width 11 height 11
click at [487, 493] on icon at bounding box center [484, 556] width 11 height 11
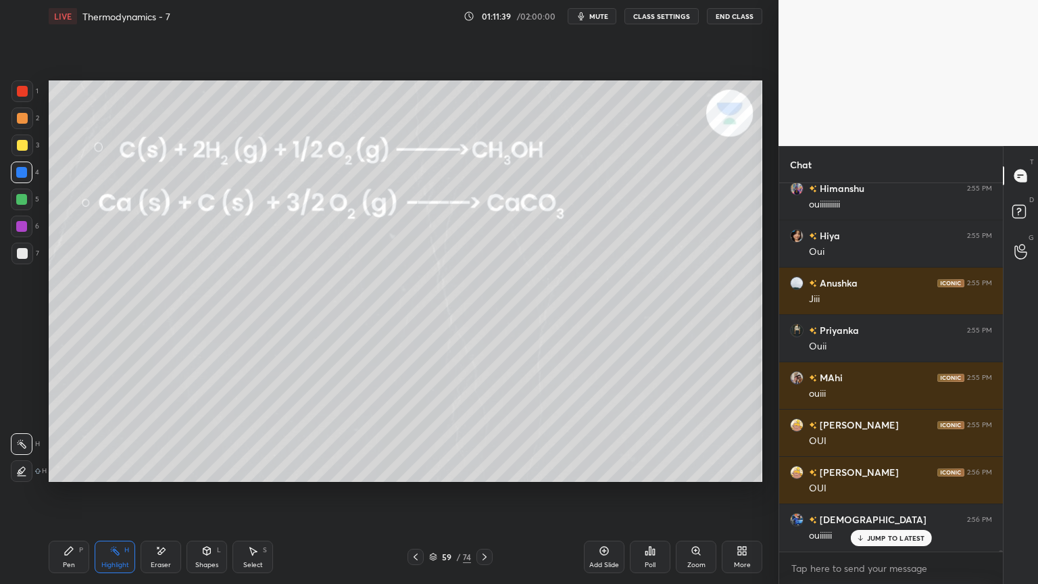
scroll to position [88564, 0]
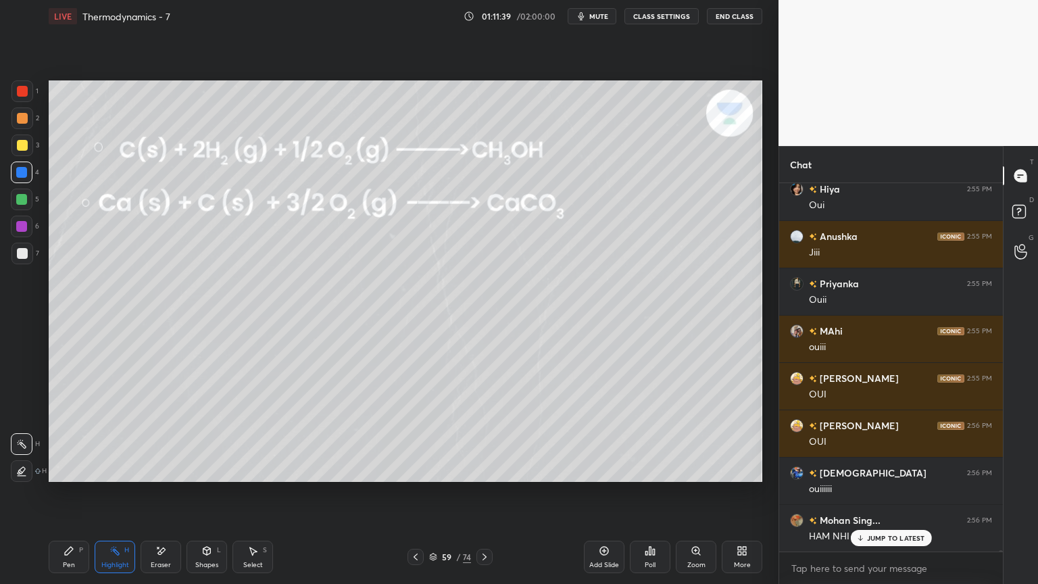
click at [489, 493] on icon at bounding box center [484, 556] width 11 height 11
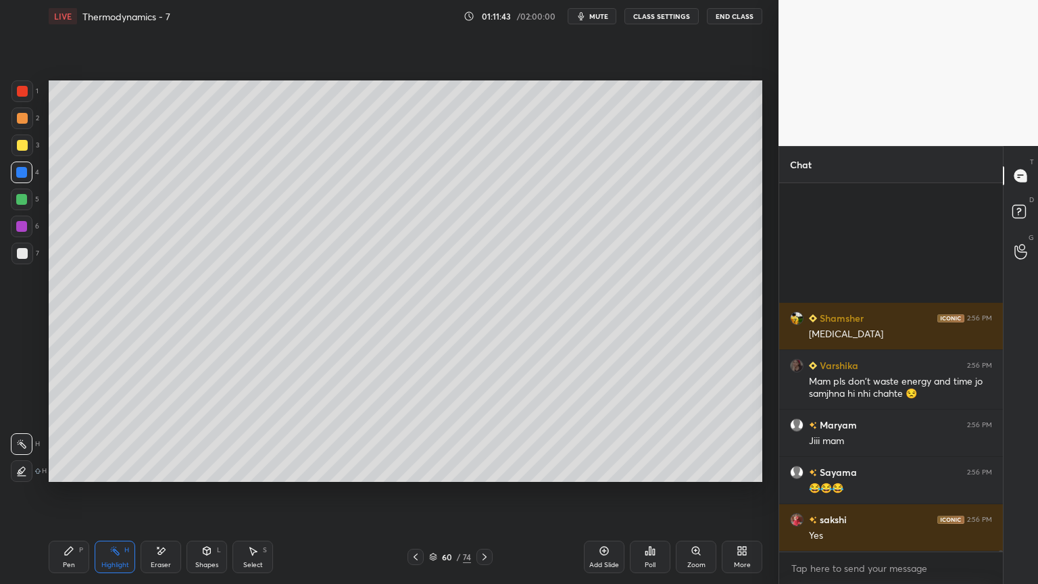
scroll to position [89050, 0]
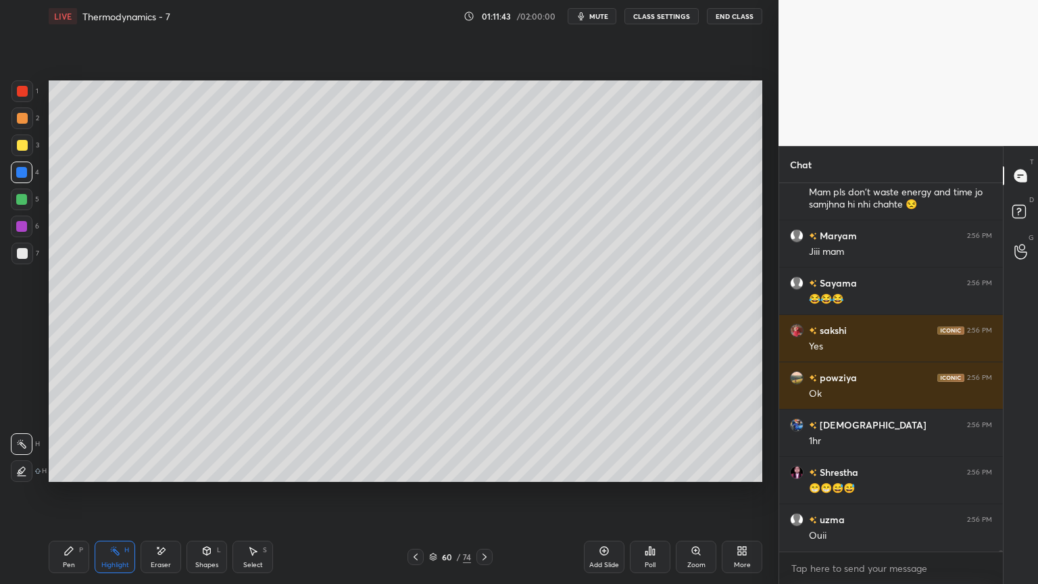
click at [483, 493] on icon at bounding box center [484, 556] width 11 height 11
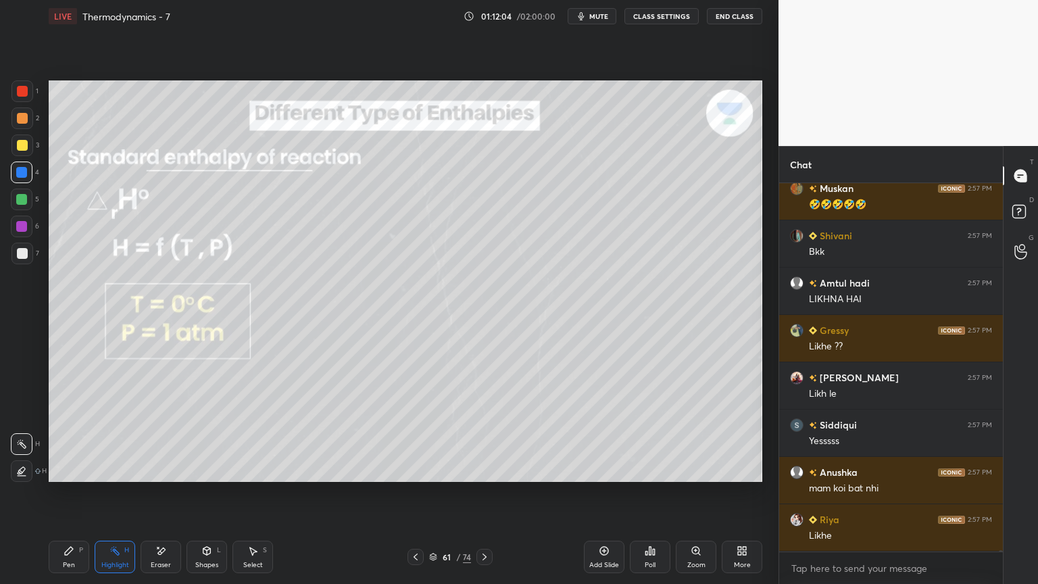
scroll to position [92127, 0]
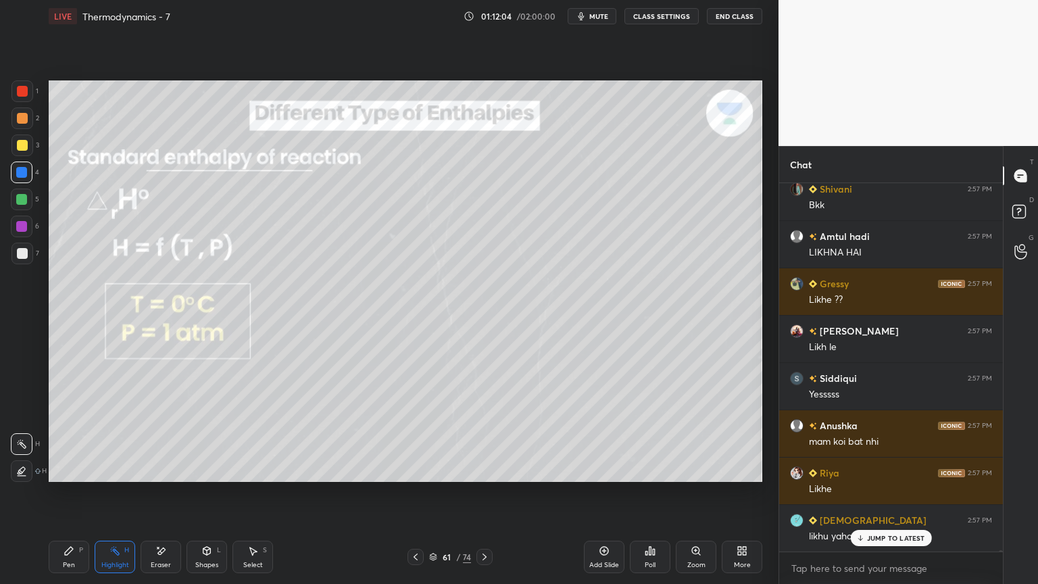
click at [418, 493] on icon at bounding box center [415, 556] width 11 height 11
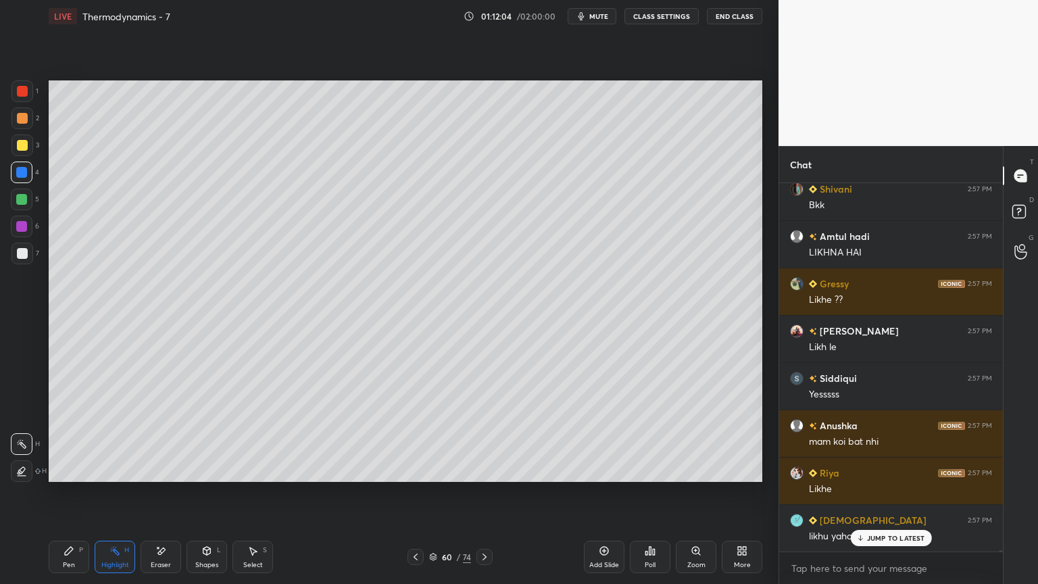
click at [416, 493] on div at bounding box center [416, 557] width 16 height 16
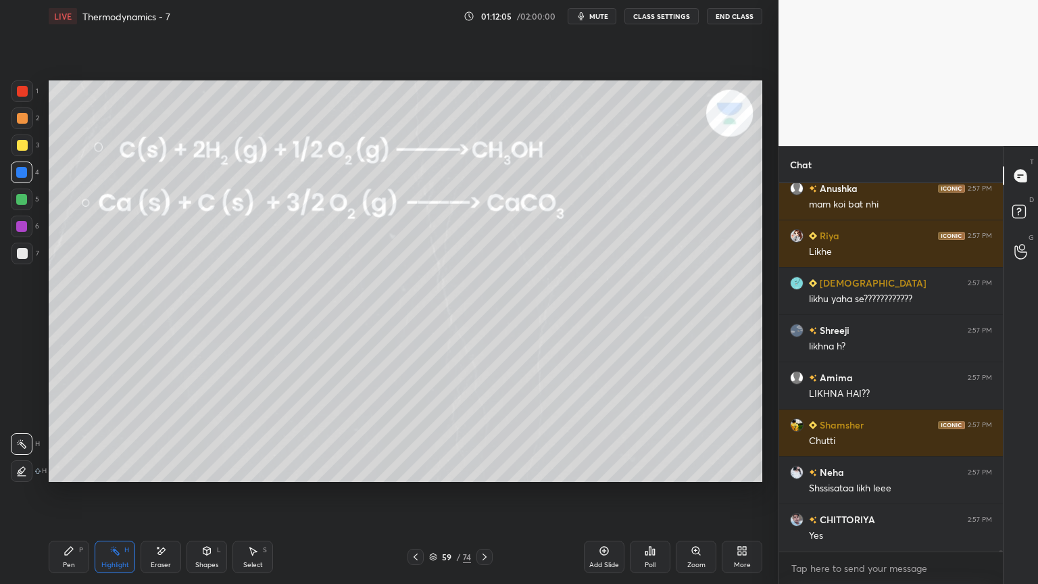
click at [409, 493] on div at bounding box center [416, 557] width 16 height 16
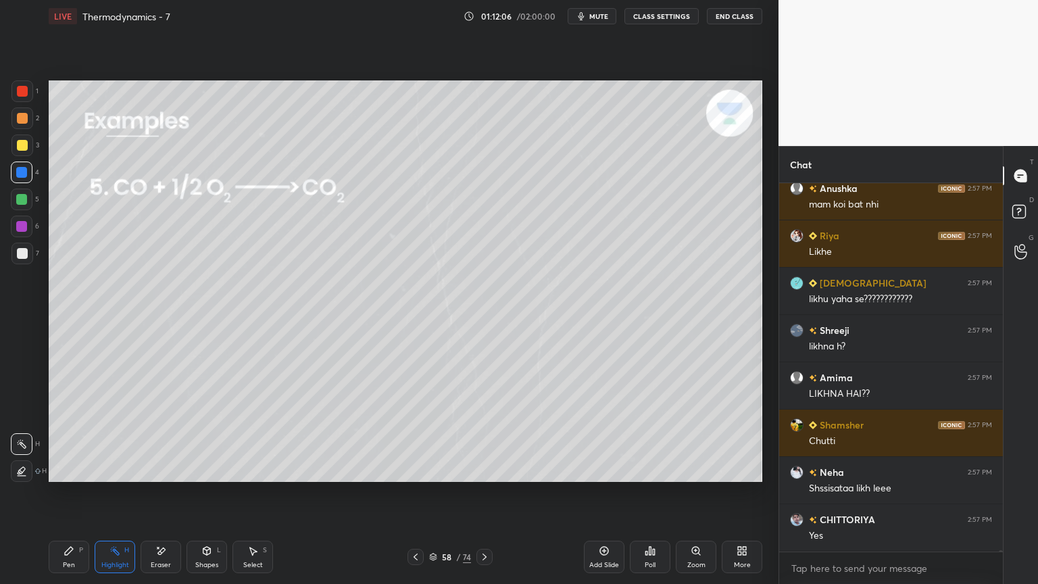
scroll to position [92553, 0]
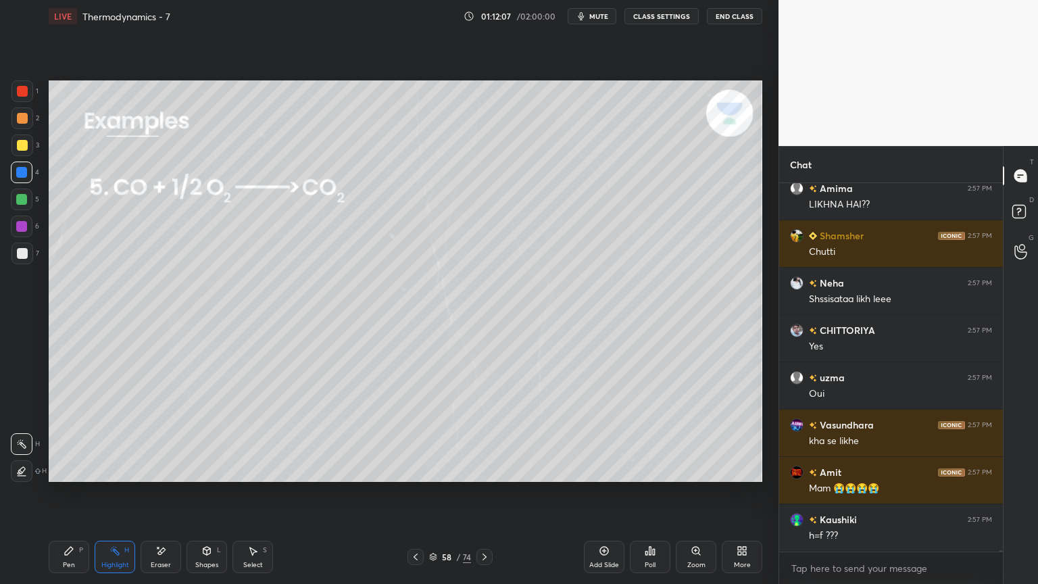
click at [76, 493] on div "Pen P" at bounding box center [69, 557] width 41 height 32
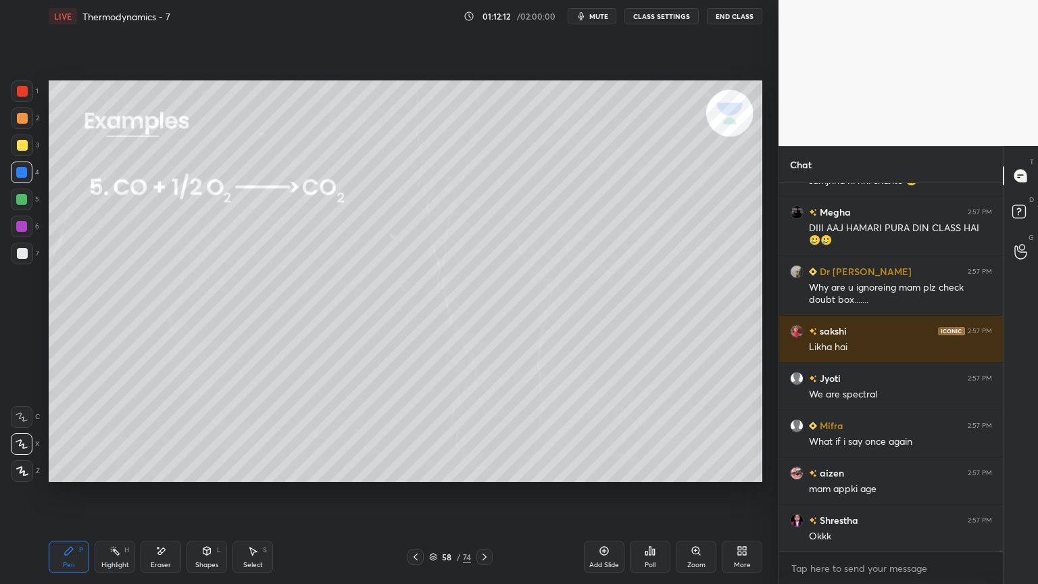
scroll to position [93110, 0]
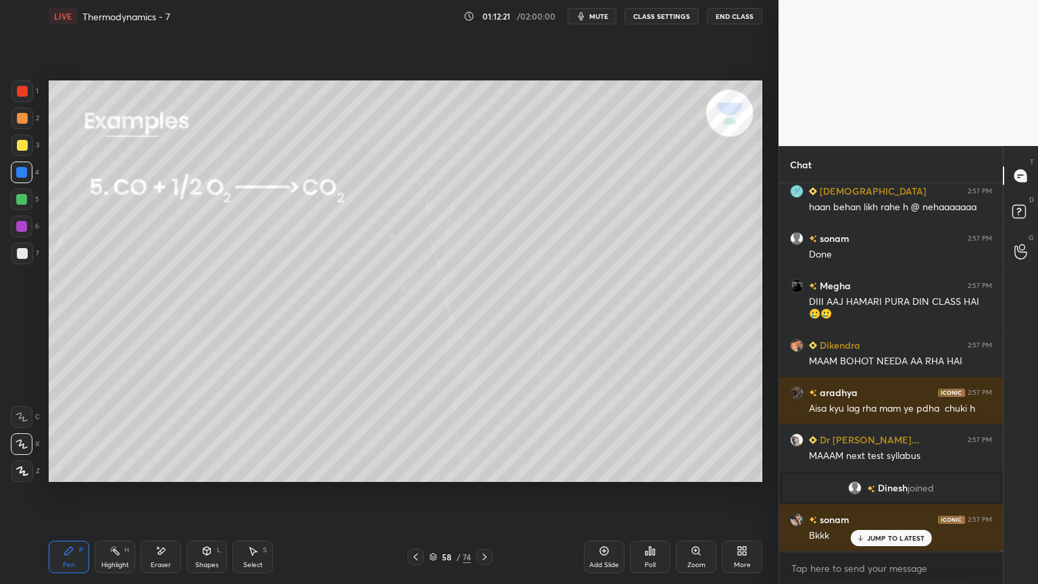
click at [660, 18] on button "CLASS SETTINGS" at bounding box center [661, 16] width 74 height 16
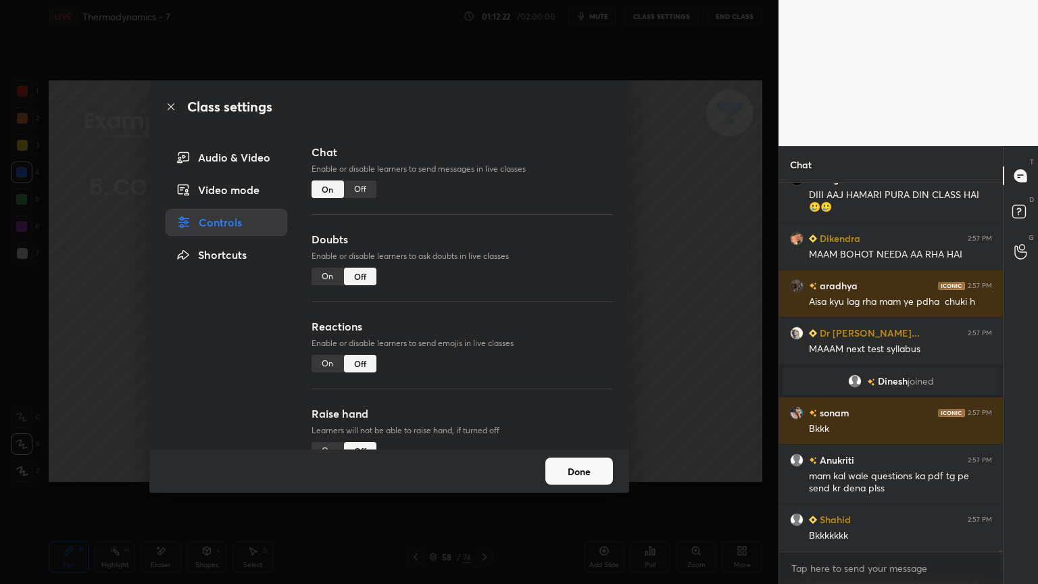
click at [368, 189] on div "Off" at bounding box center [360, 189] width 32 height 18
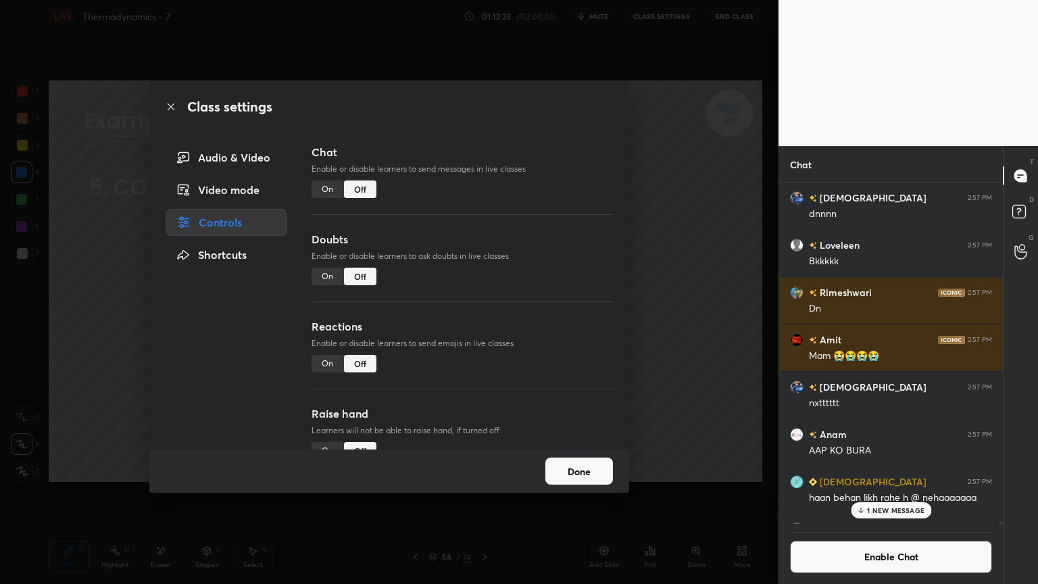
click at [587, 459] on button "Done" at bounding box center [579, 471] width 68 height 27
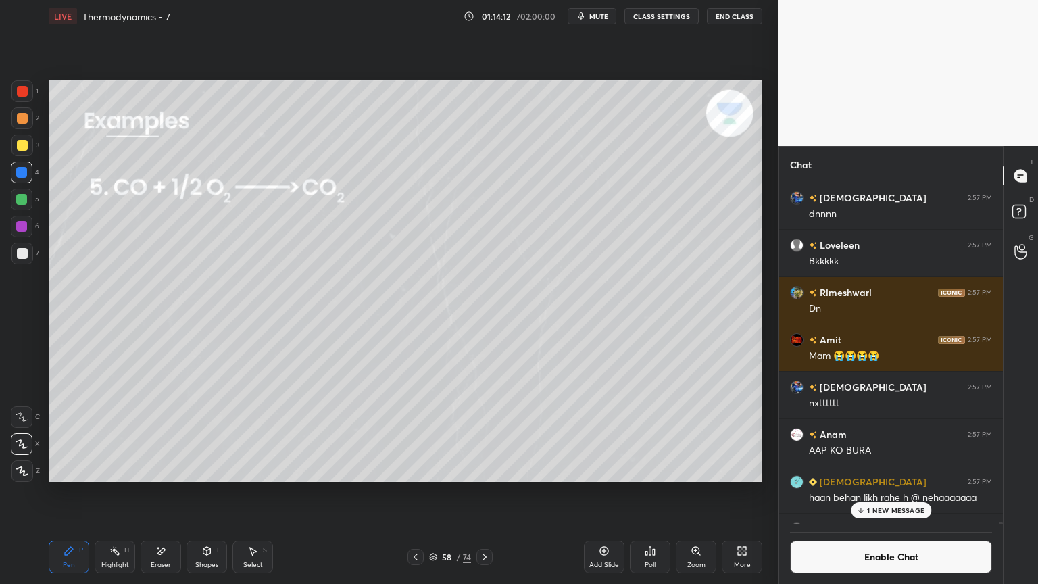
click at [485, 493] on icon at bounding box center [485, 557] width 4 height 7
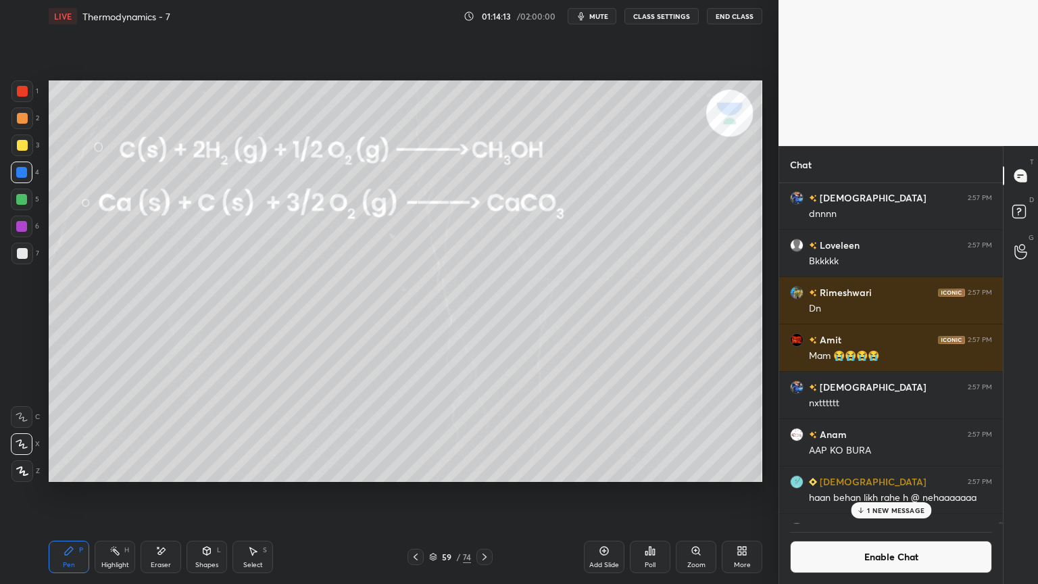
click at [487, 493] on icon at bounding box center [484, 556] width 11 height 11
click at [84, 493] on div "Pen P" at bounding box center [69, 557] width 41 height 32
click at [132, 493] on div "Highlight H" at bounding box center [115, 557] width 41 height 32
click at [76, 493] on div "Pen P" at bounding box center [69, 557] width 41 height 32
click at [118, 493] on div "Highlight H" at bounding box center [115, 557] width 41 height 32
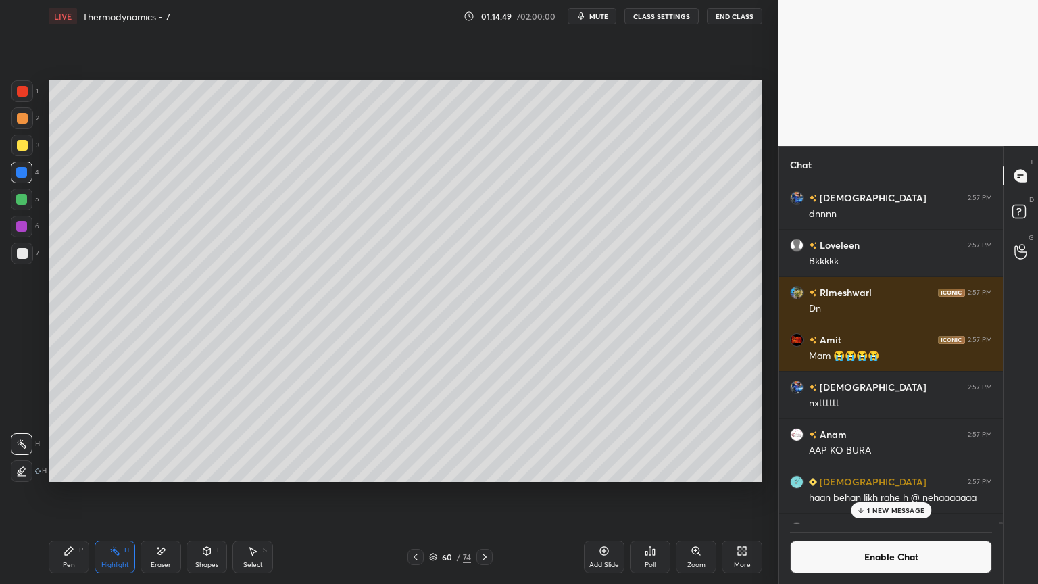
click at [906, 493] on p "1 NEW MESSAGE" at bounding box center [895, 510] width 57 height 8
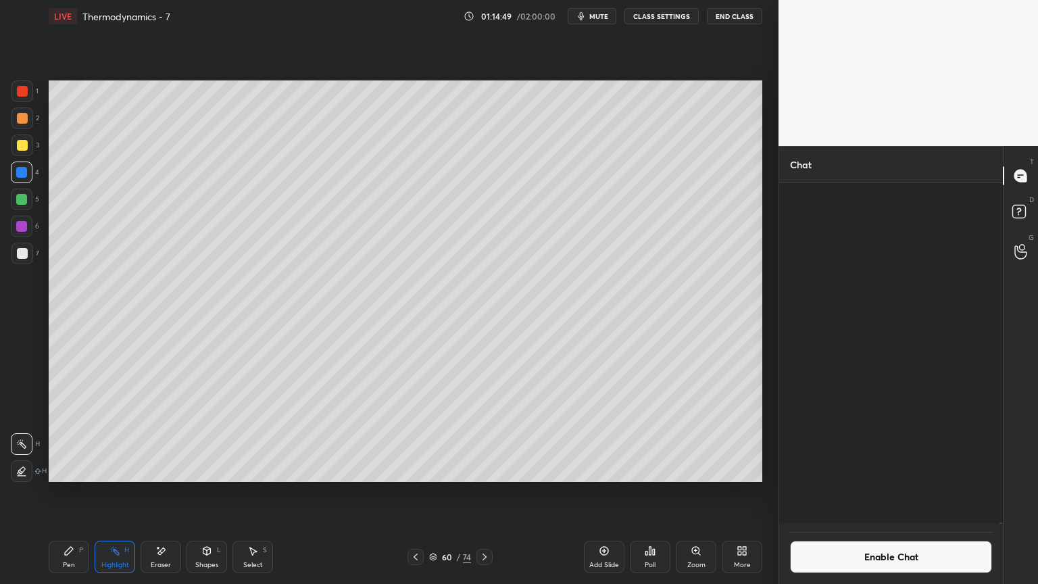
scroll to position [92346, 0]
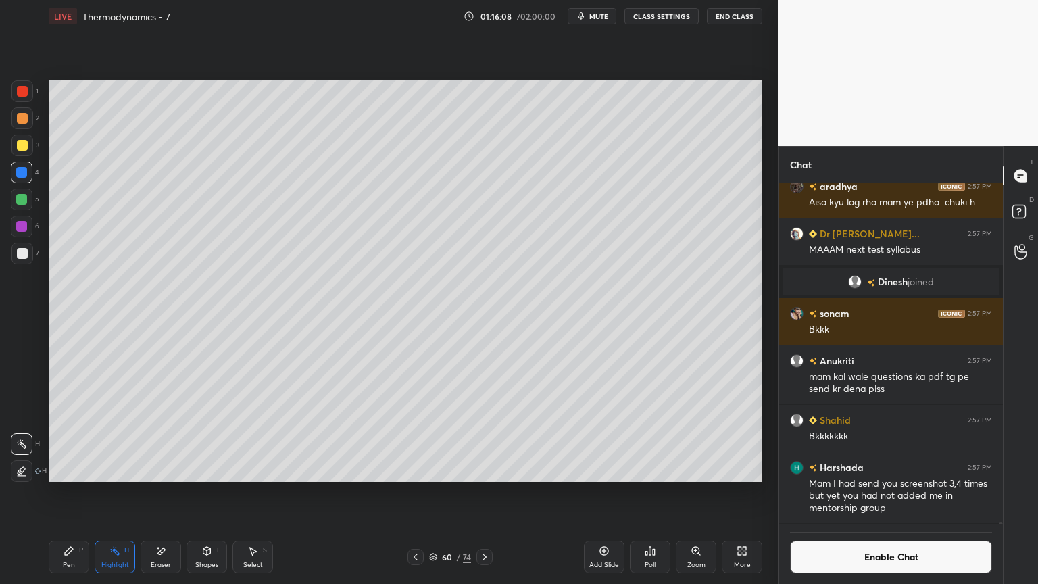
click at [907, 493] on button "Enable Chat" at bounding box center [891, 557] width 202 height 32
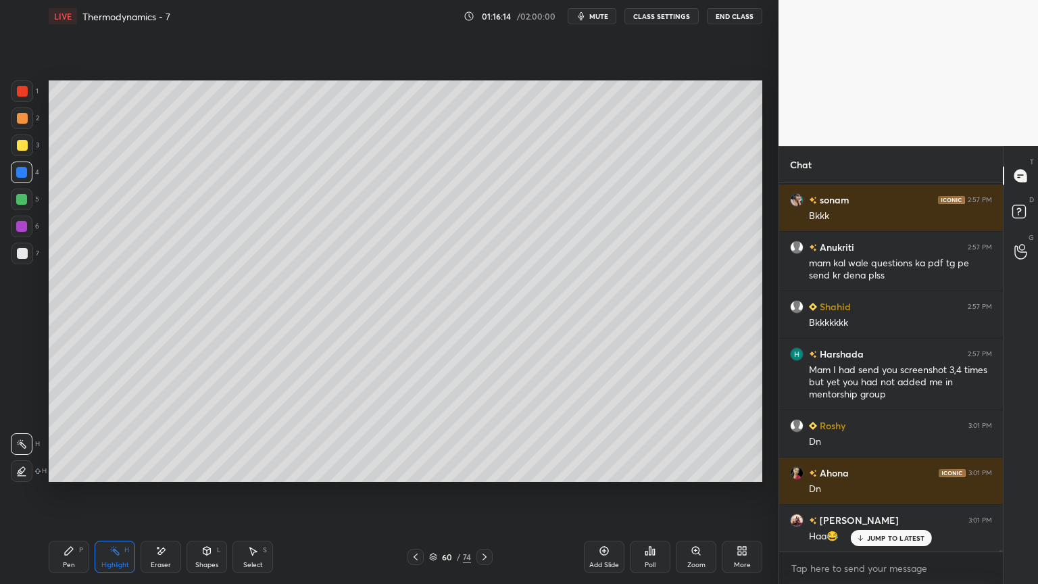
scroll to position [92535, 0]
click at [64, 493] on div "Pen P" at bounding box center [69, 557] width 41 height 32
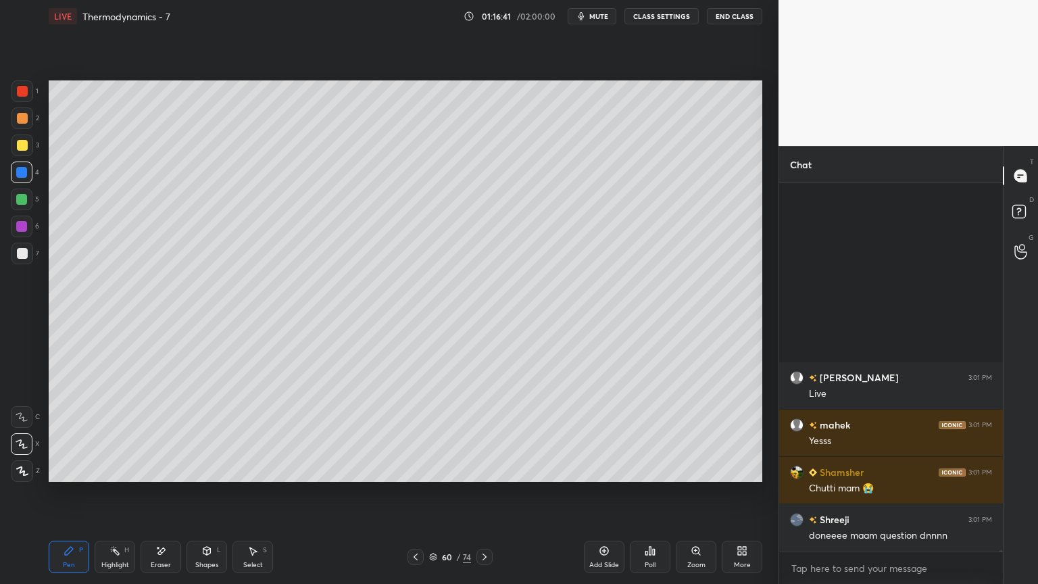
scroll to position [98482, 0]
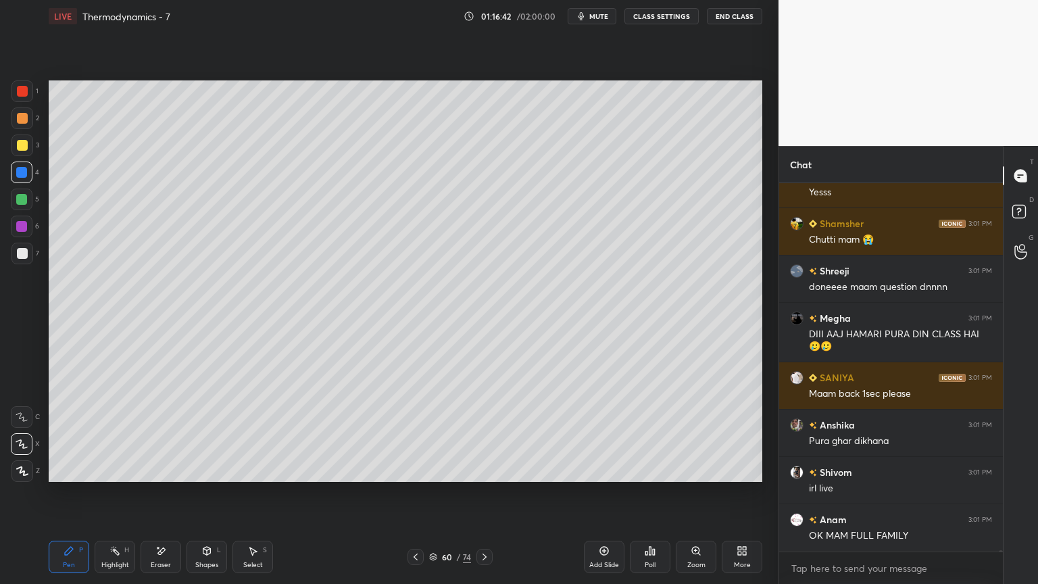
click at [30, 256] on div at bounding box center [22, 254] width 22 height 22
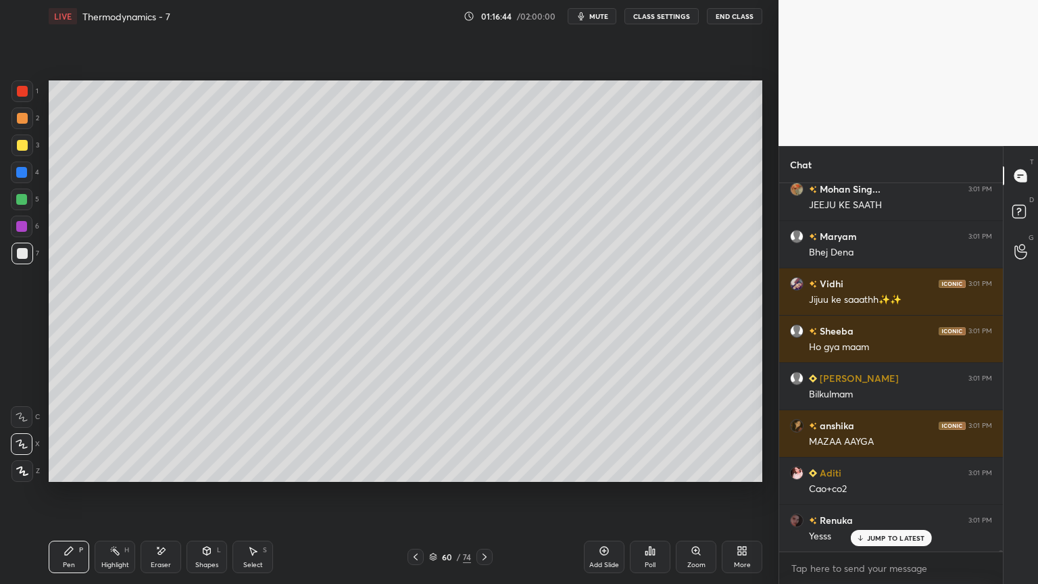
scroll to position [99333, 0]
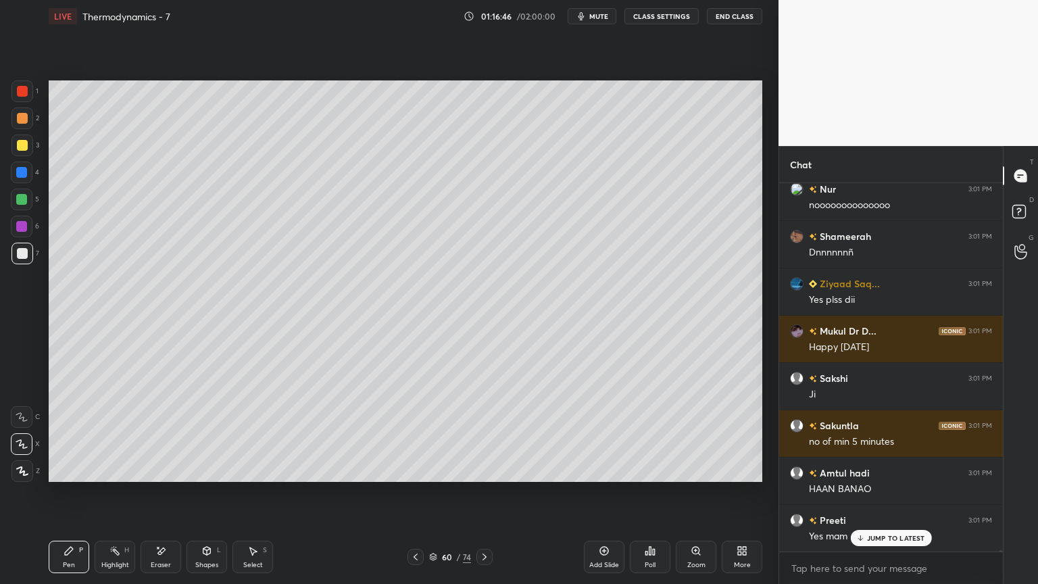
click at [22, 178] on div at bounding box center [22, 173] width 22 height 22
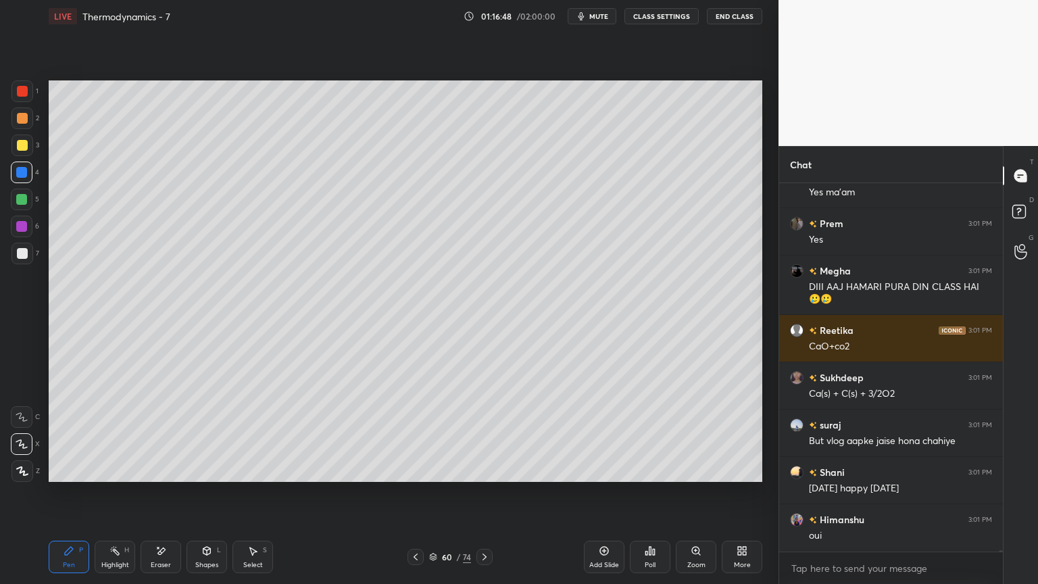
scroll to position [100339, 0]
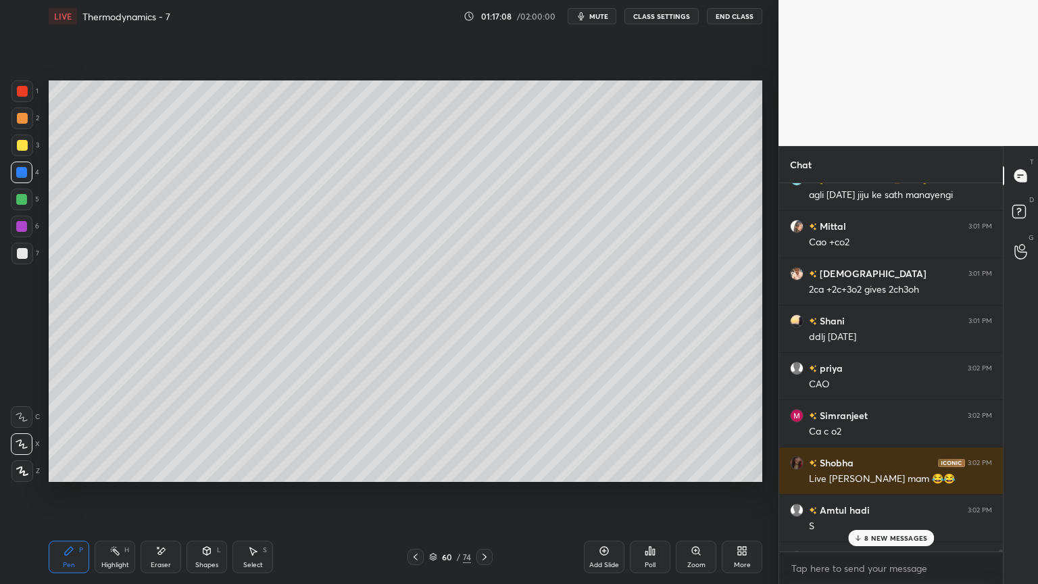
click at [127, 493] on div "Highlight H" at bounding box center [115, 557] width 41 height 32
click at [72, 493] on div "Pen P" at bounding box center [69, 557] width 41 height 32
click at [894, 493] on p "31 NEW MESSAGES" at bounding box center [896, 538] width 65 height 8
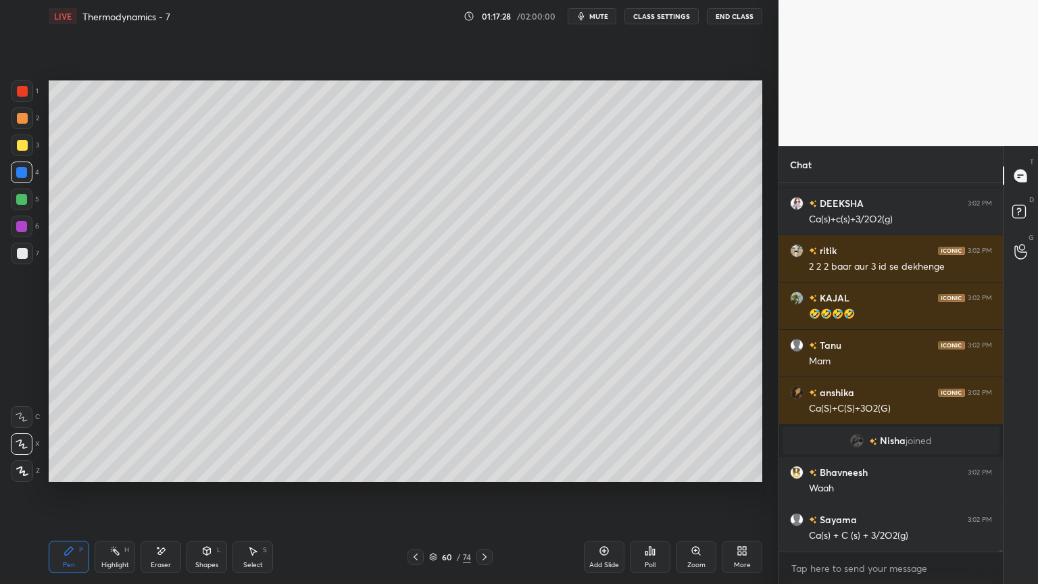
scroll to position [103450, 0]
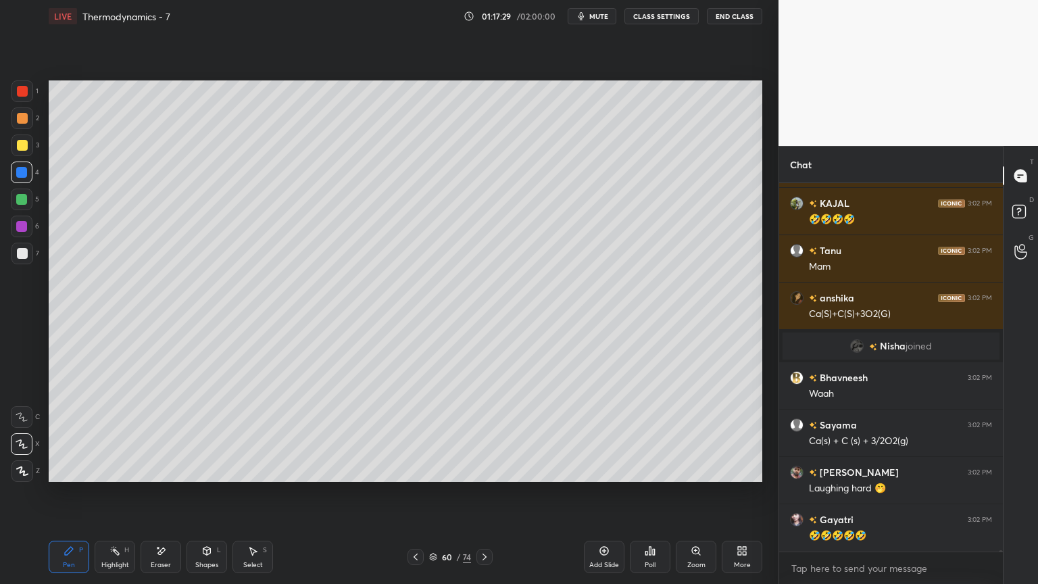
click at [122, 493] on div "Highlight H" at bounding box center [115, 557] width 41 height 32
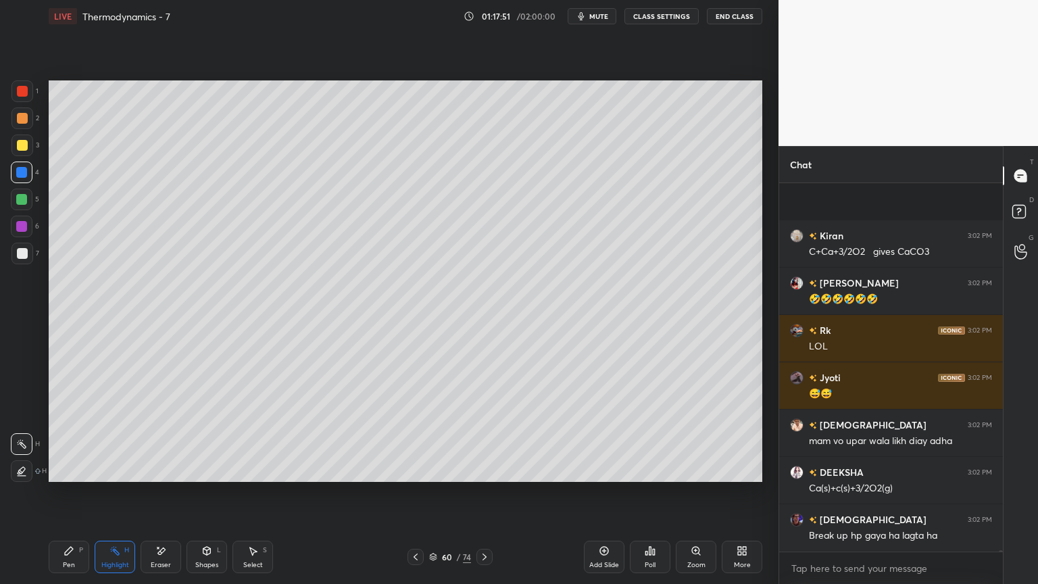
scroll to position [102524, 0]
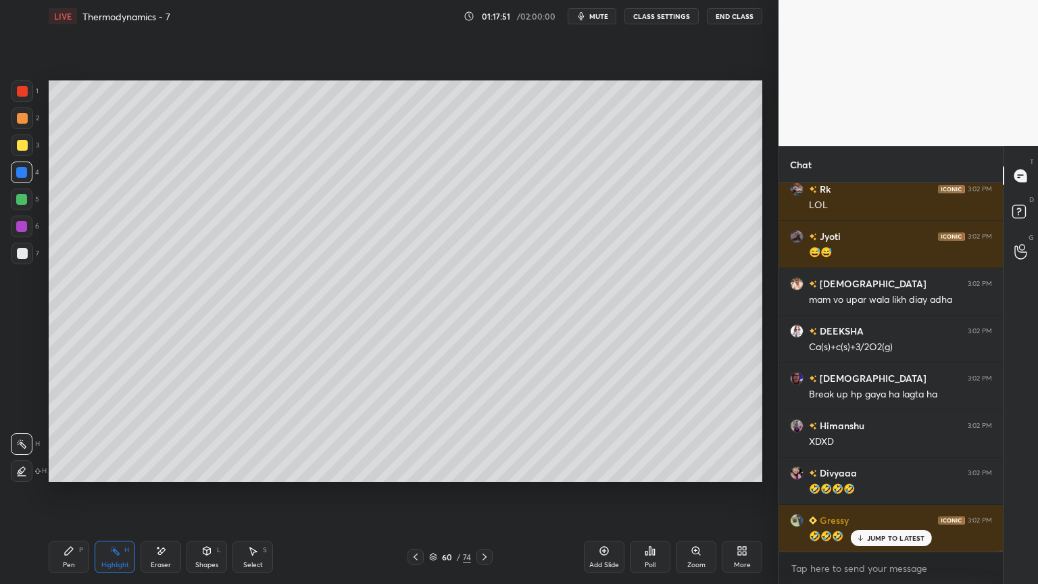
click at [171, 493] on div "Eraser" at bounding box center [161, 557] width 41 height 32
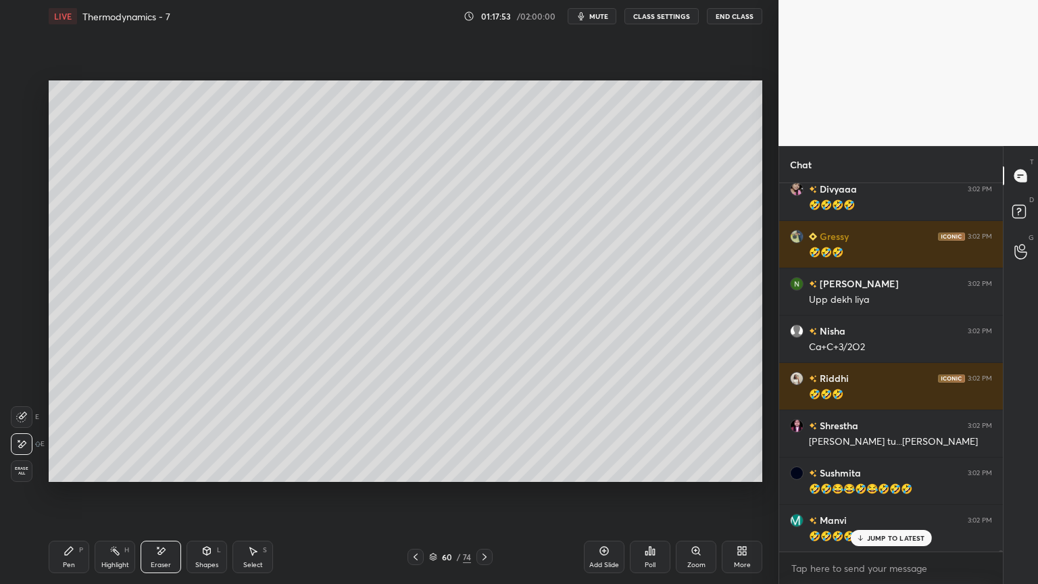
scroll to position [102950, 0]
click at [71, 493] on icon at bounding box center [69, 550] width 11 height 11
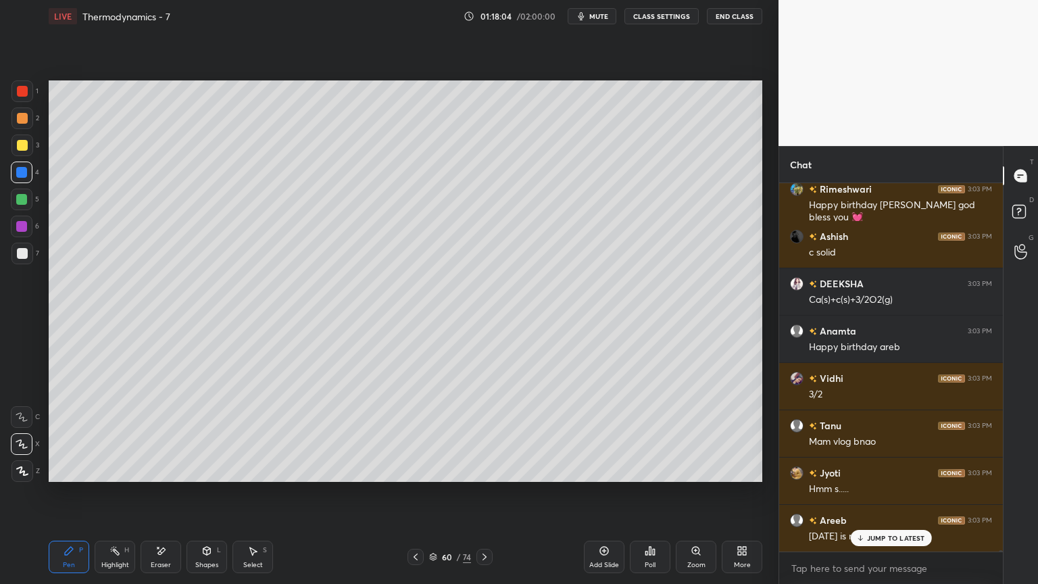
scroll to position [104435, 0]
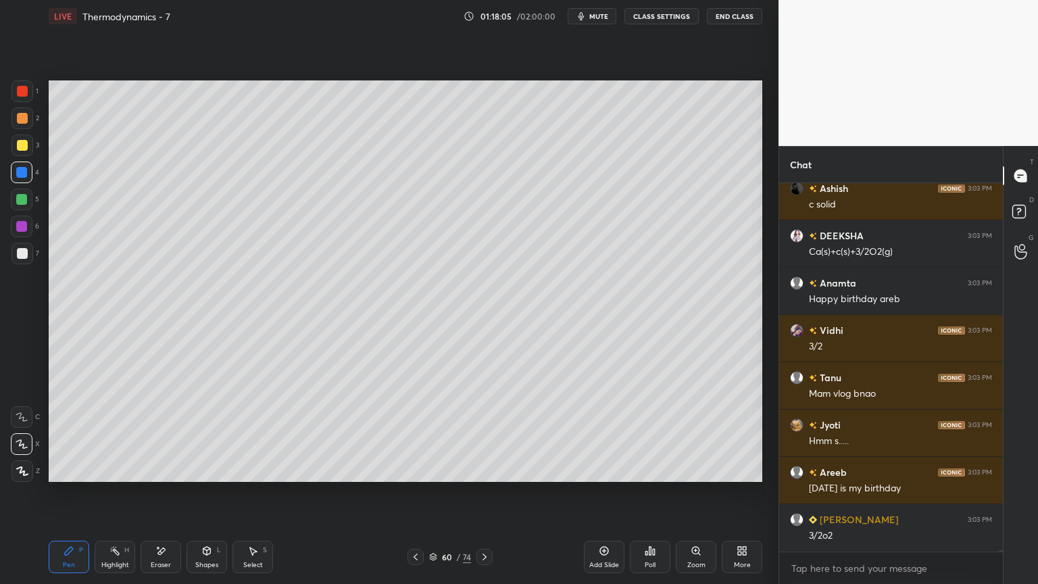
click at [126, 493] on div "Highlight H" at bounding box center [115, 557] width 41 height 32
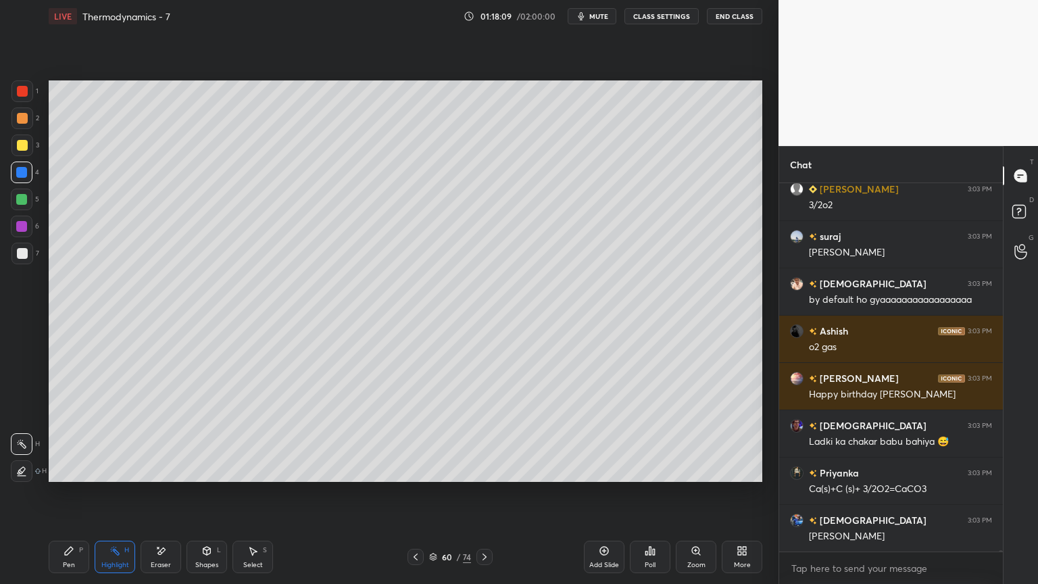
scroll to position [104813, 0]
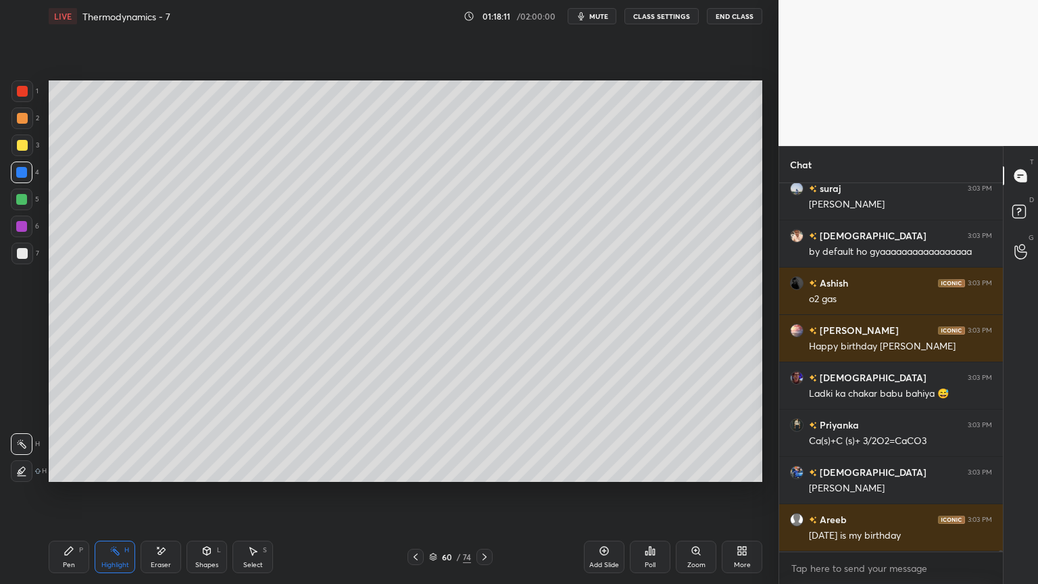
click at [24, 249] on div at bounding box center [22, 253] width 11 height 11
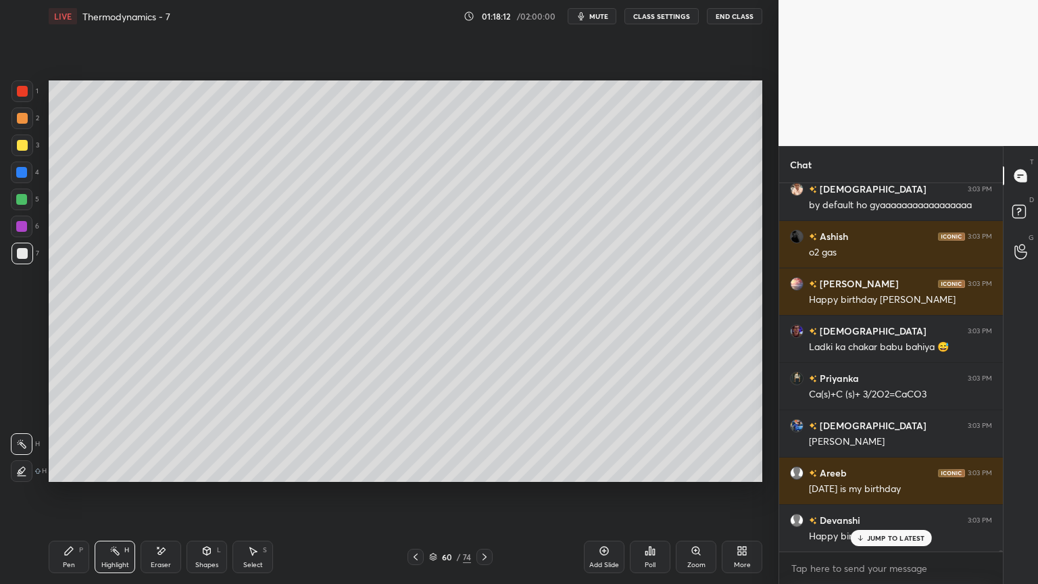
scroll to position [104954, 0]
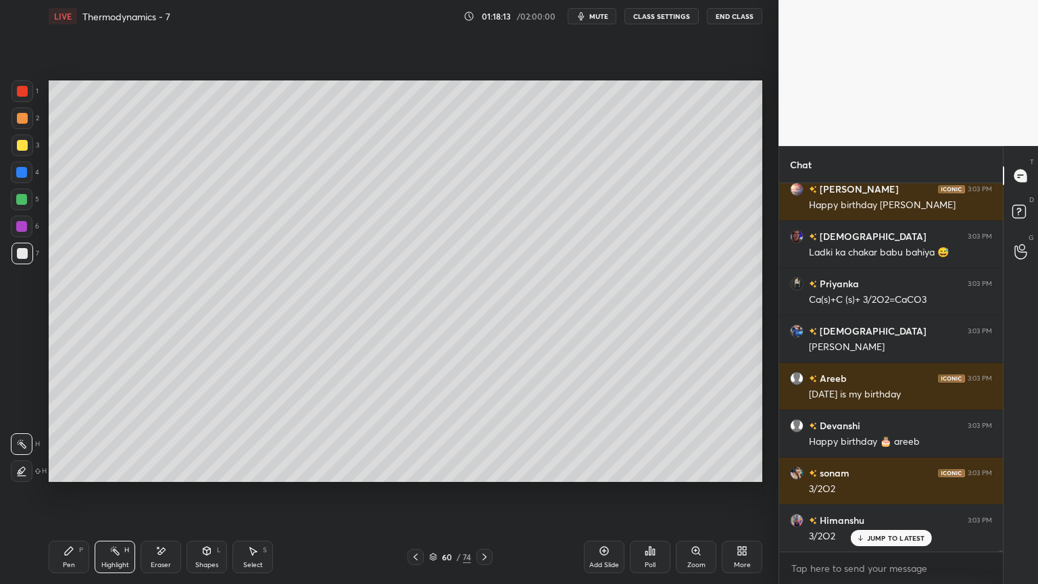
click at [17, 201] on div at bounding box center [21, 199] width 11 height 11
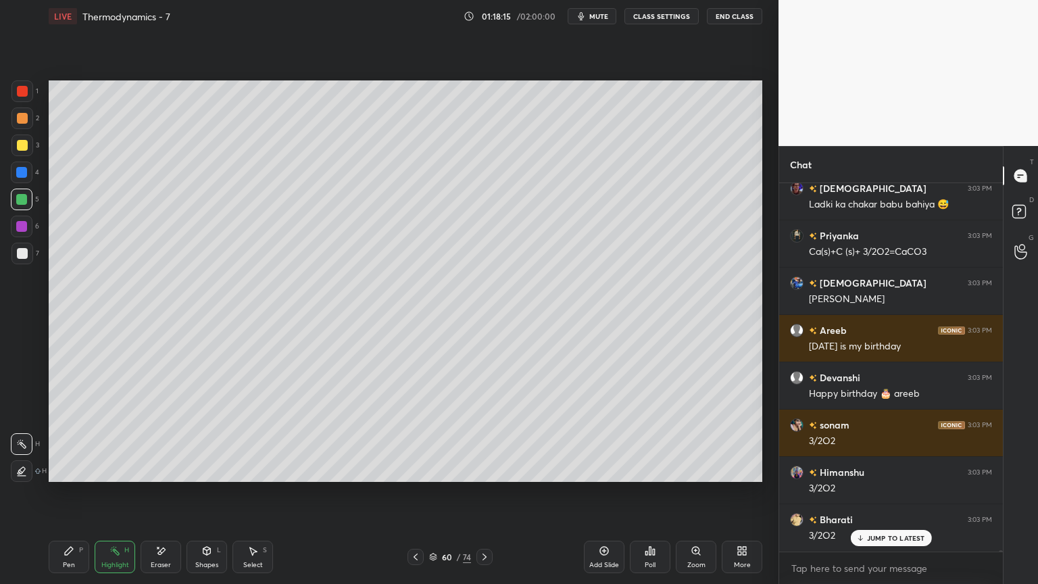
scroll to position [105049, 0]
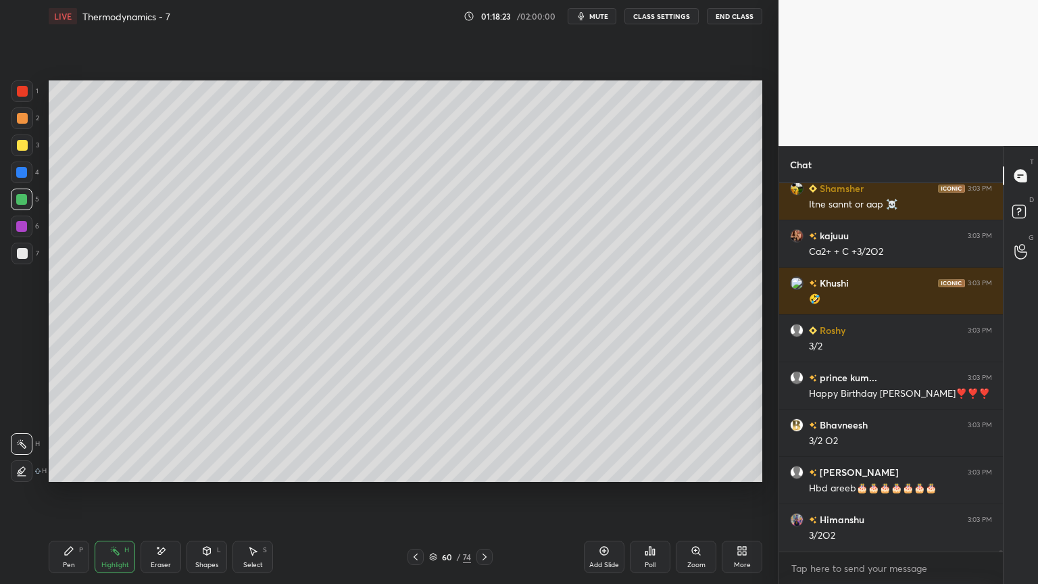
click at [76, 493] on div "Pen P" at bounding box center [69, 557] width 41 height 32
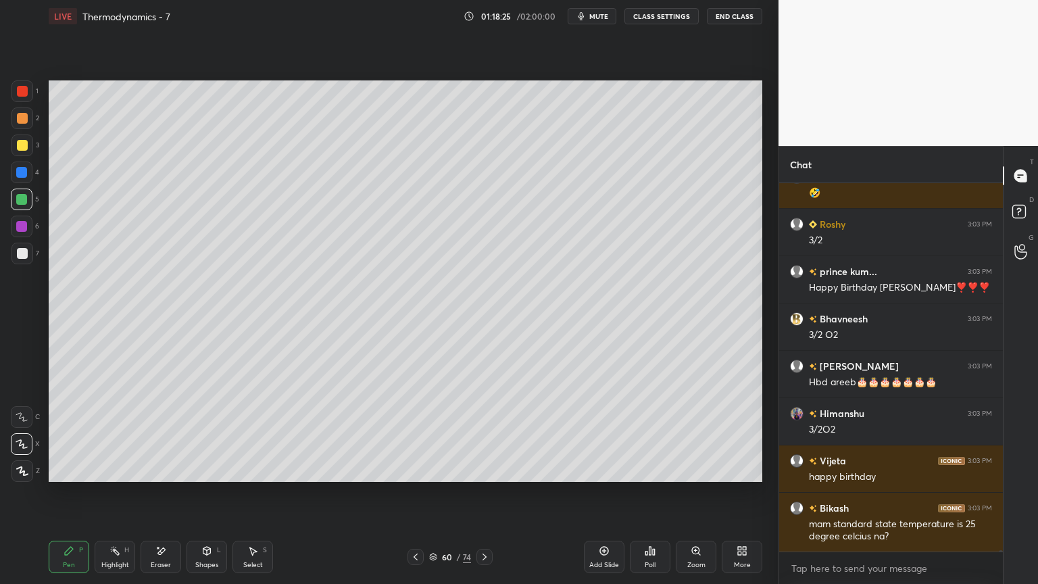
click at [105, 493] on div "Highlight H" at bounding box center [115, 557] width 41 height 32
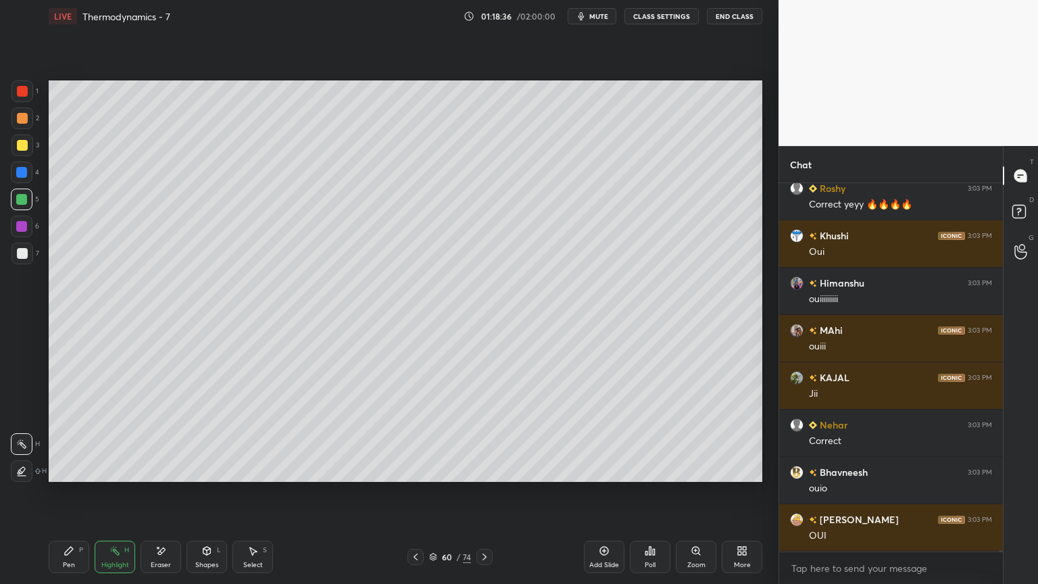
click at [65, 493] on icon at bounding box center [69, 551] width 8 height 8
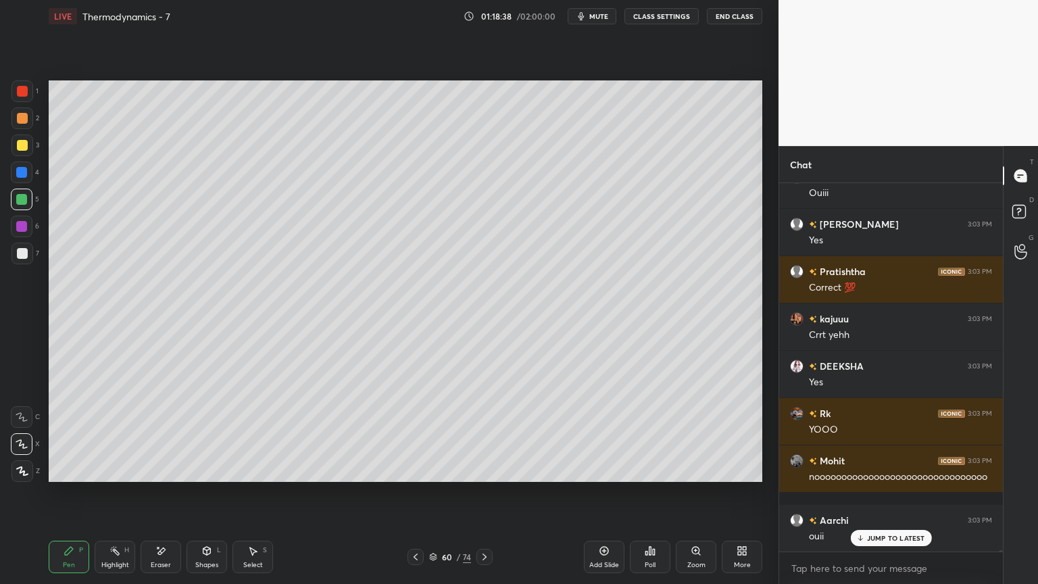
click at [24, 178] on div at bounding box center [22, 173] width 22 height 22
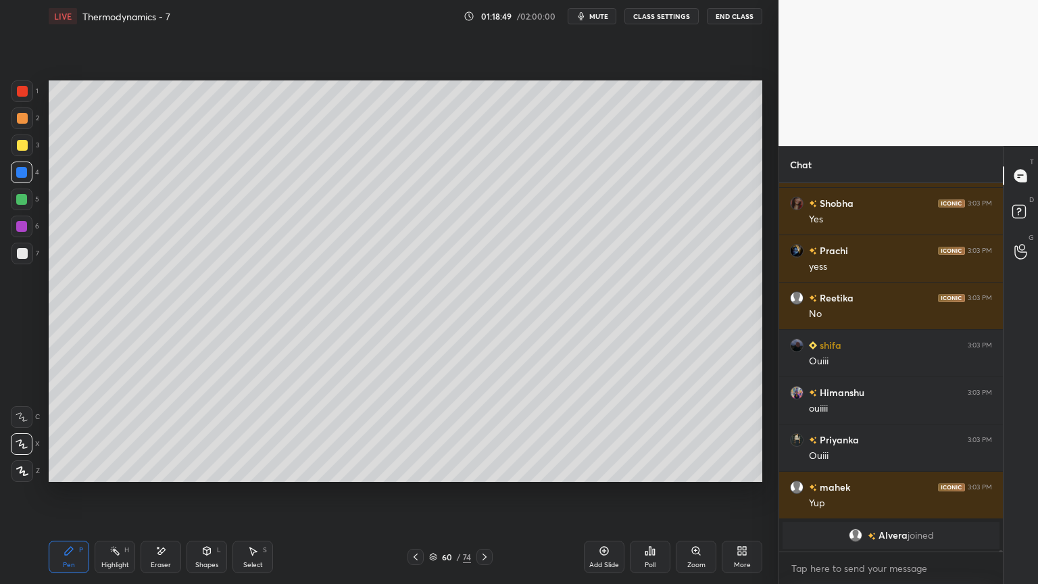
click at [652, 18] on button "CLASS SETTINGS" at bounding box center [661, 16] width 74 height 16
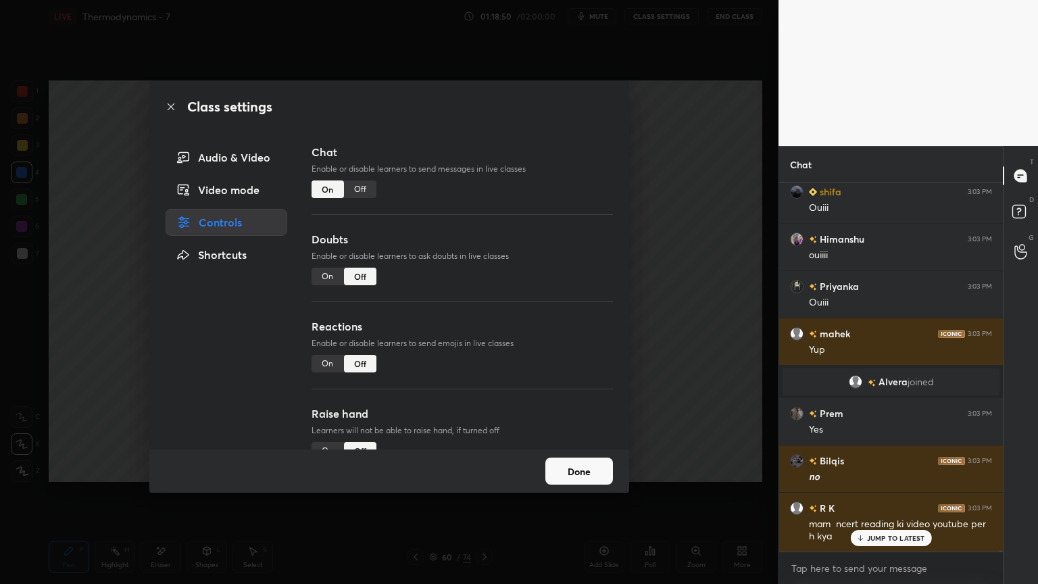
click at [361, 192] on div "Off" at bounding box center [360, 189] width 32 height 18
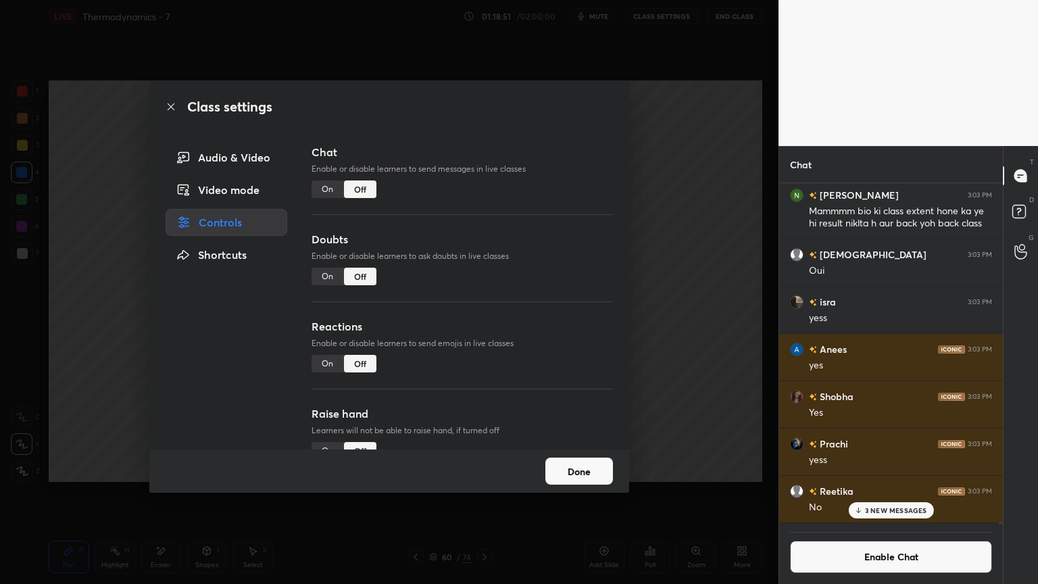
click at [579, 473] on button "Done" at bounding box center [579, 471] width 68 height 27
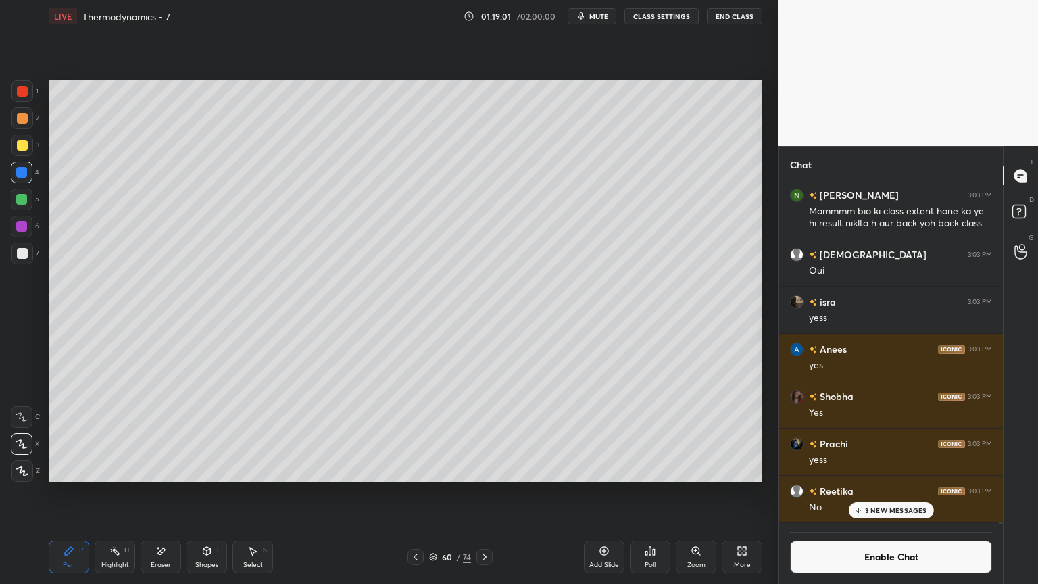
click at [913, 493] on div "3 NEW MESSAGES" at bounding box center [890, 510] width 85 height 16
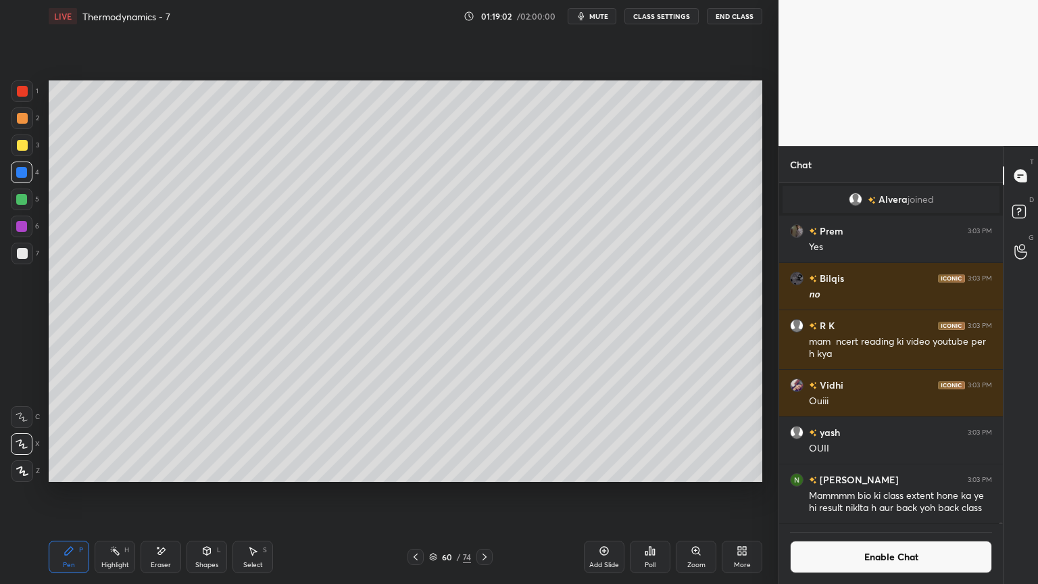
click at [908, 493] on button "Enable Chat" at bounding box center [891, 557] width 202 height 32
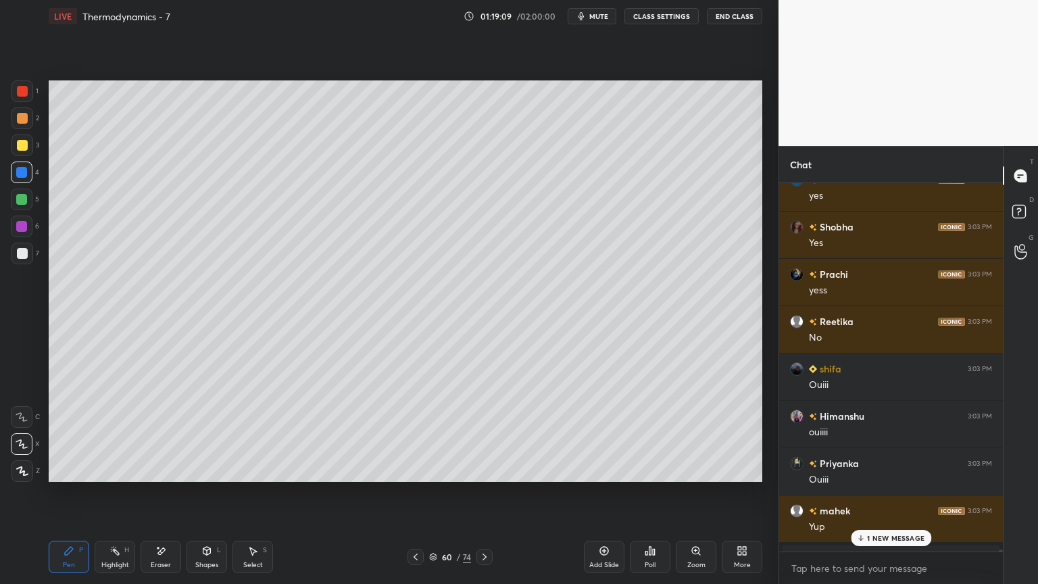
click at [909, 493] on p "1 NEW MESSAGE" at bounding box center [895, 538] width 57 height 8
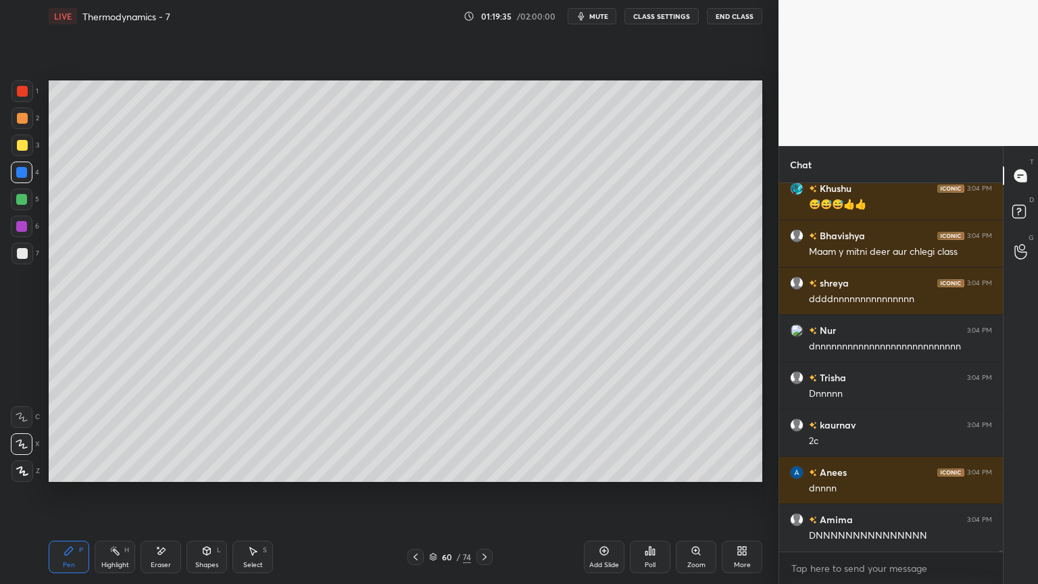
click at [27, 254] on div at bounding box center [22, 253] width 11 height 11
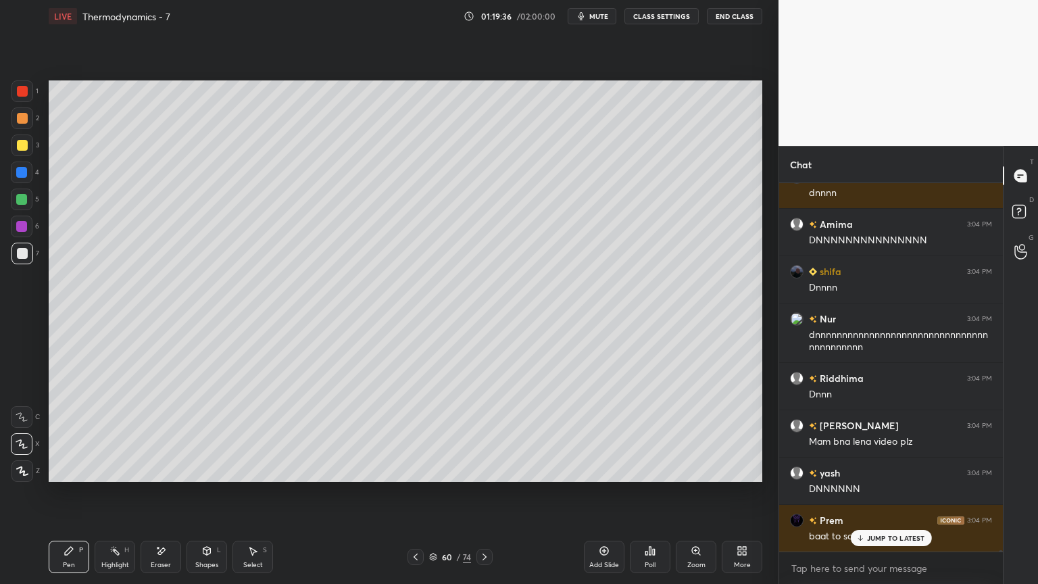
click at [24, 177] on div at bounding box center [21, 172] width 11 height 11
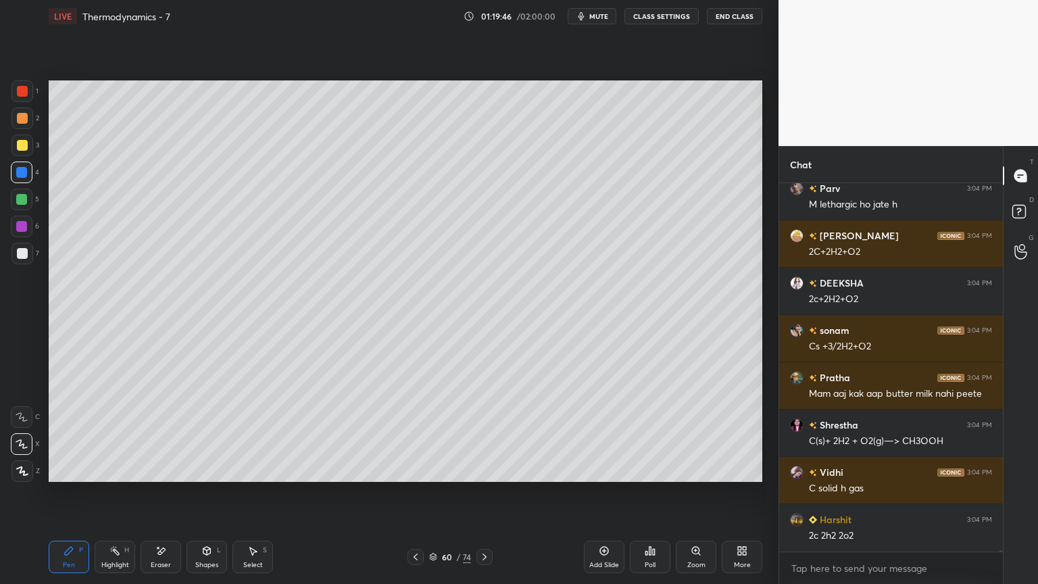
click at [27, 260] on div at bounding box center [22, 254] width 22 height 22
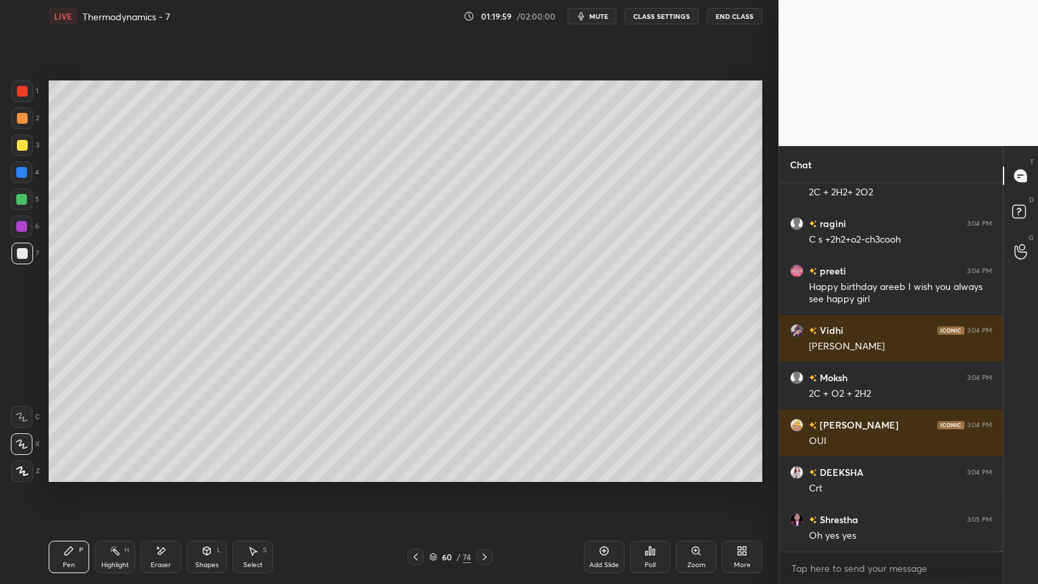
click at [488, 493] on icon at bounding box center [484, 556] width 11 height 11
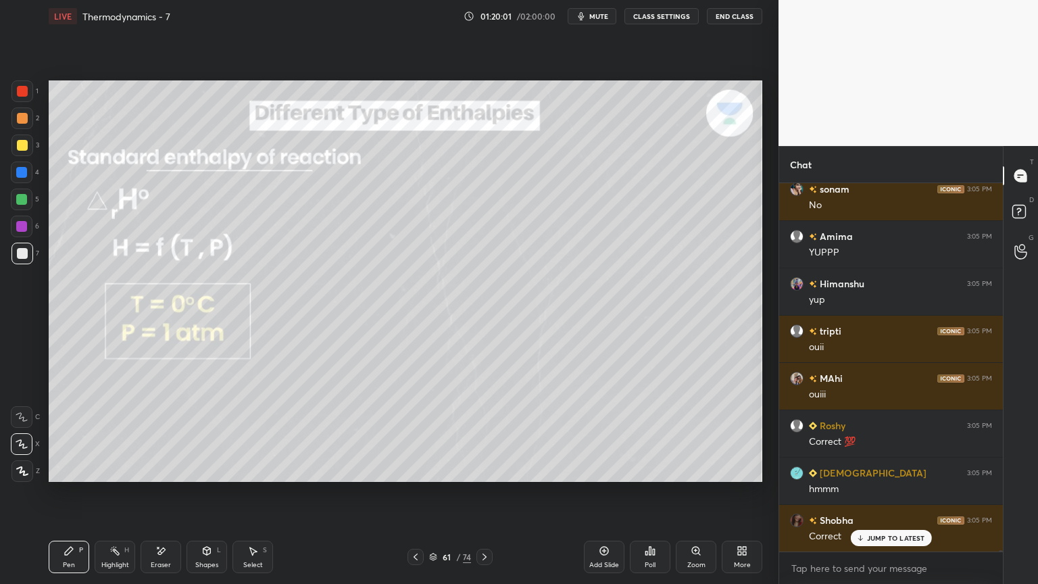
click at [479, 493] on icon at bounding box center [484, 556] width 11 height 11
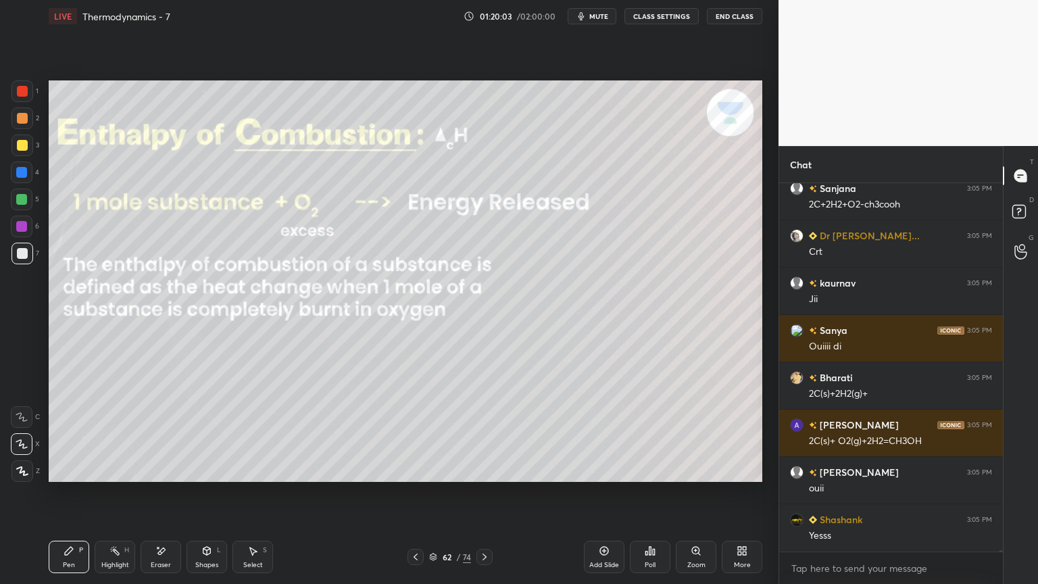
click at [646, 18] on button "CLASS SETTINGS" at bounding box center [661, 16] width 74 height 16
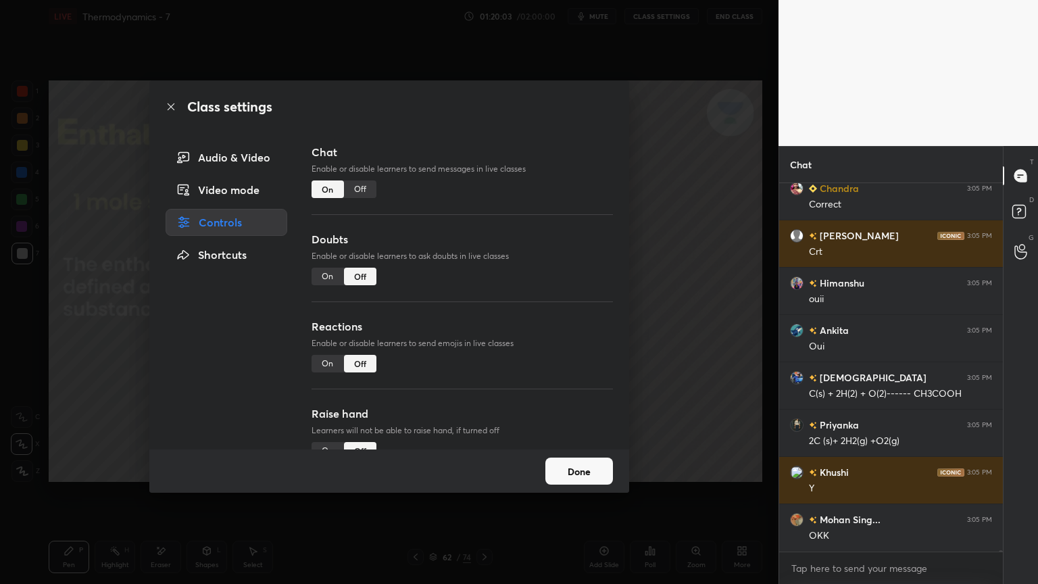
click at [370, 193] on div "Off" at bounding box center [360, 189] width 32 height 18
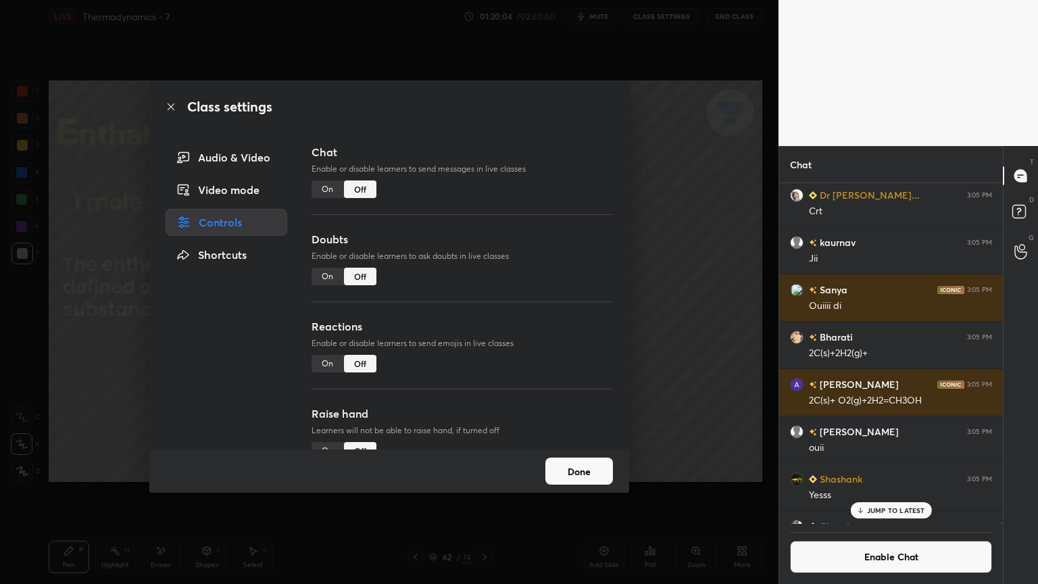
click at [587, 476] on button "Done" at bounding box center [579, 471] width 68 height 27
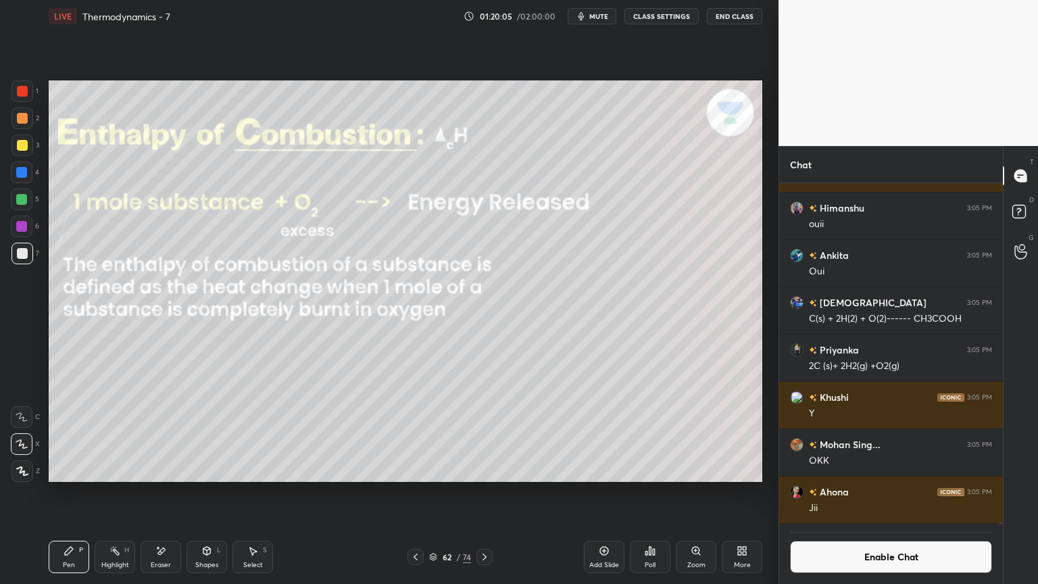
click at [118, 493] on div "Highlight" at bounding box center [115, 565] width 28 height 7
click at [22, 172] on div at bounding box center [21, 172] width 11 height 11
click at [595, 493] on div "Add Slide" at bounding box center [604, 565] width 30 height 7
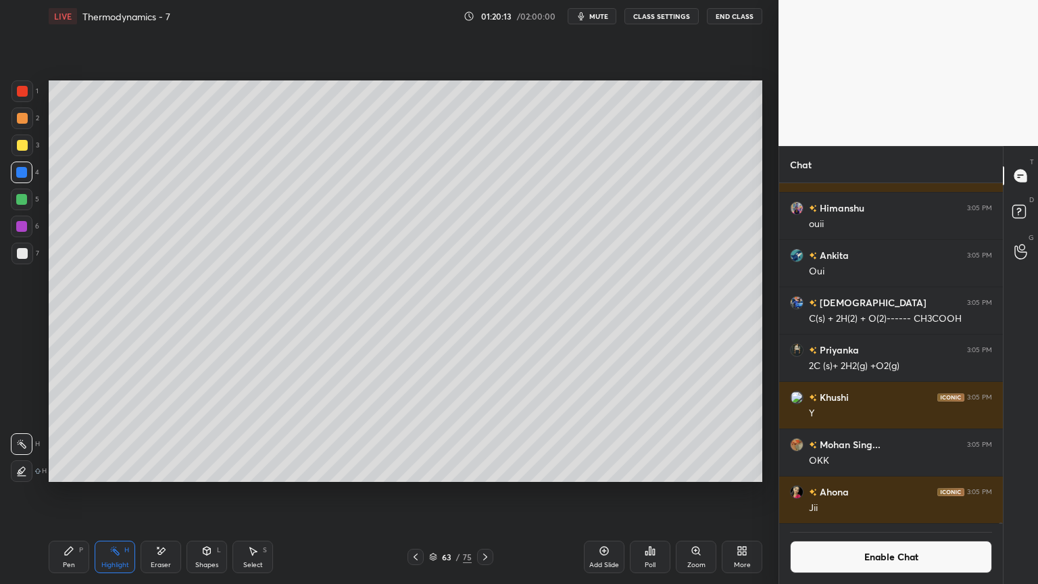
click at [80, 493] on div "Pen P" at bounding box center [69, 557] width 41 height 32
click at [168, 493] on div "Eraser" at bounding box center [161, 557] width 41 height 32
click at [78, 493] on div "Pen P" at bounding box center [69, 557] width 41 height 32
click at [22, 249] on div at bounding box center [22, 253] width 11 height 11
click at [24, 146] on div at bounding box center [22, 145] width 11 height 11
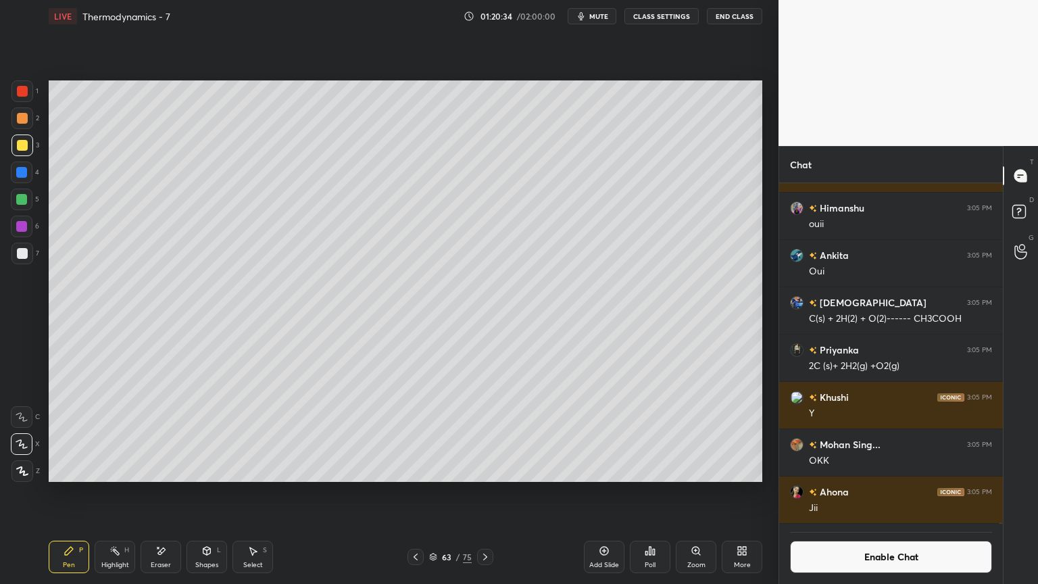
click at [20, 254] on div at bounding box center [22, 253] width 11 height 11
click at [416, 493] on icon at bounding box center [415, 556] width 11 height 11
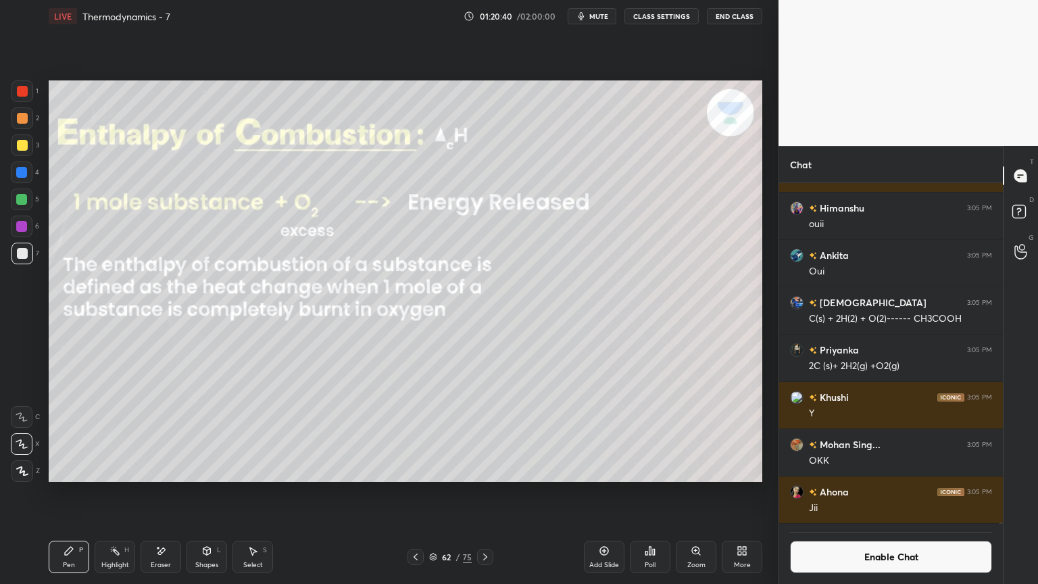
click at [112, 493] on div "Highlight H" at bounding box center [115, 557] width 41 height 32
click at [26, 232] on div at bounding box center [22, 227] width 22 height 22
click at [24, 205] on div at bounding box center [22, 200] width 22 height 22
click at [30, 173] on div at bounding box center [22, 173] width 22 height 22
click at [216, 493] on div "Shapes L" at bounding box center [207, 557] width 41 height 32
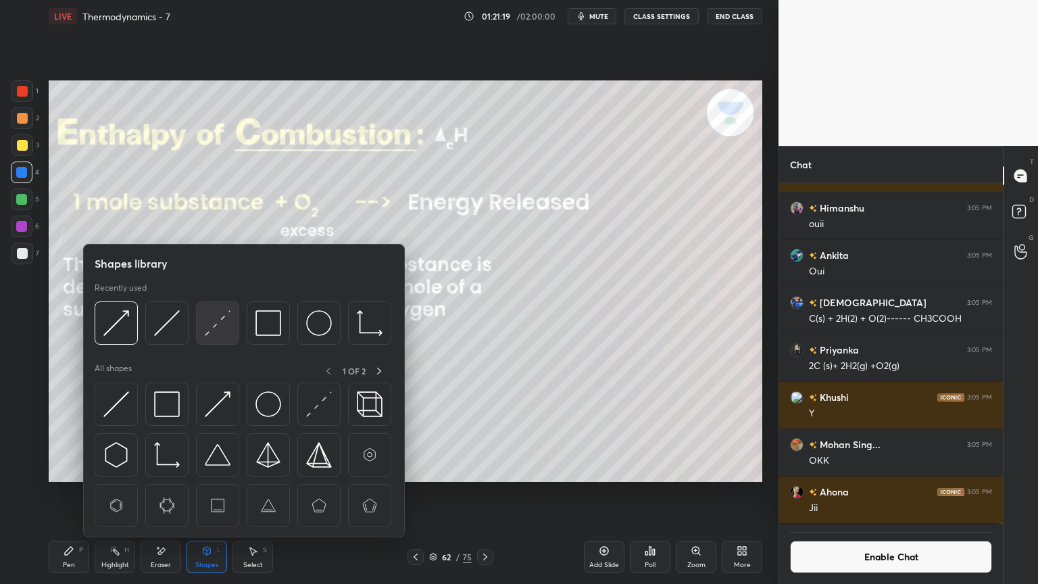
click at [224, 325] on img at bounding box center [218, 323] width 26 height 26
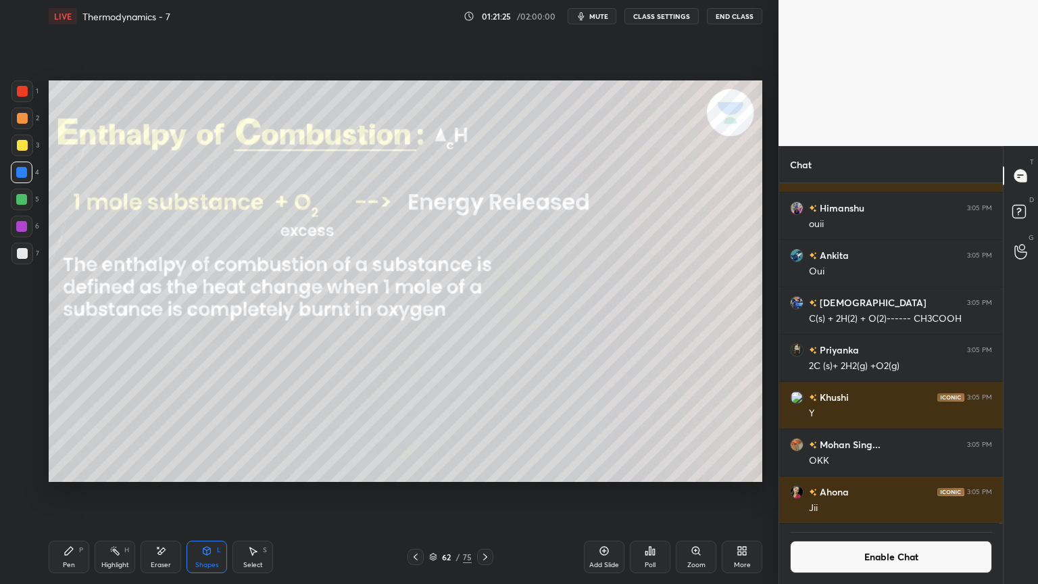
click at [114, 493] on div "Highlight H" at bounding box center [115, 557] width 41 height 32
click at [487, 493] on icon at bounding box center [485, 556] width 11 height 11
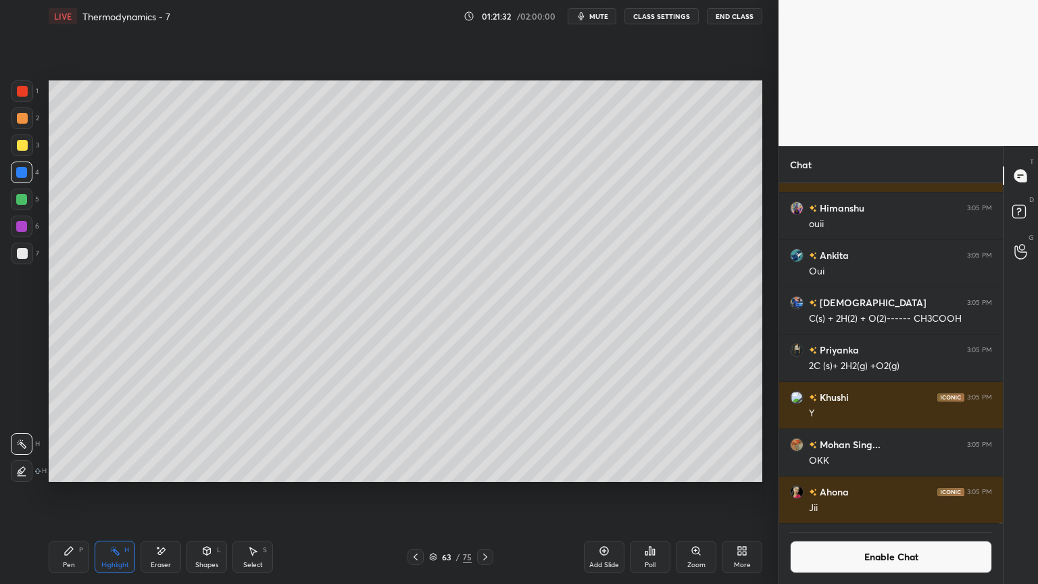
click at [489, 493] on icon at bounding box center [485, 556] width 11 height 11
click at [478, 493] on div at bounding box center [485, 557] width 16 height 16
click at [483, 493] on icon at bounding box center [485, 556] width 11 height 11
click at [406, 493] on div "66 / 75" at bounding box center [450, 557] width 268 height 16
click at [413, 493] on icon at bounding box center [415, 556] width 11 height 11
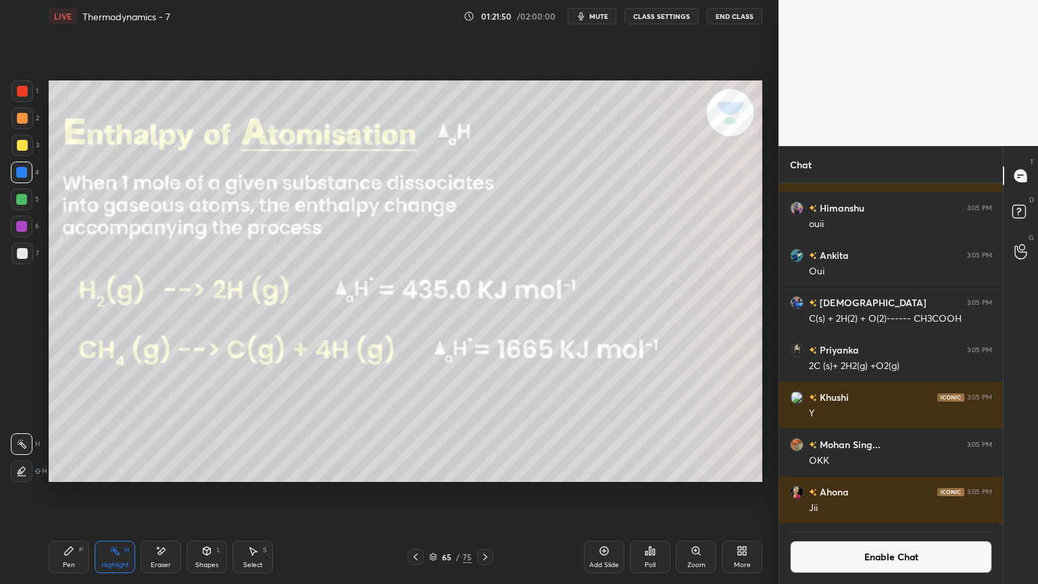
click at [413, 493] on icon at bounding box center [415, 556] width 11 height 11
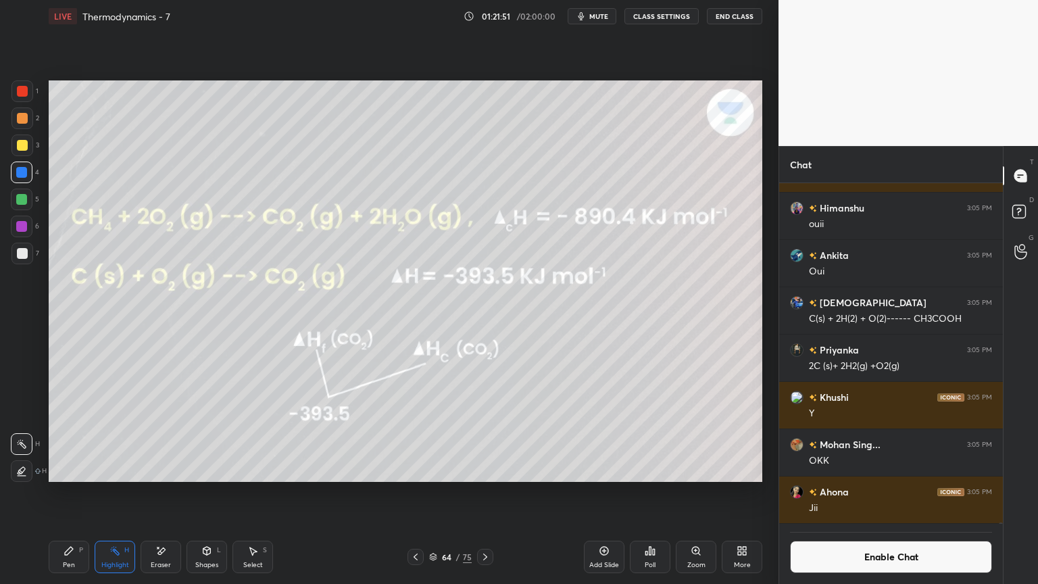
click at [478, 493] on div at bounding box center [485, 557] width 16 height 16
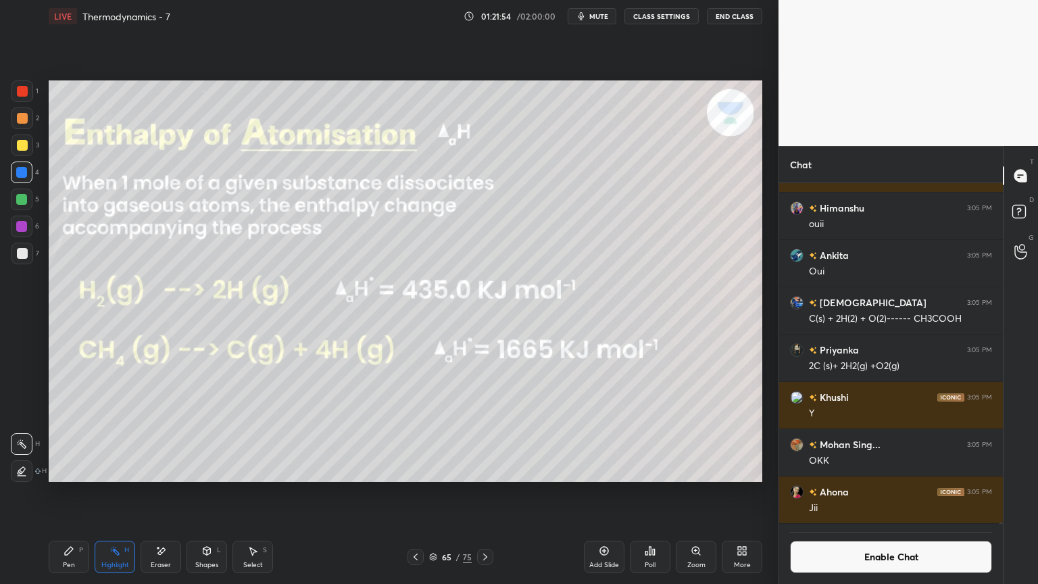
click at [211, 493] on div "Shapes L" at bounding box center [207, 557] width 41 height 32
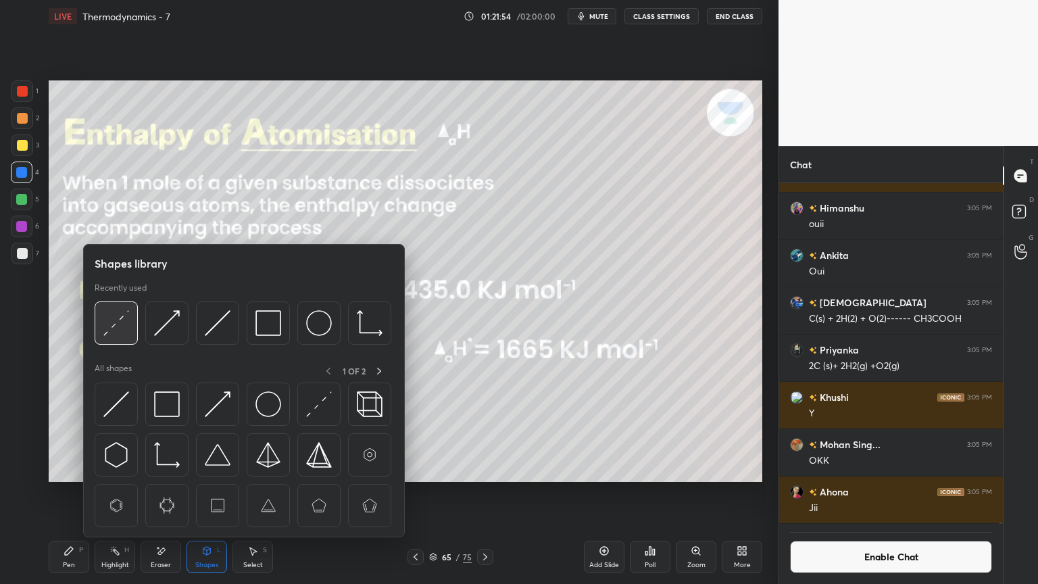
click at [120, 322] on img at bounding box center [116, 323] width 26 height 26
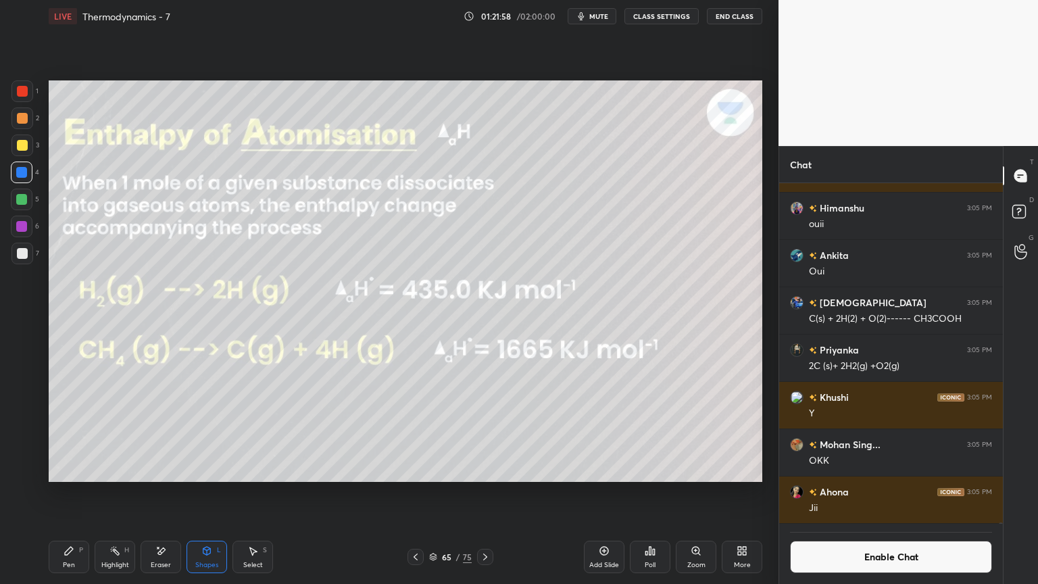
click at [122, 493] on div "Highlight H" at bounding box center [115, 557] width 41 height 32
click at [20, 477] on div at bounding box center [22, 471] width 22 height 22
click at [213, 493] on div "Shapes L" at bounding box center [207, 557] width 41 height 32
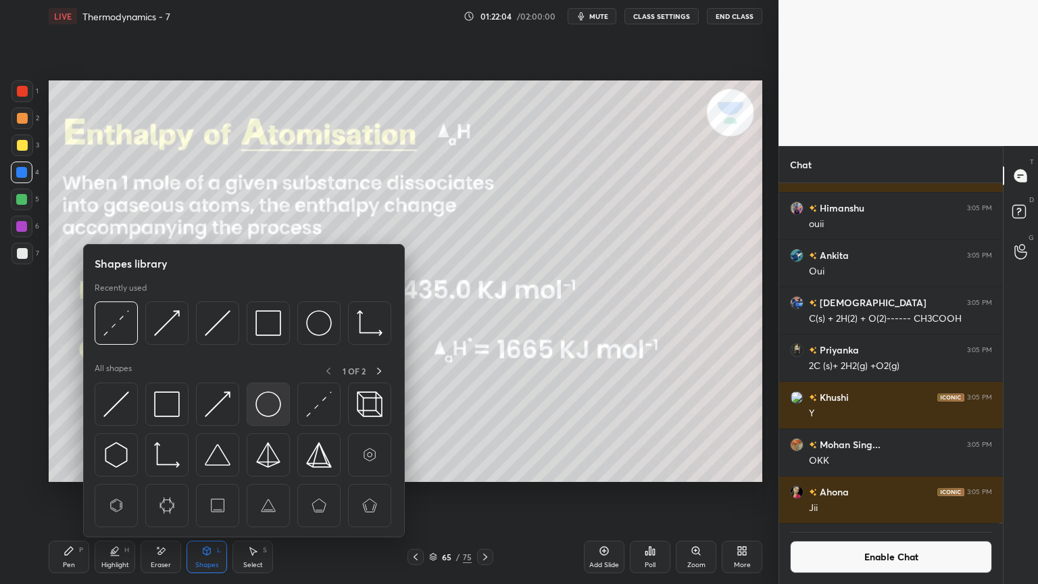
click at [270, 404] on img at bounding box center [268, 404] width 26 height 26
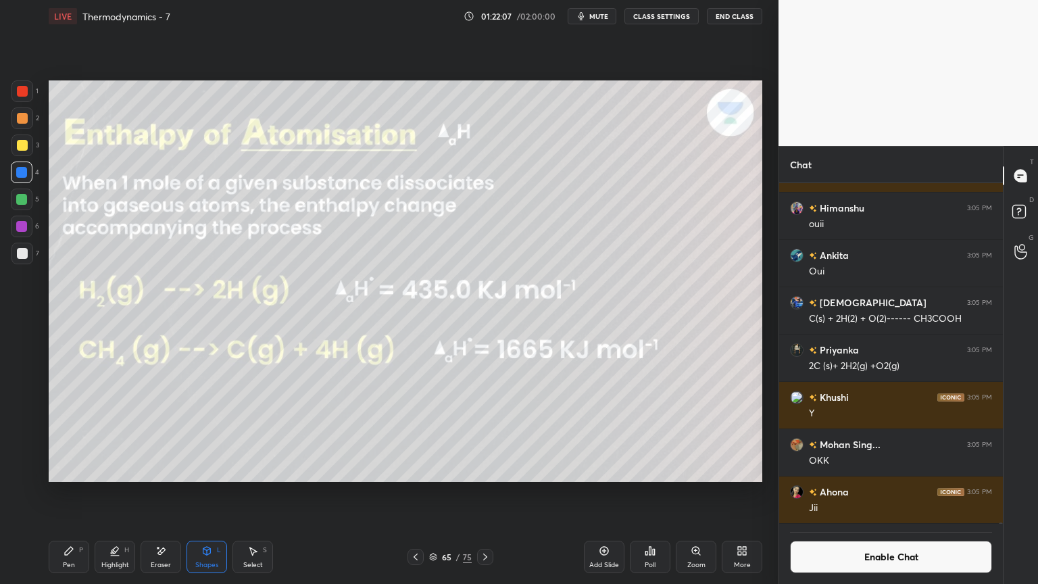
click at [115, 493] on div "Highlight H" at bounding box center [115, 557] width 41 height 32
click at [24, 446] on icon at bounding box center [21, 444] width 11 height 11
click at [604, 493] on div "Add Slide" at bounding box center [604, 557] width 41 height 32
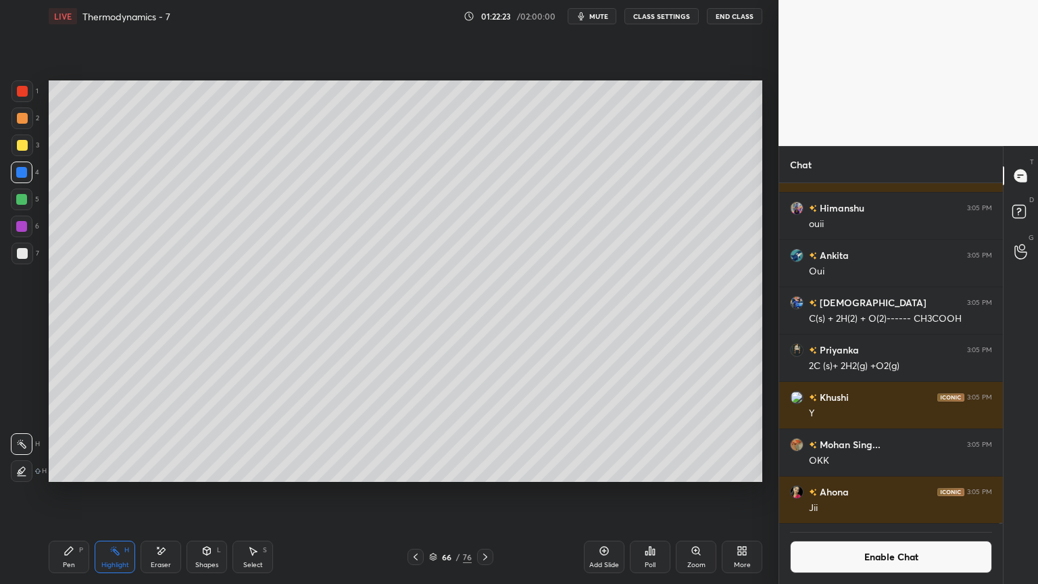
click at [84, 493] on div "Pen P" at bounding box center [69, 557] width 41 height 32
click at [24, 257] on div at bounding box center [22, 253] width 11 height 11
click at [118, 493] on rect at bounding box center [116, 552] width 7 height 7
click at [27, 201] on div at bounding box center [22, 200] width 22 height 22
click at [414, 493] on icon at bounding box center [415, 556] width 11 height 11
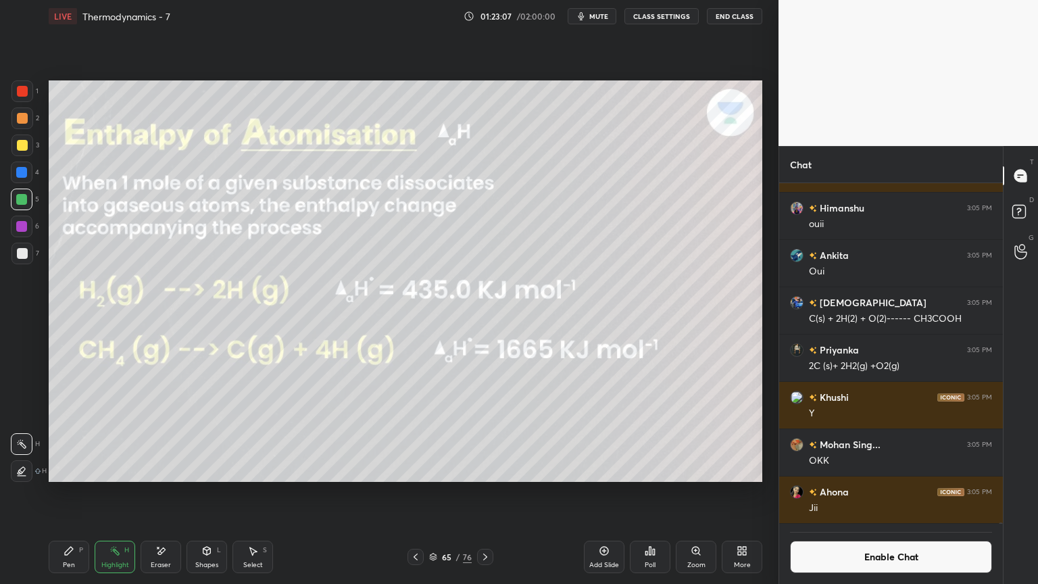
click at [16, 175] on div at bounding box center [22, 173] width 22 height 22
click at [24, 462] on div at bounding box center [22, 471] width 22 height 22
click at [18, 442] on icon at bounding box center [21, 444] width 11 height 11
click at [82, 493] on div "Pen P" at bounding box center [69, 557] width 41 height 32
click at [24, 255] on div at bounding box center [22, 253] width 11 height 11
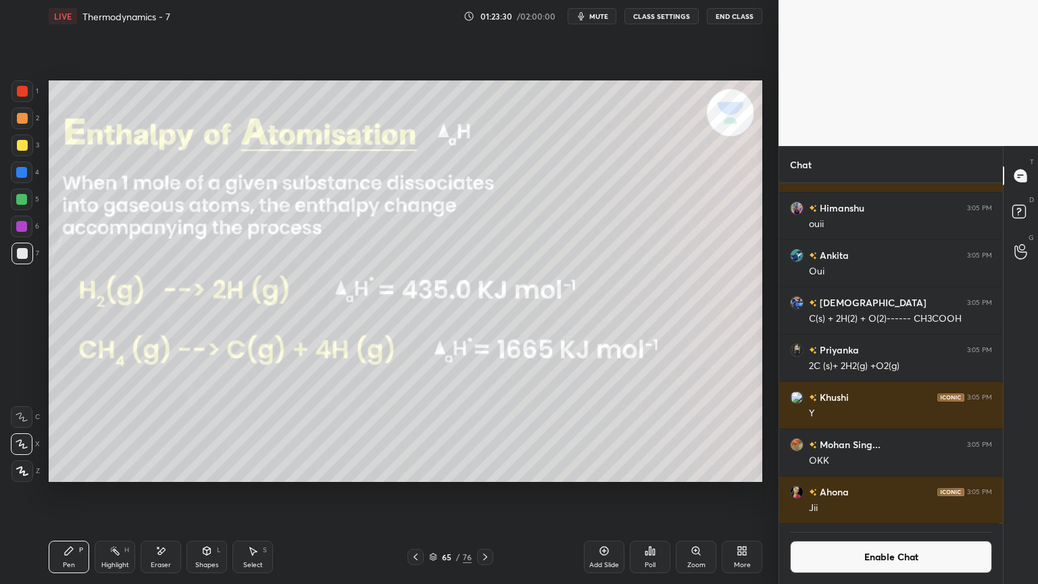
click at [24, 150] on div at bounding box center [22, 145] width 11 height 11
click at [117, 493] on div "Highlight H" at bounding box center [115, 557] width 41 height 32
click at [22, 203] on div at bounding box center [21, 199] width 11 height 11
click at [18, 175] on div at bounding box center [21, 172] width 11 height 11
click at [489, 493] on icon at bounding box center [485, 556] width 11 height 11
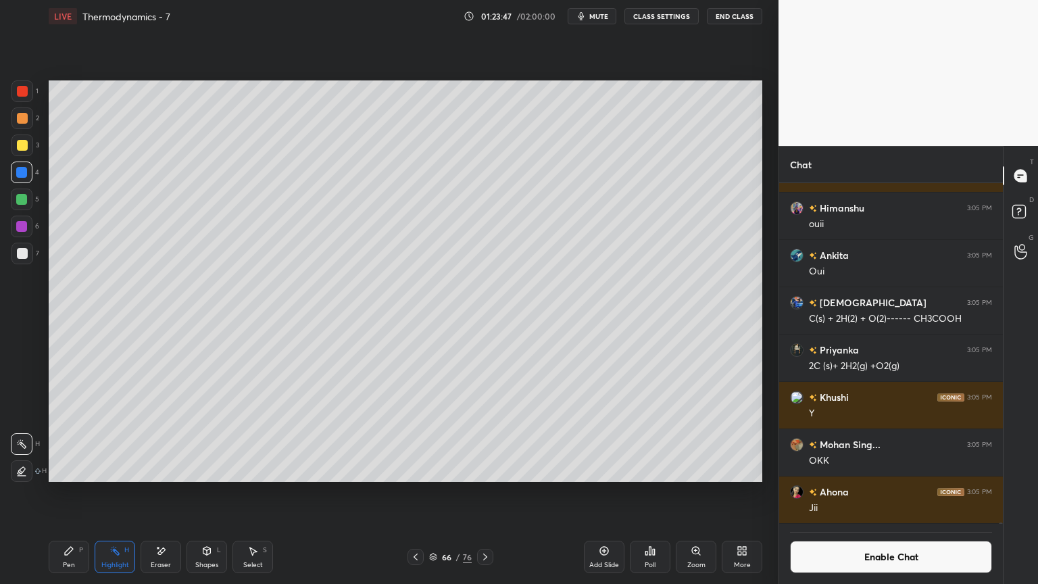
click at [74, 493] on div "Pen P" at bounding box center [69, 557] width 41 height 32
click at [24, 257] on div at bounding box center [22, 253] width 11 height 11
click at [111, 493] on div "Highlight H" at bounding box center [115, 557] width 41 height 32
click at [68, 493] on div "Pen" at bounding box center [69, 565] width 12 height 7
click at [22, 177] on div at bounding box center [21, 172] width 11 height 11
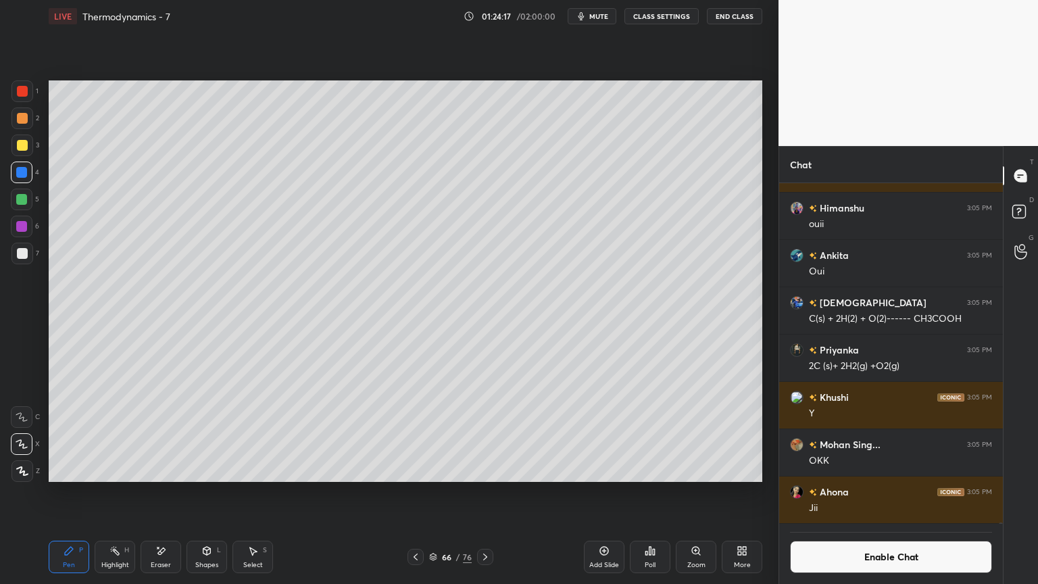
click at [416, 493] on icon at bounding box center [415, 556] width 11 height 11
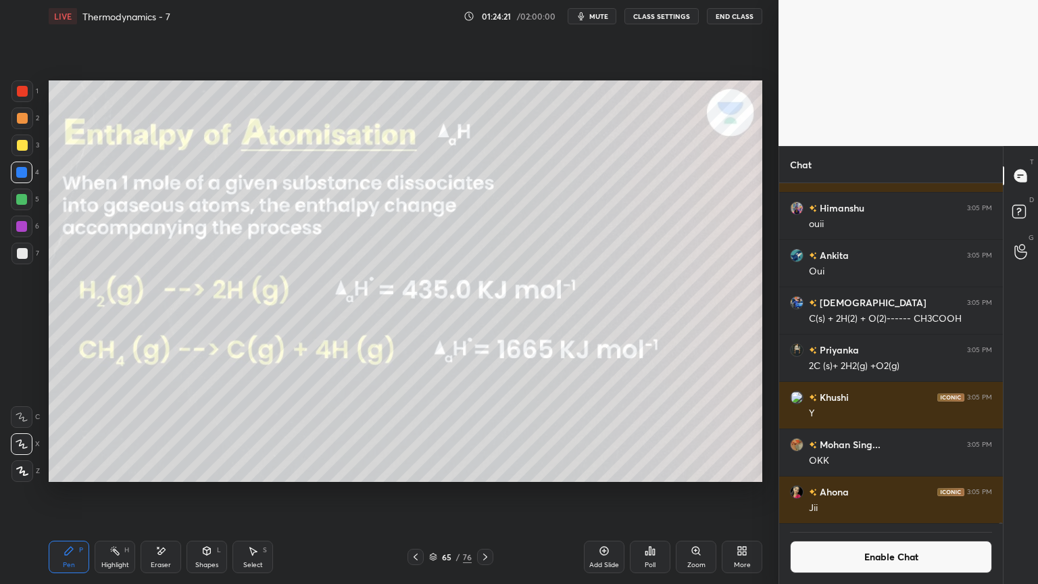
click at [119, 493] on div "Highlight H" at bounding box center [115, 557] width 41 height 32
click at [908, 493] on button "Enable Chat" at bounding box center [891, 557] width 202 height 32
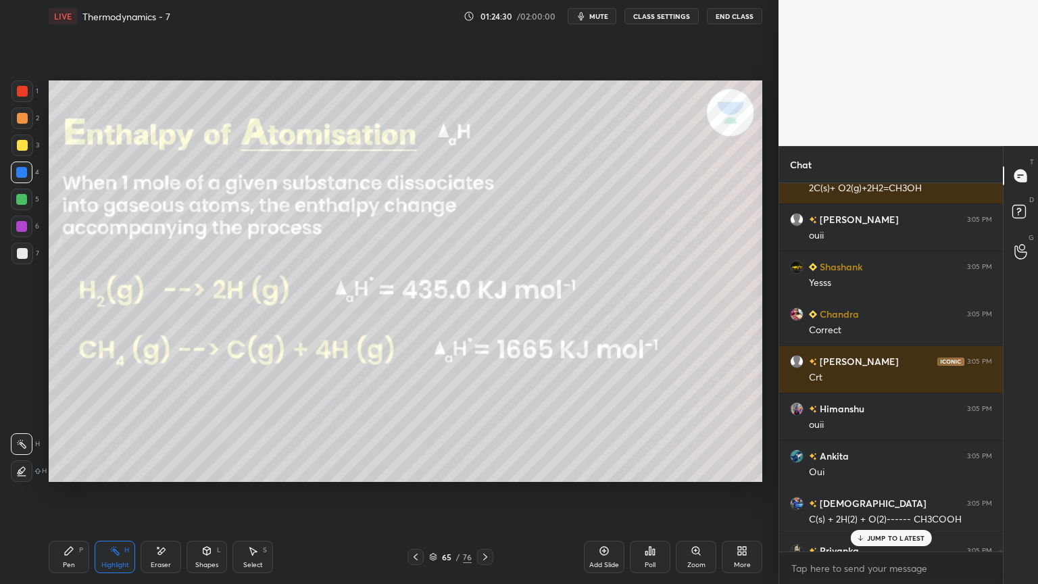
scroll to position [111536, 0]
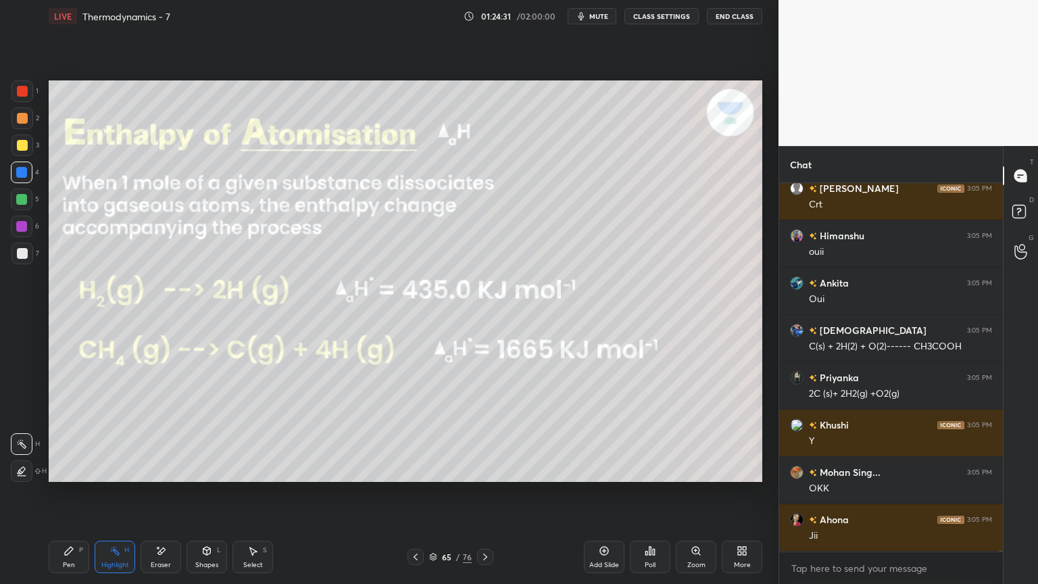
click at [481, 493] on icon at bounding box center [485, 556] width 11 height 11
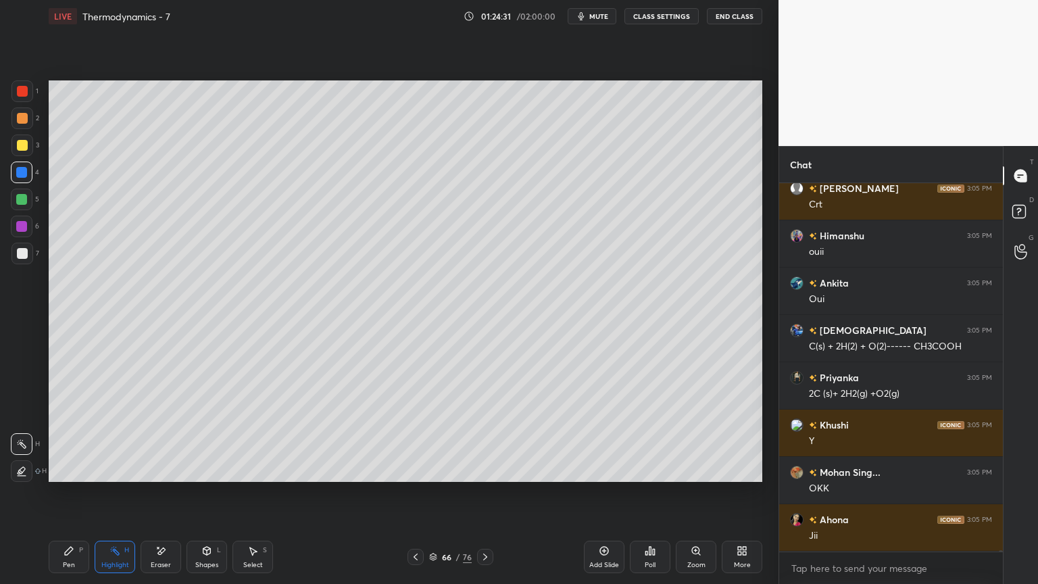
click at [483, 493] on icon at bounding box center [485, 556] width 11 height 11
click at [658, 20] on button "CLASS SETTINGS" at bounding box center [661, 16] width 74 height 16
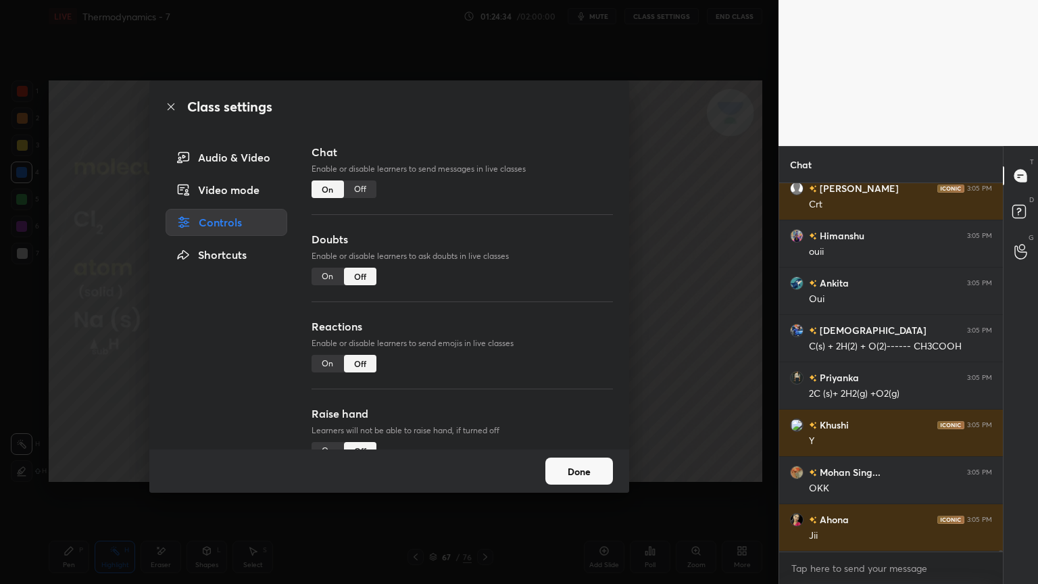
click at [360, 184] on div "Off" at bounding box center [360, 189] width 32 height 18
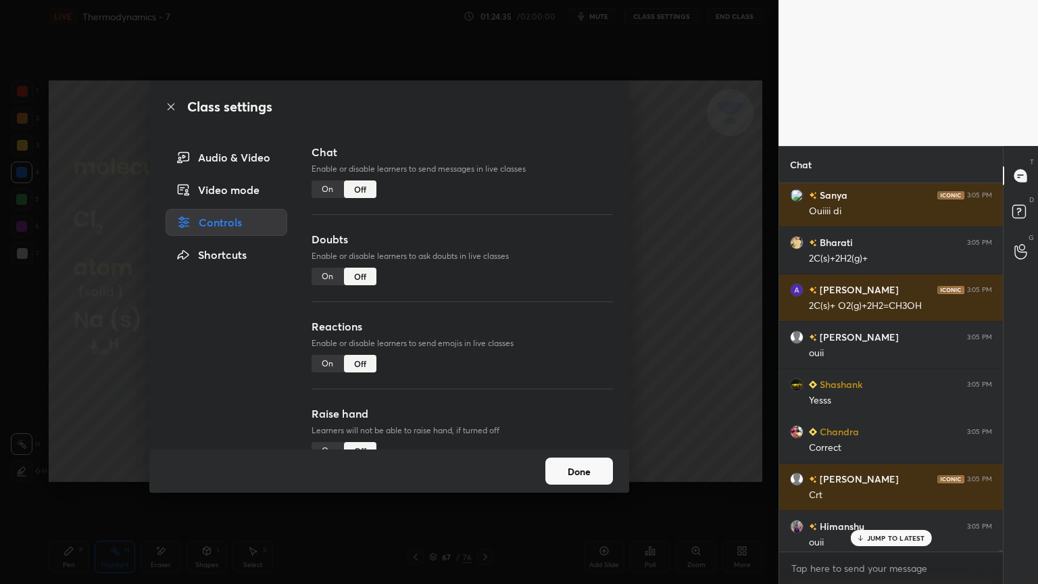
scroll to position [337, 220]
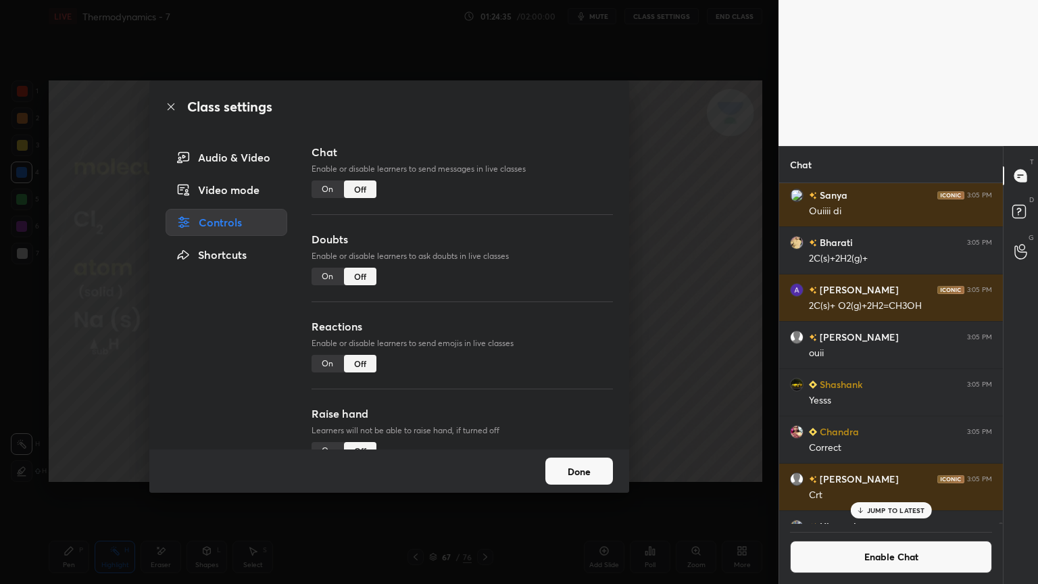
click at [610, 473] on button "Done" at bounding box center [579, 471] width 68 height 27
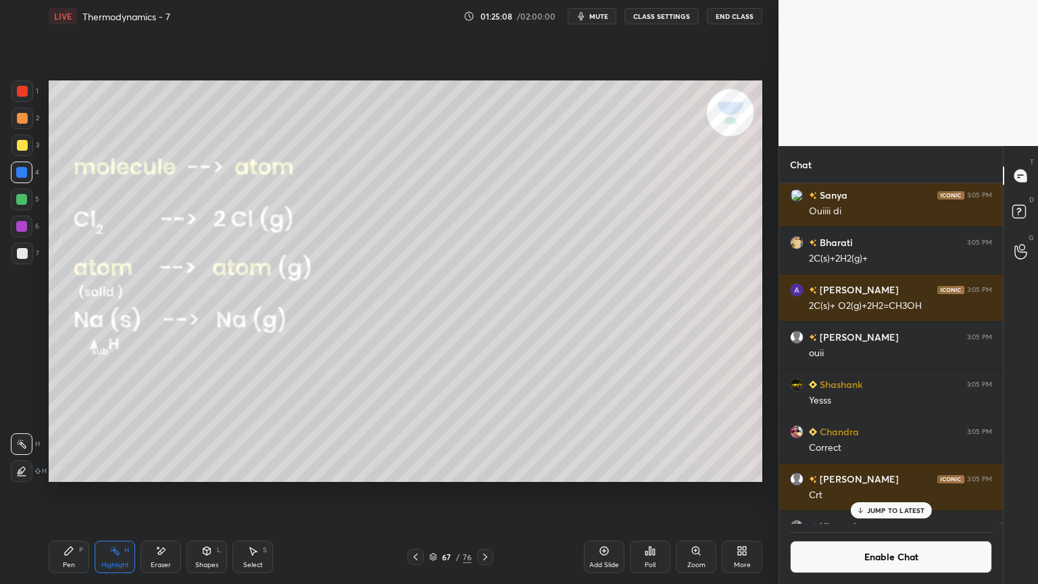
click at [416, 493] on icon at bounding box center [415, 556] width 11 height 11
click at [414, 493] on icon at bounding box center [415, 556] width 11 height 11
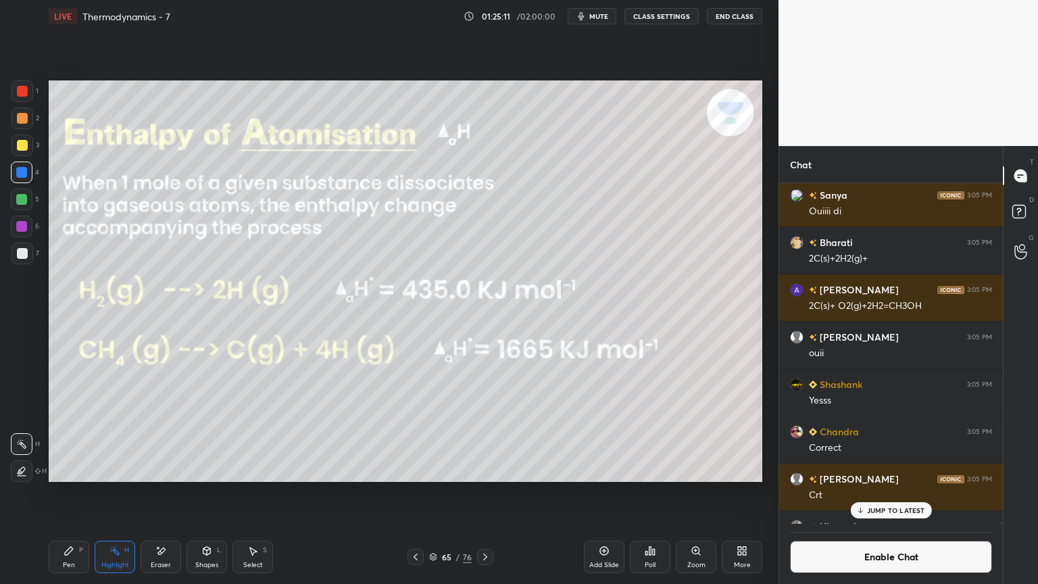
click at [15, 470] on div at bounding box center [22, 471] width 22 height 22
click at [25, 200] on div at bounding box center [21, 199] width 11 height 11
click at [485, 493] on icon at bounding box center [485, 556] width 11 height 11
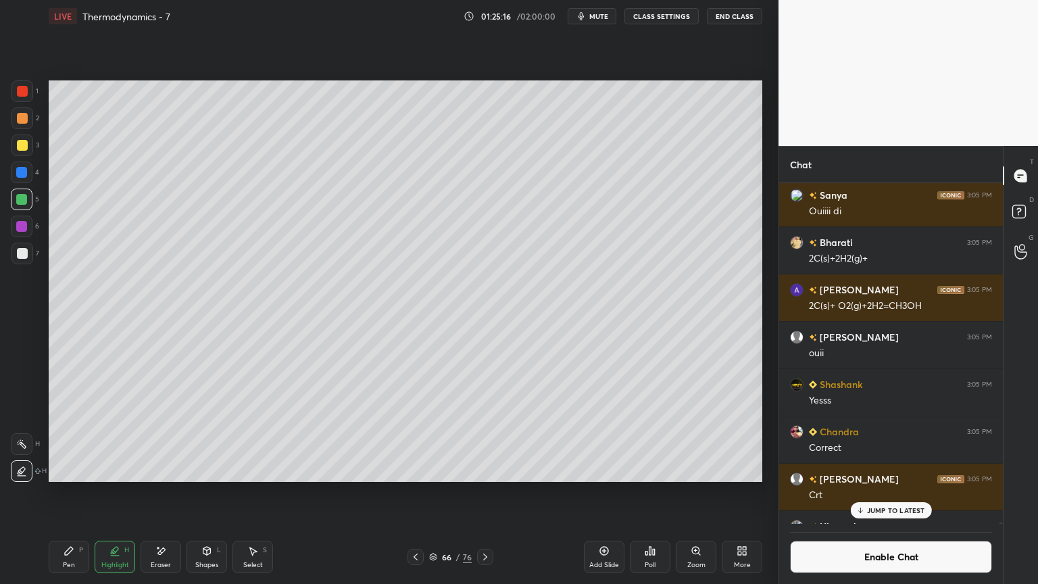
click at [484, 493] on icon at bounding box center [485, 556] width 11 height 11
click at [24, 445] on icon at bounding box center [21, 444] width 11 height 11
click at [22, 228] on div at bounding box center [21, 226] width 11 height 11
click at [66, 493] on icon at bounding box center [69, 550] width 11 height 11
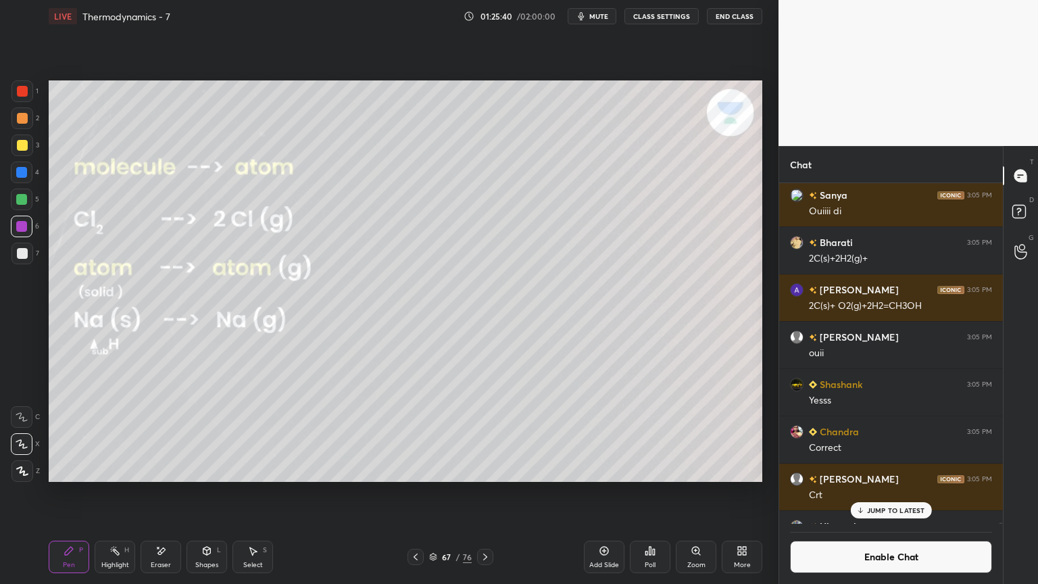
click at [101, 493] on div "Highlight" at bounding box center [115, 565] width 28 height 7
click at [914, 493] on p "JUMP TO LATEST" at bounding box center [896, 510] width 58 height 8
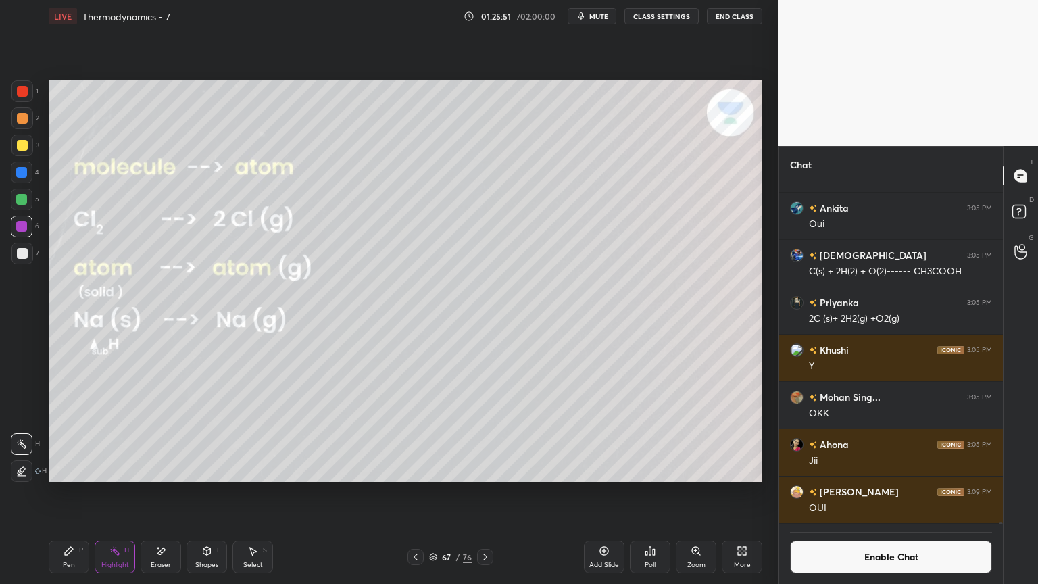
click at [899, 493] on button "Enable Chat" at bounding box center [891, 557] width 202 height 32
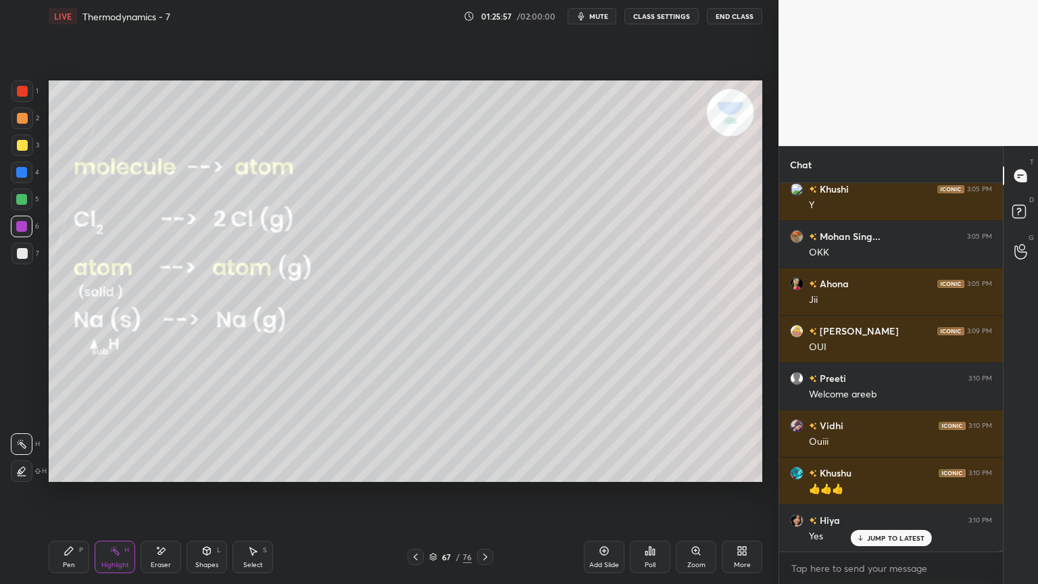
scroll to position [111975, 0]
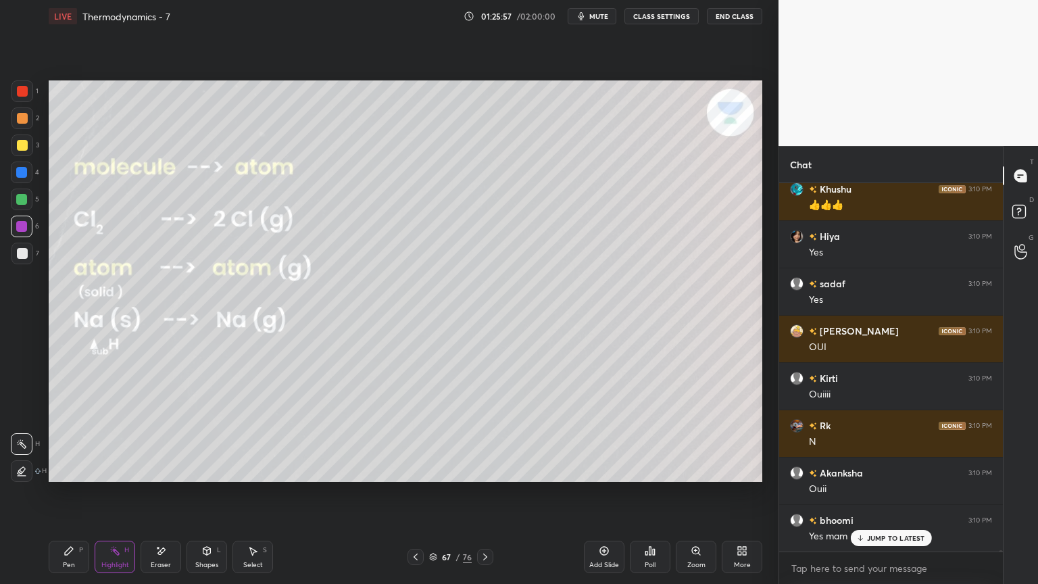
click at [415, 493] on icon at bounding box center [415, 556] width 11 height 11
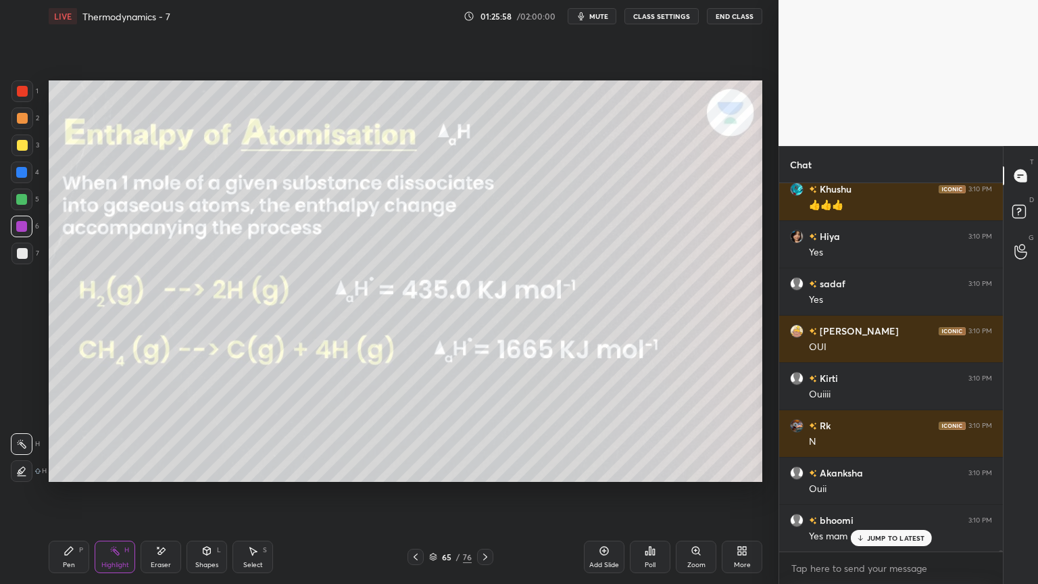
scroll to position [112542, 0]
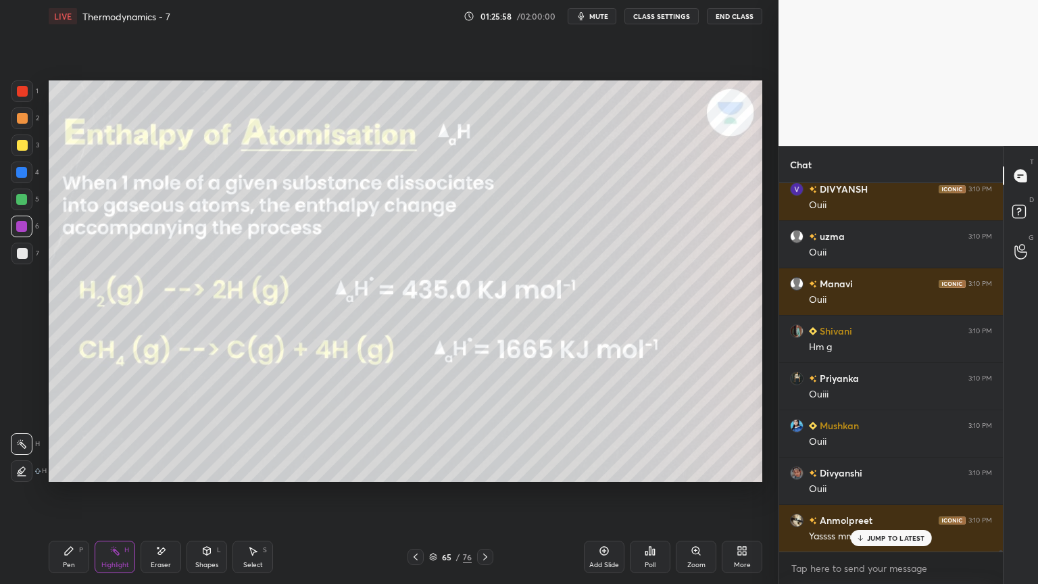
click at [420, 493] on icon at bounding box center [415, 556] width 11 height 11
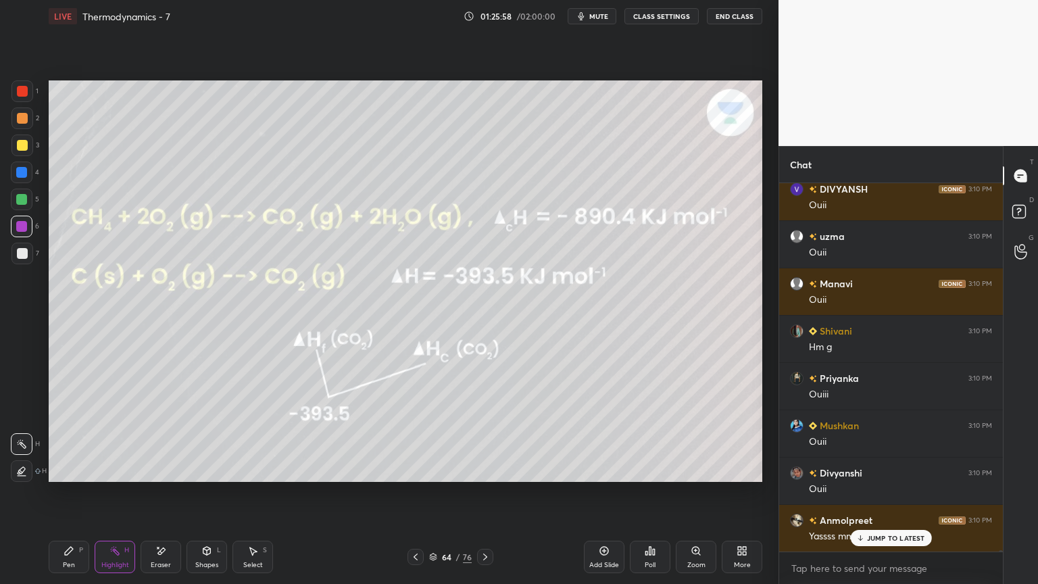
click at [421, 493] on div at bounding box center [416, 557] width 16 height 16
click at [411, 493] on icon at bounding box center [415, 556] width 11 height 11
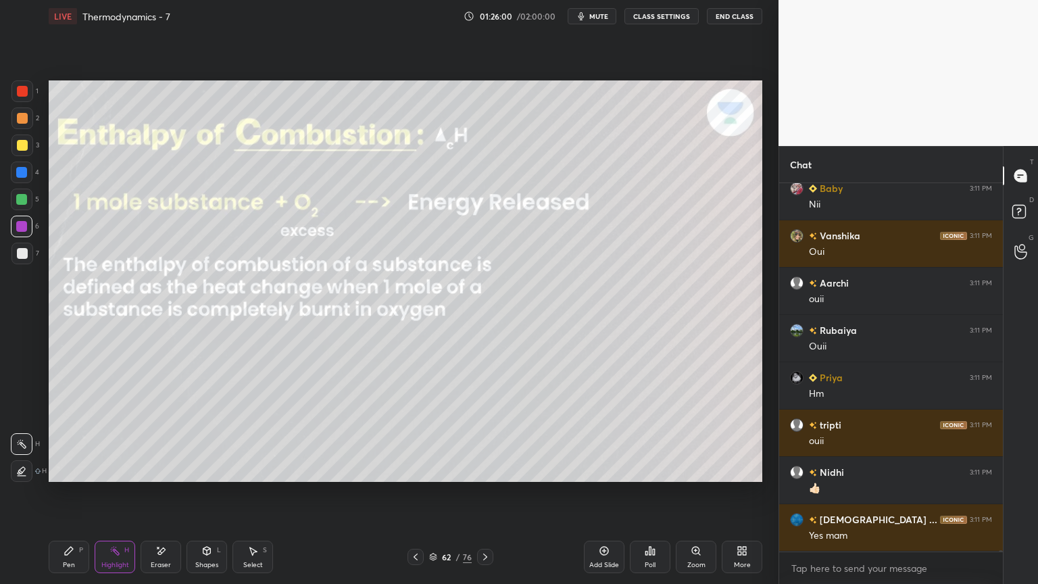
click at [418, 493] on icon at bounding box center [415, 556] width 11 height 11
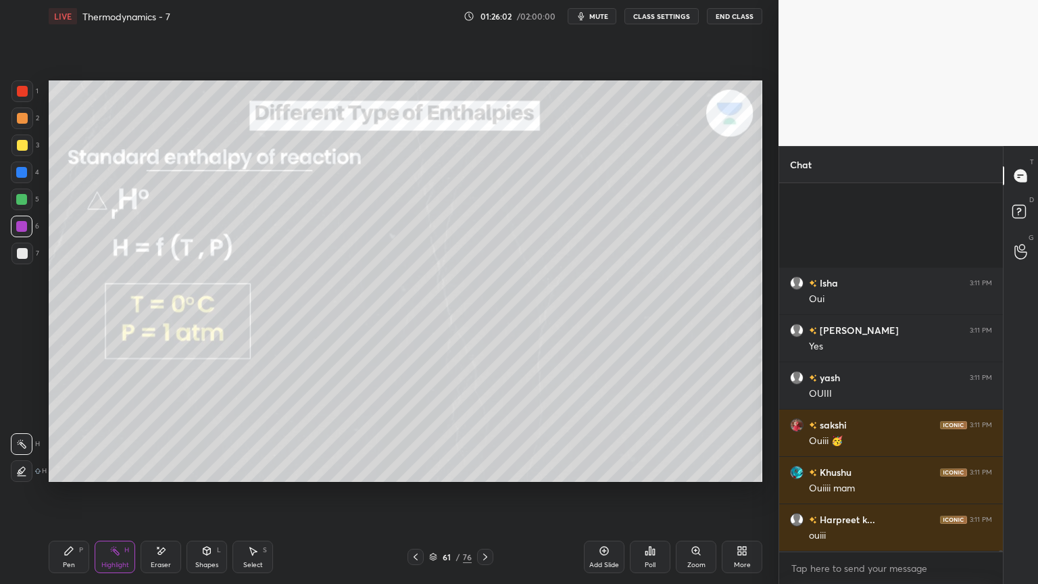
scroll to position [113489, 0]
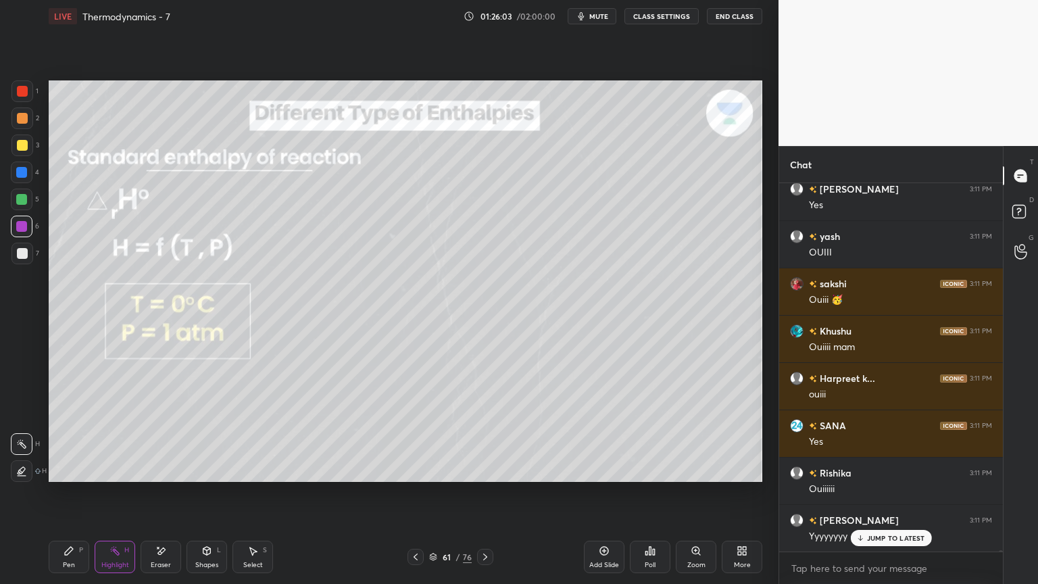
click at [411, 493] on icon at bounding box center [415, 556] width 11 height 11
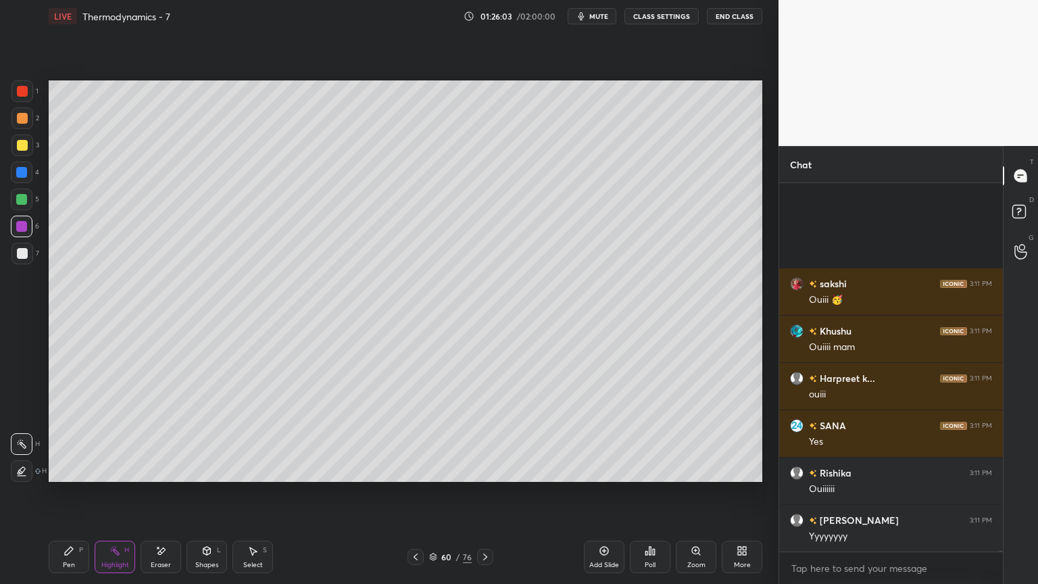
scroll to position [113678, 0]
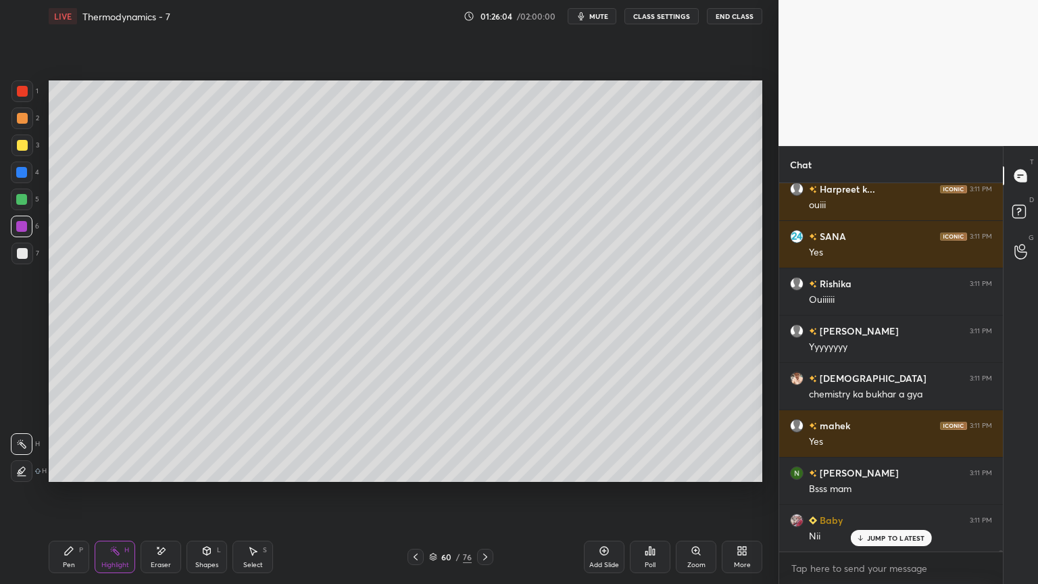
click at [487, 493] on icon at bounding box center [485, 556] width 11 height 11
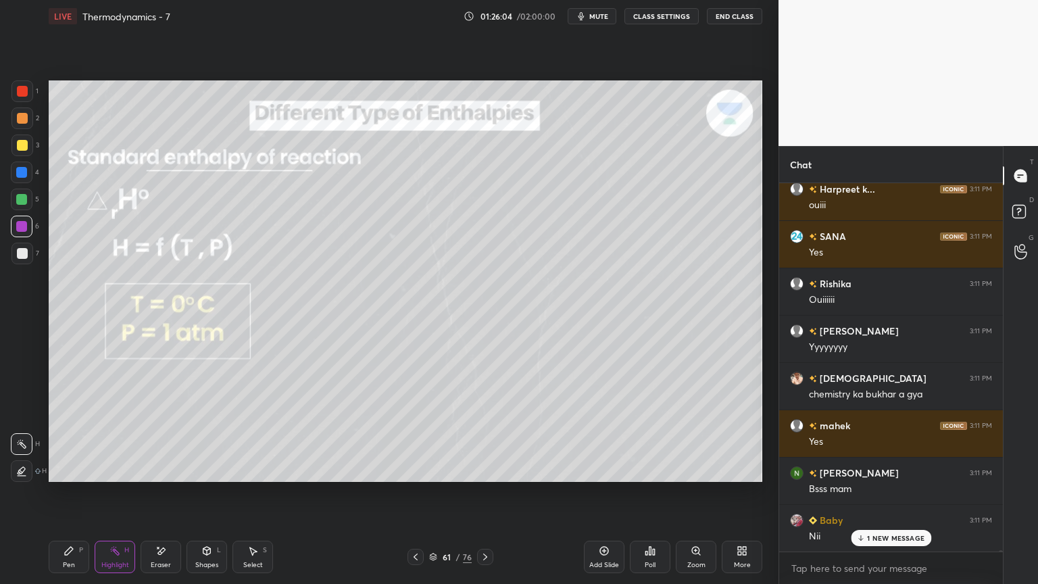
scroll to position [113726, 0]
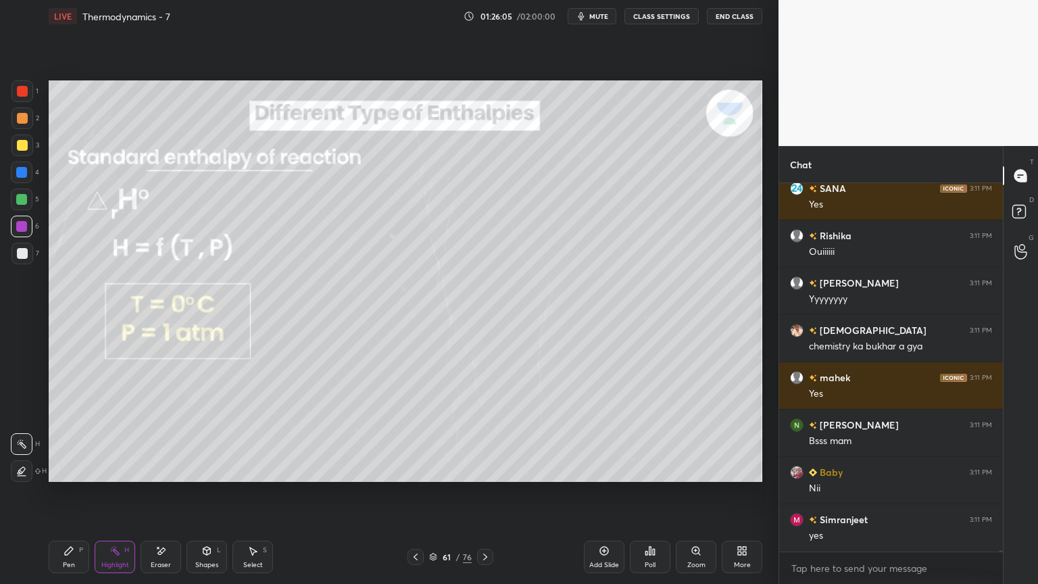
click at [123, 493] on div "Highlight" at bounding box center [115, 565] width 28 height 7
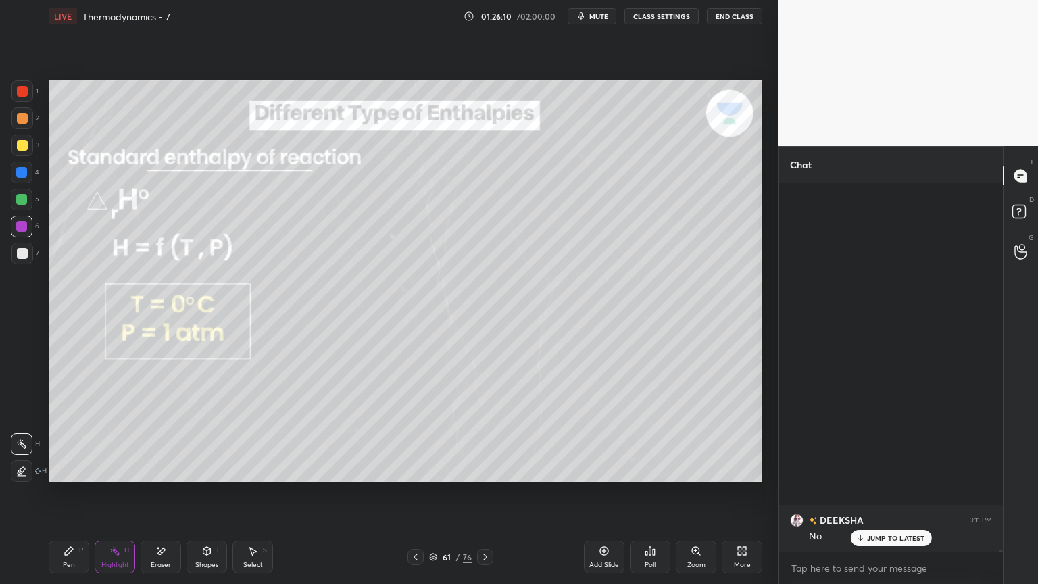
scroll to position [115516, 0]
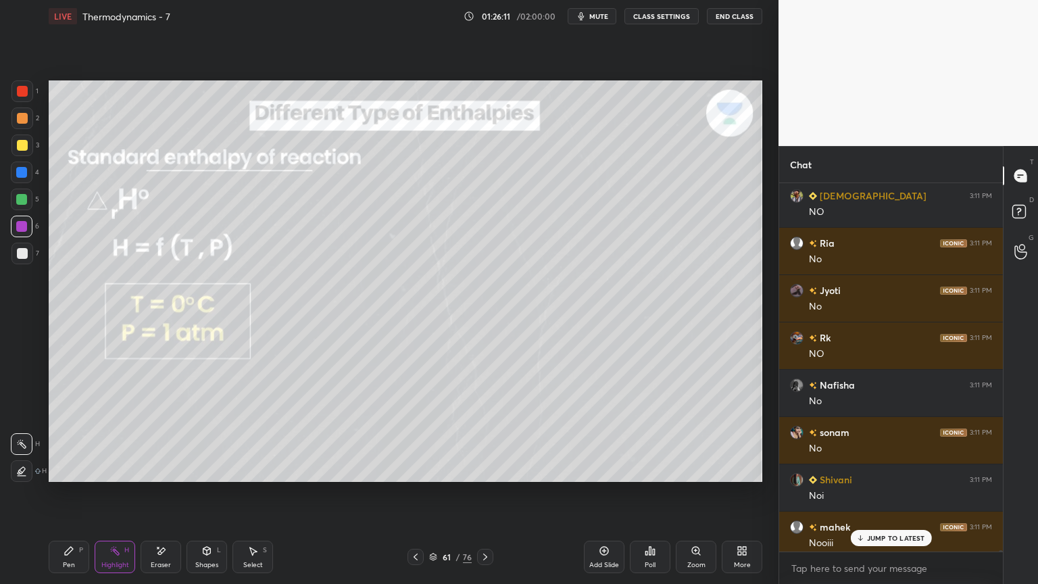
click at [666, 19] on button "CLASS SETTINGS" at bounding box center [661, 16] width 74 height 16
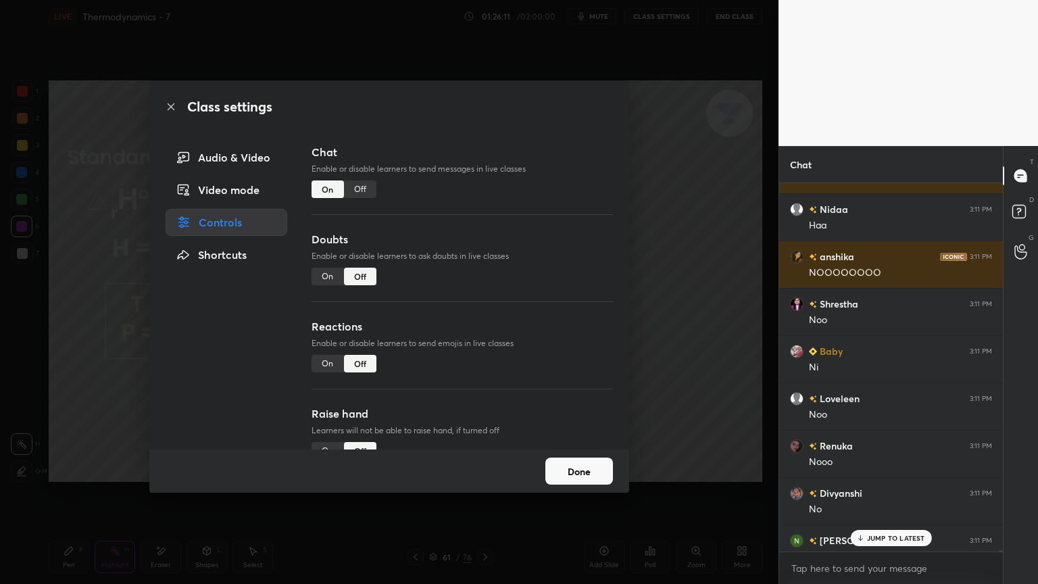
click at [360, 183] on div "Off" at bounding box center [360, 189] width 32 height 18
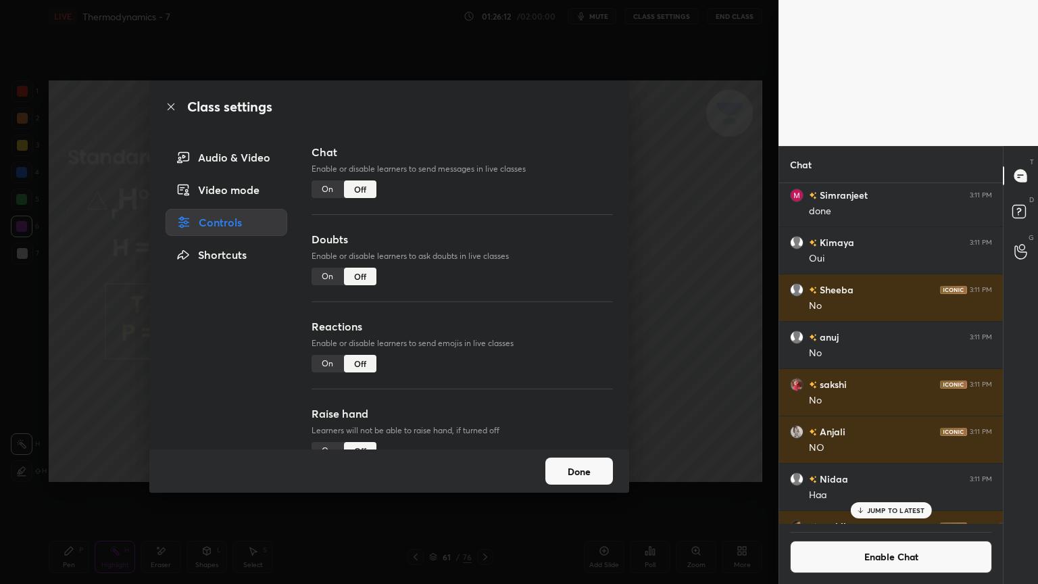
scroll to position [337, 220]
click at [564, 470] on button "Done" at bounding box center [579, 471] width 68 height 27
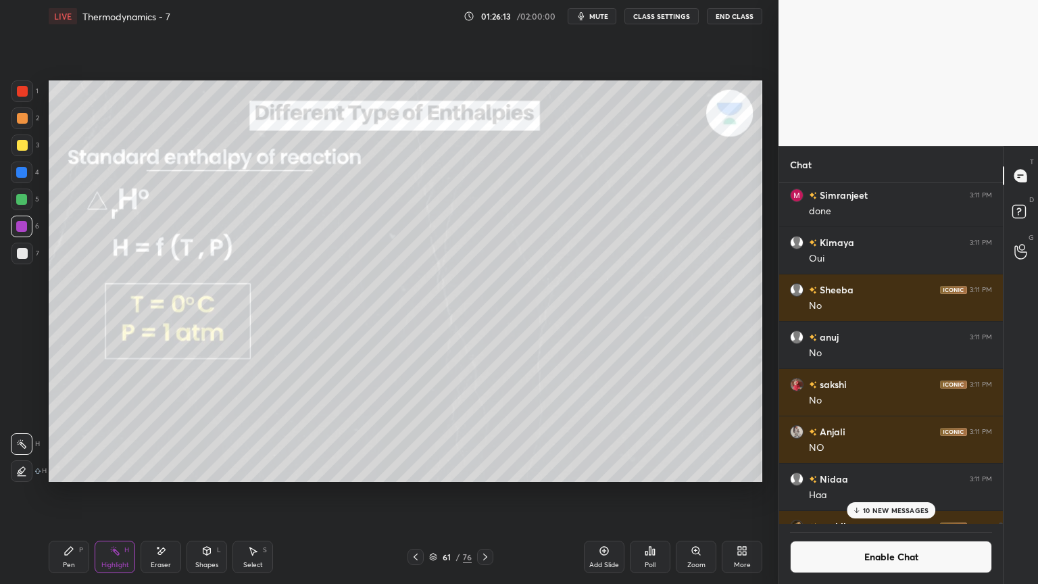
click at [895, 493] on p "10 NEW MESSAGES" at bounding box center [896, 510] width 66 height 8
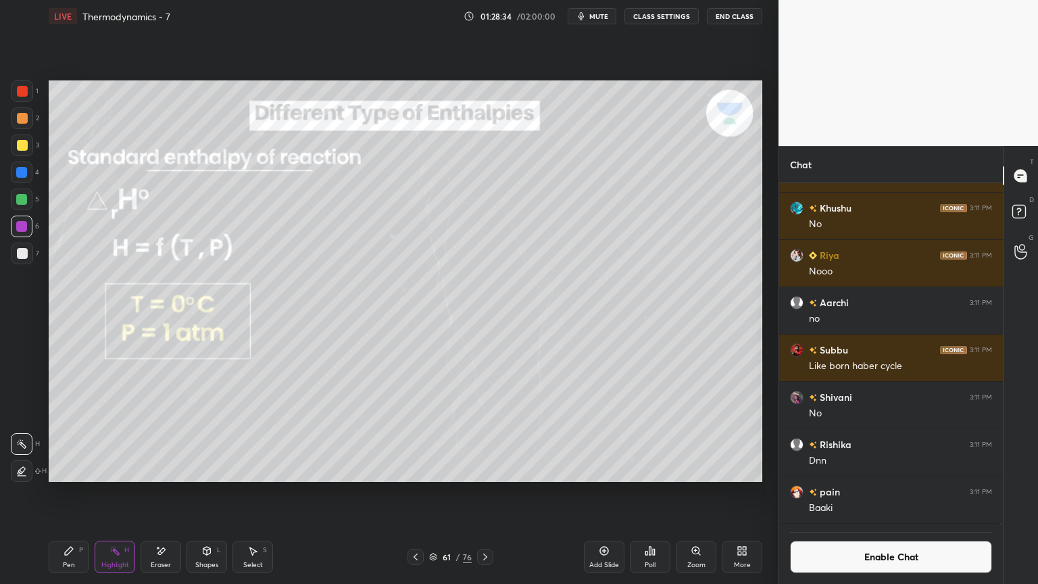
click at [870, 493] on button "Enable Chat" at bounding box center [891, 557] width 202 height 32
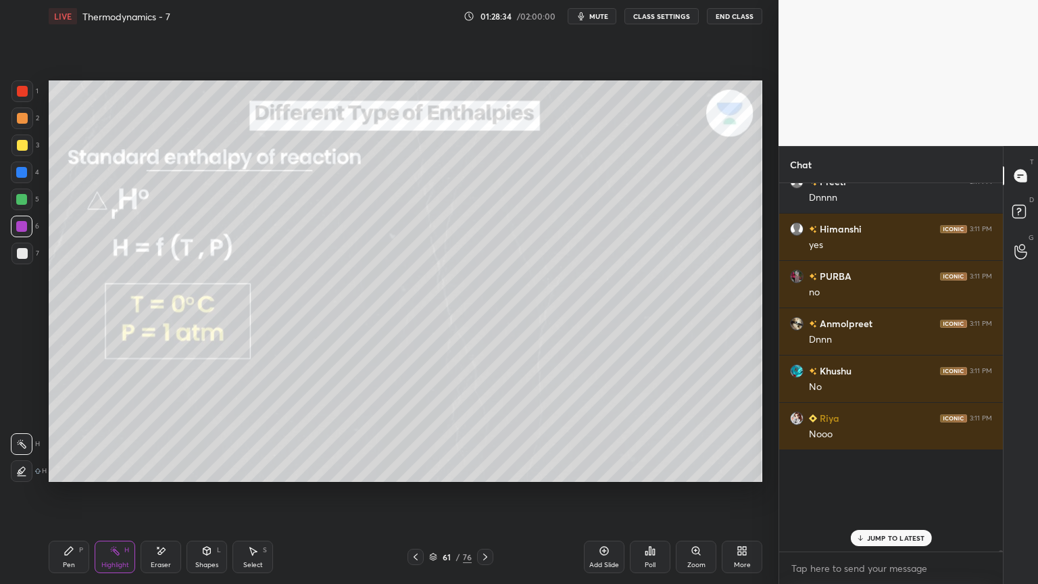
scroll to position [364, 220]
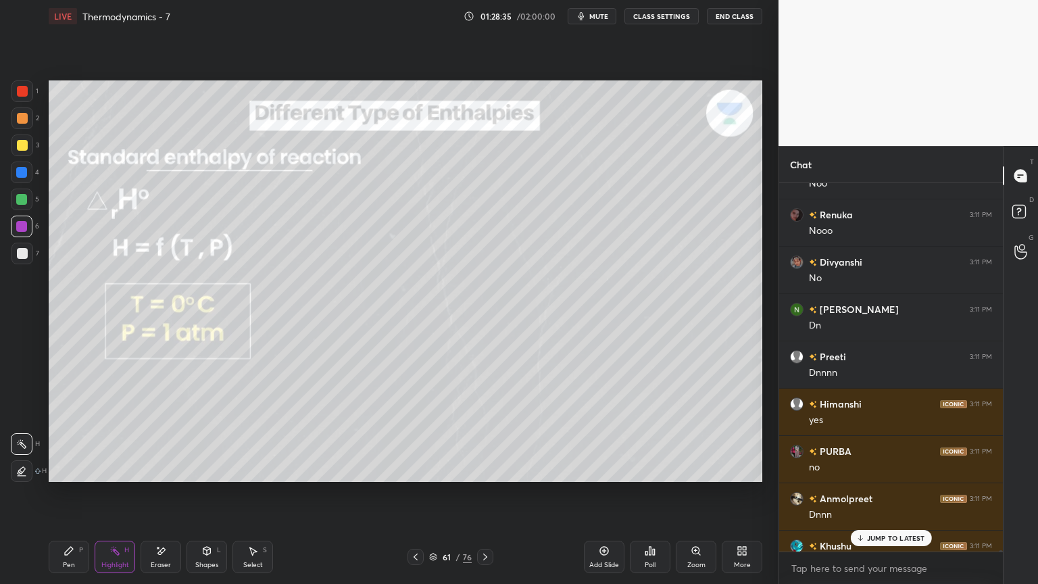
click at [895, 493] on p "JUMP TO LATEST" at bounding box center [896, 538] width 58 height 8
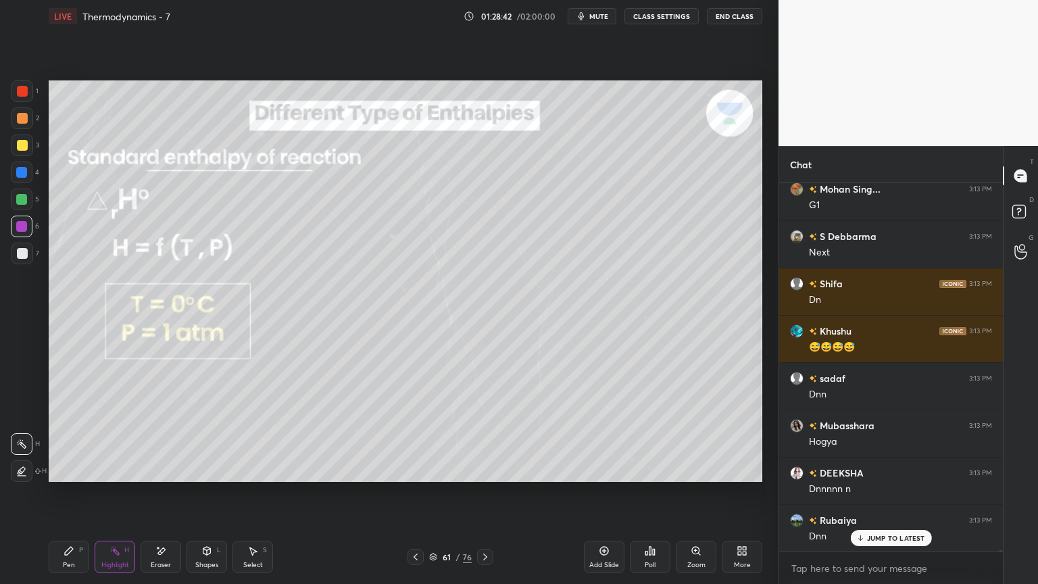
scroll to position [115908, 0]
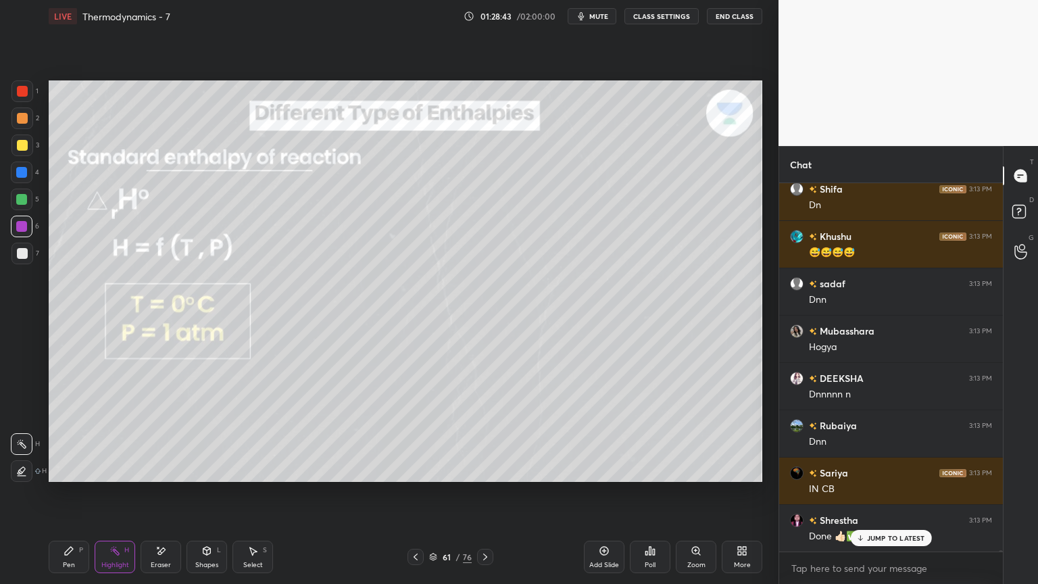
click at [484, 493] on icon at bounding box center [485, 557] width 4 height 7
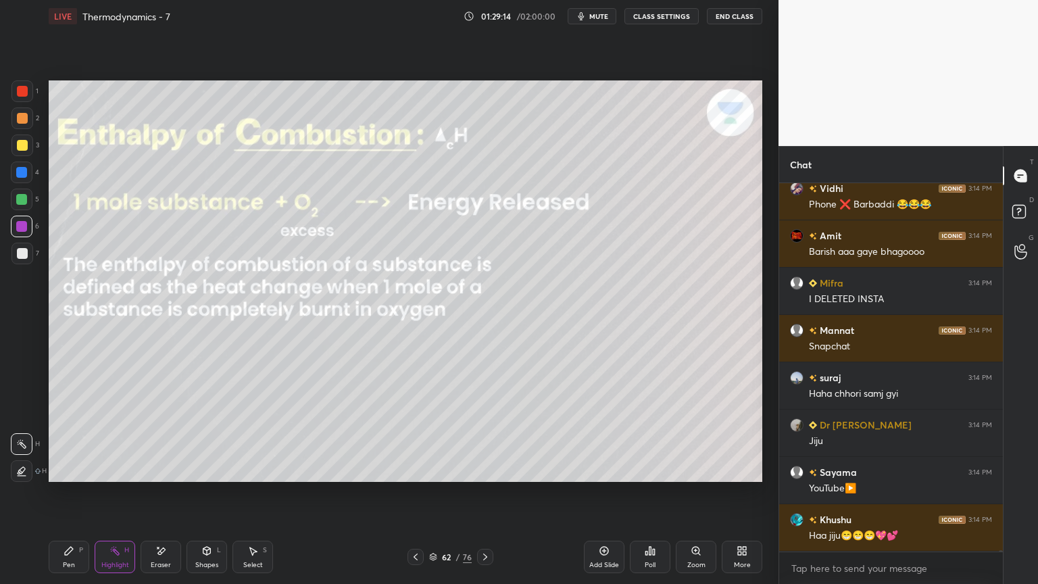
scroll to position [118381, 0]
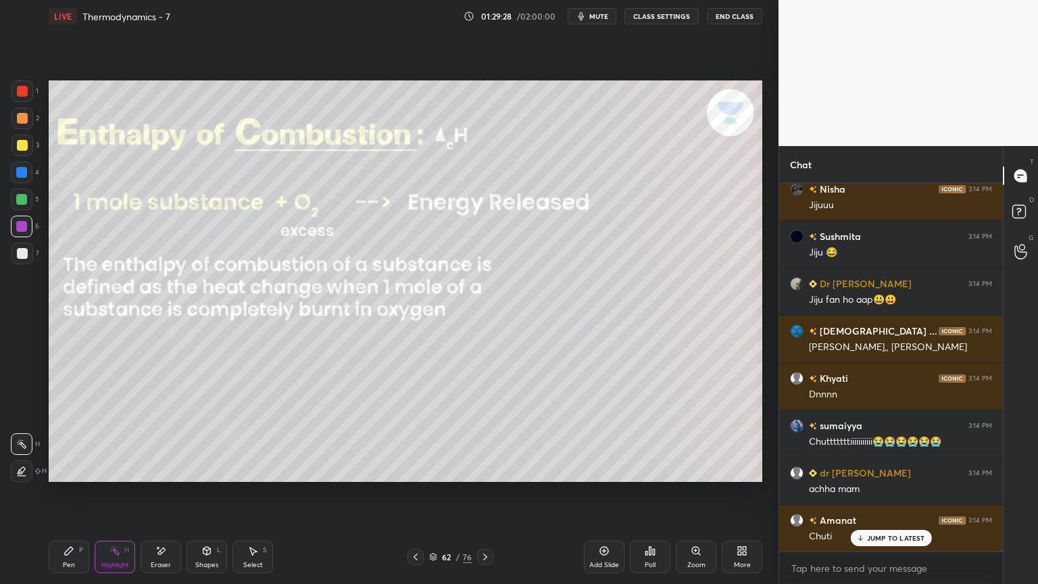
click at [207, 493] on div "Shapes L" at bounding box center [207, 557] width 41 height 32
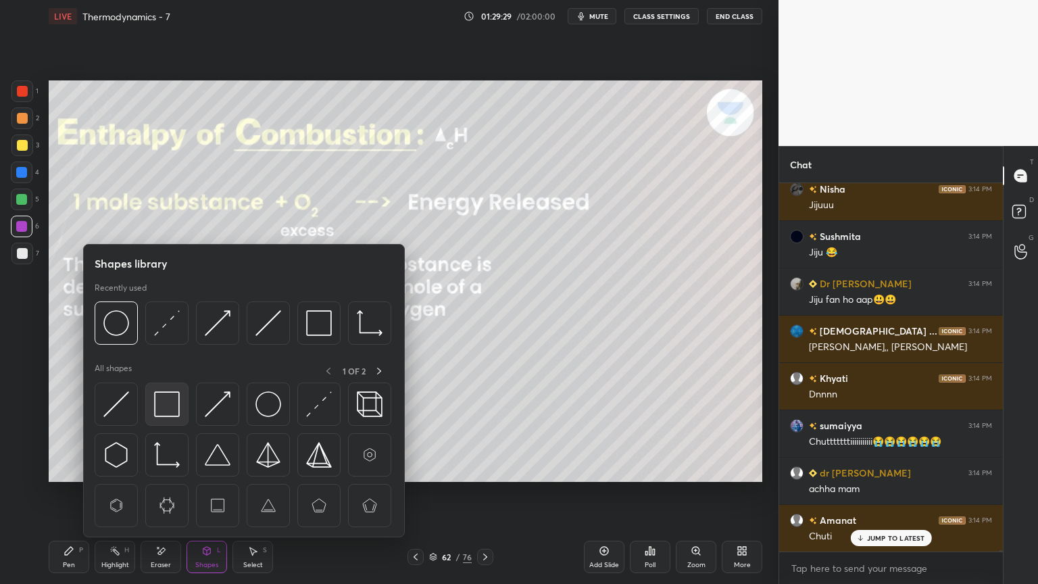
click at [166, 407] on img at bounding box center [167, 404] width 26 height 26
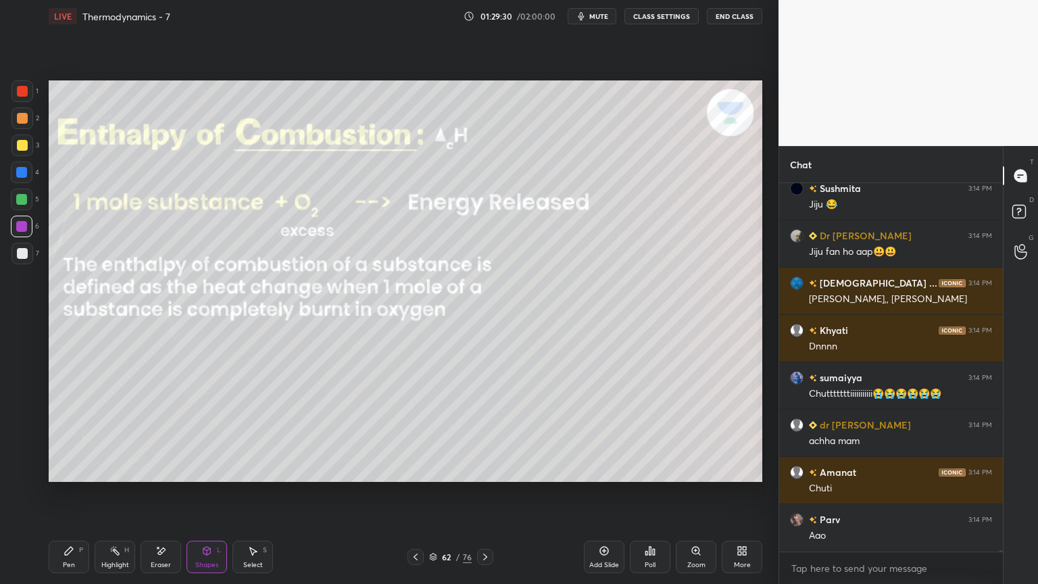
click at [24, 174] on div at bounding box center [21, 172] width 11 height 11
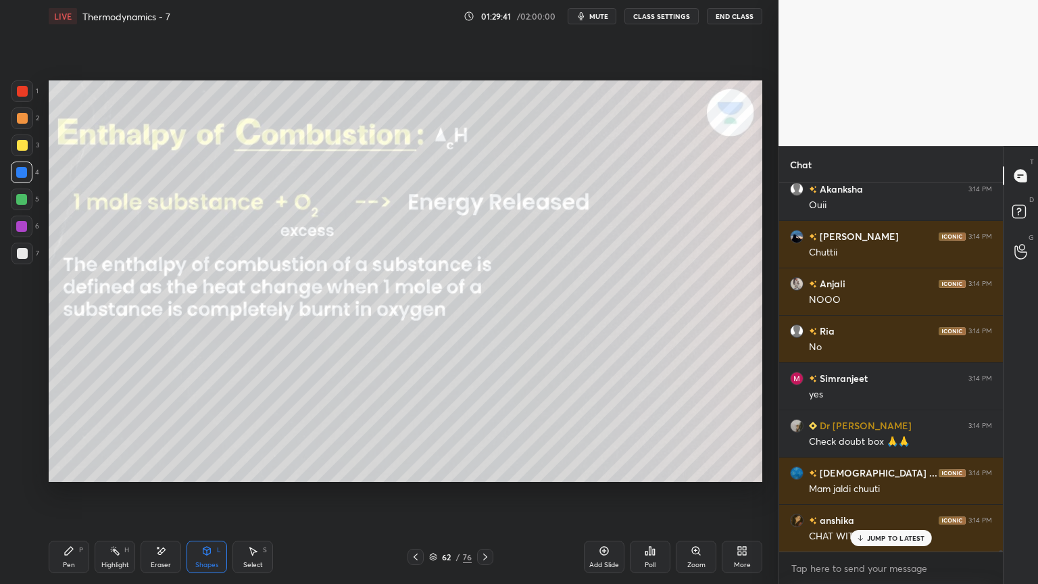
click at [122, 493] on div "Highlight H" at bounding box center [115, 557] width 41 height 32
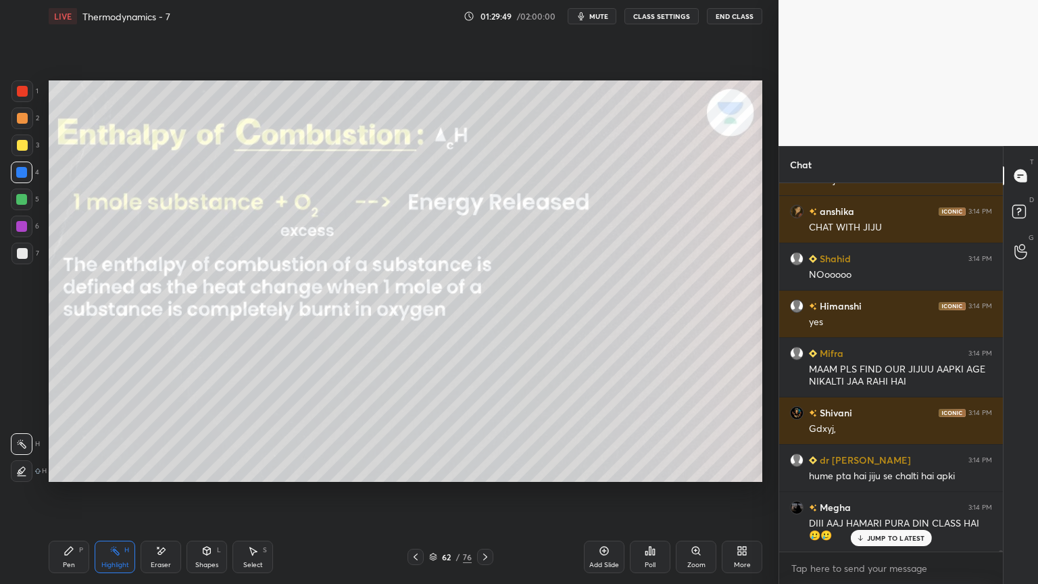
click at [890, 493] on div "Ria 3:14 PM No Jyoti 3:14 PM Nooooo Dr Aarya 3:14 PM noooo Khushi 3:14 PM No Ak…" at bounding box center [891, 367] width 224 height 368
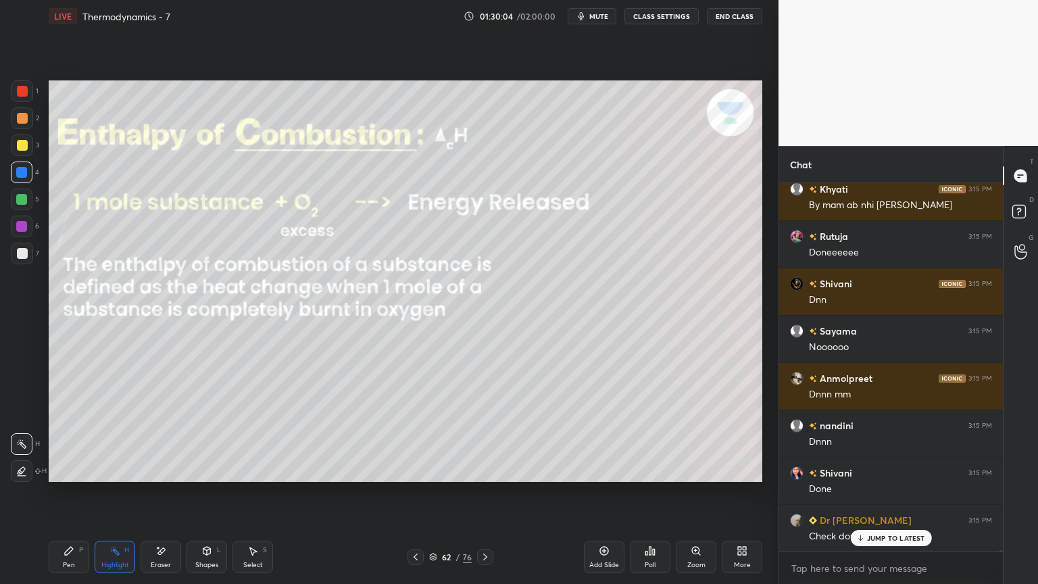
click at [489, 493] on icon at bounding box center [485, 556] width 11 height 11
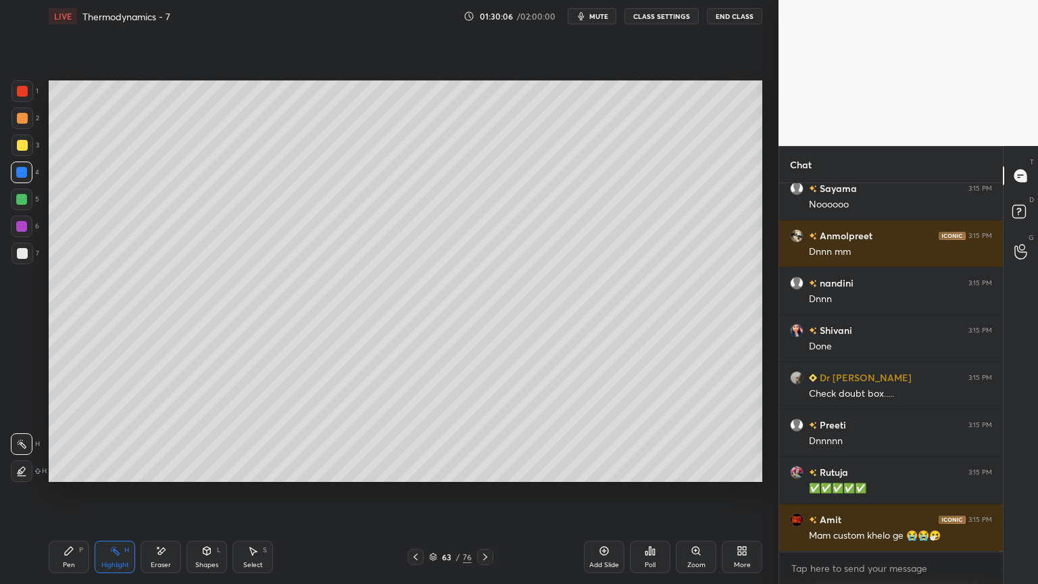
click at [487, 493] on icon at bounding box center [485, 556] width 11 height 11
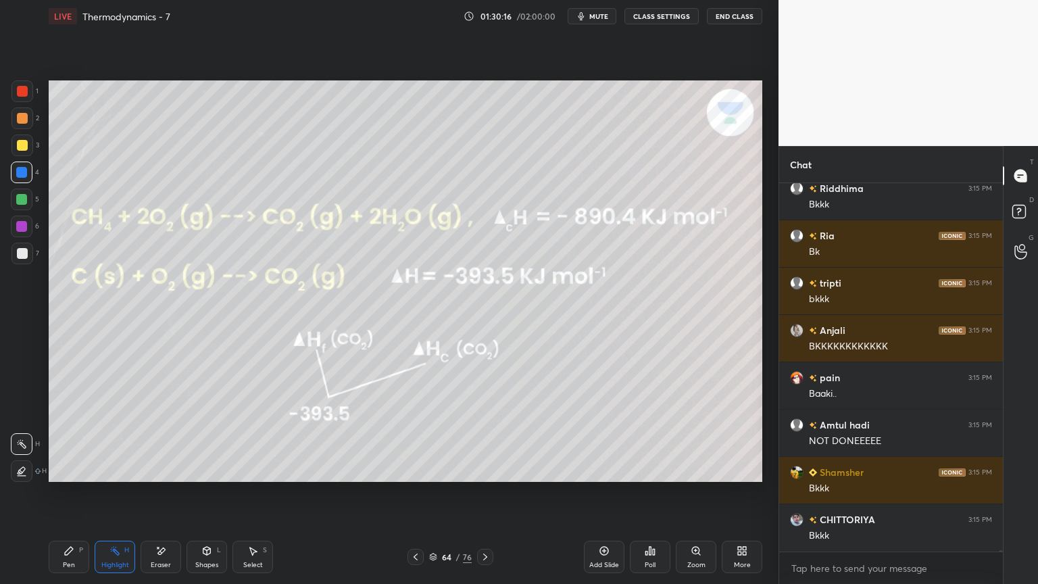
click at [415, 493] on div "Pen P Highlight H Eraser Shapes L Select S 64 / 76 Add Slide Poll Zoom More" at bounding box center [406, 557] width 714 height 54
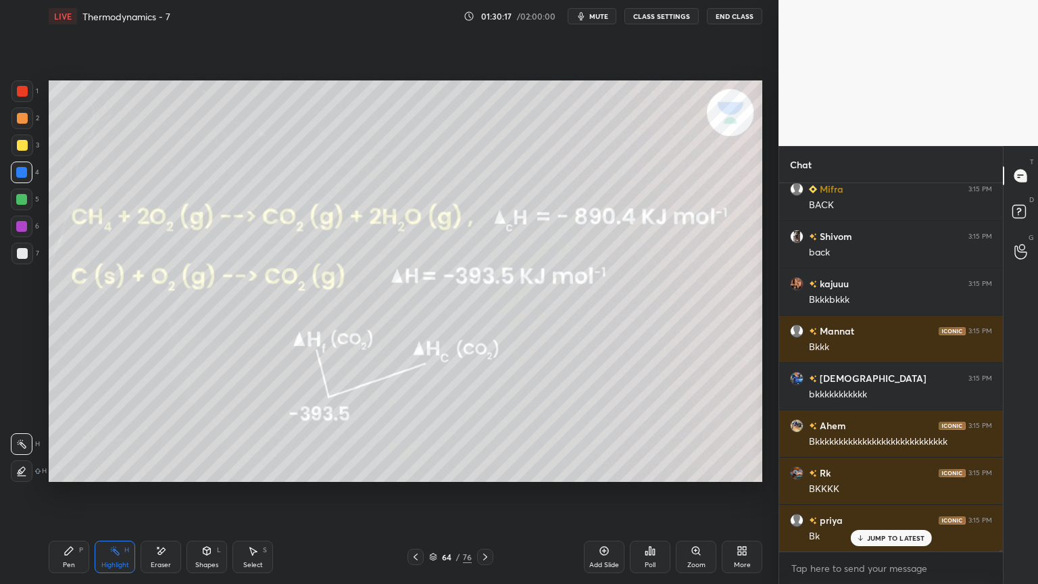
click at [417, 493] on icon at bounding box center [415, 556] width 11 height 11
click at [415, 493] on div "Pen P Highlight H Eraser Shapes L Select S 63 / 76 Add Slide Poll Zoom More" at bounding box center [406, 557] width 714 height 54
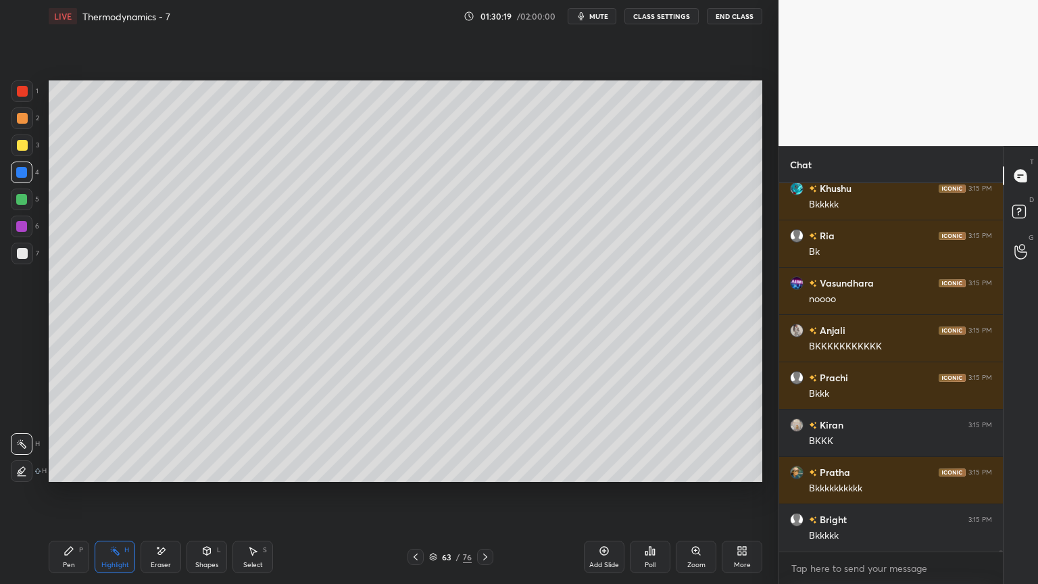
click at [424, 493] on div "63 / 76" at bounding box center [451, 557] width 86 height 16
click at [410, 493] on div at bounding box center [416, 557] width 16 height 16
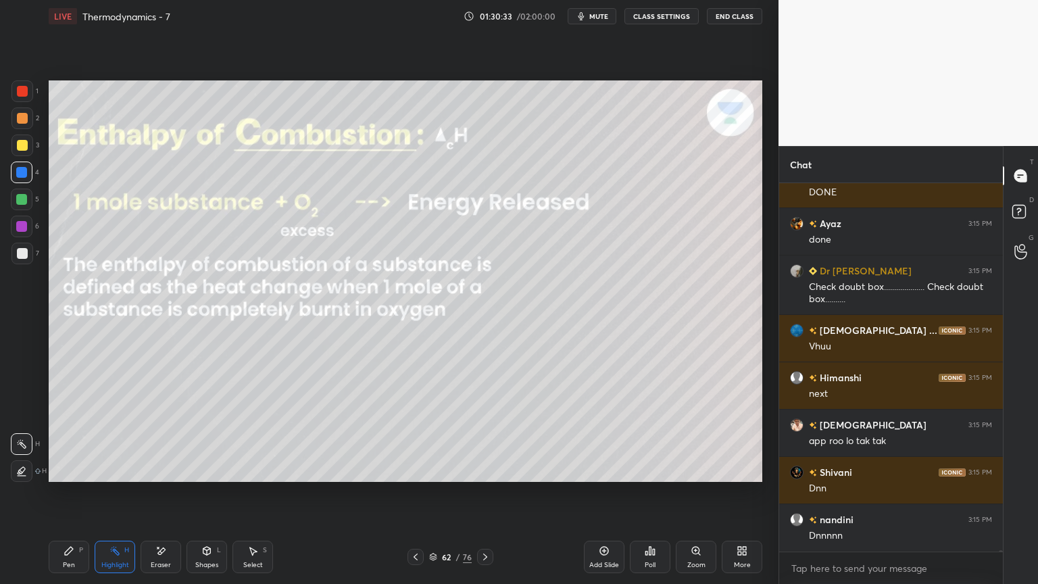
click at [75, 493] on div "Pen P" at bounding box center [69, 557] width 41 height 32
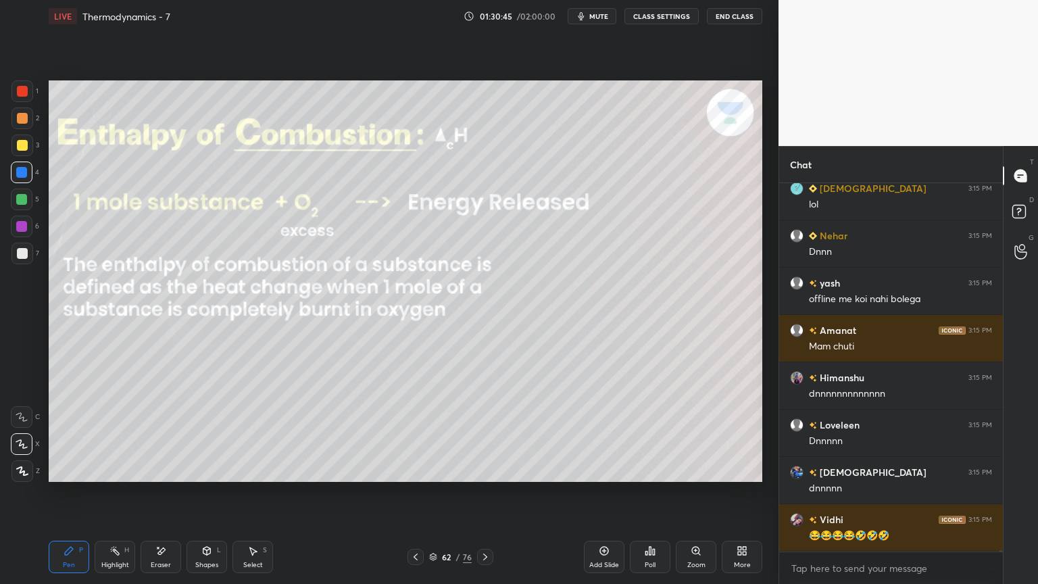
click at [162, 493] on div "Eraser" at bounding box center [161, 557] width 41 height 32
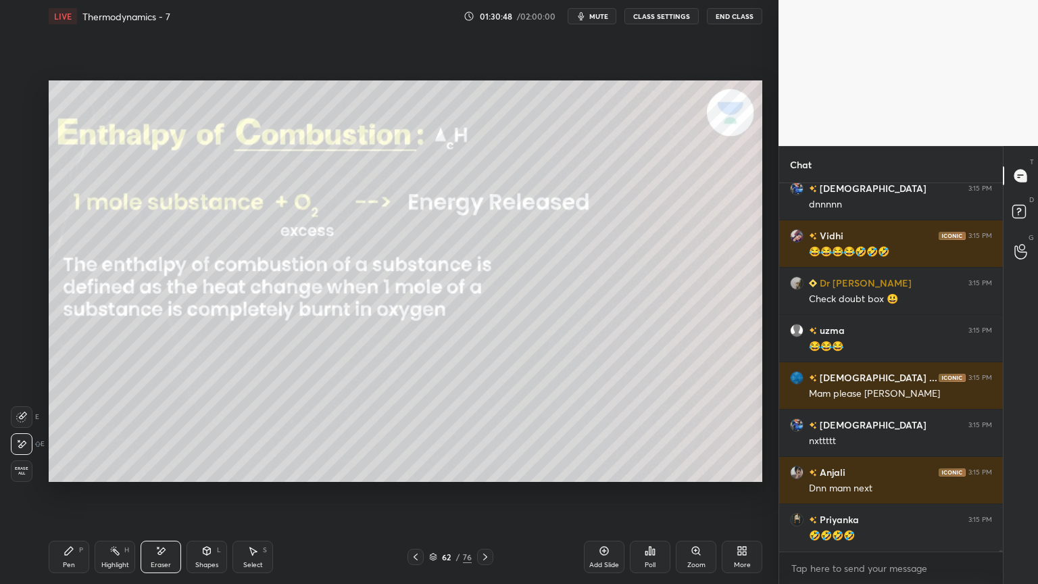
click at [121, 493] on div "Highlight H" at bounding box center [115, 557] width 41 height 32
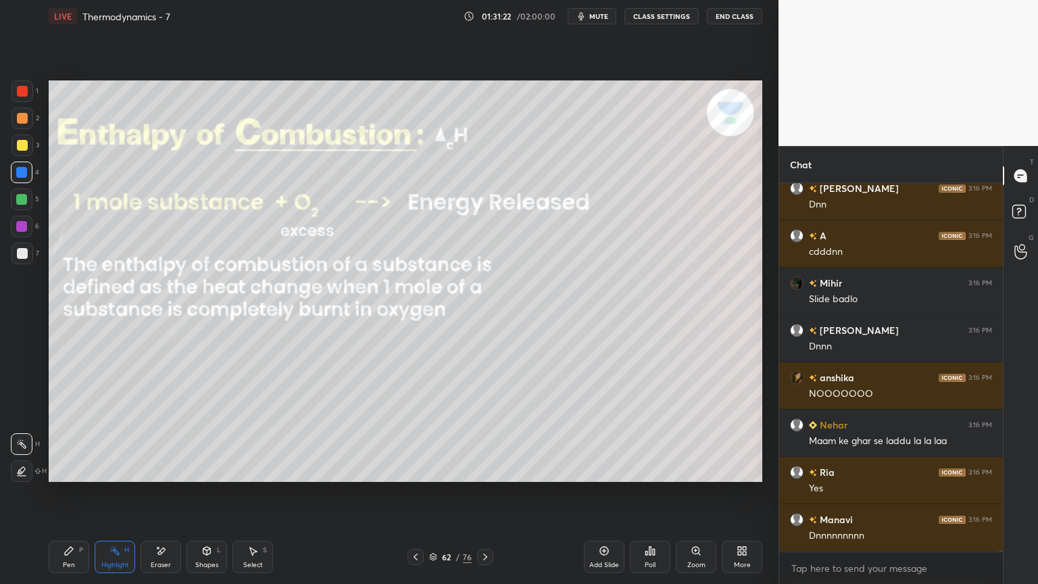
click at [486, 493] on icon at bounding box center [485, 557] width 4 height 7
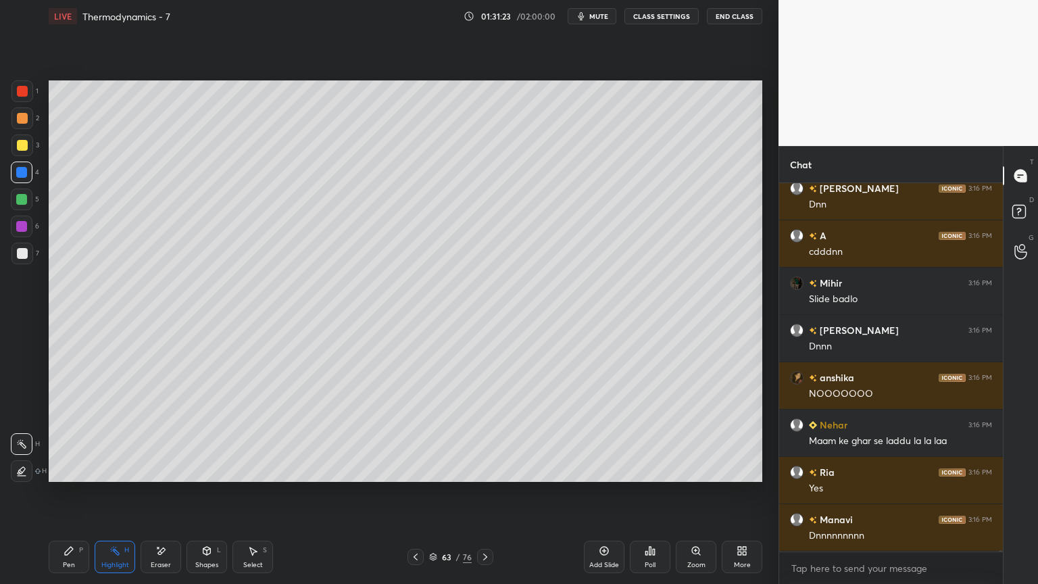
click at [489, 493] on div at bounding box center [485, 557] width 16 height 16
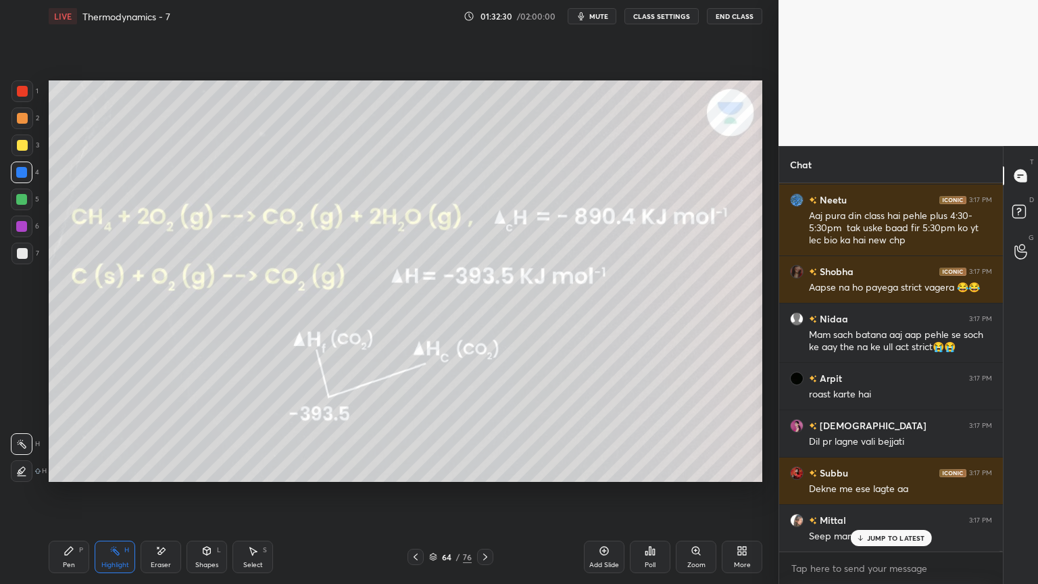
click at [200, 493] on div "Shapes L" at bounding box center [207, 557] width 41 height 32
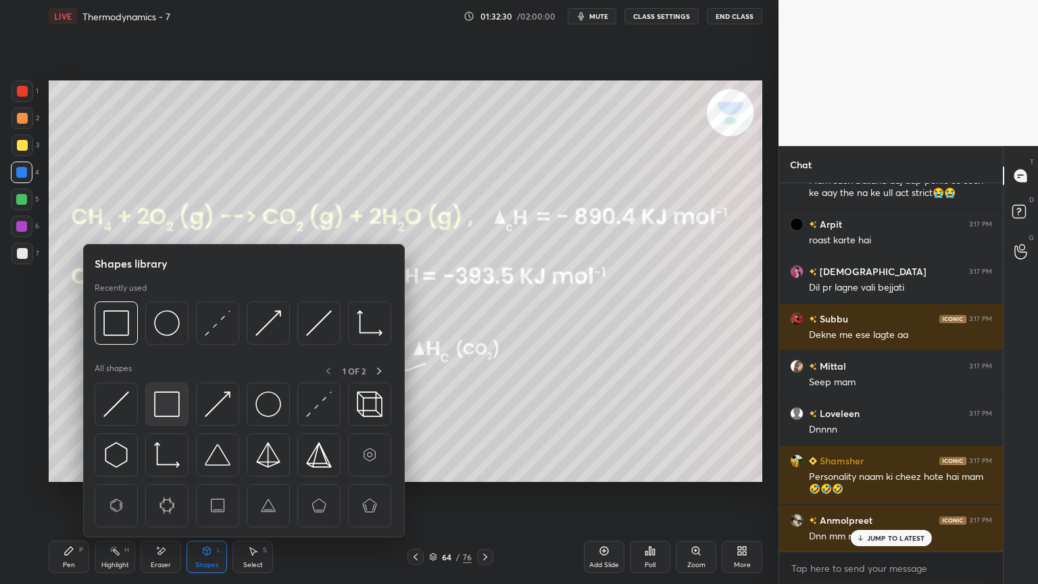
click at [166, 401] on img at bounding box center [167, 404] width 26 height 26
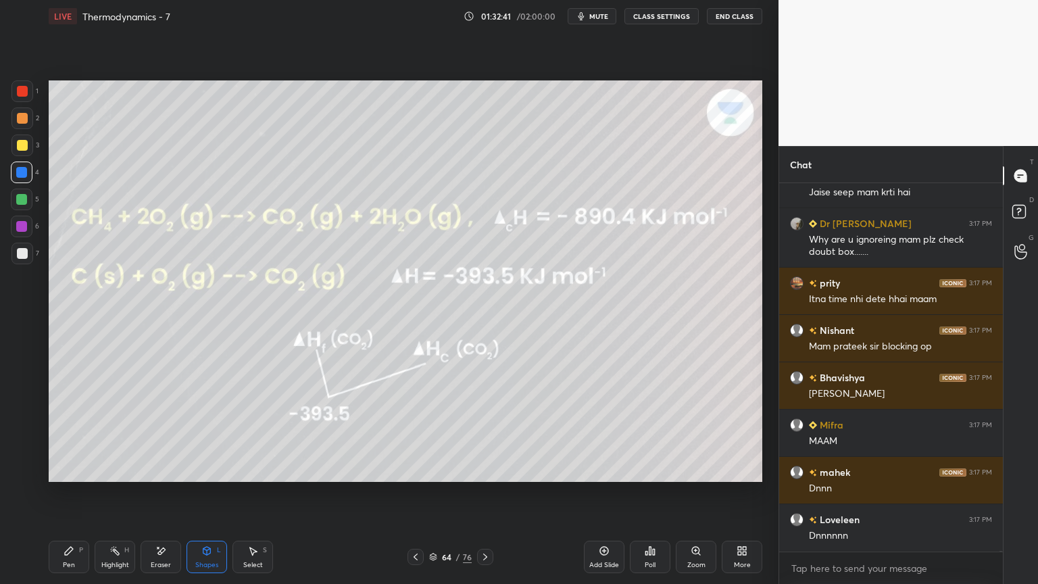
click at [116, 493] on div "Highlight" at bounding box center [115, 565] width 28 height 7
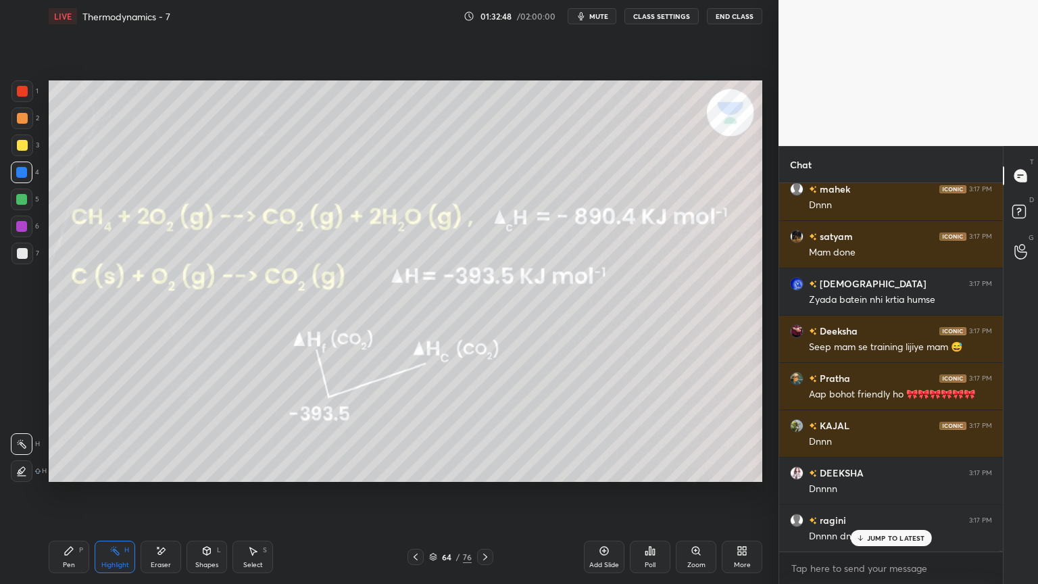
click at [668, 18] on button "CLASS SETTINGS" at bounding box center [661, 16] width 74 height 16
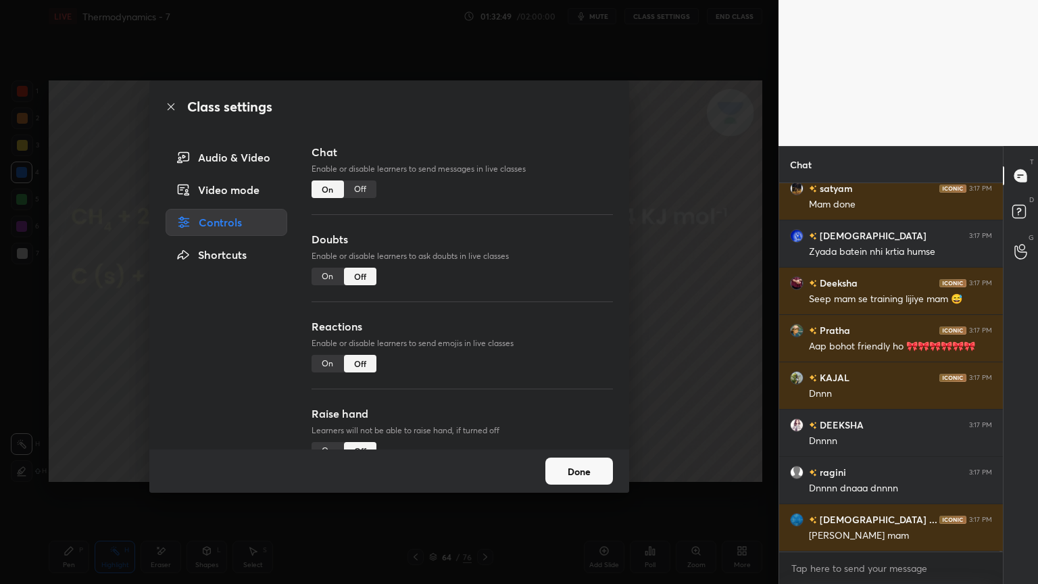
click at [357, 189] on div "Off" at bounding box center [360, 189] width 32 height 18
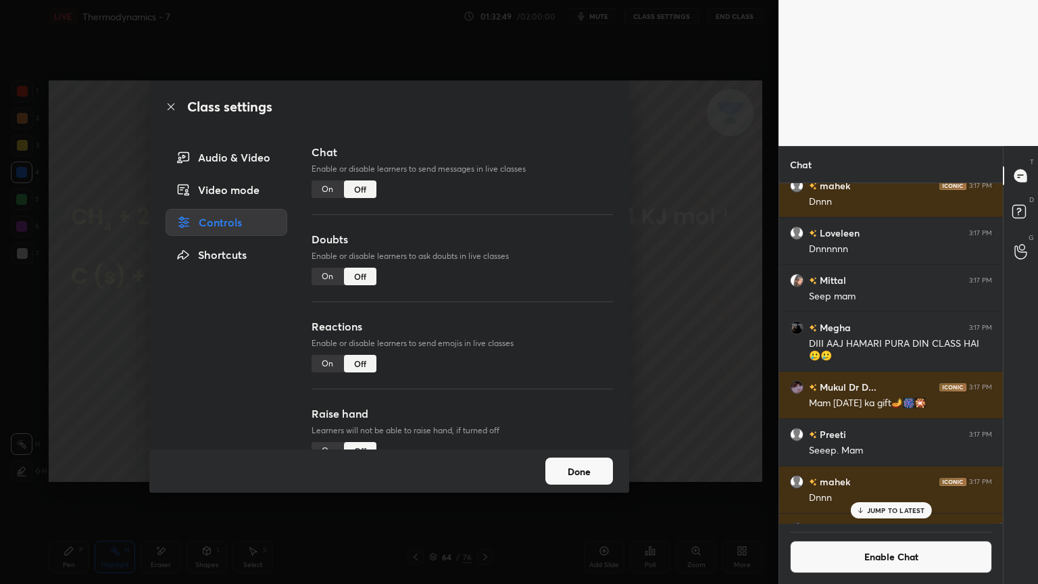
click at [574, 470] on button "Done" at bounding box center [579, 471] width 68 height 27
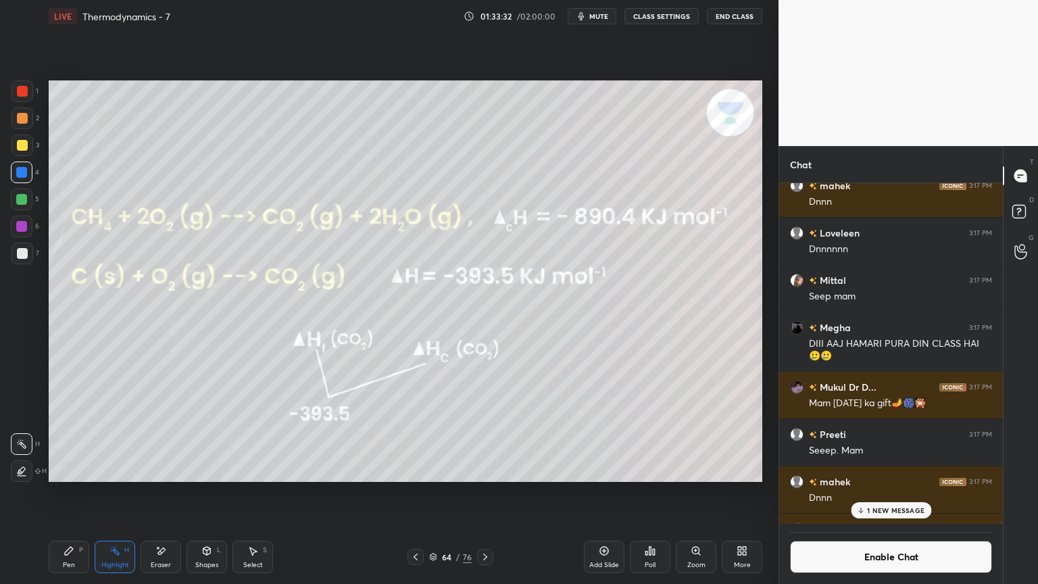
click at [910, 493] on div "1 NEW MESSAGE" at bounding box center [891, 510] width 80 height 16
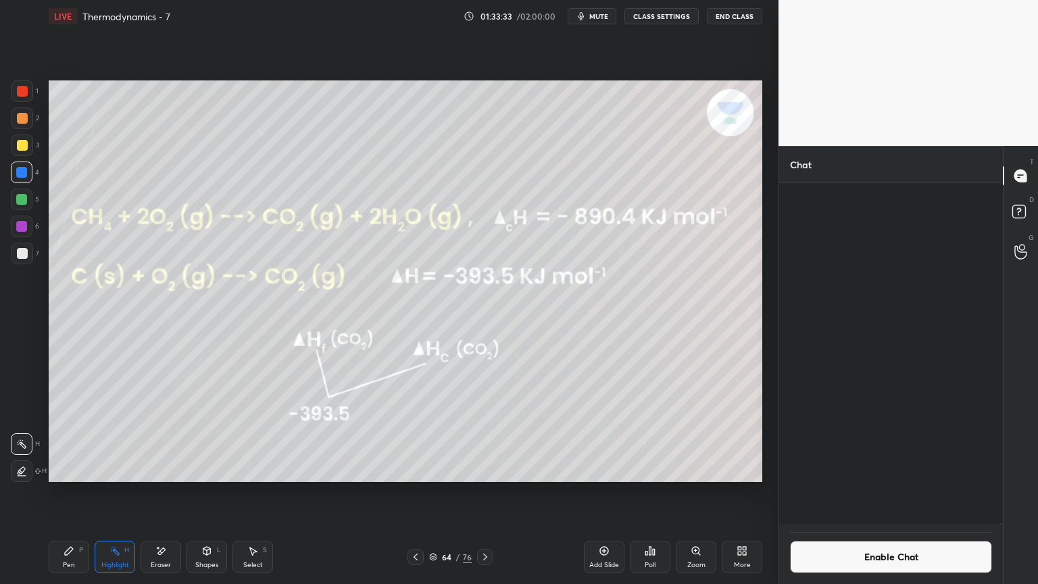
scroll to position [137808, 0]
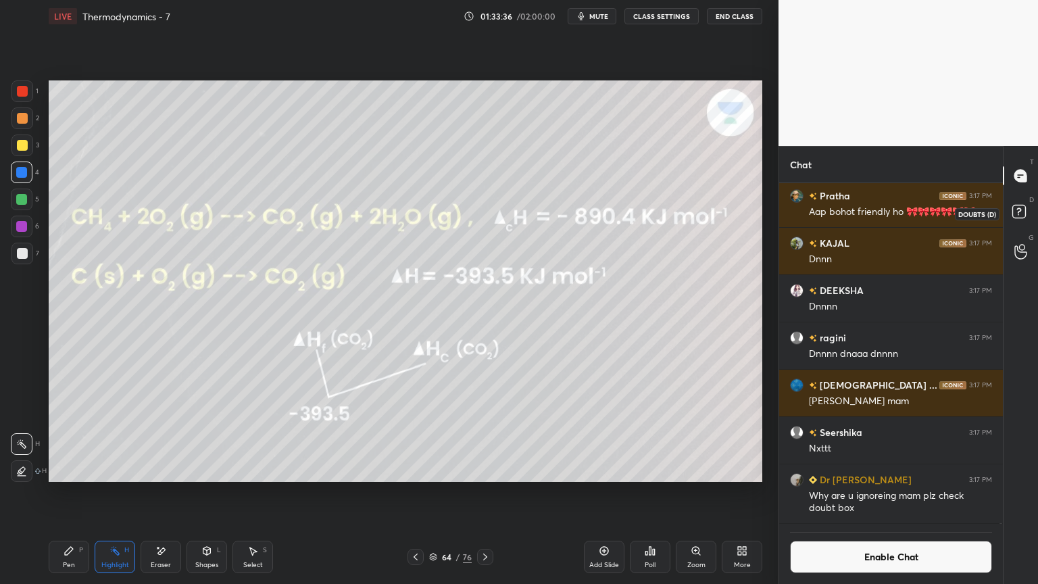
click at [1016, 221] on icon at bounding box center [1021, 213] width 24 height 24
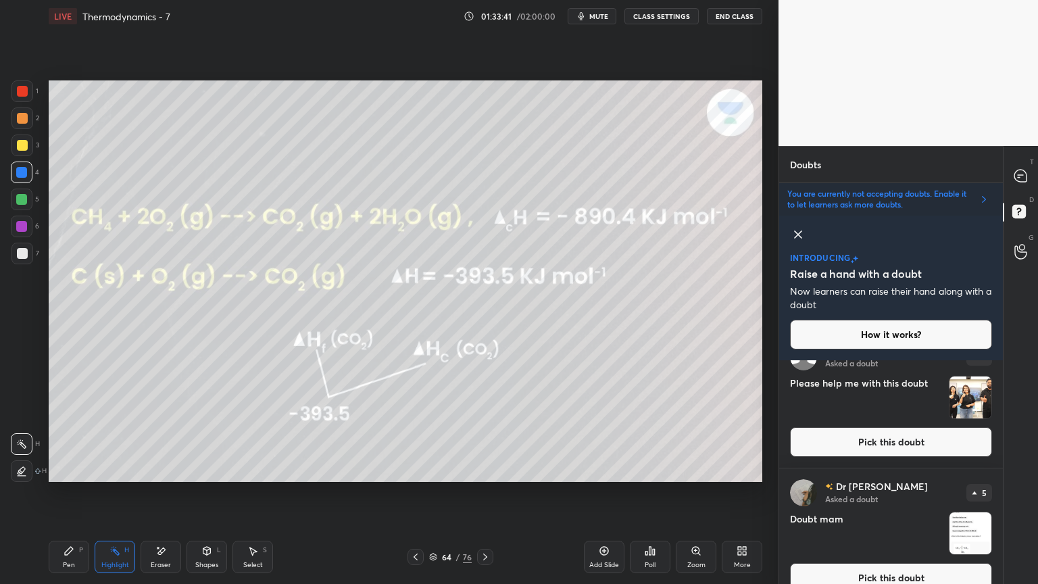
scroll to position [493, 0]
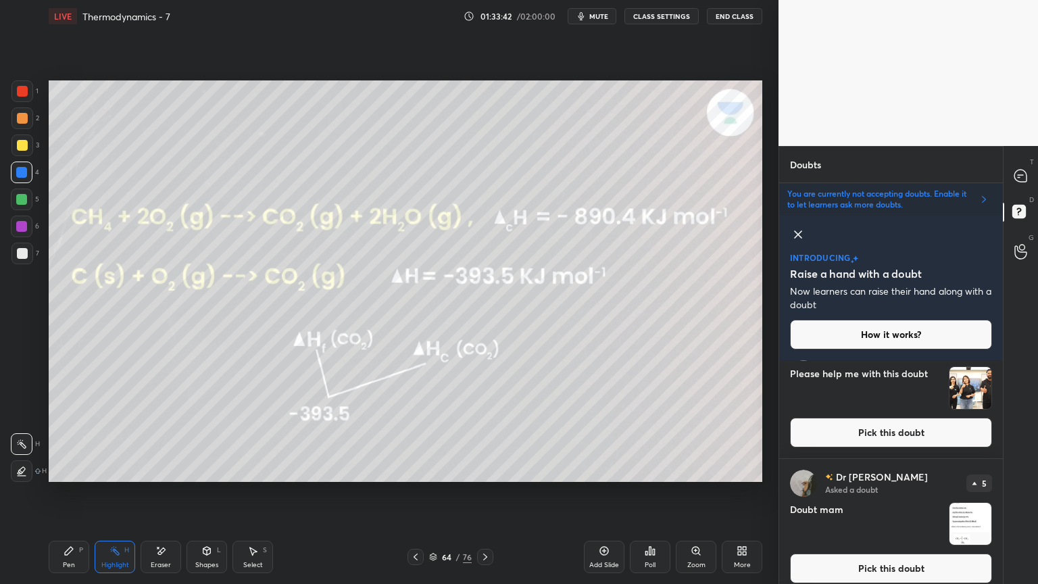
click at [895, 427] on button "Pick this doubt" at bounding box center [891, 433] width 202 height 30
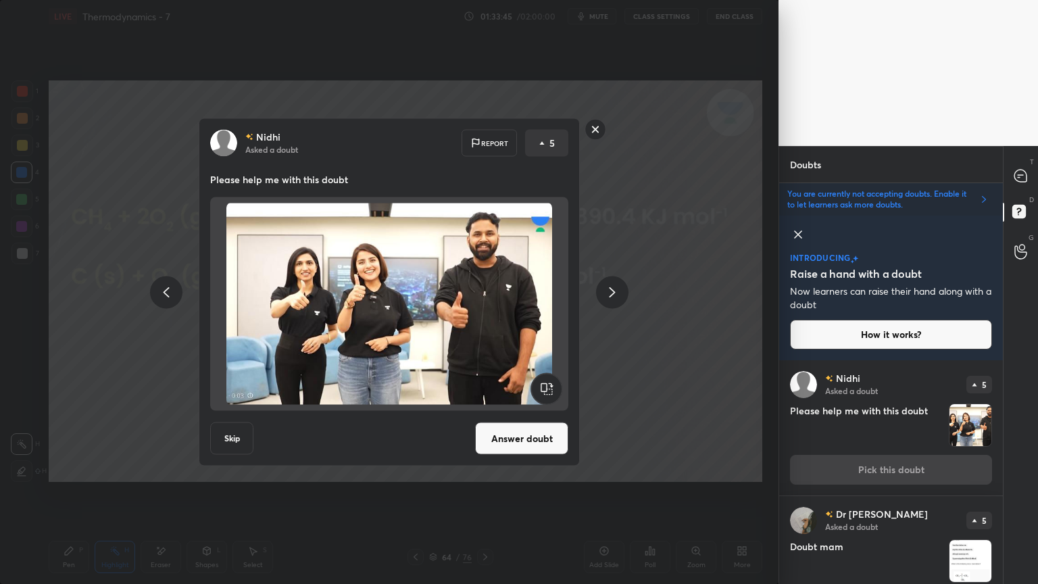
click at [597, 130] on rect at bounding box center [595, 129] width 21 height 21
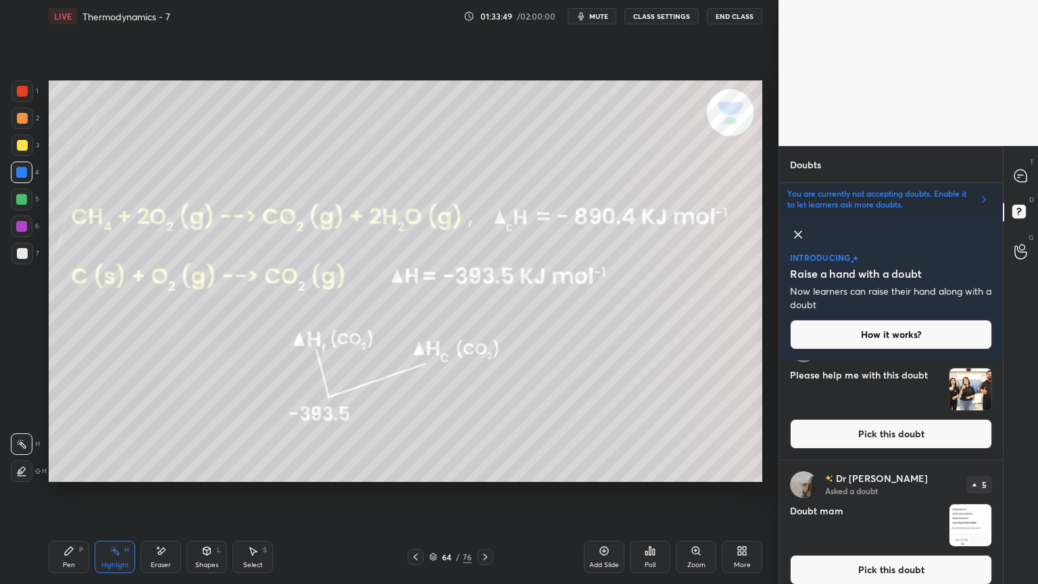
scroll to position [499, 0]
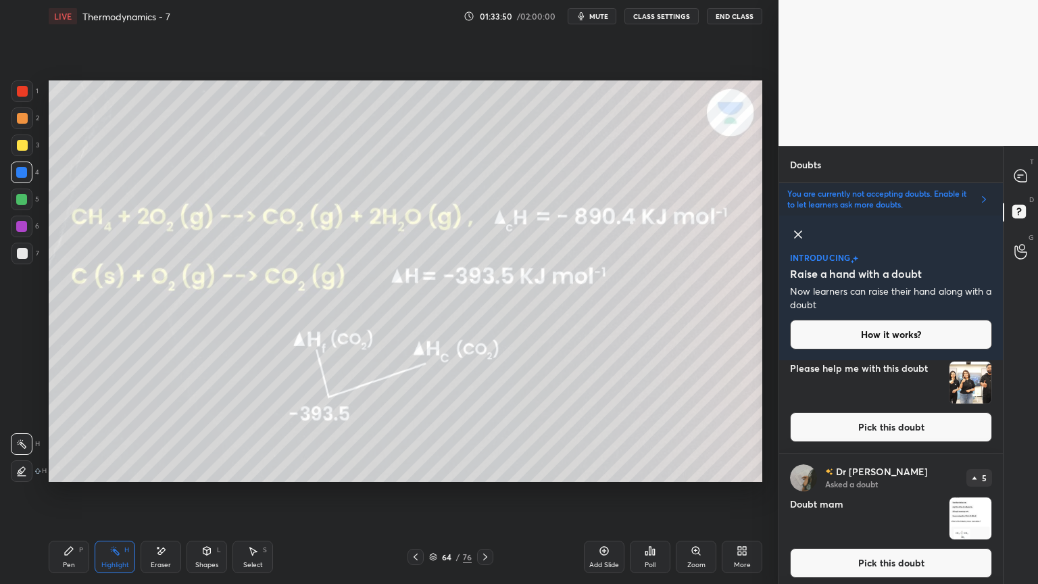
click at [914, 493] on button "Pick this doubt" at bounding box center [891, 563] width 202 height 30
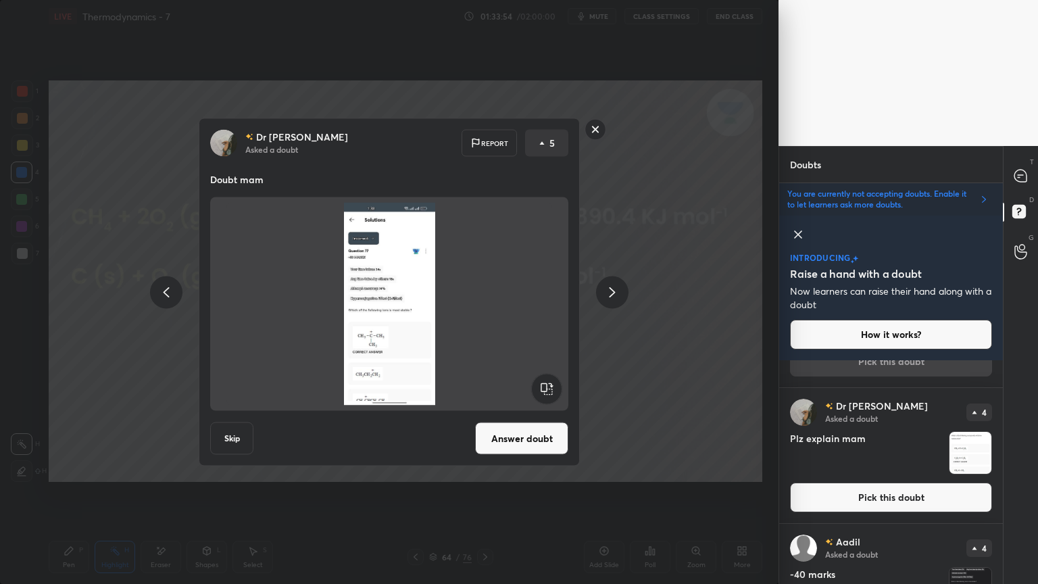
scroll to position [701, 0]
click at [597, 141] on div at bounding box center [596, 131] width 22 height 24
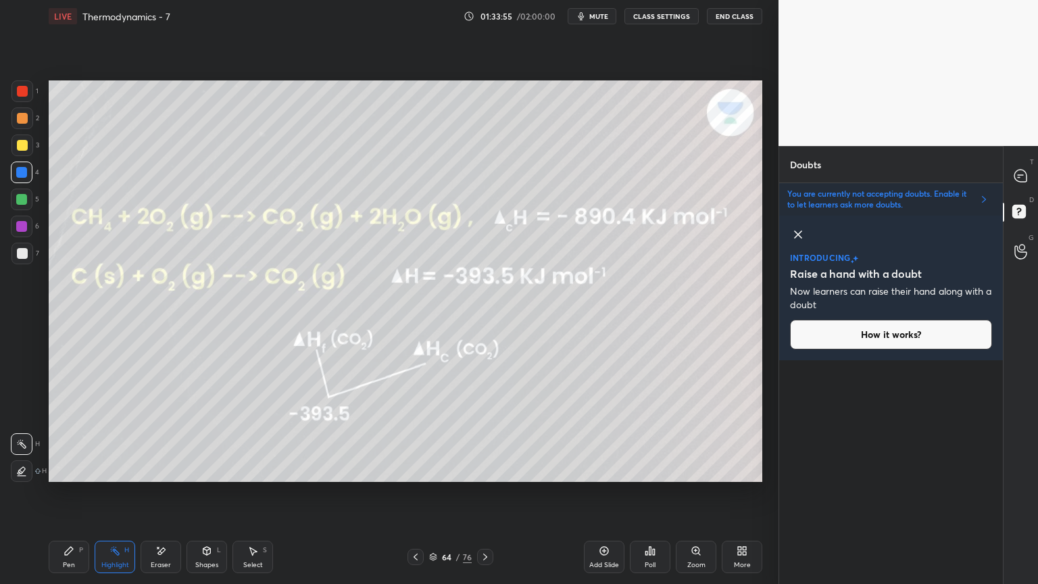
scroll to position [0, 0]
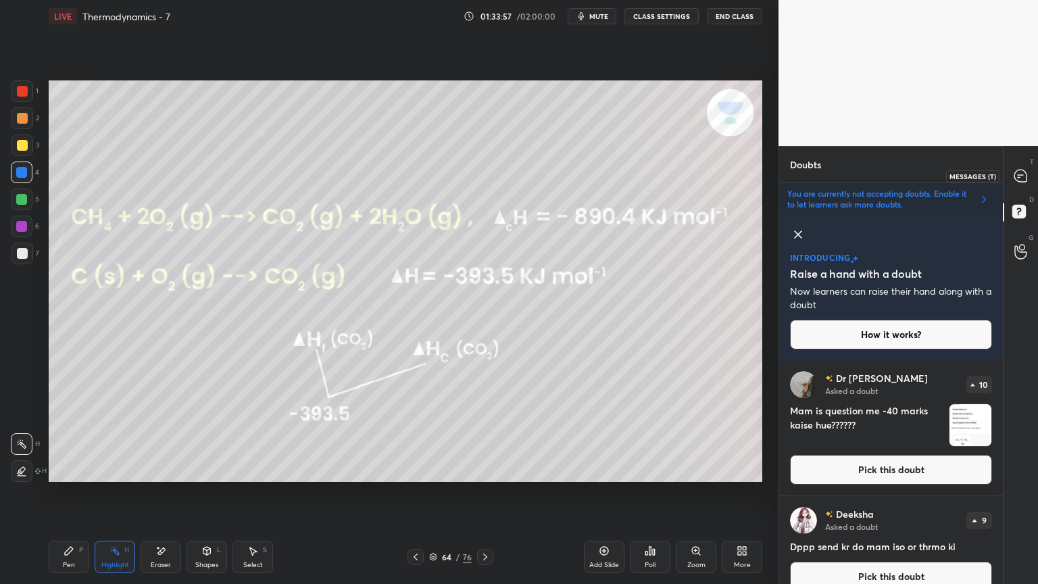
click at [1016, 174] on icon at bounding box center [1020, 176] width 12 height 12
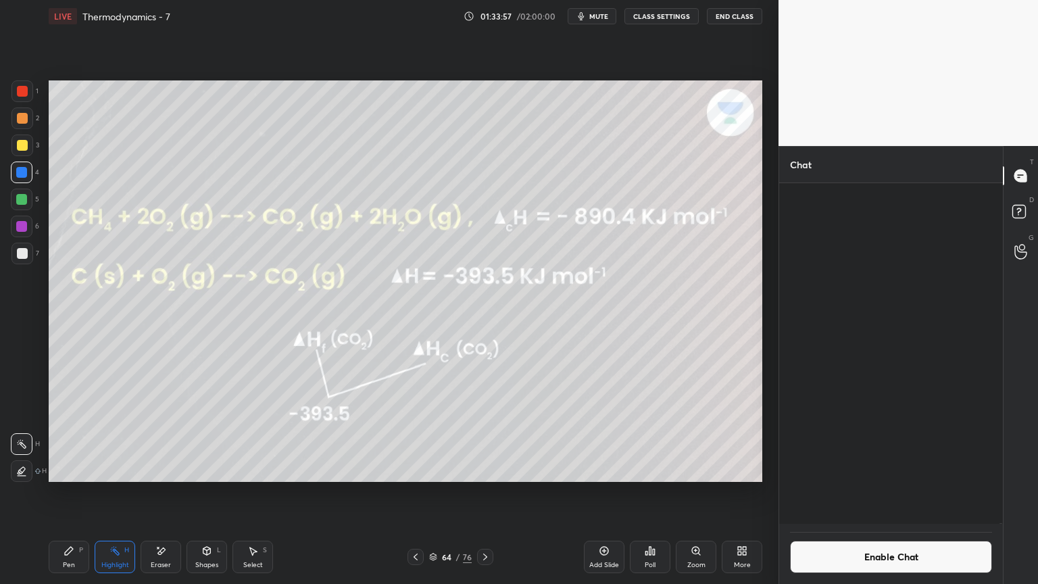
scroll to position [337, 220]
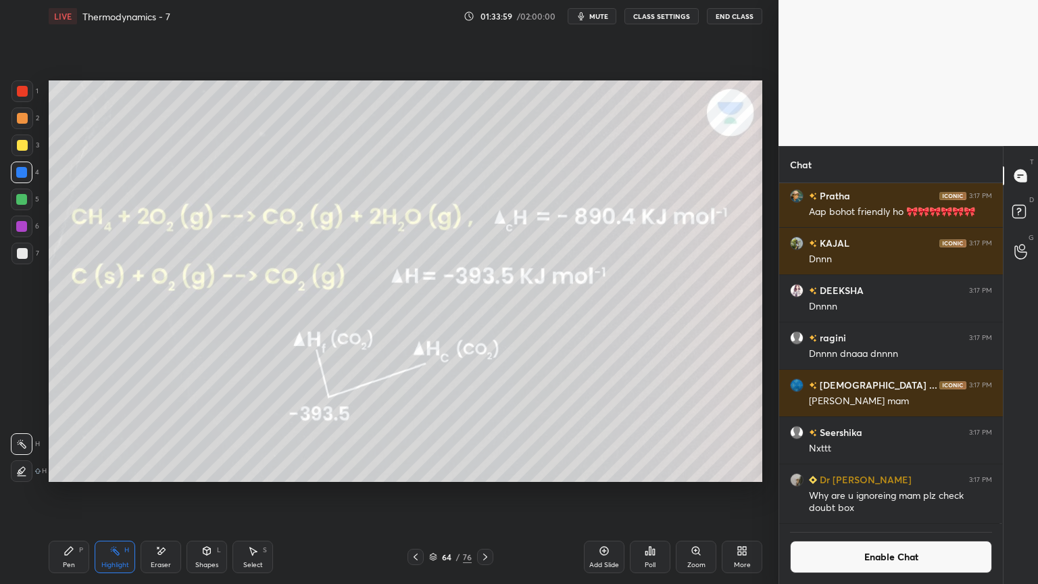
click at [483, 493] on icon at bounding box center [485, 556] width 11 height 11
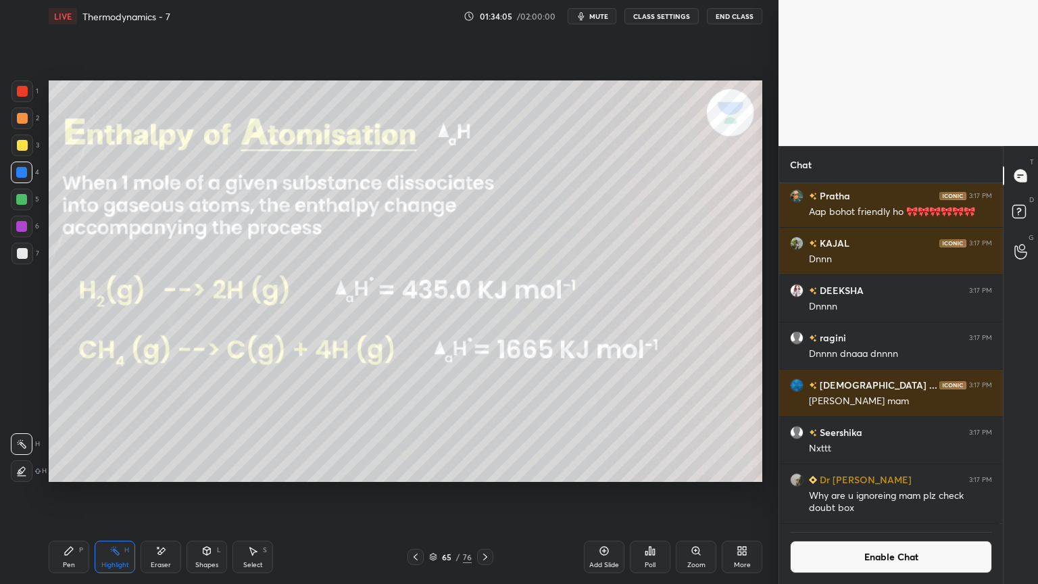
click at [873, 493] on button "Enable Chat" at bounding box center [891, 557] width 202 height 32
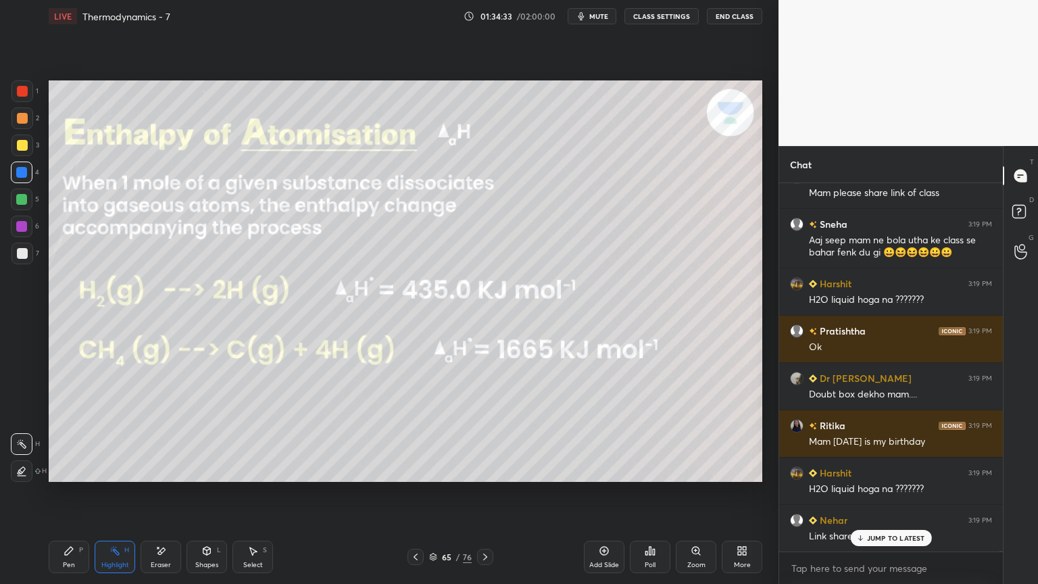
scroll to position [138313, 0]
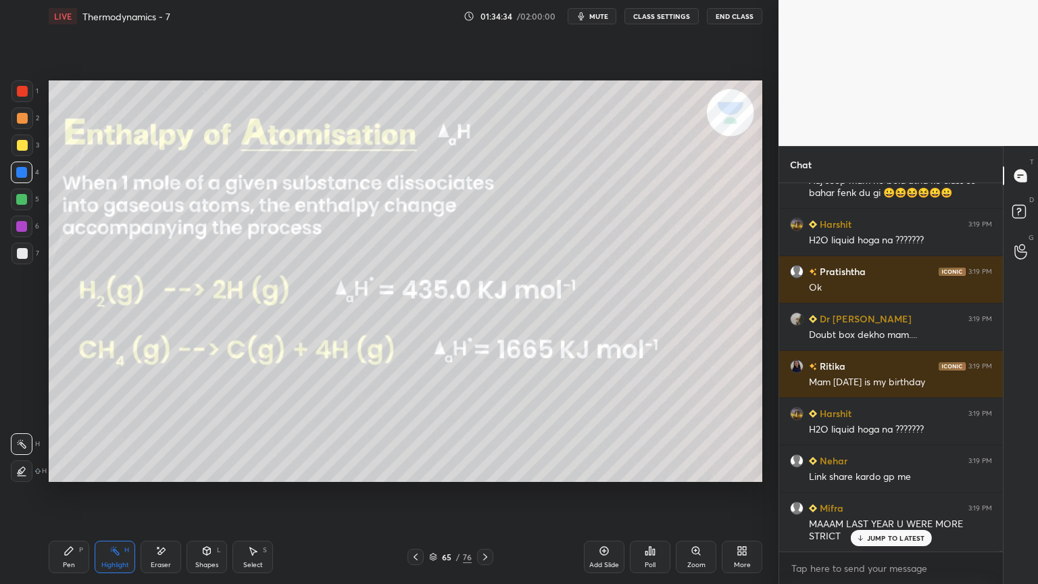
click at [656, 22] on button "CLASS SETTINGS" at bounding box center [661, 16] width 74 height 16
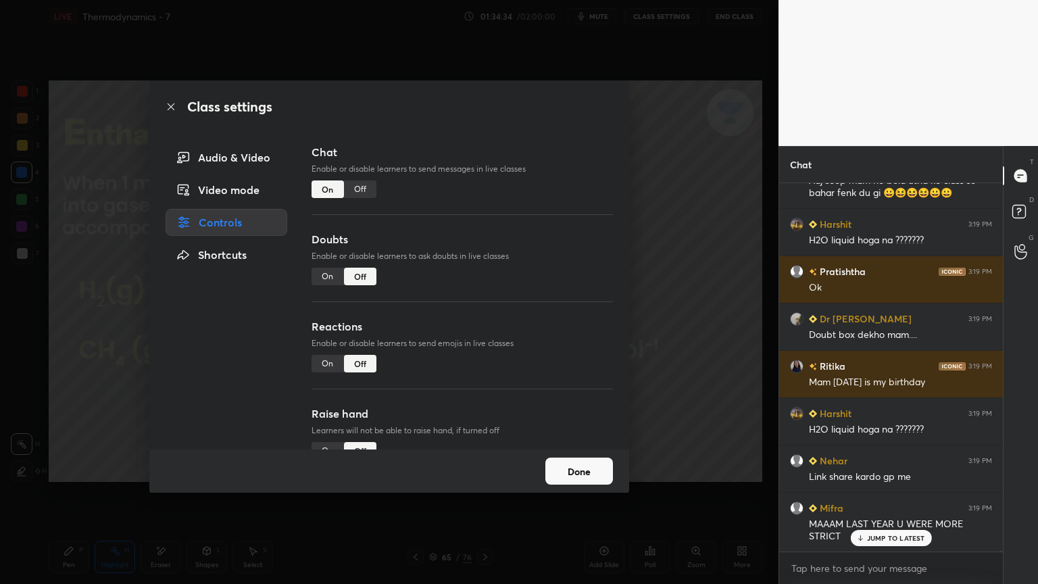
click at [360, 189] on div "Off" at bounding box center [360, 189] width 32 height 18
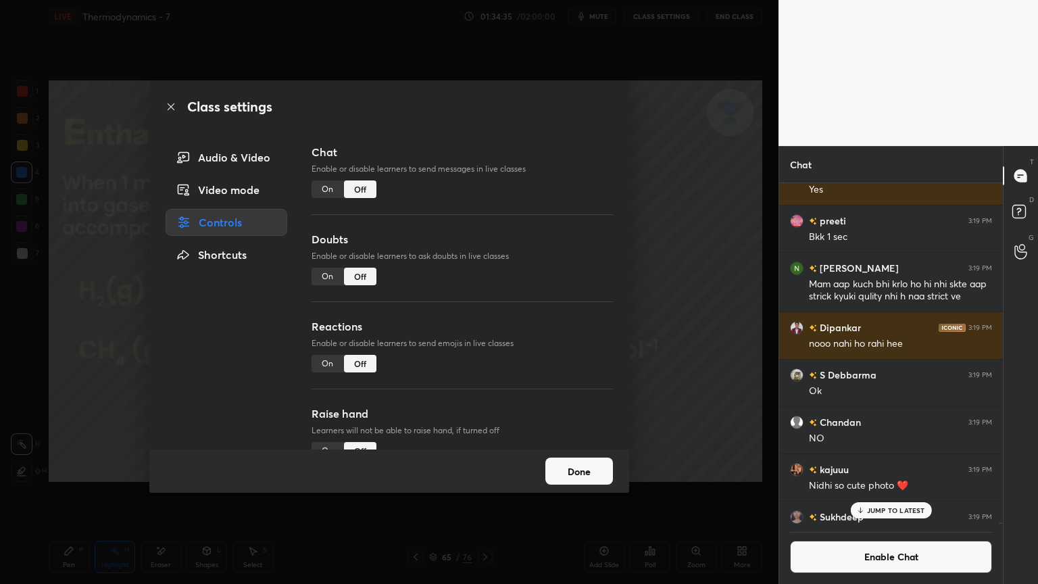
click at [592, 460] on button "Done" at bounding box center [579, 471] width 68 height 27
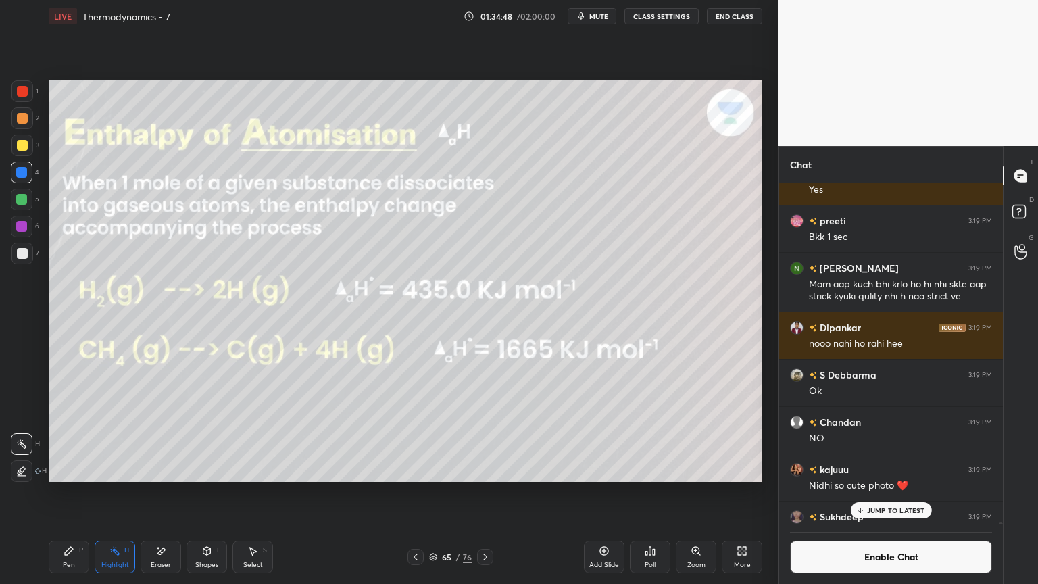
click at [889, 493] on p "JUMP TO LATEST" at bounding box center [896, 510] width 58 height 8
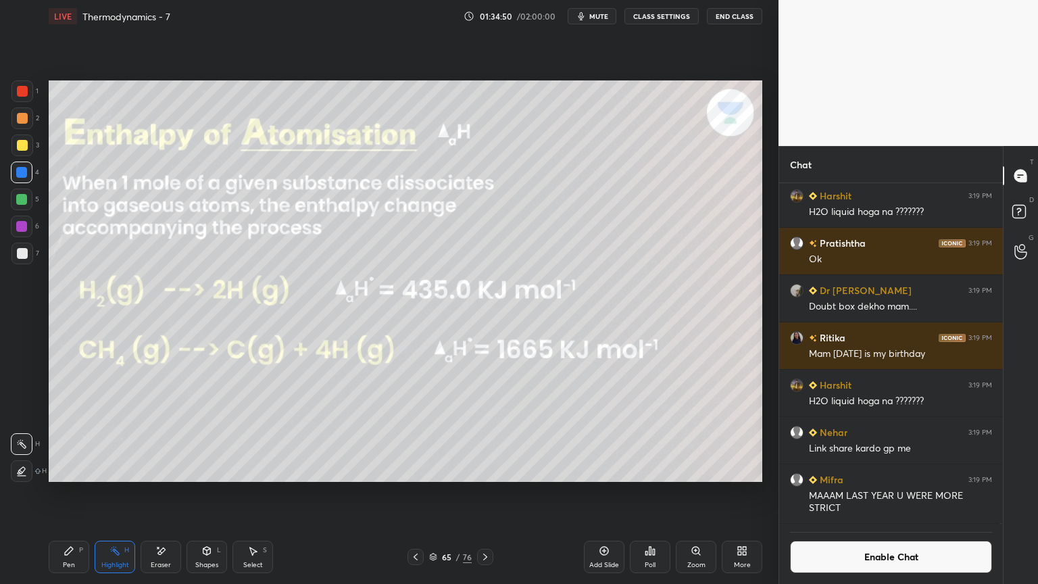
click at [648, 15] on button "CLASS SETTINGS" at bounding box center [661, 16] width 74 height 16
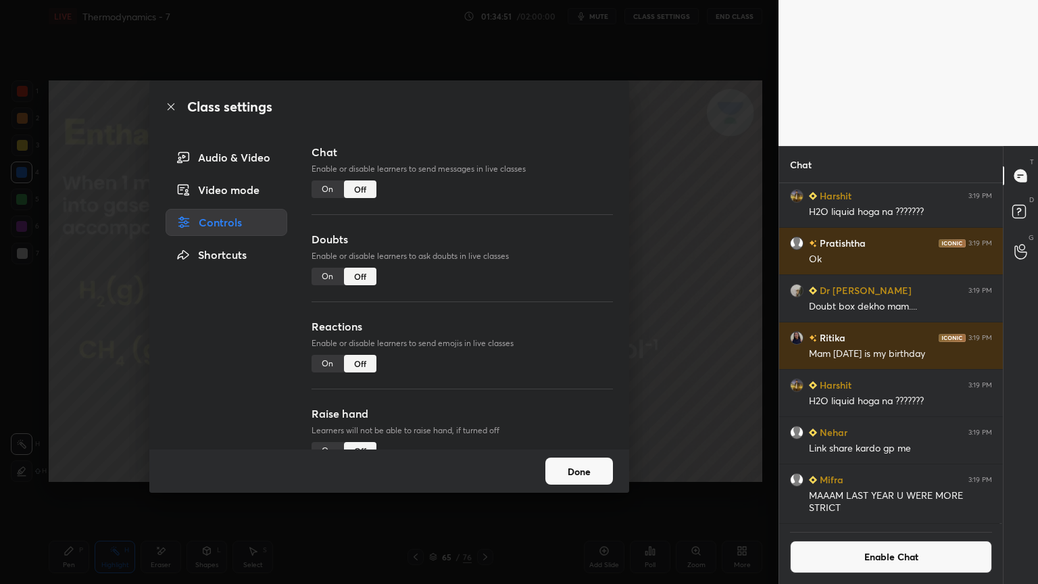
click at [333, 365] on div "On" at bounding box center [328, 364] width 32 height 18
click at [568, 464] on button "Done" at bounding box center [579, 471] width 68 height 27
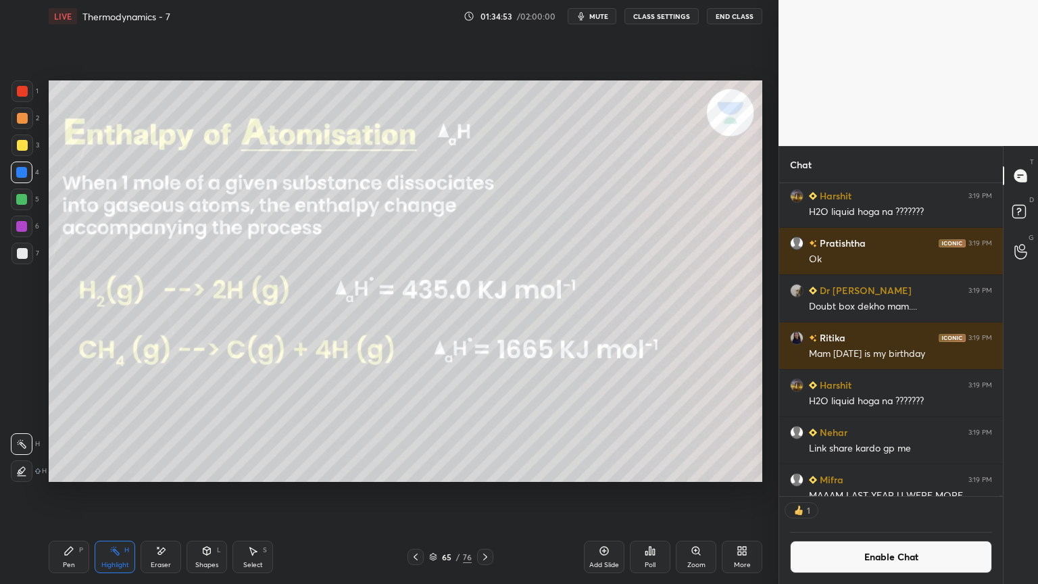
scroll to position [4, 4]
click at [659, 16] on button "CLASS SETTINGS" at bounding box center [661, 16] width 74 height 16
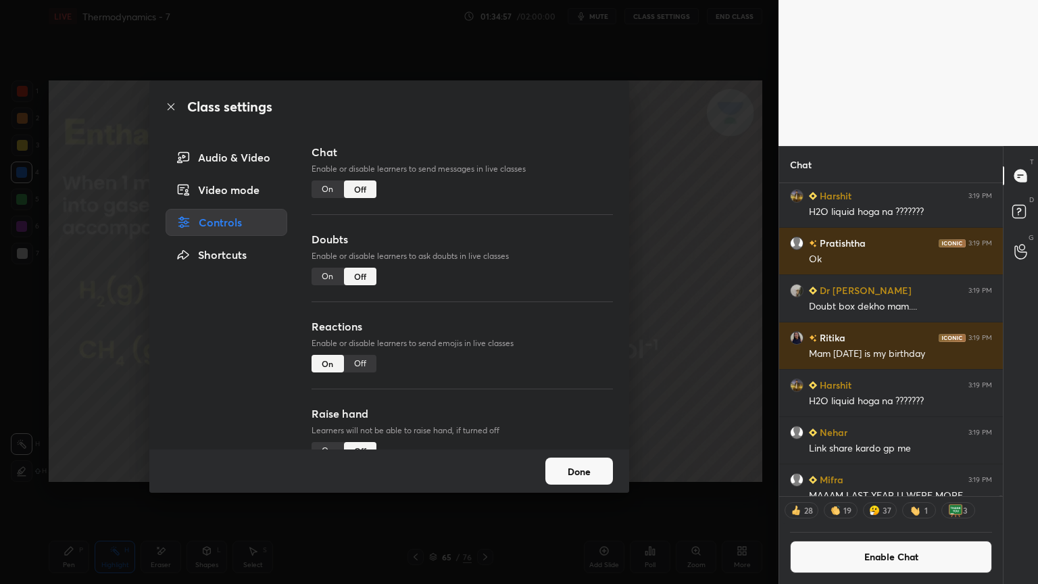
click at [325, 197] on div "On" at bounding box center [328, 189] width 32 height 18
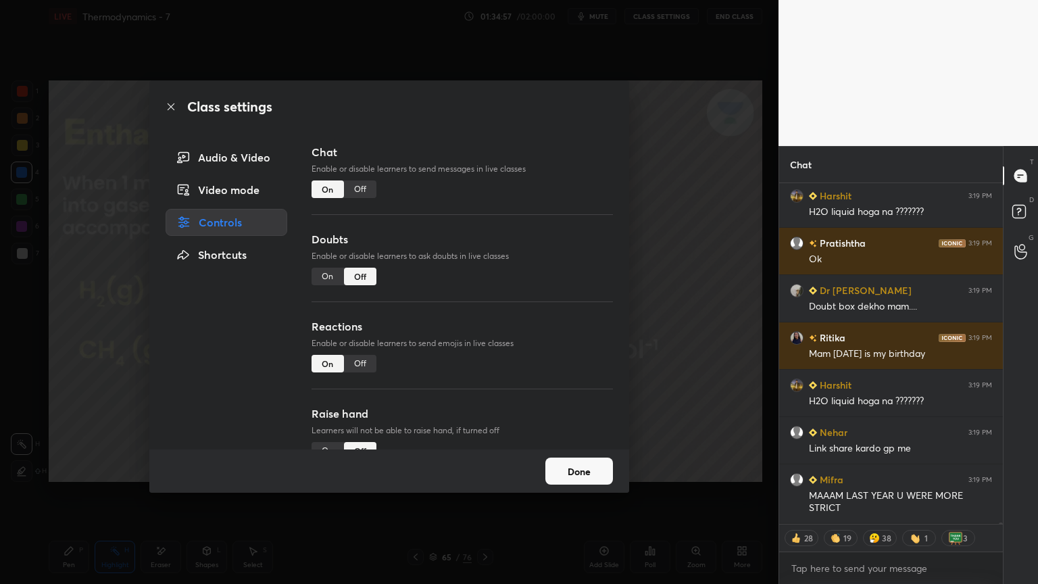
scroll to position [337, 220]
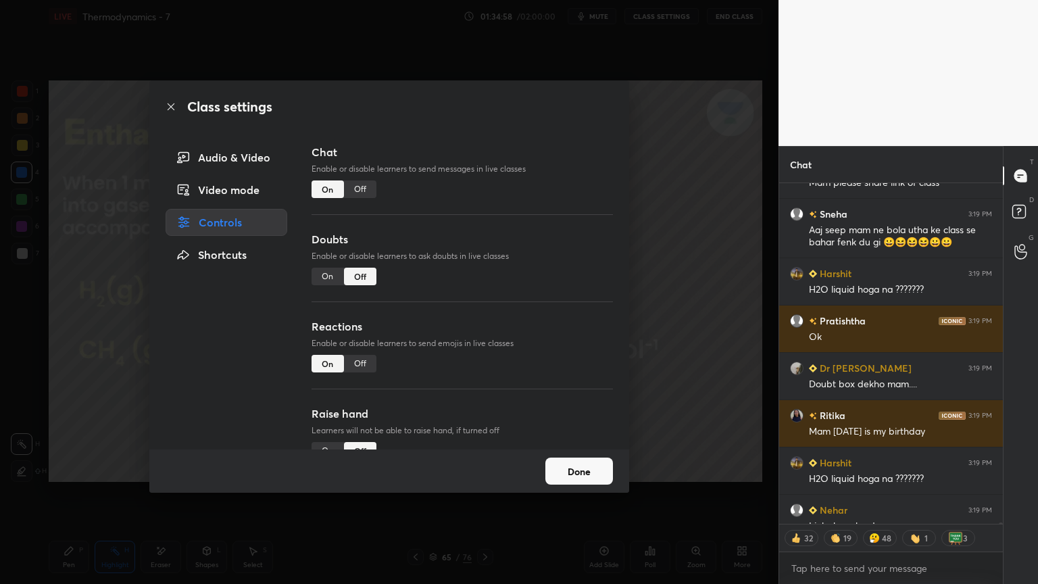
click at [578, 474] on button "Done" at bounding box center [579, 471] width 68 height 27
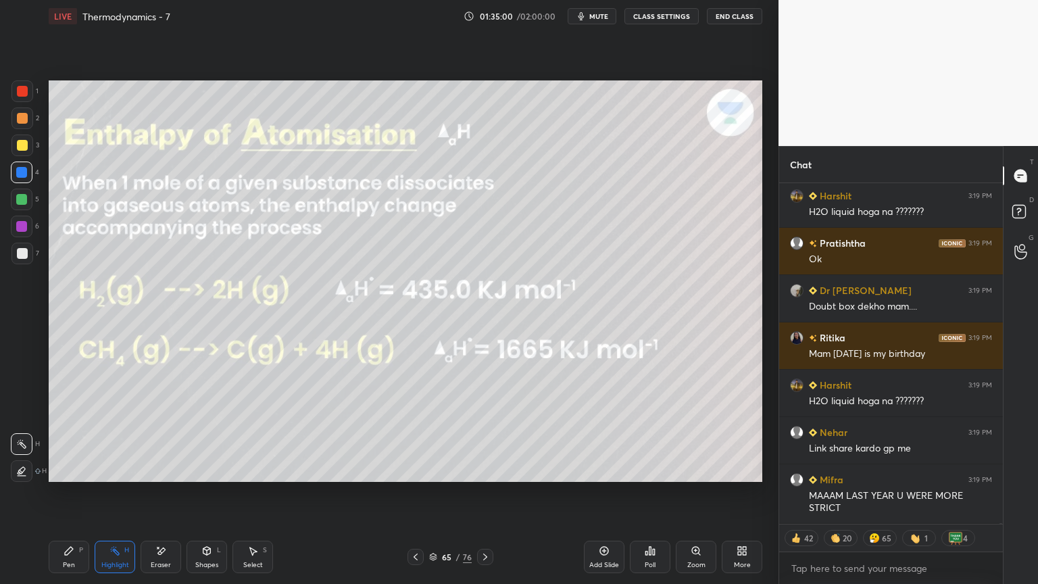
scroll to position [138321, 0]
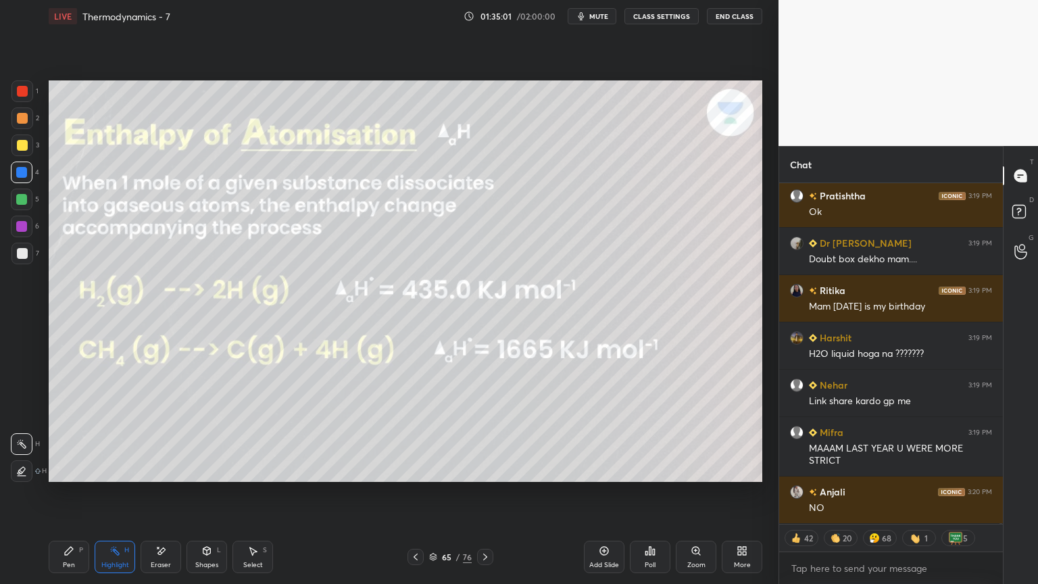
click at [673, 14] on button "CLASS SETTINGS" at bounding box center [661, 16] width 74 height 16
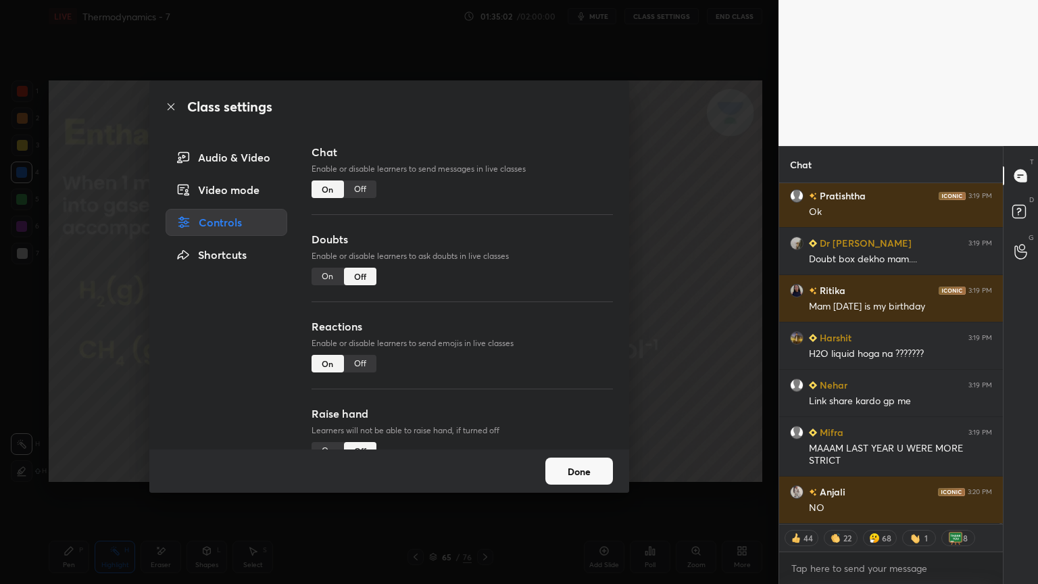
scroll to position [138369, 0]
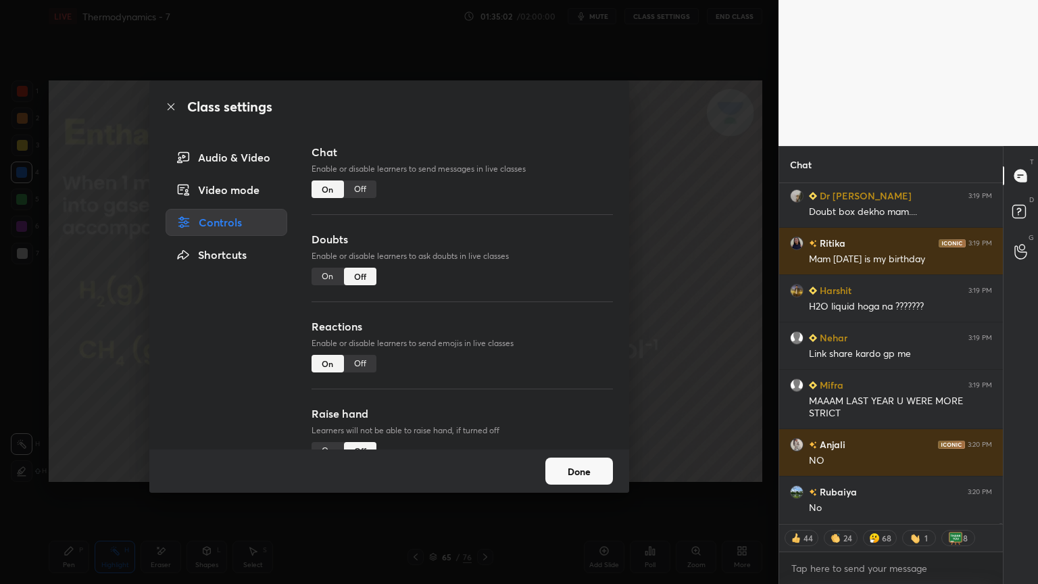
click at [366, 360] on div "Off" at bounding box center [360, 364] width 32 height 18
type textarea "x"
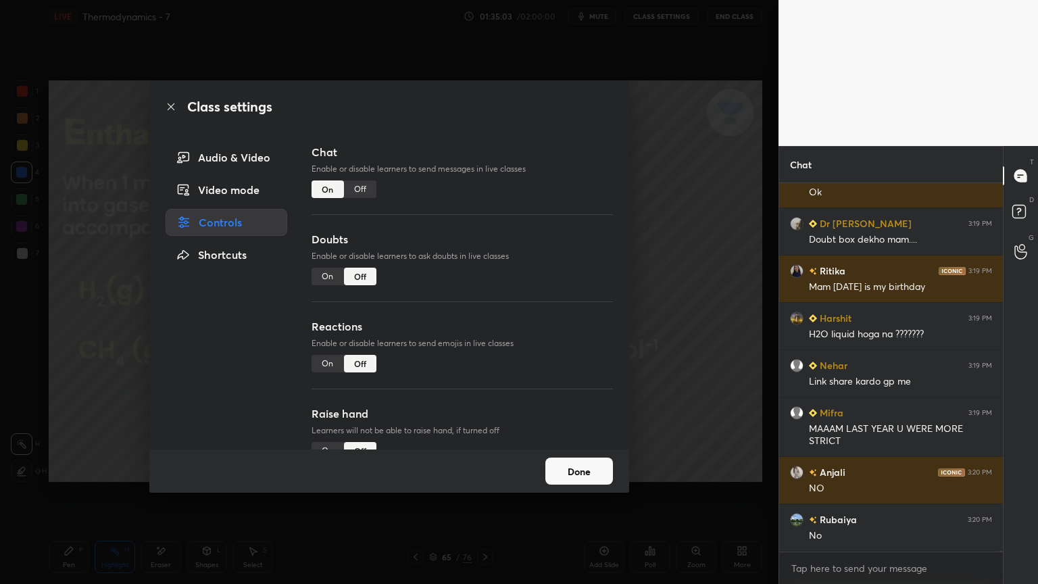
scroll to position [138388, 0]
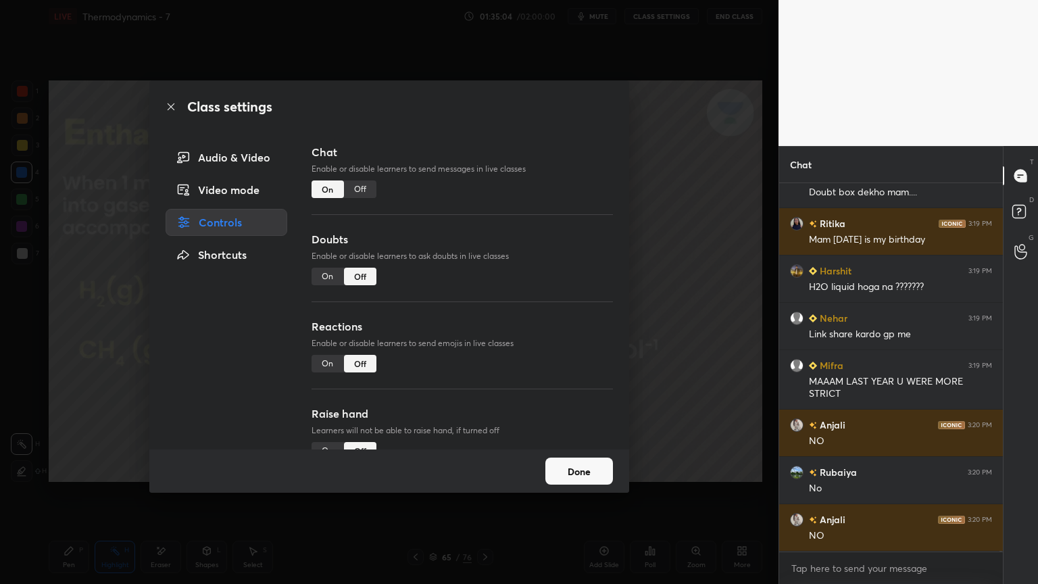
click at [587, 481] on button "Done" at bounding box center [579, 471] width 68 height 27
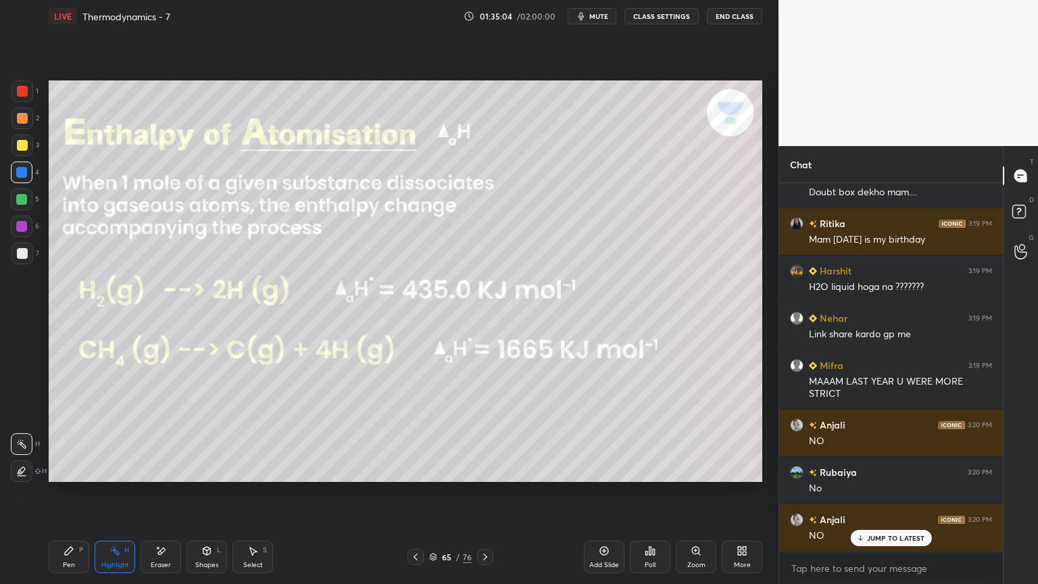
scroll to position [138519, 0]
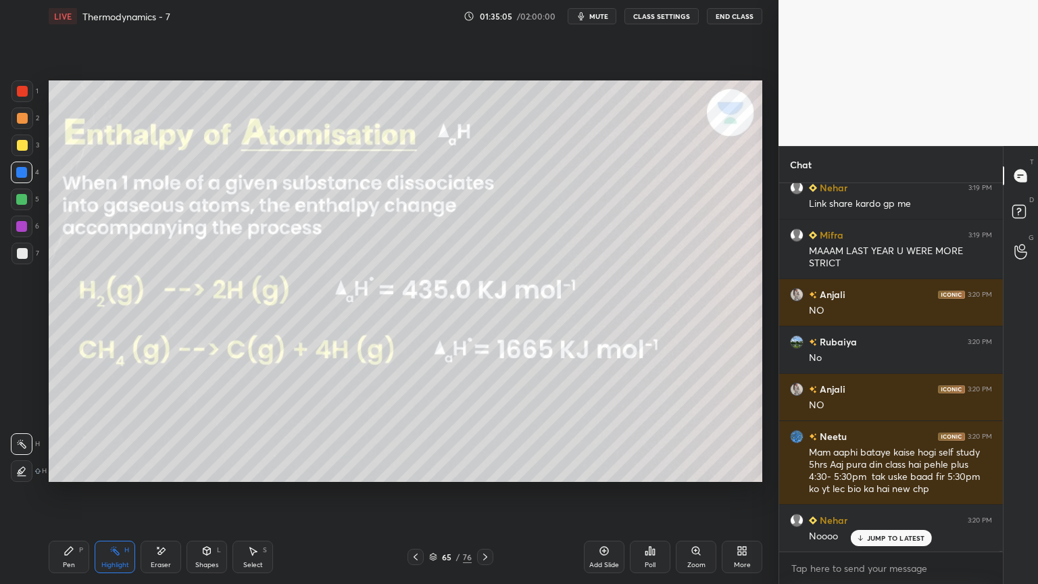
click at [663, 22] on button "CLASS SETTINGS" at bounding box center [661, 16] width 74 height 16
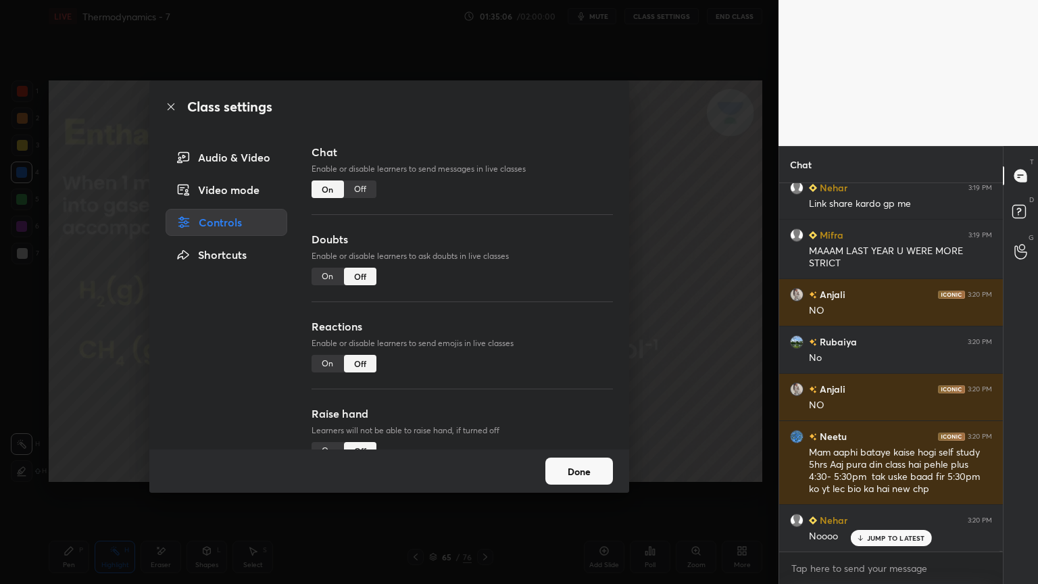
click at [358, 187] on div "Off" at bounding box center [360, 189] width 32 height 18
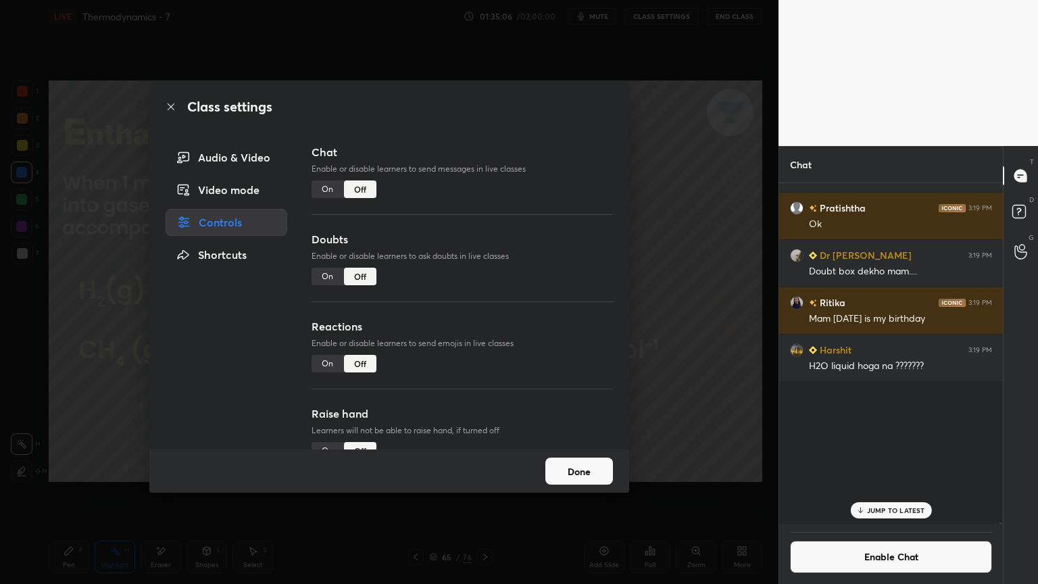
scroll to position [337, 220]
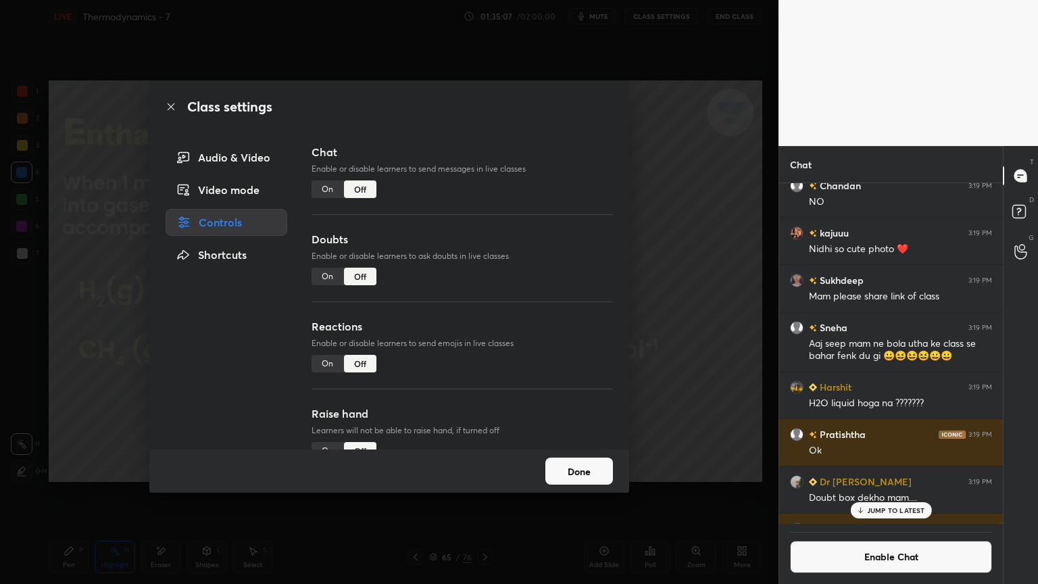
click at [588, 455] on div "Done" at bounding box center [389, 470] width 480 height 43
click at [591, 478] on button "Done" at bounding box center [579, 471] width 68 height 27
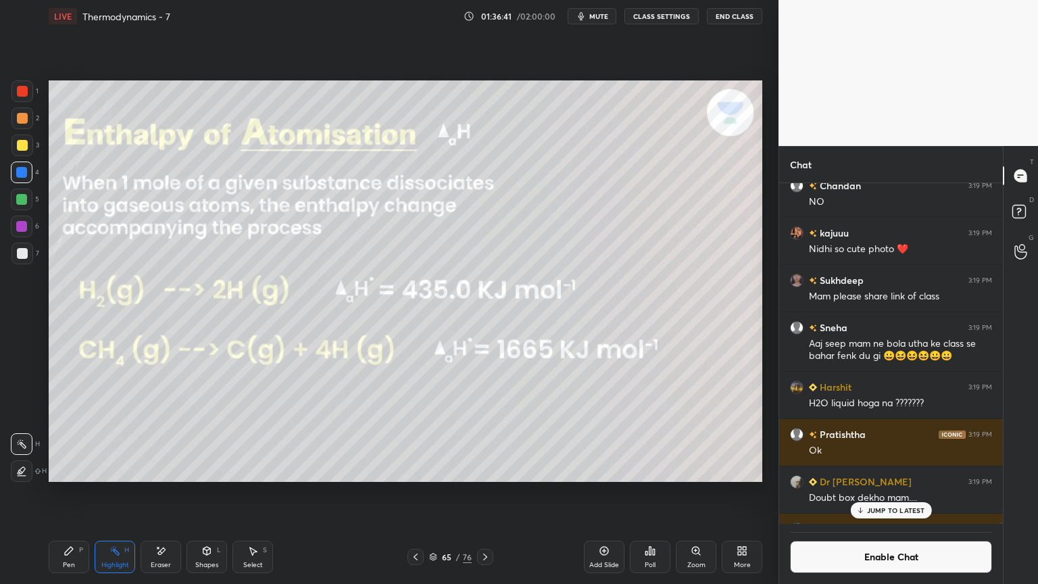
click at [888, 493] on p "JUMP TO LATEST" at bounding box center [896, 510] width 58 height 8
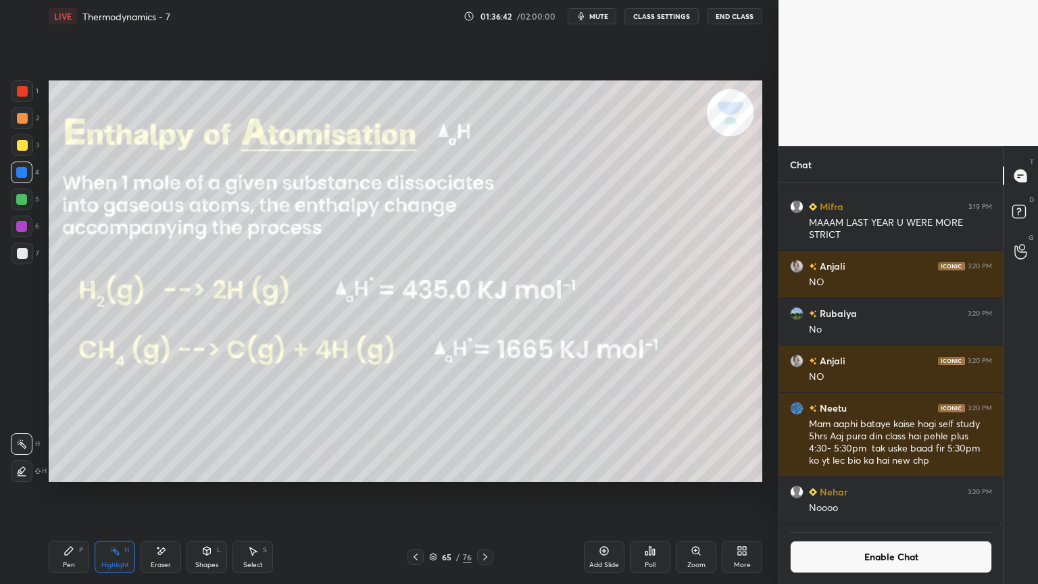
click at [837, 493] on button "Enable Chat" at bounding box center [891, 557] width 202 height 32
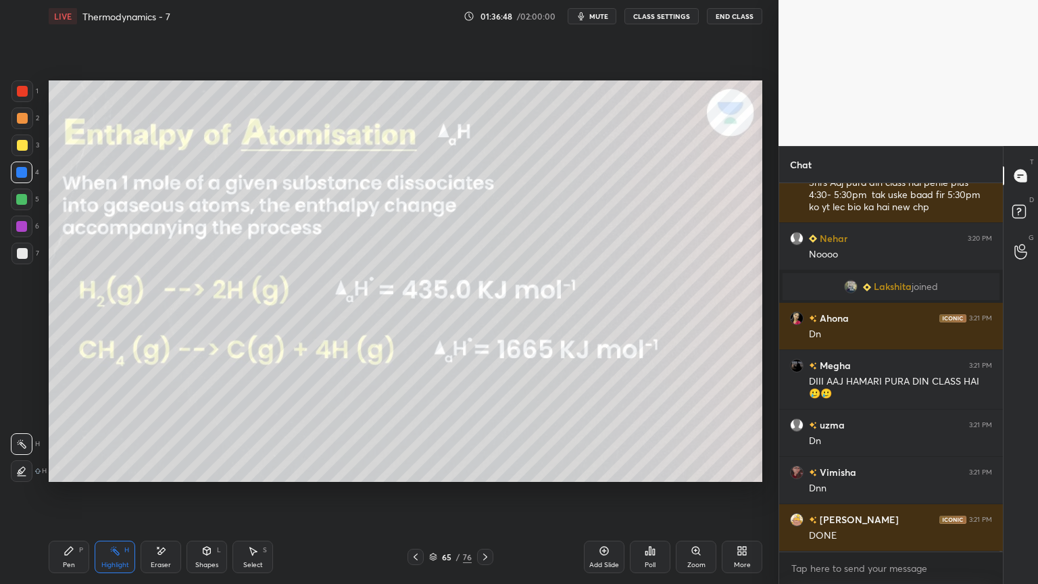
scroll to position [139160, 0]
click at [487, 493] on icon at bounding box center [485, 556] width 11 height 11
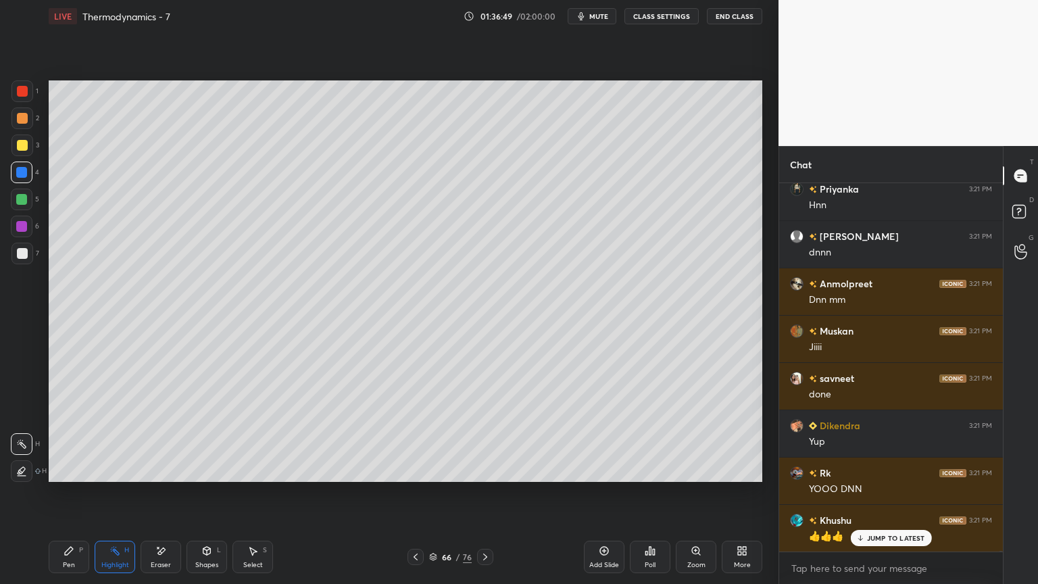
click at [487, 493] on icon at bounding box center [485, 556] width 11 height 11
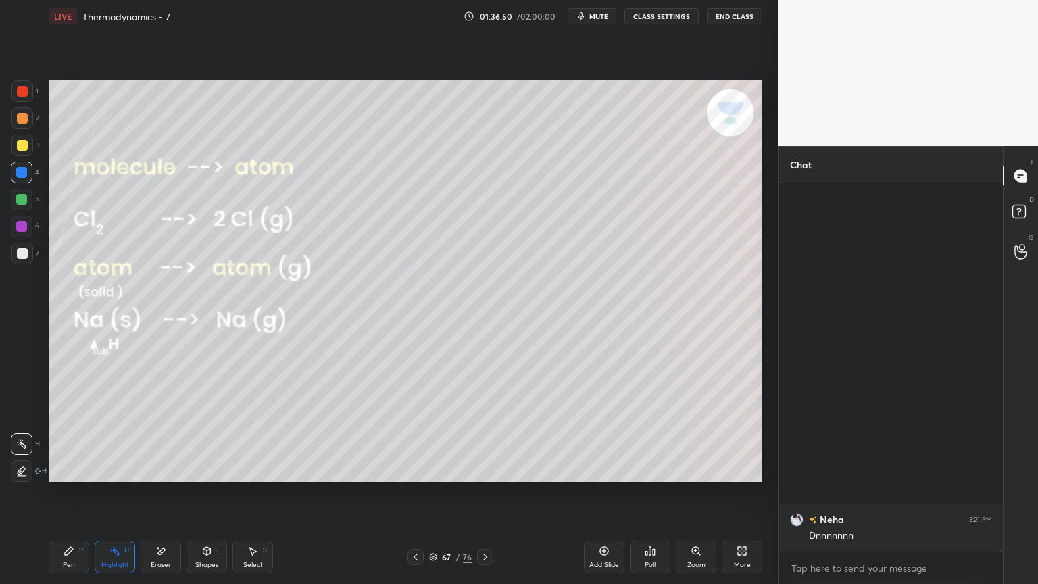
scroll to position [139681, 0]
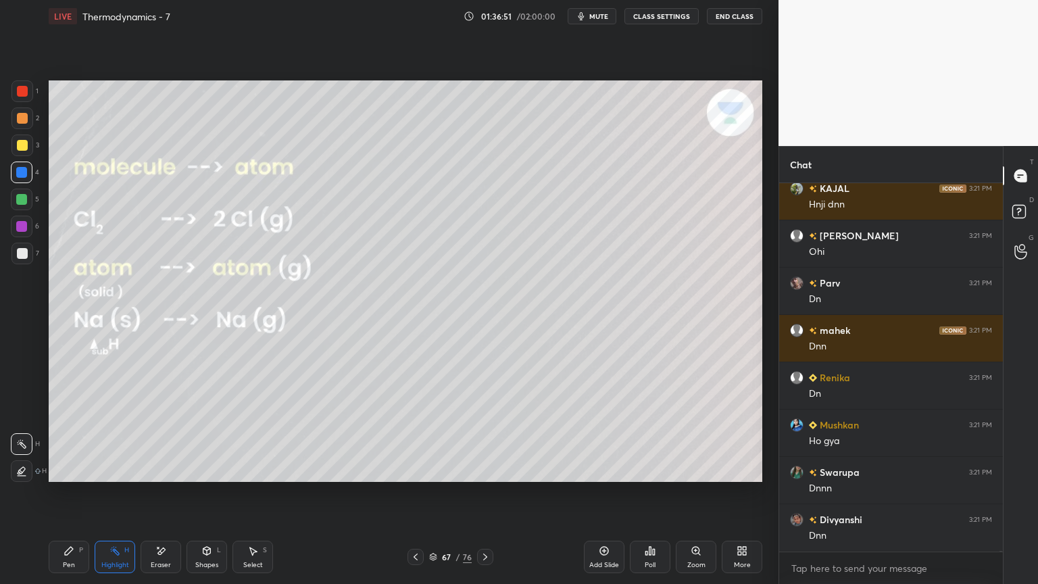
click at [661, 14] on button "CLASS SETTINGS" at bounding box center [661, 16] width 74 height 16
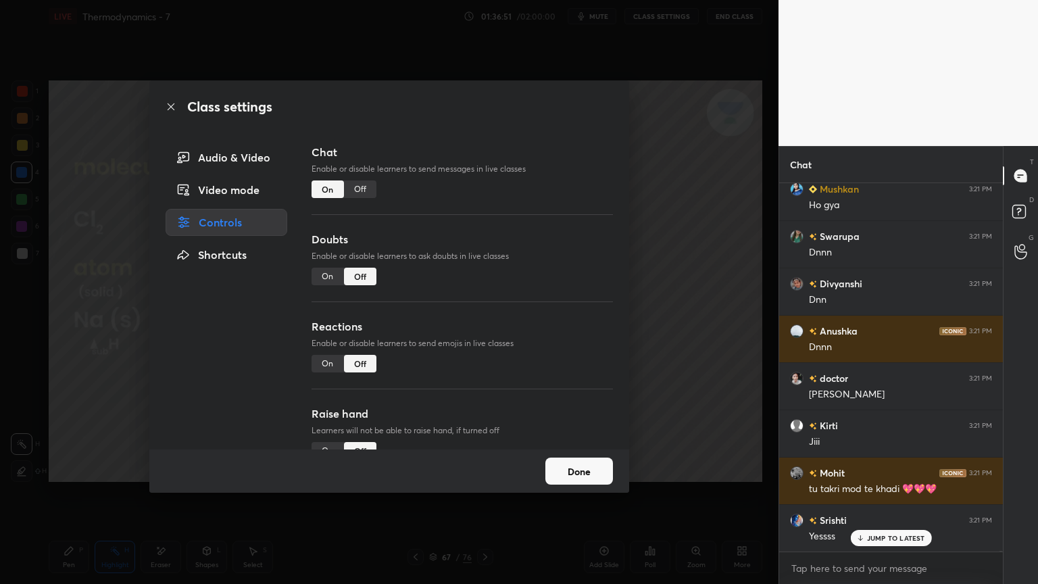
click at [368, 187] on div "Off" at bounding box center [360, 189] width 32 height 18
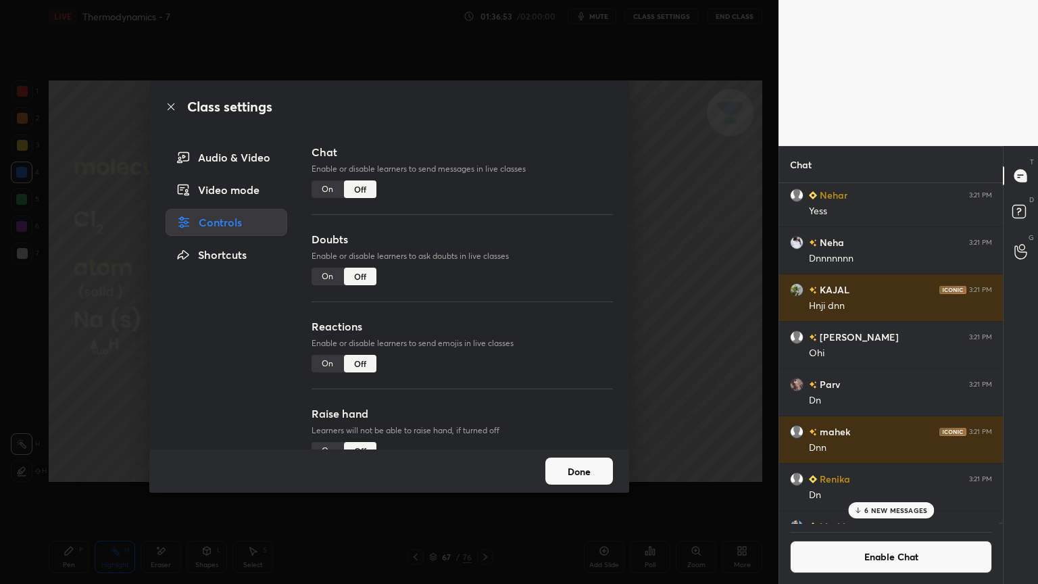
click at [581, 467] on button "Done" at bounding box center [579, 471] width 68 height 27
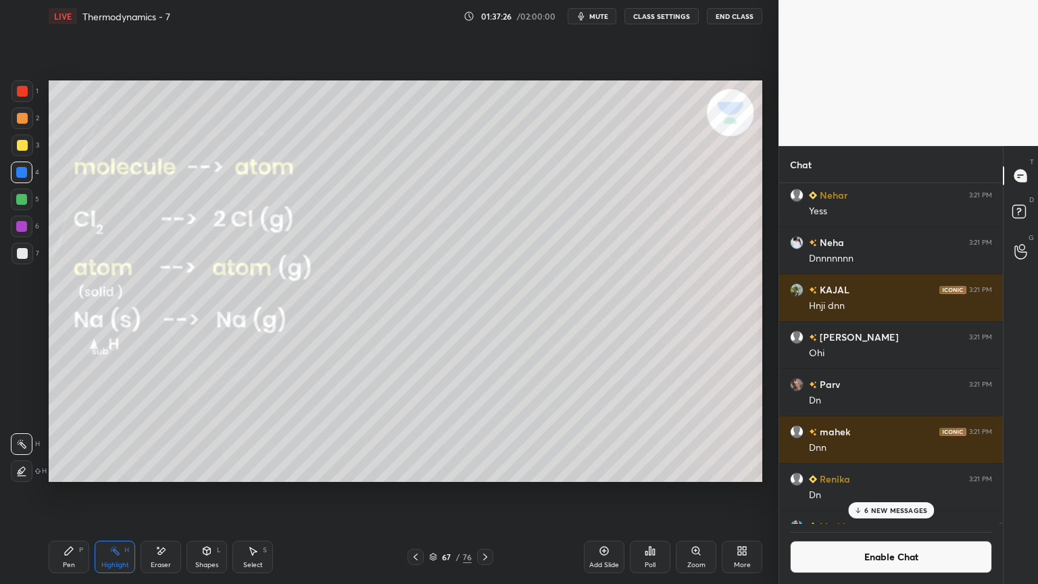
click at [895, 493] on p "6 NEW MESSAGES" at bounding box center [895, 510] width 63 height 8
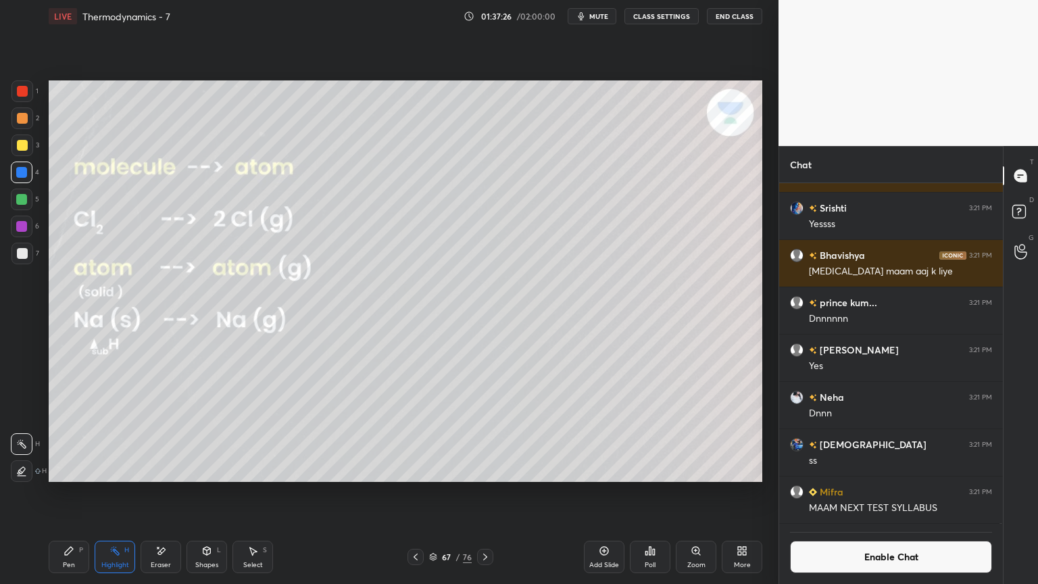
click at [913, 493] on button "Enable Chat" at bounding box center [891, 557] width 202 height 32
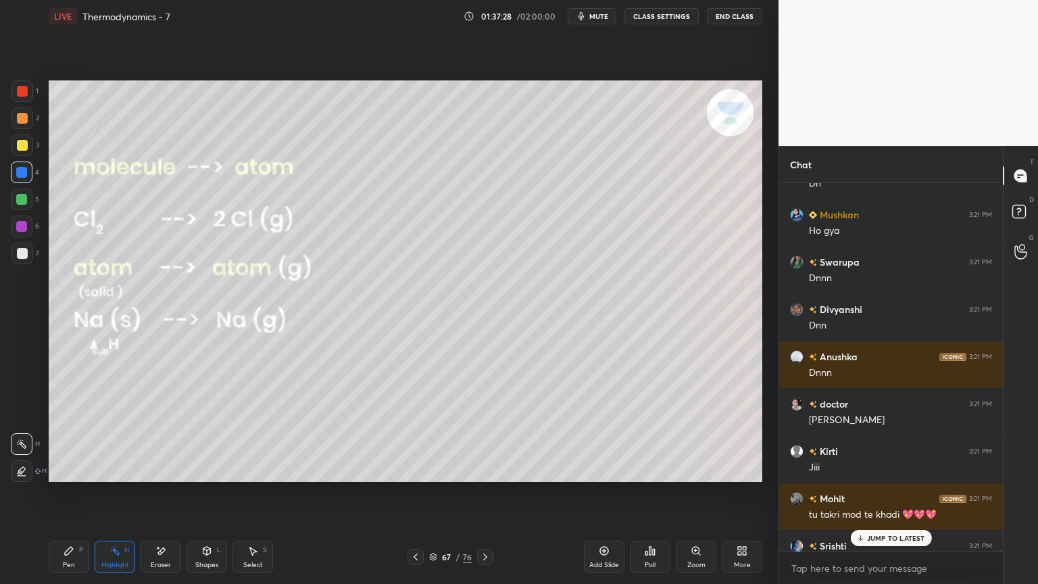
click at [889, 493] on p "JUMP TO LATEST" at bounding box center [896, 538] width 58 height 8
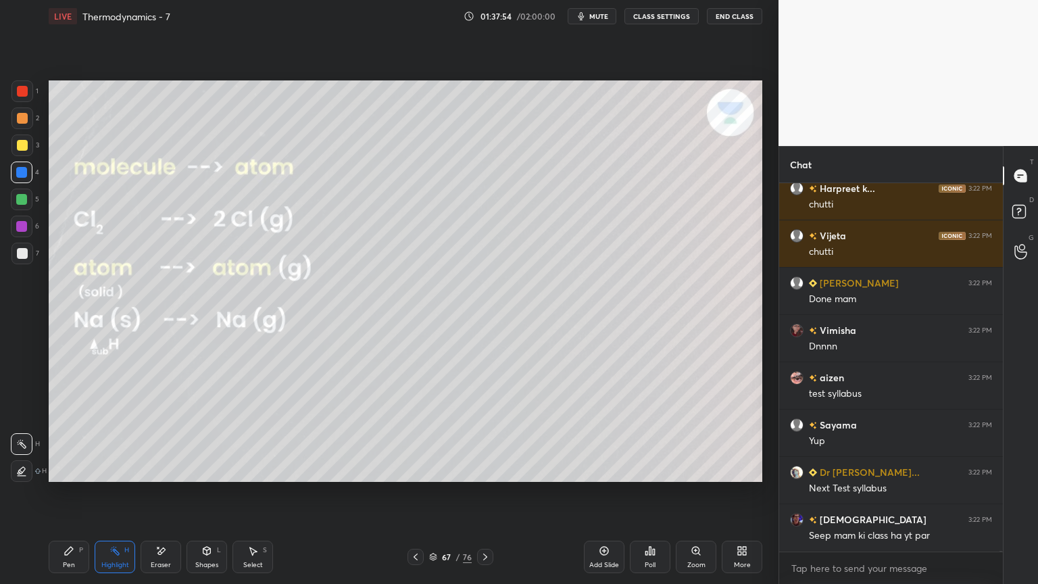
scroll to position [144244, 0]
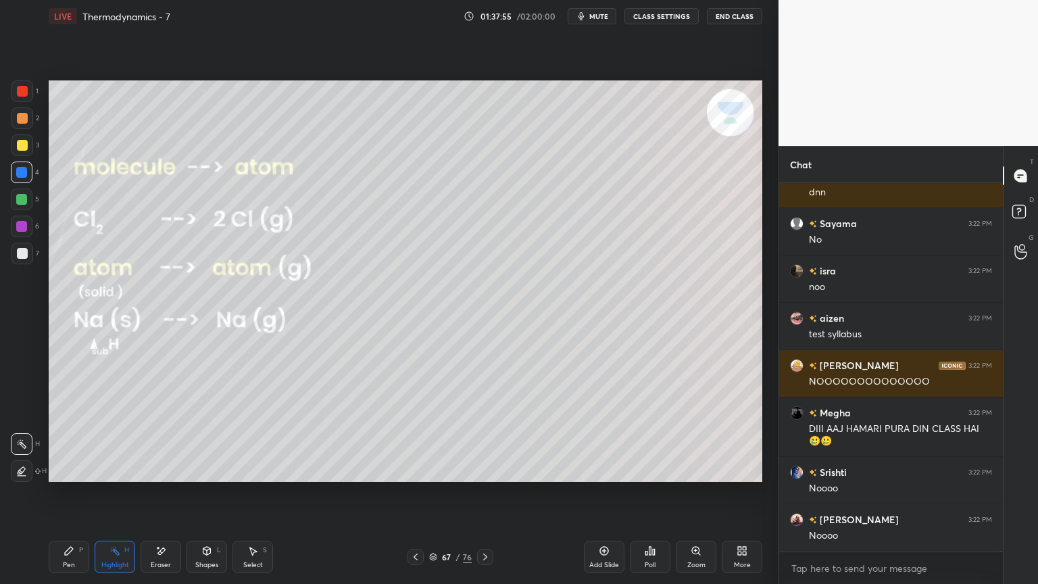
click at [669, 16] on button "CLASS SETTINGS" at bounding box center [661, 16] width 74 height 16
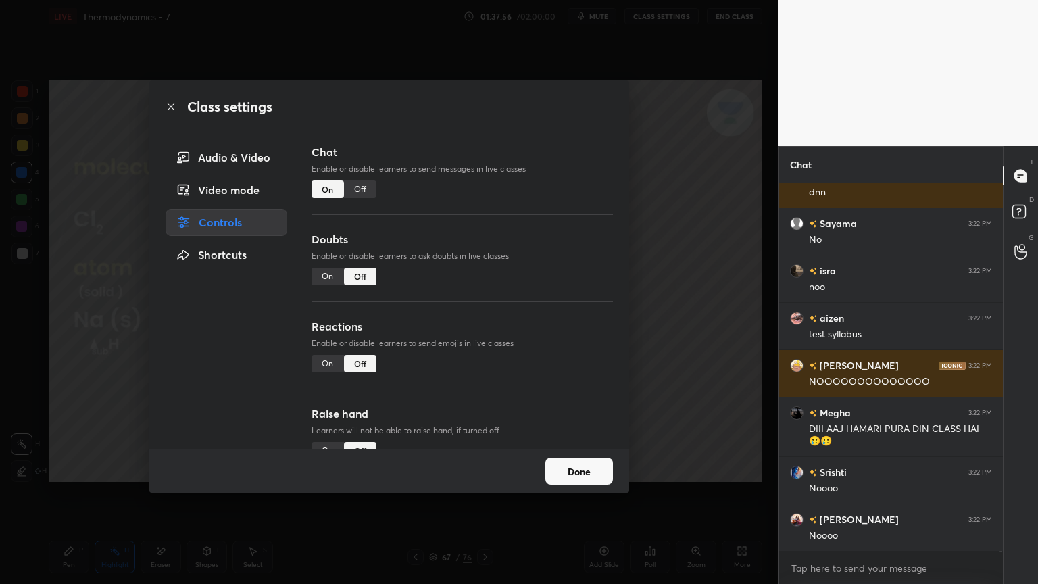
click at [360, 197] on div "Off" at bounding box center [360, 189] width 32 height 18
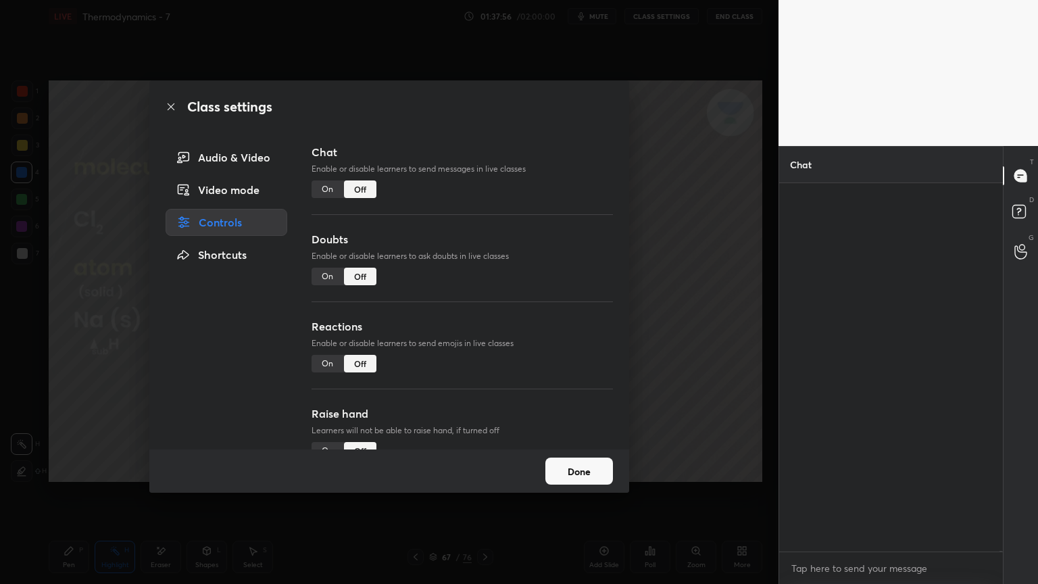
scroll to position [337, 220]
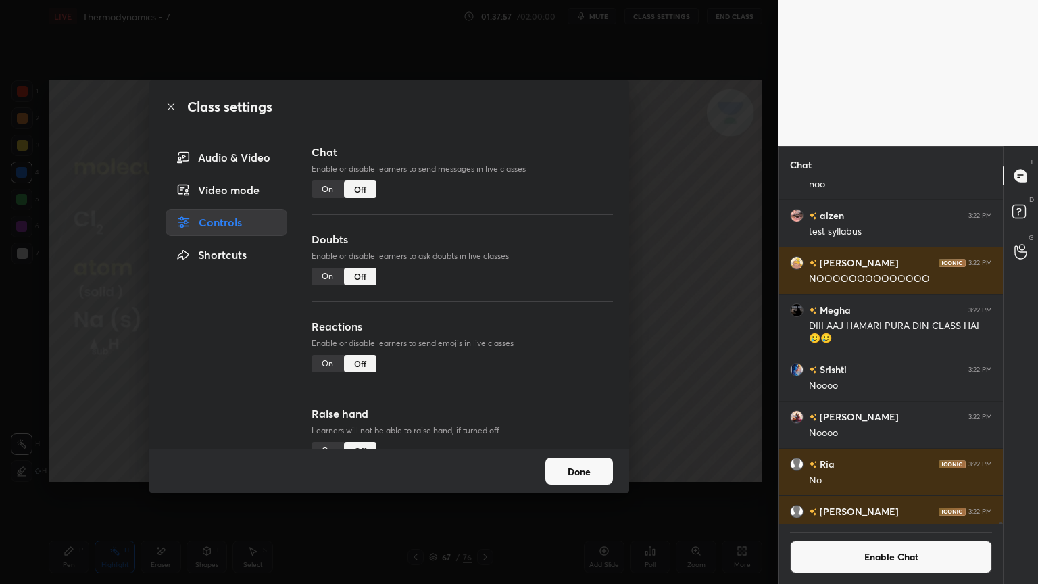
click at [592, 465] on button "Done" at bounding box center [579, 471] width 68 height 27
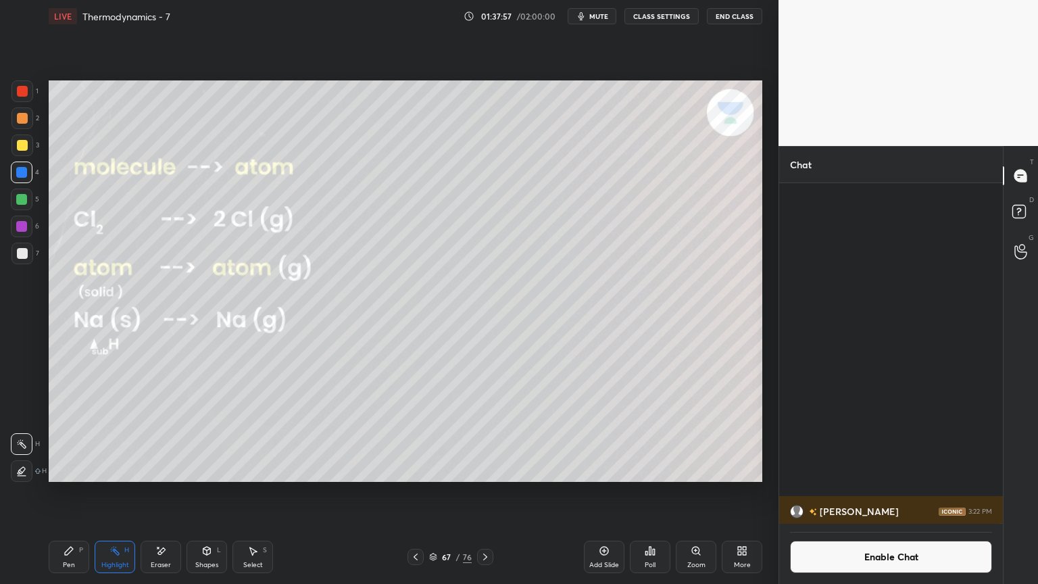
scroll to position [143536, 0]
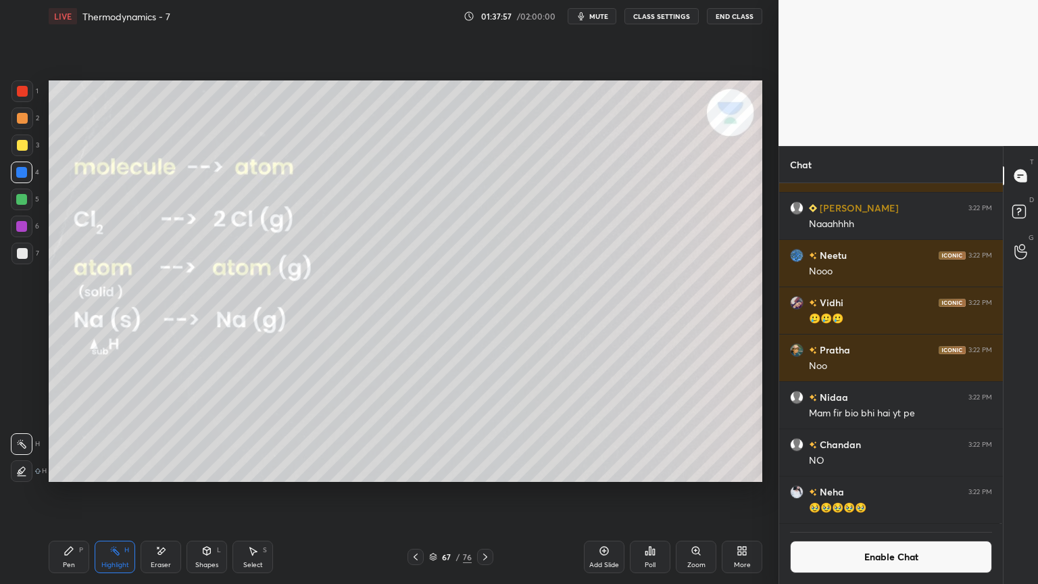
click at [494, 493] on div "67 / 76" at bounding box center [450, 557] width 268 height 16
click at [488, 493] on icon at bounding box center [485, 556] width 11 height 11
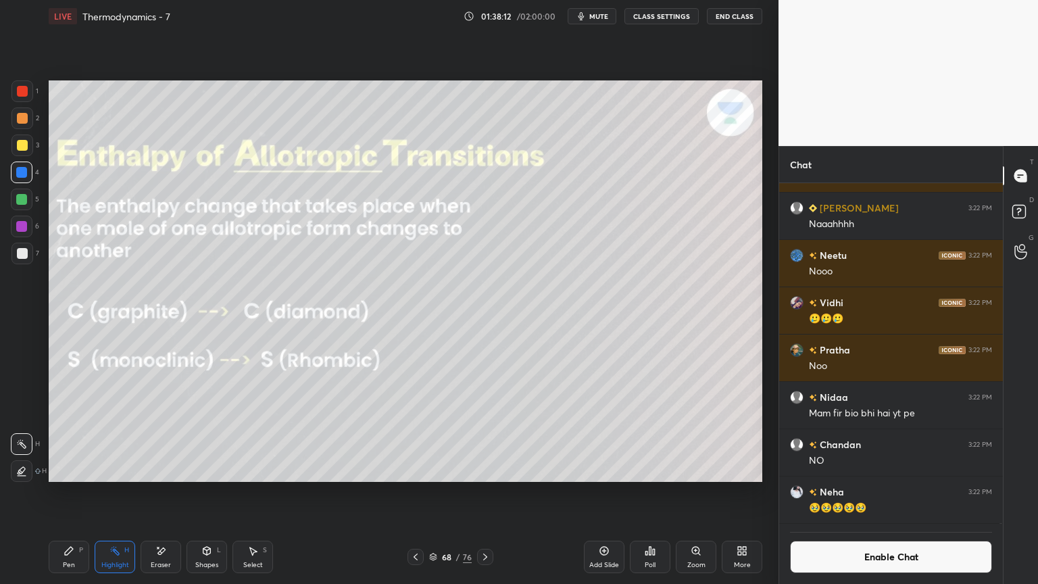
click at [69, 493] on div "Pen" at bounding box center [69, 565] width 12 height 7
click at [106, 493] on div "Highlight H" at bounding box center [115, 557] width 41 height 32
click at [856, 493] on button "Enable Chat" at bounding box center [891, 557] width 202 height 32
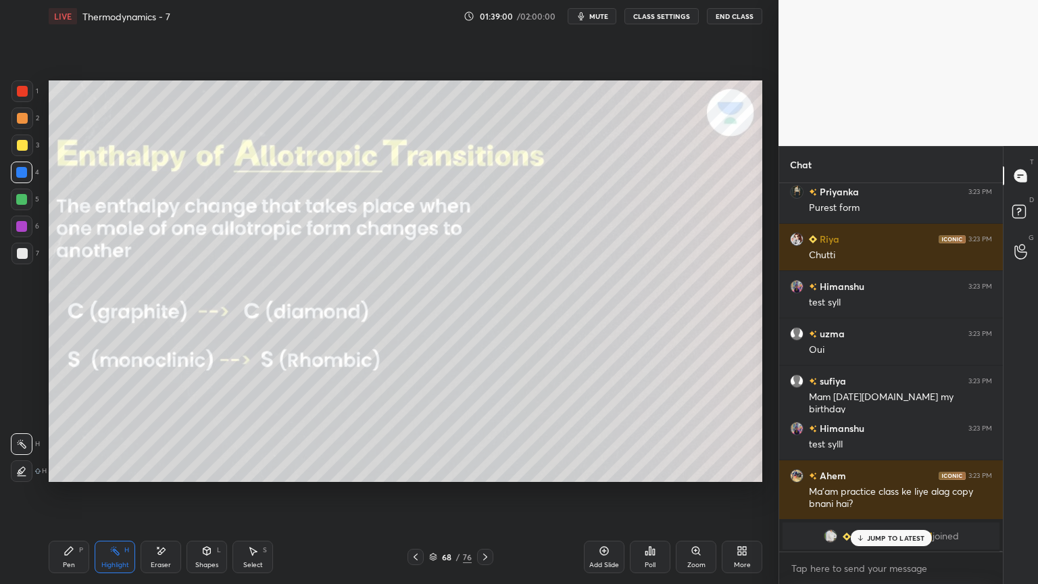
scroll to position [145906, 0]
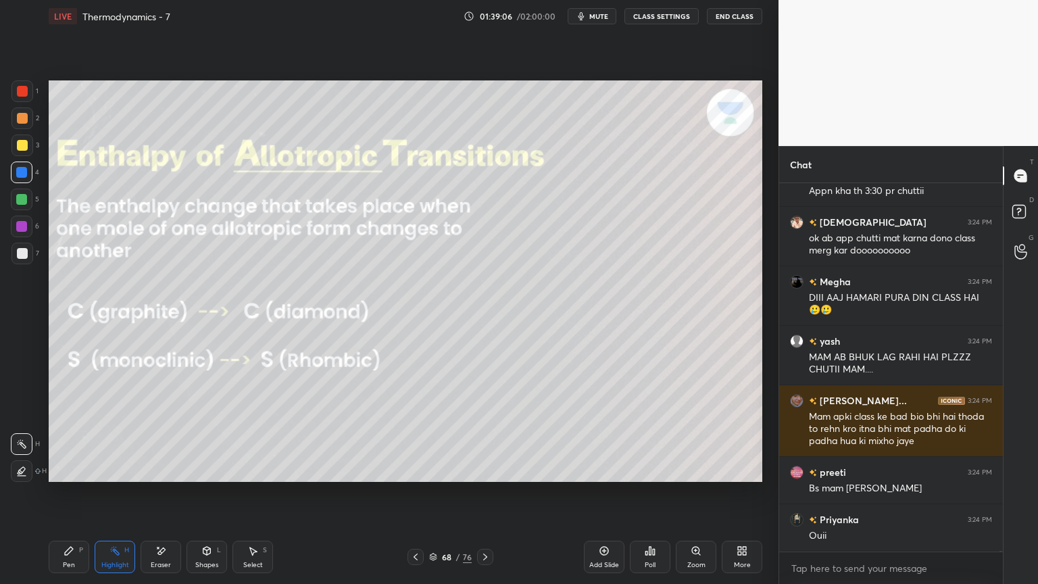
click at [487, 493] on div at bounding box center [485, 557] width 16 height 16
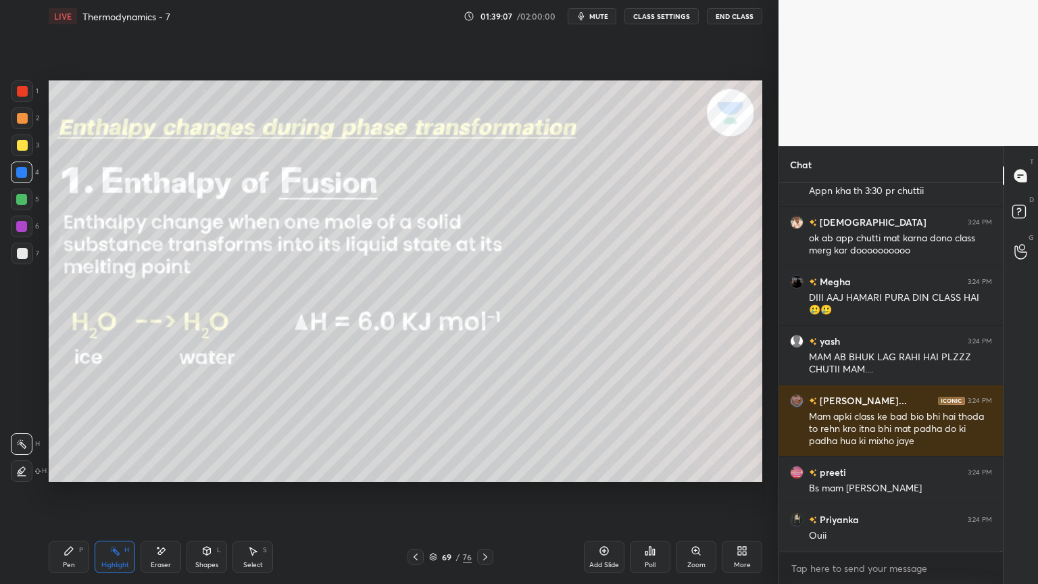
click at [659, 15] on button "CLASS SETTINGS" at bounding box center [661, 16] width 74 height 16
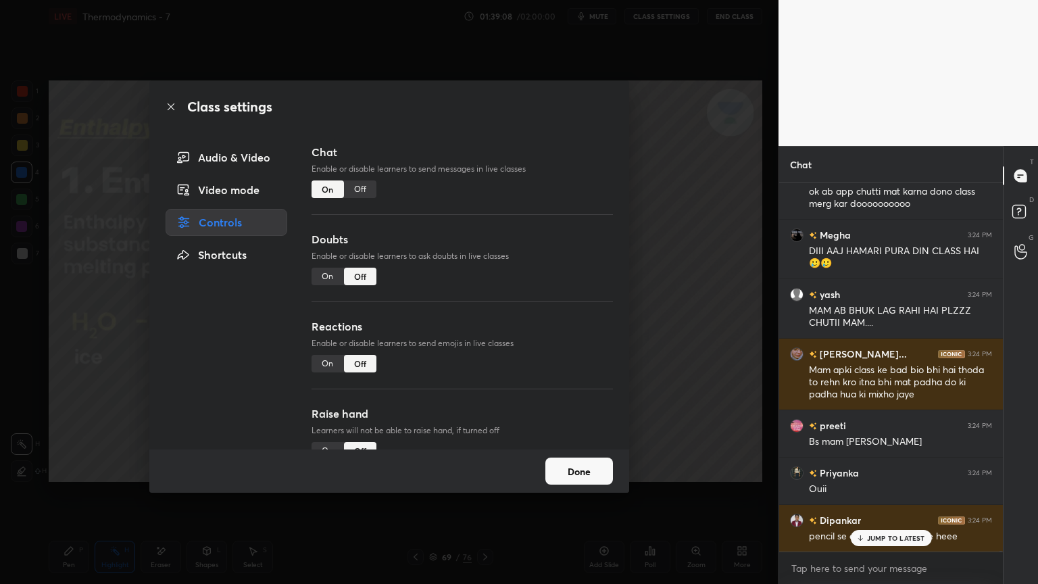
click at [366, 184] on div "Off" at bounding box center [360, 189] width 32 height 18
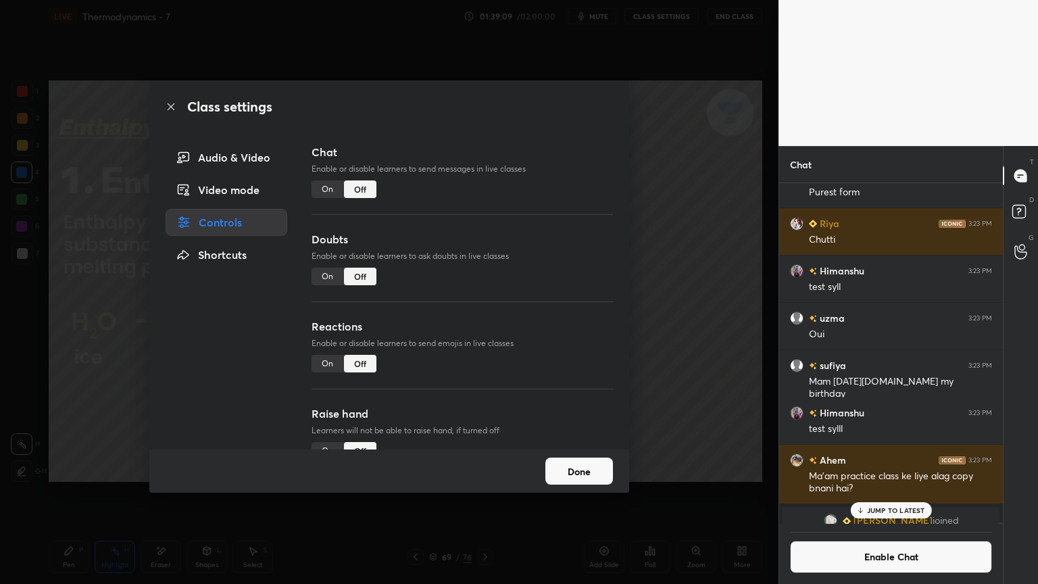
click at [564, 462] on button "Done" at bounding box center [579, 471] width 68 height 27
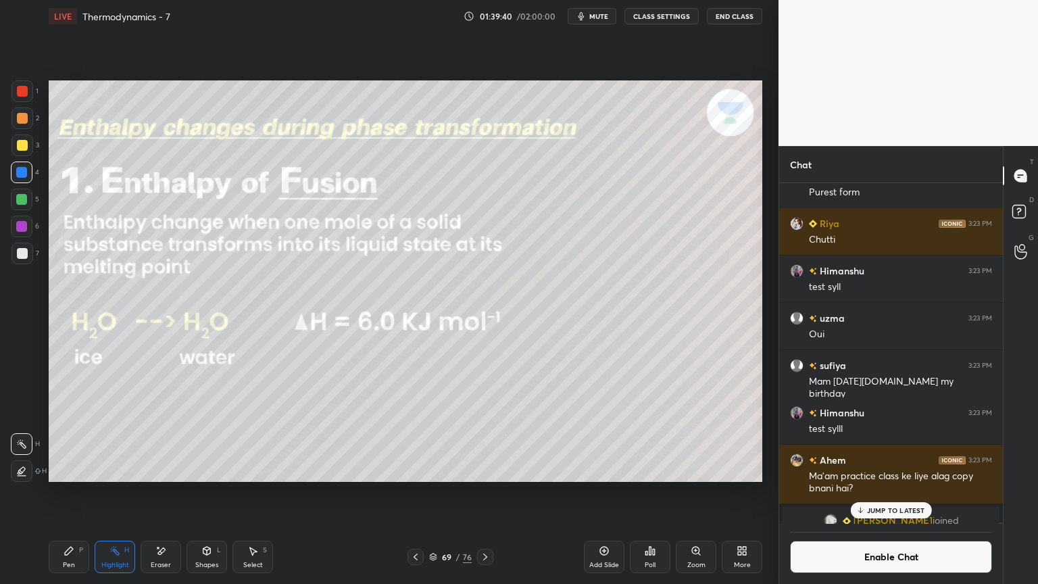
click at [25, 177] on div at bounding box center [21, 172] width 11 height 11
click at [24, 468] on icon at bounding box center [21, 470] width 7 height 7
click at [205, 493] on div "Shapes" at bounding box center [206, 565] width 23 height 7
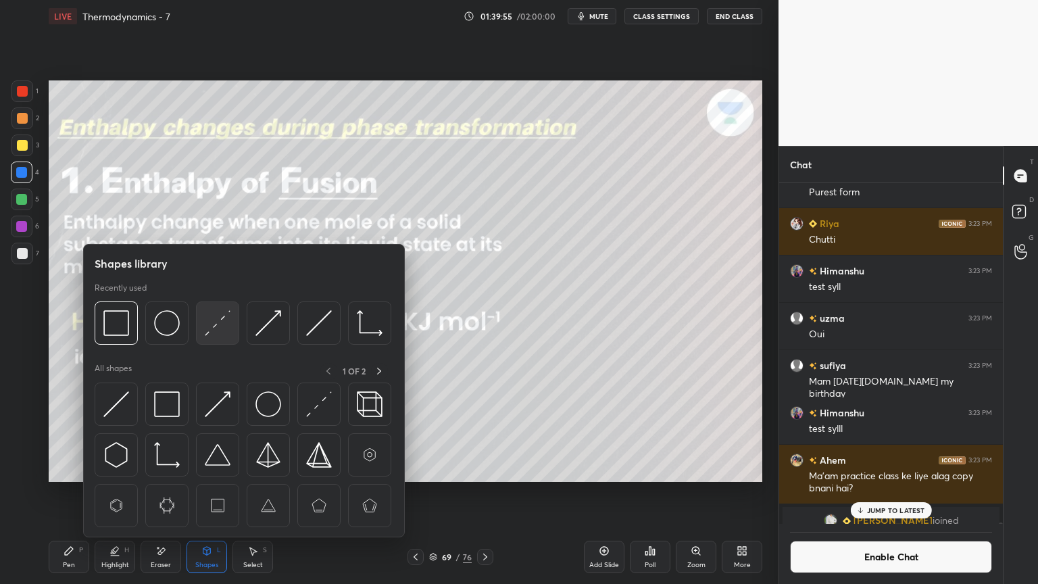
click at [216, 325] on img at bounding box center [218, 323] width 26 height 26
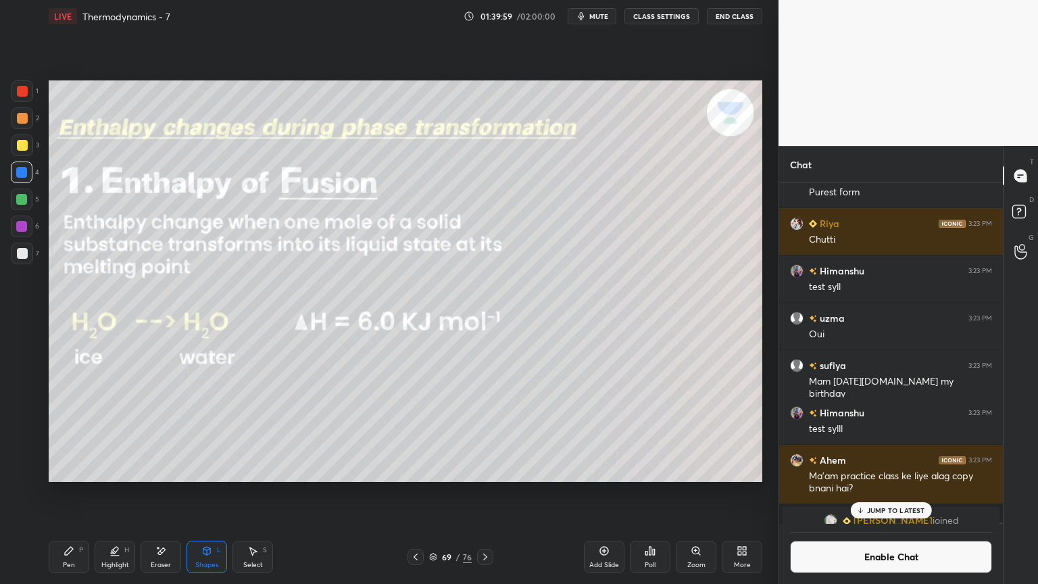
click at [126, 493] on div "H" at bounding box center [126, 550] width 5 height 7
click at [27, 447] on div at bounding box center [22, 444] width 22 height 22
click at [26, 199] on div at bounding box center [21, 199] width 11 height 11
click at [216, 493] on div "Shapes L" at bounding box center [207, 557] width 41 height 32
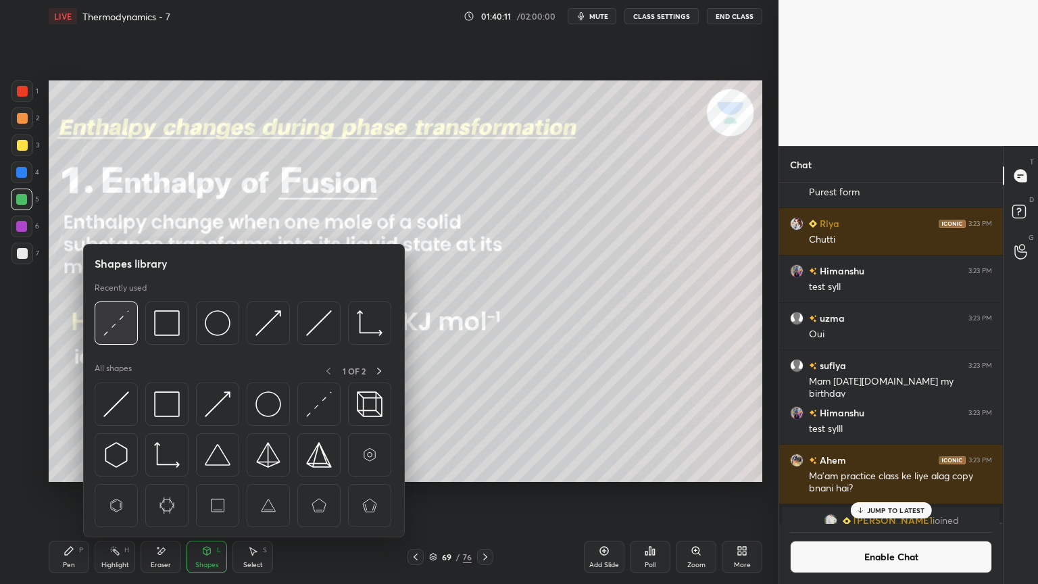
click at [107, 326] on img at bounding box center [116, 323] width 26 height 26
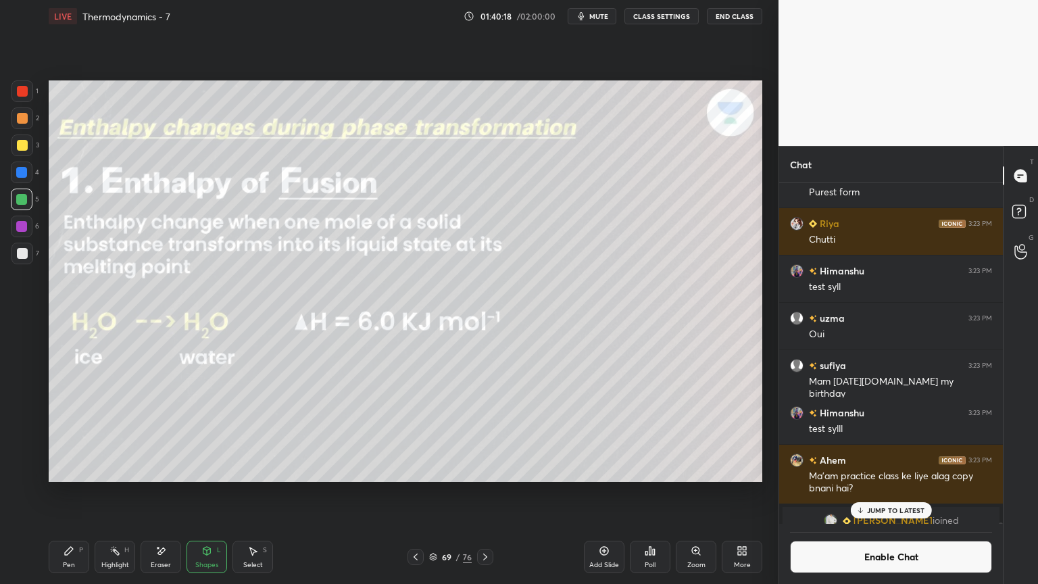
click at [74, 493] on div "Pen" at bounding box center [69, 565] width 12 height 7
click at [20, 117] on div at bounding box center [22, 118] width 11 height 11
click at [126, 493] on div "Highlight H" at bounding box center [115, 557] width 41 height 32
click at [485, 493] on icon at bounding box center [485, 556] width 11 height 11
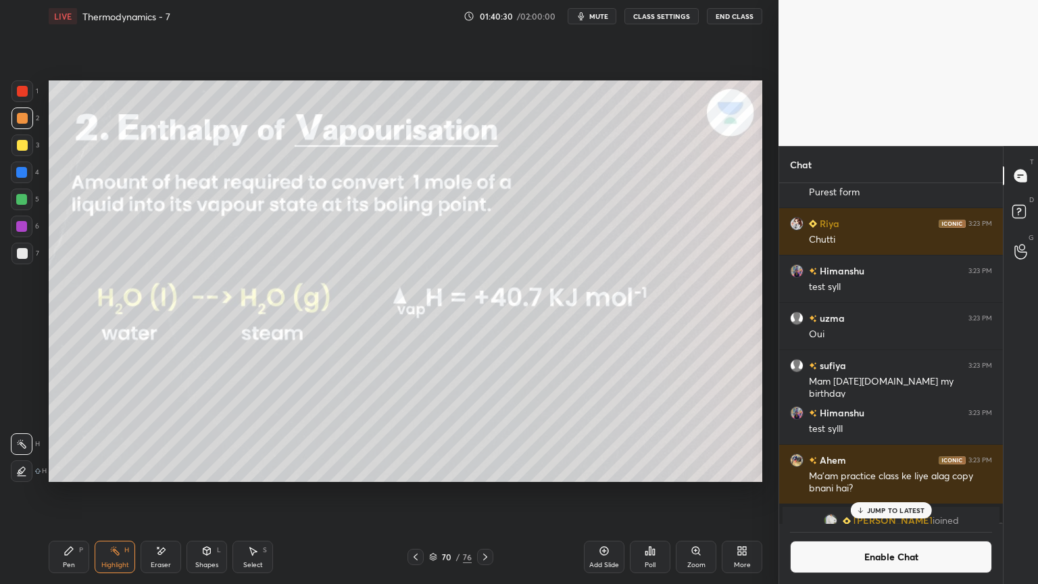
click at [23, 203] on div at bounding box center [21, 199] width 11 height 11
click at [483, 493] on icon at bounding box center [485, 557] width 4 height 7
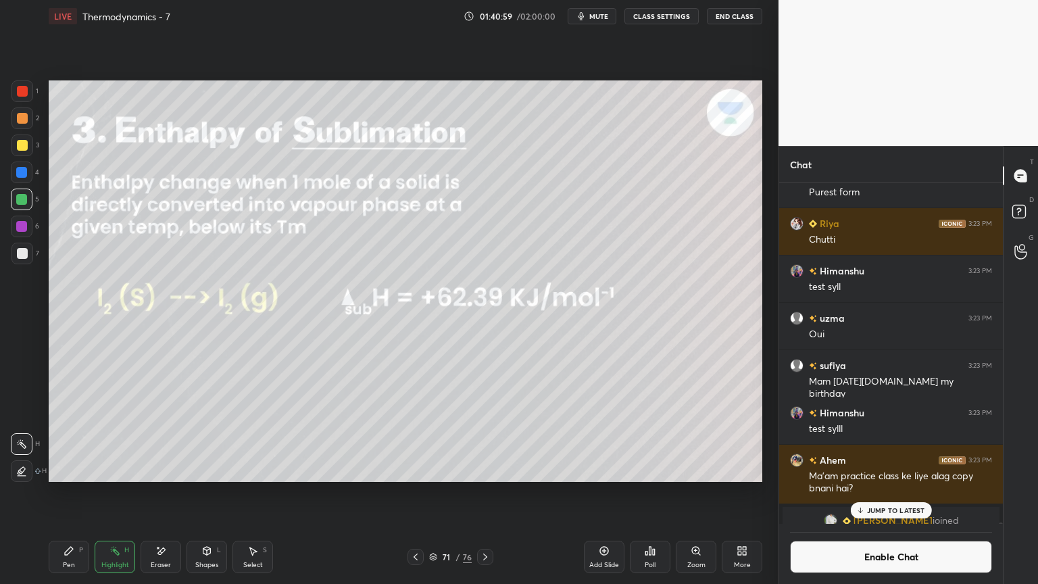
click at [485, 493] on icon at bounding box center [485, 556] width 11 height 11
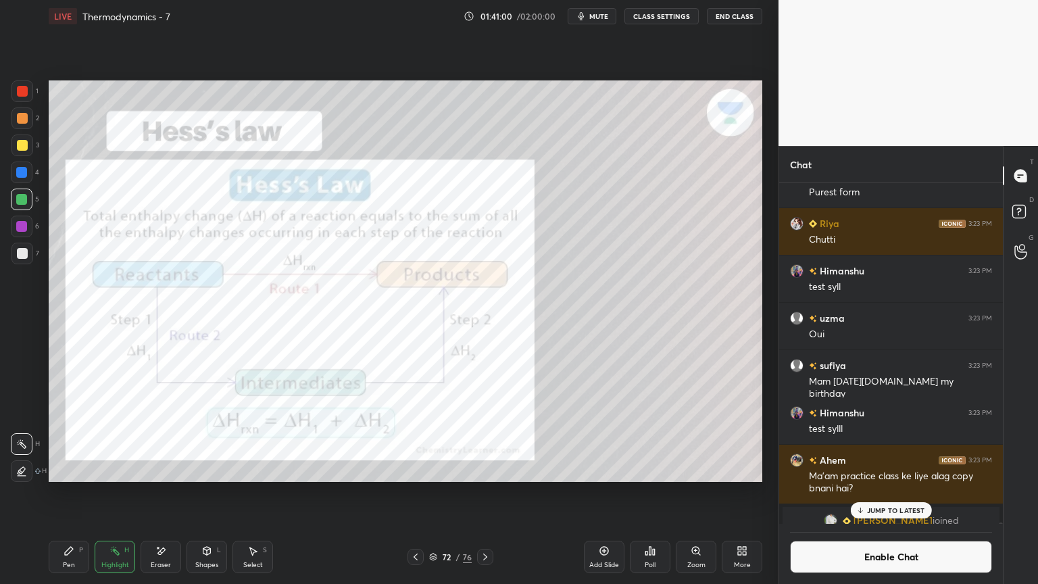
click at [415, 493] on icon at bounding box center [415, 556] width 11 height 11
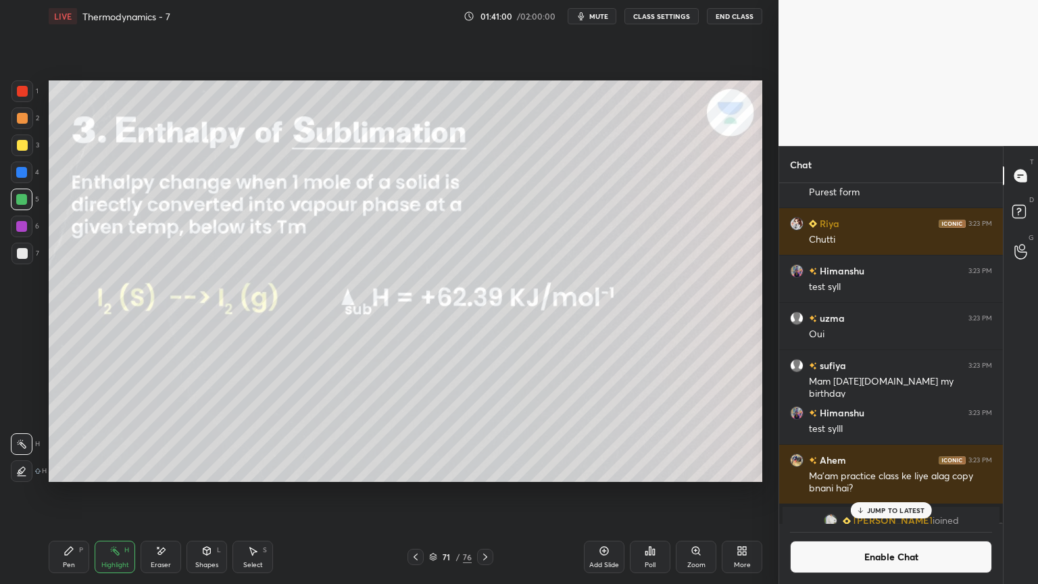
click at [412, 493] on icon at bounding box center [415, 556] width 11 height 11
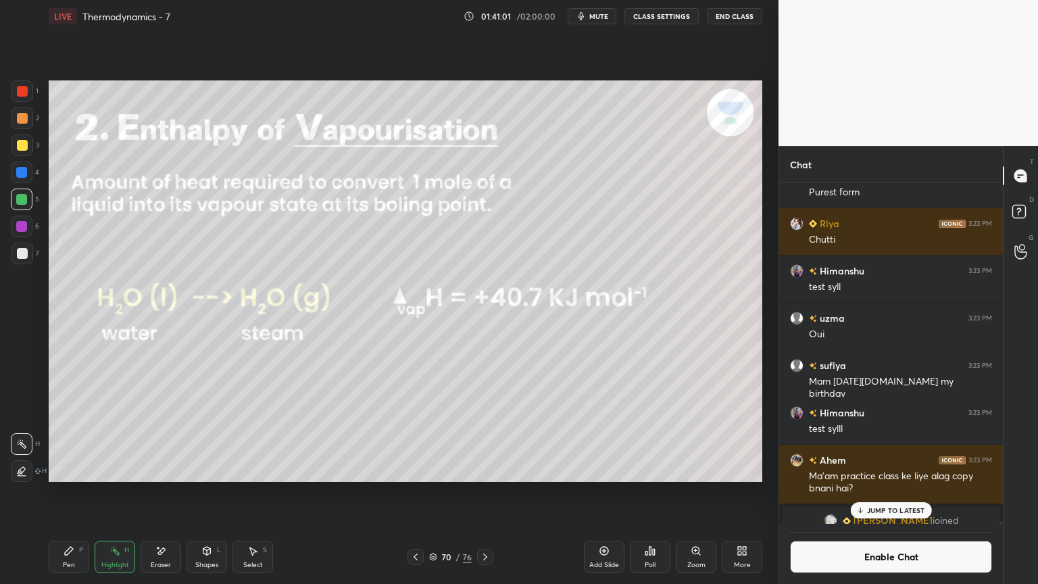
click at [413, 493] on icon at bounding box center [415, 556] width 11 height 11
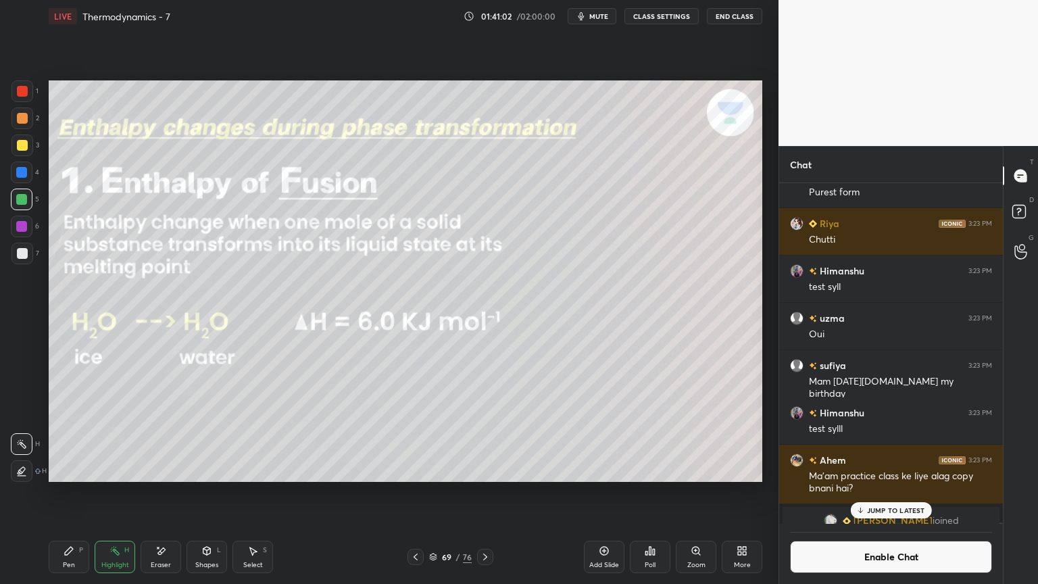
click at [900, 493] on p "JUMP TO LATEST" at bounding box center [896, 510] width 58 height 8
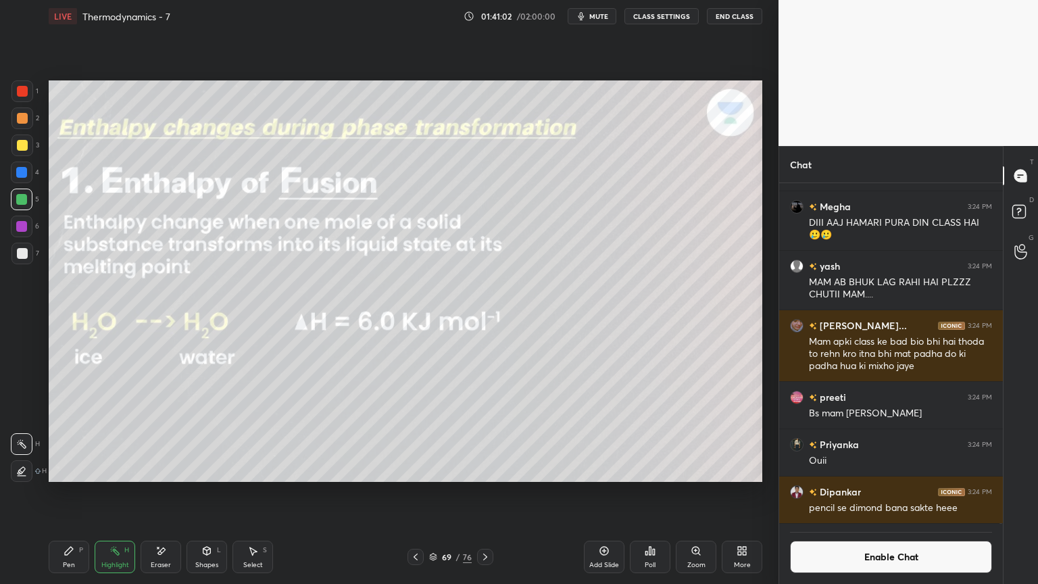
click at [906, 493] on button "Enable Chat" at bounding box center [891, 557] width 202 height 32
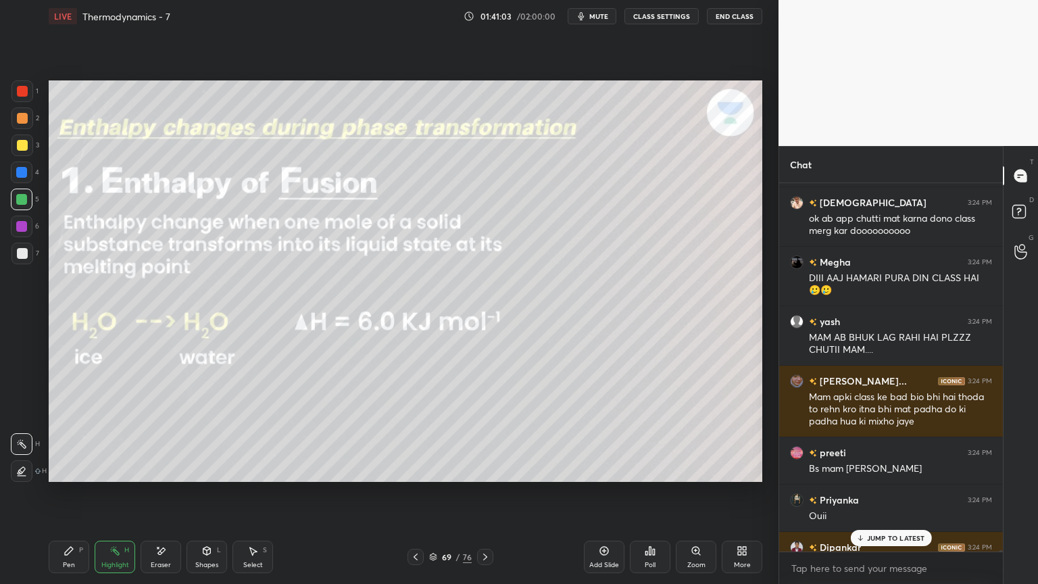
scroll to position [145875, 0]
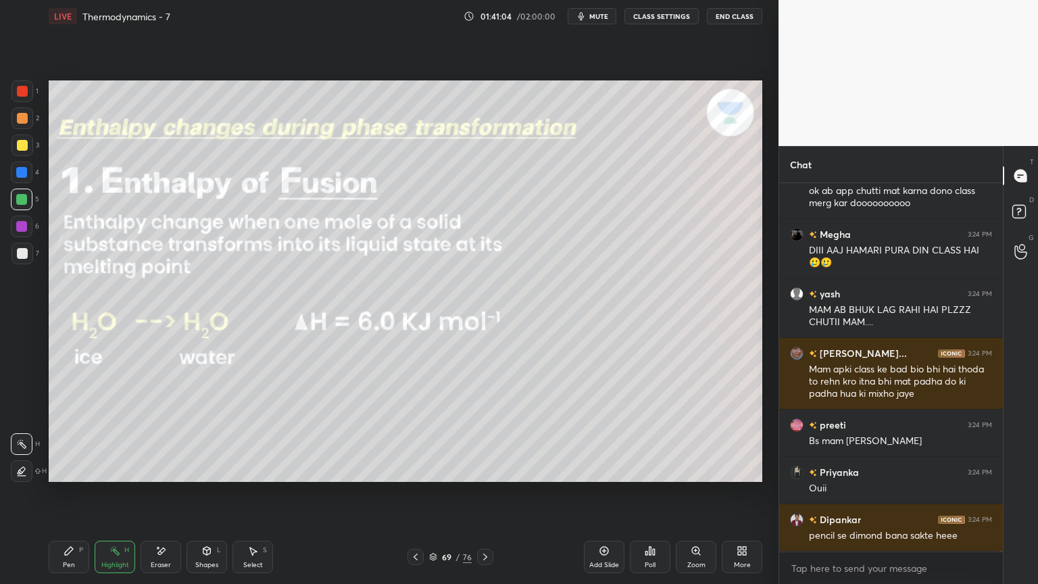
click at [412, 493] on icon at bounding box center [415, 556] width 11 height 11
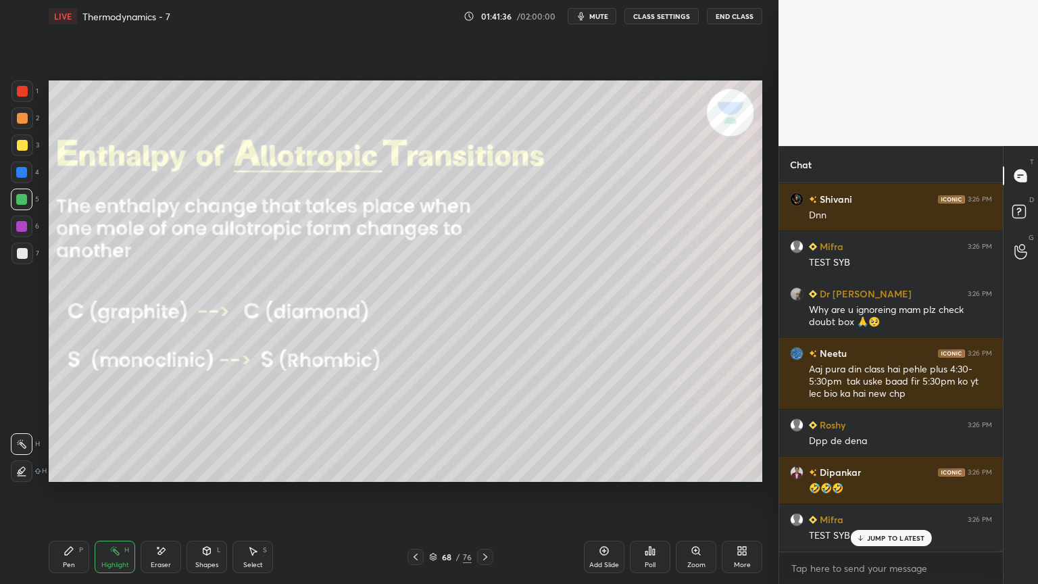
scroll to position [148954, 0]
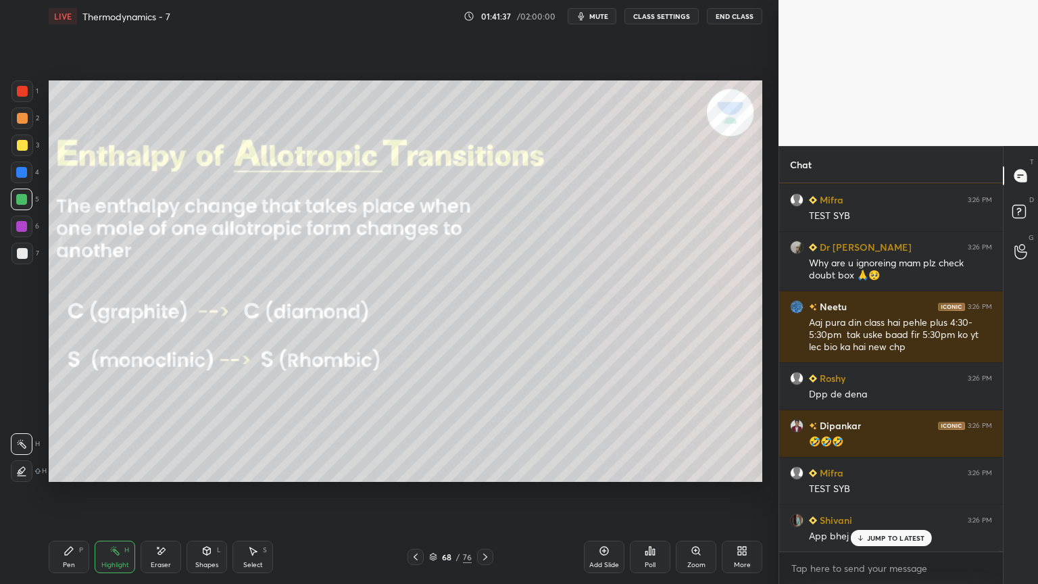
click at [482, 493] on icon at bounding box center [485, 556] width 11 height 11
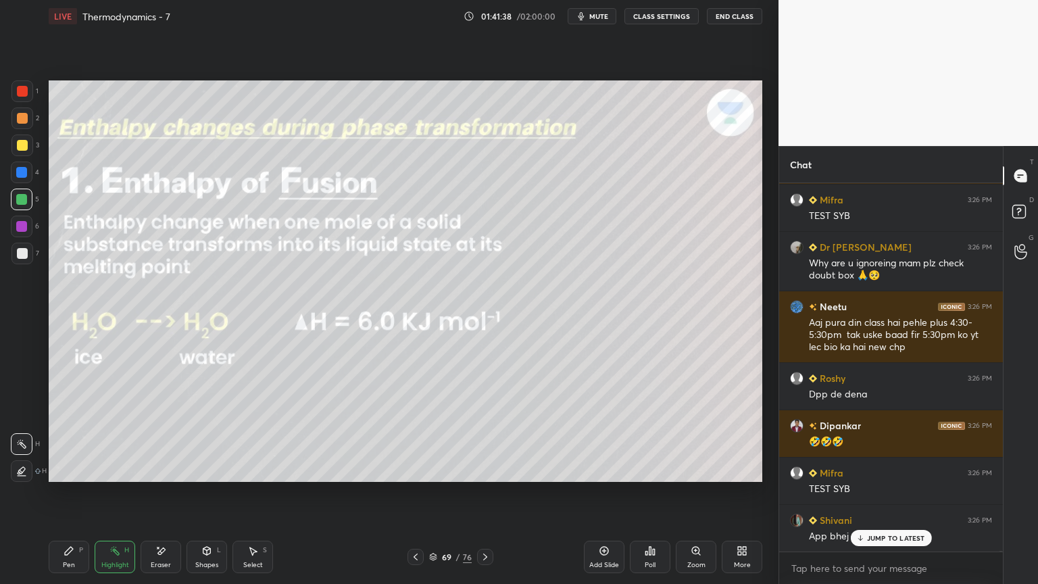
scroll to position [149002, 0]
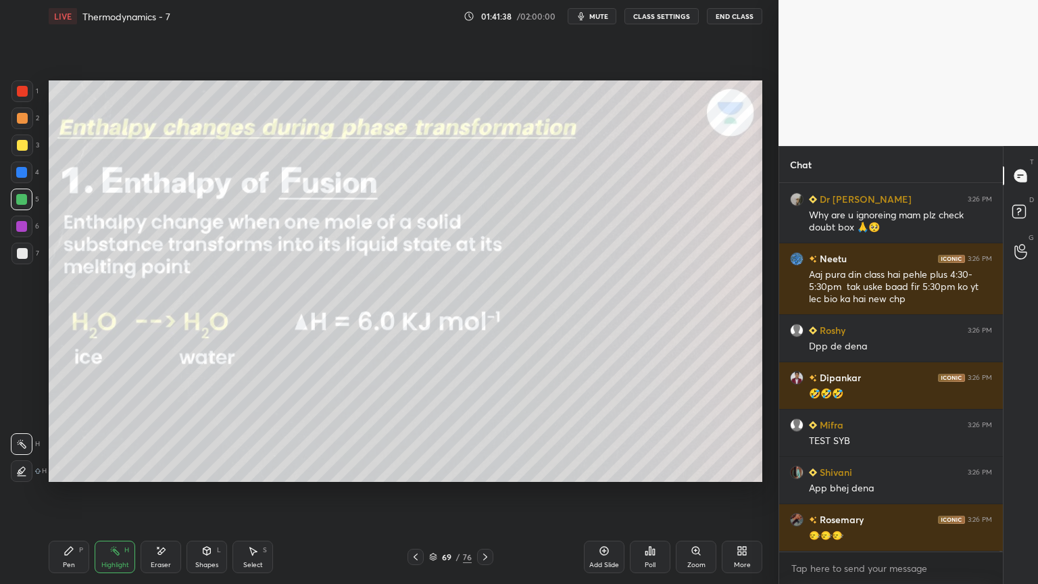
click at [418, 493] on icon at bounding box center [415, 556] width 11 height 11
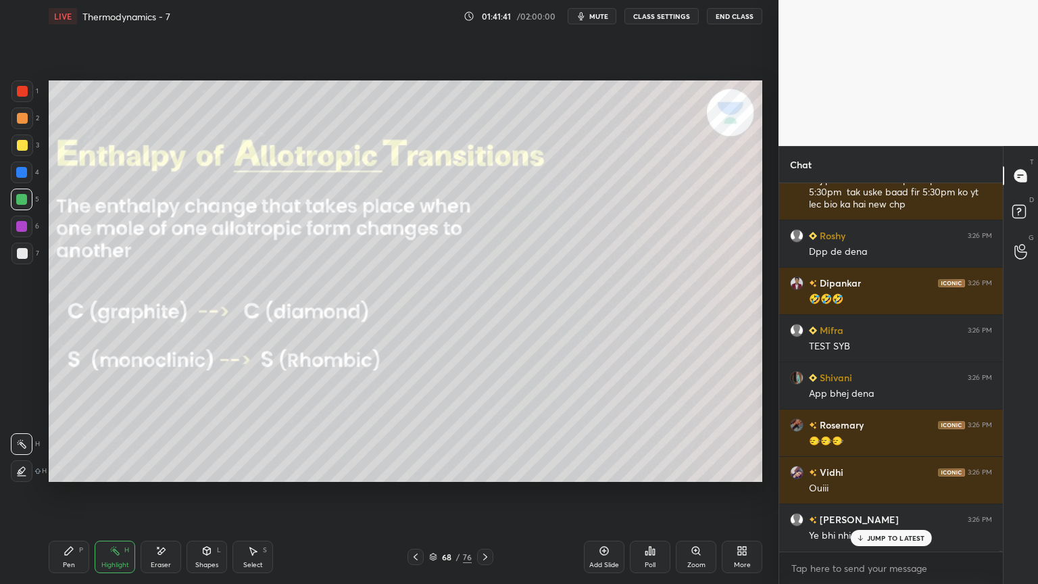
scroll to position [149143, 0]
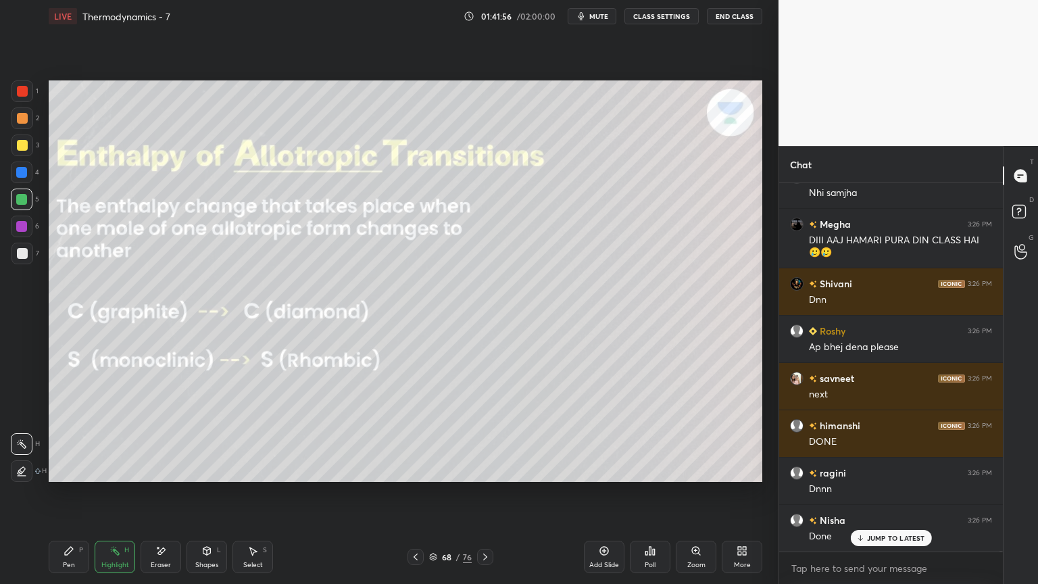
click at [39, 493] on div "1 2 3 4 5 6 7 C X Z E E Erase all H H LIVE Thermodynamics - 7 01:41:56 / 02:00:…" at bounding box center [384, 292] width 768 height 584
click at [63, 493] on div "Pen" at bounding box center [69, 565] width 12 height 7
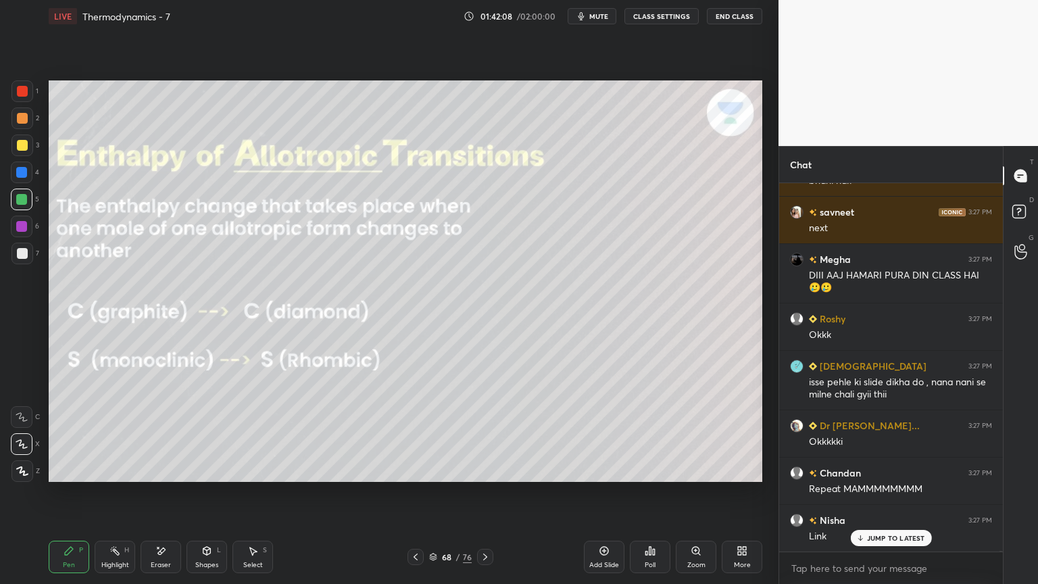
click at [147, 493] on div "Eraser" at bounding box center [161, 557] width 41 height 32
click at [119, 493] on div "Highlight" at bounding box center [115, 565] width 28 height 7
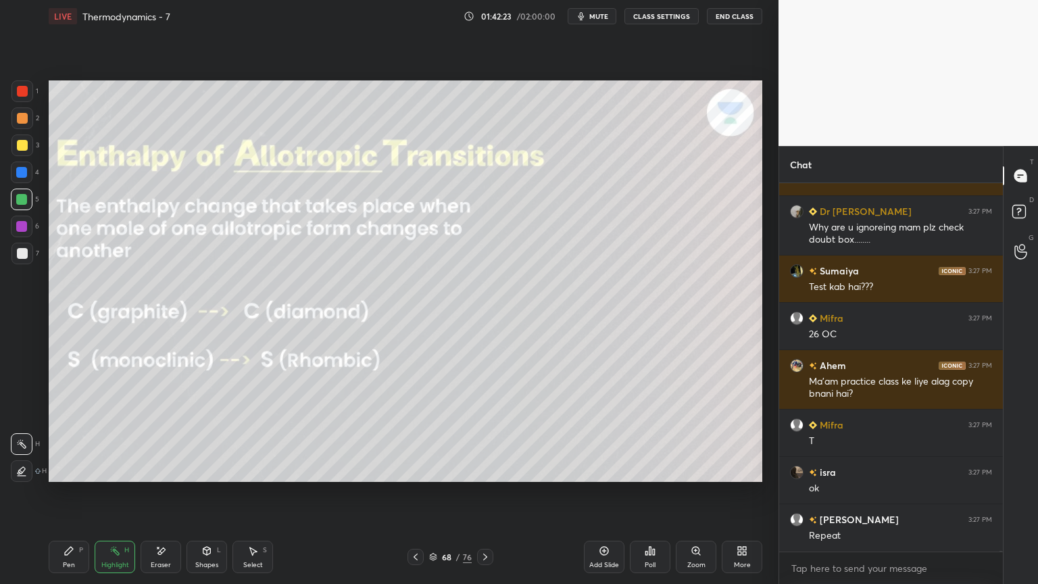
click at [665, 19] on button "CLASS SETTINGS" at bounding box center [661, 16] width 74 height 16
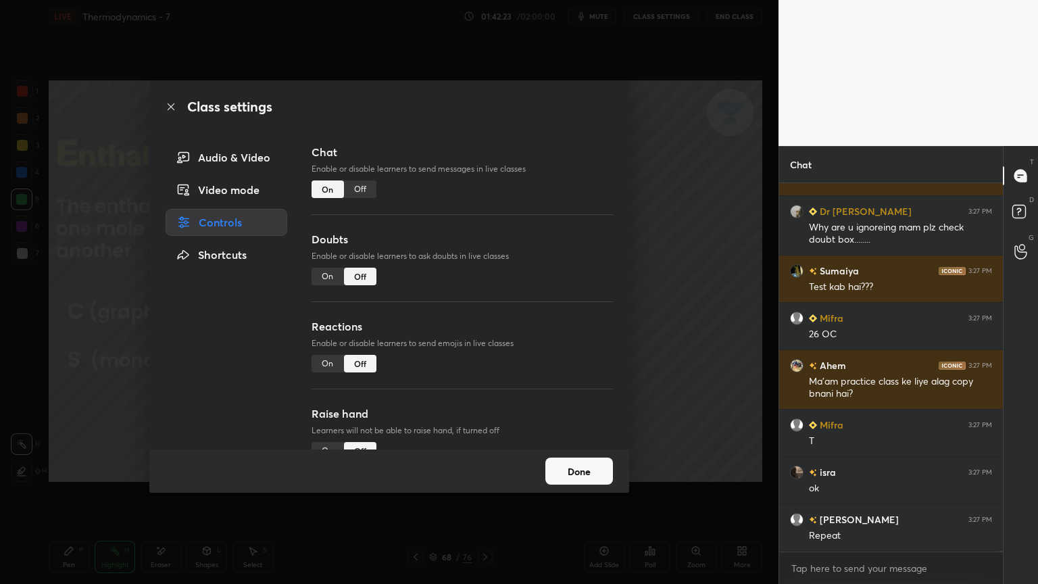
click at [359, 189] on div "Off" at bounding box center [360, 189] width 32 height 18
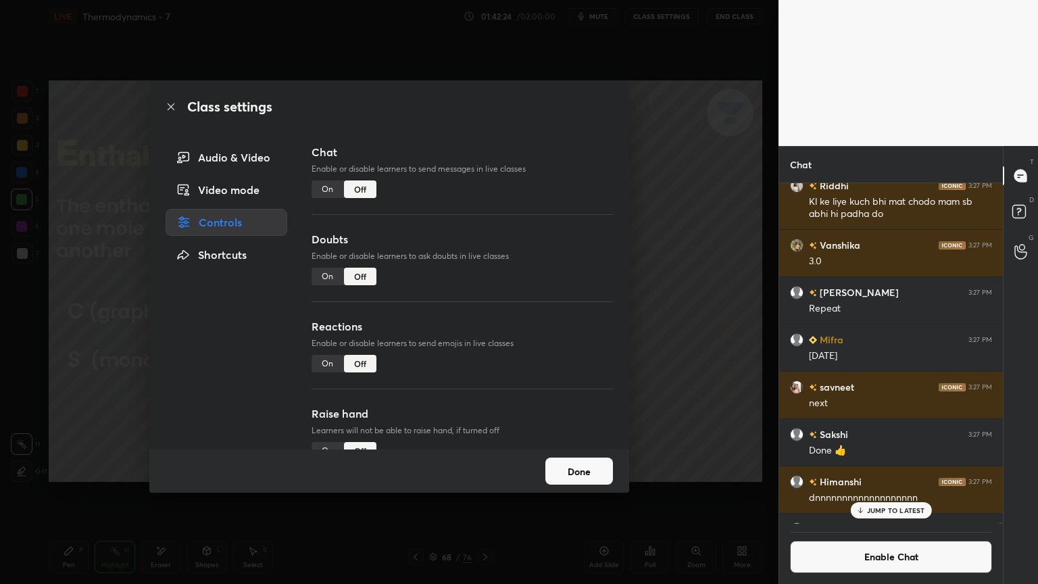
click at [581, 473] on button "Done" at bounding box center [579, 471] width 68 height 27
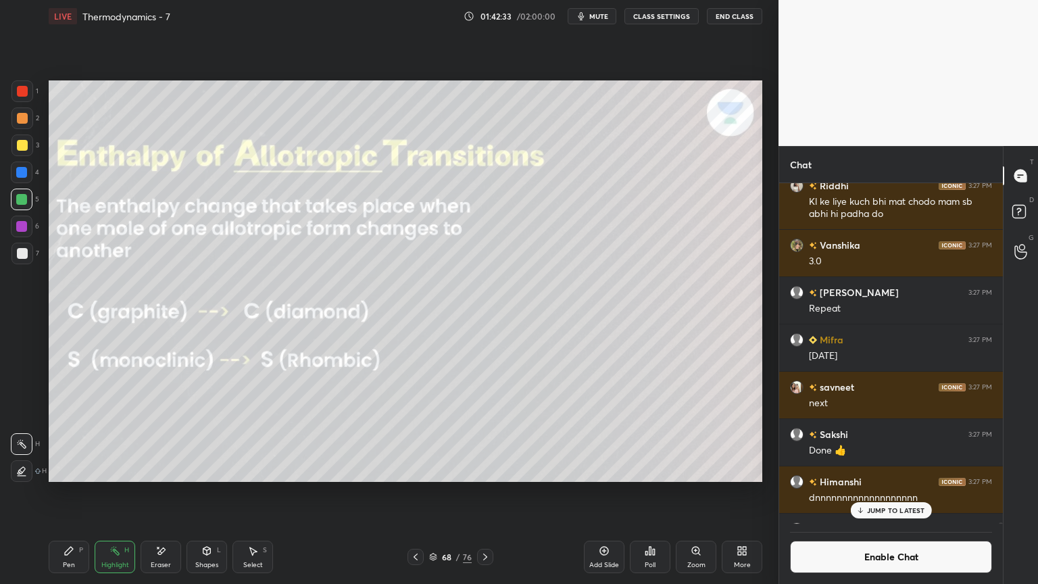
click at [654, 20] on button "CLASS SETTINGS" at bounding box center [661, 16] width 74 height 16
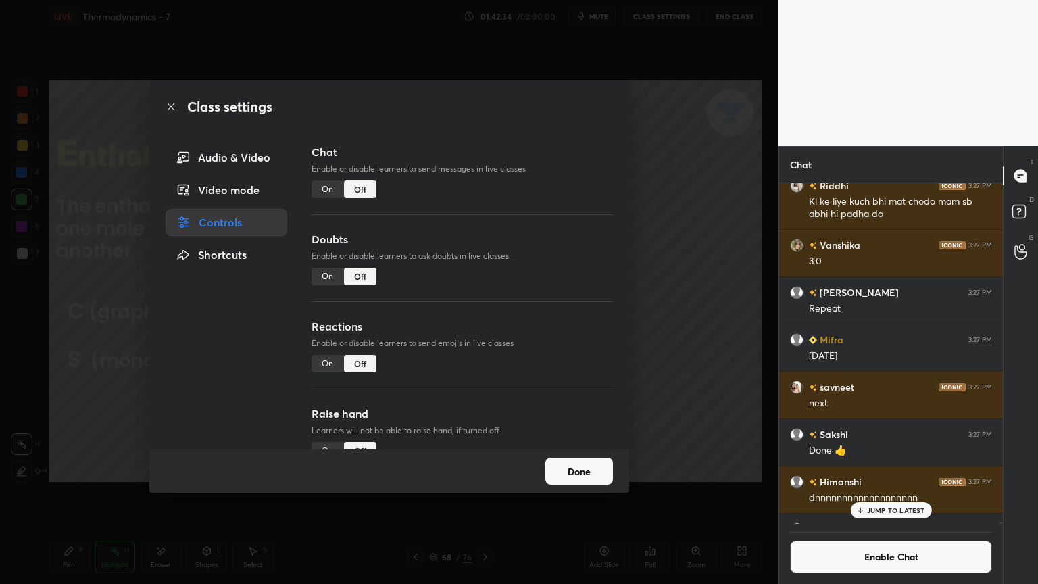
click at [328, 368] on div "On" at bounding box center [328, 364] width 32 height 18
click at [541, 465] on div "Done" at bounding box center [389, 470] width 480 height 43
click at [570, 469] on button "Done" at bounding box center [579, 471] width 68 height 27
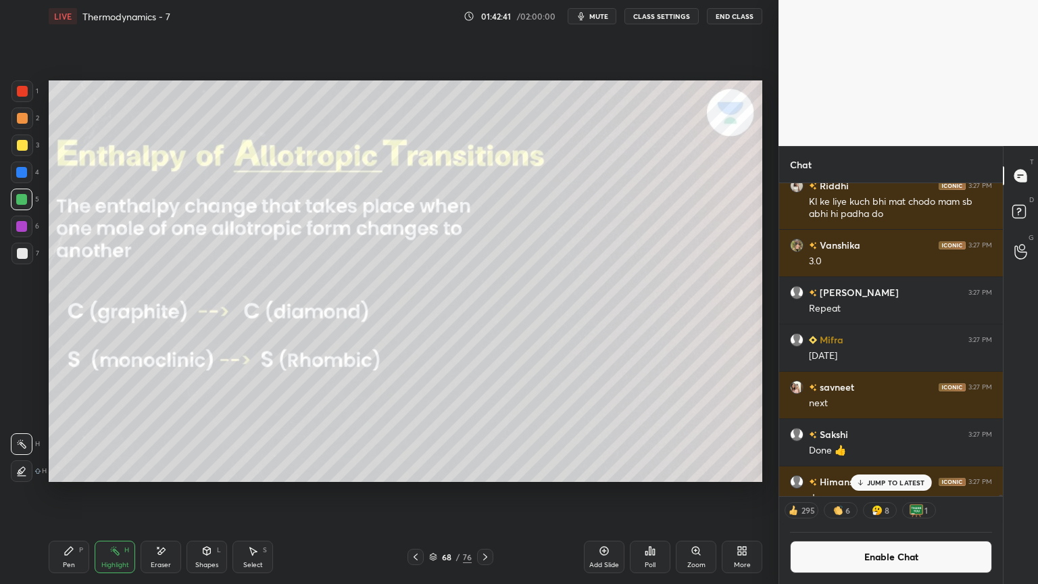
click at [487, 493] on icon at bounding box center [485, 556] width 11 height 11
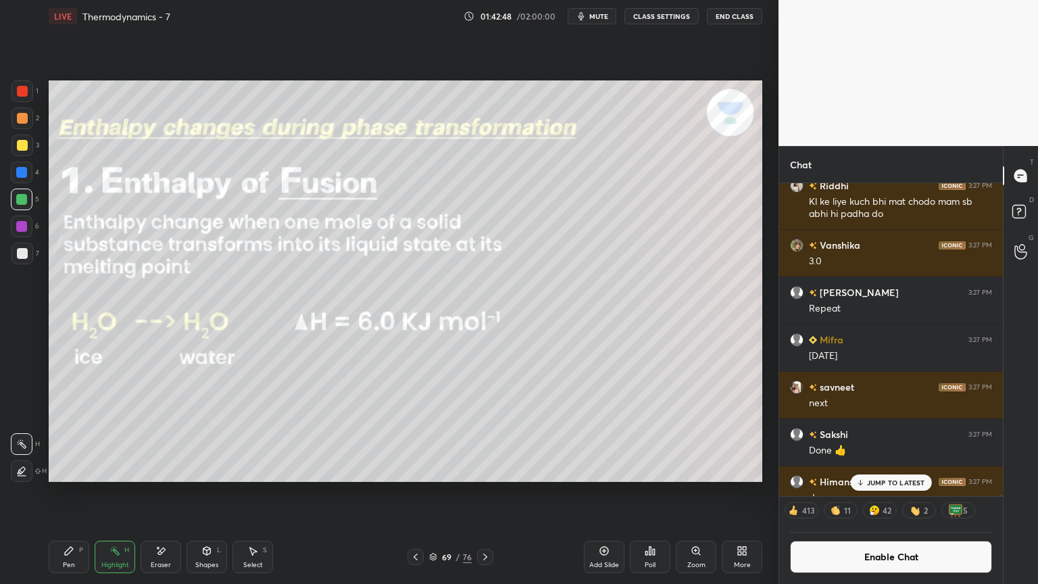
click at [641, 14] on button "CLASS SETTINGS" at bounding box center [661, 16] width 74 height 16
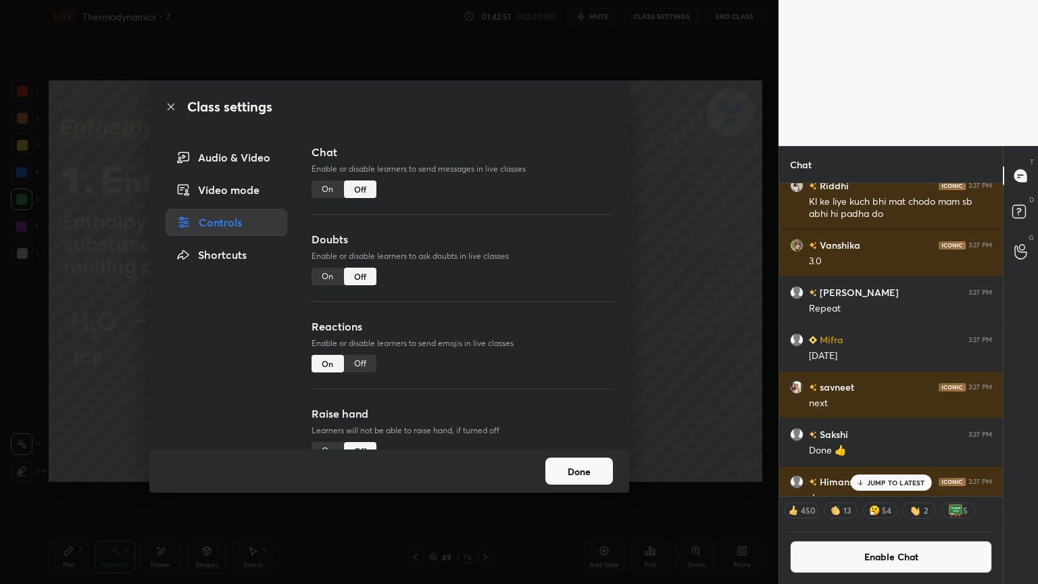
click at [585, 472] on button "Done" at bounding box center [579, 471] width 68 height 27
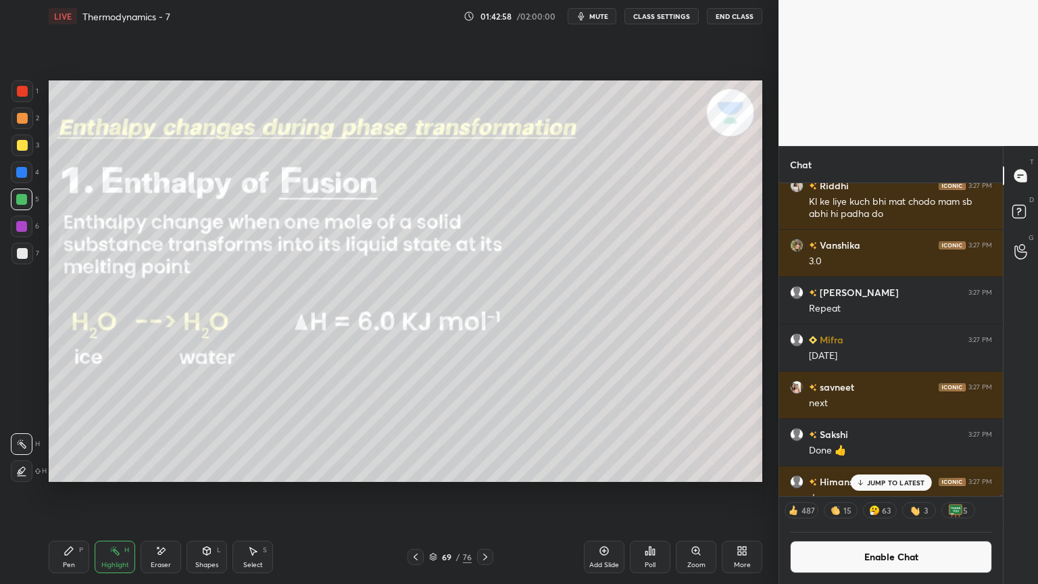
click at [881, 481] on p "JUMP TO LATEST" at bounding box center [896, 482] width 58 height 8
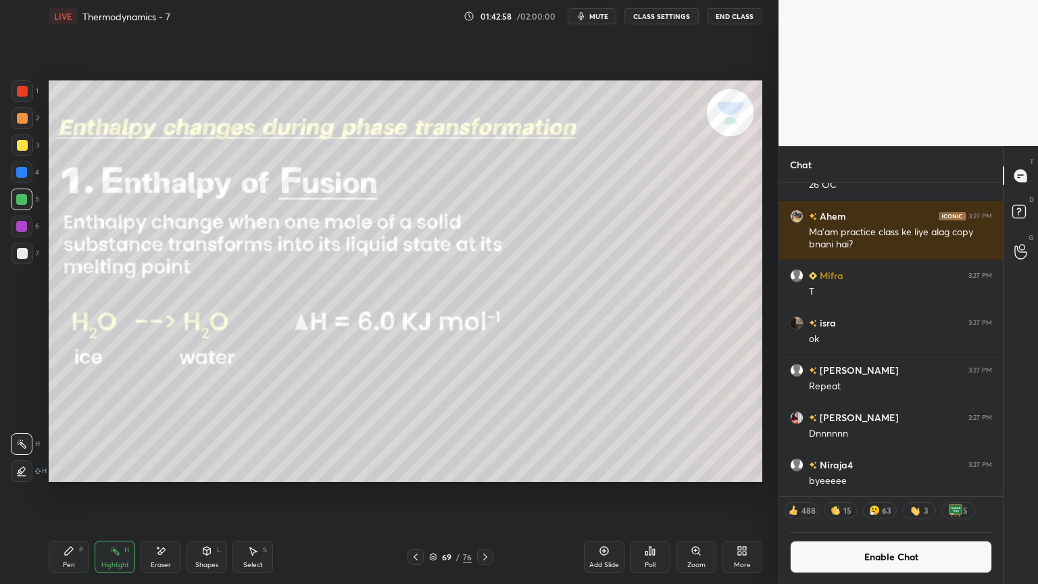
click at [875, 493] on button "Enable Chat" at bounding box center [891, 557] width 202 height 32
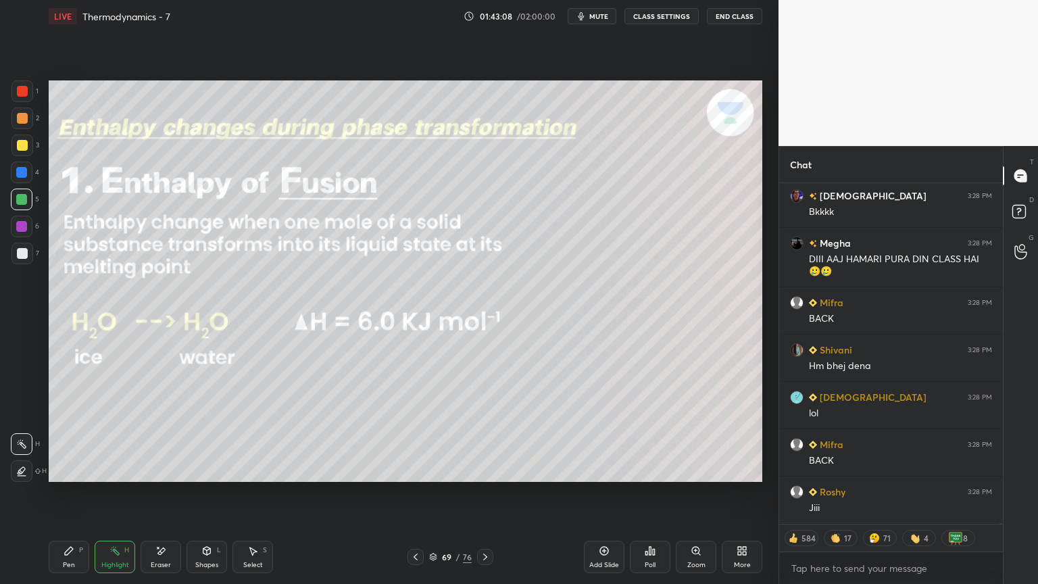
scroll to position [151430, 0]
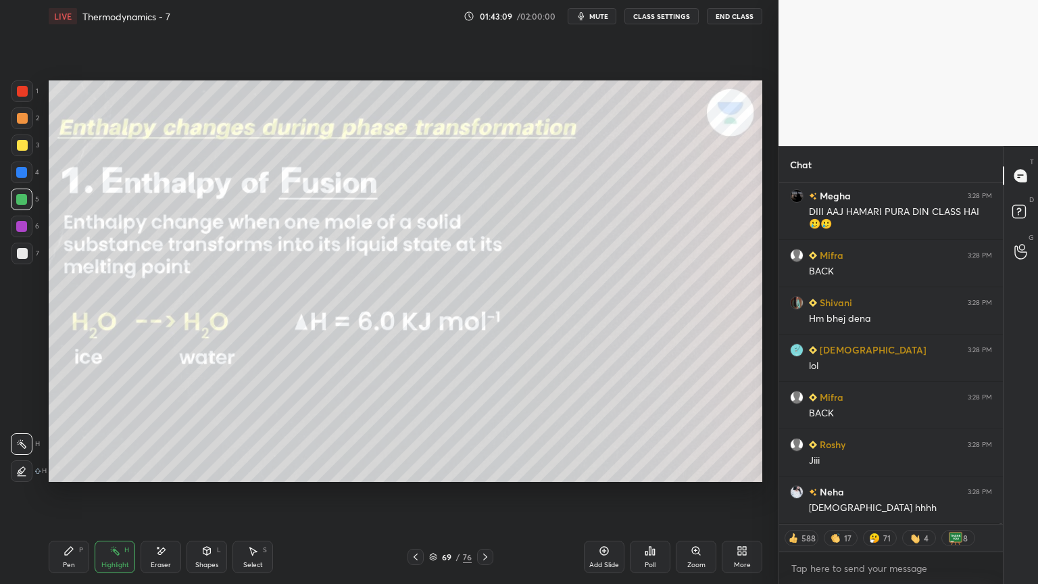
click at [411, 493] on icon at bounding box center [415, 556] width 11 height 11
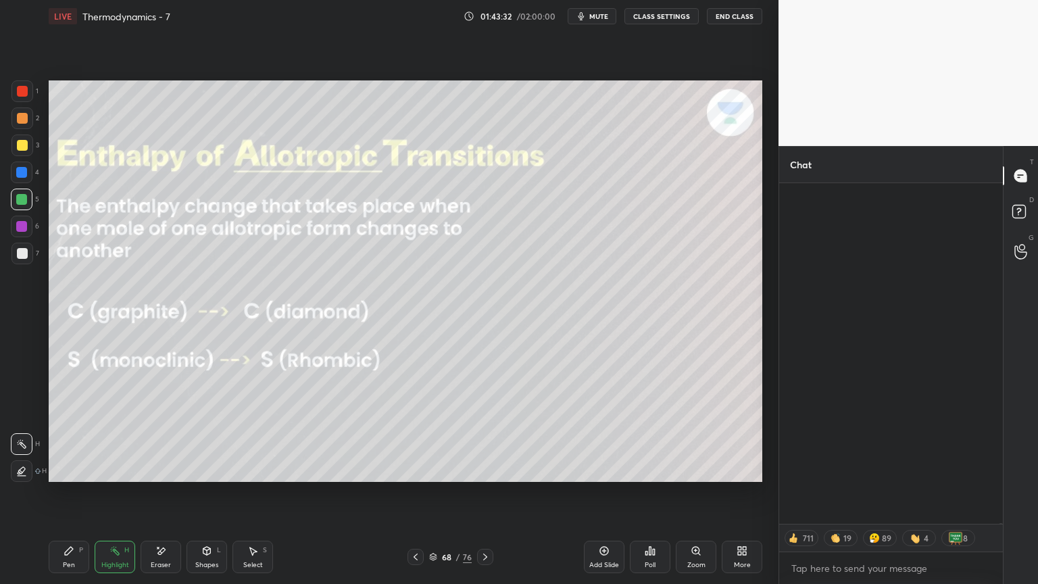
scroll to position [154624, 0]
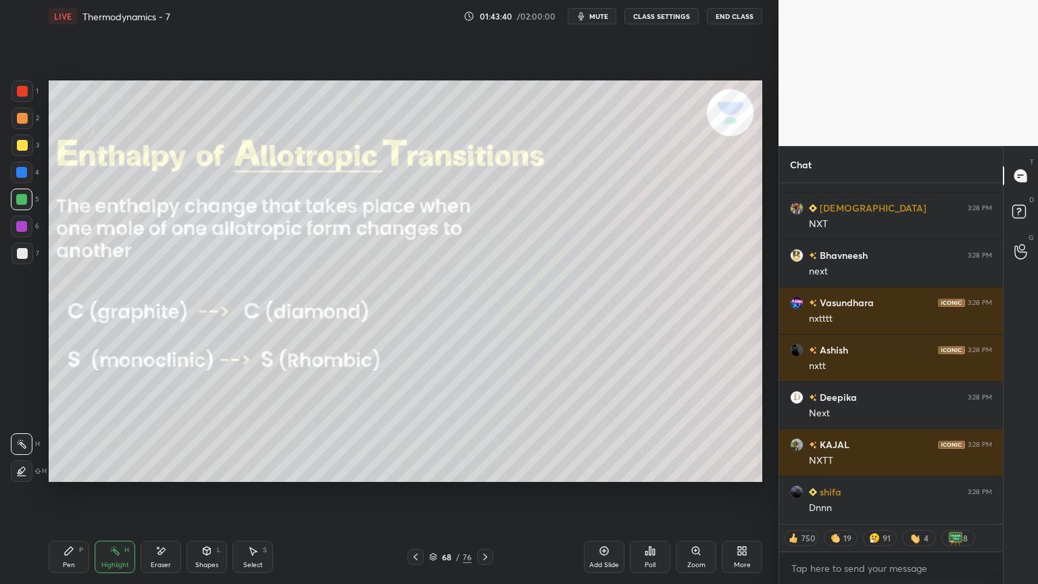
click at [482, 493] on icon at bounding box center [485, 556] width 11 height 11
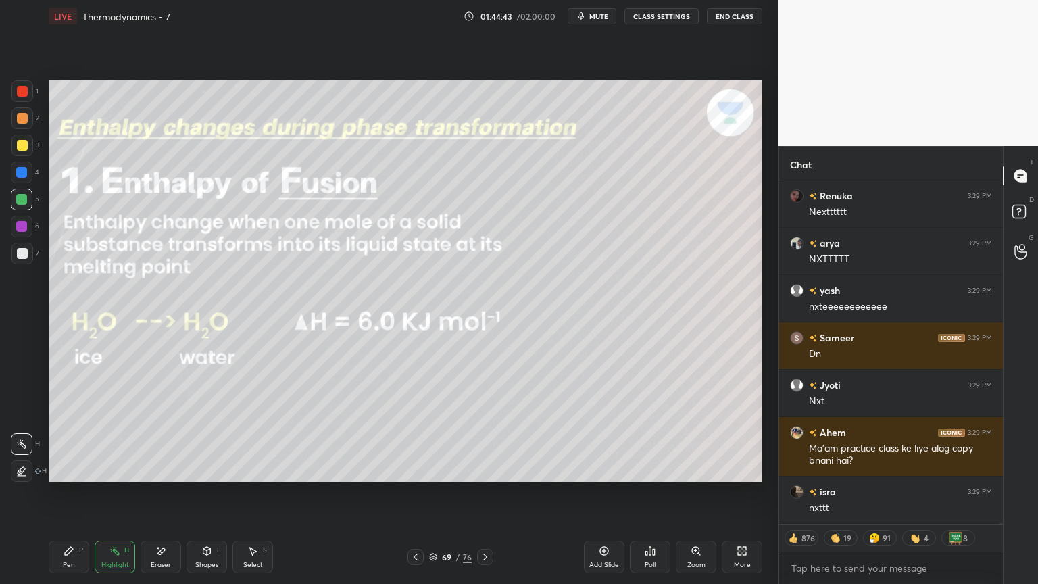
click at [489, 493] on icon at bounding box center [485, 556] width 11 height 11
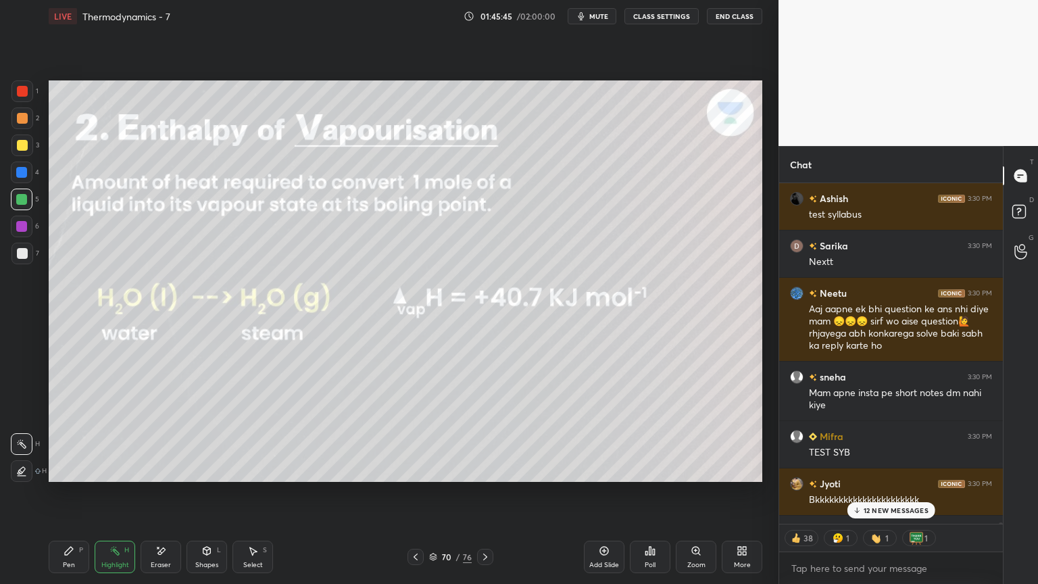
click at [889, 493] on p "12 NEW MESSAGES" at bounding box center [896, 510] width 65 height 8
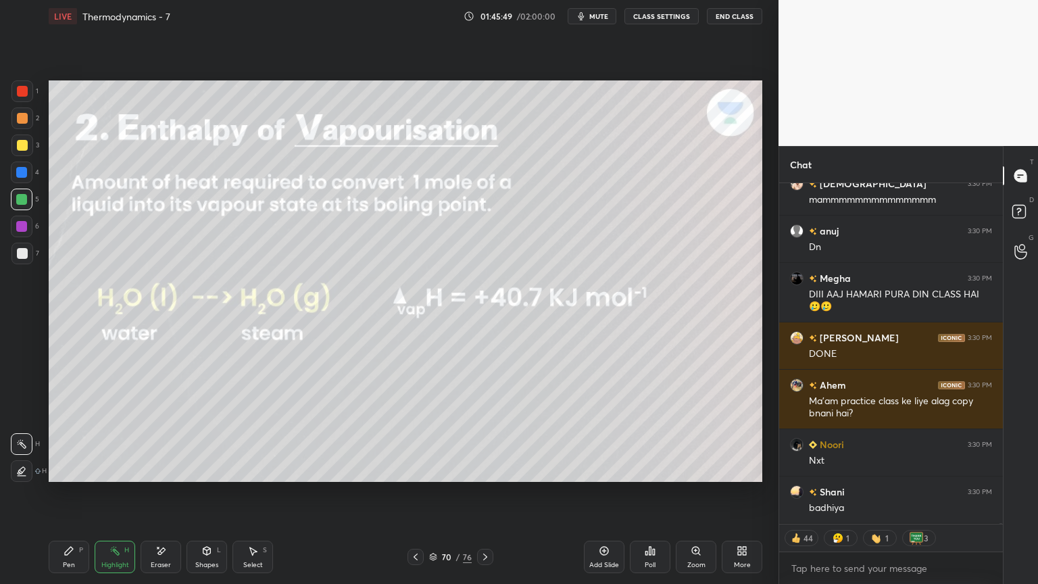
click at [489, 493] on icon at bounding box center [485, 556] width 11 height 11
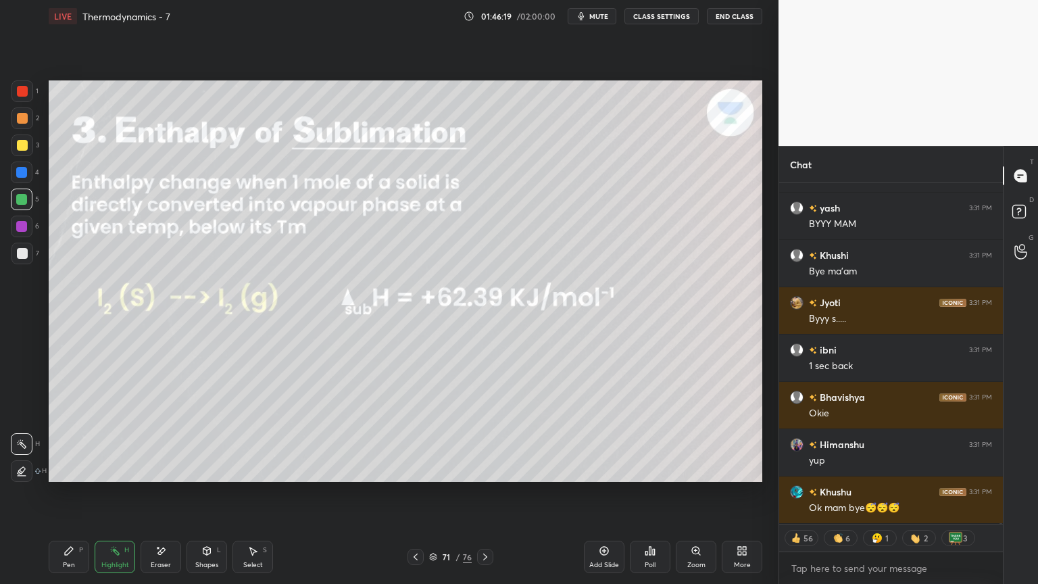
click at [736, 17] on button "End Class" at bounding box center [734, 16] width 55 height 16
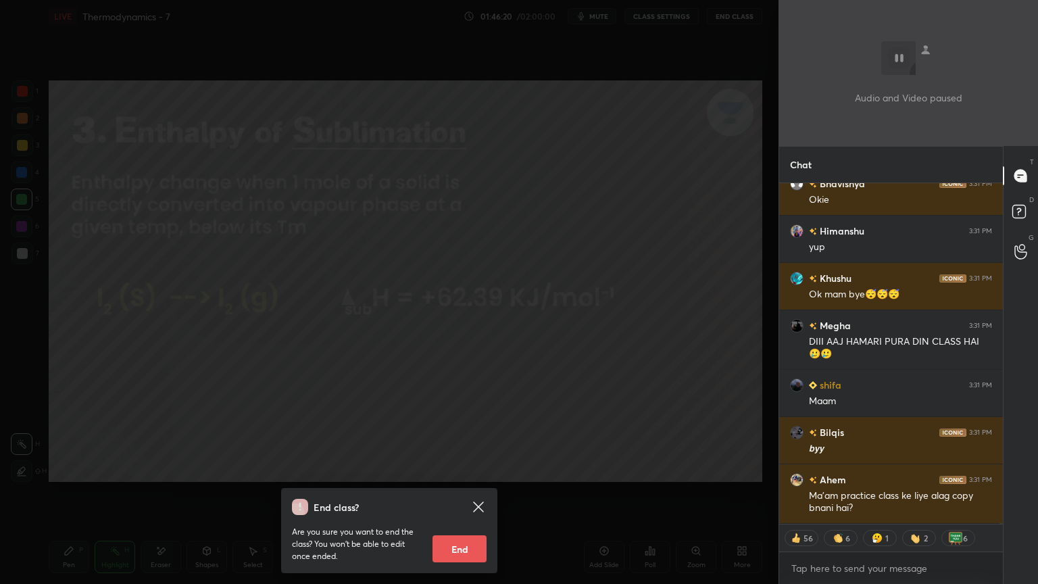
click at [464, 493] on button "End" at bounding box center [460, 548] width 54 height 27
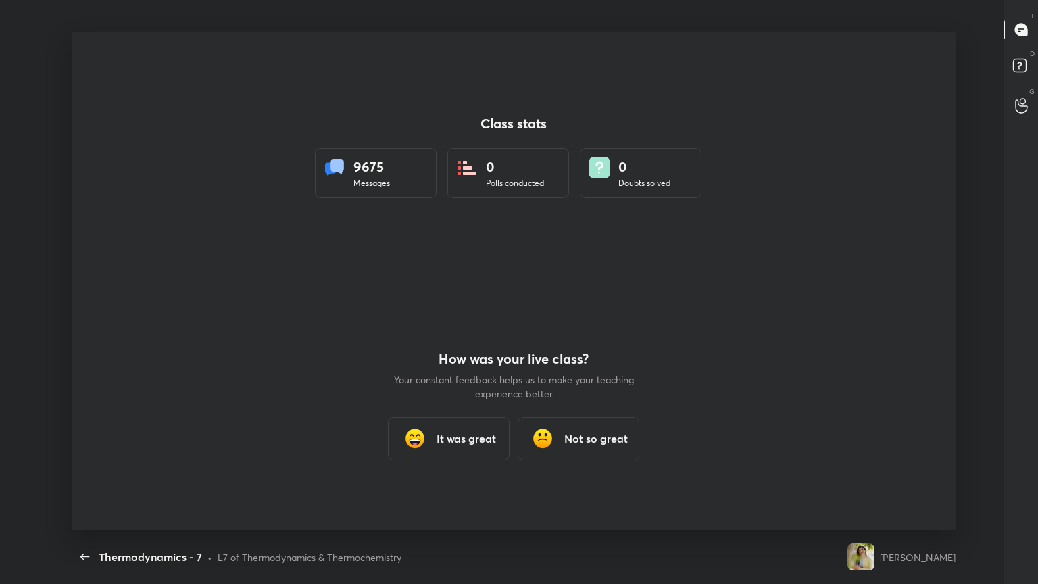
click at [478, 431] on h3 "It was great" at bounding box center [466, 439] width 59 height 16
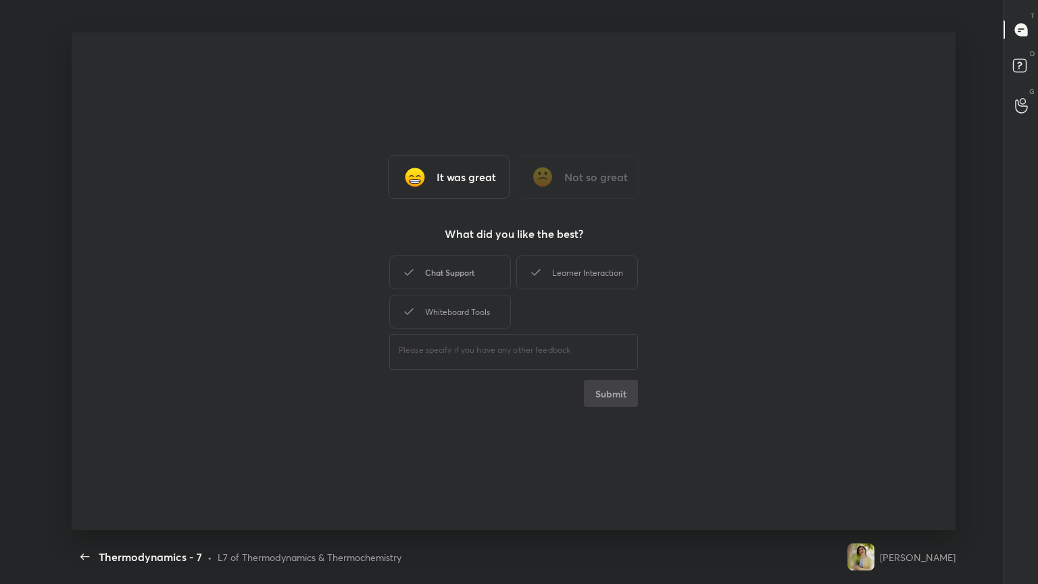
click at [481, 281] on div "Chat Support" at bounding box center [450, 272] width 122 height 34
click at [574, 266] on div "Learner Interaction" at bounding box center [577, 272] width 122 height 34
click at [492, 301] on div "Whiteboard Tools" at bounding box center [450, 312] width 122 height 34
click at [616, 387] on button "Submit" at bounding box center [611, 393] width 54 height 27
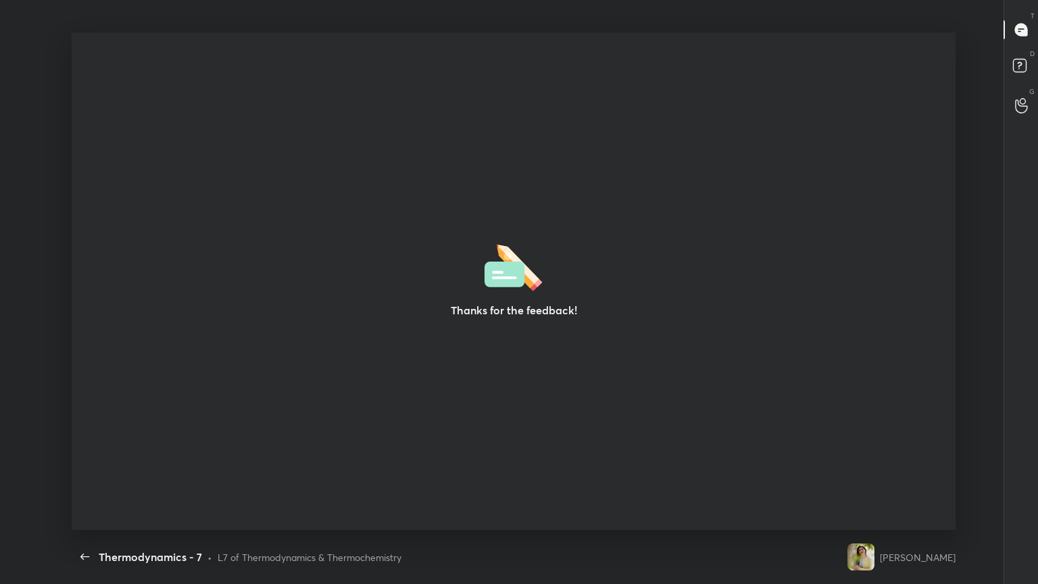
type textarea "x"
